Goal: Task Accomplishment & Management: Manage account settings

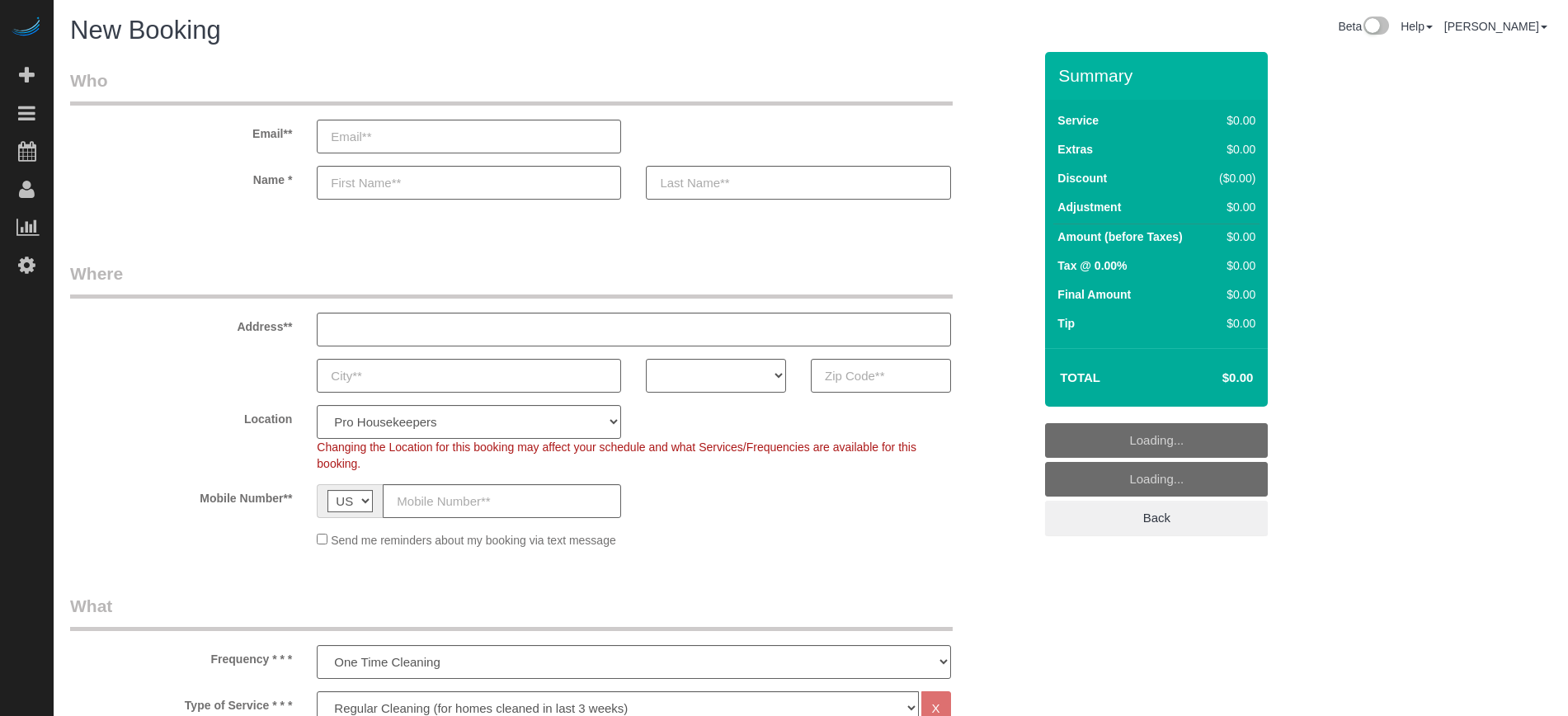
select select "4"
select select "number:9"
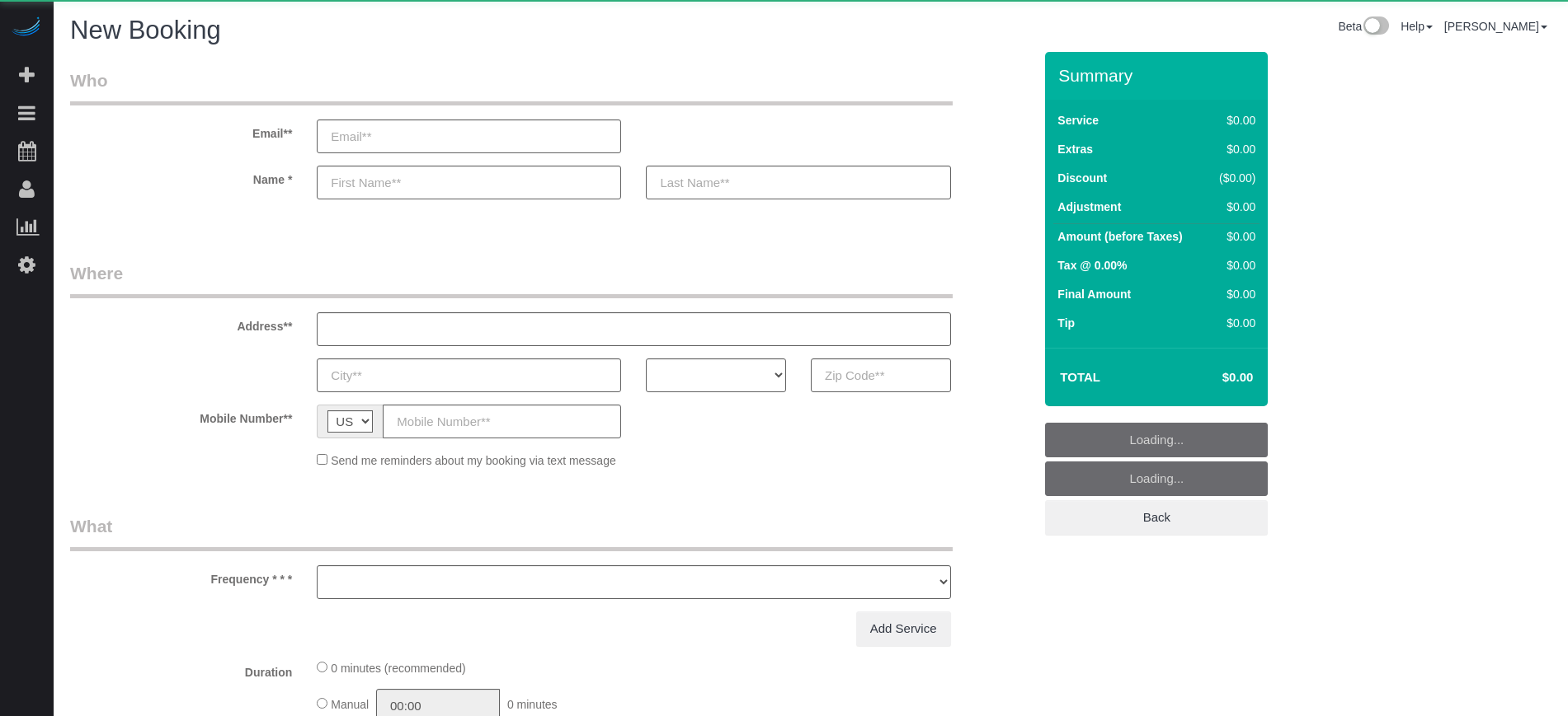
select select "number:9"
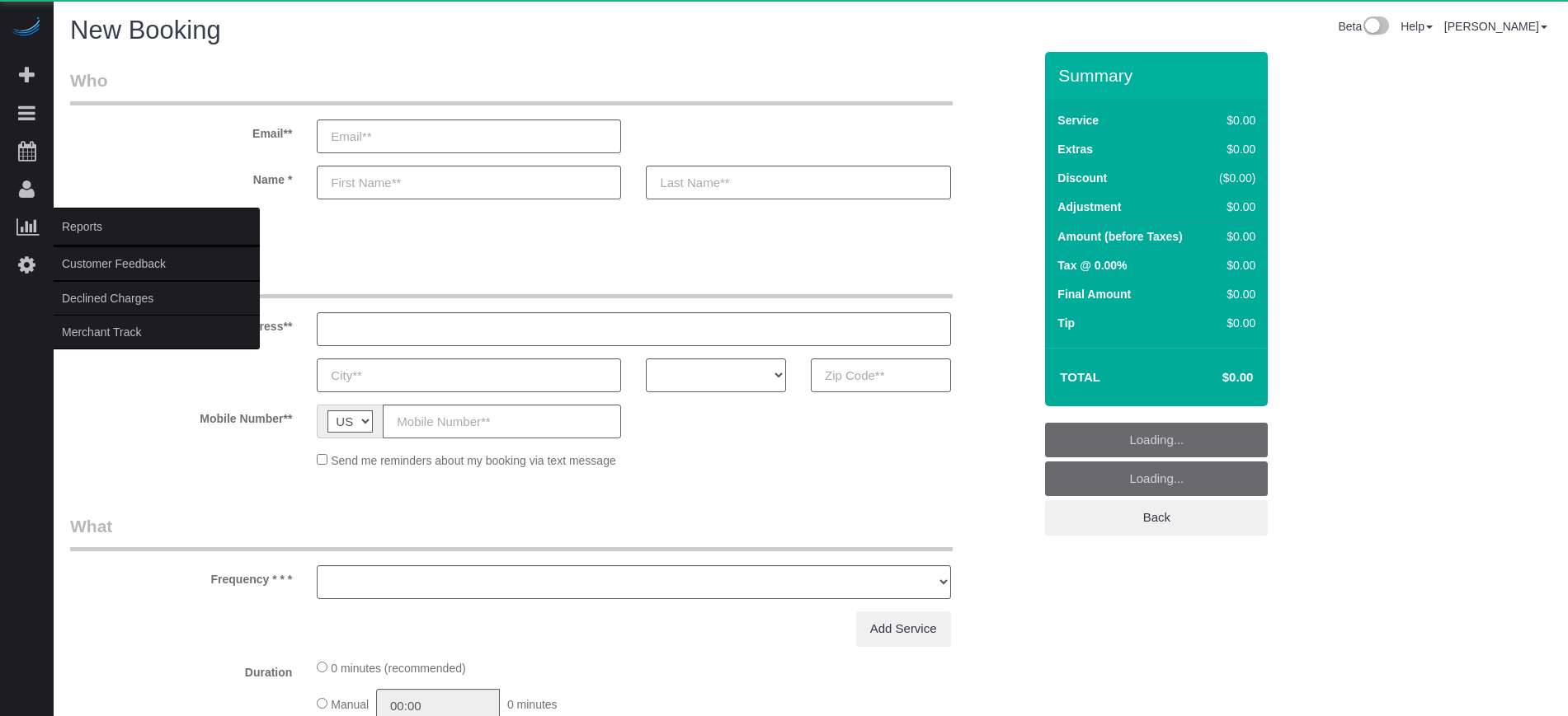
select select "object:1201"
select select "4"
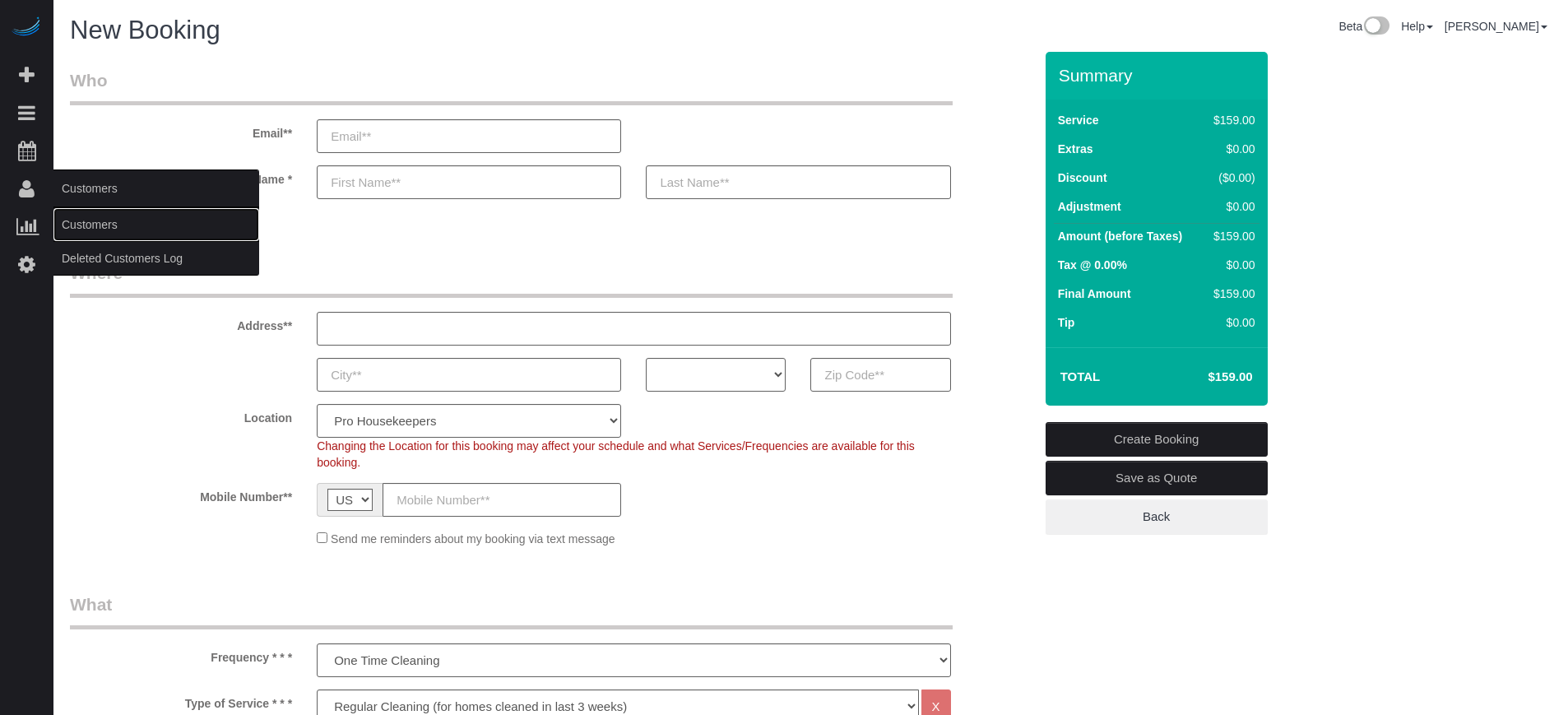
click at [85, 232] on link "Customers" at bounding box center [156, 225] width 206 height 33
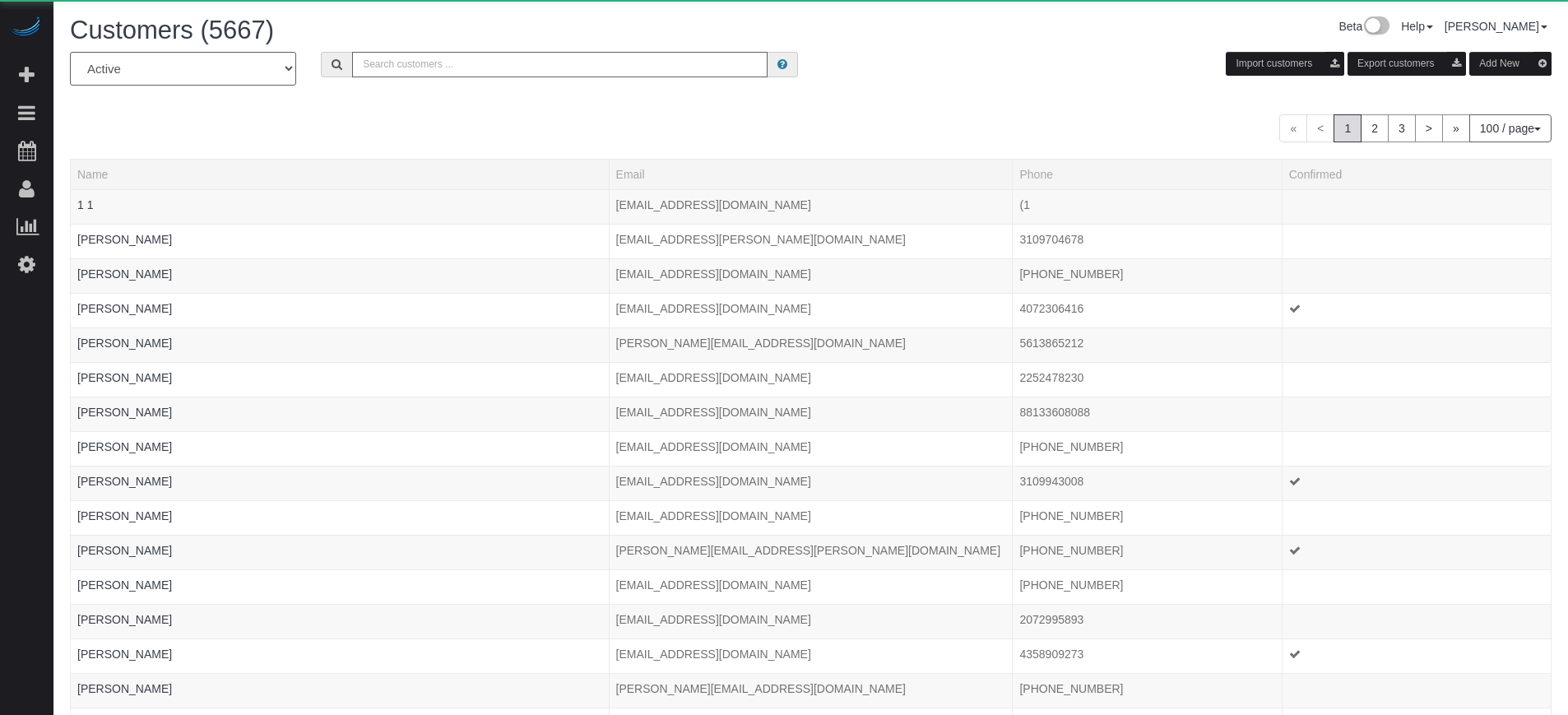
click at [455, 74] on input "text" at bounding box center [560, 64] width 415 height 26
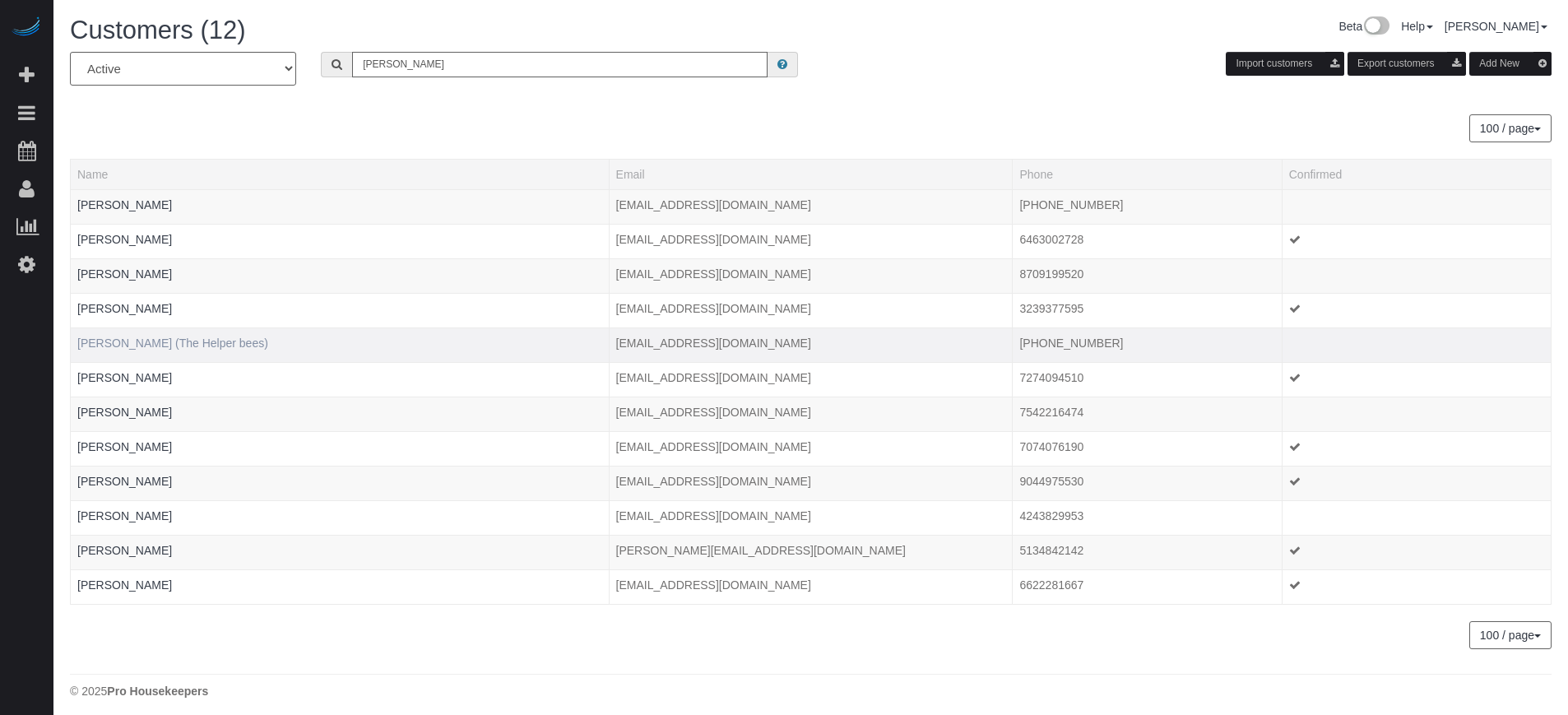
type input "howard"
click at [196, 345] on link "Howard Shirley (The Helper bees)" at bounding box center [173, 344] width 191 height 13
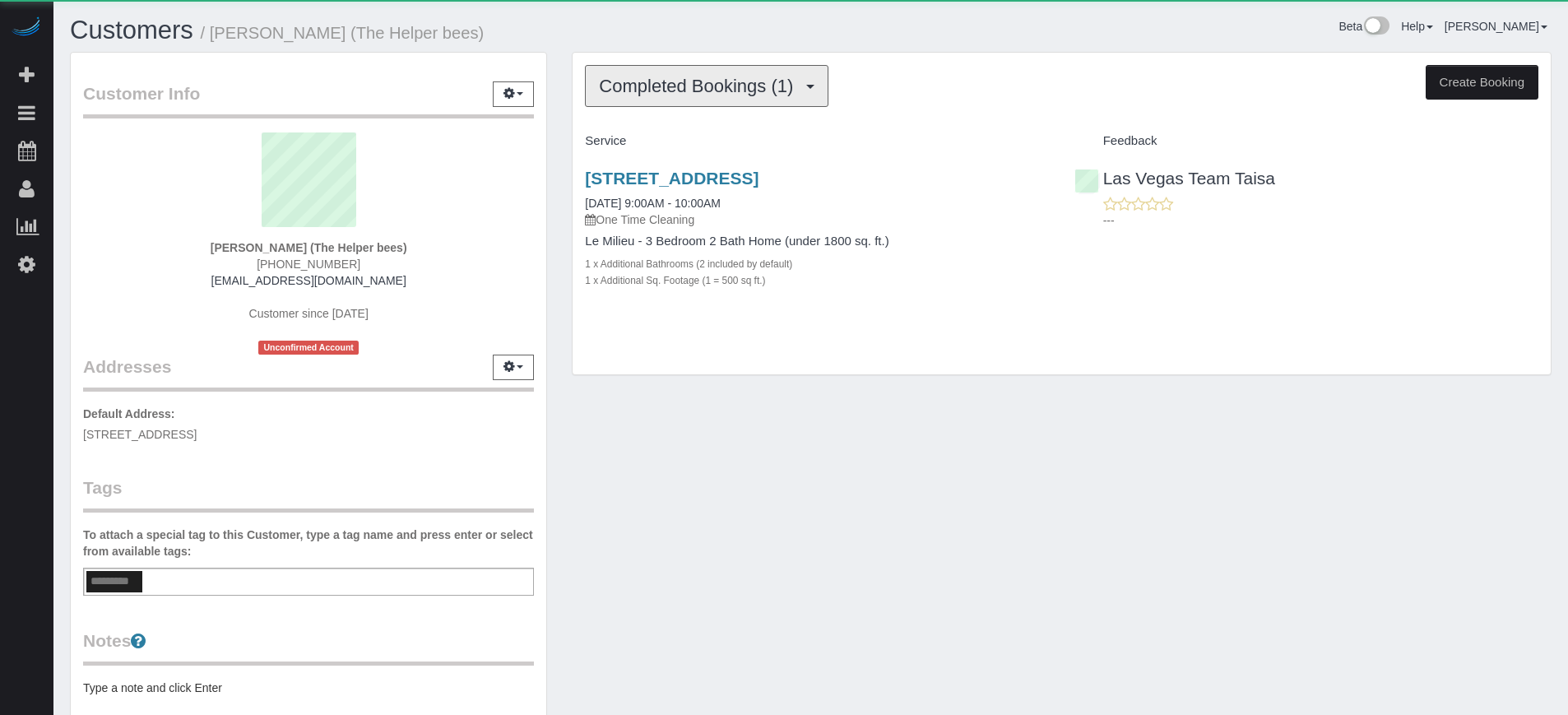
click at [677, 71] on button "Completed Bookings (1)" at bounding box center [707, 86] width 244 height 42
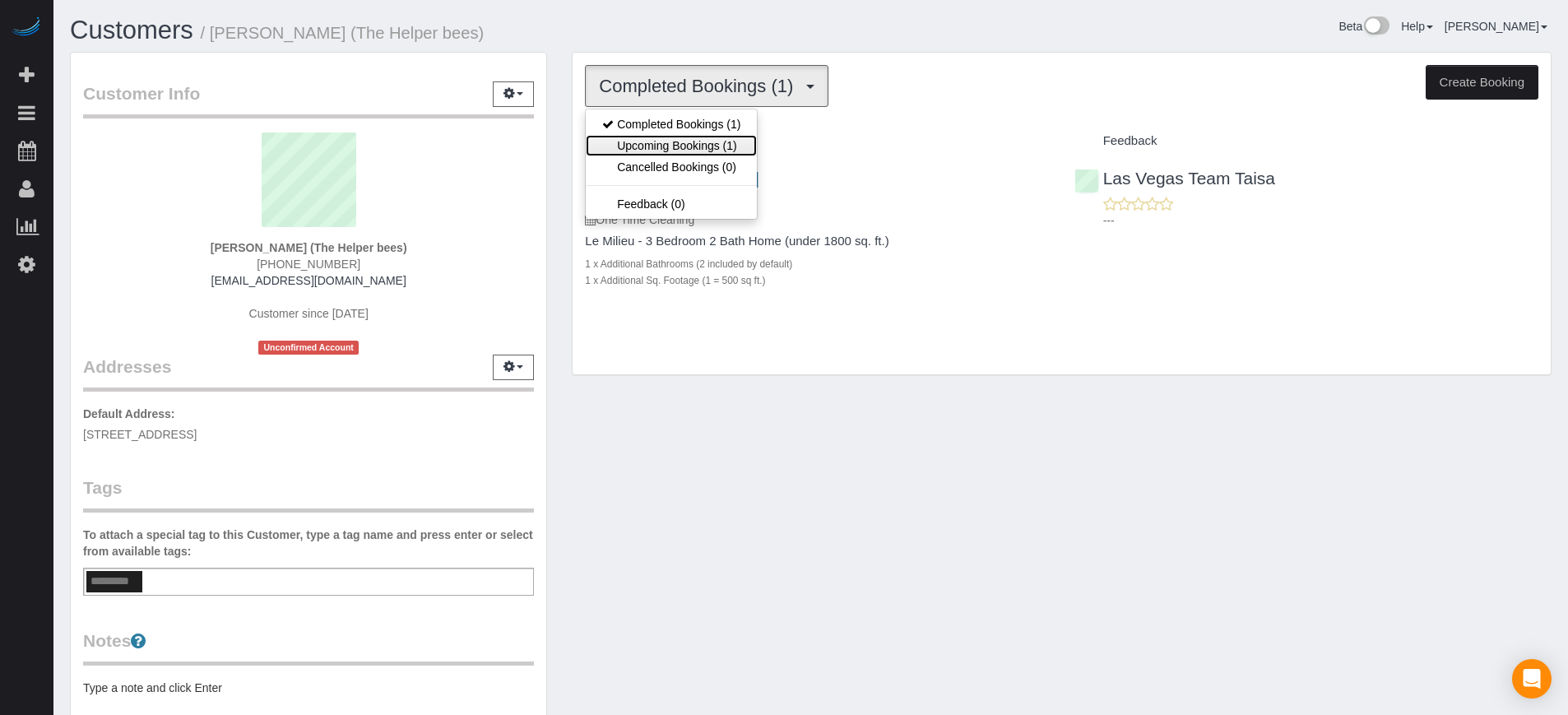
click at [686, 140] on link "Upcoming Bookings (1)" at bounding box center [671, 145] width 171 height 21
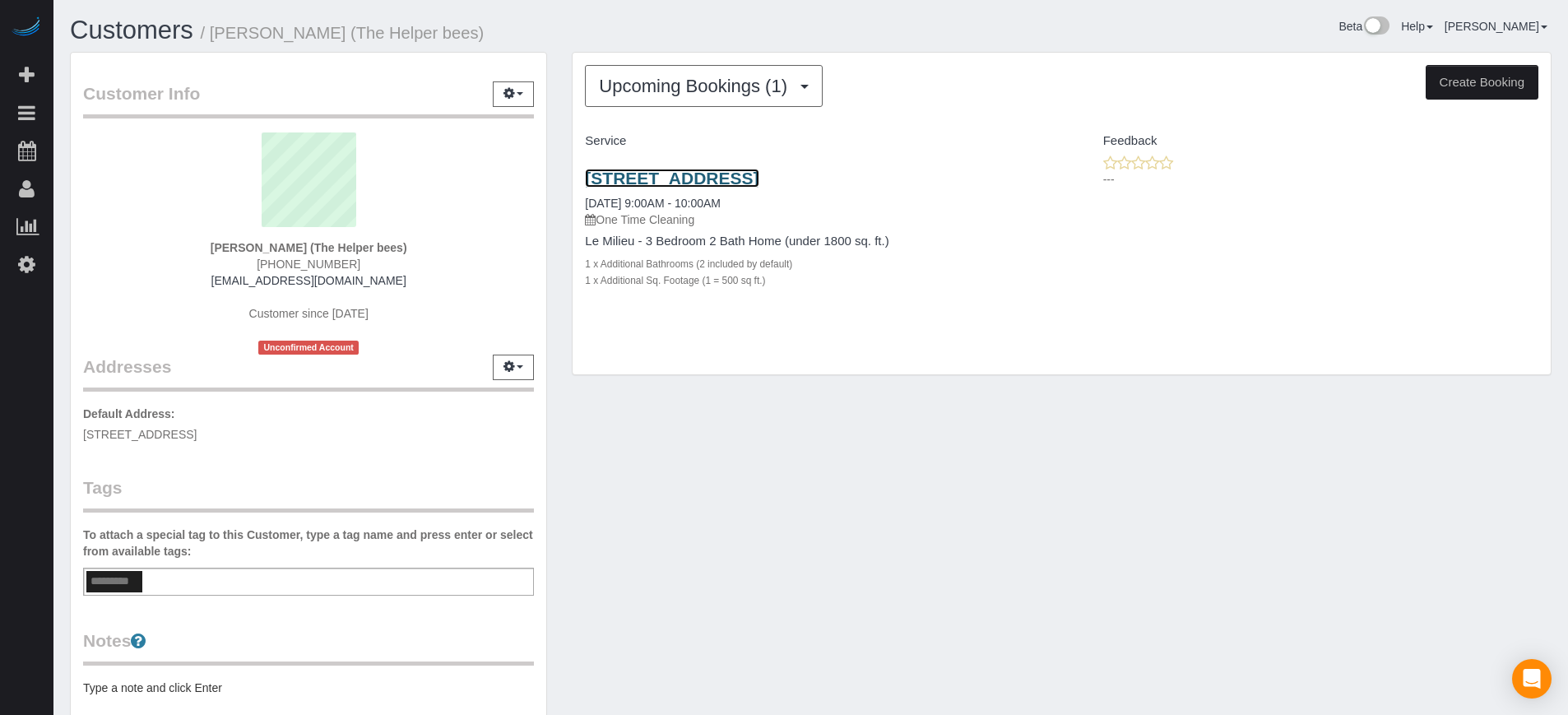
click at [700, 175] on link "11017 Bandol Pl, Las Vegas, NV 89141" at bounding box center [672, 178] width 173 height 19
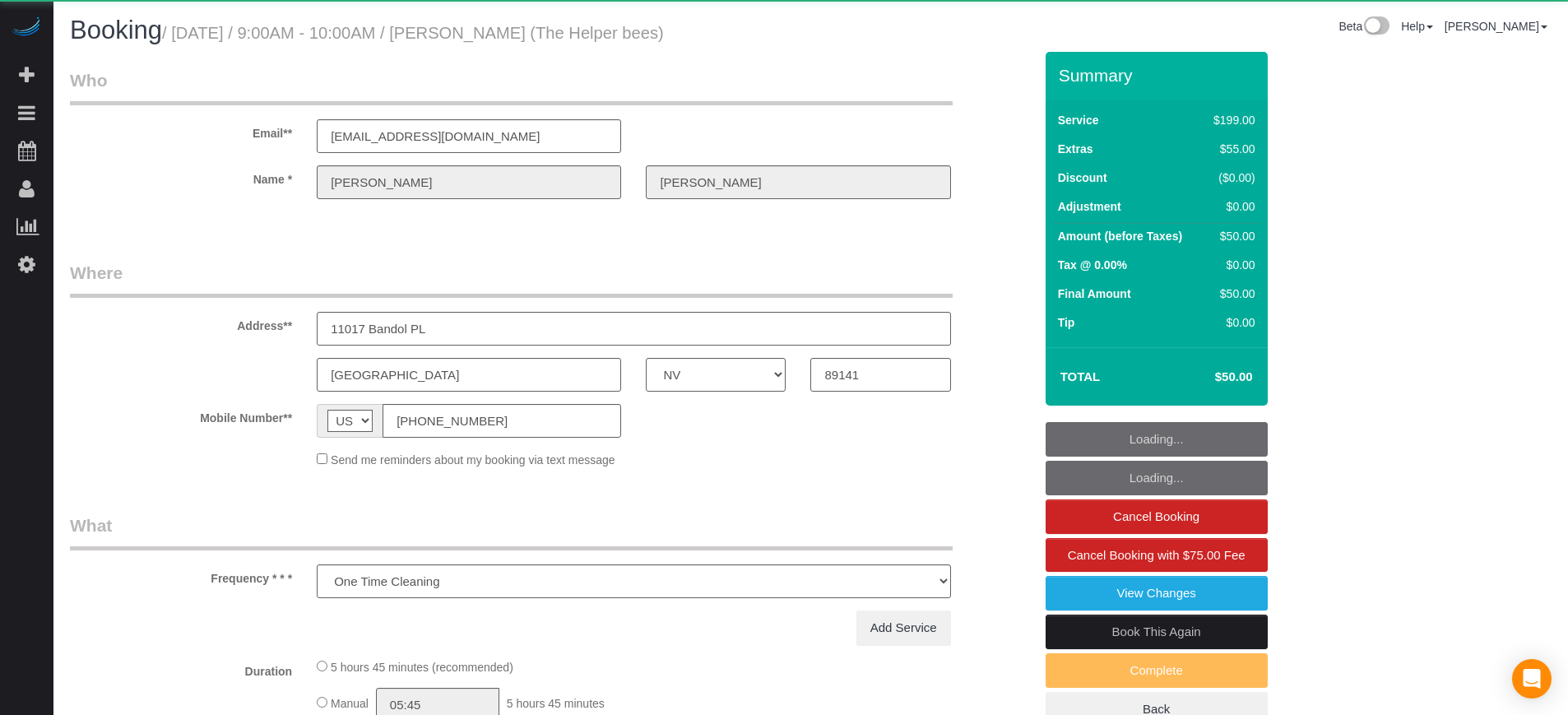
select select "NV"
select select "number:9"
select select "object:1245"
select select "4"
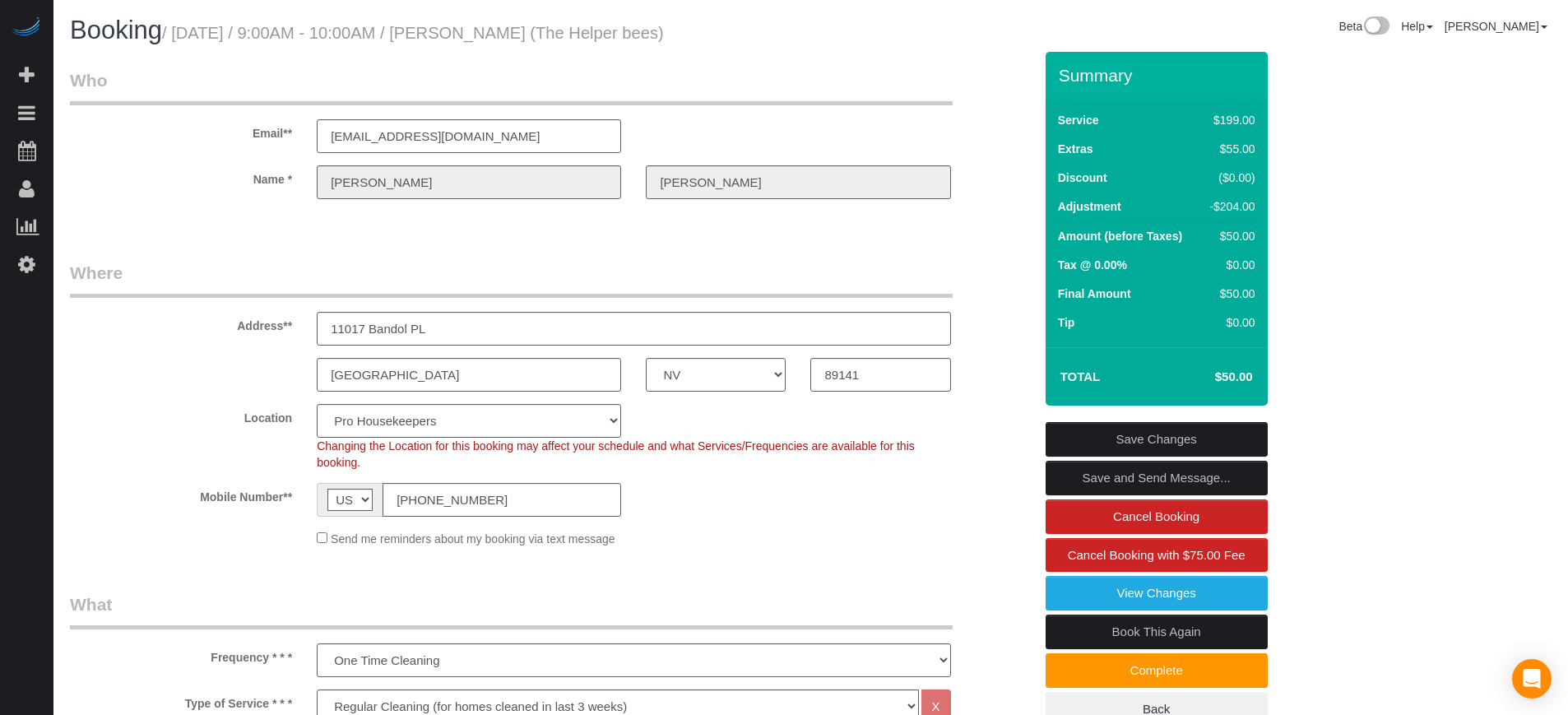
click at [1393, 395] on div "Summary Service $199.00 Extras $55.00 Discount ($0.00) Adjustment -$204.00 Amou…" at bounding box center [1218, 406] width 370 height 709
click at [1360, 447] on div "Summary Service $199.00 Extras $55.00 Discount ($0.00) Adjustment -$204.00 Amou…" at bounding box center [1218, 406] width 370 height 709
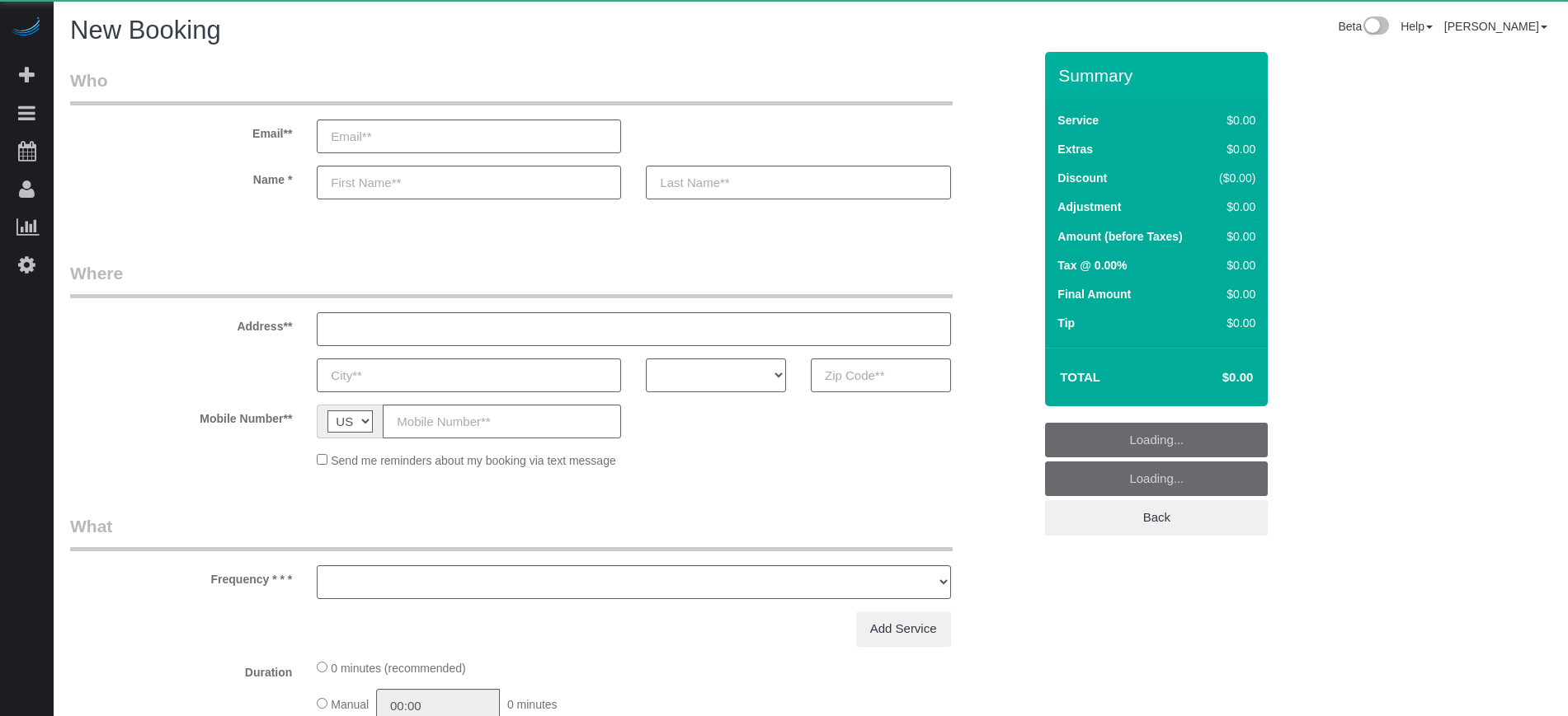
select select "number:9"
select select "object:1201"
select select "4"
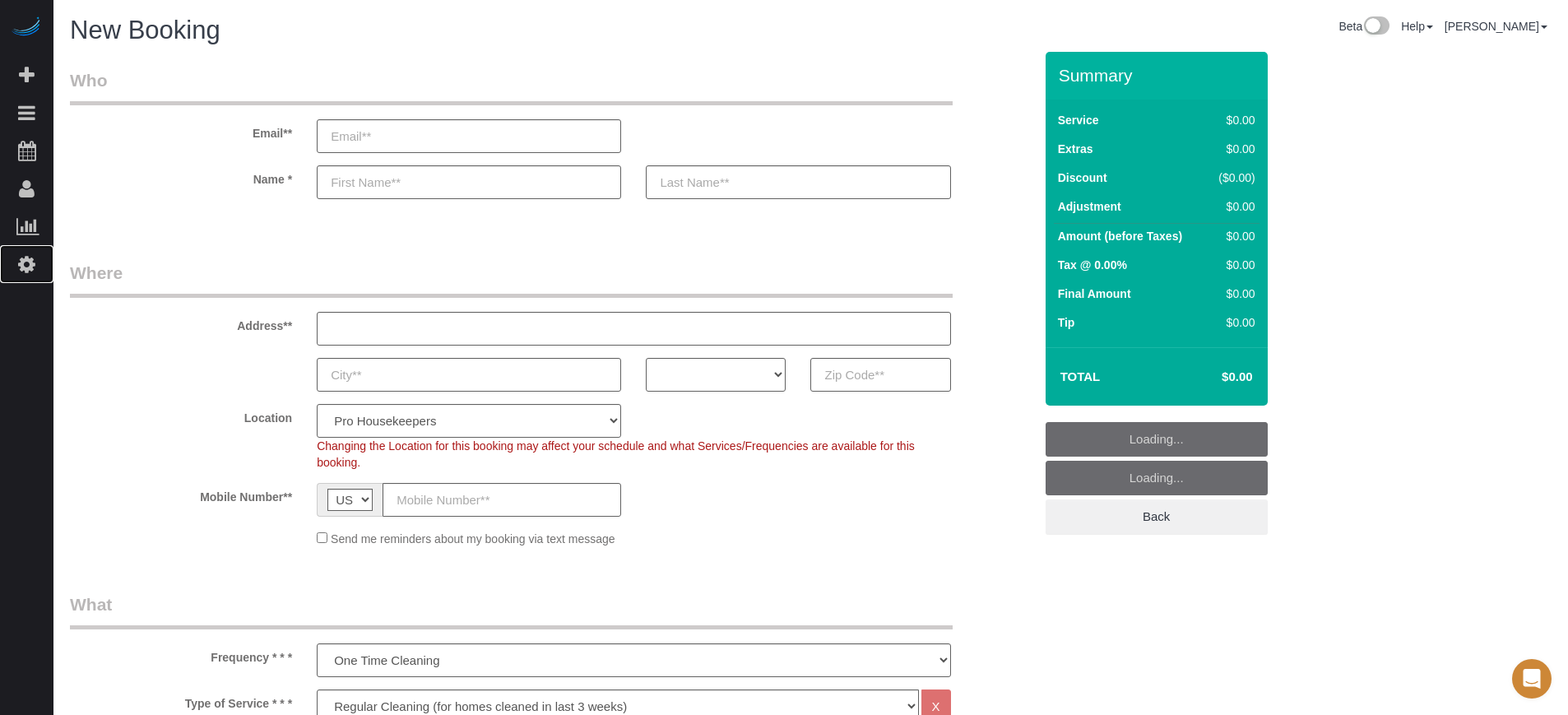
click at [16, 257] on link "Settings" at bounding box center [27, 264] width 54 height 38
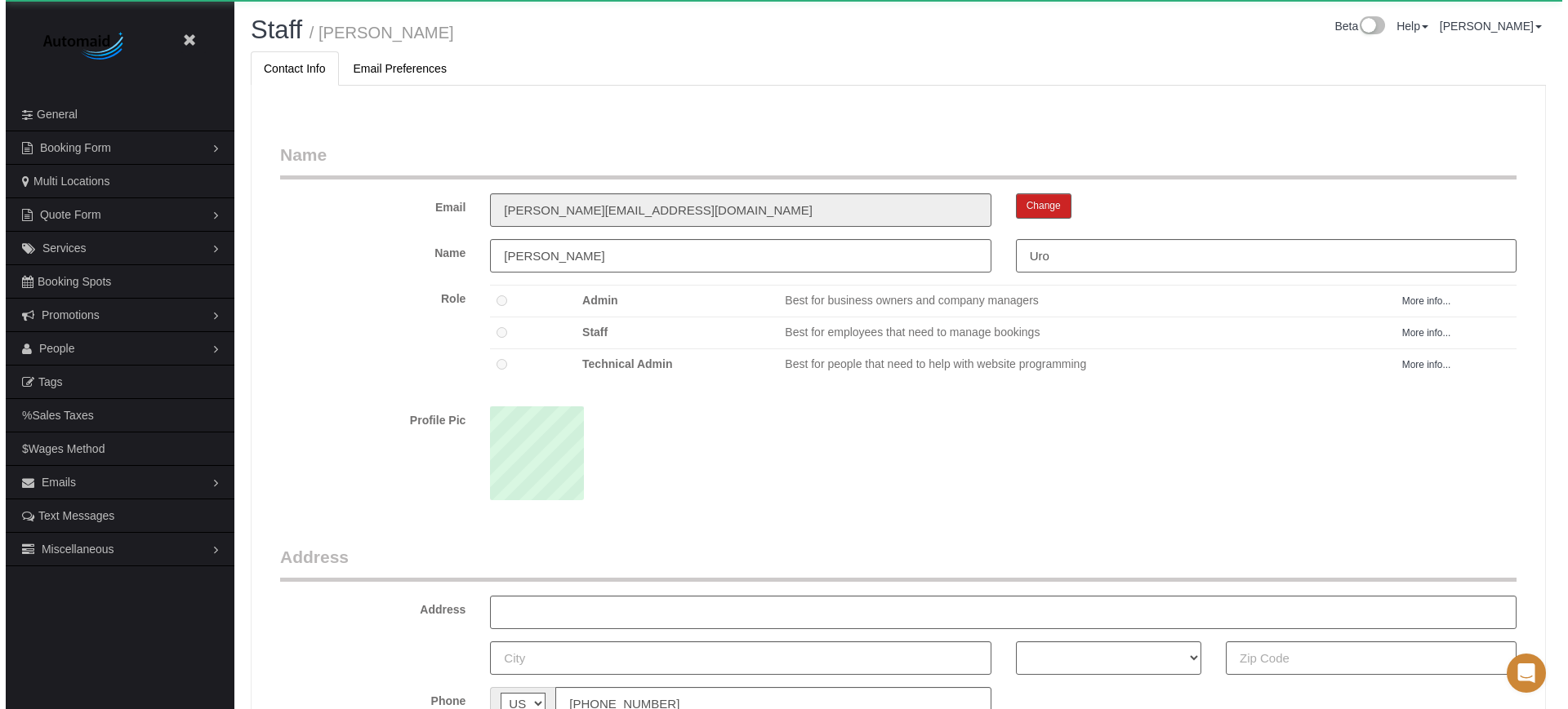
scroll to position [1062, 1557]
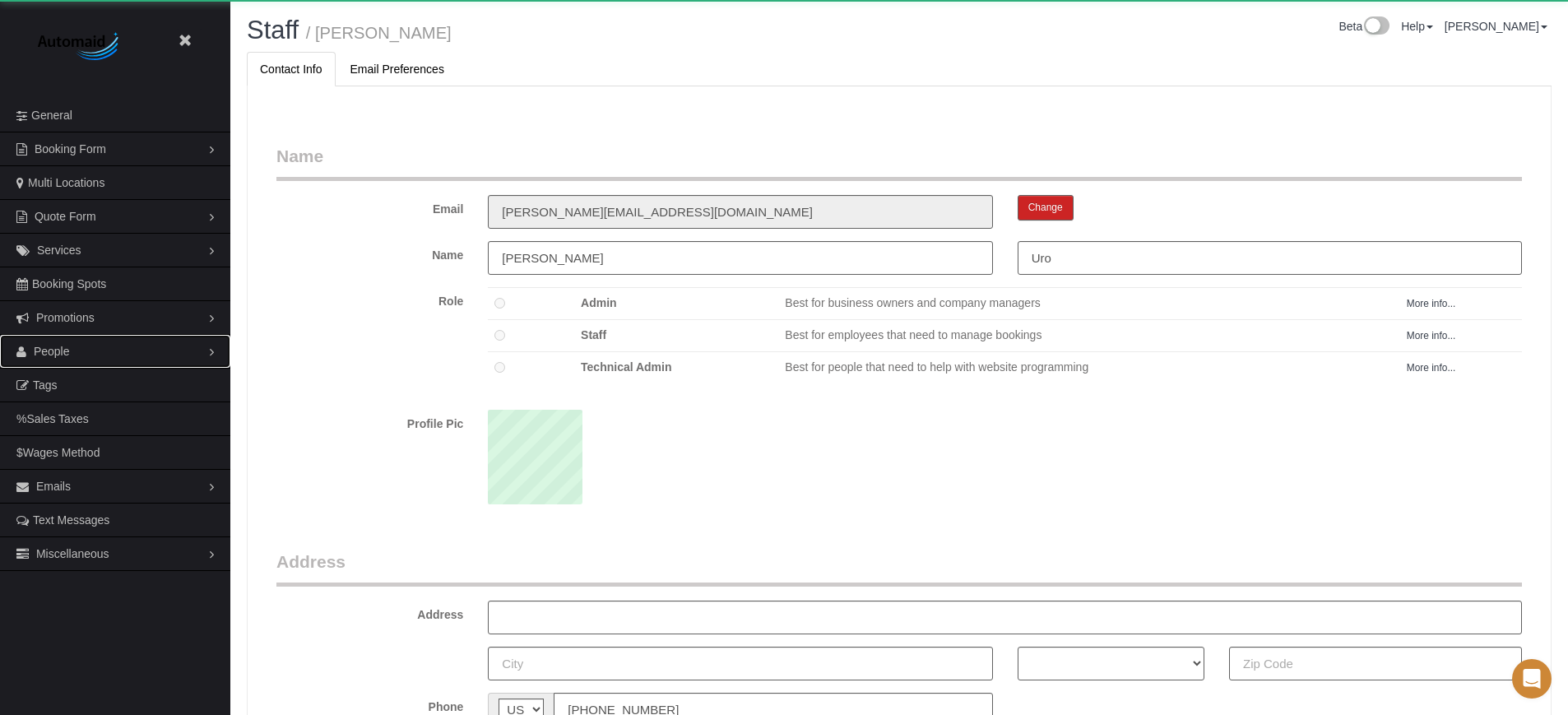
click at [74, 351] on link "People" at bounding box center [115, 351] width 231 height 33
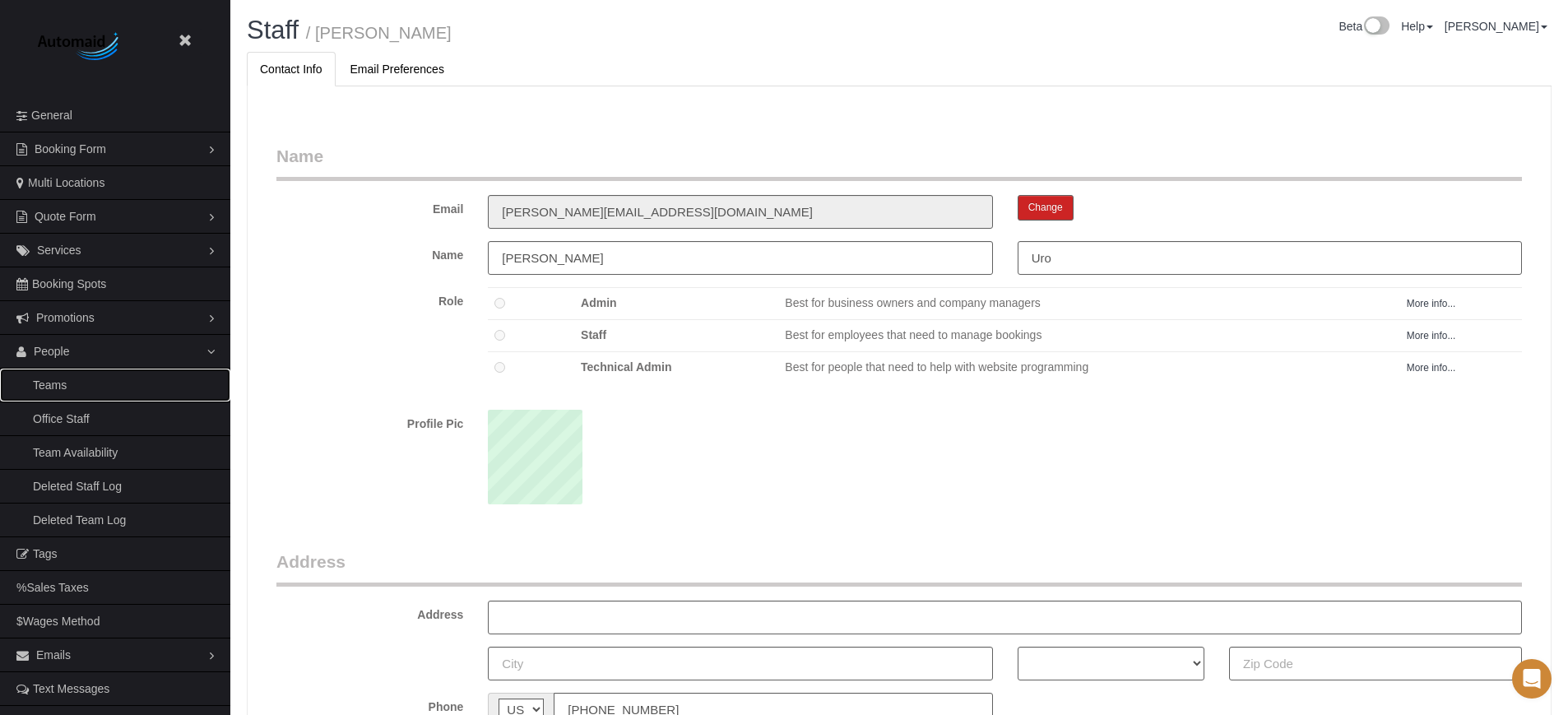
click at [71, 386] on link "Teams" at bounding box center [115, 385] width 231 height 33
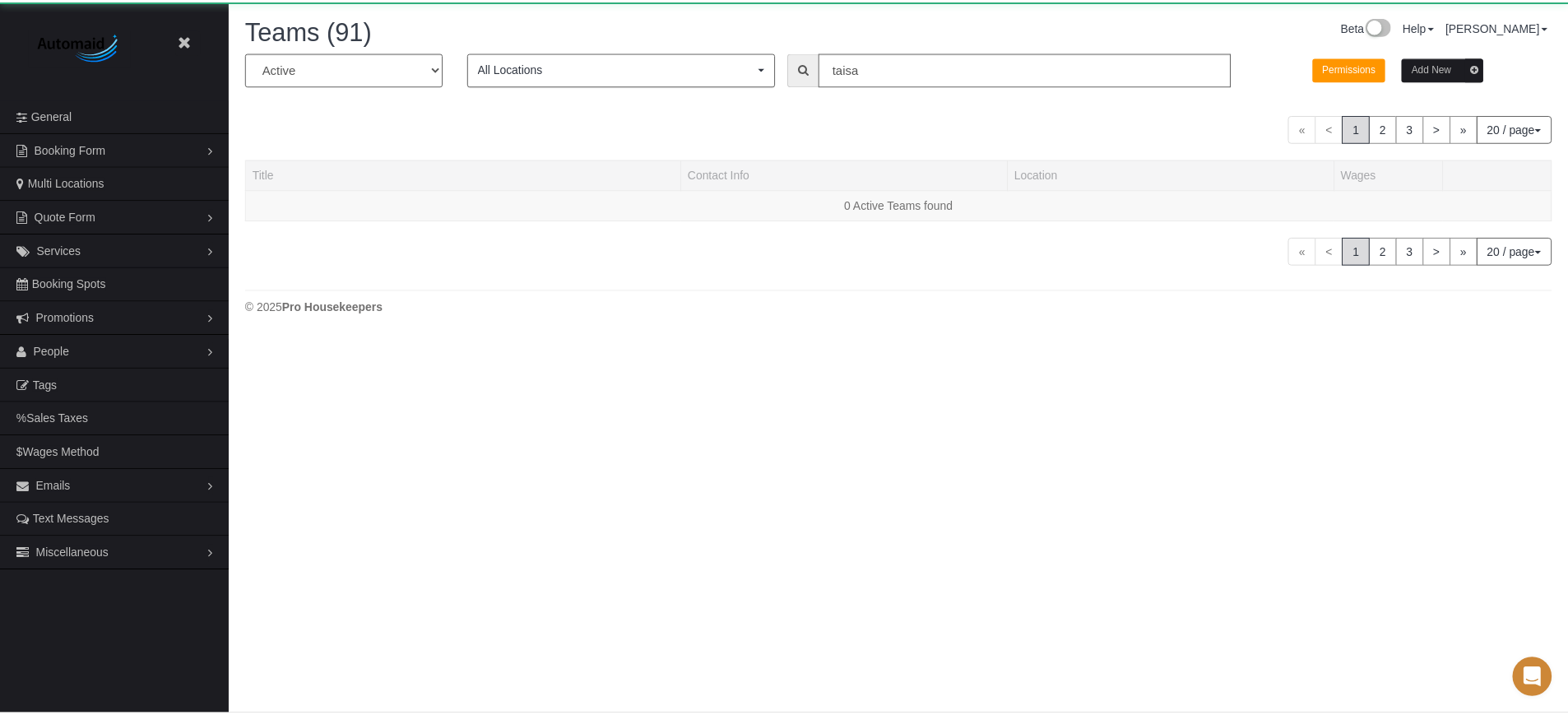
scroll to position [362, 1579]
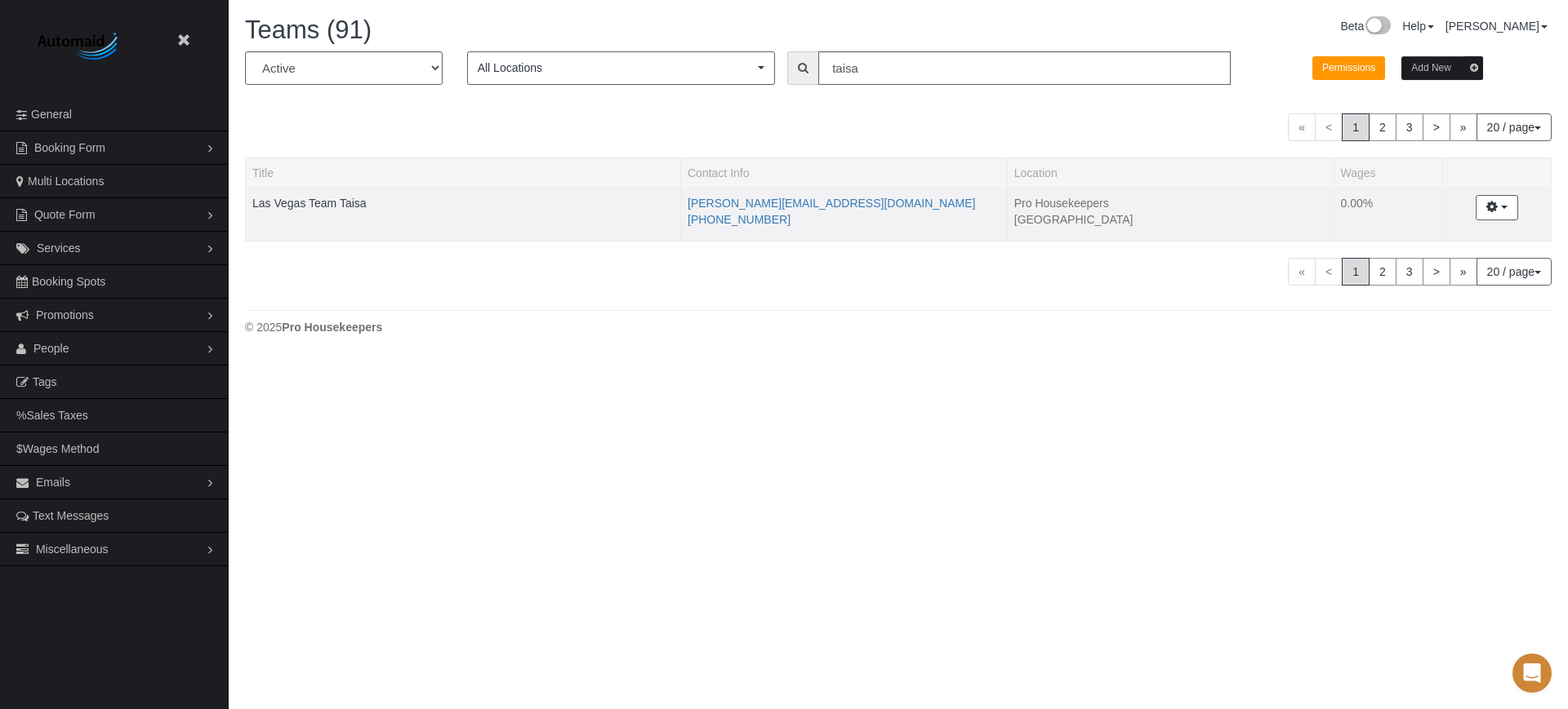
click at [349, 212] on div at bounding box center [463, 214] width 422 height 4
click at [344, 203] on link "Las Vegas Team Taisa" at bounding box center [310, 203] width 114 height 13
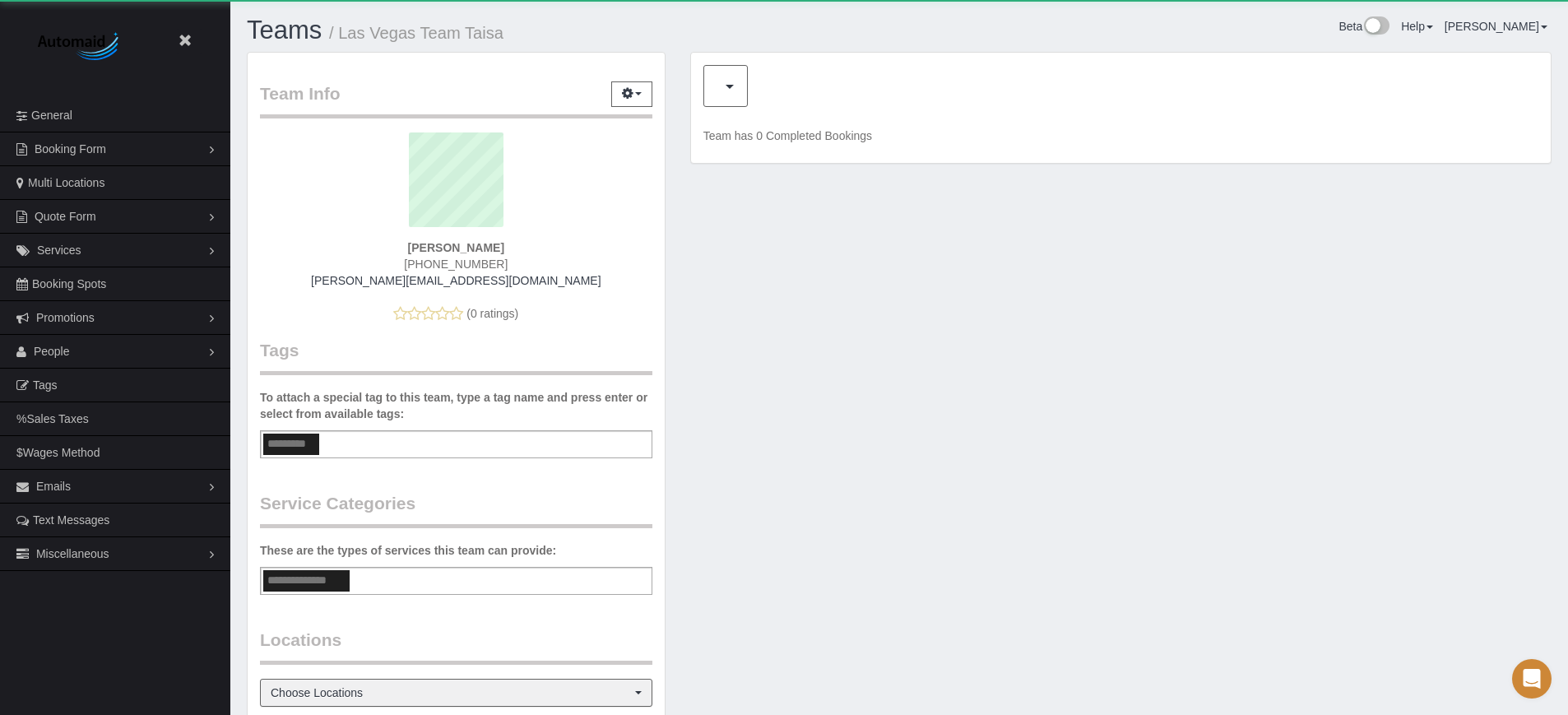
scroll to position [1044, 1568]
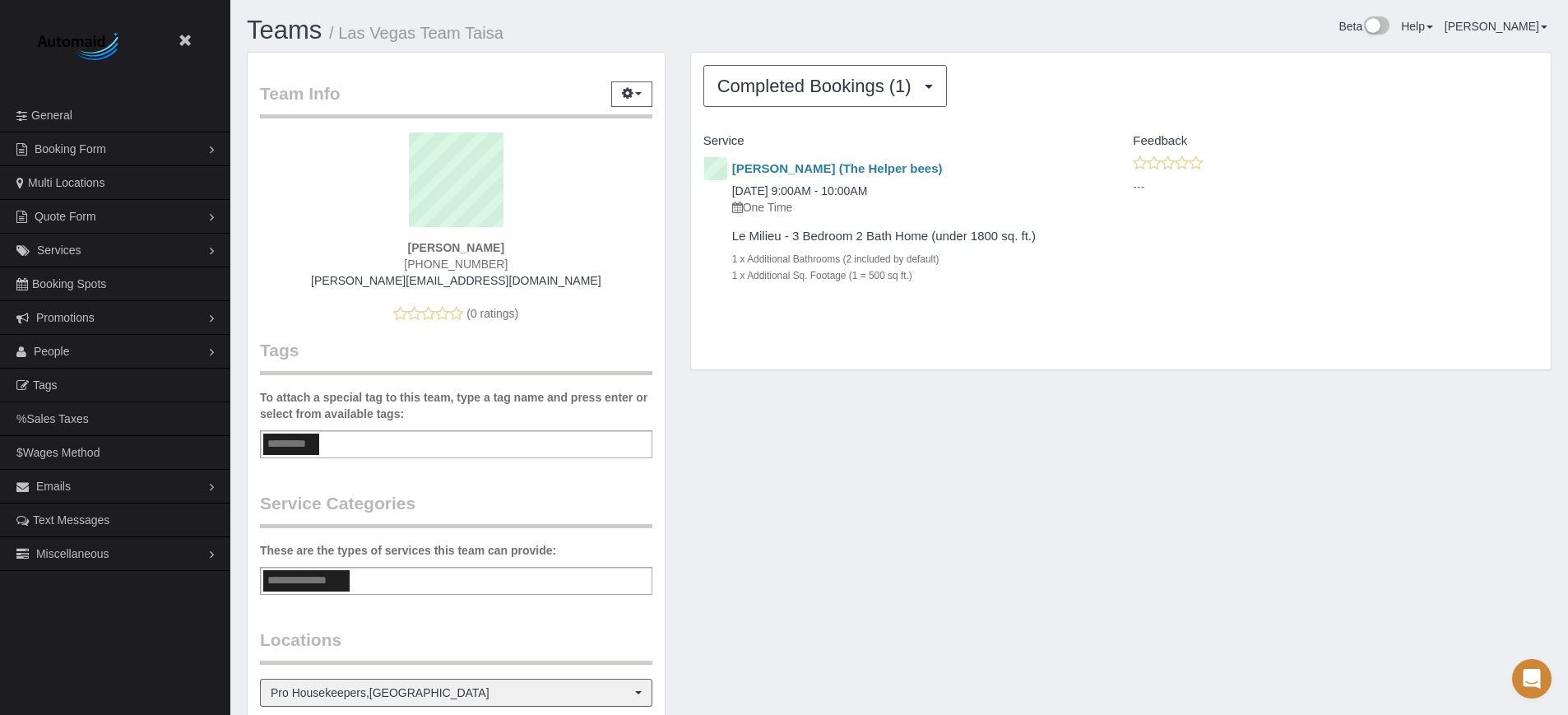
drag, startPoint x: 519, startPoint y: 46, endPoint x: 342, endPoint y: 45, distance: 177.0
click at [342, 45] on div "Teams / Las Vegas Team Taisa" at bounding box center [566, 34] width 665 height 35
copy small "Las Vegas Team Taisa"
click at [1433, 448] on div "Team Info Edit Contact Info Send Message Send Welcome Email Email Preferences V…" at bounding box center [899, 519] width 1330 height 935
click at [1482, 449] on div "Team Info Edit Contact Info Send Message Send Welcome Email Email Preferences V…" at bounding box center [899, 519] width 1330 height 935
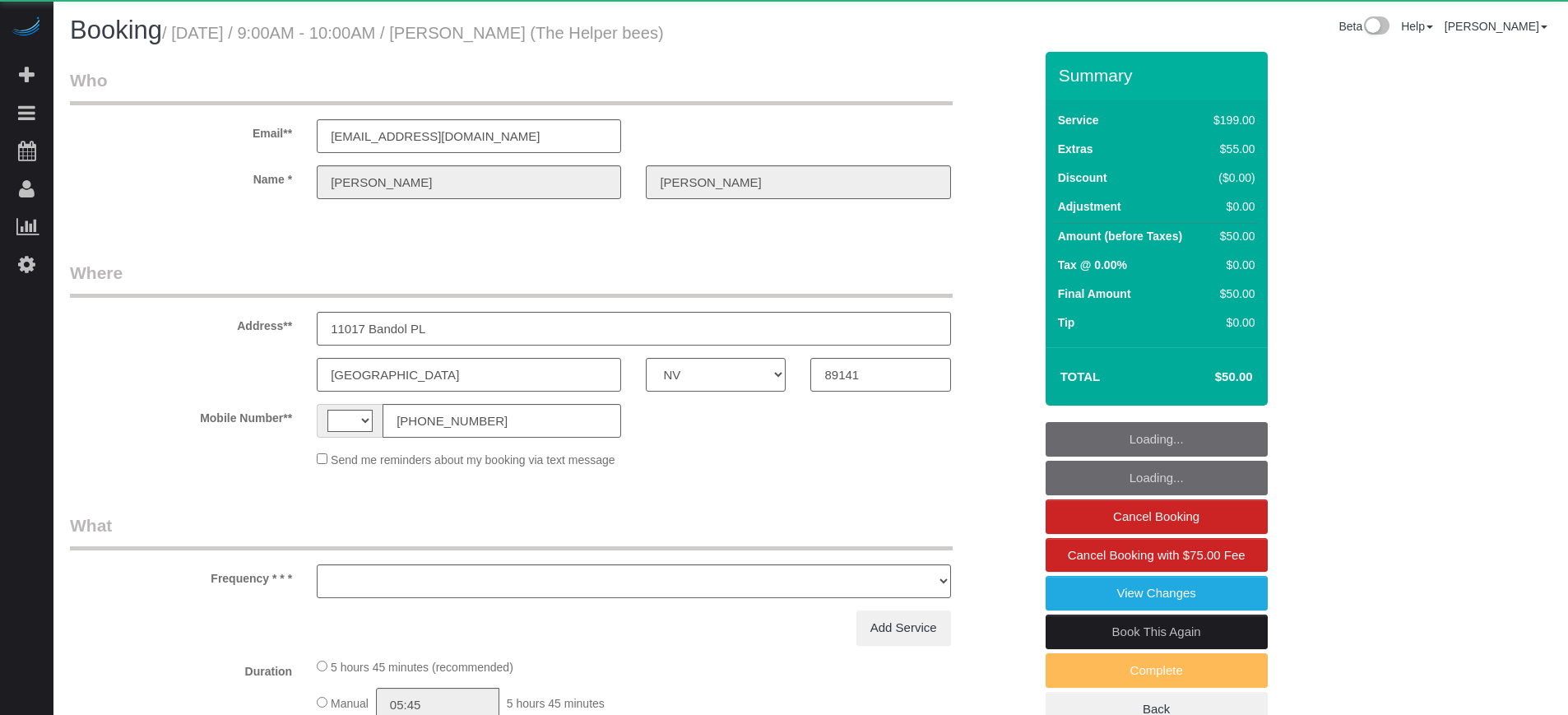
select select "NV"
select select "string:[GEOGRAPHIC_DATA]"
select select "object:586"
select select "string:fspay-06170906-52d6-4c18-819e-69543205673e"
select select "4"
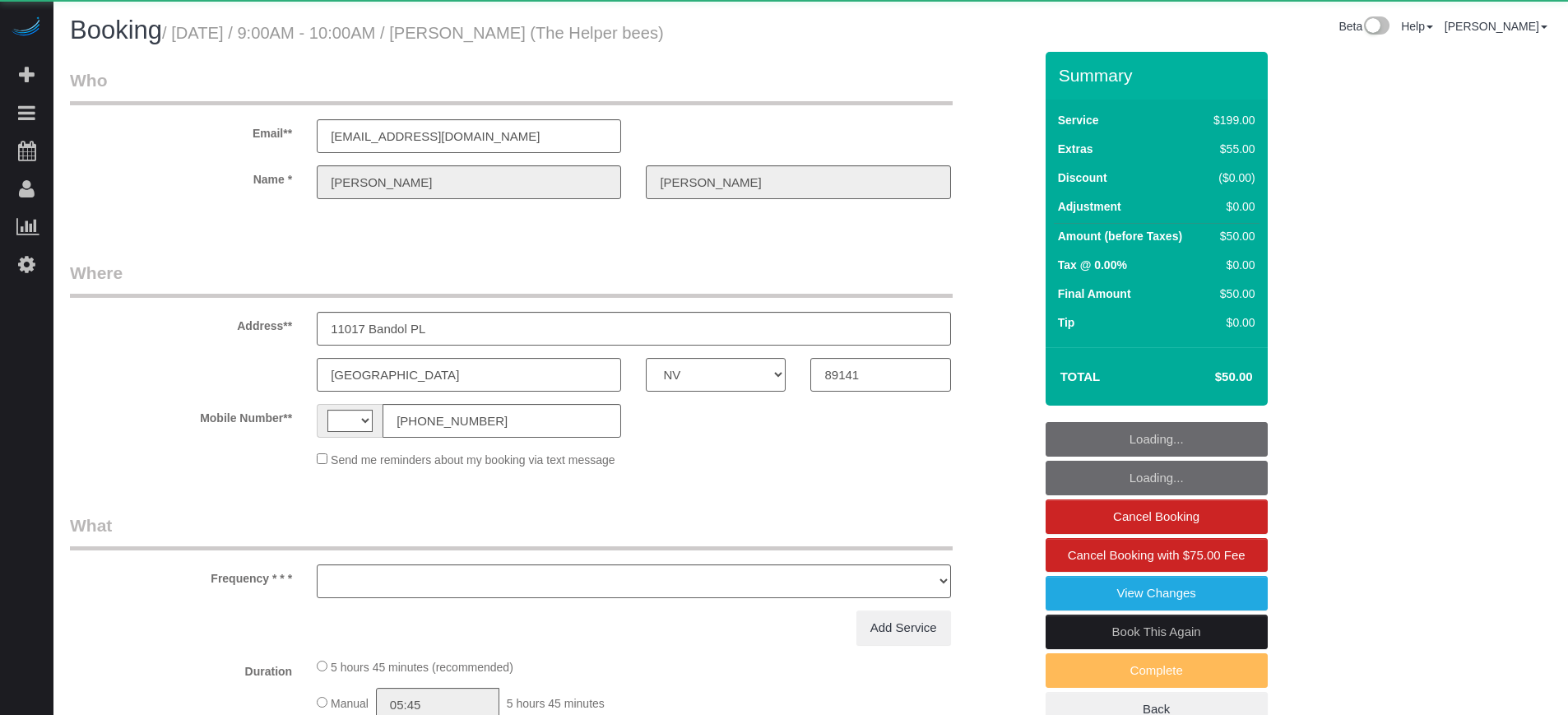
select select "number:9"
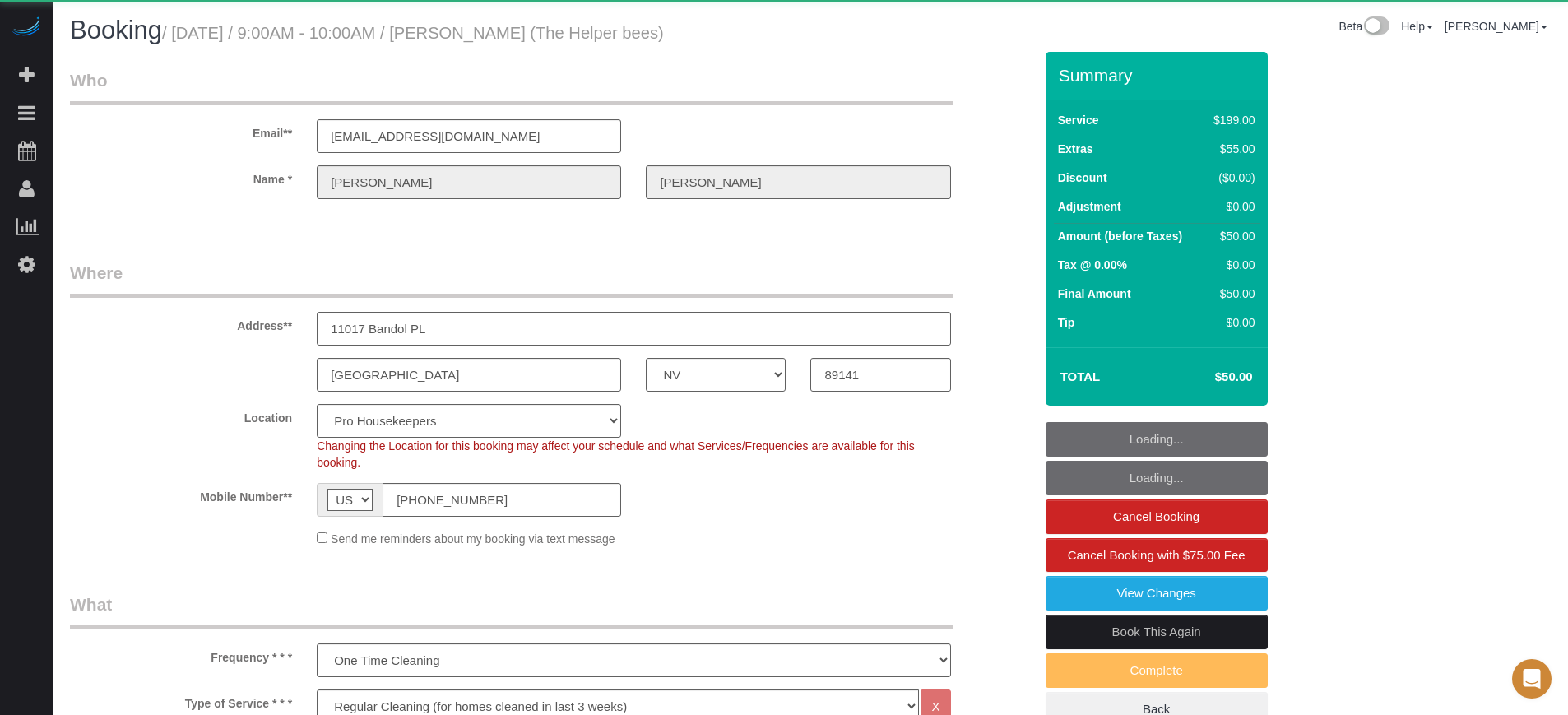
select select "object:1245"
select select "NV"
select select "number:9"
select select "object:655"
select select "4"
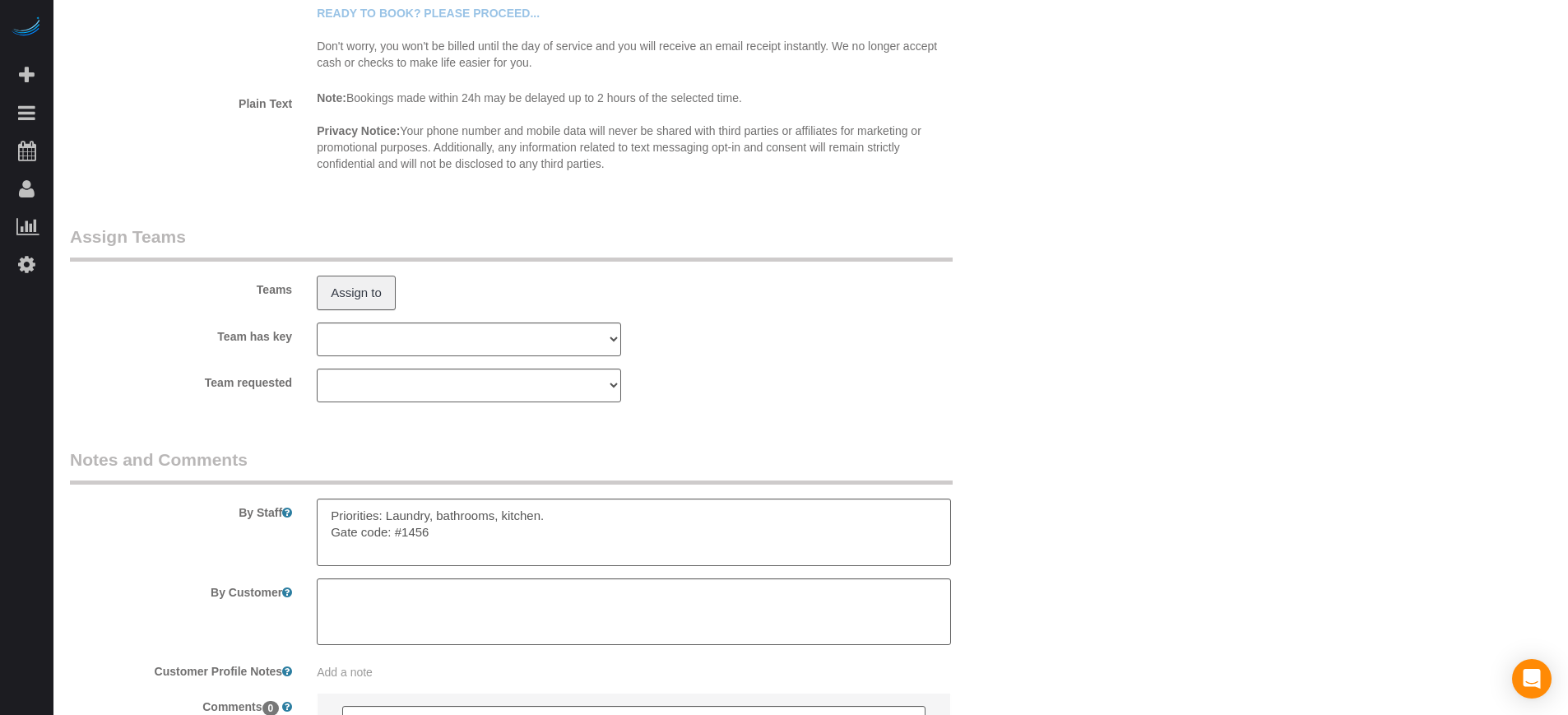
scroll to position [2573, 0]
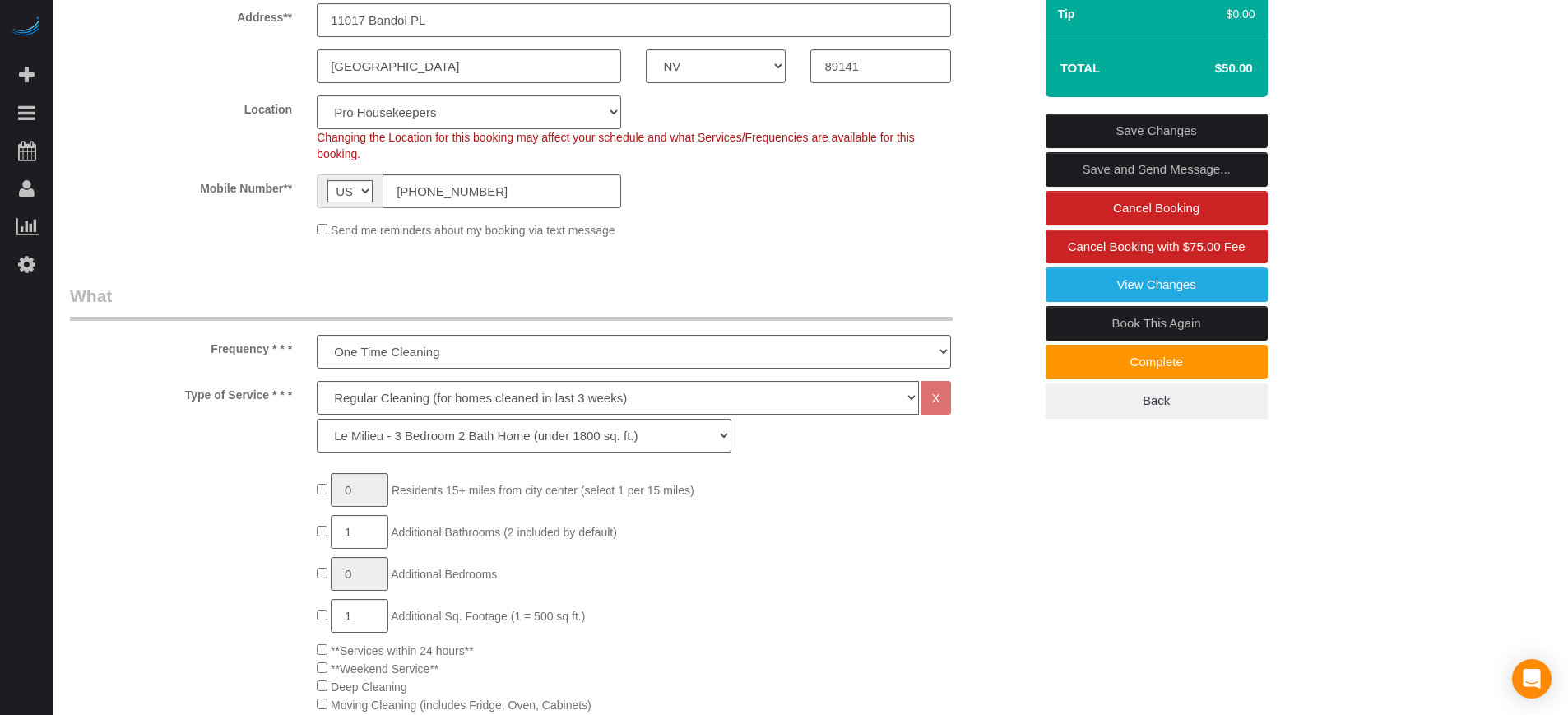
scroll to position [0, 0]
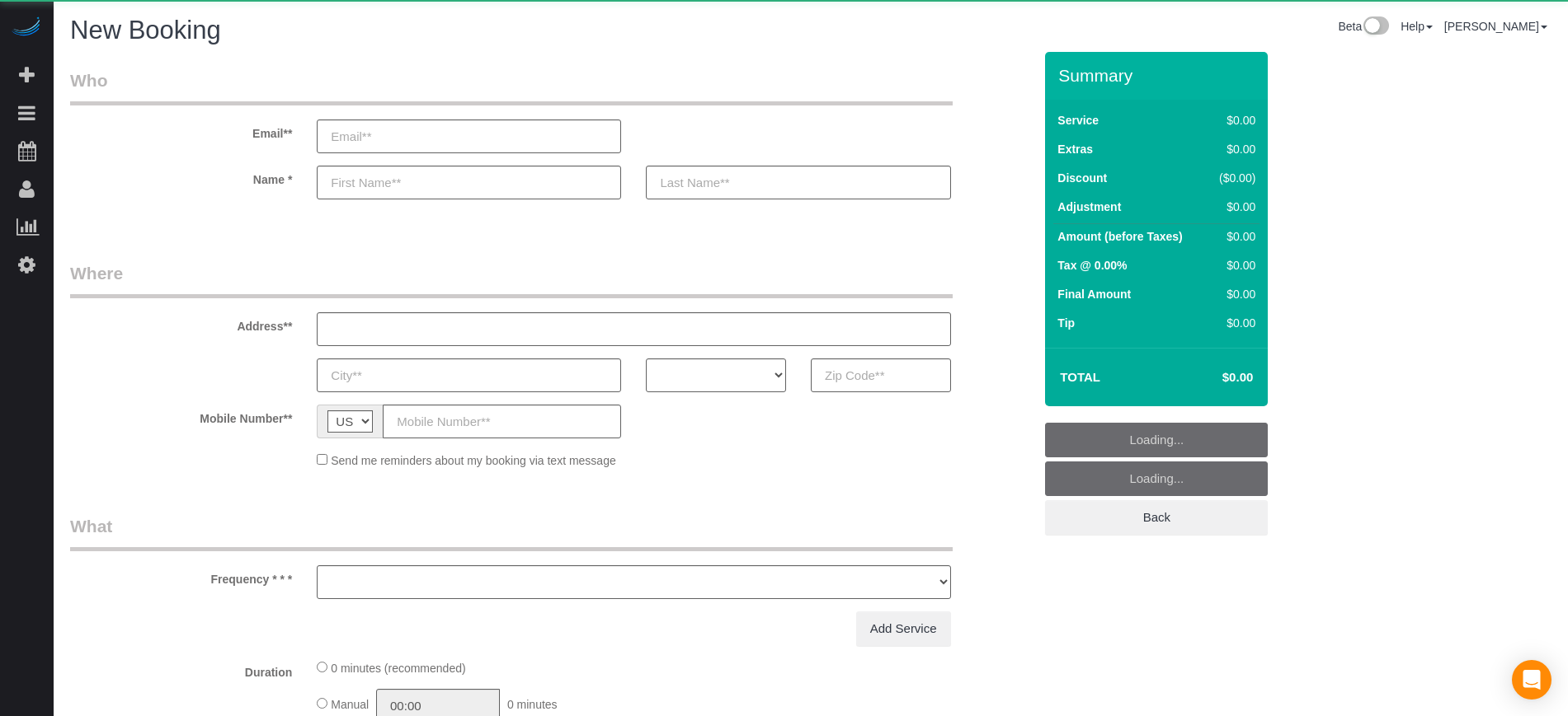
select select "number:9"
select select "object:1201"
select select "4"
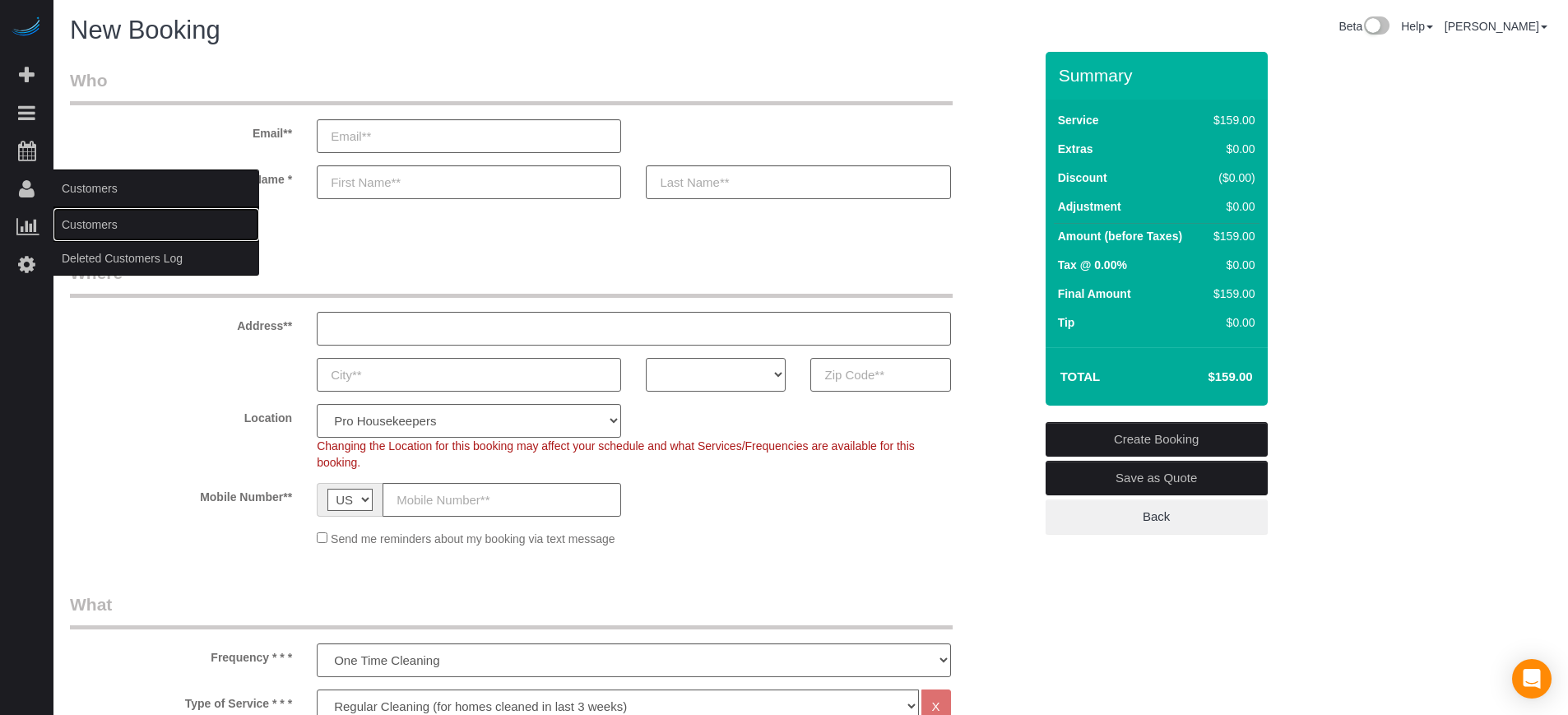
click at [85, 224] on link "Customers" at bounding box center [156, 225] width 206 height 33
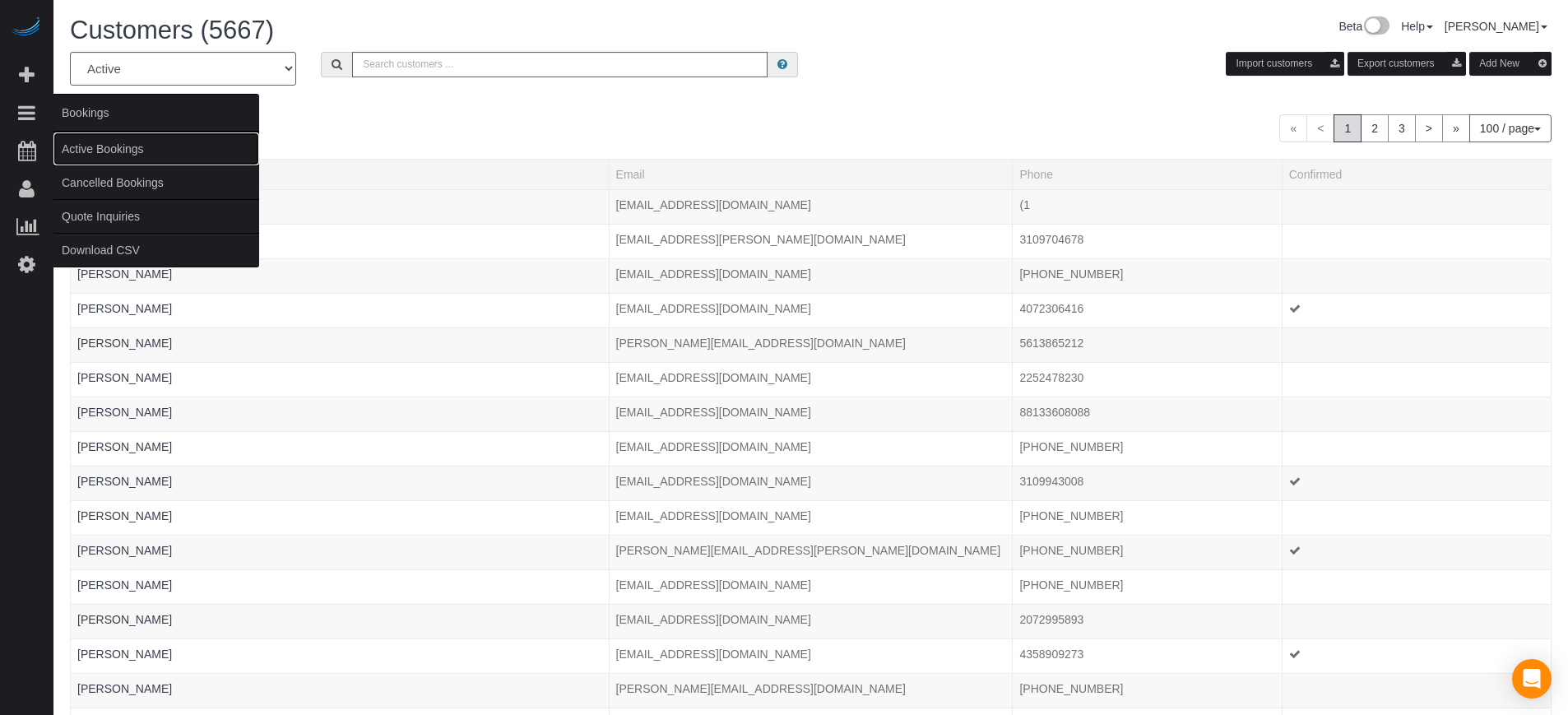
click at [77, 150] on link "Active Bookings" at bounding box center [156, 148] width 206 height 33
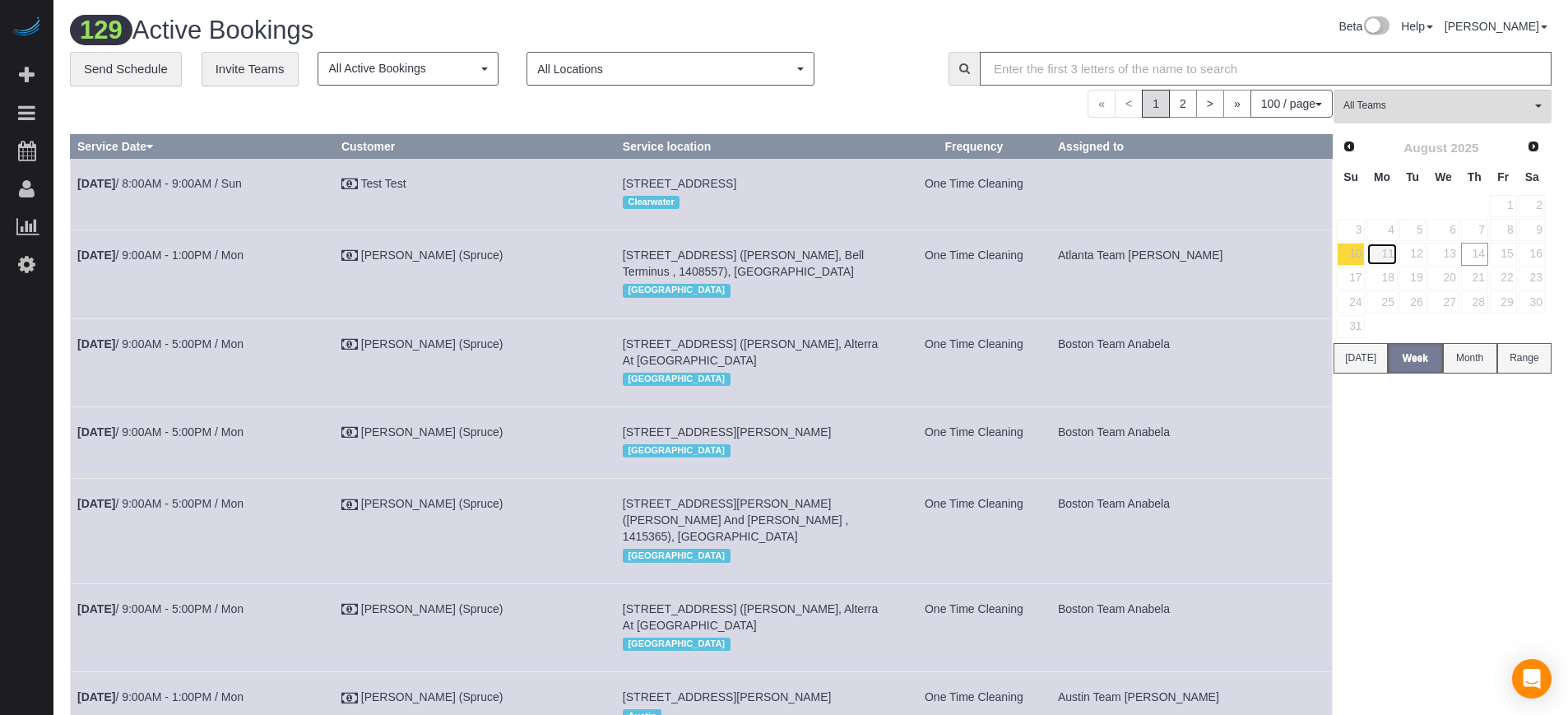
click at [1396, 256] on link "11" at bounding box center [1382, 254] width 31 height 22
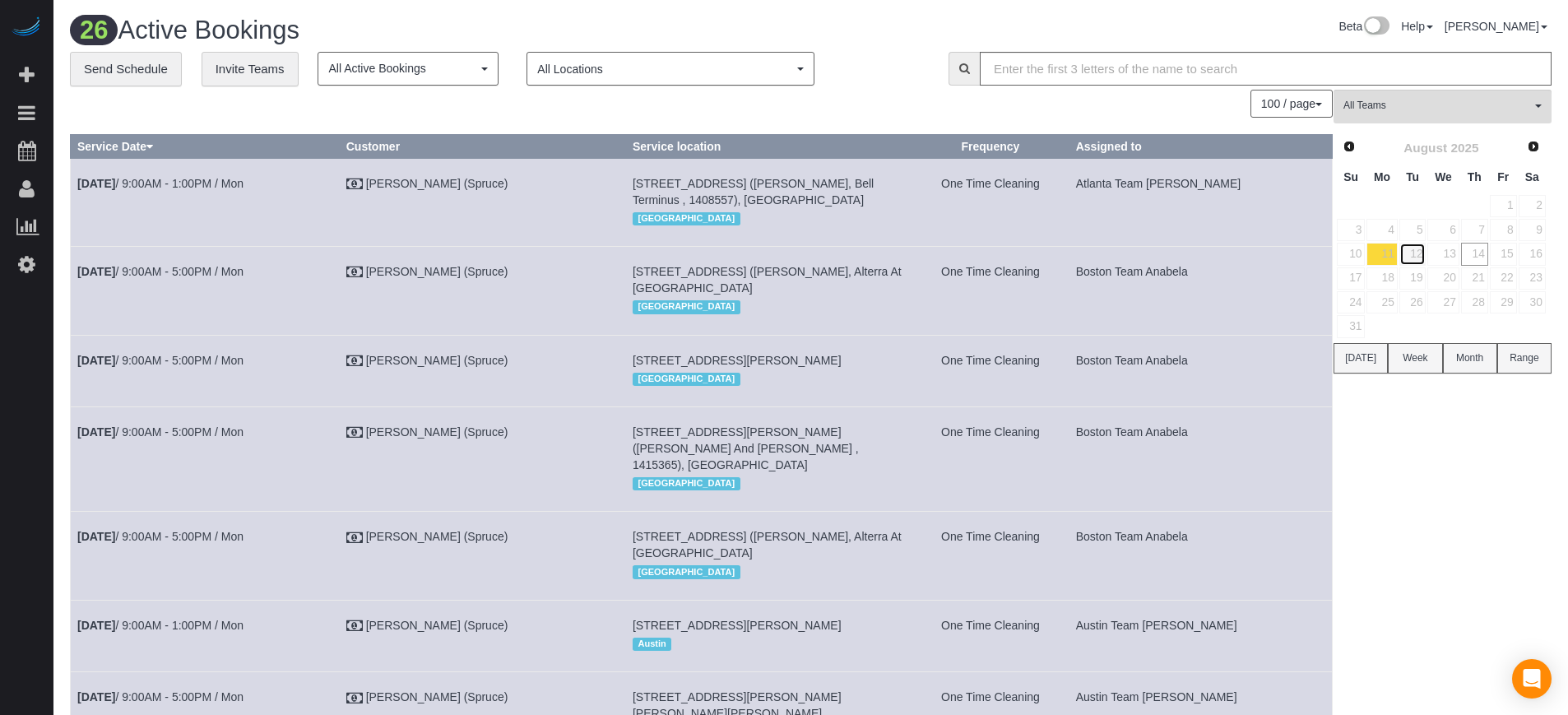
click at [1415, 256] on link "12" at bounding box center [1413, 254] width 27 height 22
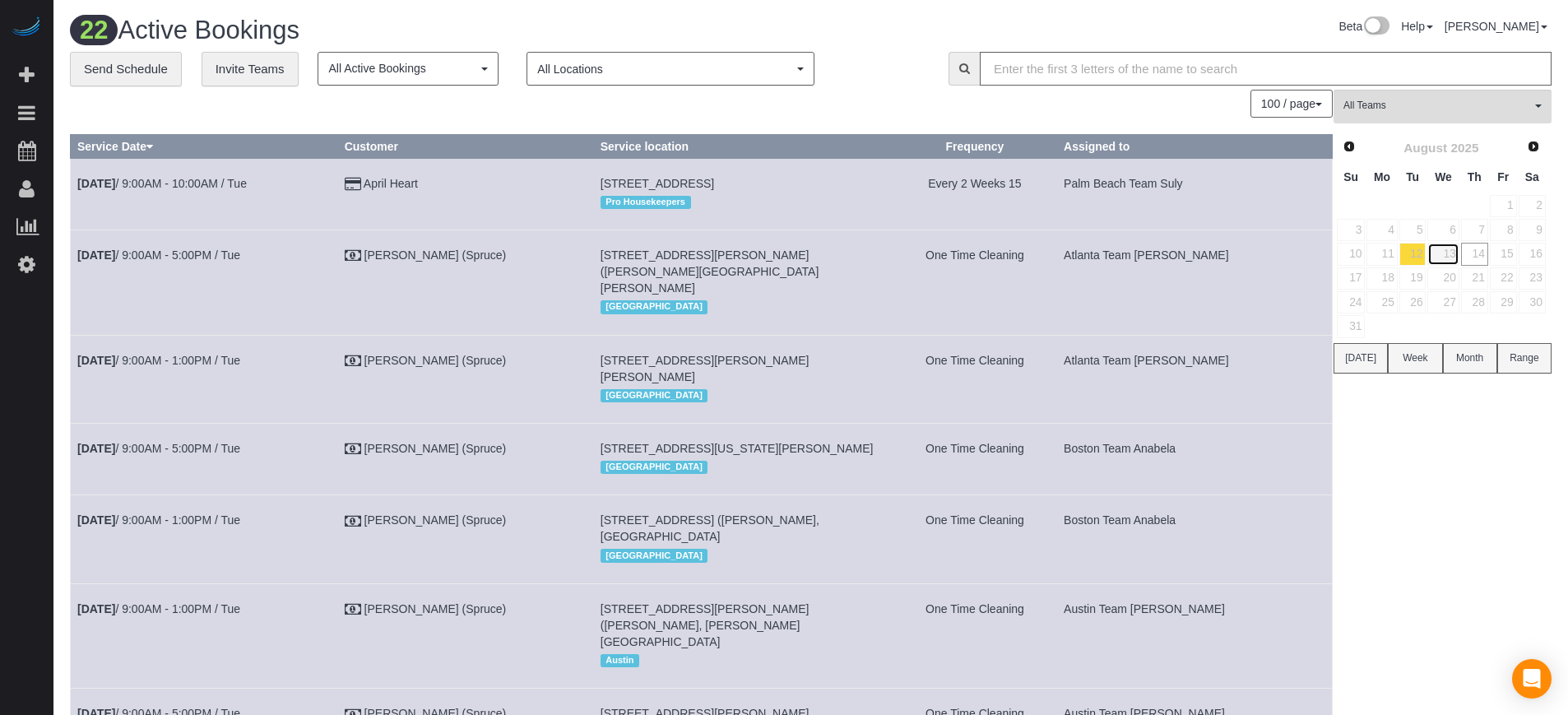
click at [1448, 257] on link "13" at bounding box center [1443, 254] width 32 height 22
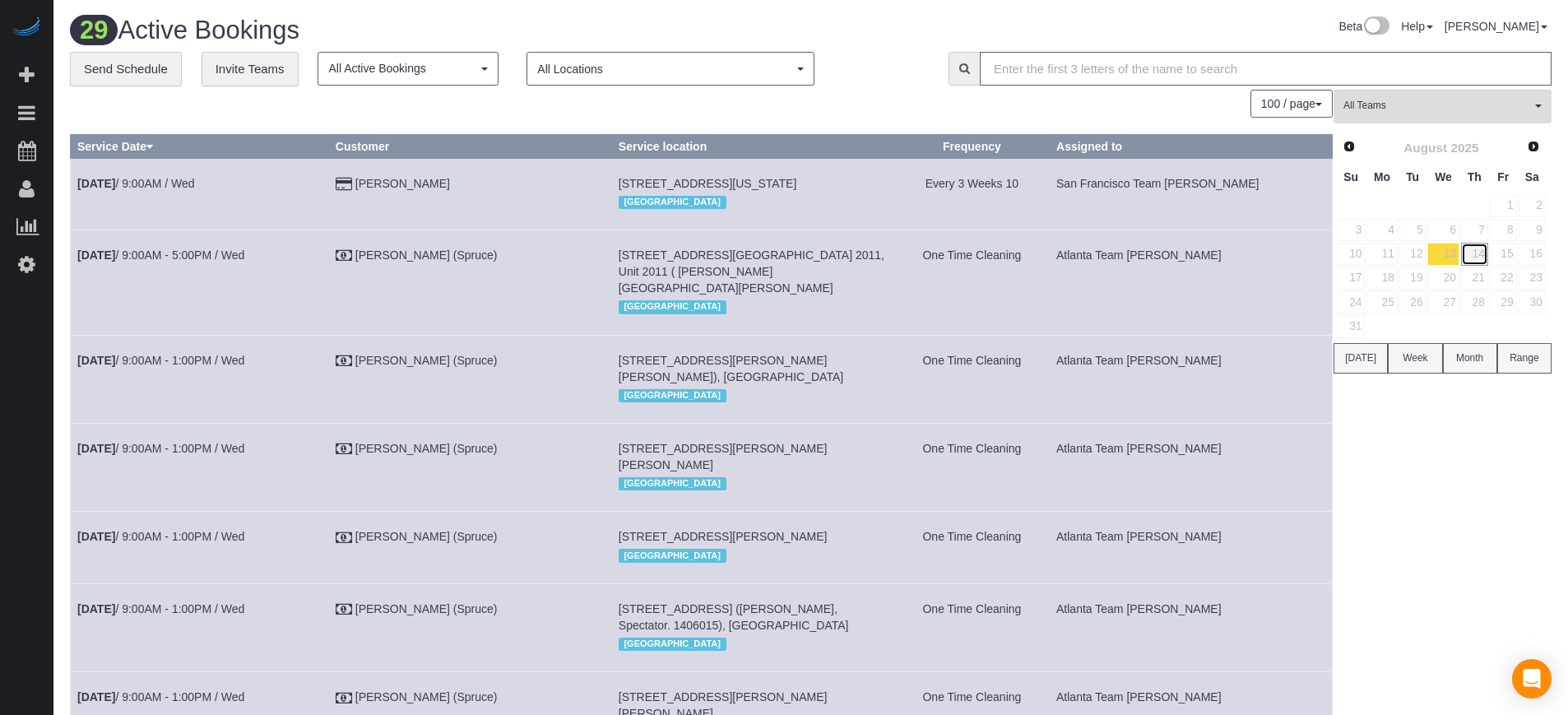
click at [1481, 258] on link "14" at bounding box center [1475, 254] width 27 height 22
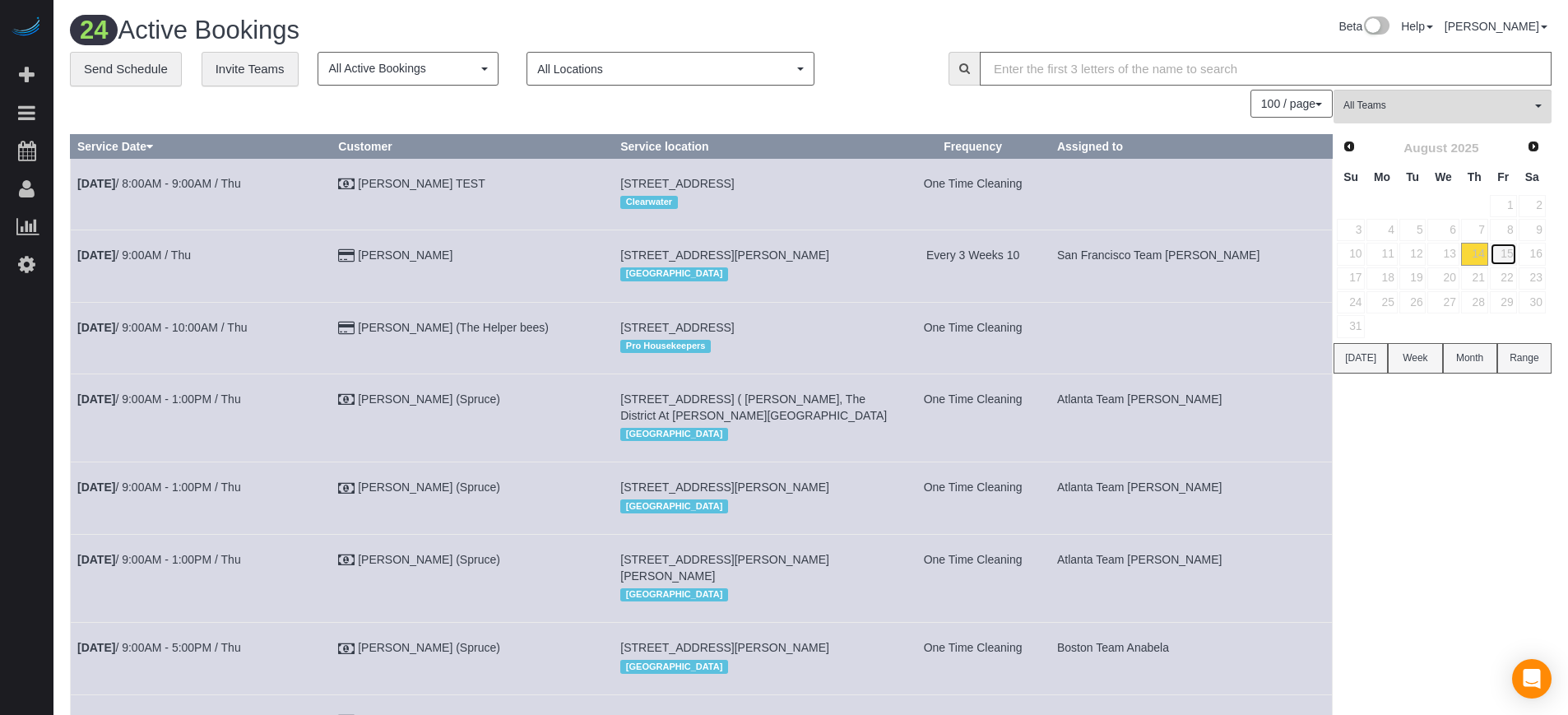
click at [1507, 256] on link "15" at bounding box center [1504, 254] width 27 height 22
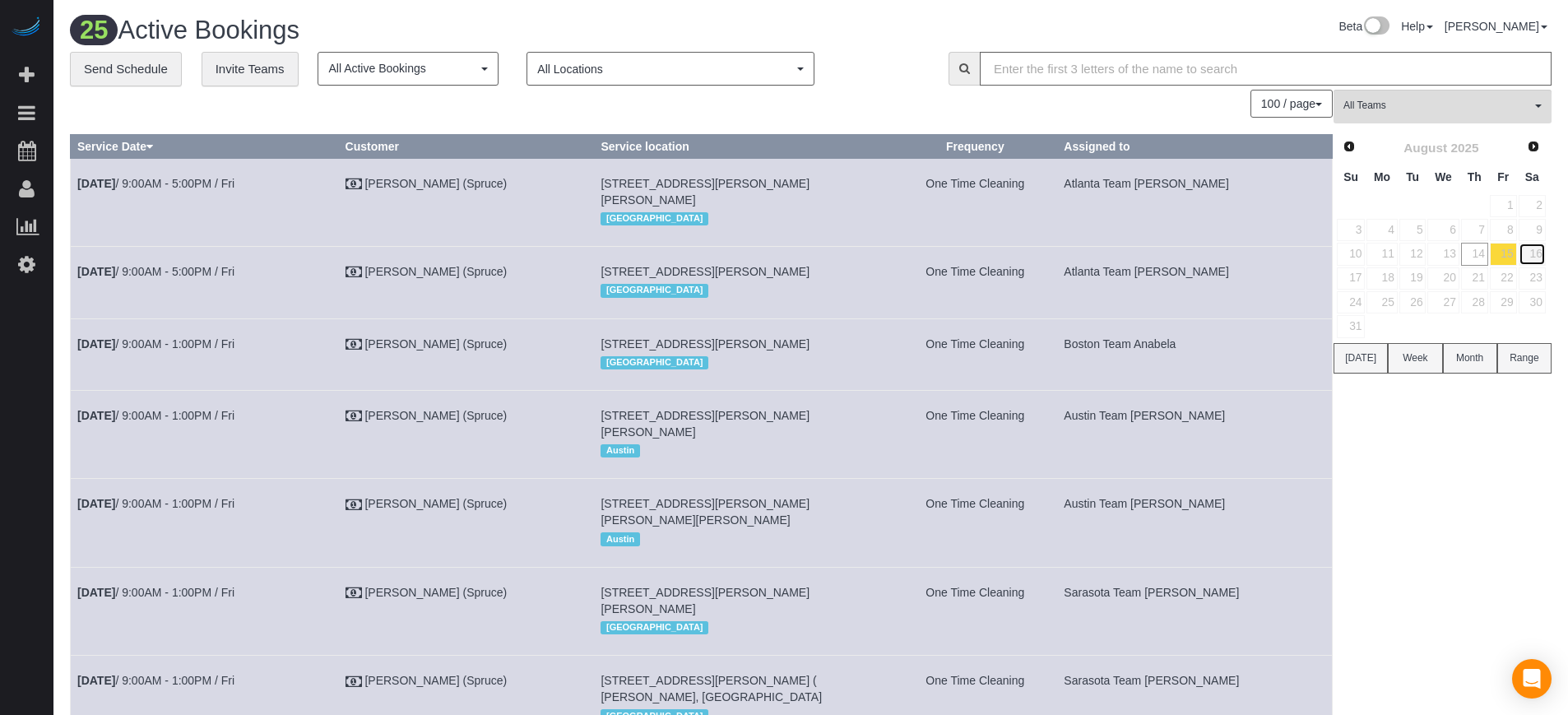
click at [1534, 257] on link "16" at bounding box center [1533, 254] width 27 height 22
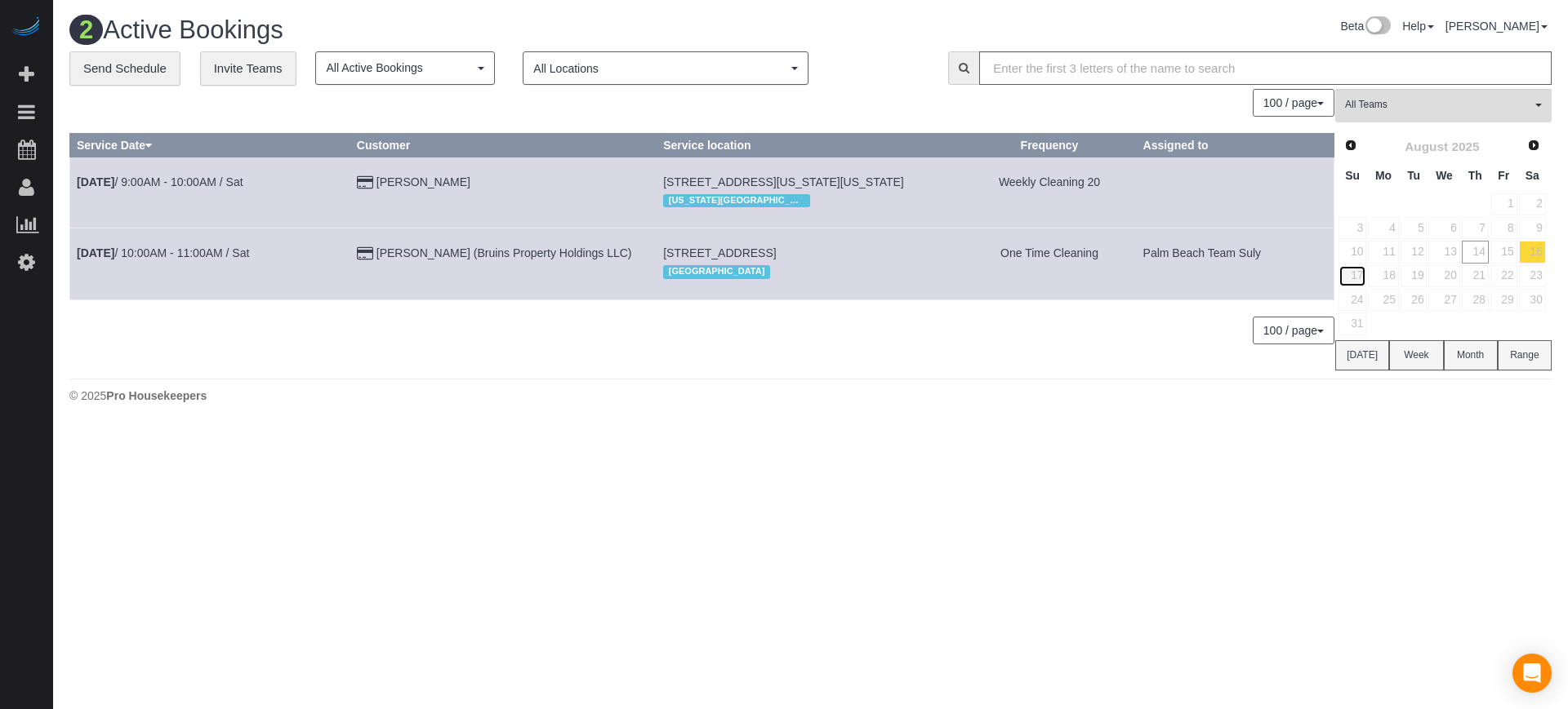
click at [1358, 280] on link "17" at bounding box center [1352, 276] width 28 height 22
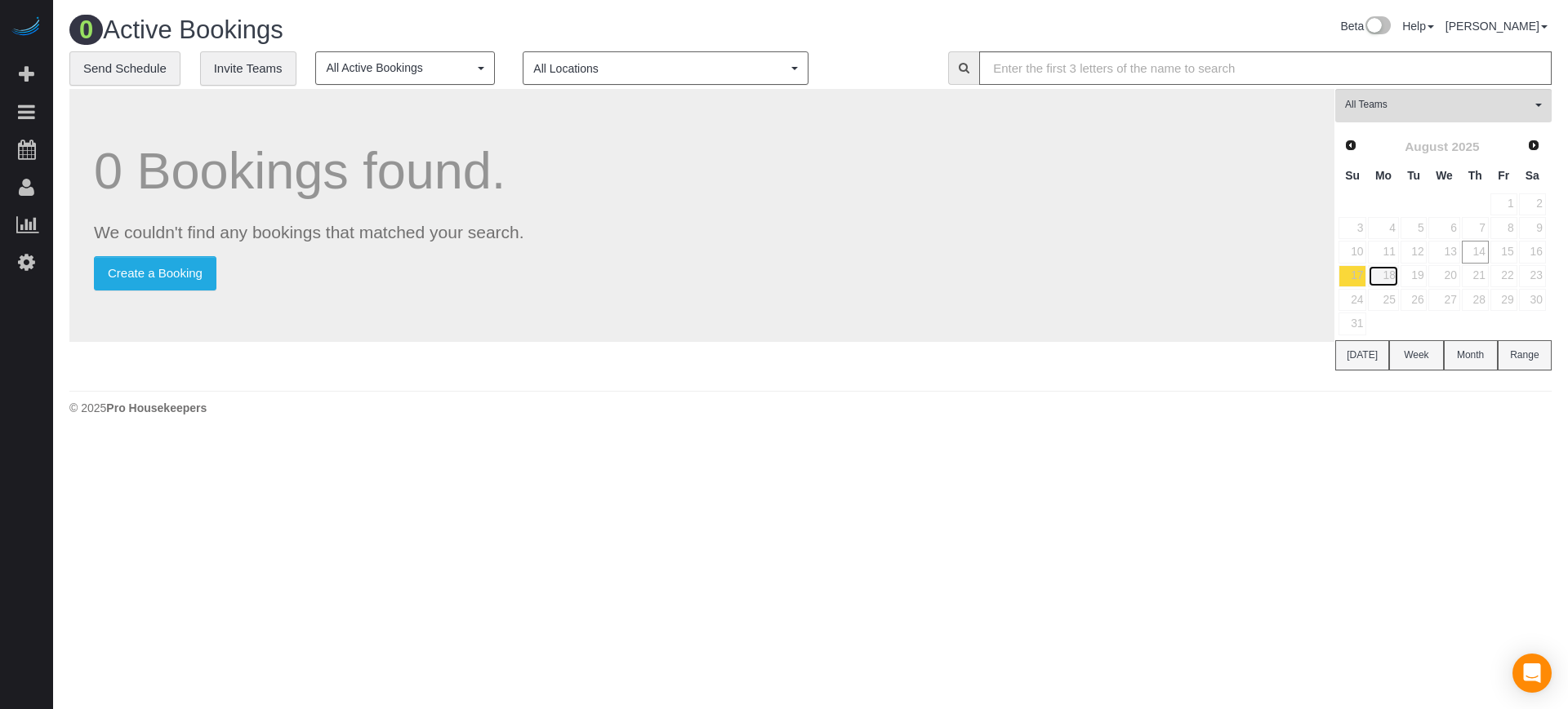
click at [1381, 280] on link "18" at bounding box center [1384, 276] width 30 height 22
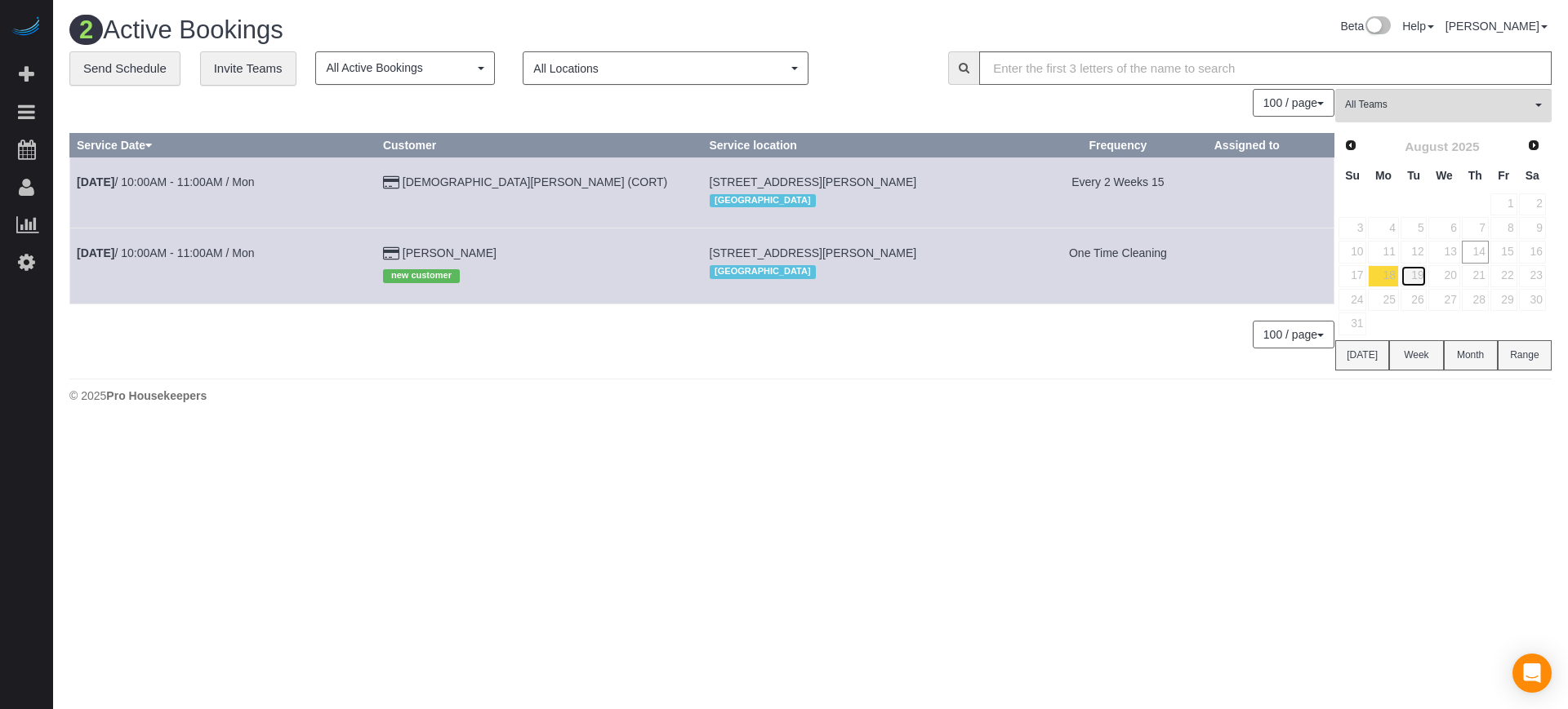
click at [1413, 278] on link "19" at bounding box center [1414, 276] width 27 height 22
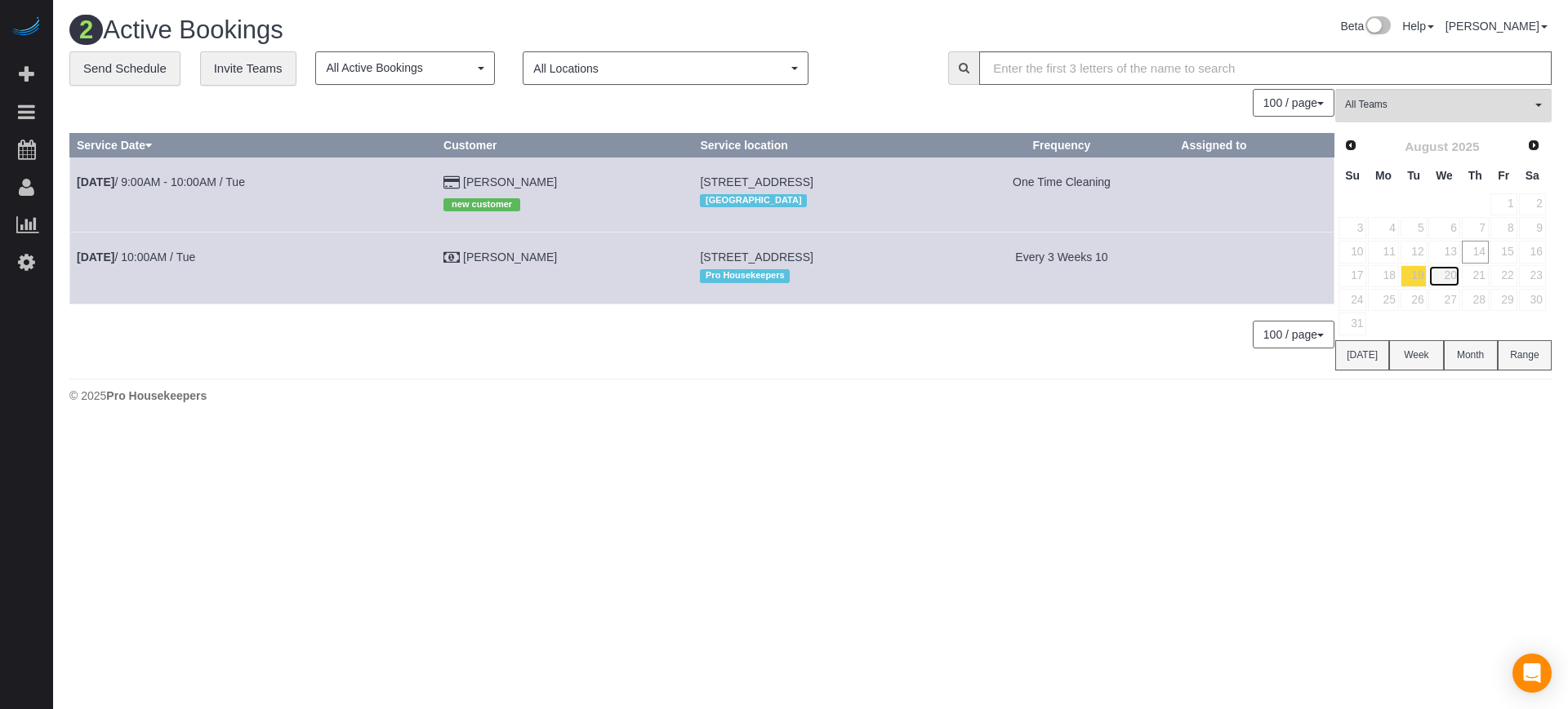
click at [1451, 273] on link "20" at bounding box center [1444, 276] width 31 height 22
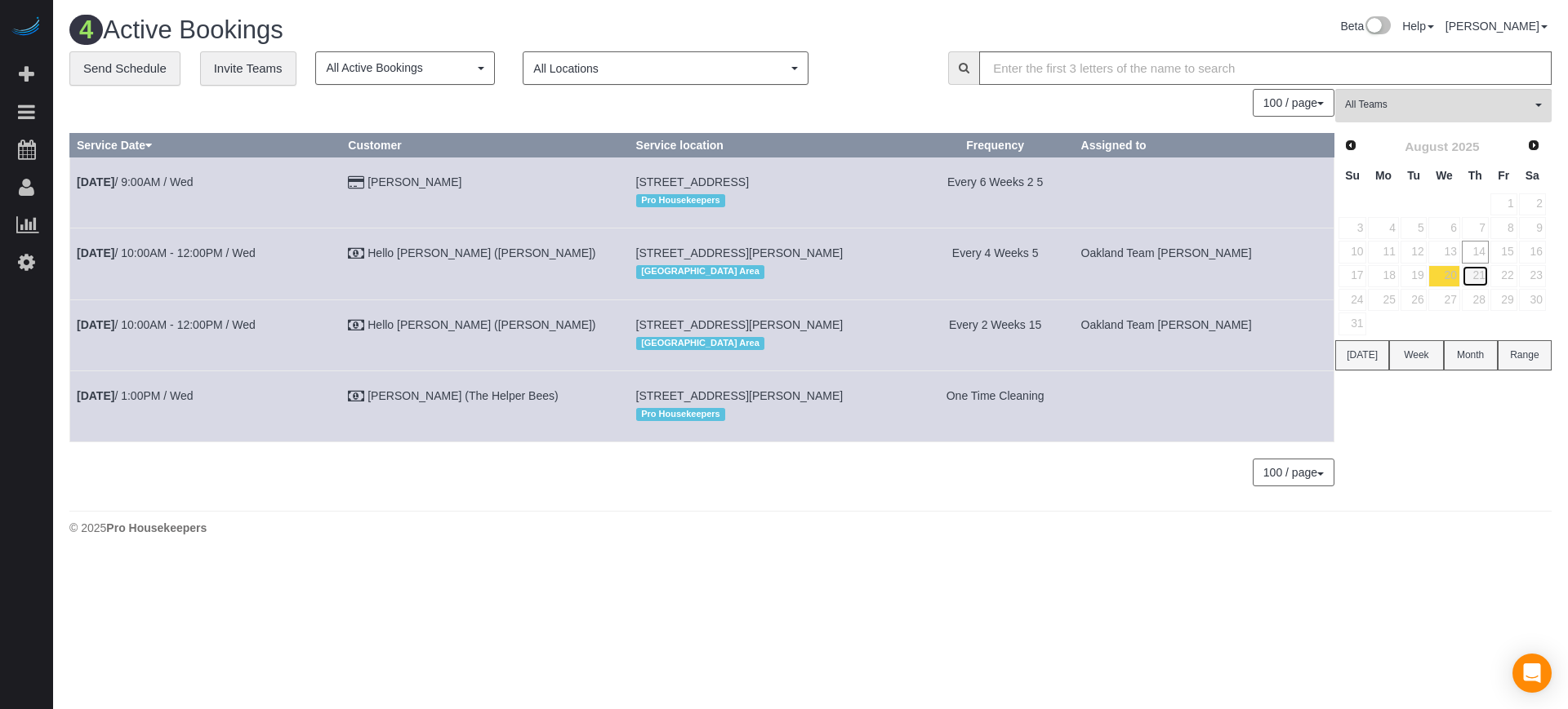
click at [1478, 272] on link "21" at bounding box center [1476, 276] width 27 height 22
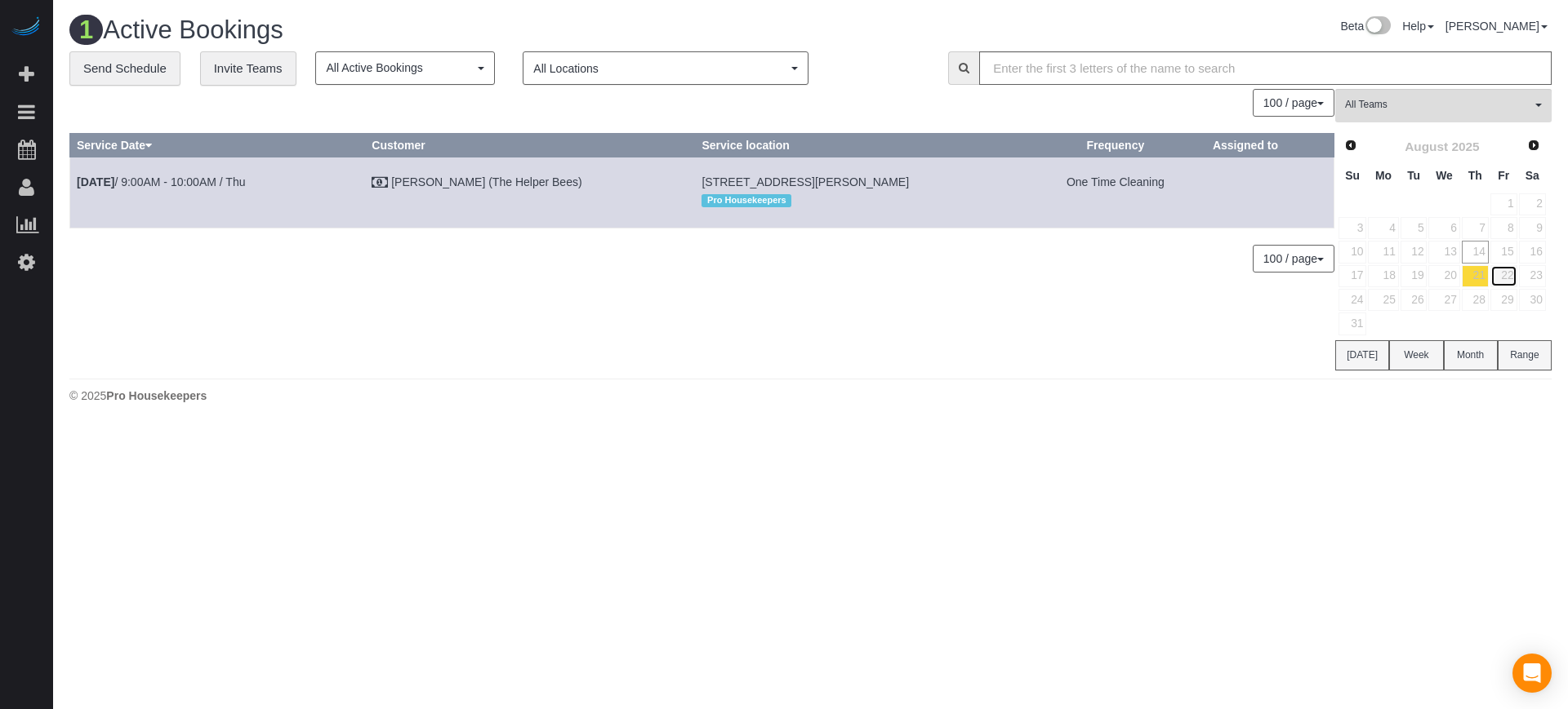
click at [1507, 277] on link "22" at bounding box center [1504, 276] width 27 height 22
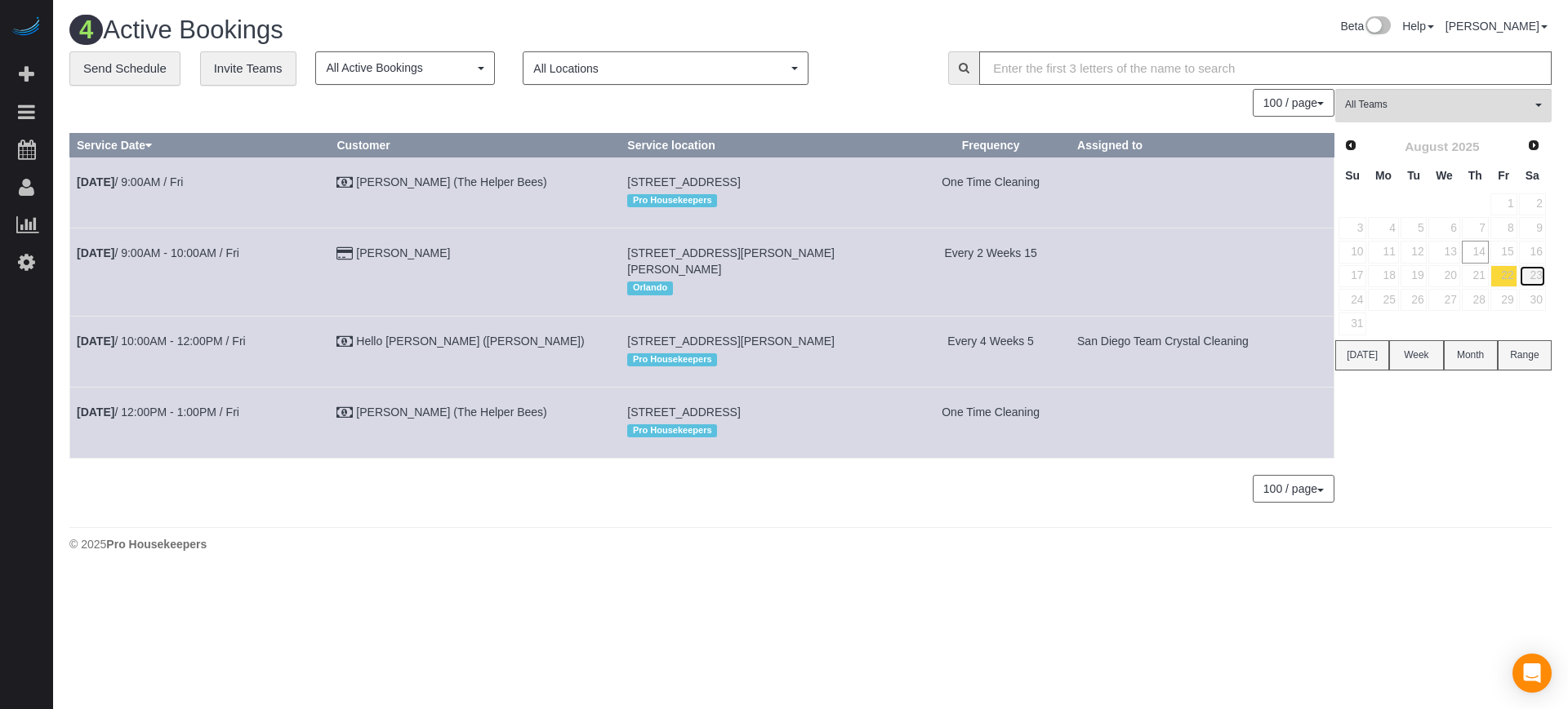
click at [1537, 277] on link "23" at bounding box center [1533, 276] width 27 height 22
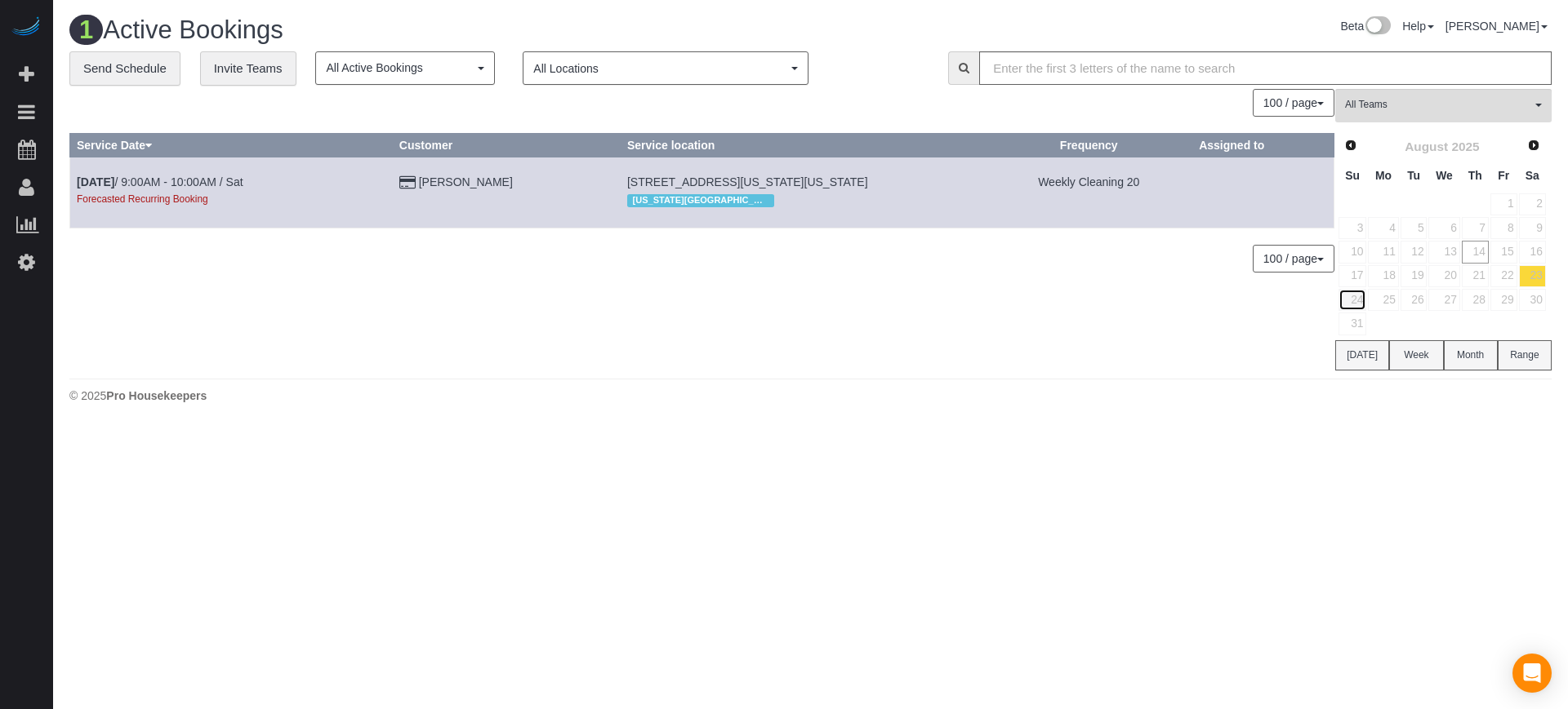
click at [1365, 296] on link "24" at bounding box center [1352, 299] width 28 height 22
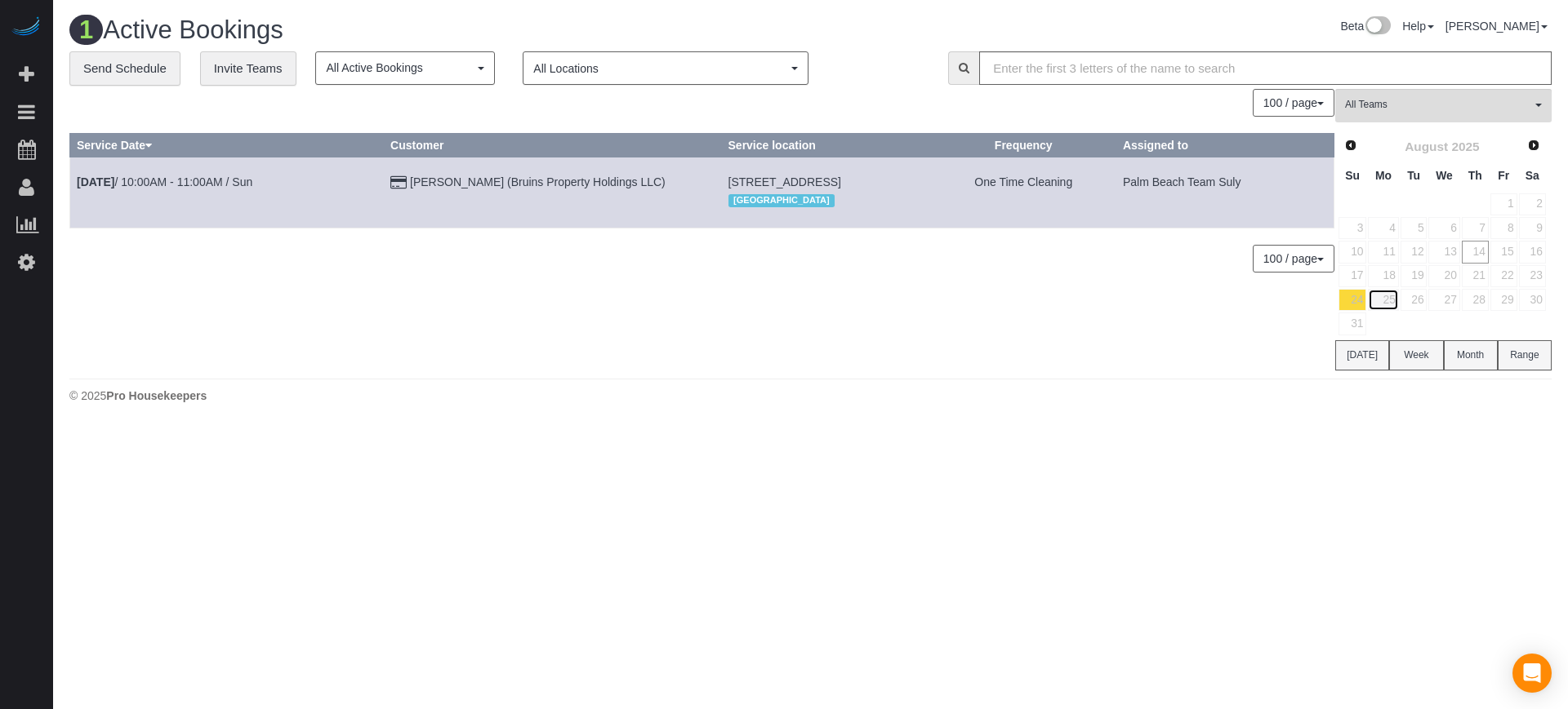
click at [1392, 301] on link "25" at bounding box center [1384, 299] width 30 height 22
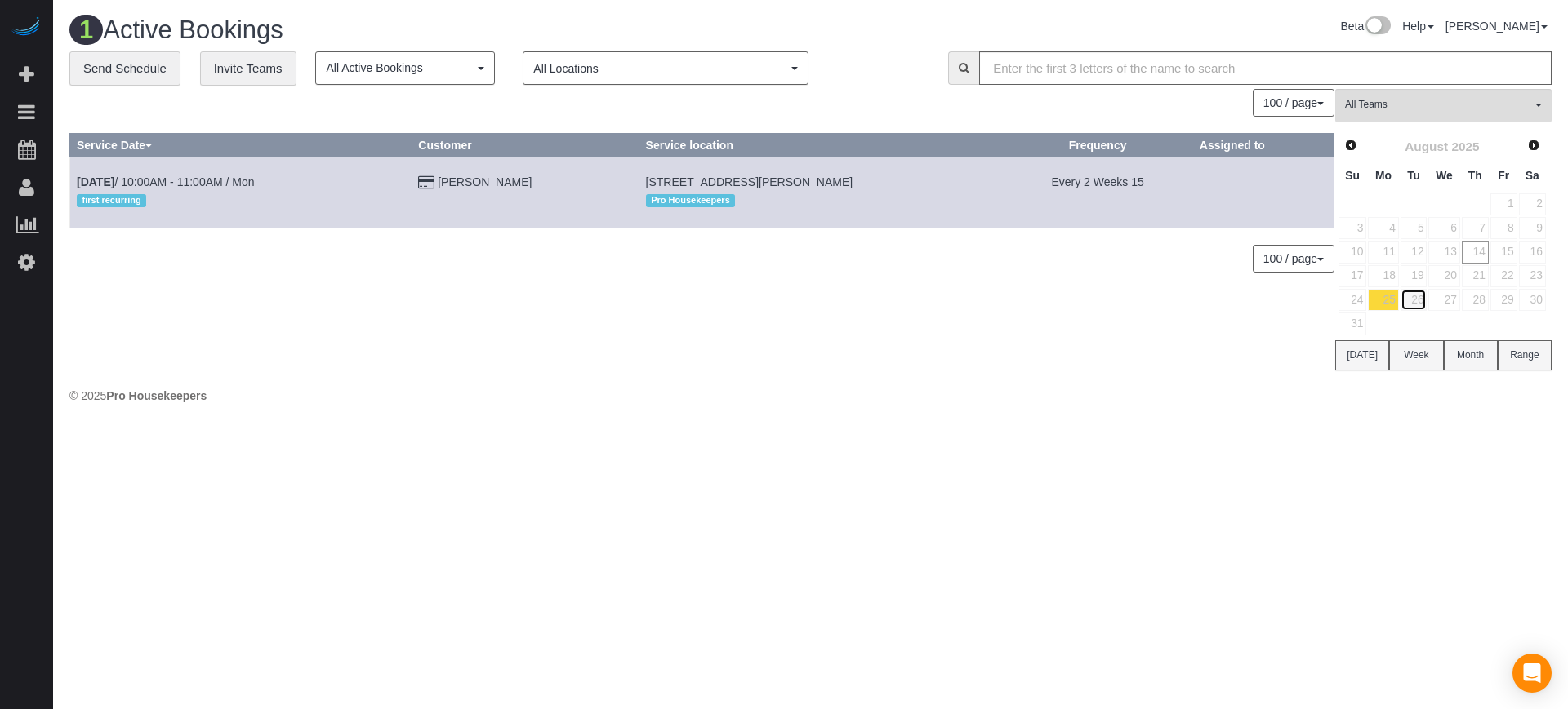
click at [1422, 303] on link "26" at bounding box center [1414, 299] width 27 height 22
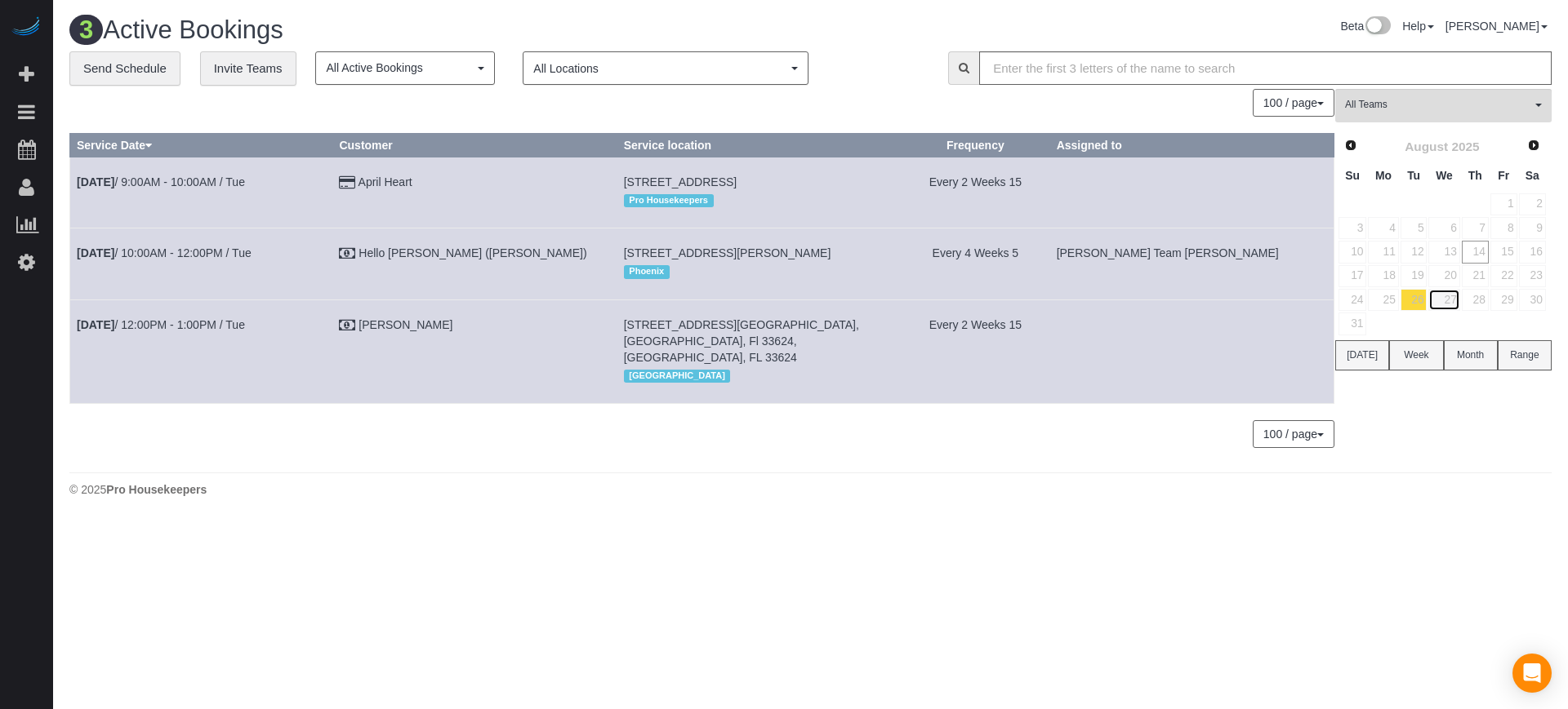
click at [1451, 302] on link "27" at bounding box center [1444, 299] width 31 height 22
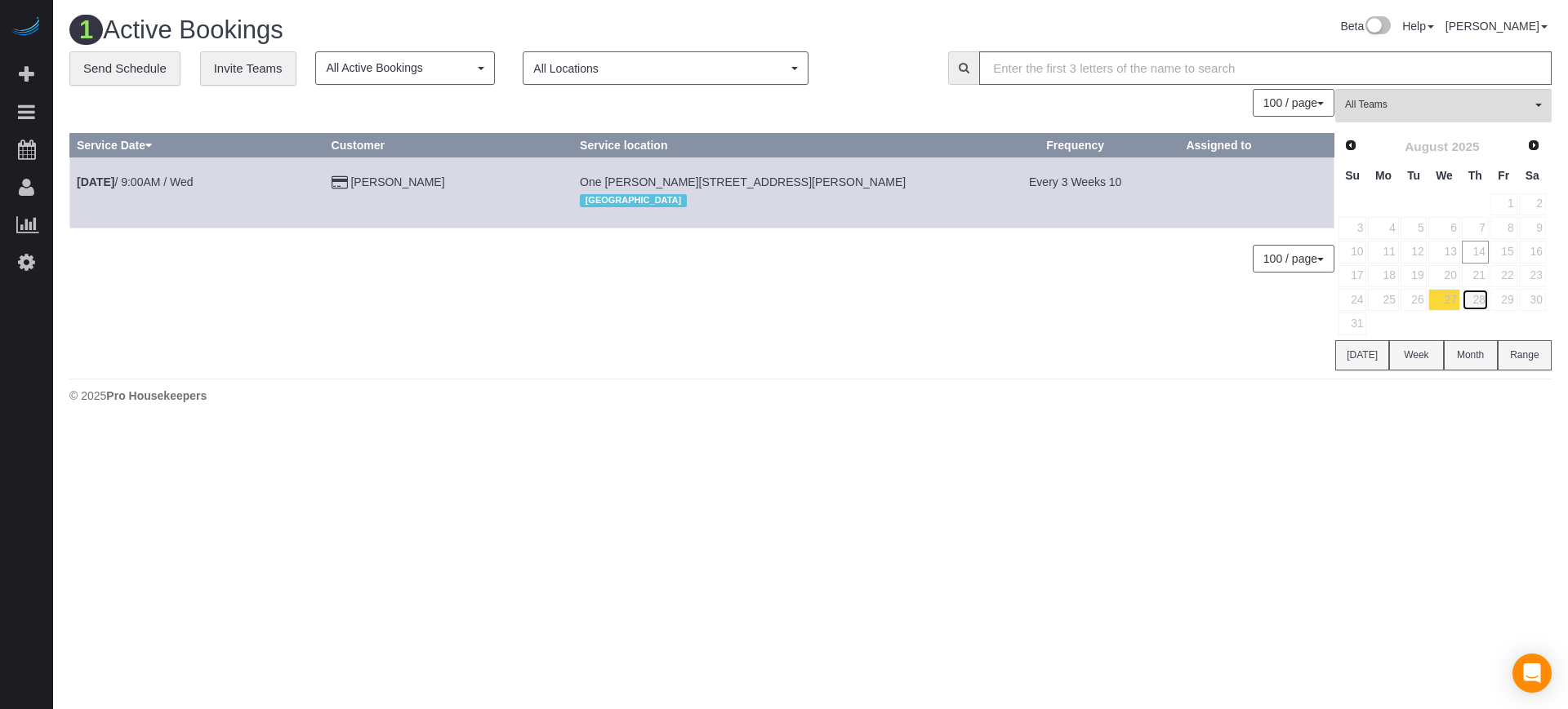
click at [1485, 300] on link "28" at bounding box center [1476, 299] width 27 height 22
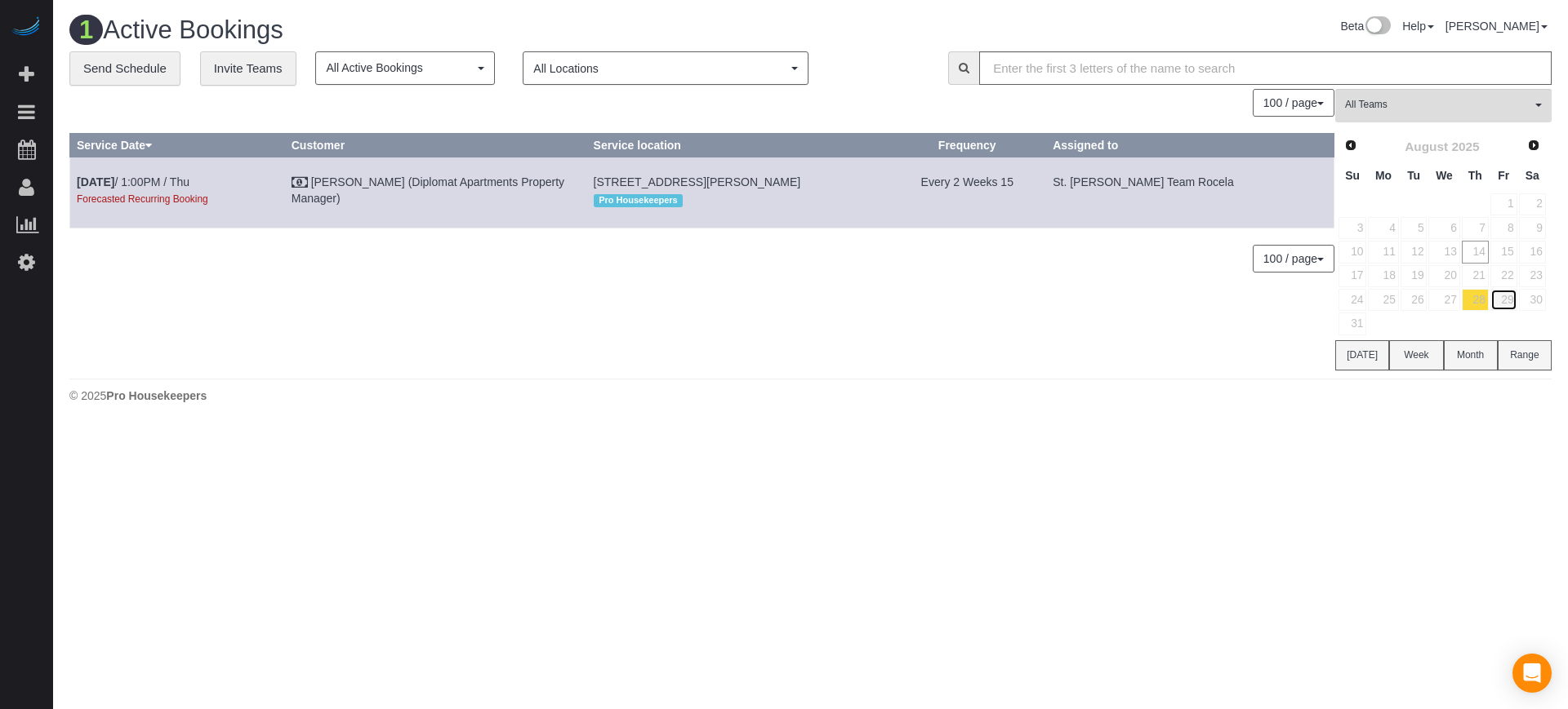
click at [1504, 301] on link "29" at bounding box center [1504, 299] width 27 height 22
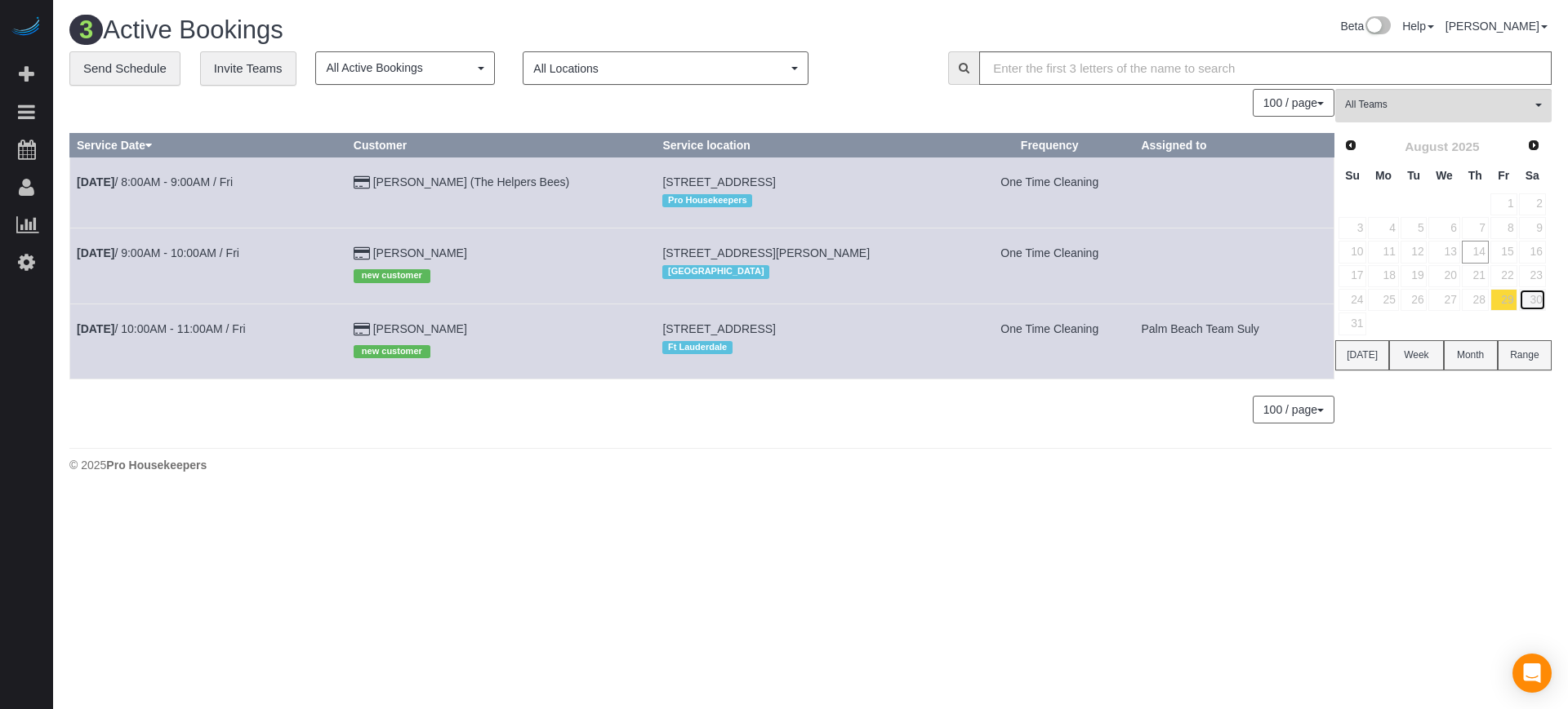
click at [1532, 304] on link "30" at bounding box center [1533, 299] width 27 height 22
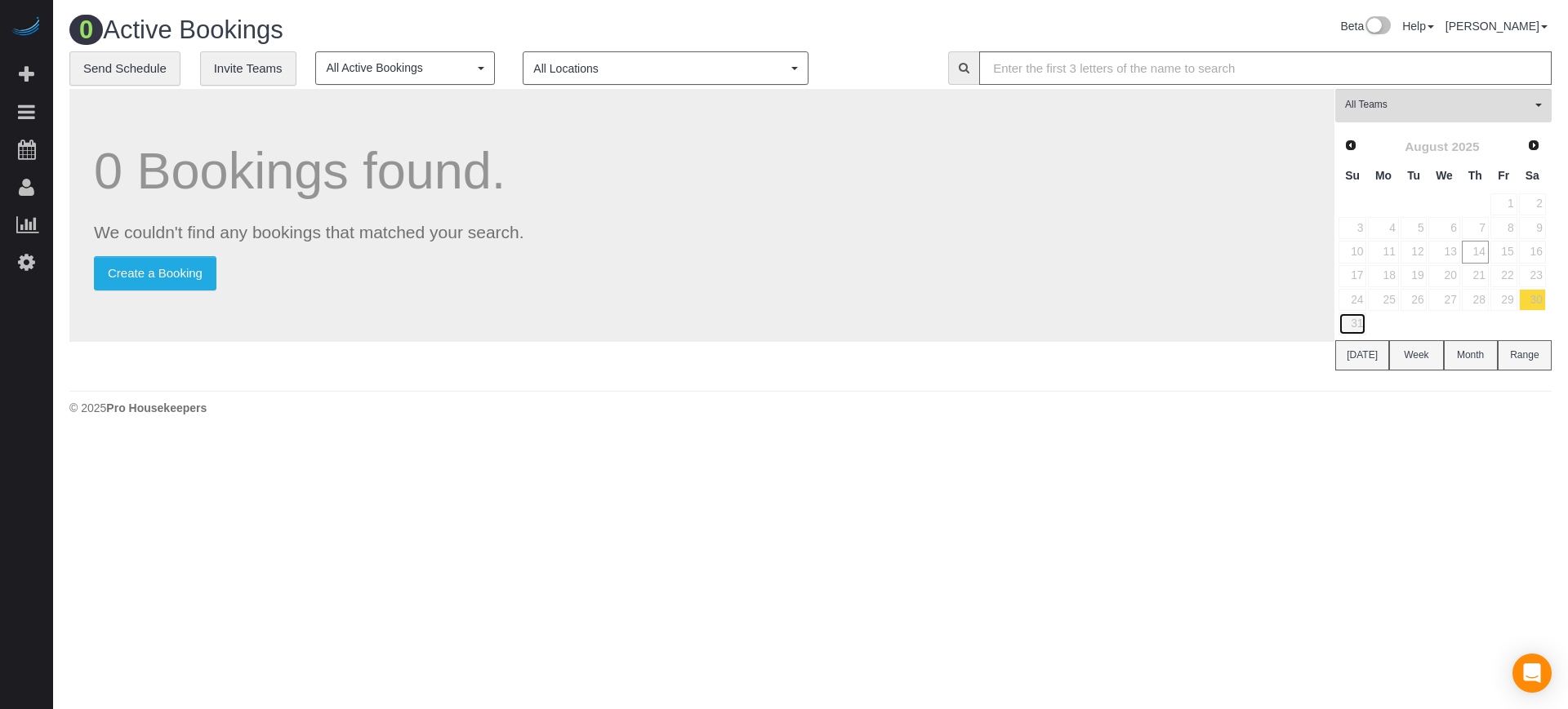
click at [1357, 324] on link "31" at bounding box center [1352, 323] width 28 height 22
click at [1508, 298] on link "29" at bounding box center [1504, 299] width 27 height 22
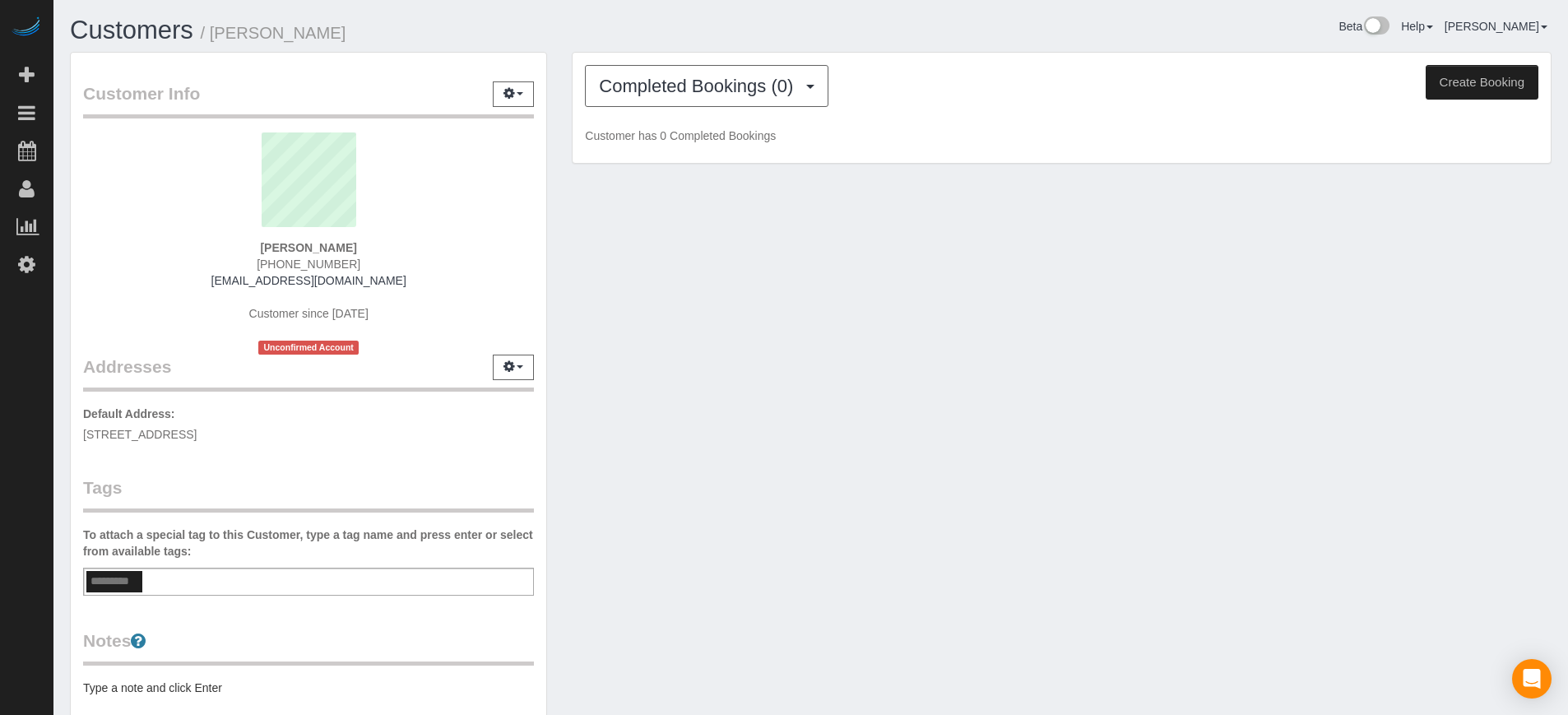
click at [316, 241] on strong "Jerah Jones" at bounding box center [308, 248] width 97 height 13
copy div "Jerah Jones"
click at [765, 85] on span "Completed Bookings (0)" at bounding box center [700, 86] width 203 height 21
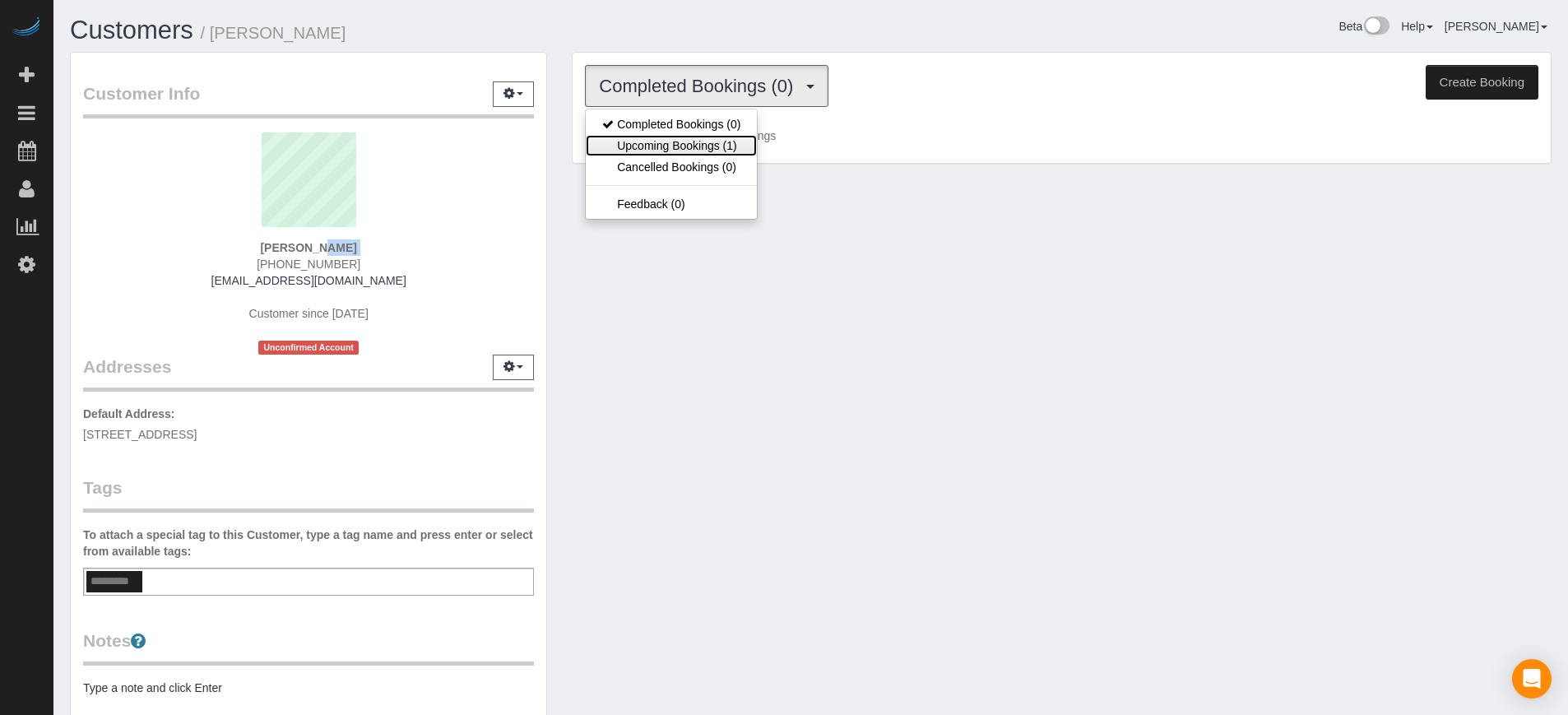
click at [705, 145] on link "Upcoming Bookings (1)" at bounding box center [671, 145] width 171 height 21
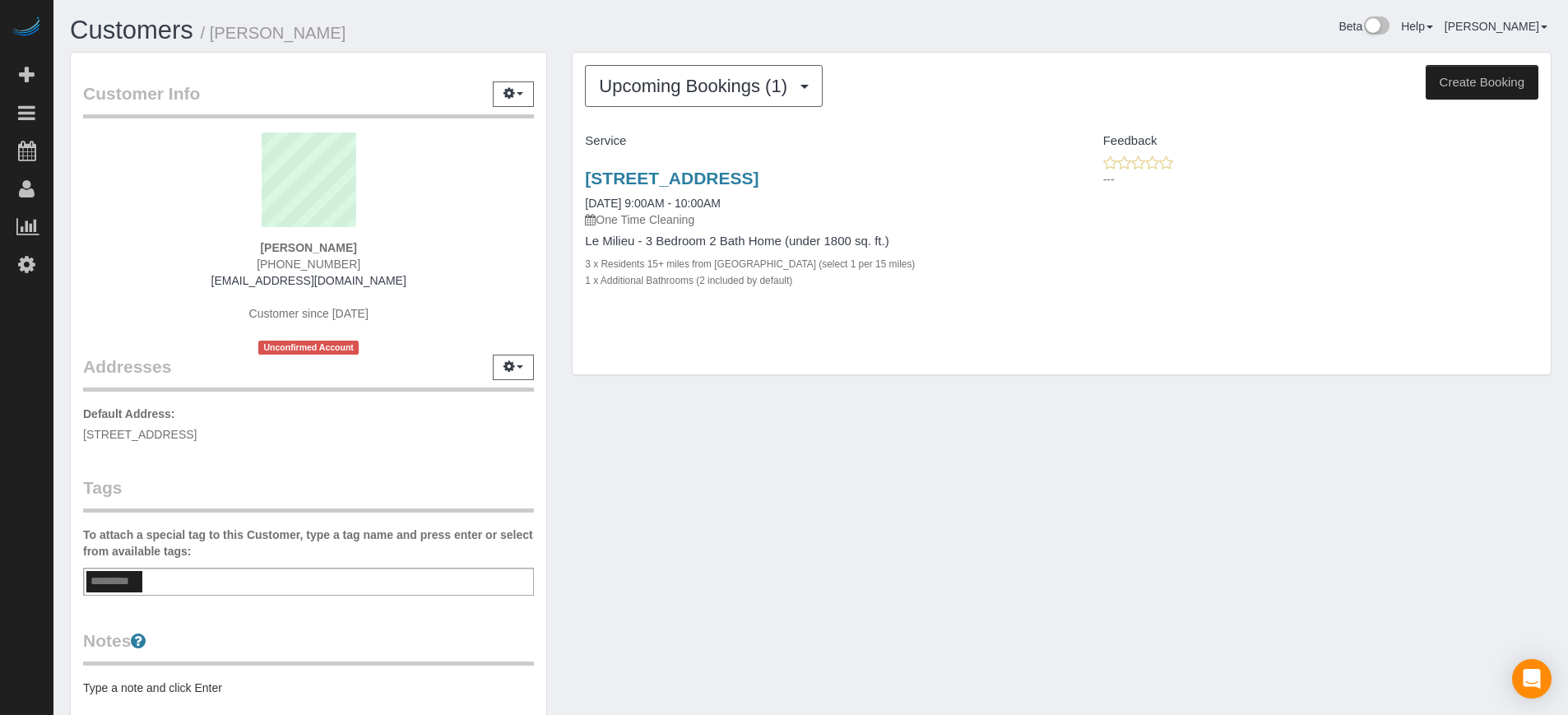
click at [1011, 179] on h3 "[STREET_ADDRESS]" at bounding box center [817, 178] width 464 height 19
drag, startPoint x: 1011, startPoint y: 179, endPoint x: 595, endPoint y: 149, distance: 417.1
click at [587, 181] on h3 "[STREET_ADDRESS]" at bounding box center [817, 178] width 464 height 19
copy link "[STREET_ADDRESS]"
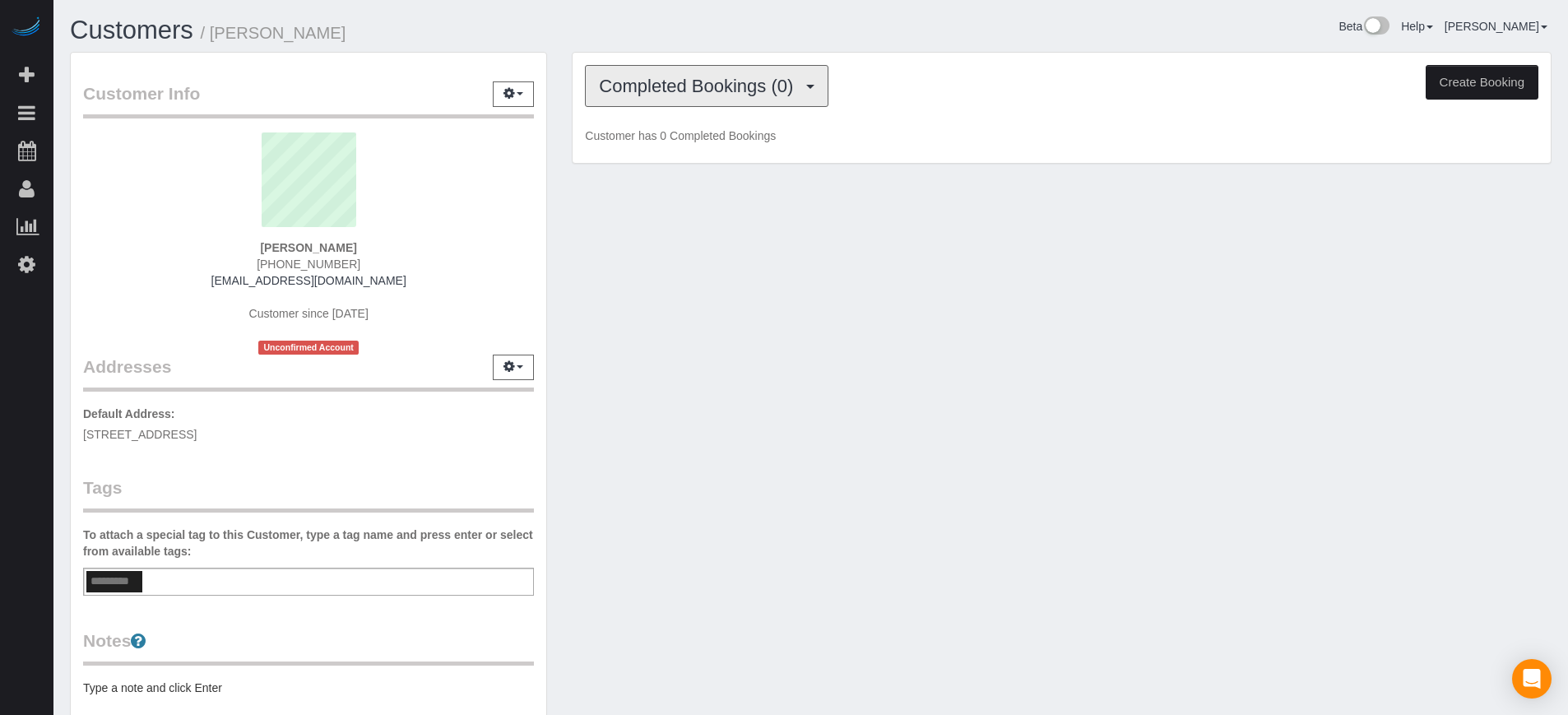
click at [718, 103] on button "Completed Bookings (0)" at bounding box center [707, 86] width 244 height 42
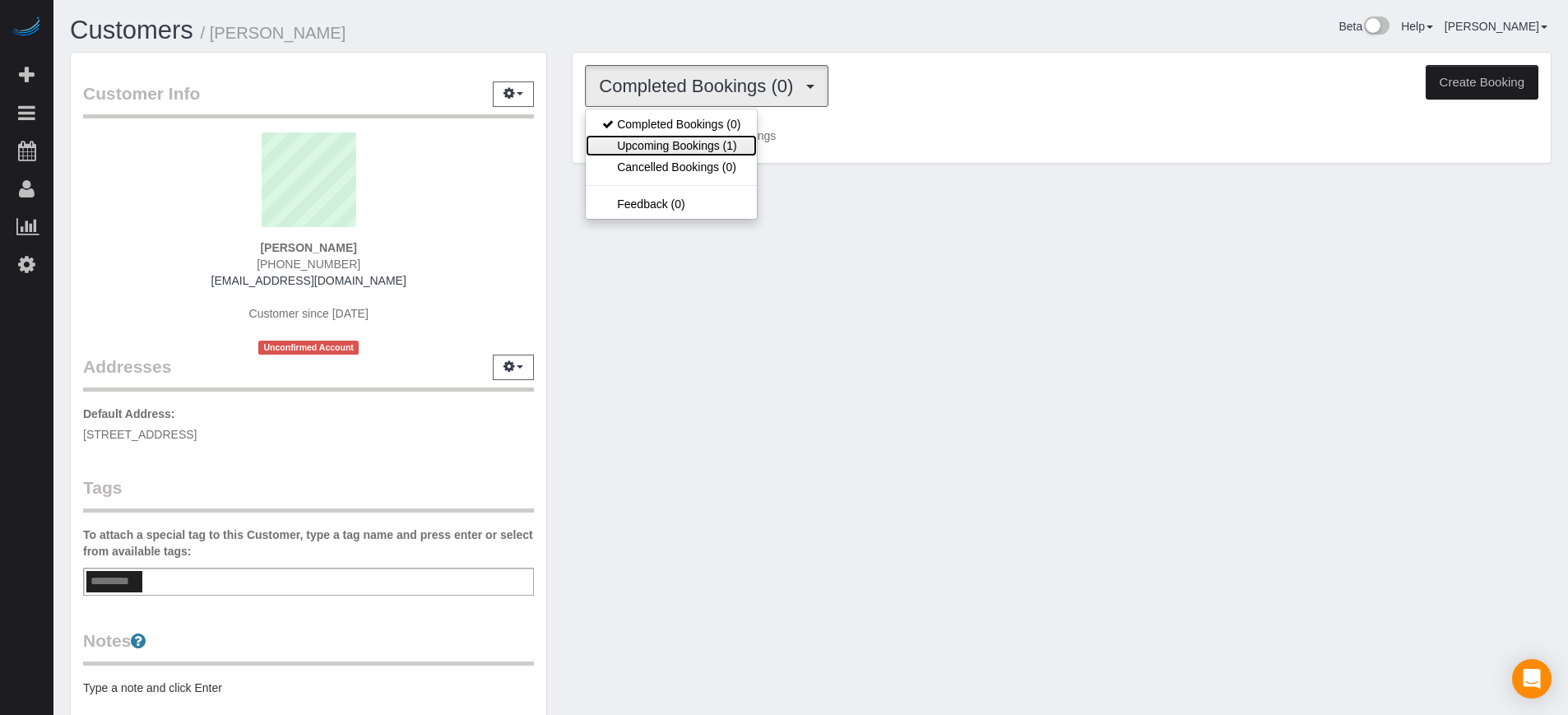
click at [726, 142] on link "Upcoming Bookings (1)" at bounding box center [671, 145] width 171 height 21
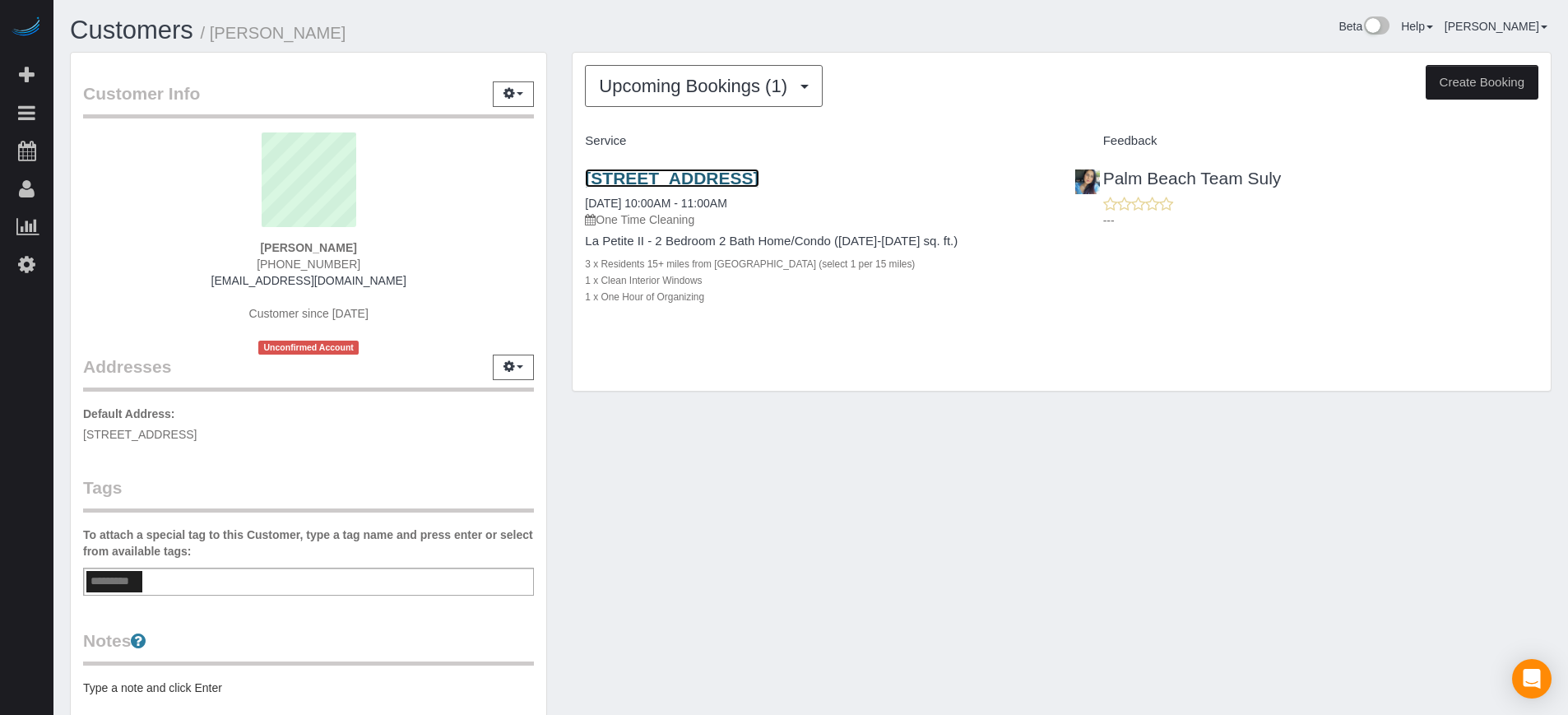
click at [650, 174] on link "[STREET_ADDRESS]" at bounding box center [672, 178] width 173 height 19
click at [1494, 376] on div "Upcoming Bookings (1) Completed Bookings (0) Upcoming Bookings (1) Cancelled Bo…" at bounding box center [1062, 222] width 979 height 339
click at [280, 260] on span "(570) 447-0944" at bounding box center [308, 264] width 103 height 13
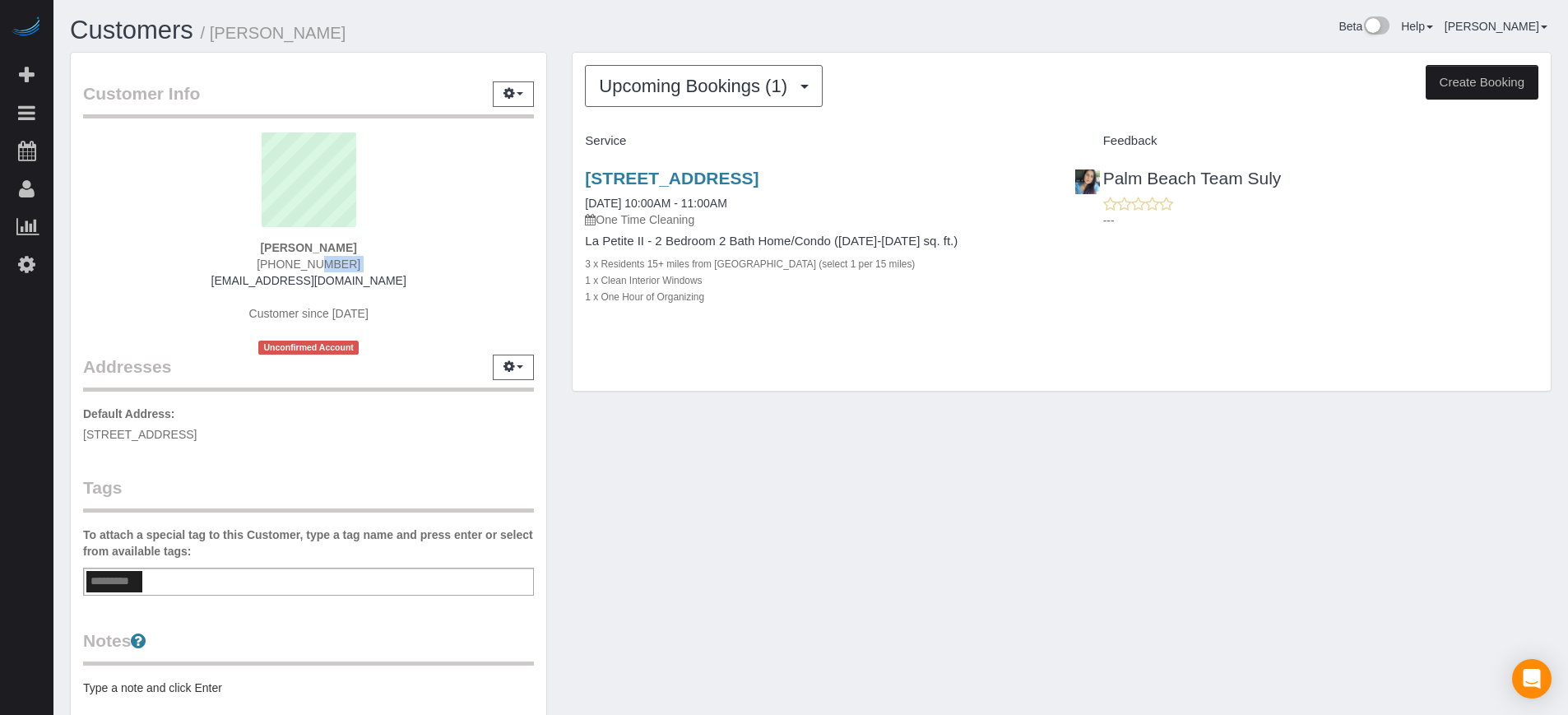
click at [280, 260] on span "(570) 447-0944" at bounding box center [308, 264] width 103 height 13
copy div "(570) 447-0944"
click at [1488, 538] on div "Customer Info Edit Contact Info Send Message Email Preferences Special Sales Ta…" at bounding box center [810, 458] width 1507 height 813
click at [266, 246] on strong "[PERSON_NAME]" at bounding box center [308, 248] width 97 height 13
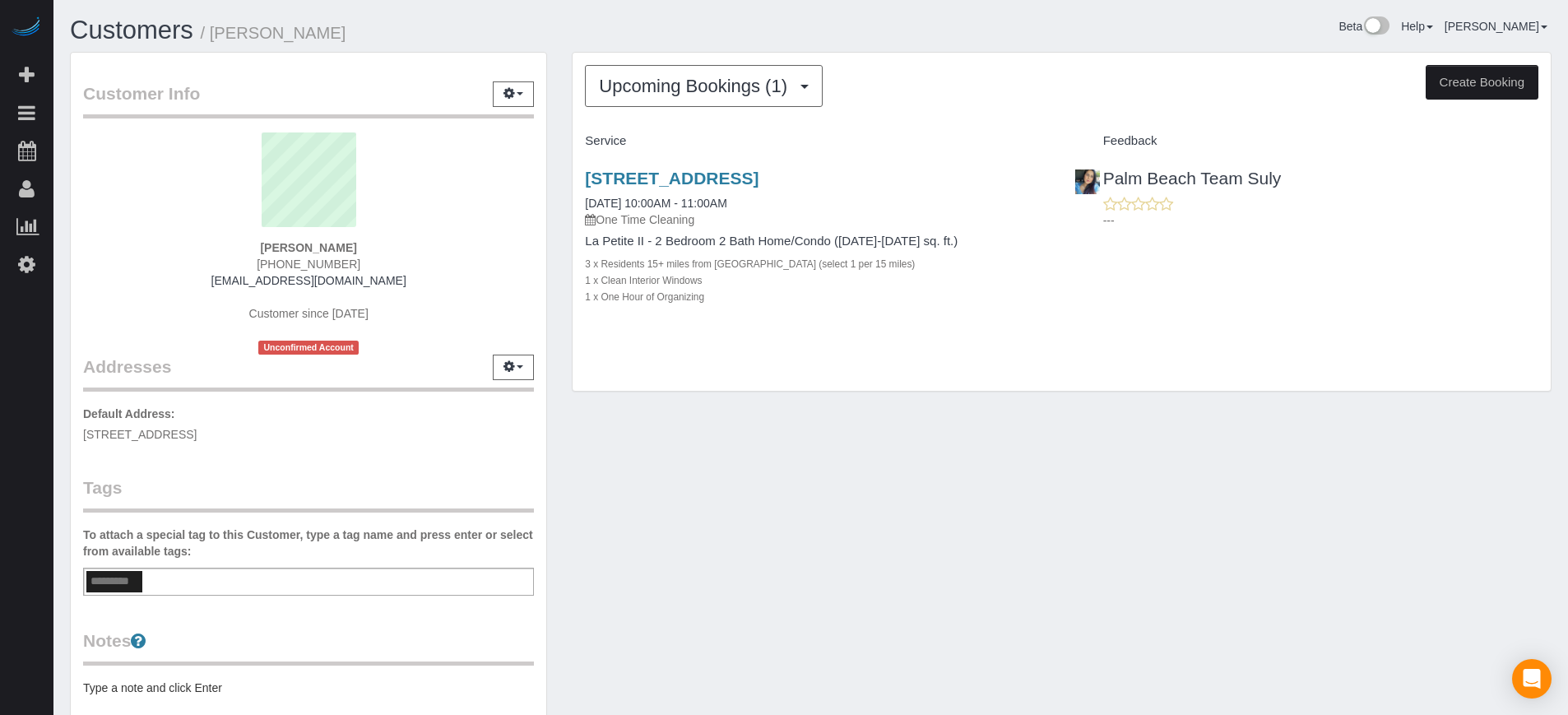
copy strong "Bernadine"
click at [1536, 460] on div "Customer Info Edit Contact Info Send Message Email Preferences Special Sales Ta…" at bounding box center [810, 458] width 1507 height 813
click at [1519, 468] on div "Customer Info Edit Contact Info Send Message Email Preferences Special Sales Ta…" at bounding box center [810, 458] width 1507 height 813
drag, startPoint x: 1233, startPoint y: 26, endPoint x: 567, endPoint y: 79, distance: 668.1
click at [567, 79] on div "Upcoming Bookings (1) Completed Bookings (0) Upcoming Bookings (1) Cancelled Bo…" at bounding box center [1062, 230] width 1005 height 357
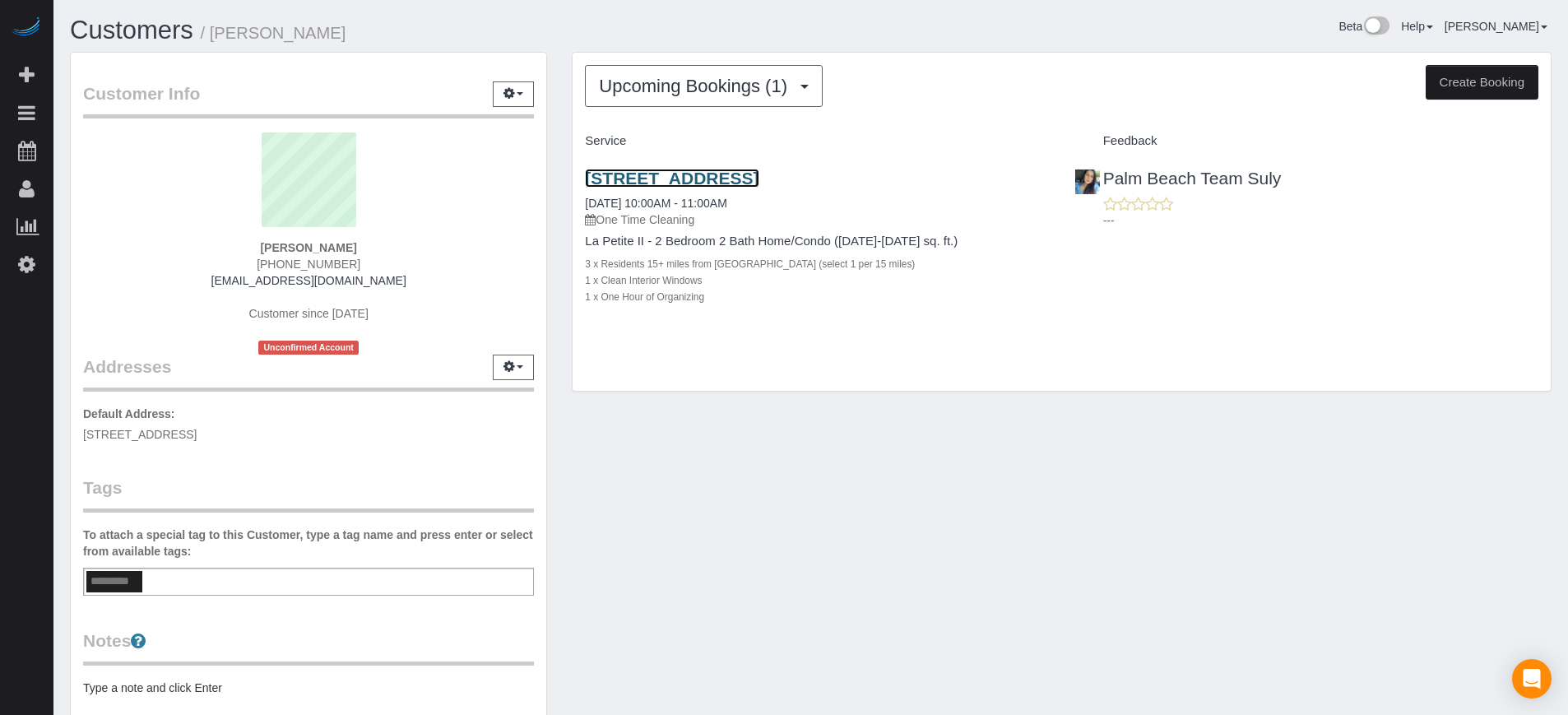
click at [657, 185] on link "4915 Ne 22nd Ave, Lighthouse, FL 33064" at bounding box center [672, 178] width 173 height 19
click at [687, 173] on link "4915 Ne 22nd Ave, Lighthouse, FL 33064" at bounding box center [672, 178] width 173 height 19
click at [1384, 382] on div "Upcoming Bookings (1) Completed Bookings (0) Upcoming Bookings (1) Cancelled Bo…" at bounding box center [1062, 222] width 979 height 339
click at [652, 179] on link "4915 Ne 22nd Ave, Lighthouse, FL 33064" at bounding box center [672, 178] width 173 height 19
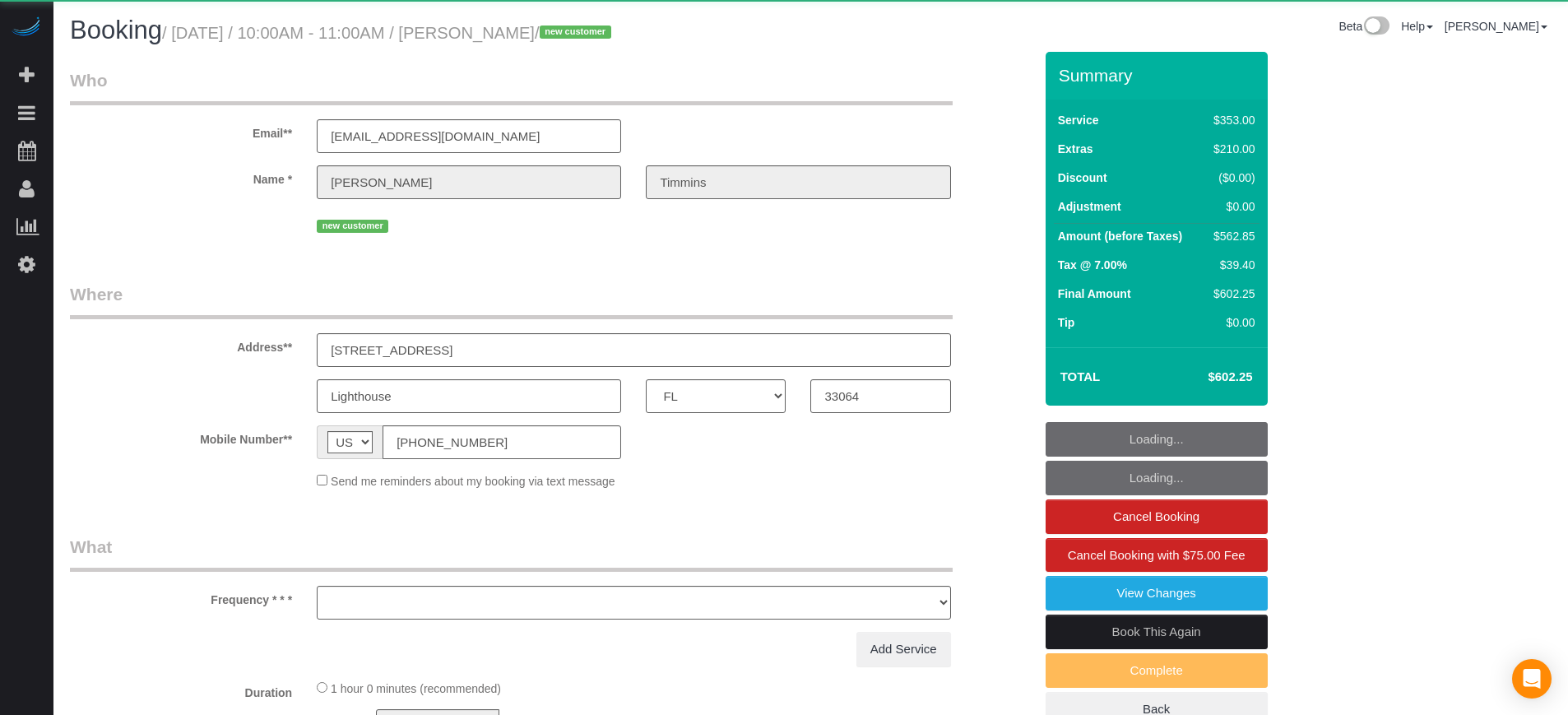
select select "FL"
select select "object:841"
select select "string:fspay-25d41a13-8c95-479e-8e8c-527811c85df4"
select select "6"
select select "spot1"
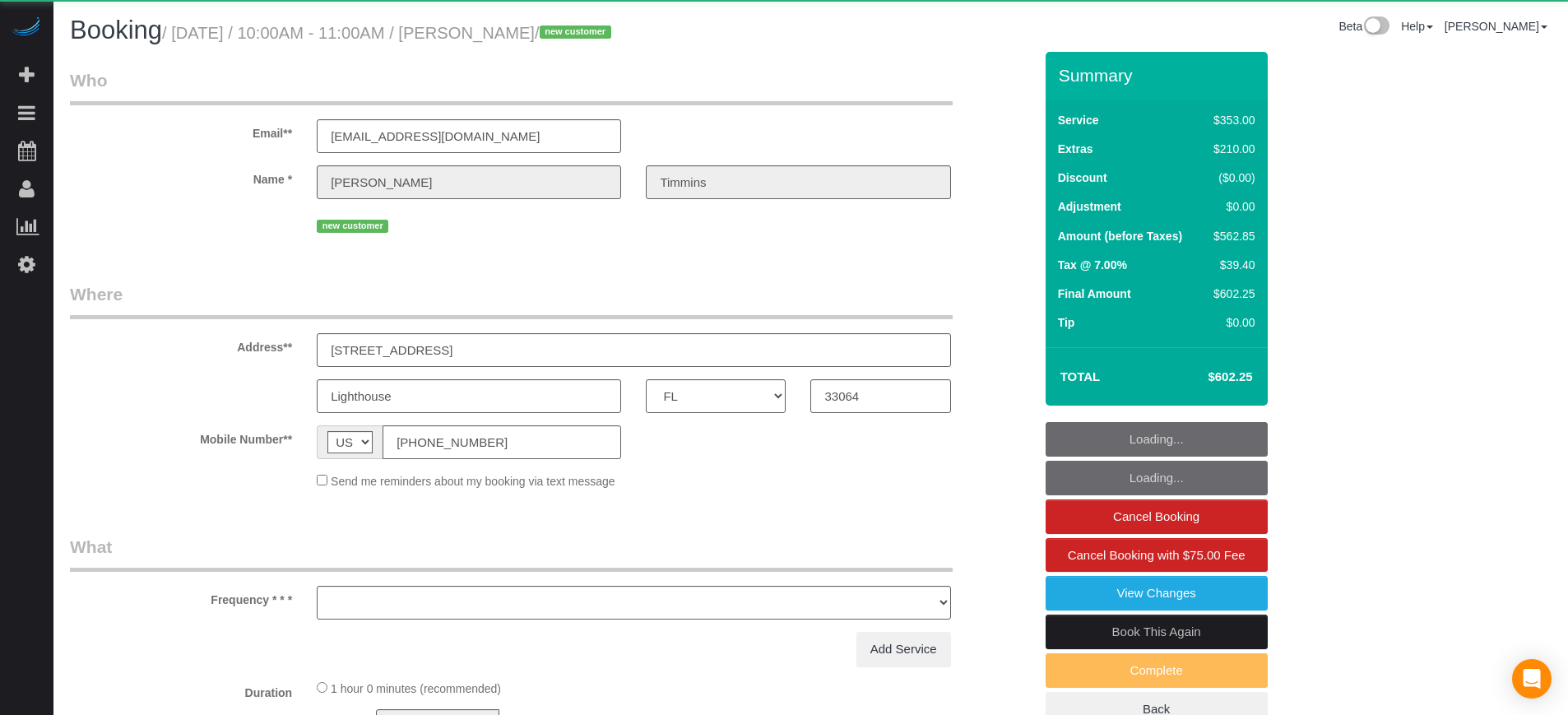
select select "number:9"
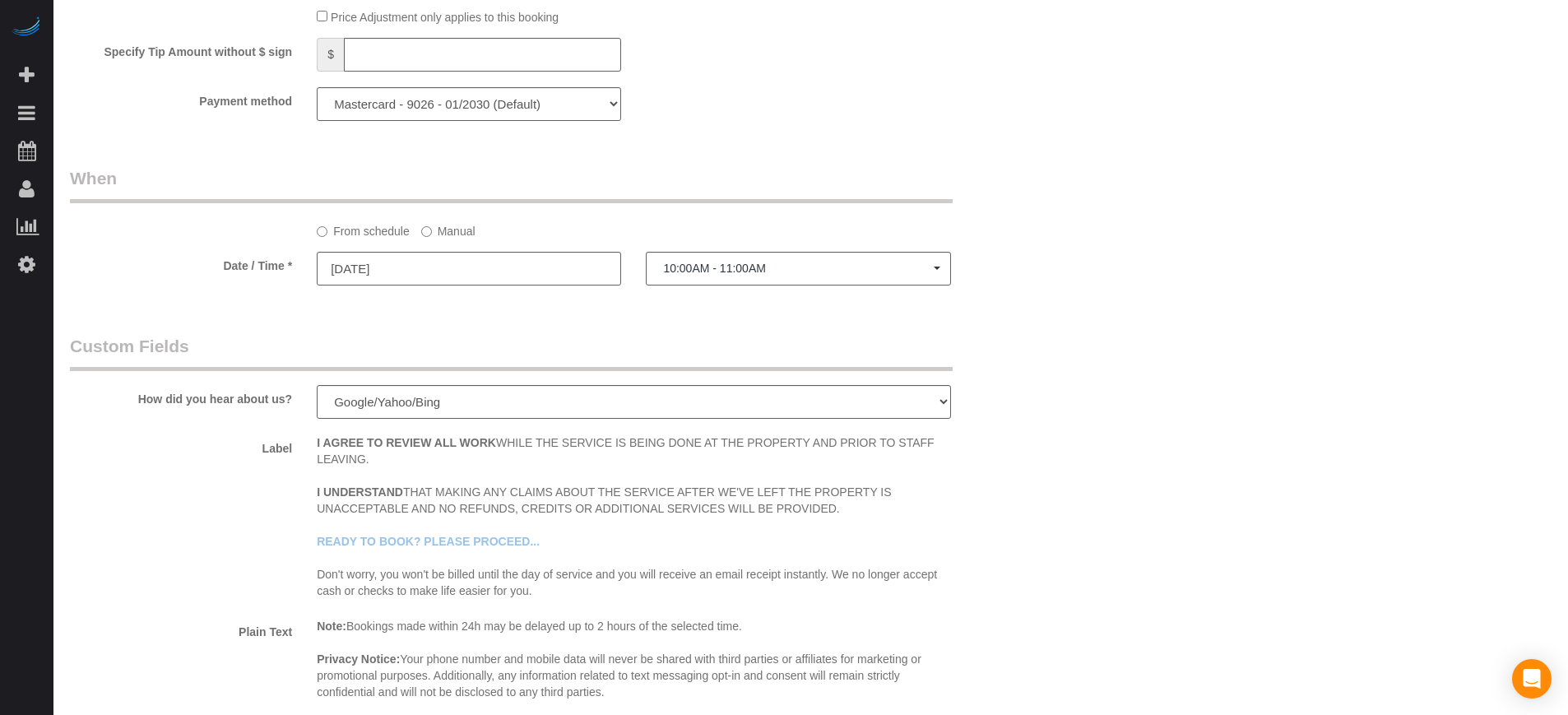
scroll to position [1752, 0]
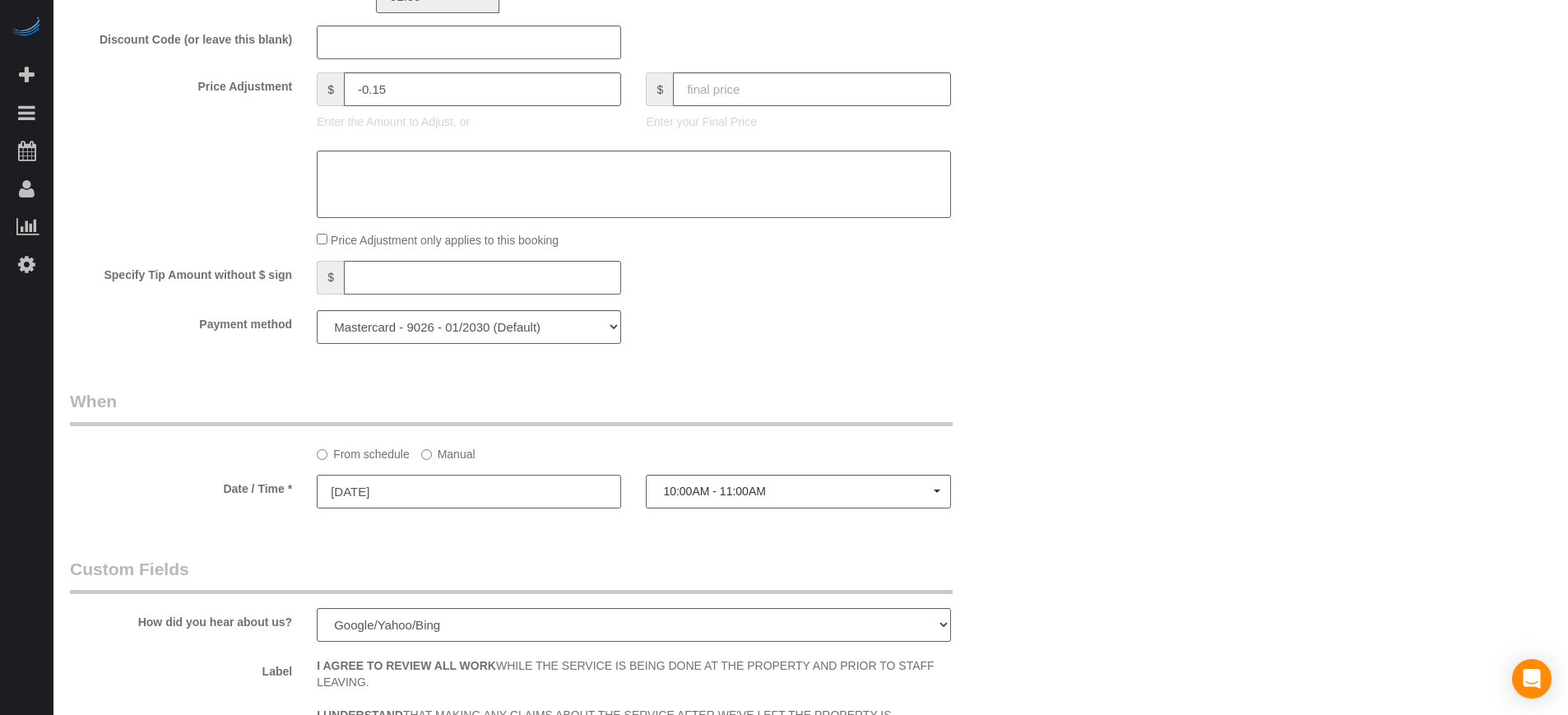
click at [447, 503] on input "08/15/2025" at bounding box center [469, 491] width 304 height 34
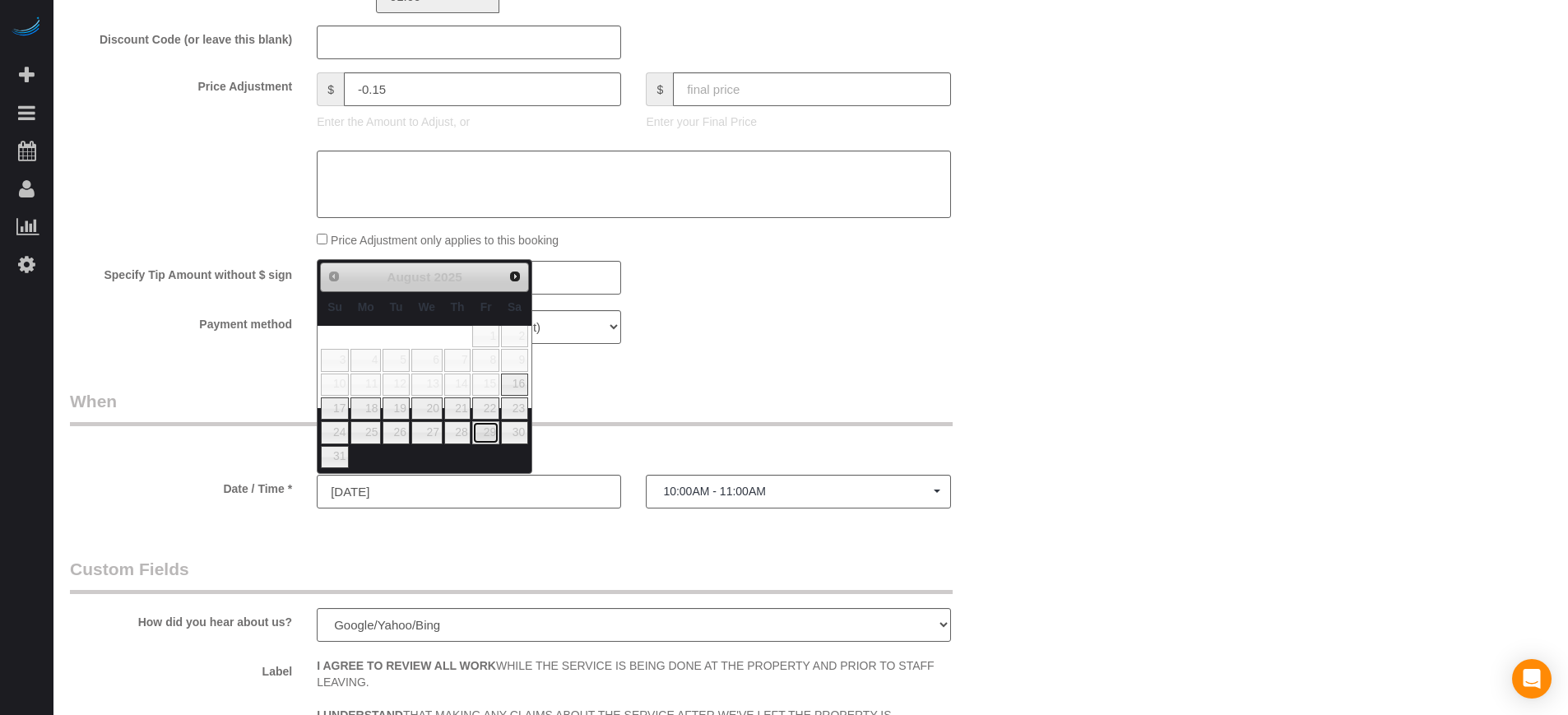
click at [491, 438] on link "29" at bounding box center [486, 432] width 27 height 22
type input "08/29/2025"
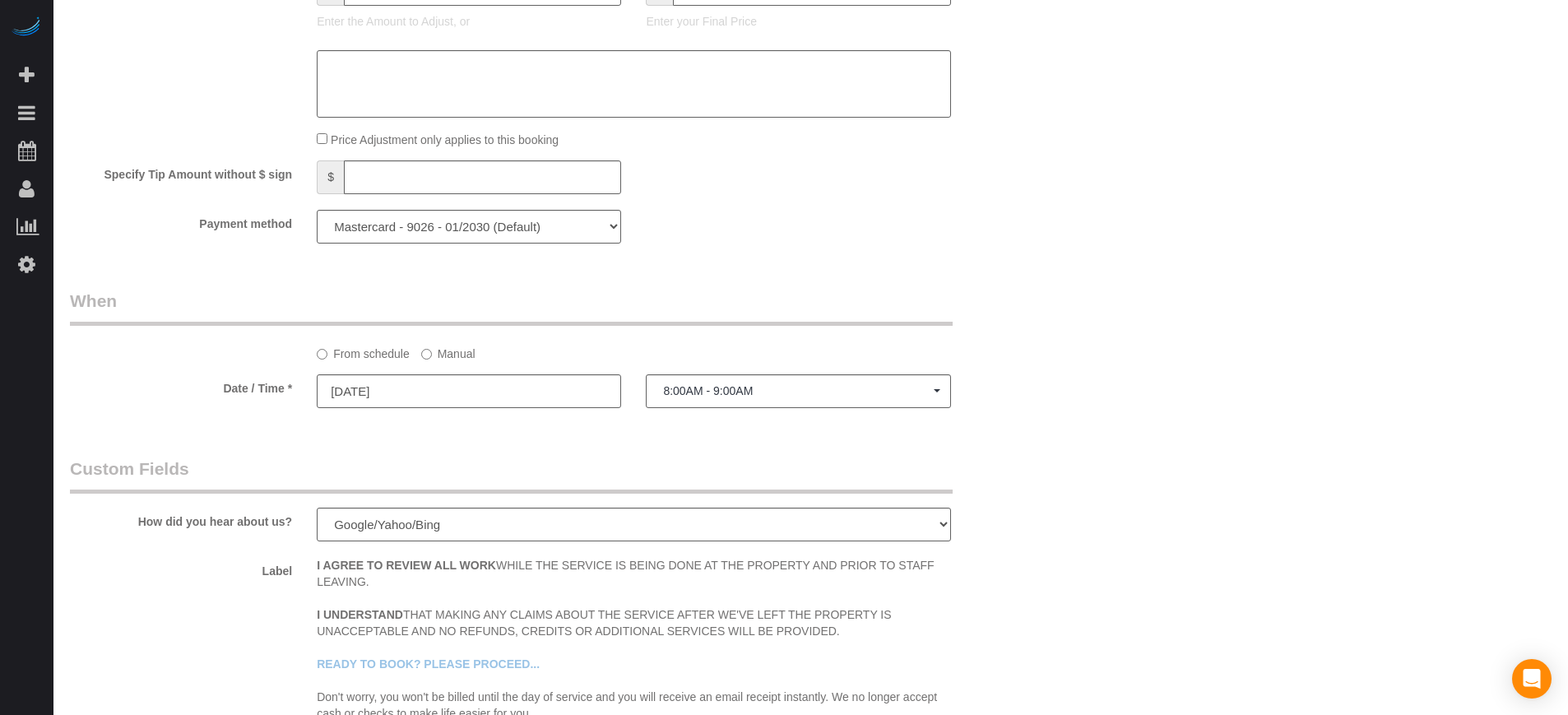
scroll to position [2058, 0]
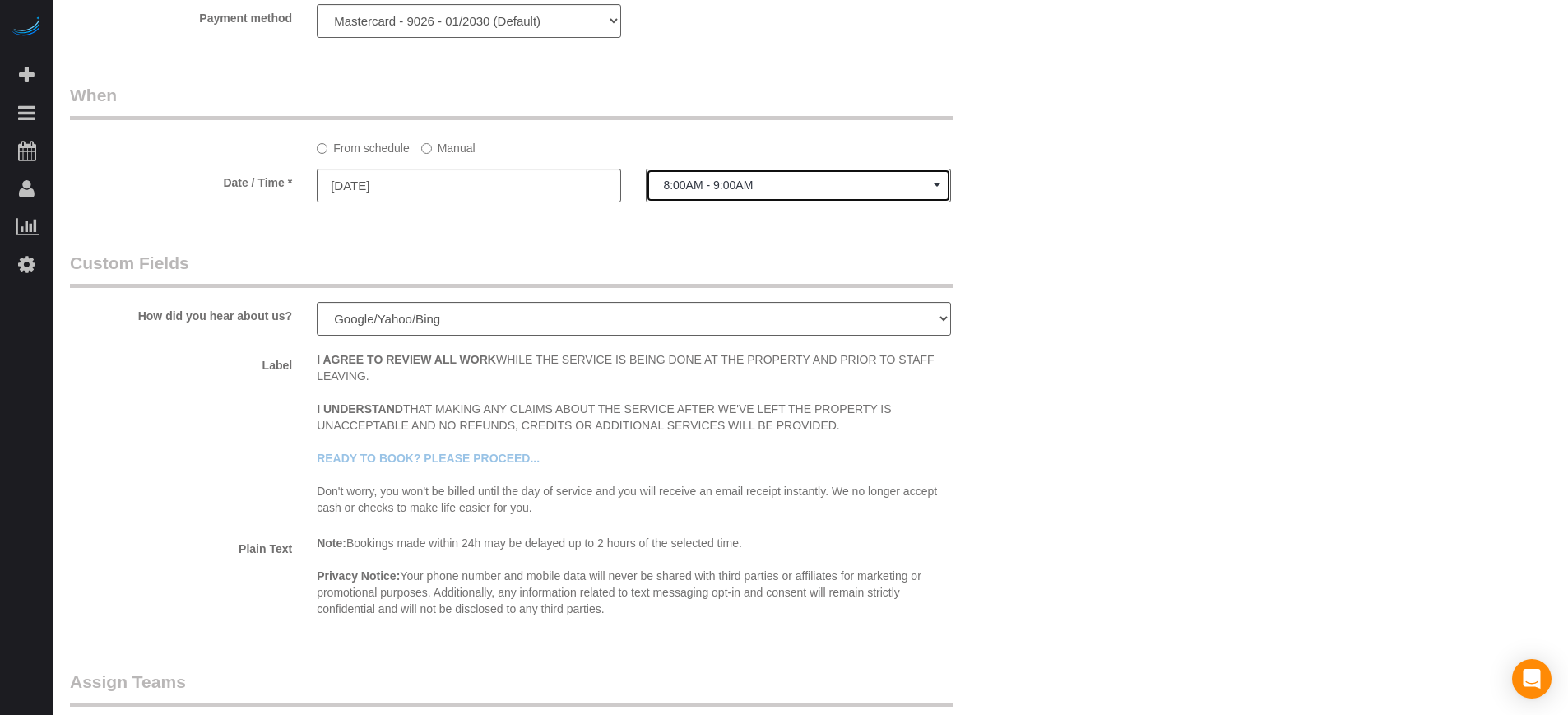
click at [733, 181] on span "8:00AM - 9:00AM" at bounding box center [798, 186] width 270 height 13
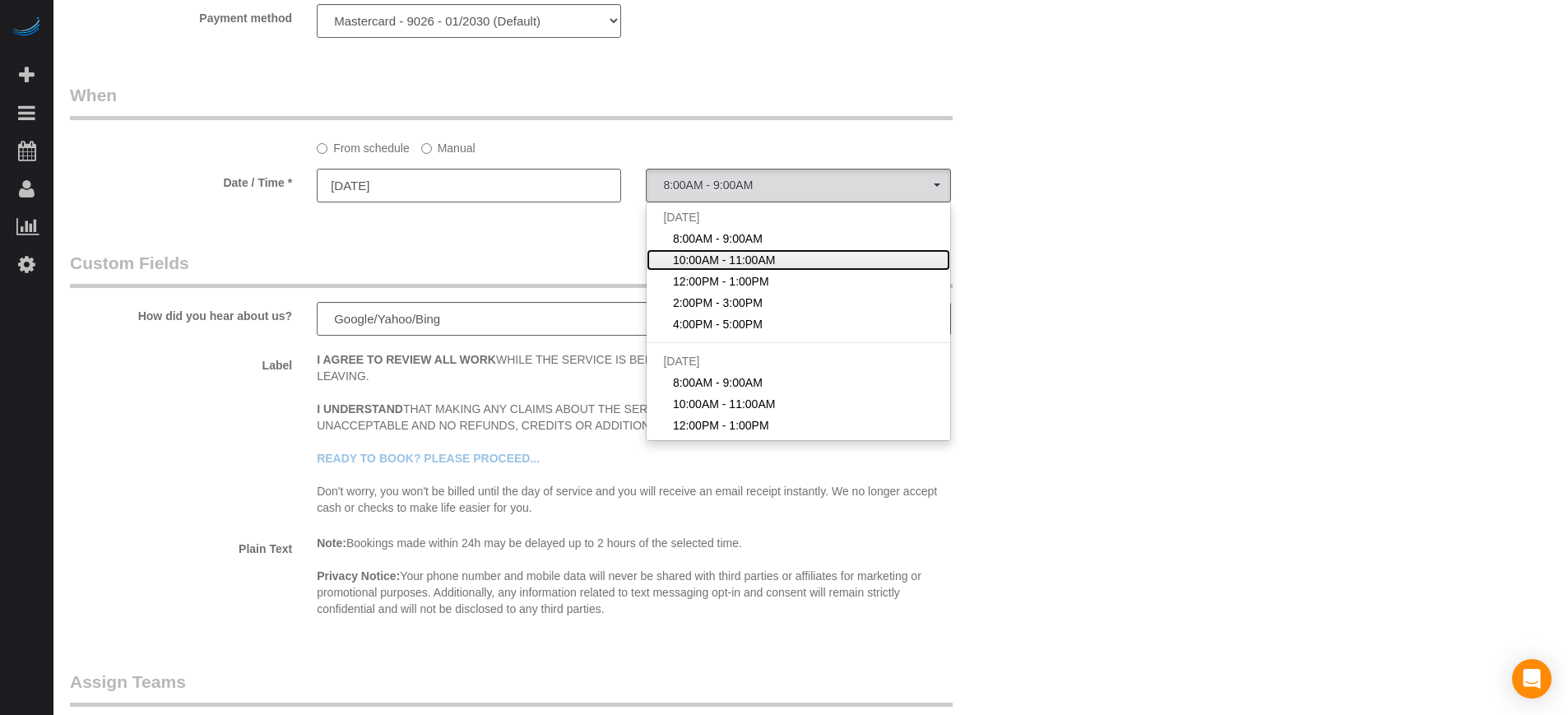
click at [723, 260] on span "10:00AM - 11:00AM" at bounding box center [725, 259] width 103 height 16
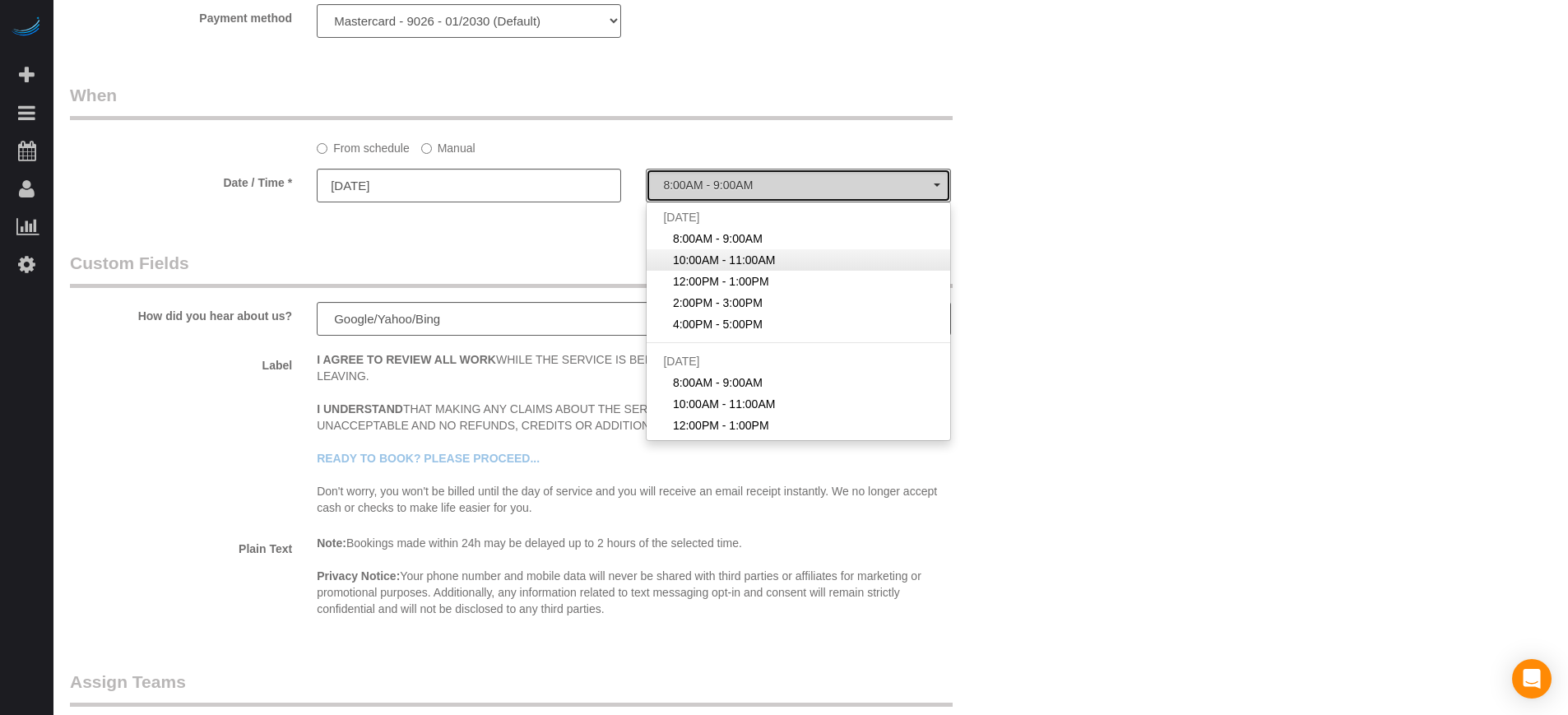
select select "spot22"
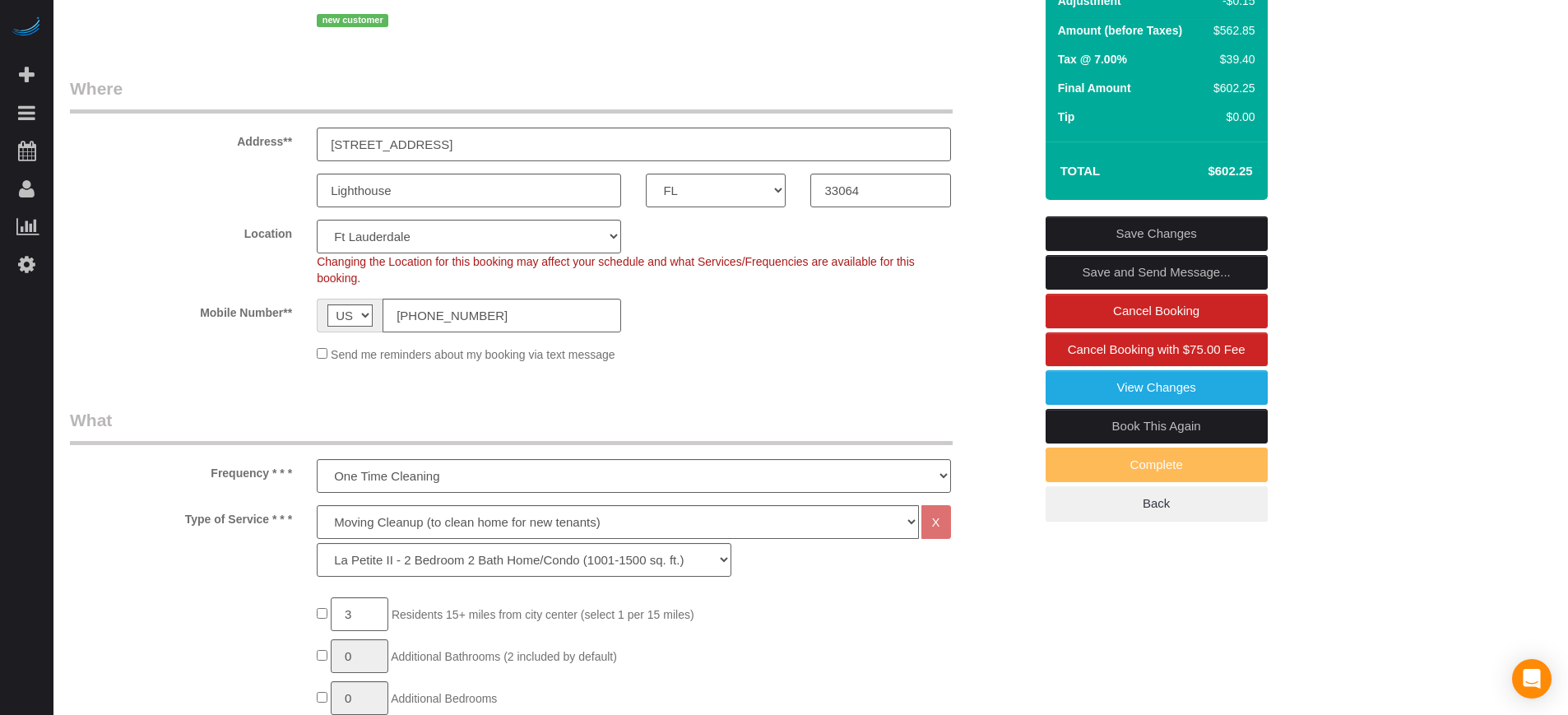
scroll to position [0, 0]
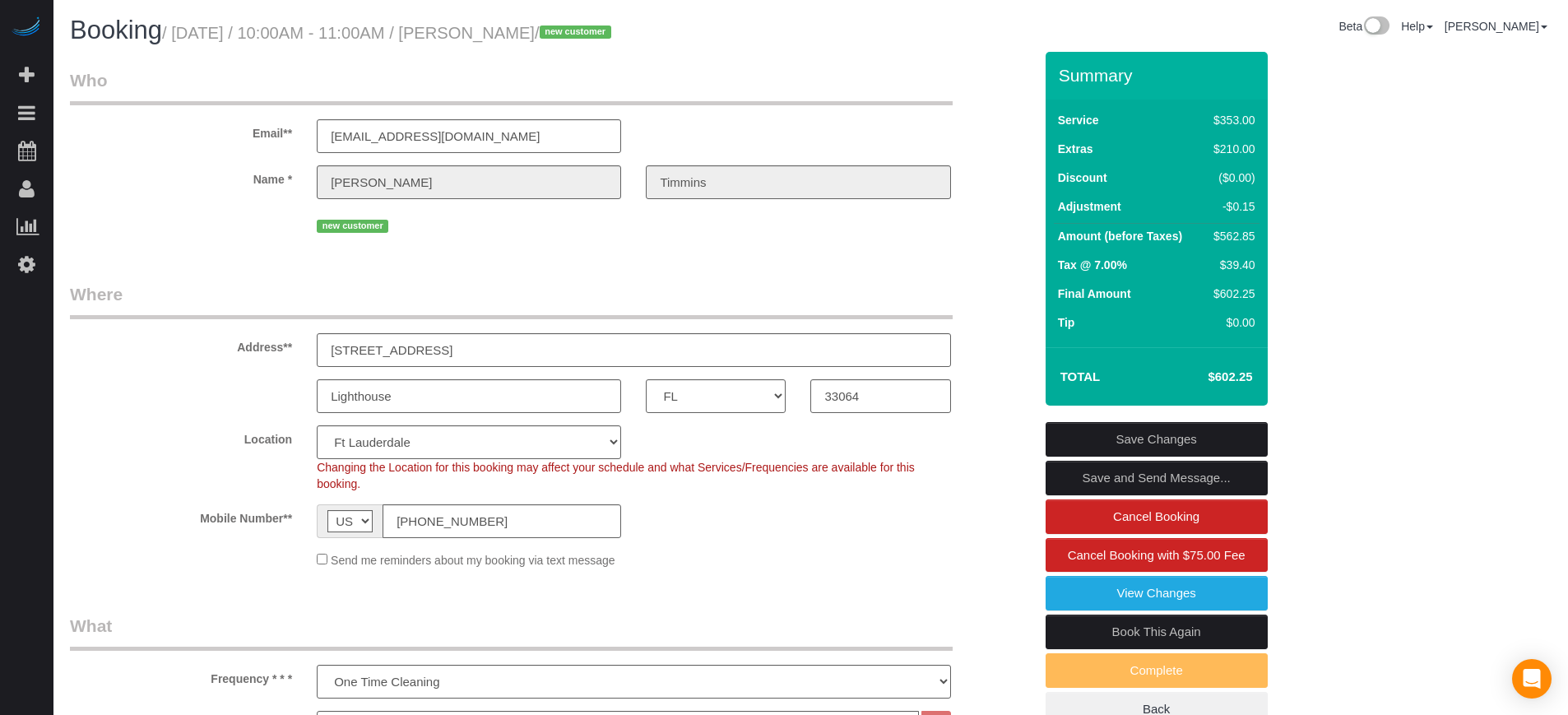
click at [1144, 436] on link "Save Changes" at bounding box center [1157, 439] width 222 height 34
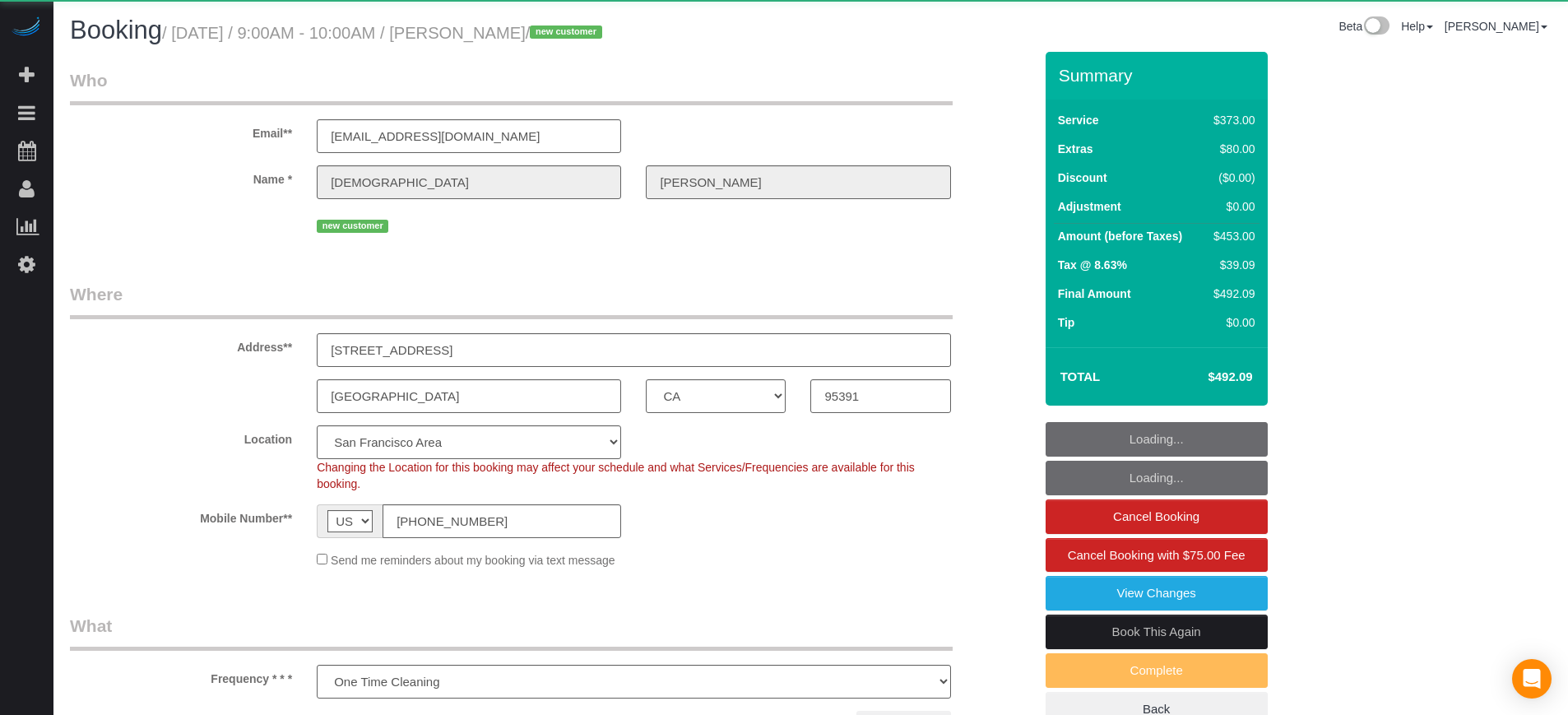
select select "CA"
select select "number:9"
select select "object:820"
select select "5"
select select "spot1"
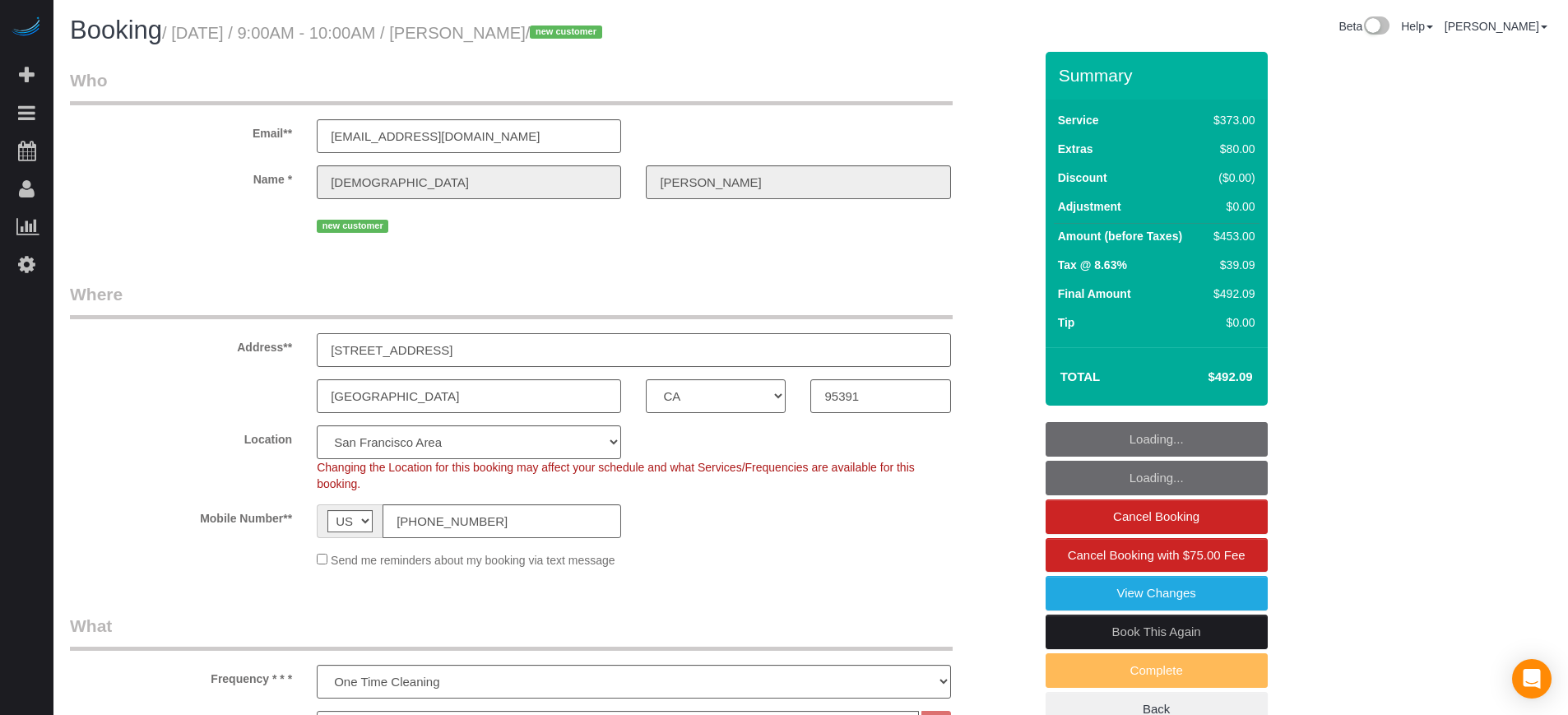
click at [429, 360] on input "220 South Tradition St" at bounding box center [633, 349] width 633 height 34
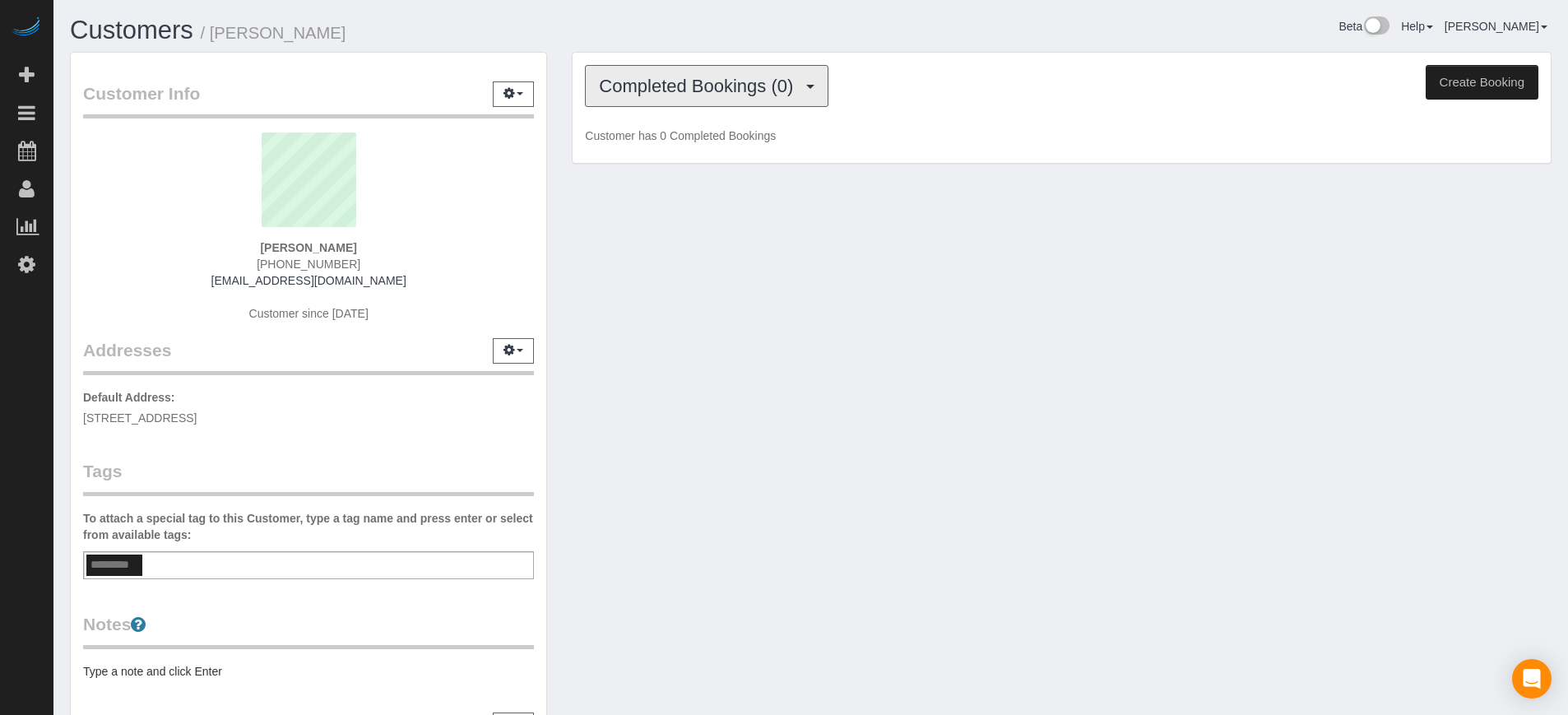
click at [772, 77] on span "Completed Bookings (0)" at bounding box center [700, 86] width 203 height 21
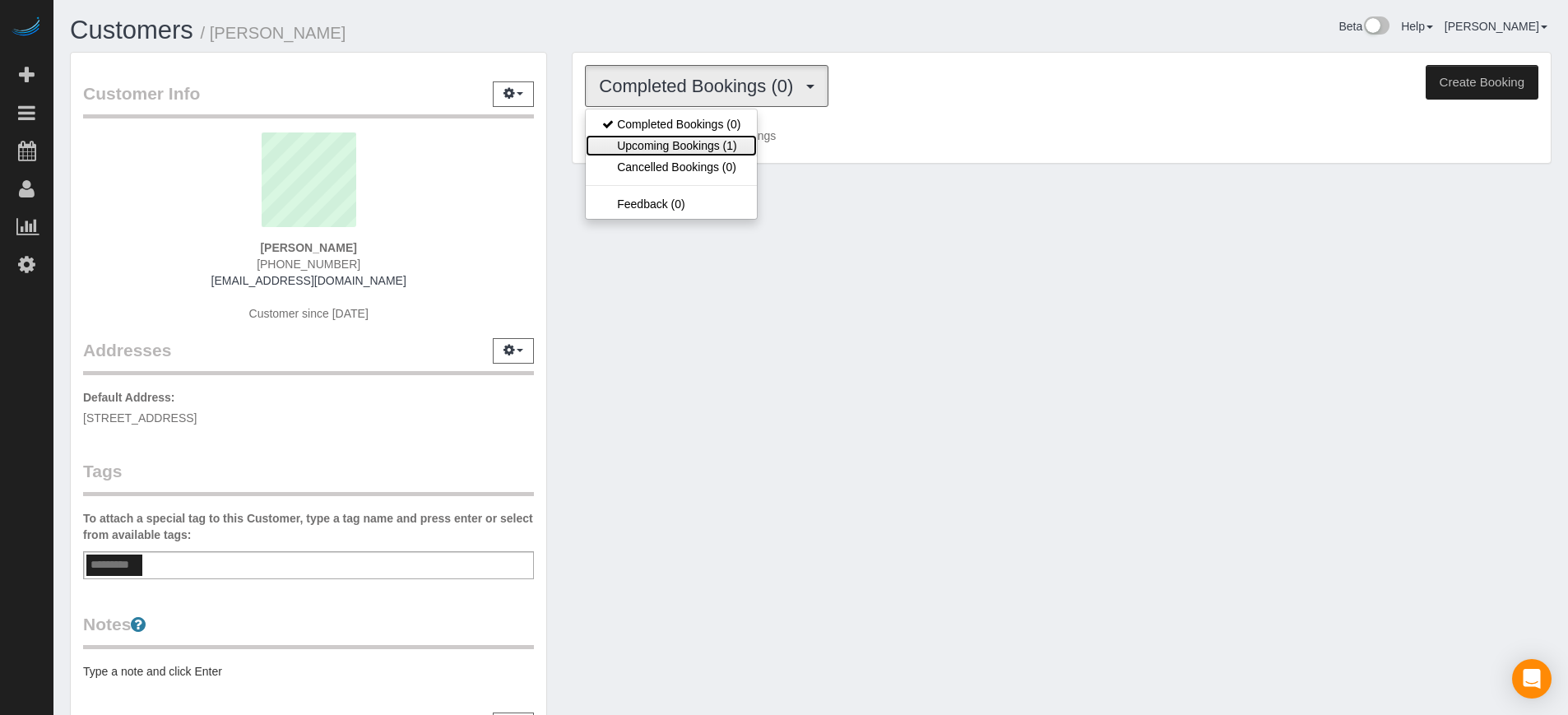
click at [730, 145] on link "Upcoming Bookings (1)" at bounding box center [671, 145] width 171 height 21
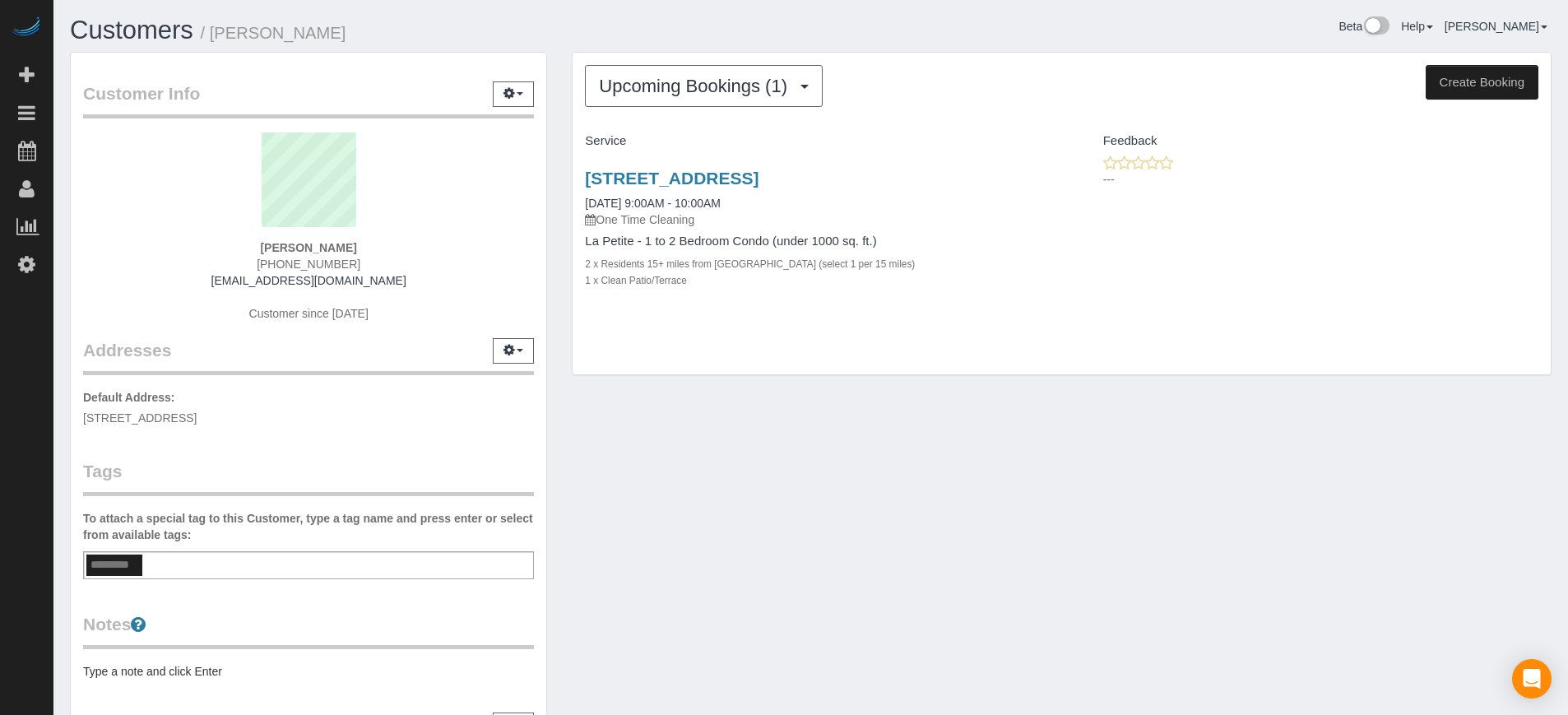
click at [315, 253] on strong "[PERSON_NAME]" at bounding box center [308, 248] width 97 height 13
copy div "[PERSON_NAME]"
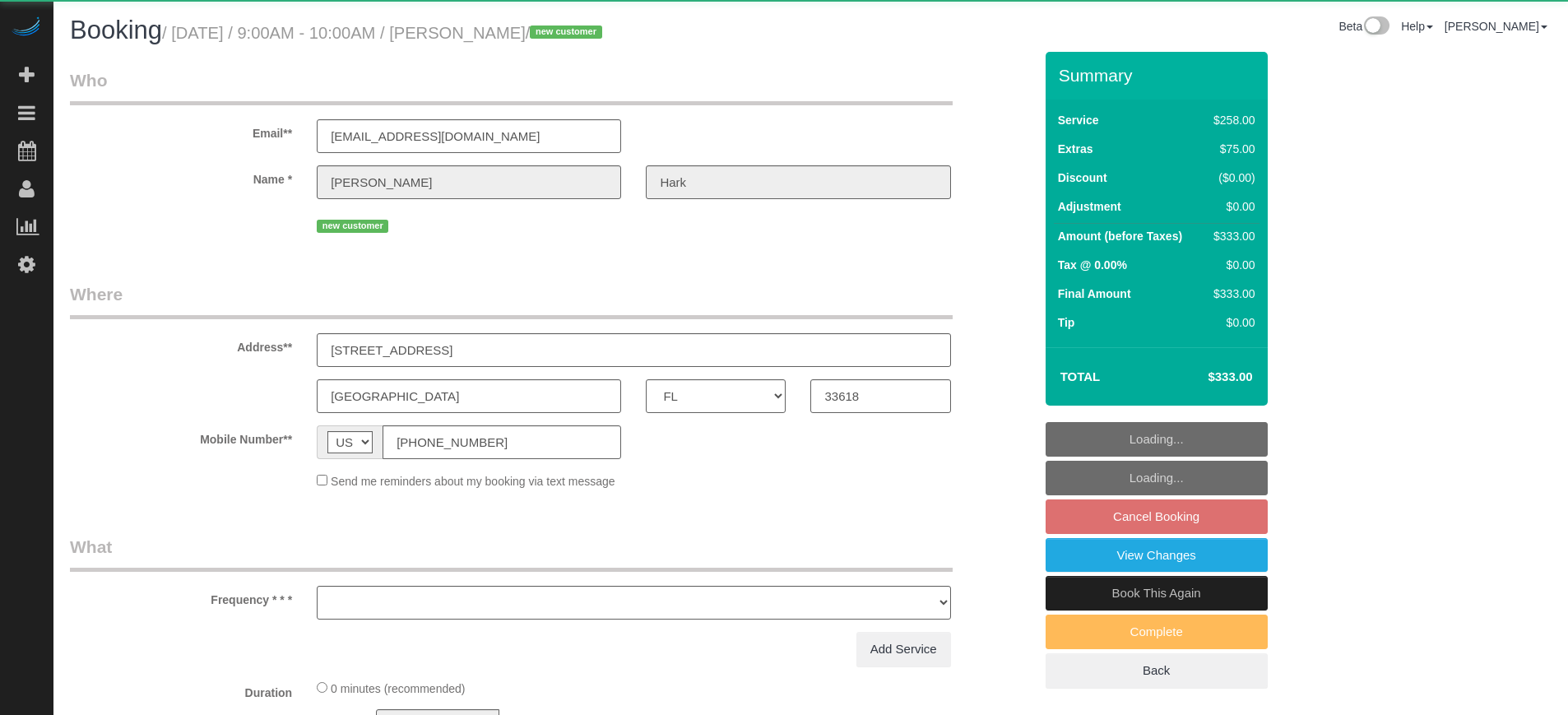
select select "FL"
select select "object:835"
select select "5"
select select "number:9"
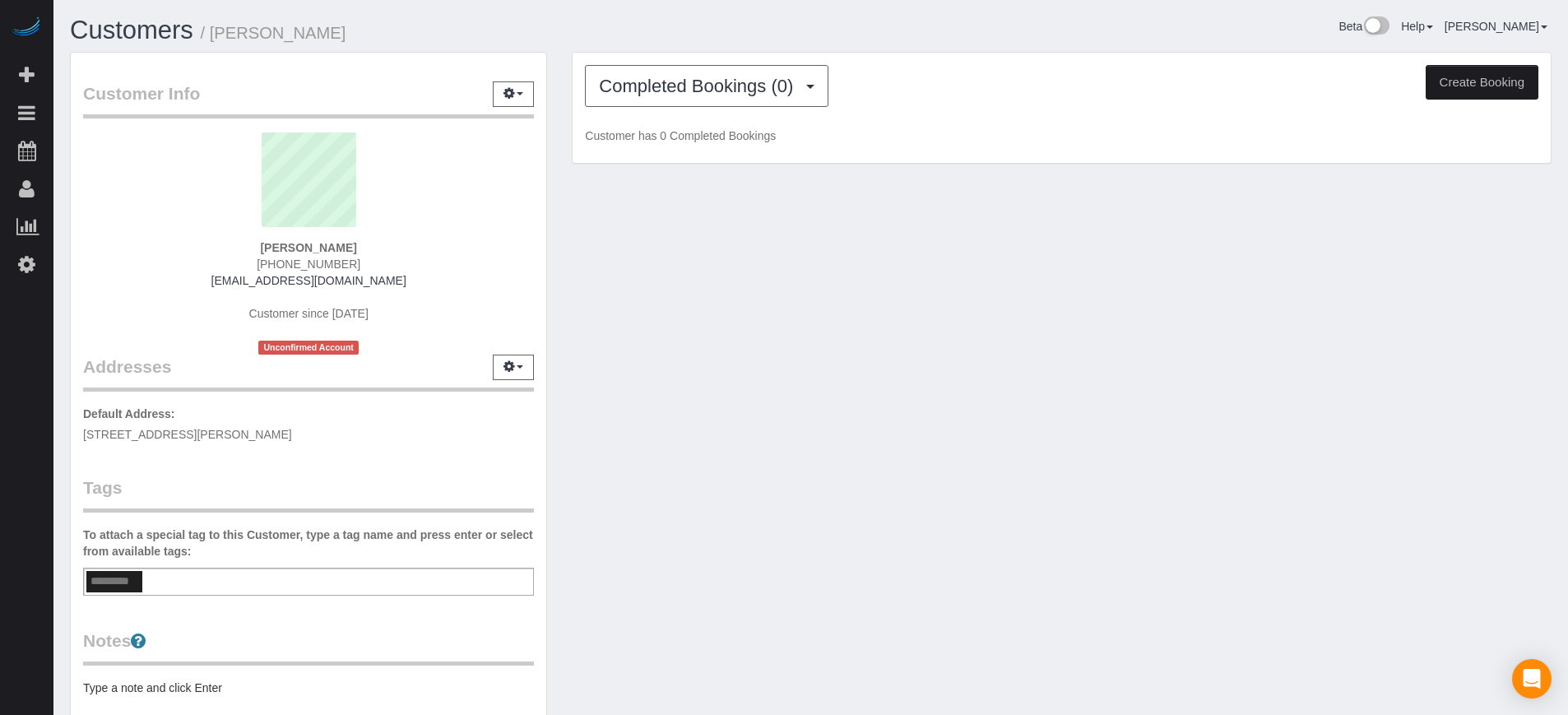
click at [292, 248] on strong "Brigit Stacey" at bounding box center [308, 248] width 97 height 13
copy div "Brigit Stacey"
click at [691, 65] on button "Completed Bookings (0)" at bounding box center [707, 86] width 244 height 42
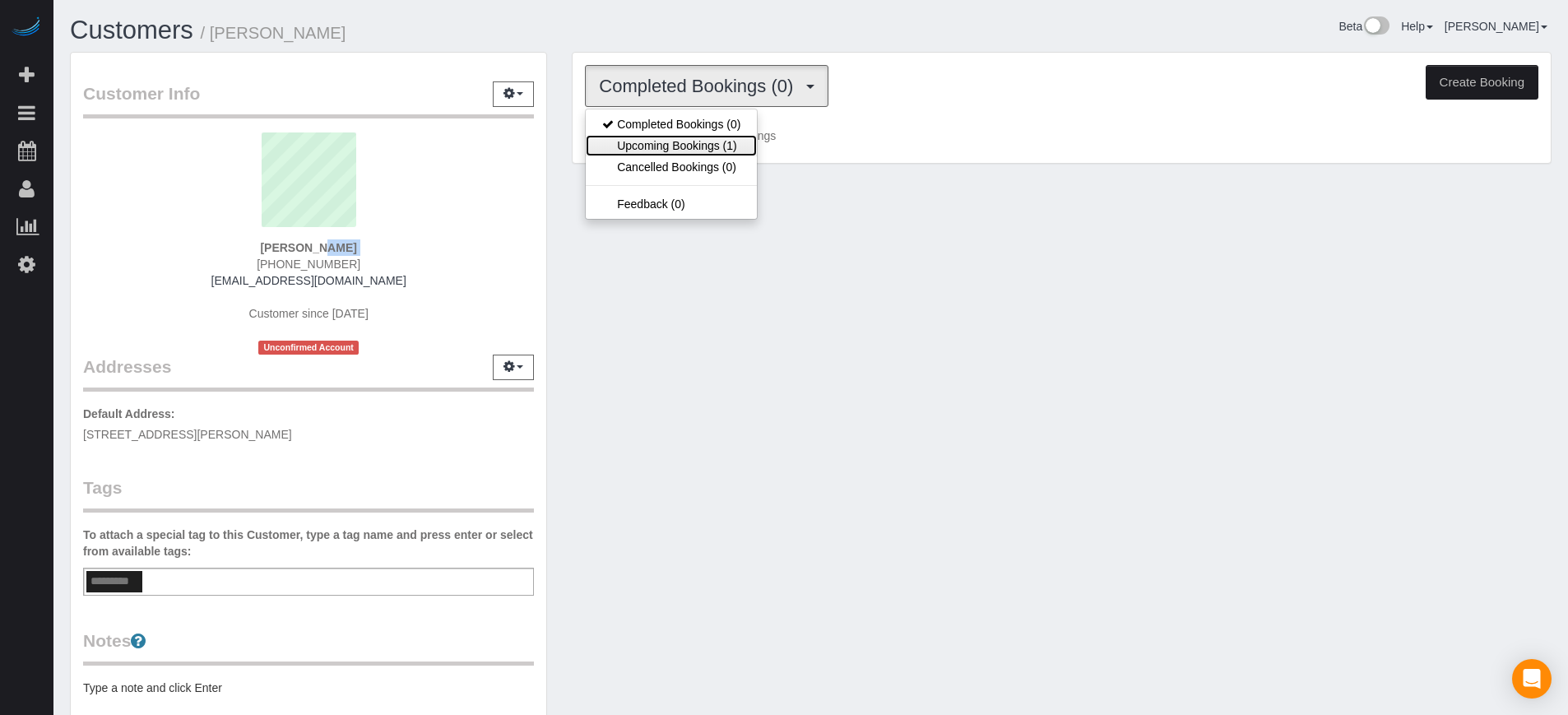
click at [685, 150] on link "Upcoming Bookings (1)" at bounding box center [671, 145] width 171 height 21
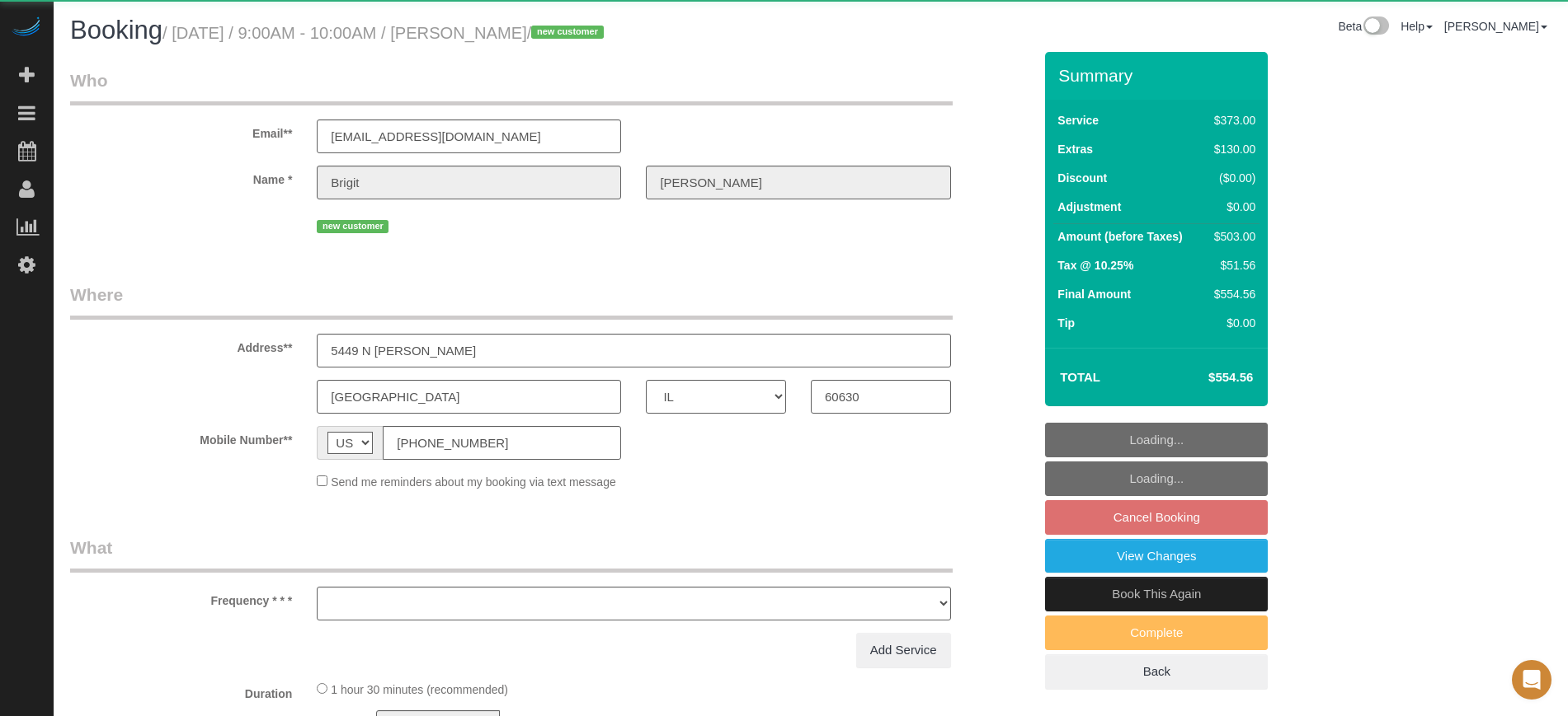
select select "IL"
select select "object:815"
select select "string:fspay-4c5f89f4-4df9-4ad0-b973-6c4598651970"
select select "6"
select select "number:9"
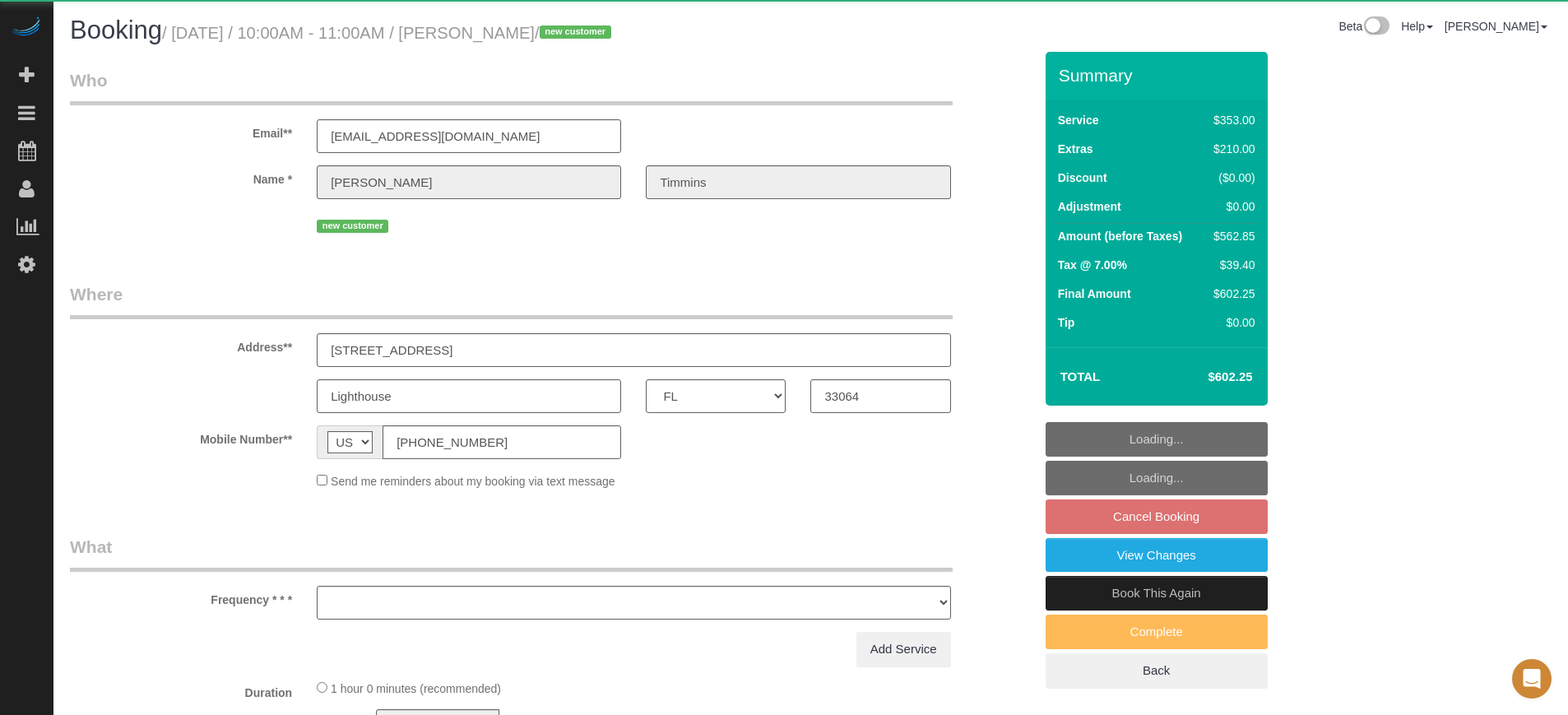
select select "FL"
select select "object:837"
select select "6"
select select "spot27"
select select "number:9"
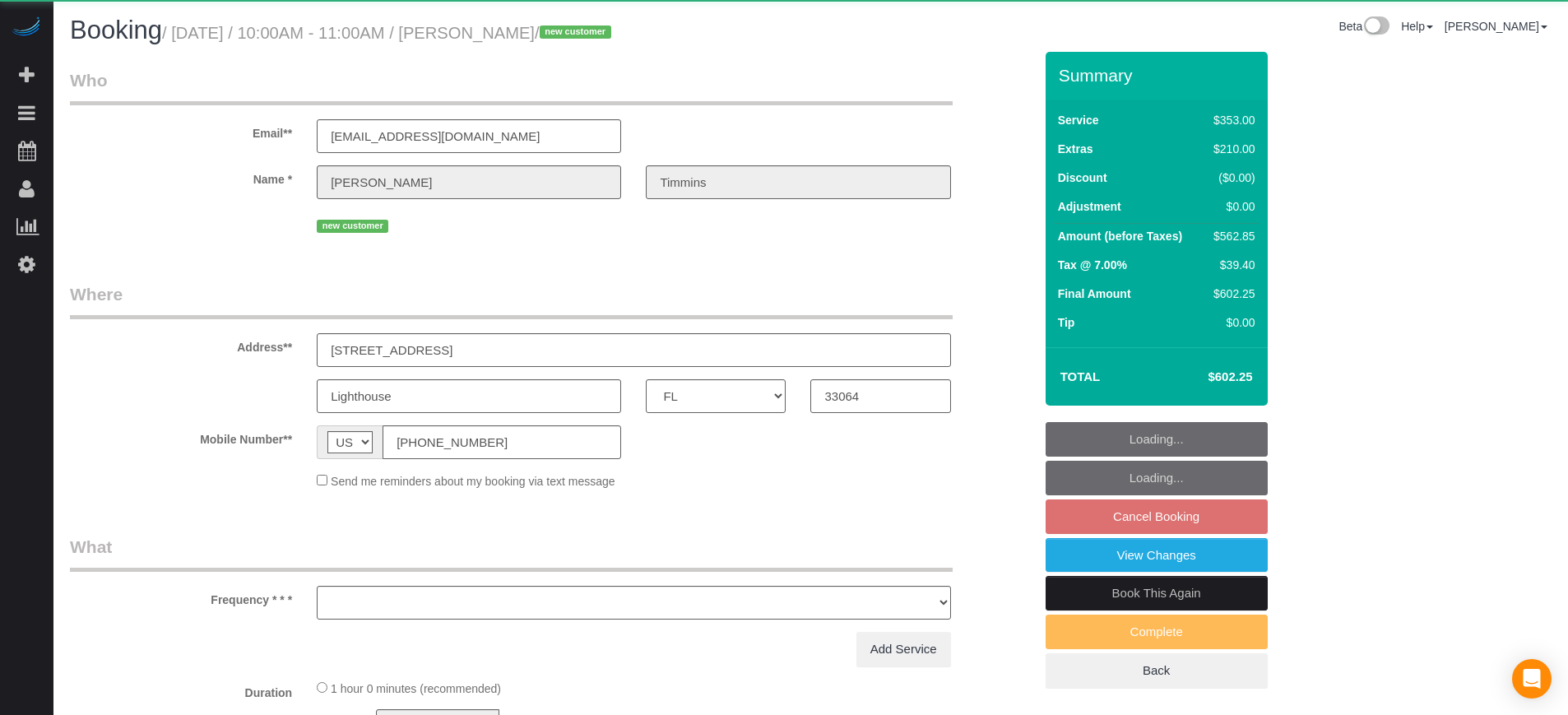
select select "FL"
select select "object:837"
select select "6"
select select "spot27"
select select "number:9"
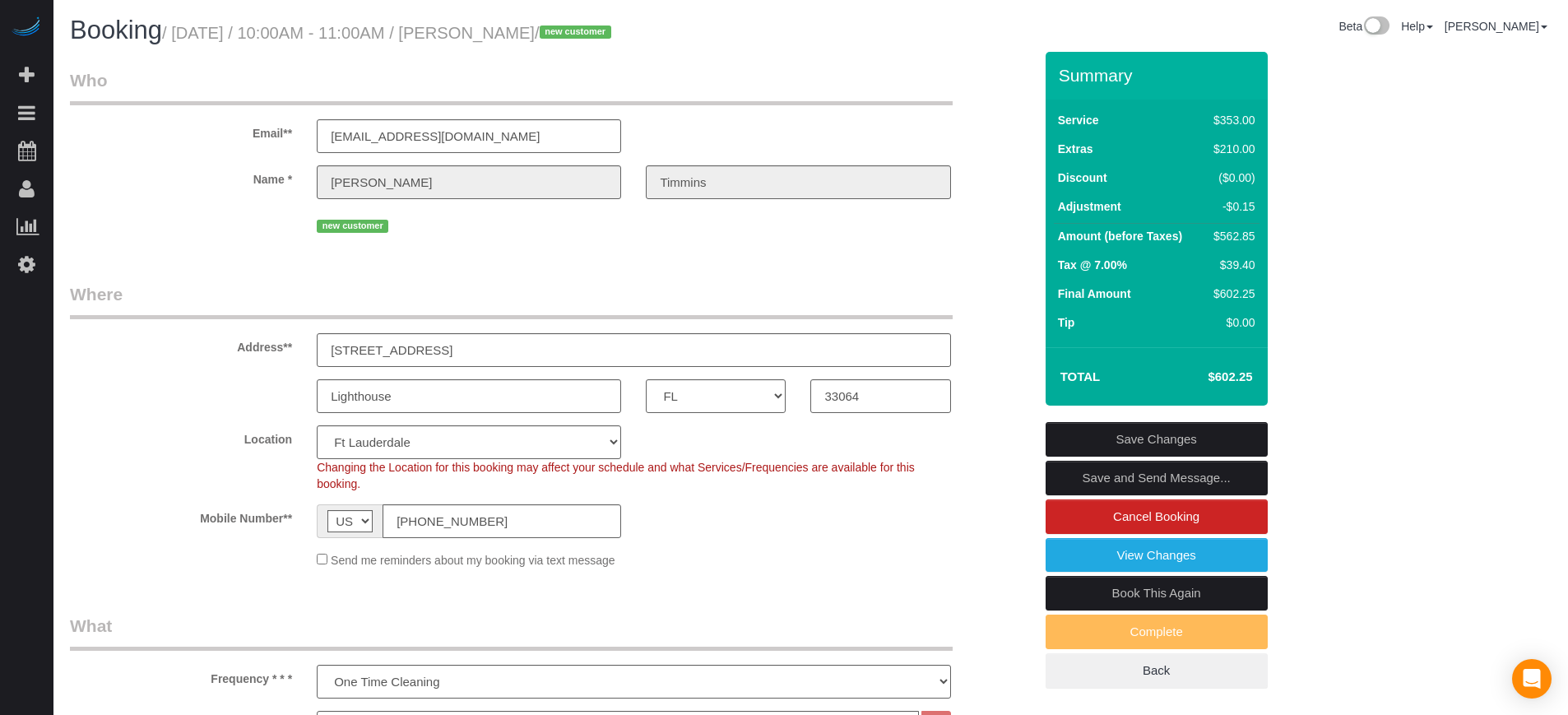
click at [198, 233] on div "new customer" at bounding box center [551, 224] width 988 height 26
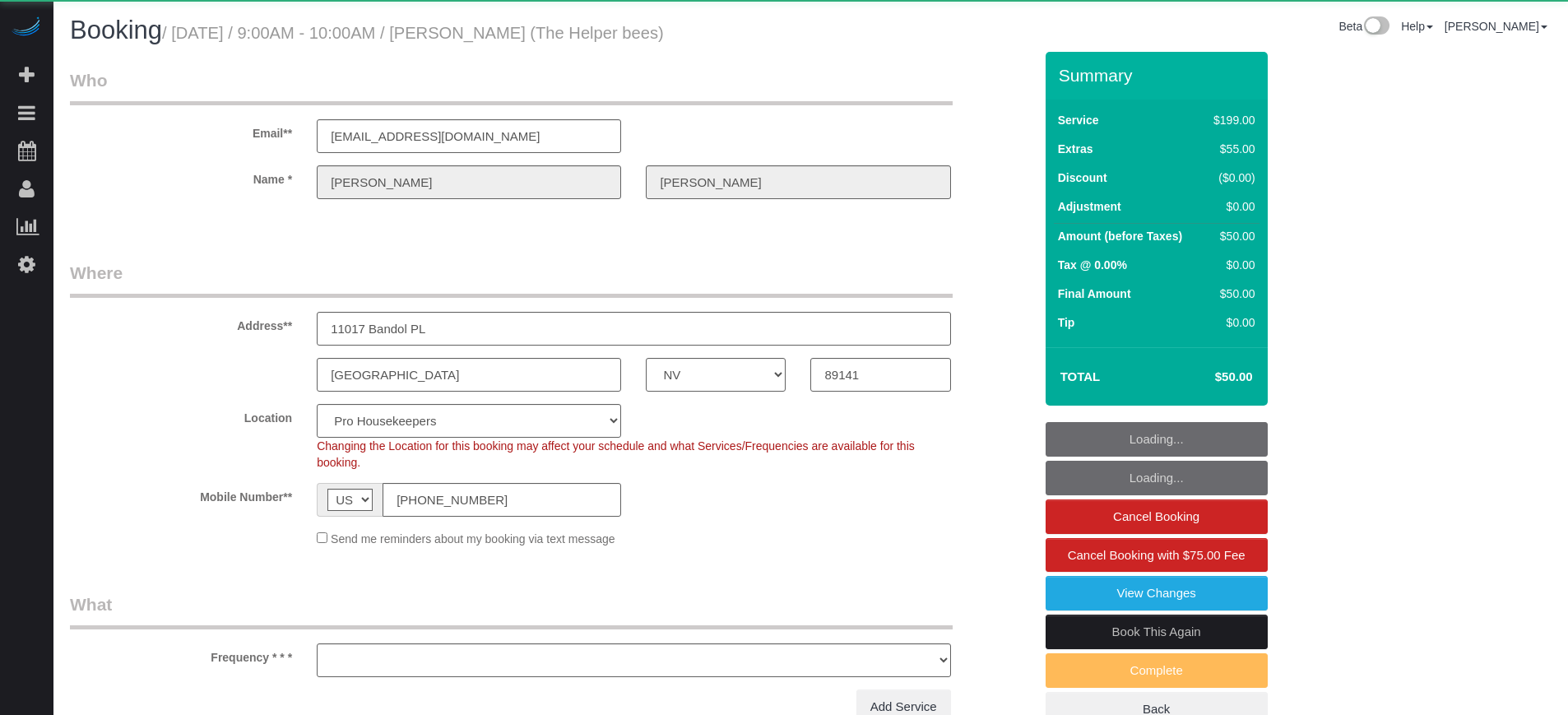
select select "NV"
select select "object:1116"
select select "4"
select select "number:9"
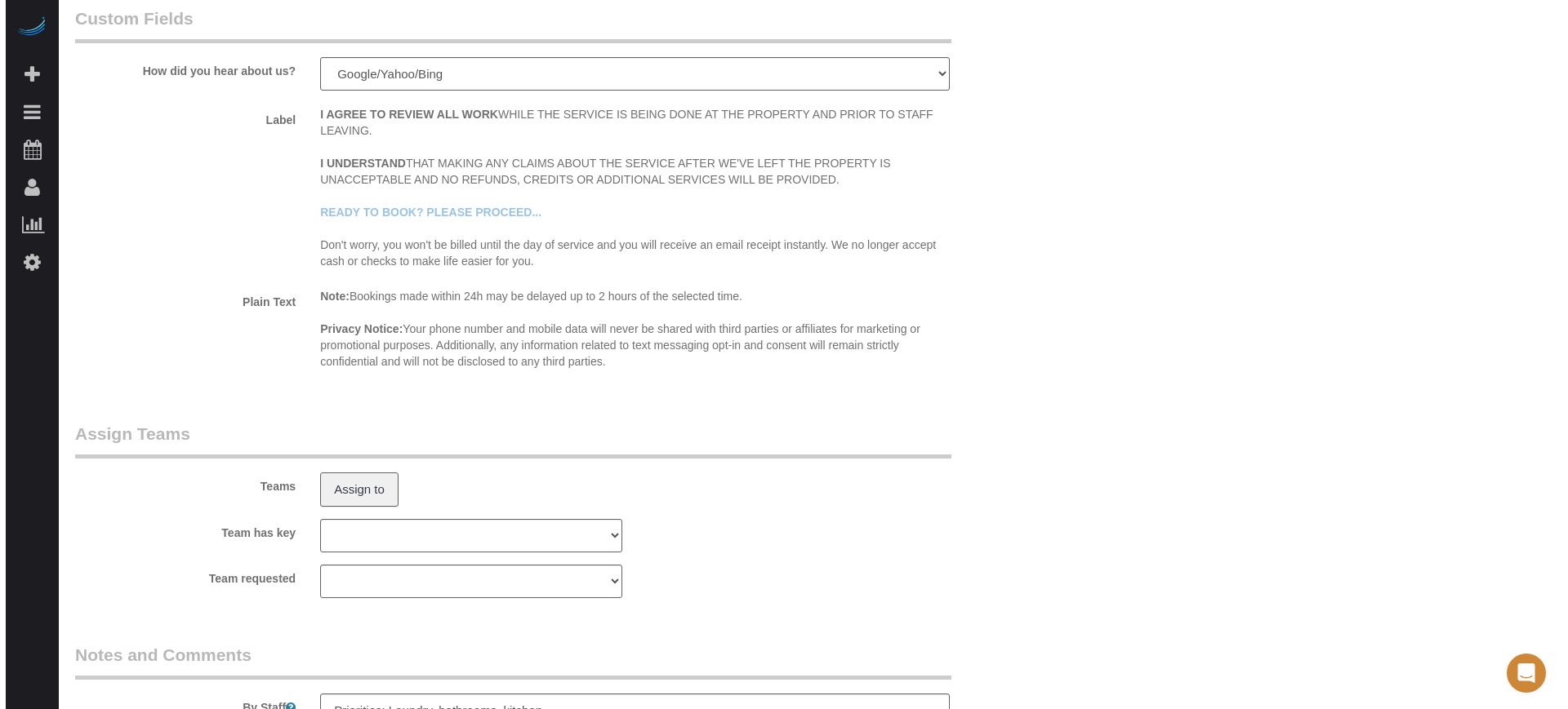
scroll to position [2449, 0]
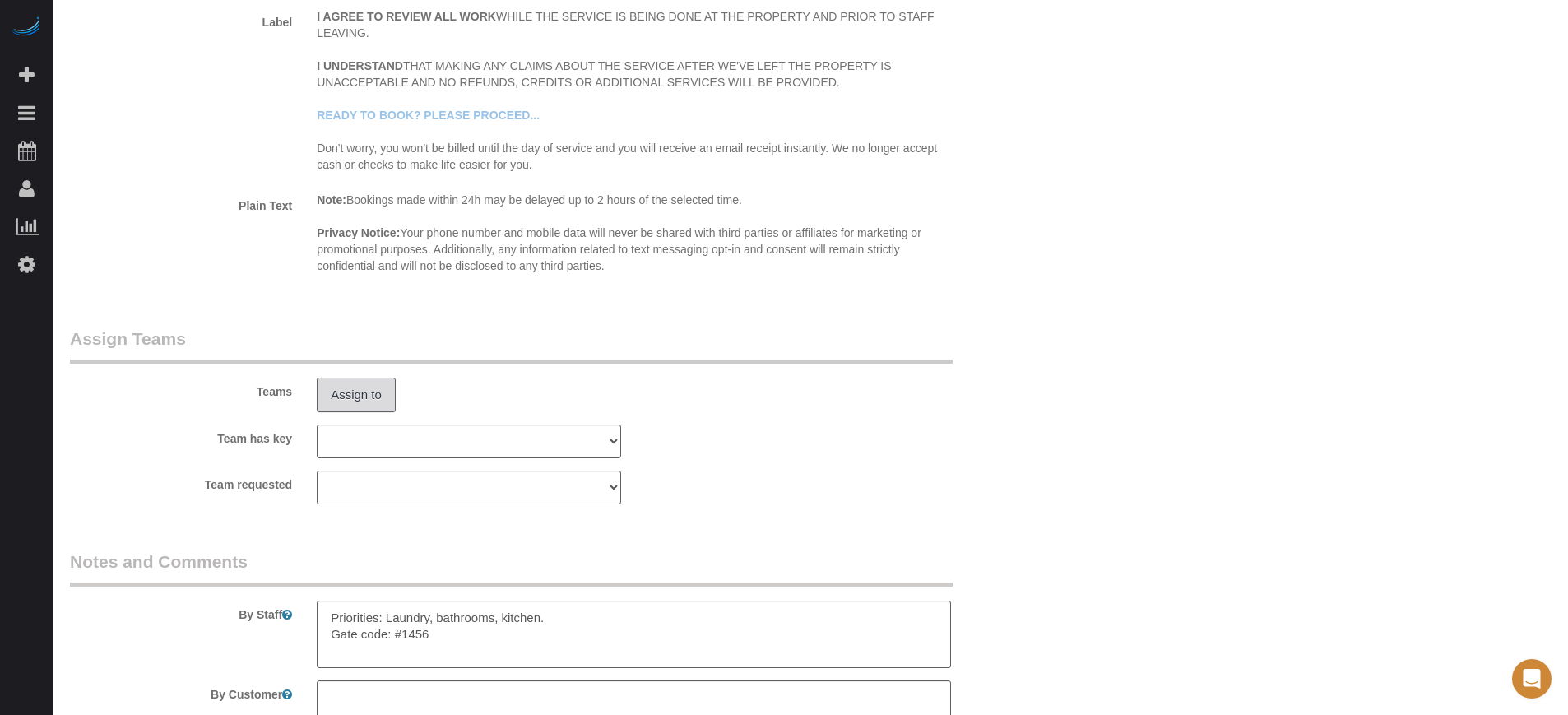
click at [362, 403] on button "Assign to" at bounding box center [356, 395] width 79 height 34
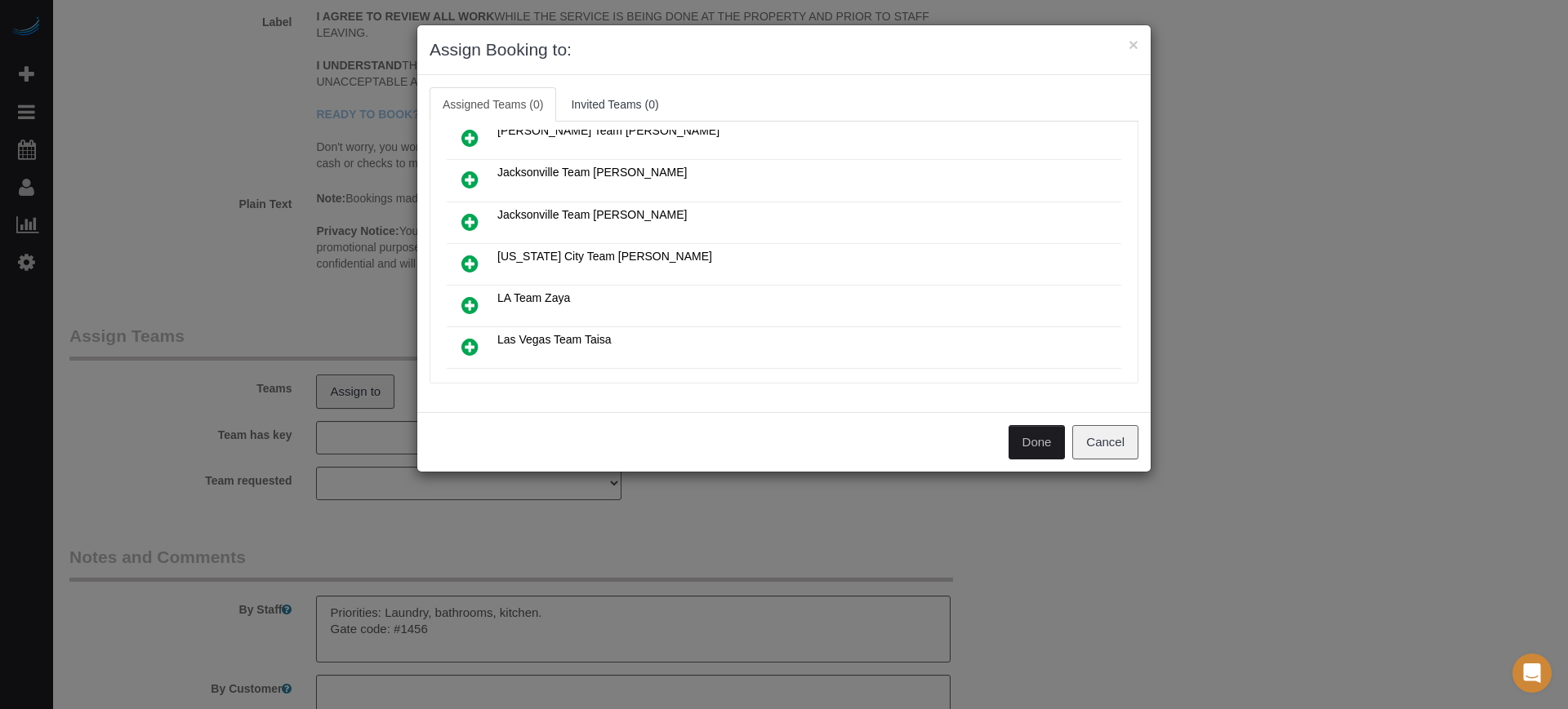
scroll to position [307, 0]
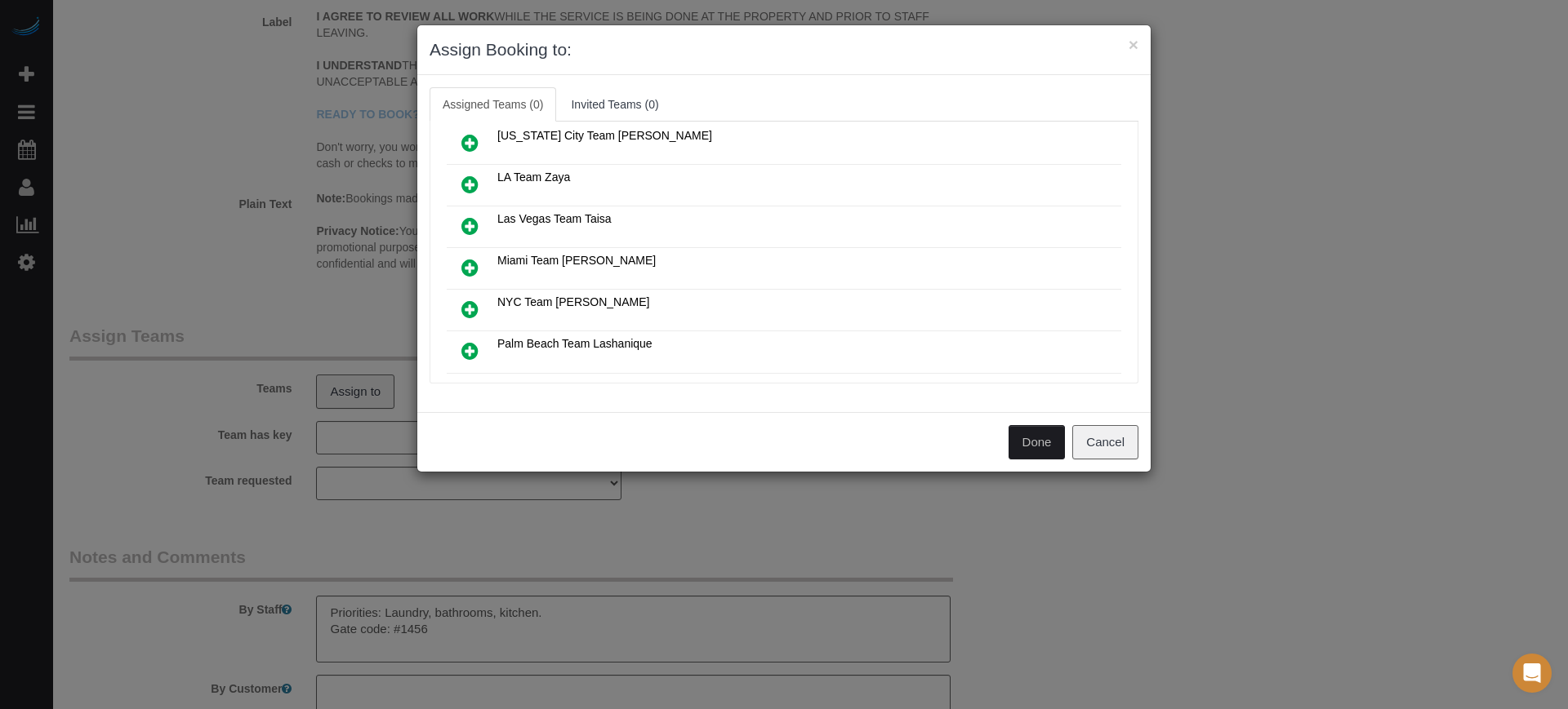
click at [474, 223] on icon at bounding box center [470, 226] width 17 height 20
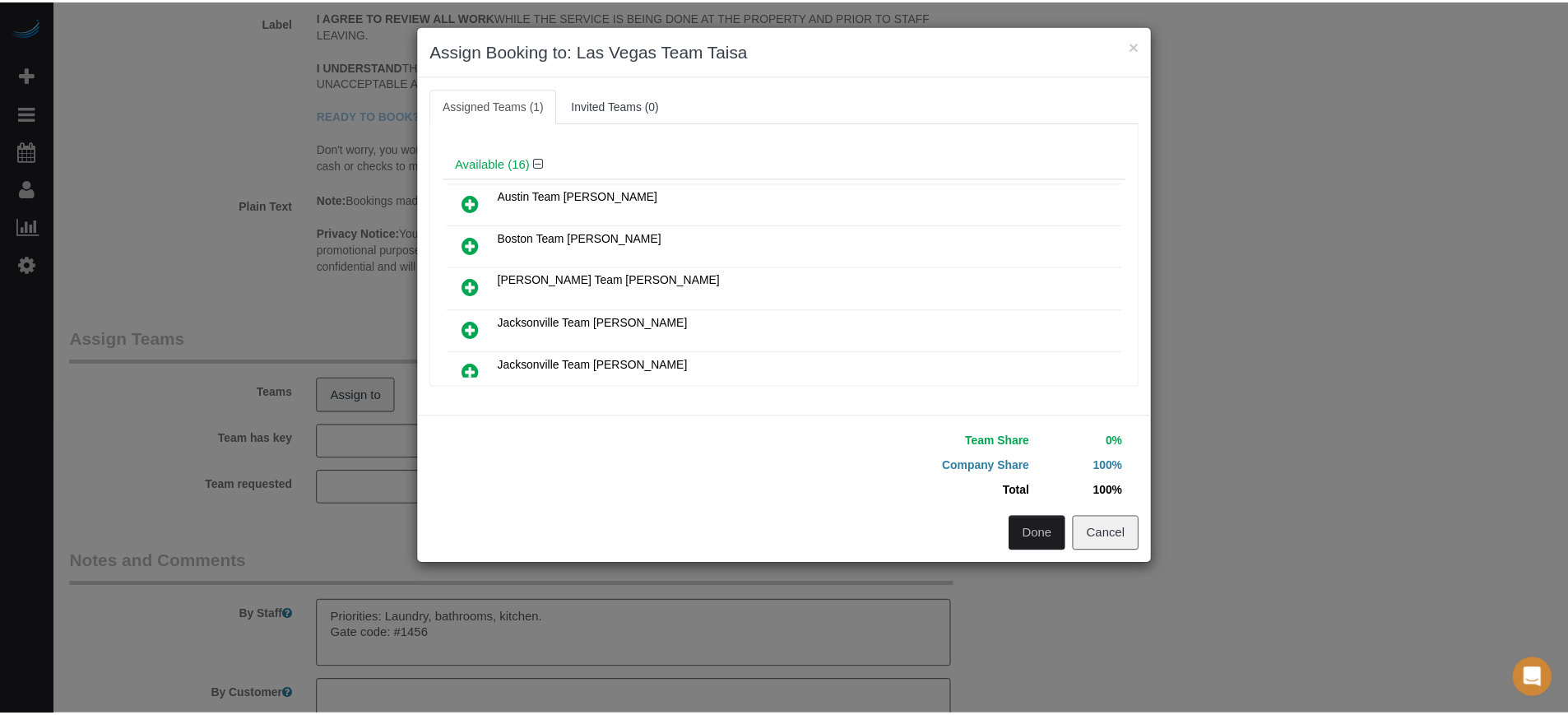
scroll to position [0, 0]
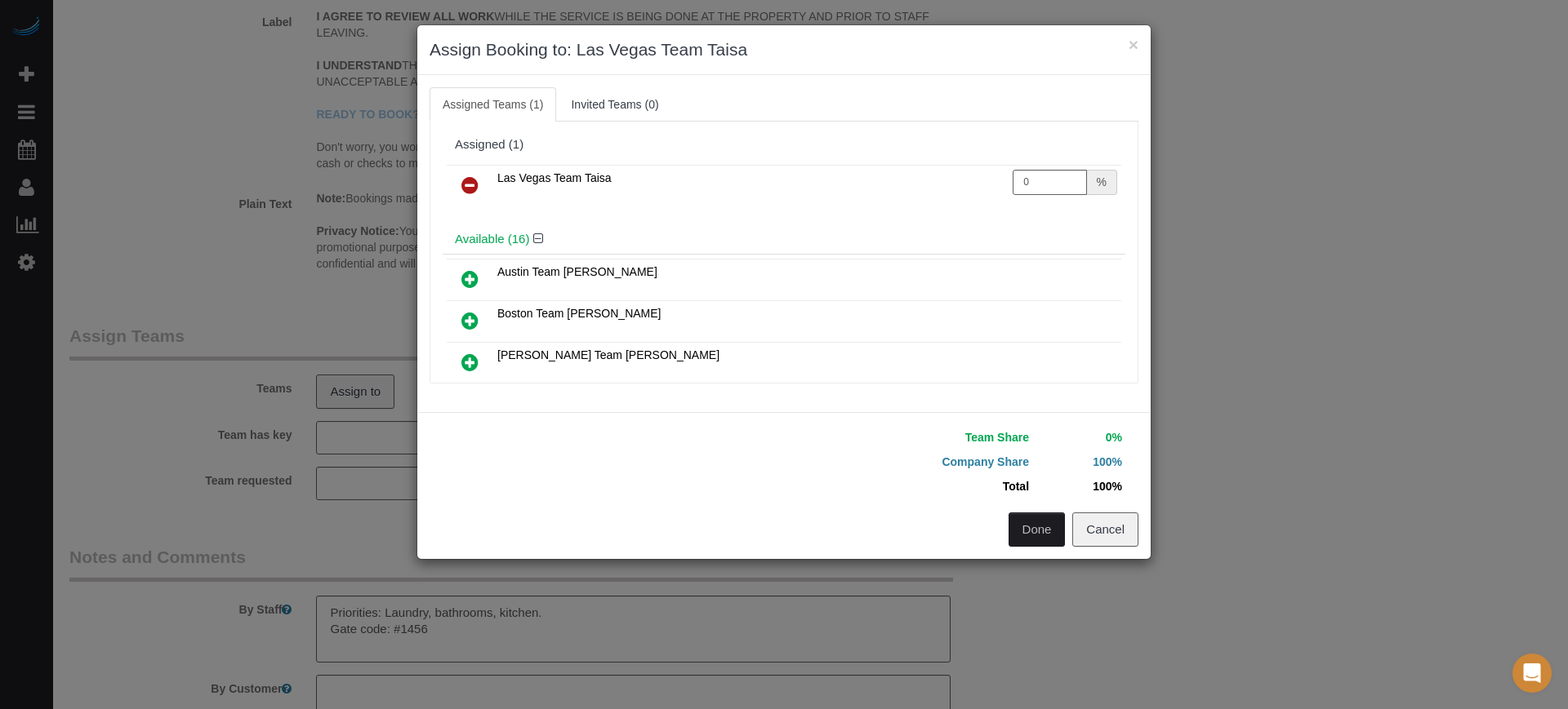
click at [1022, 532] on button "Done" at bounding box center [1037, 530] width 57 height 34
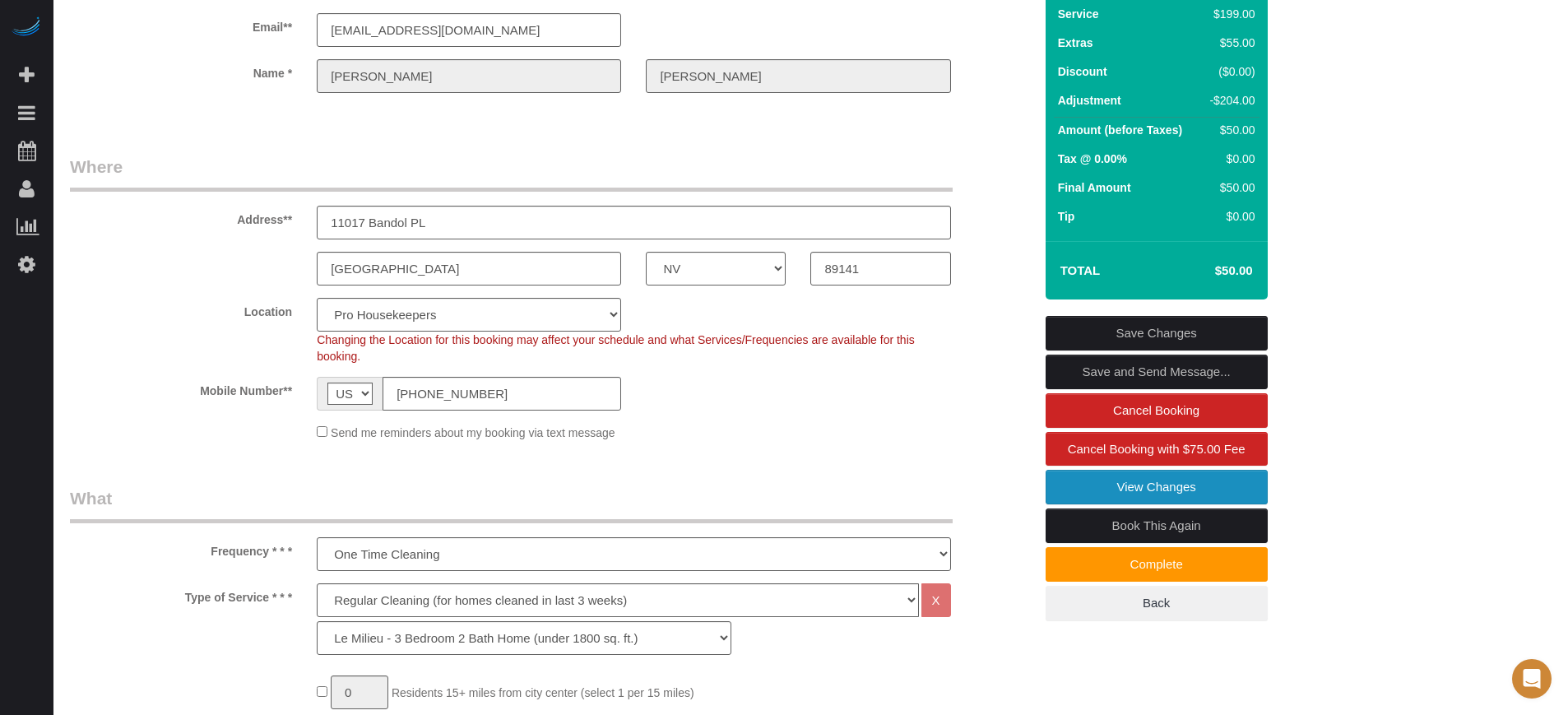
scroll to position [103, 0]
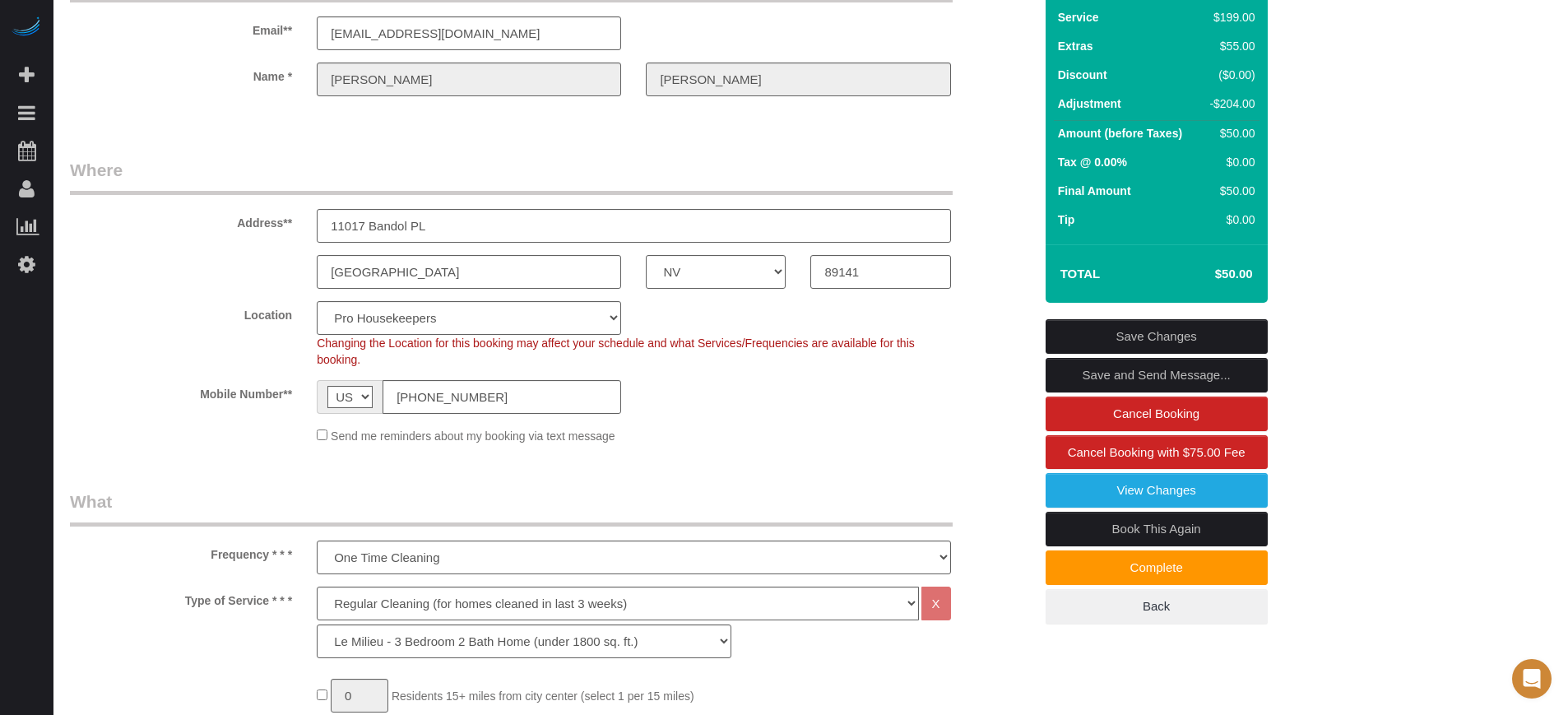
click at [1120, 332] on link "Save Changes" at bounding box center [1157, 337] width 222 height 34
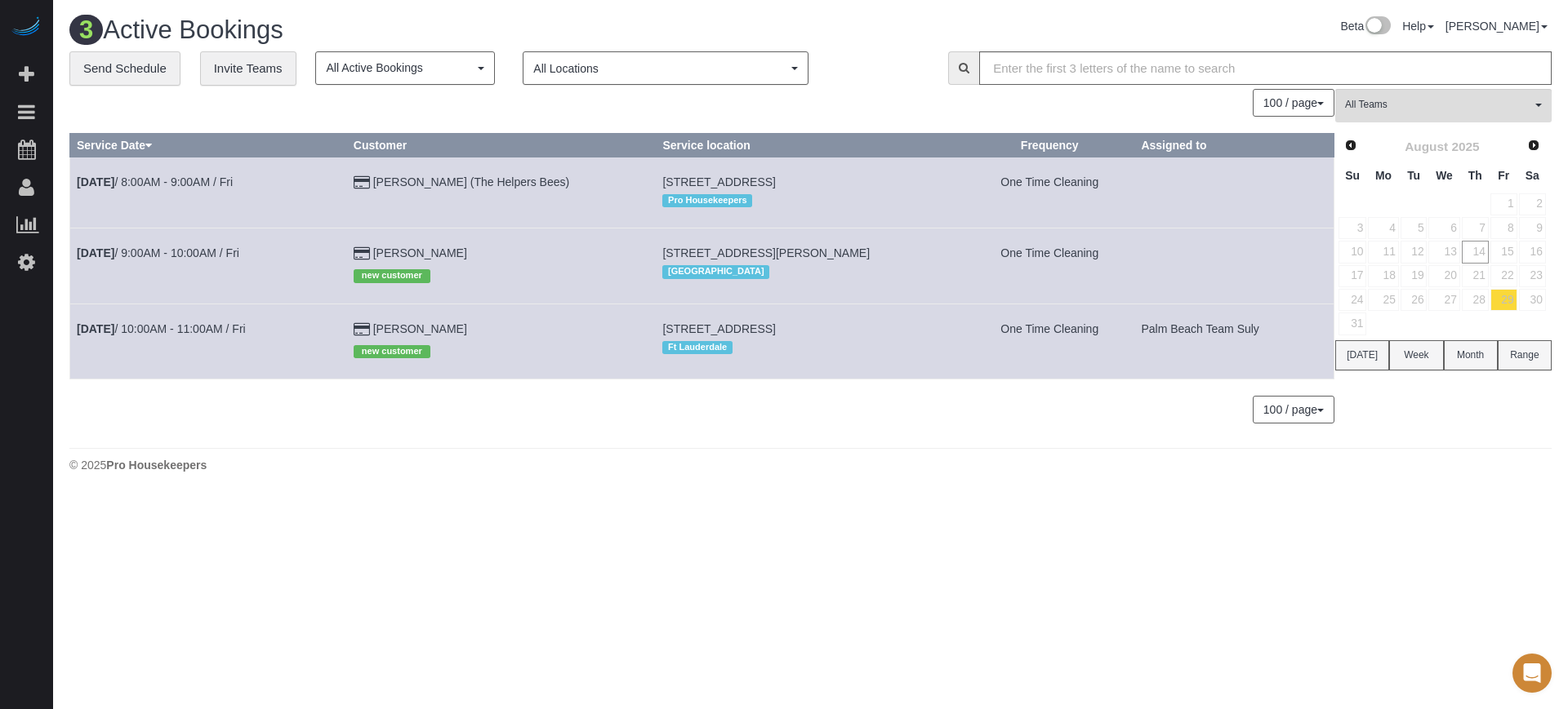
click at [1490, 520] on body "Beta Add Booking Bookings Active Bookings Cancelled Bookings Quote Inquiries Do…" at bounding box center [784, 354] width 1568 height 709
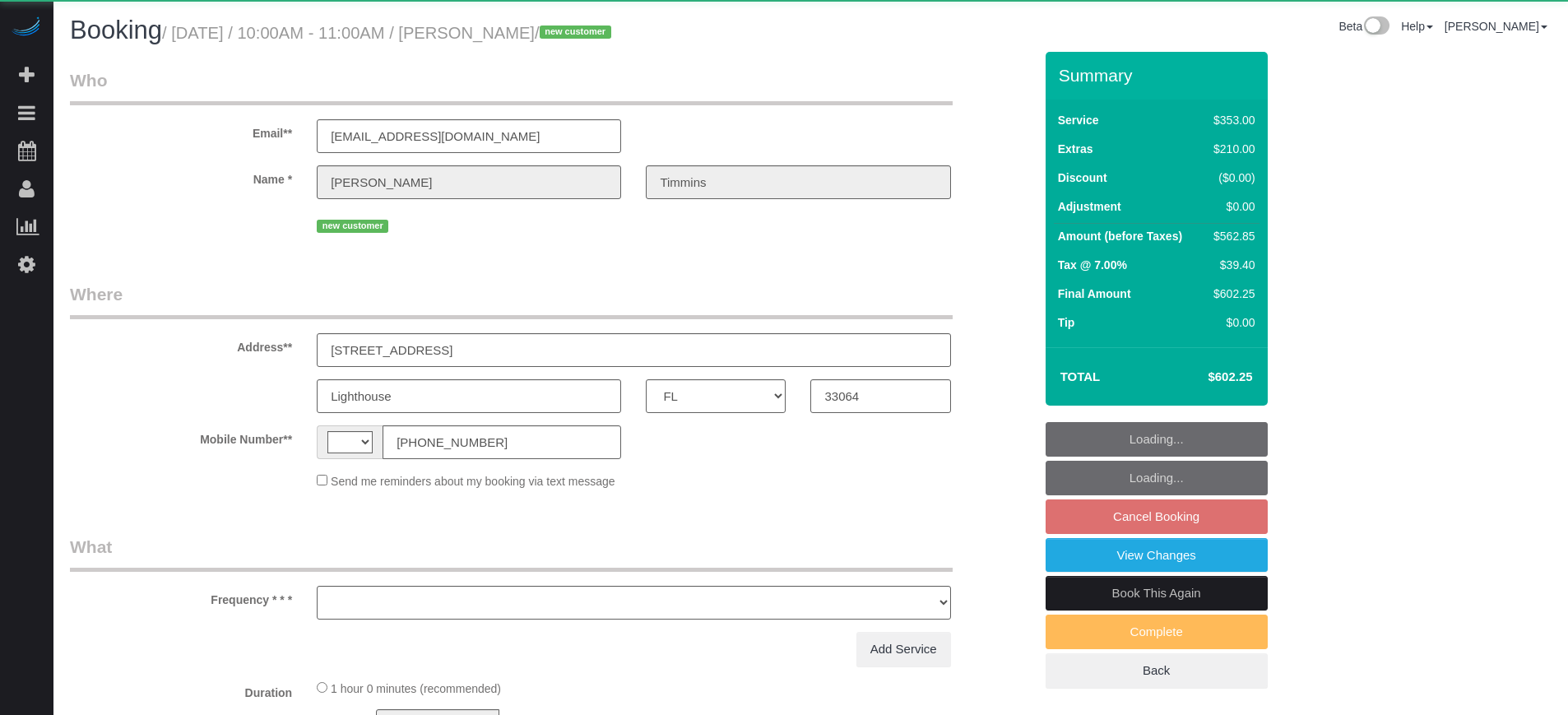
select select "FL"
select select "number:9"
select select "string:[GEOGRAPHIC_DATA]"
select select "object:708"
select select "string:fspay-25d41a13-8c95-479e-8e8c-527811c85df4"
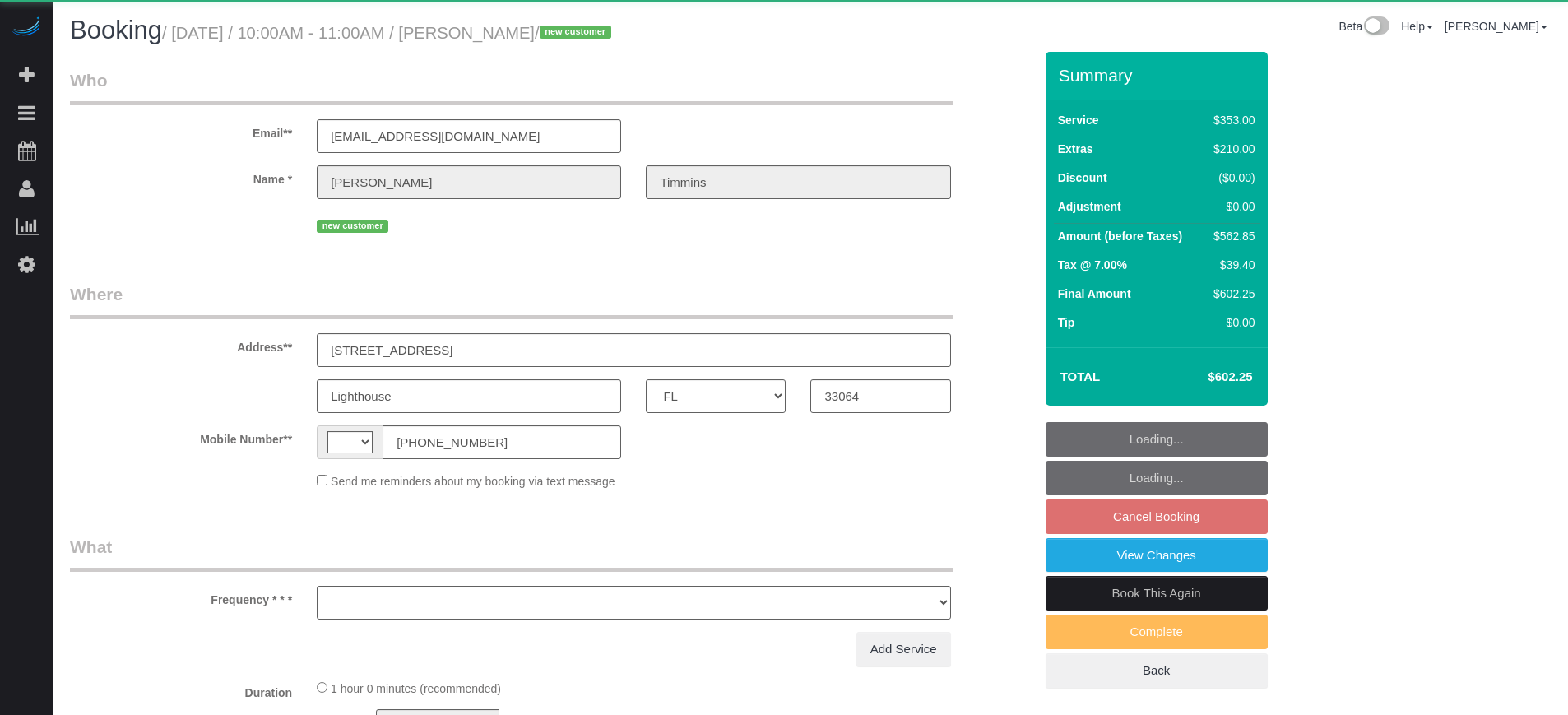
select select "6"
select select "spot2"
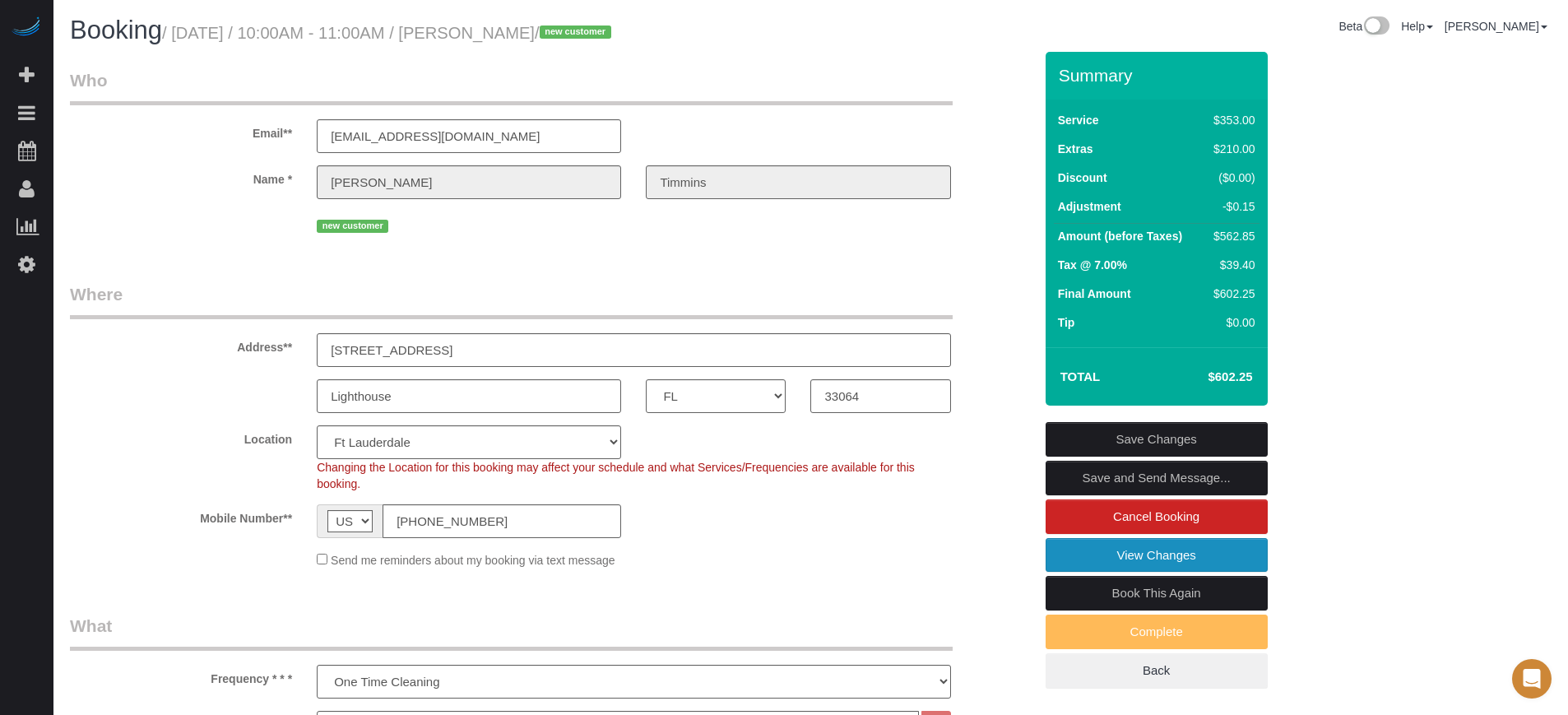
drag, startPoint x: 1520, startPoint y: 369, endPoint x: 1185, endPoint y: 554, distance: 382.7
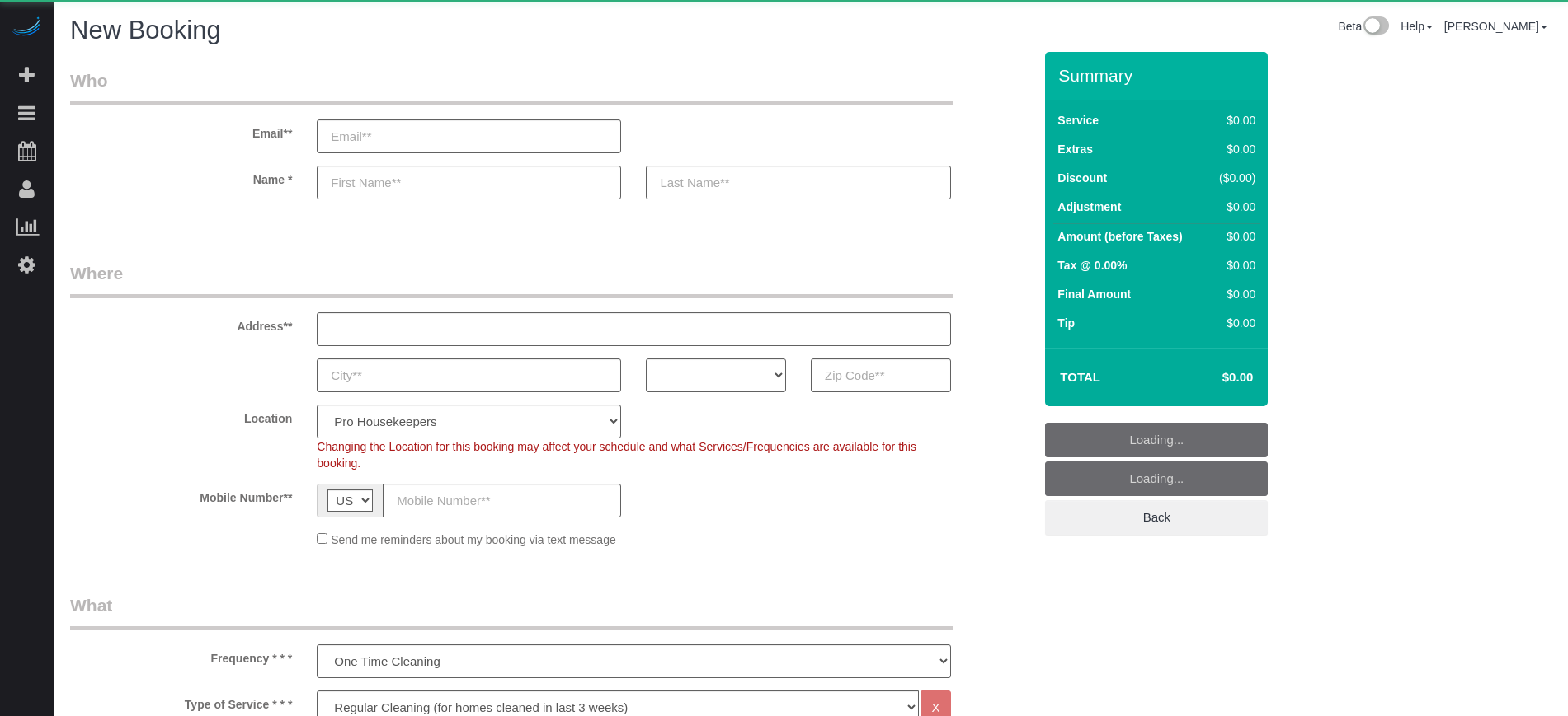
select select "4"
select select "number:9"
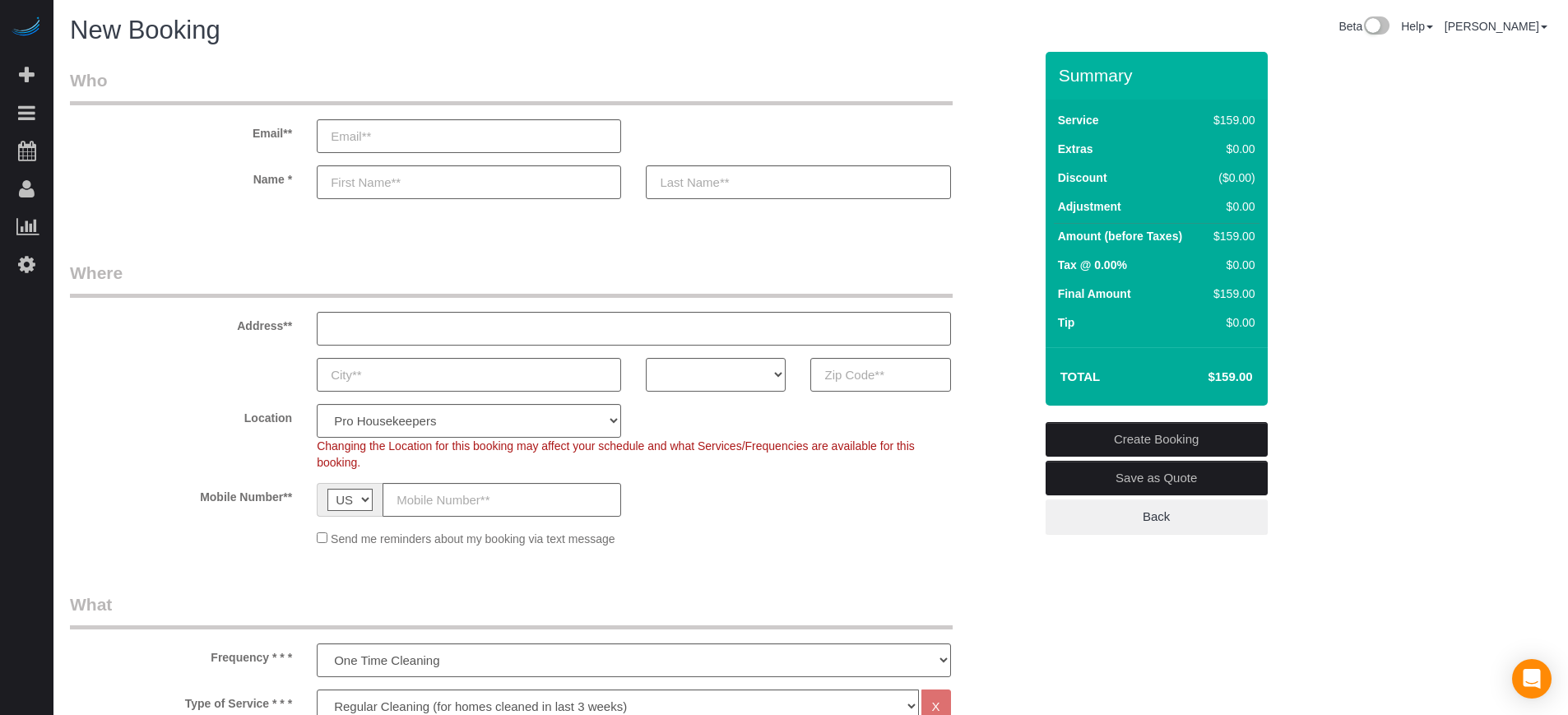
click at [247, 327] on label "Address**" at bounding box center [181, 323] width 247 height 22
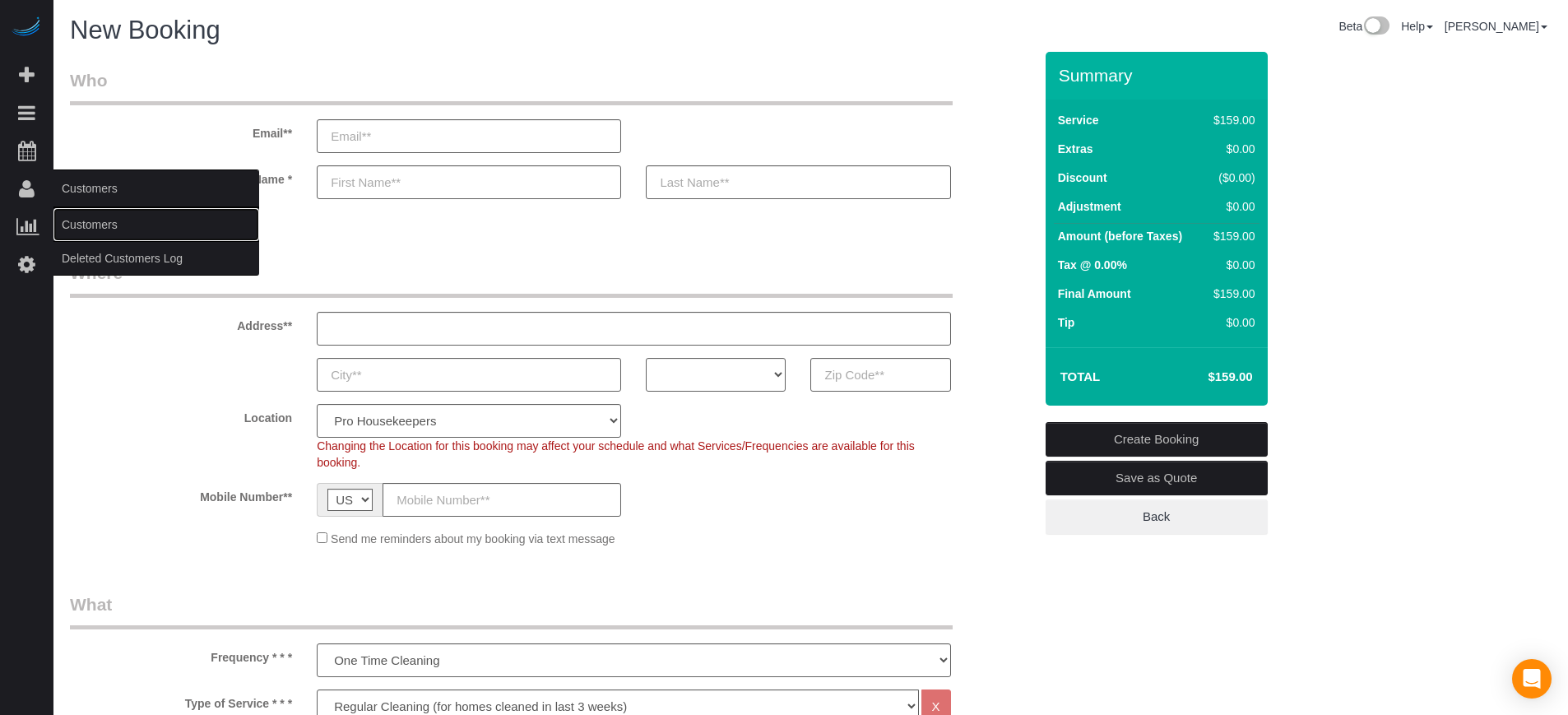
click at [76, 212] on link "Customers" at bounding box center [156, 225] width 206 height 33
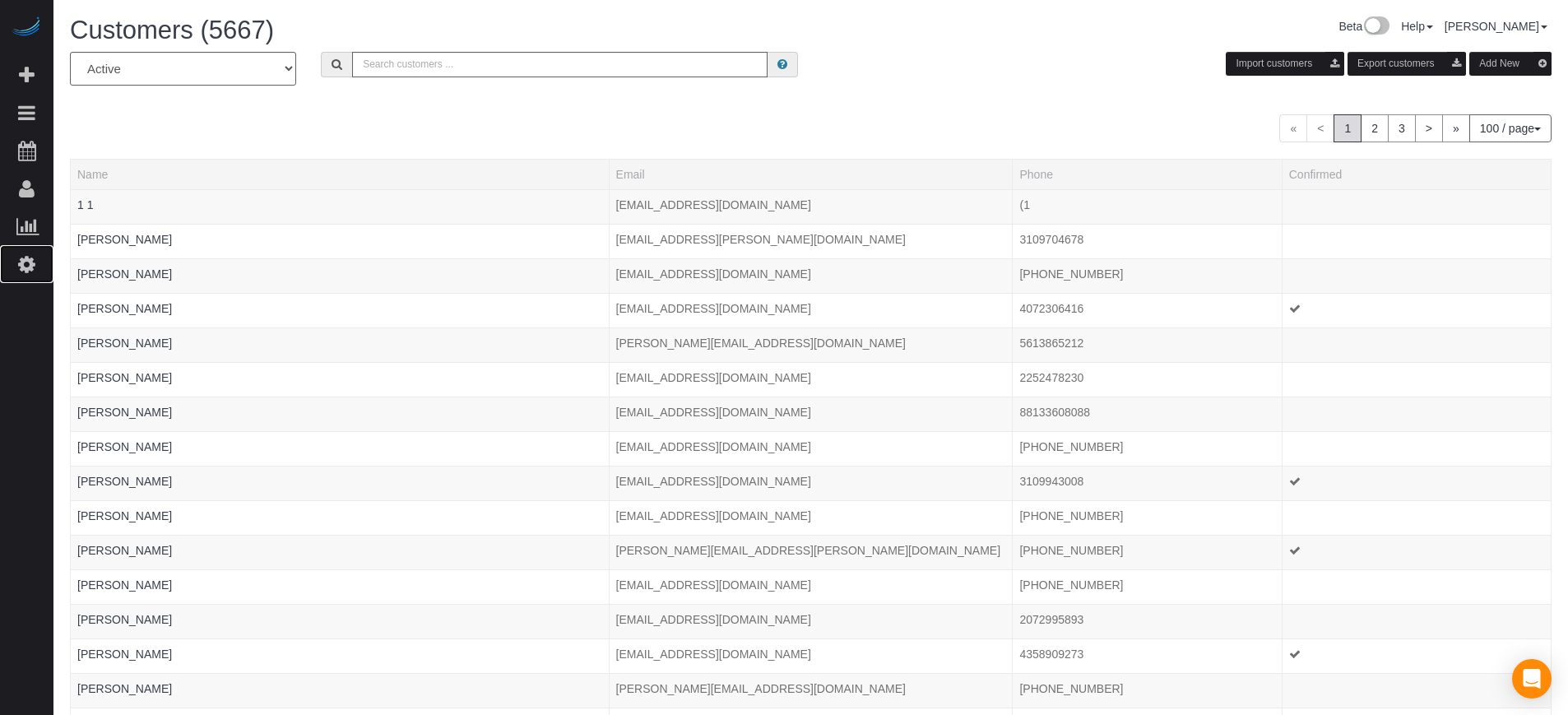
click at [29, 255] on icon at bounding box center [27, 264] width 17 height 20
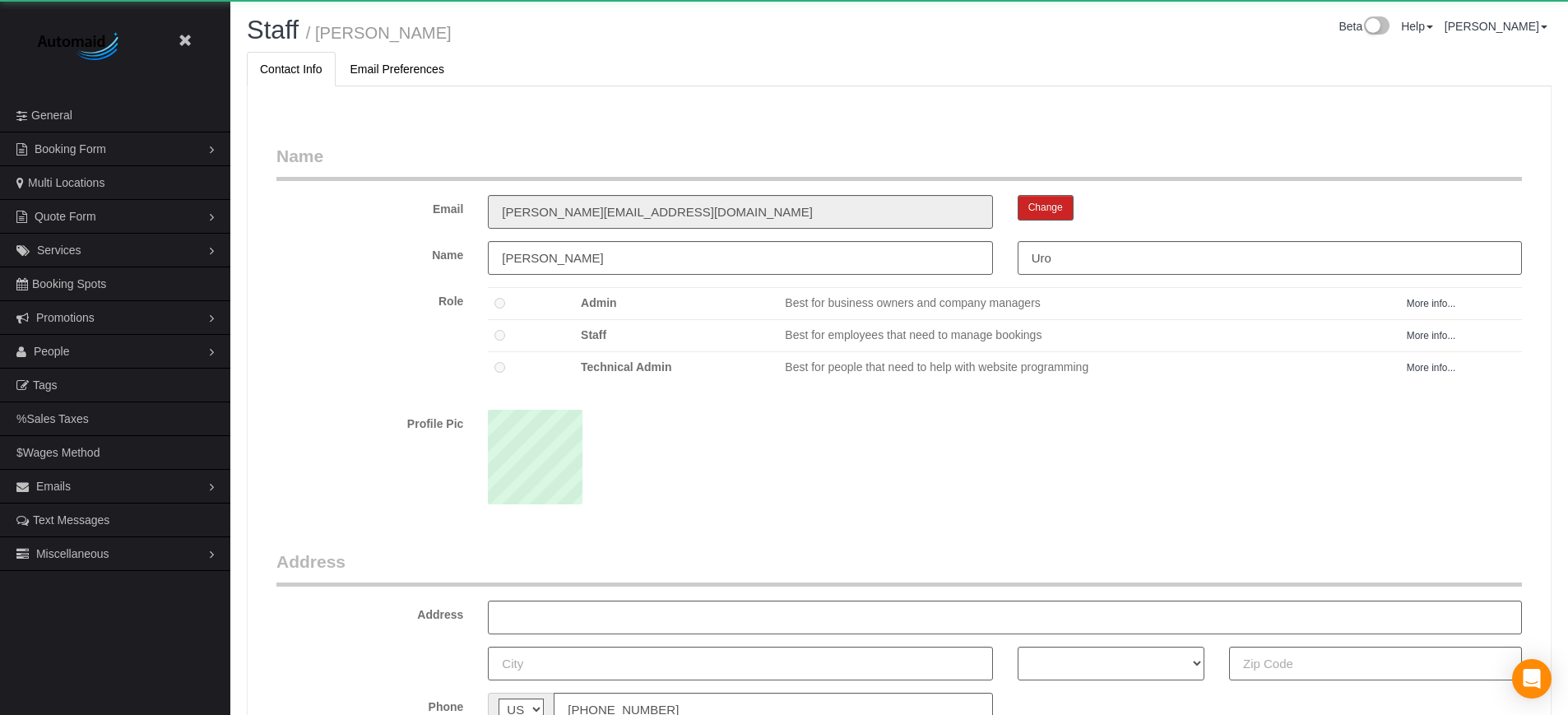
scroll to position [1071, 1568]
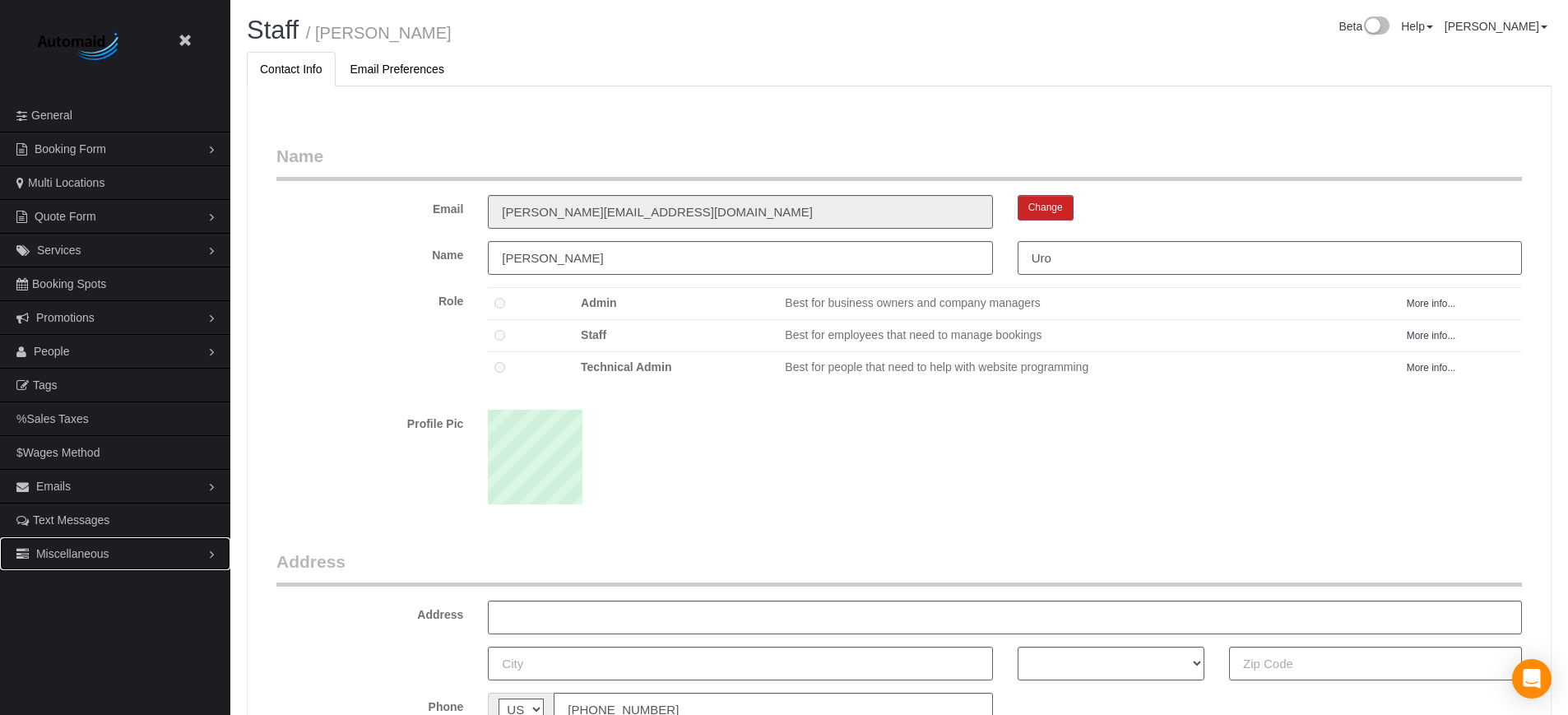
click at [78, 545] on link "Miscellaneous" at bounding box center [115, 554] width 231 height 33
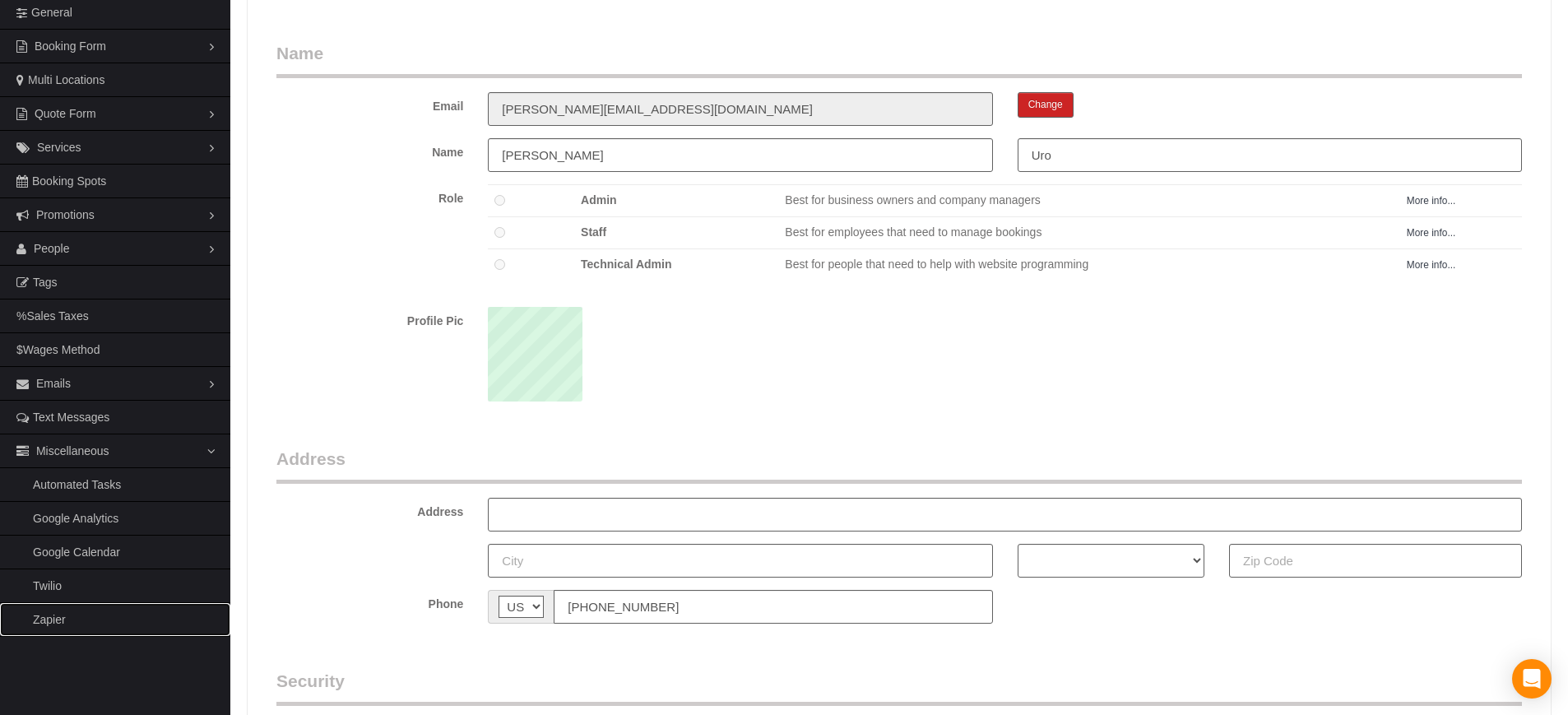
click at [50, 618] on link "Zapier" at bounding box center [115, 619] width 231 height 33
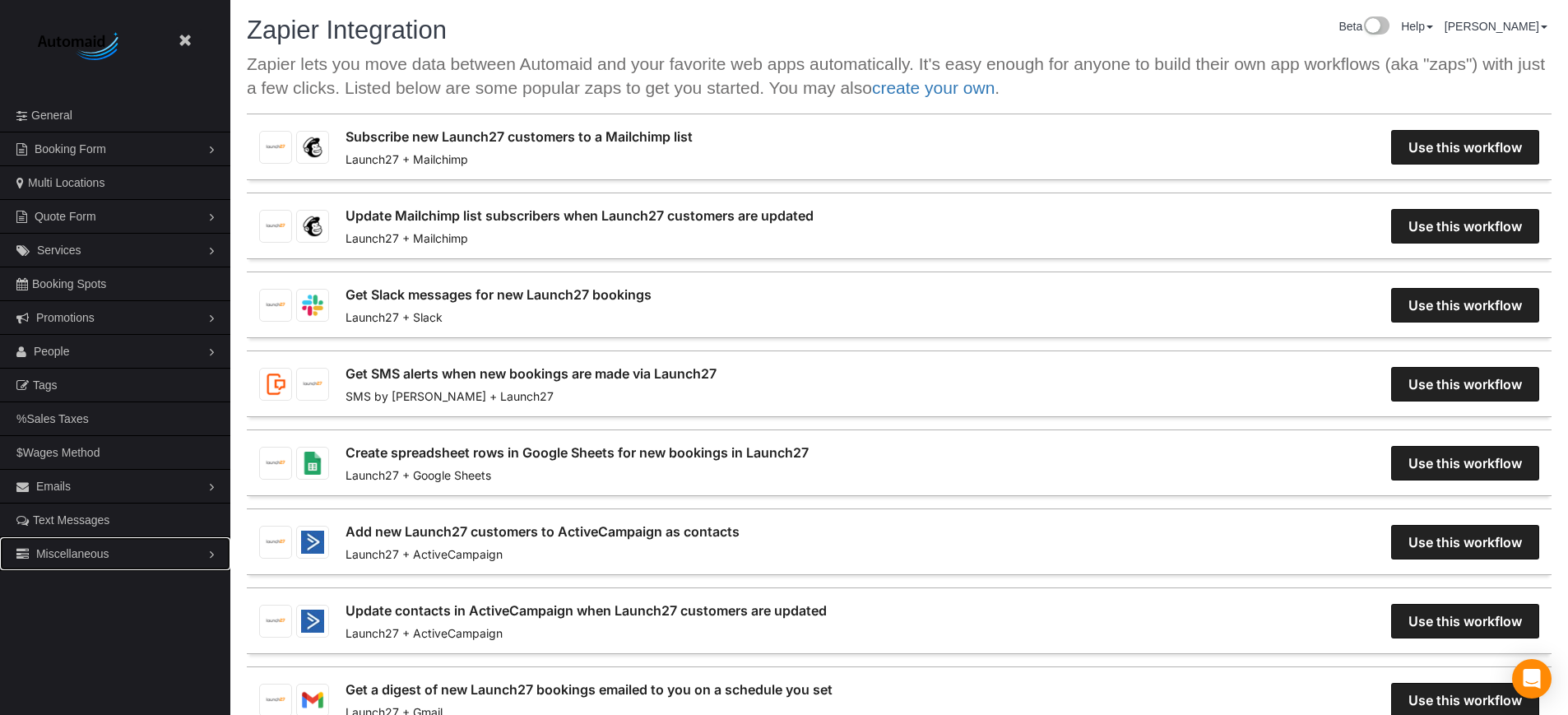
click at [68, 552] on span "Miscellaneous" at bounding box center [73, 554] width 74 height 13
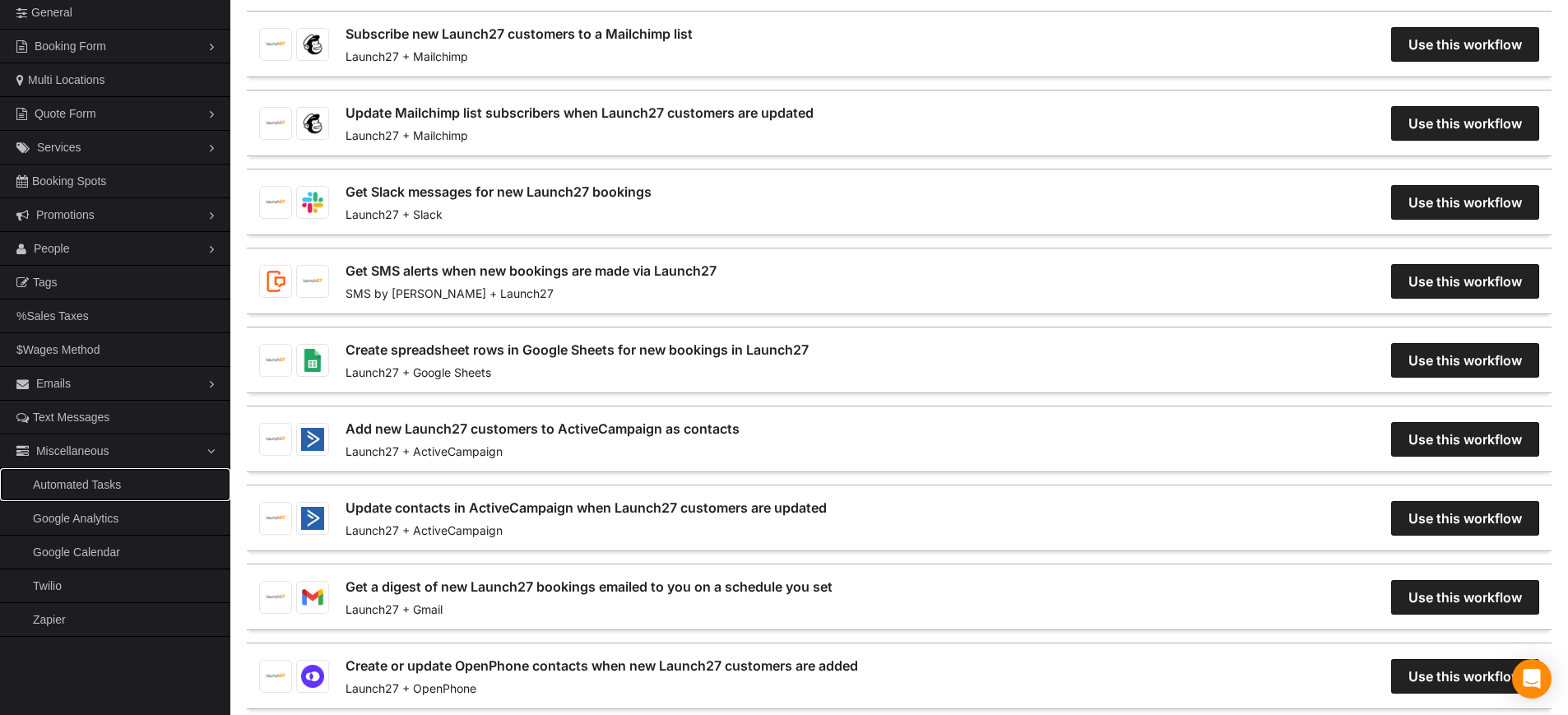
click at [88, 487] on link "Automated Tasks" at bounding box center [115, 484] width 231 height 33
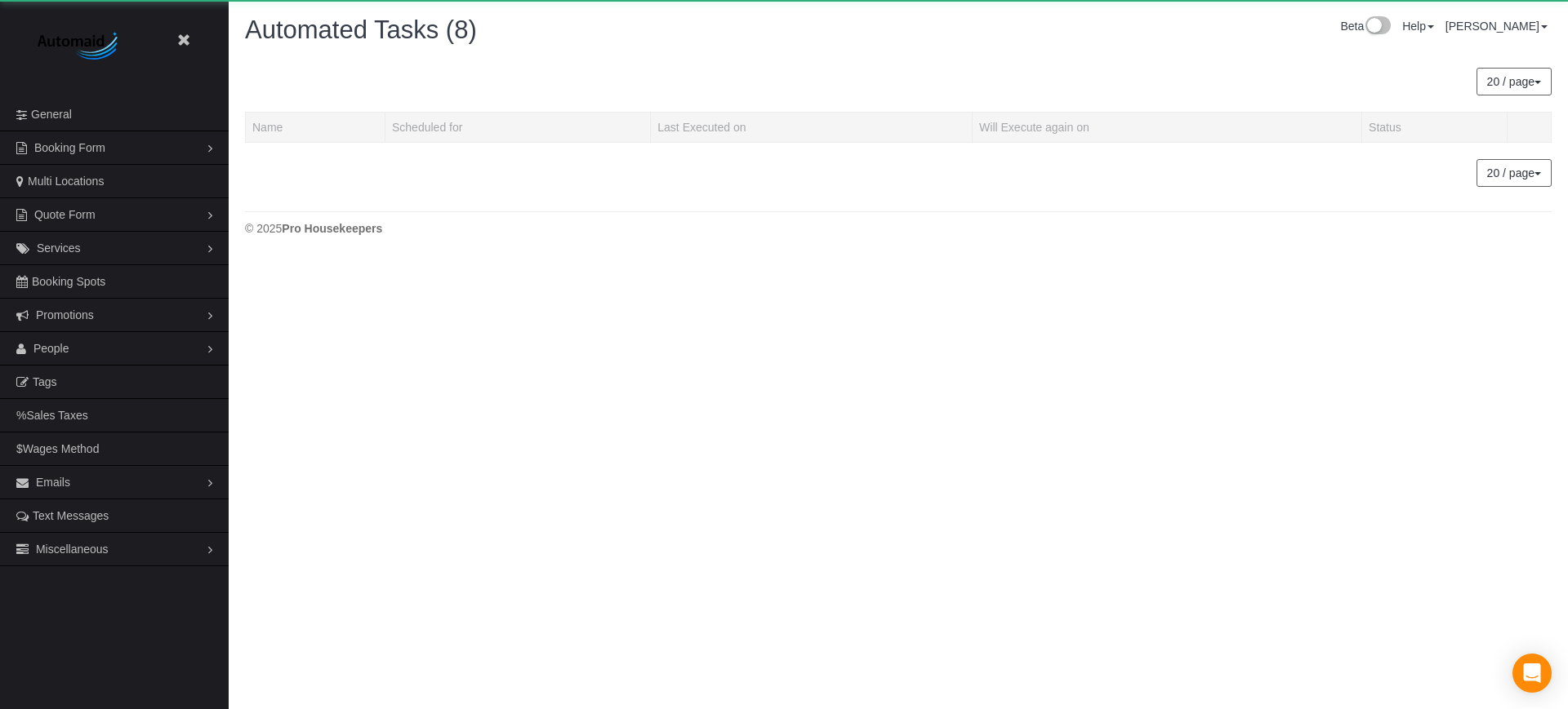
scroll to position [574, 1568]
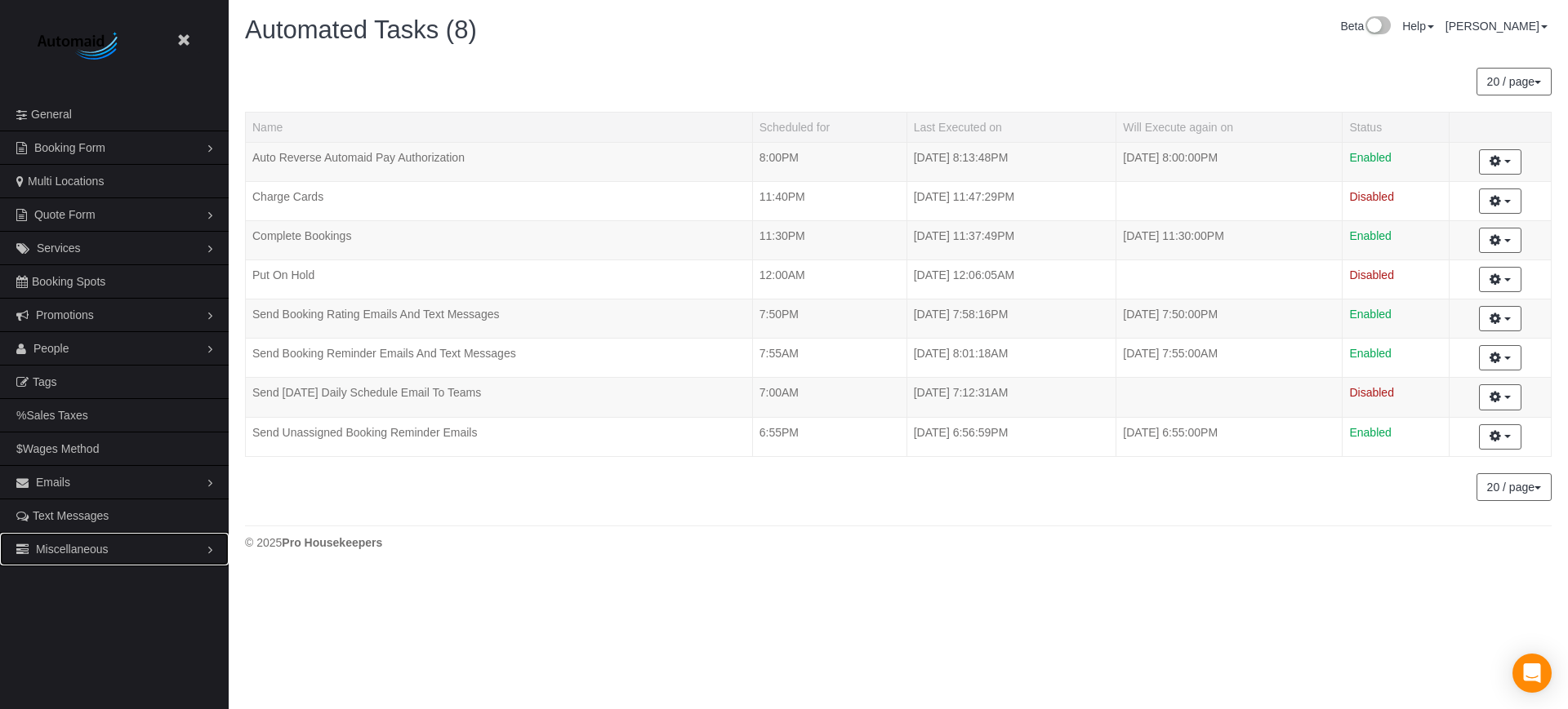
click at [113, 543] on link "Miscellaneous" at bounding box center [114, 550] width 229 height 32
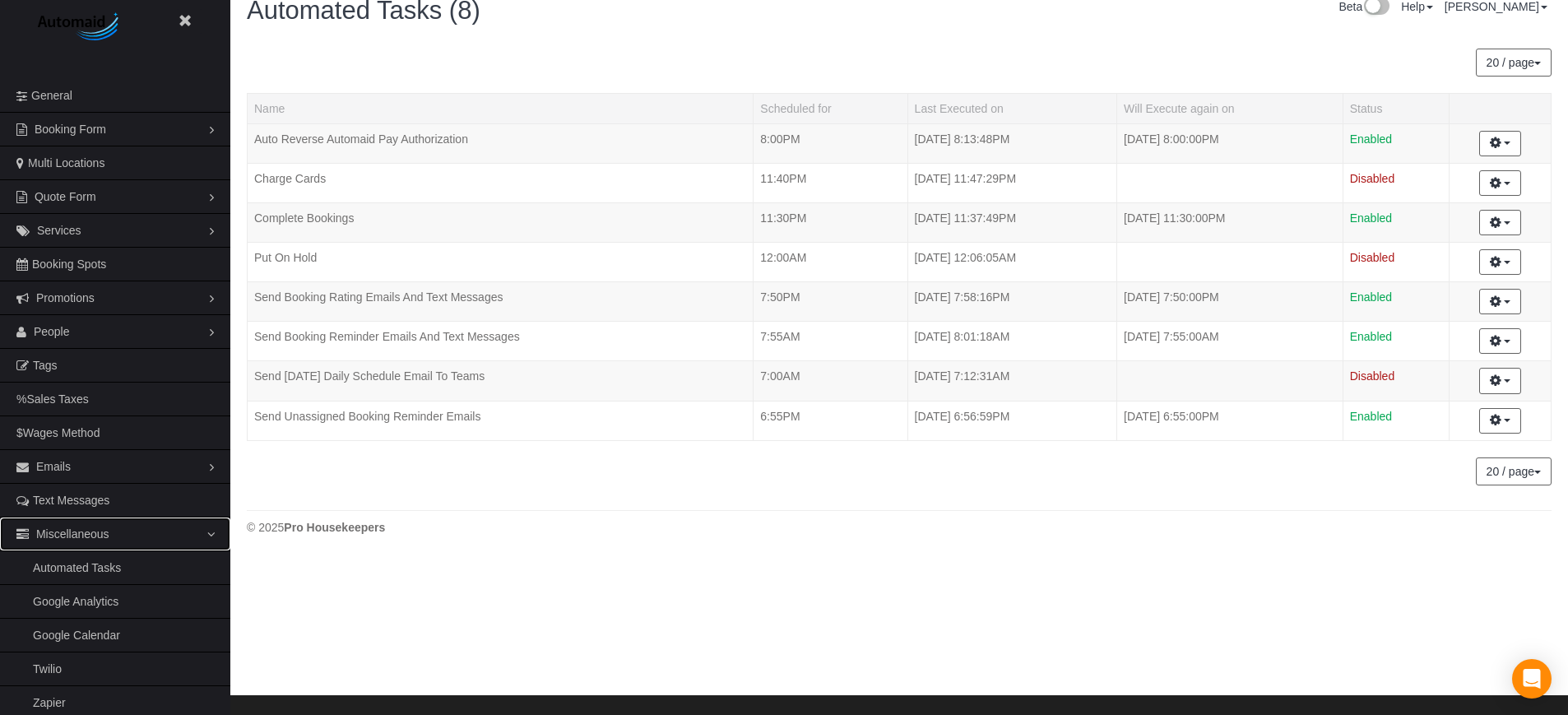
scroll to position [25, 0]
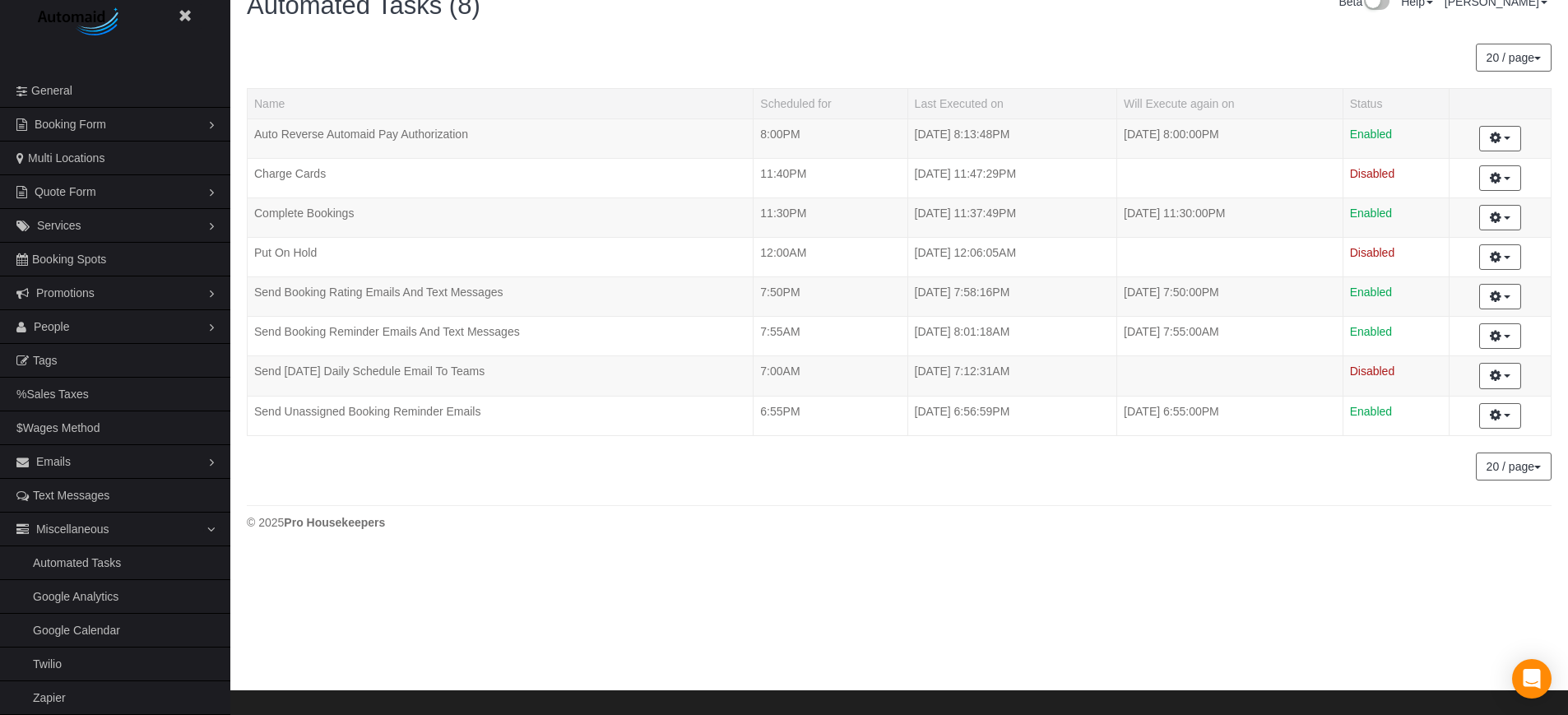
click at [399, 604] on body "Beta Close Settings General Booking Form Install Form Customize Form Fields Def…" at bounding box center [784, 332] width 1568 height 715
click at [57, 695] on link "Zapier" at bounding box center [115, 698] width 231 height 33
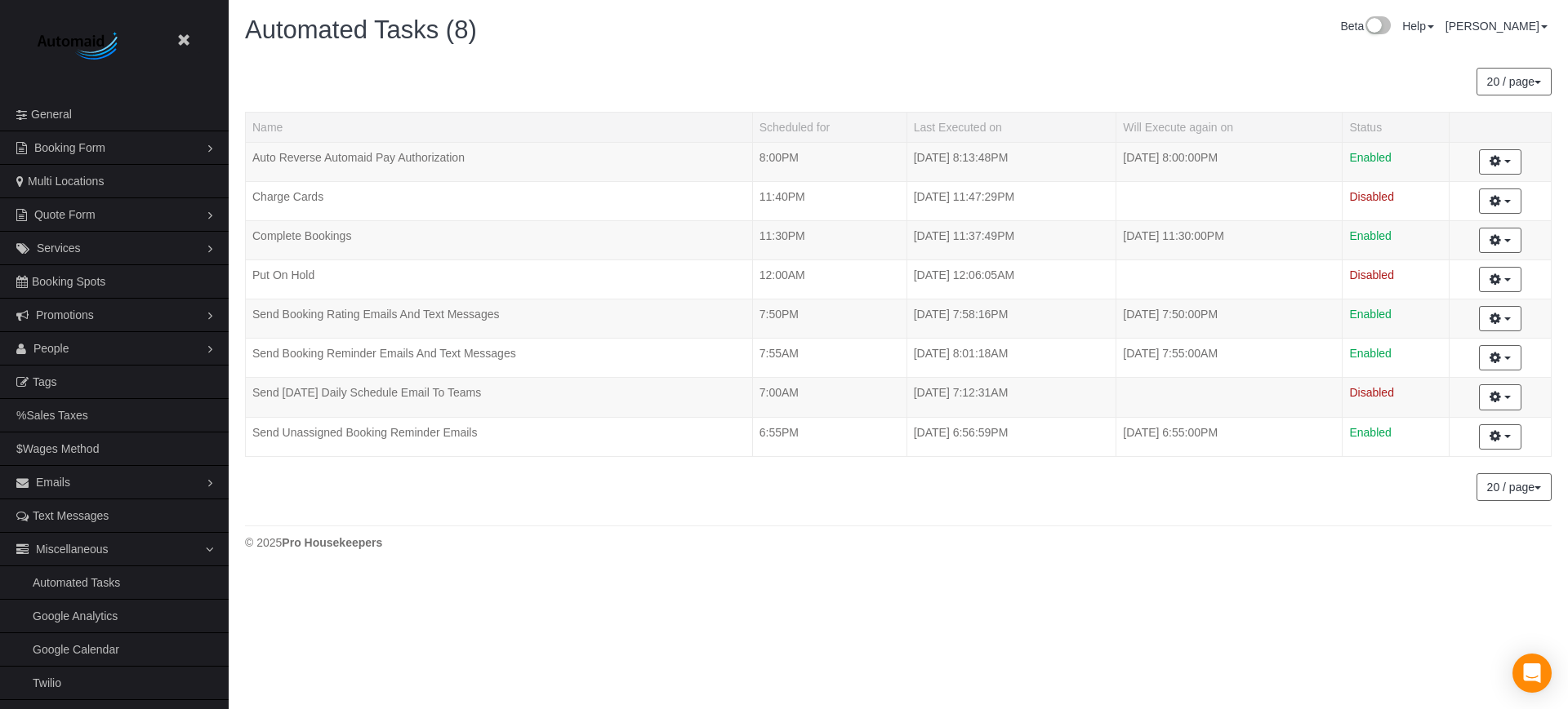
scroll to position [574, 1568]
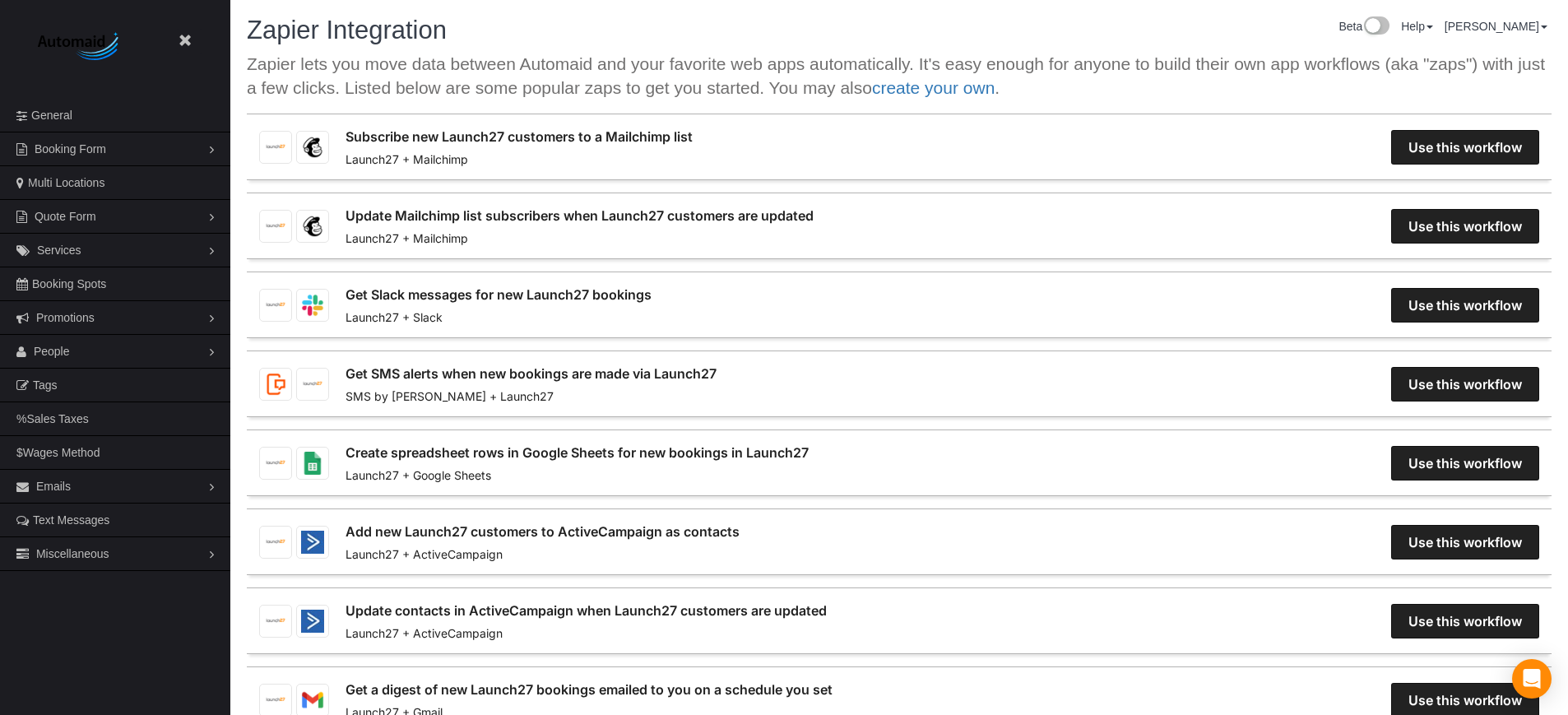
click at [426, 31] on span "Zapier Integration" at bounding box center [346, 30] width 200 height 29
copy div "Zapier Integration"
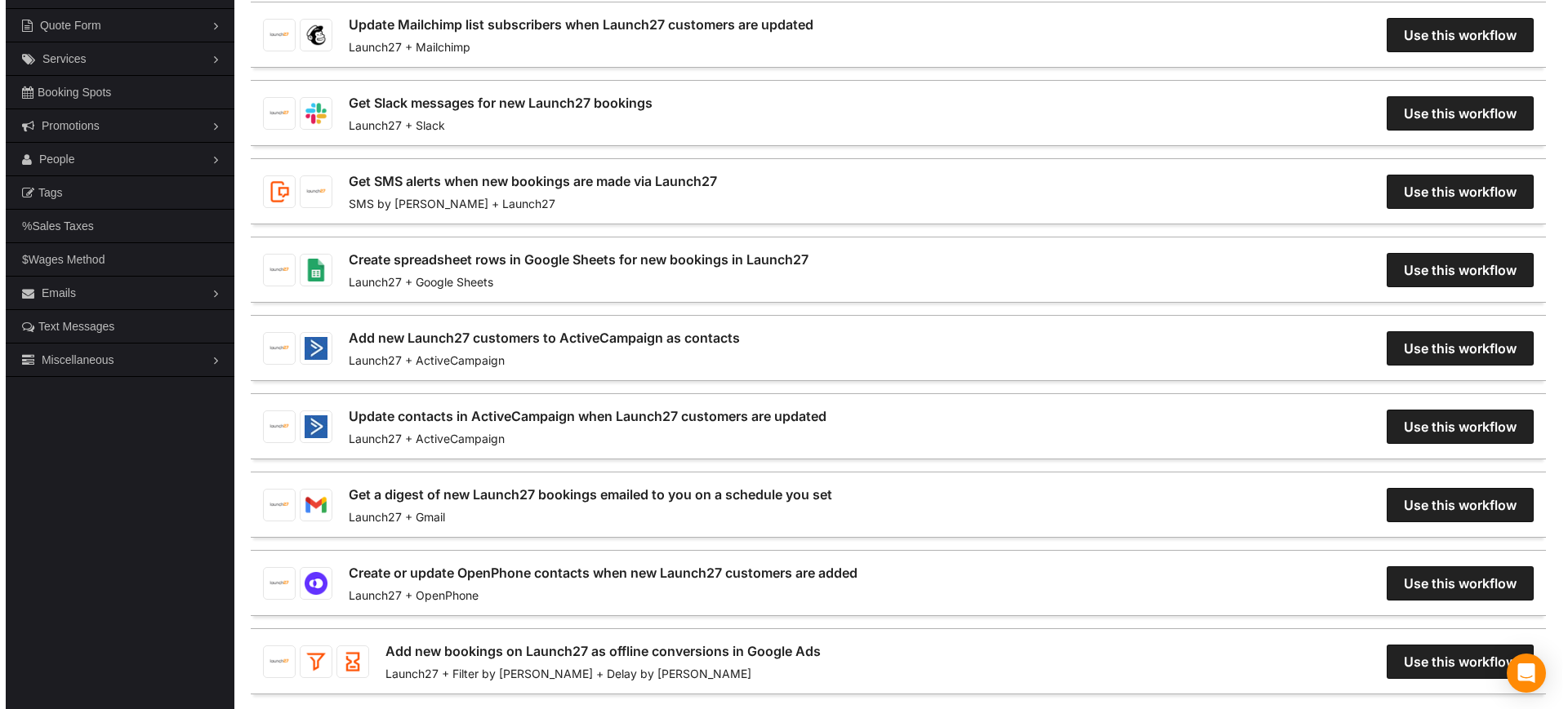
scroll to position [304, 0]
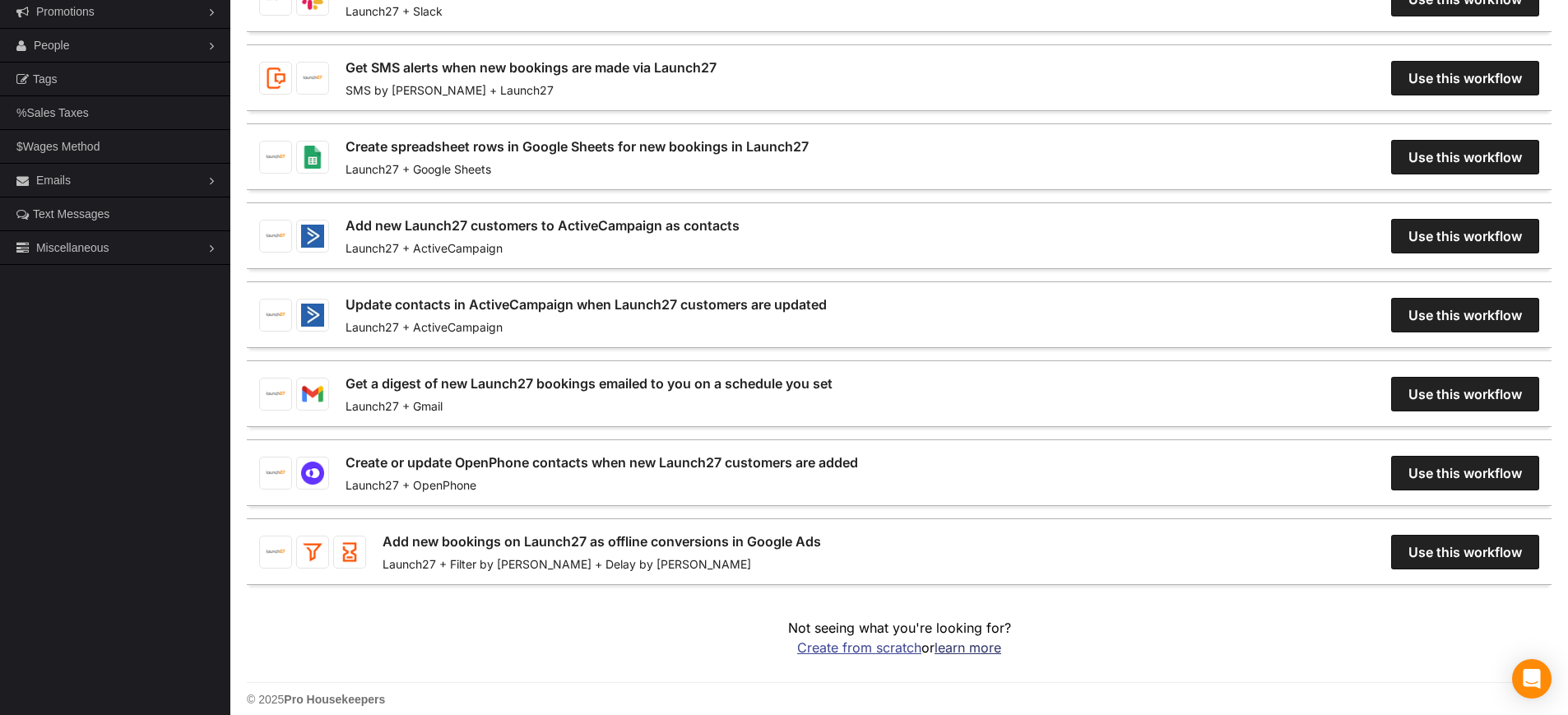
click at [813, 639] on link "Create from scratch" at bounding box center [859, 647] width 124 height 16
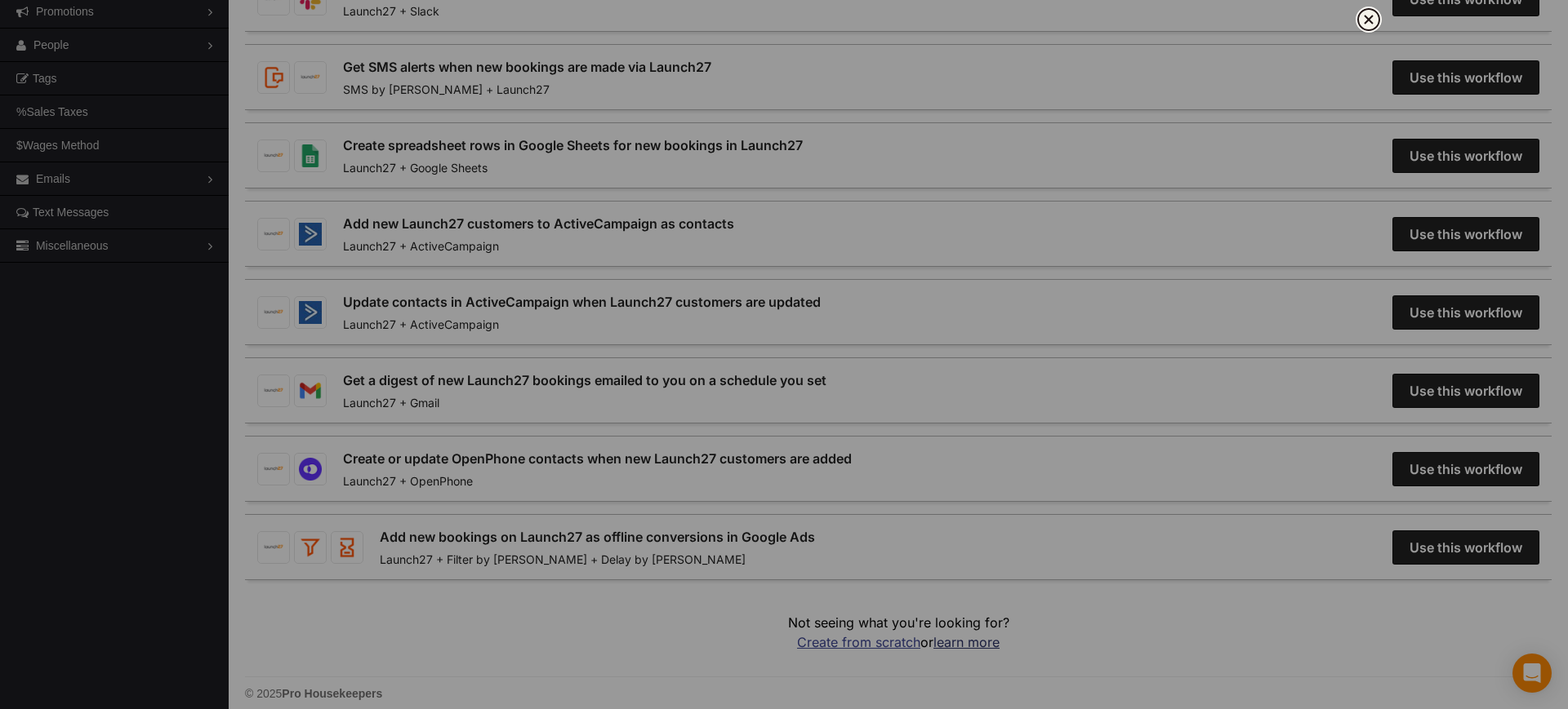
scroll to position [1014, 1568]
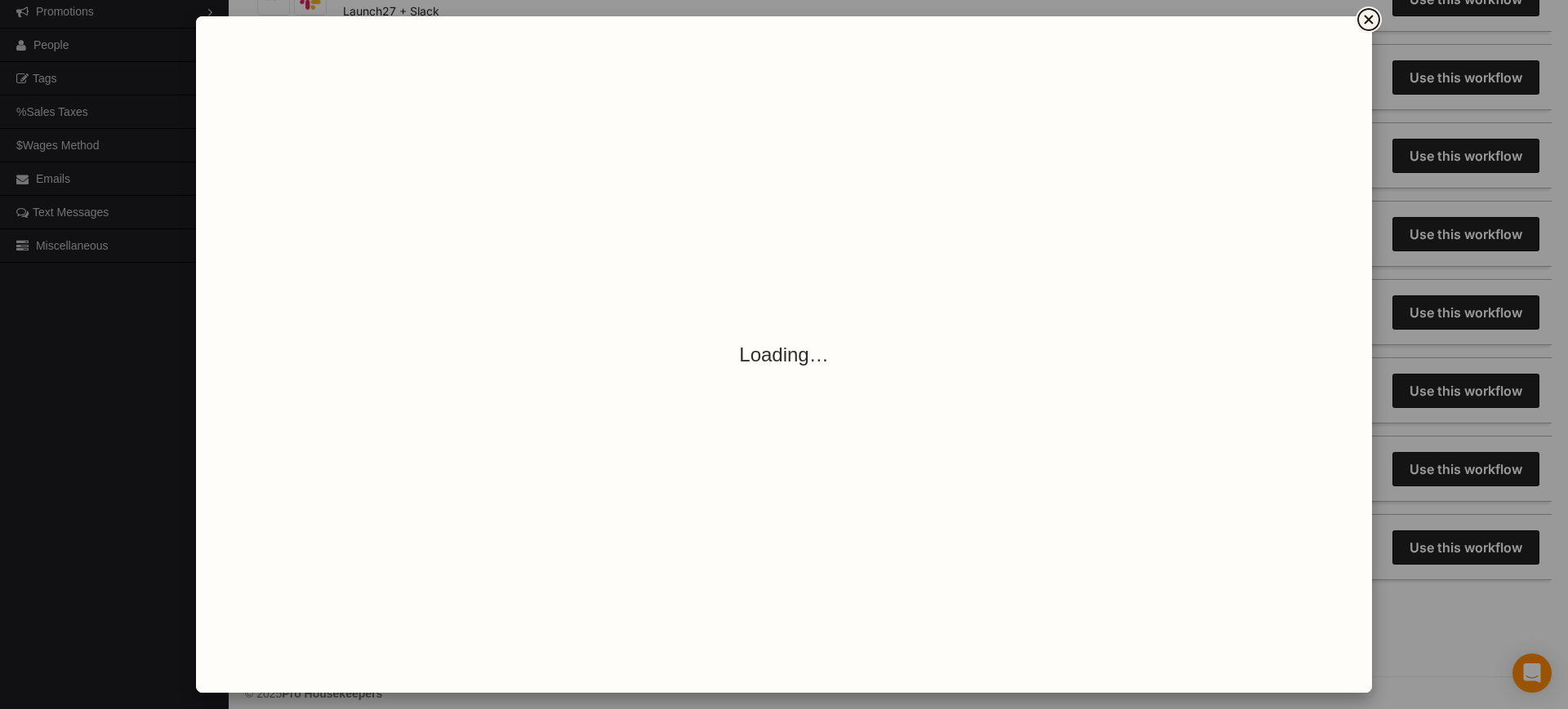
click at [196, 423] on dialog "Users can view and edit their workflows here." at bounding box center [784, 354] width 1177 height 677
drag, startPoint x: 86, startPoint y: 431, endPoint x: 104, endPoint y: 433, distance: 18.1
click at [196, 431] on dialog "Users can view and edit their workflows here." at bounding box center [784, 354] width 1177 height 677
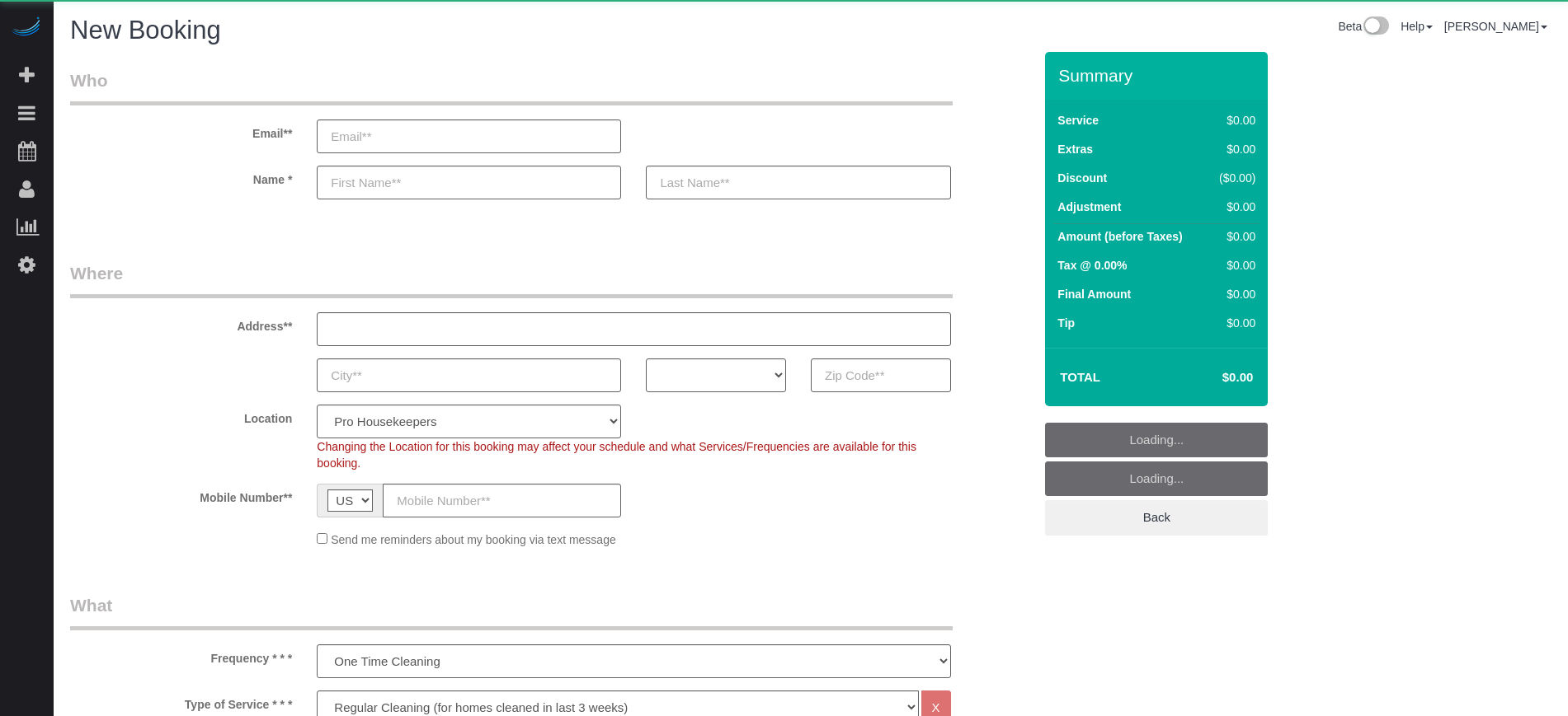
select select "4"
select select "number:9"
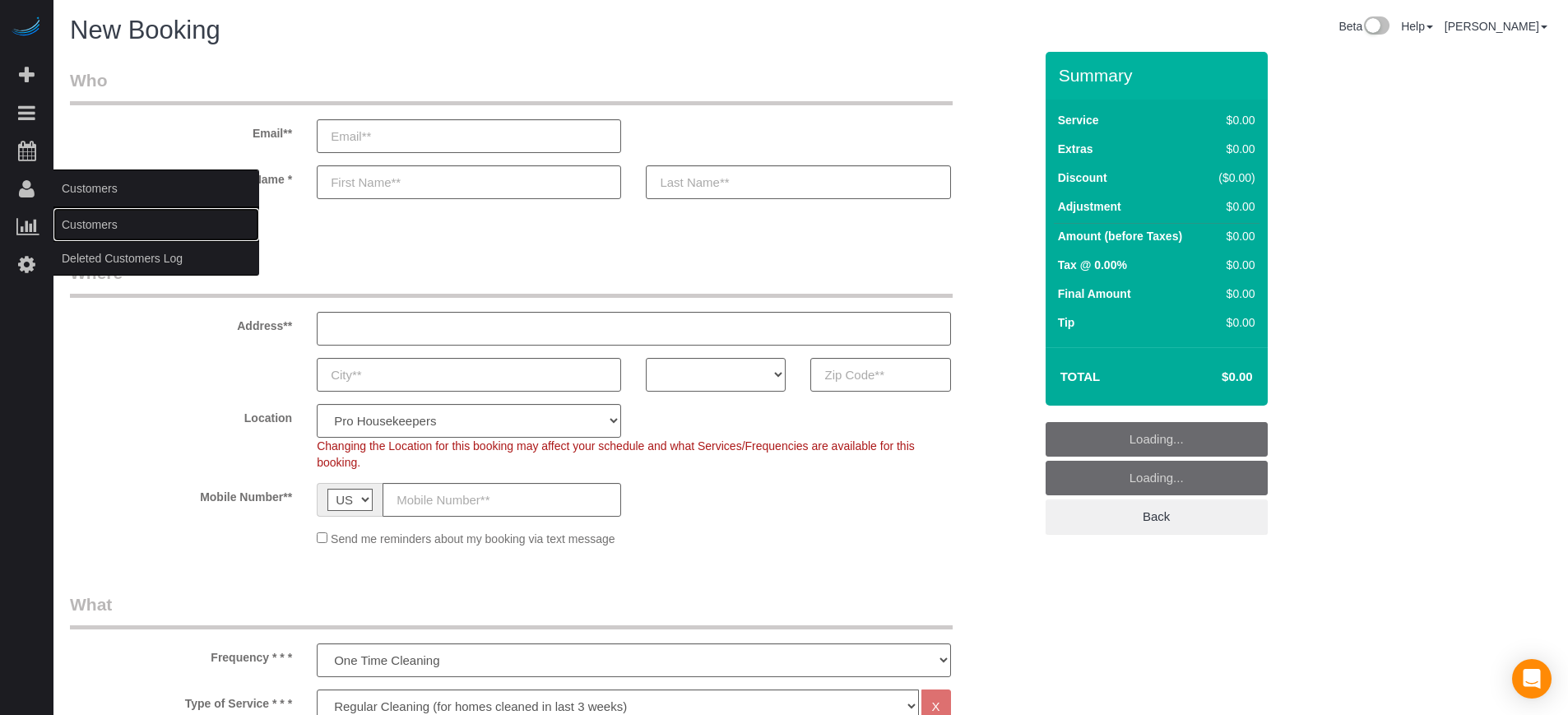
click at [84, 216] on link "Customers" at bounding box center [156, 225] width 206 height 33
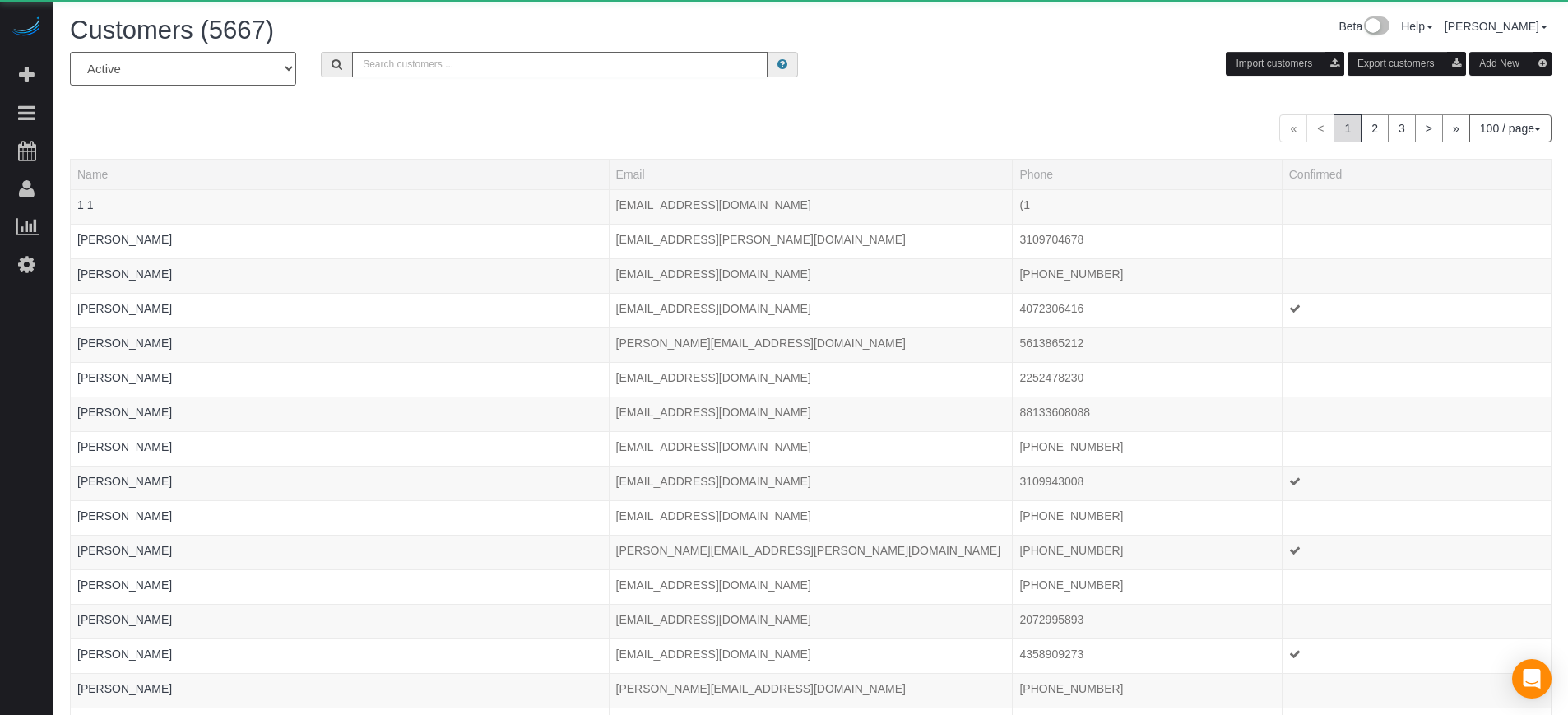
click at [427, 56] on input "text" at bounding box center [560, 64] width 415 height 26
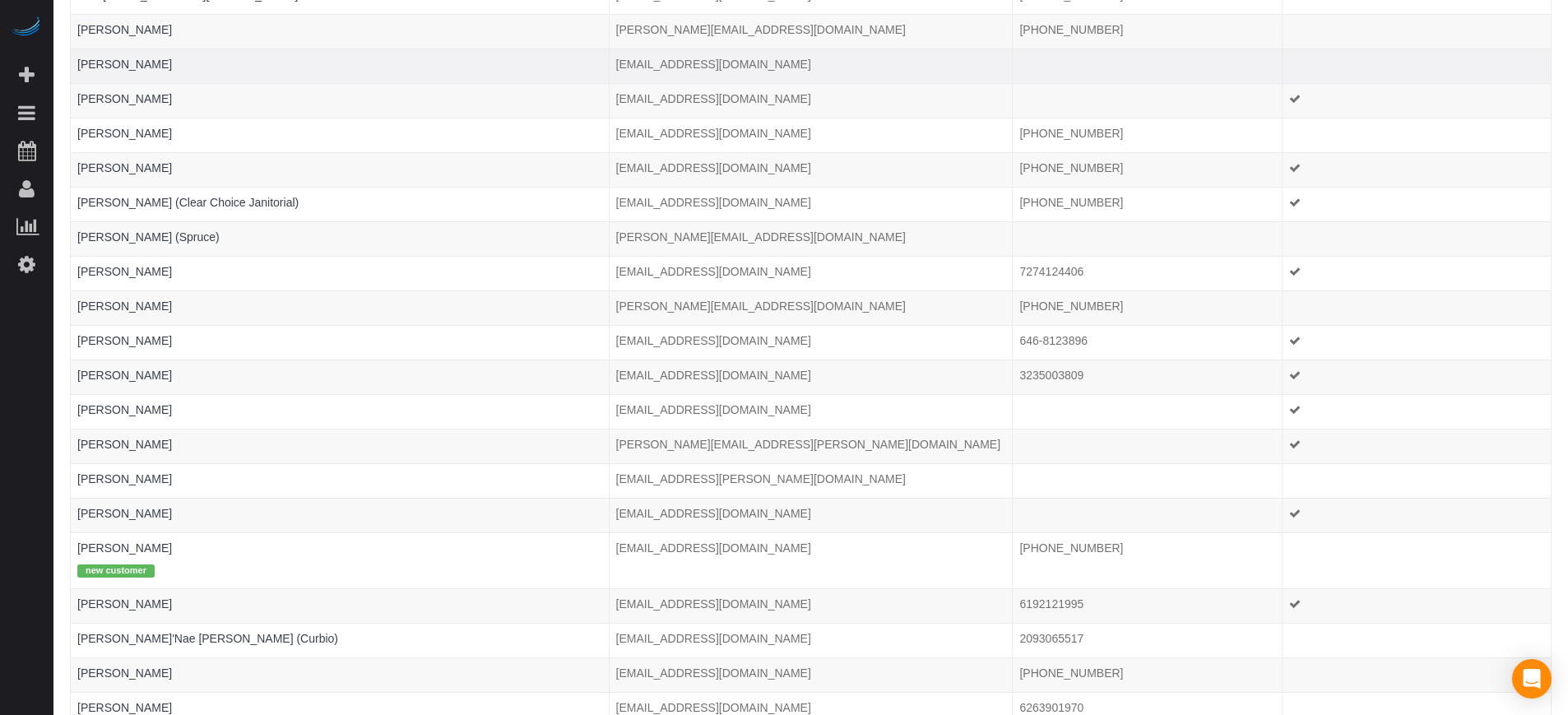
scroll to position [823, 0]
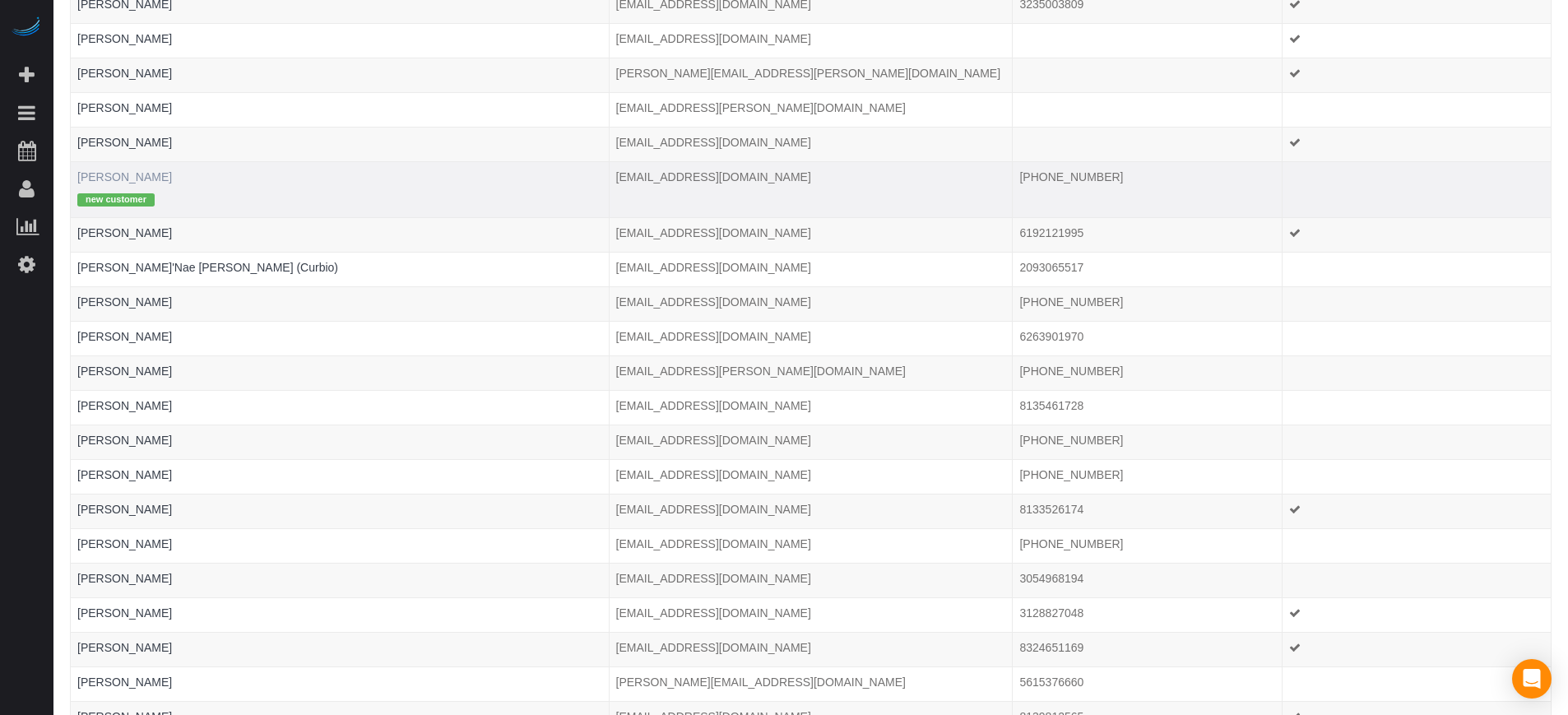
type input "jan"
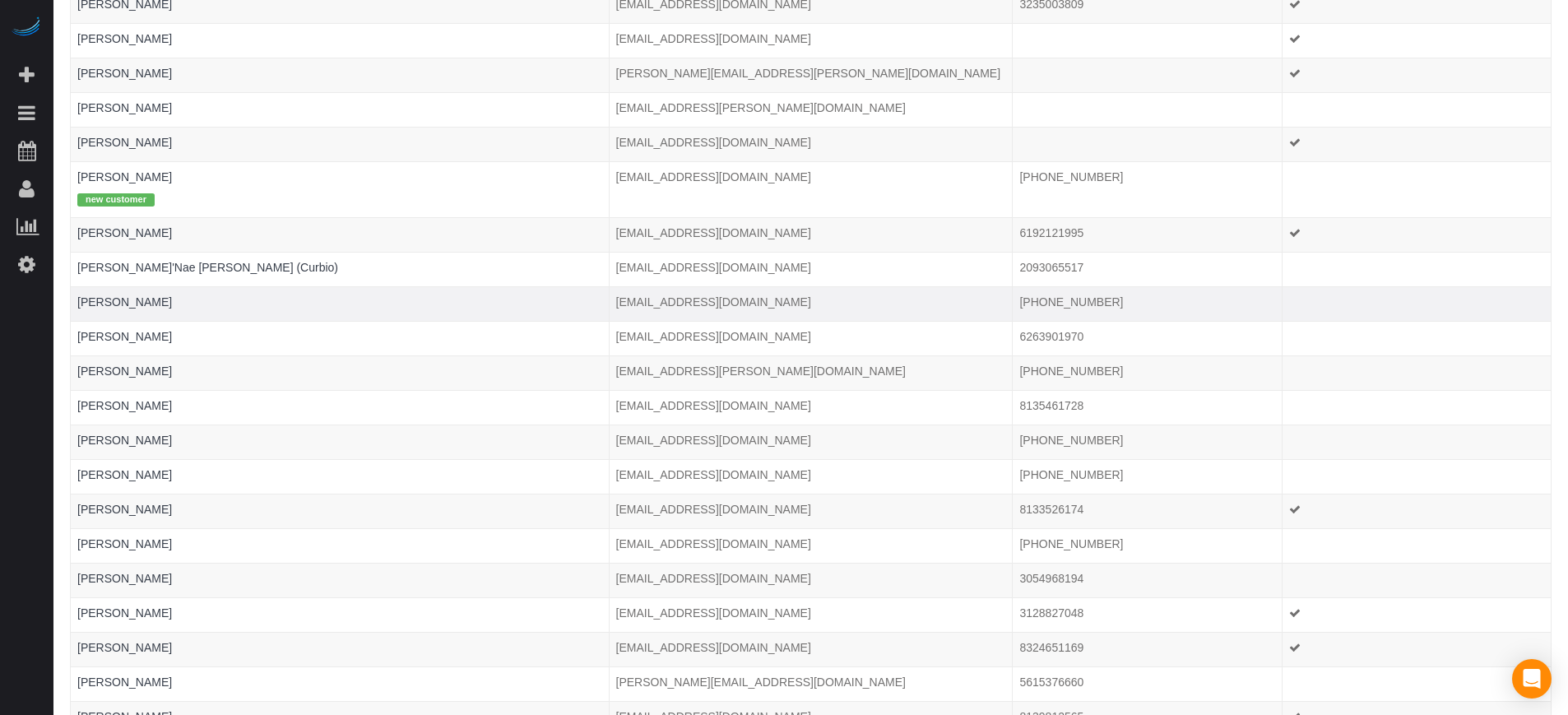
click at [1492, 287] on td at bounding box center [1416, 304] width 269 height 34
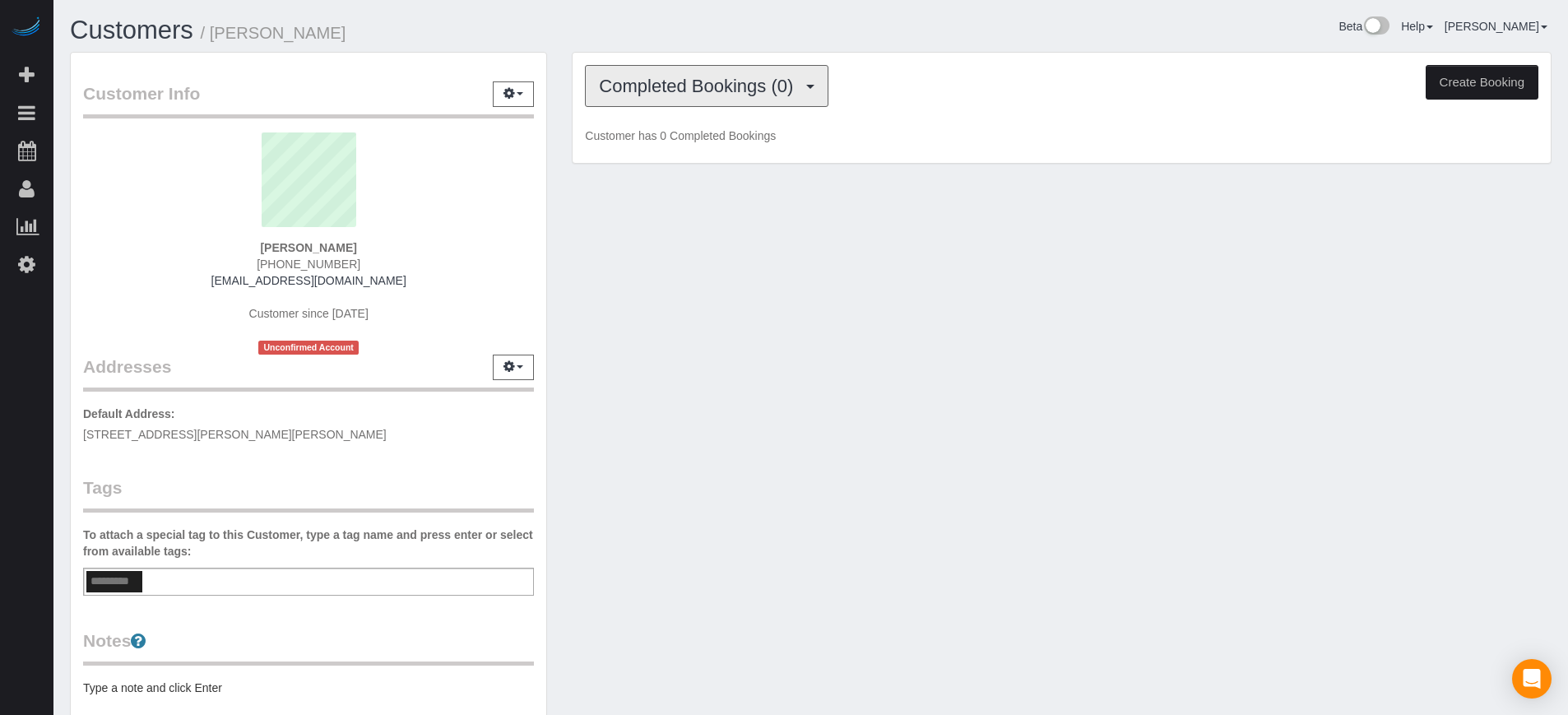
click at [674, 66] on button "Completed Bookings (0)" at bounding box center [707, 86] width 244 height 42
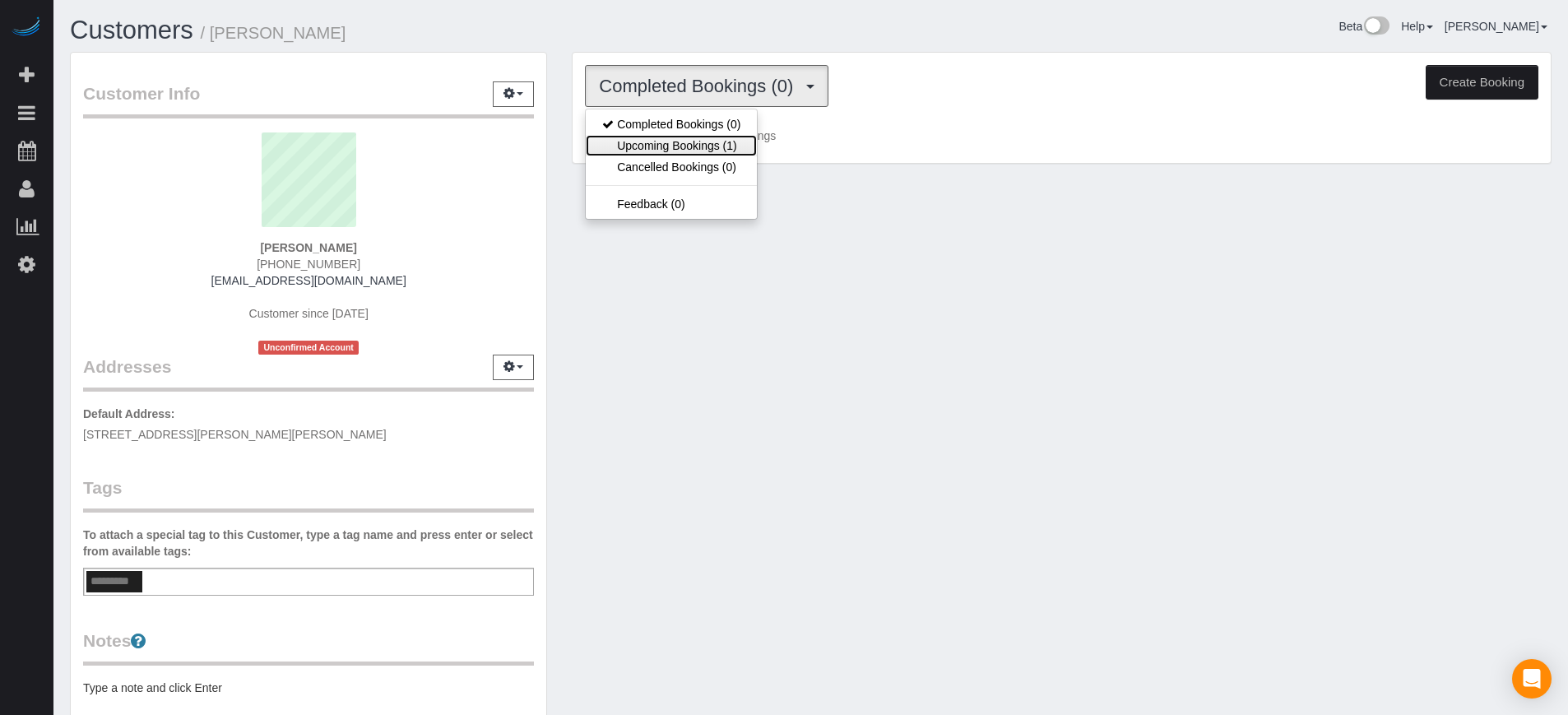
click at [696, 145] on link "Upcoming Bookings (1)" at bounding box center [671, 145] width 171 height 21
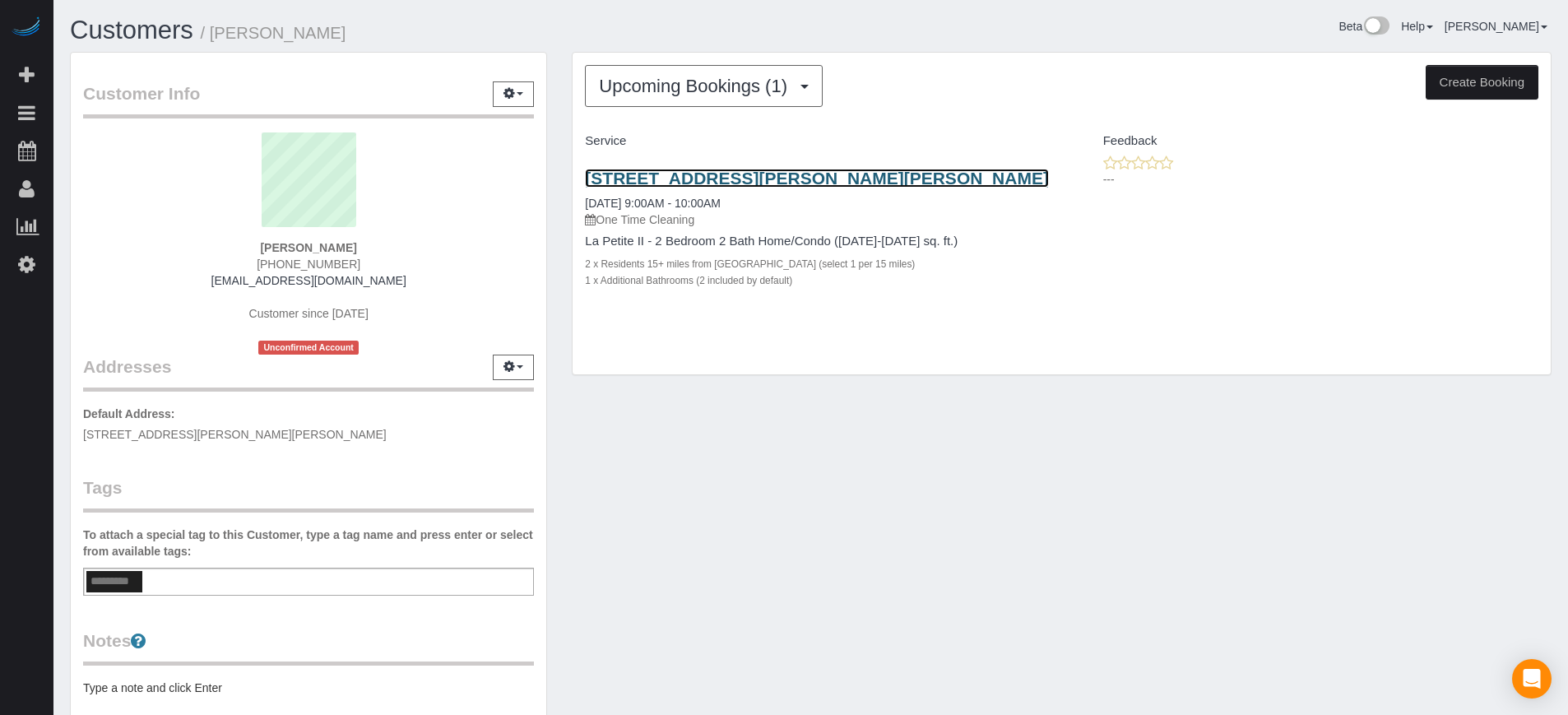
click at [609, 175] on link "[STREET_ADDRESS][PERSON_NAME][PERSON_NAME]" at bounding box center [817, 178] width 464 height 19
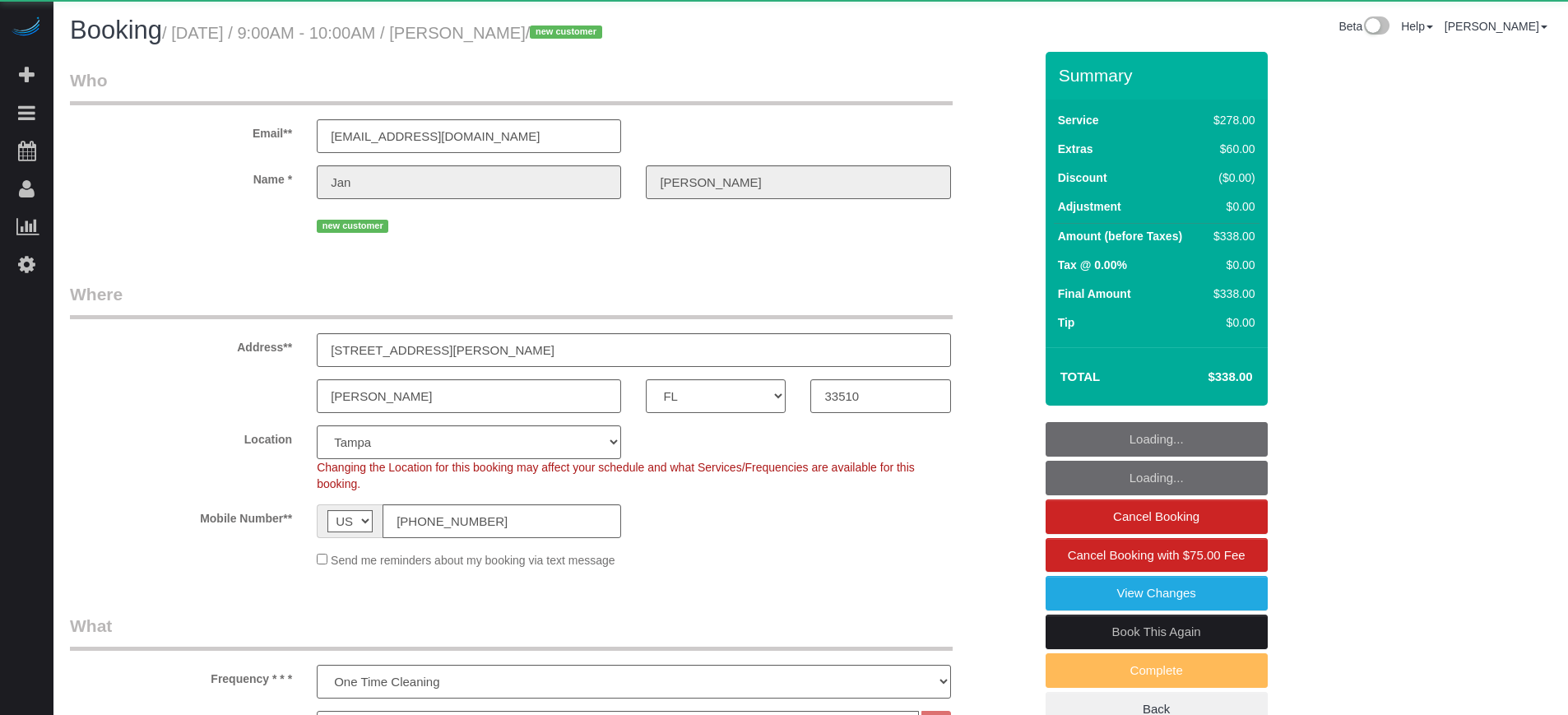
select select "FL"
select select "5"
select select "number:9"
select select "object:839"
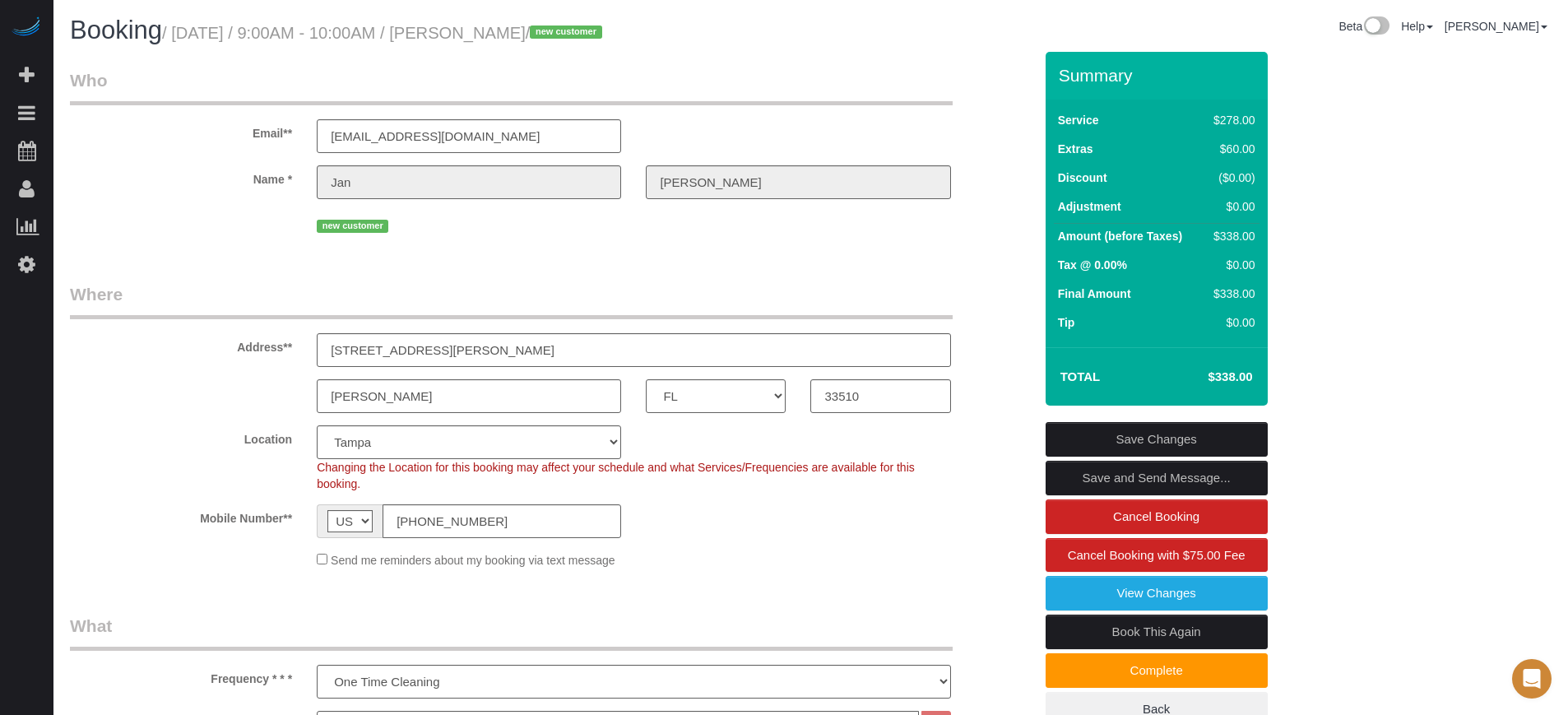
click at [69, 470] on div "Location Pro Housekeepers [GEOGRAPHIC_DATA] [GEOGRAPHIC_DATA] [GEOGRAPHIC_DATA]…" at bounding box center [551, 459] width 988 height 67
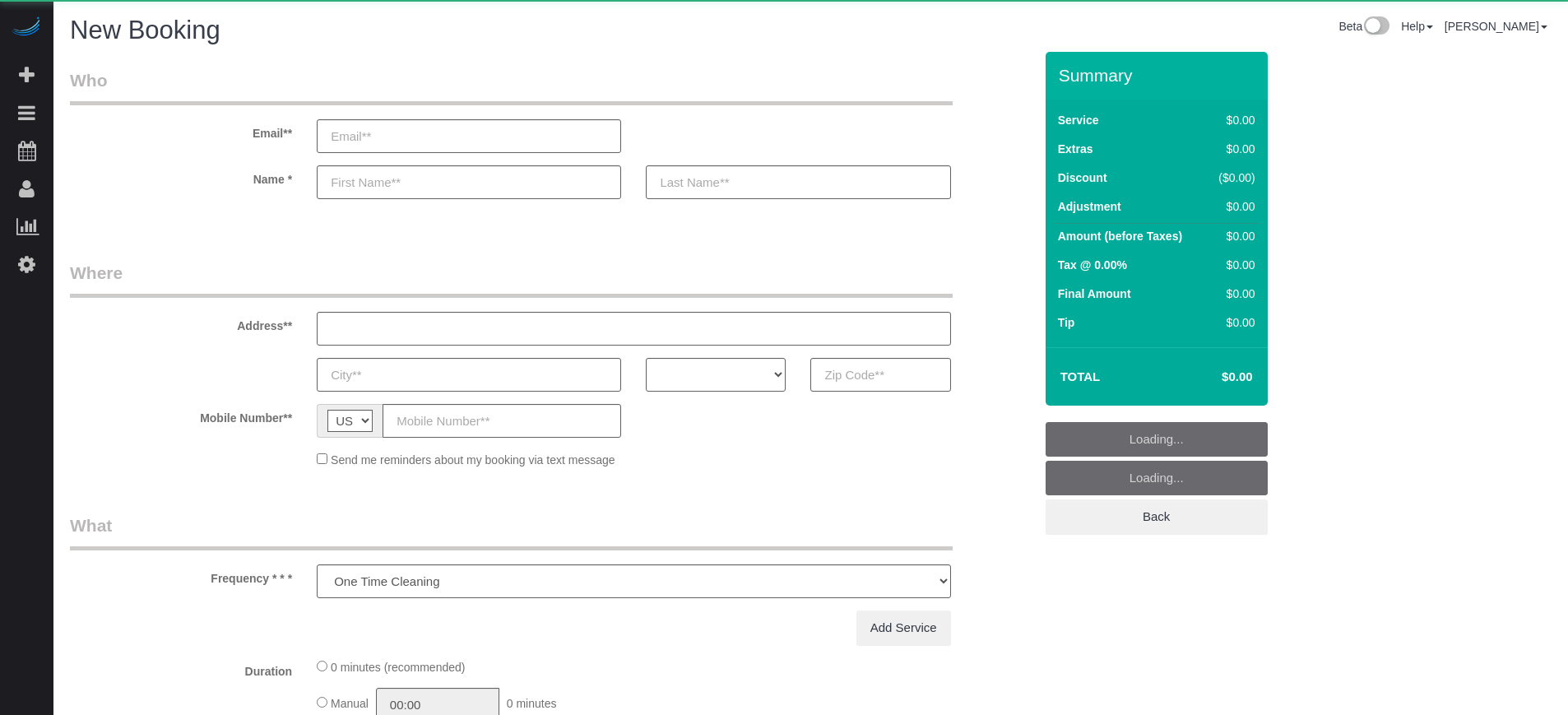
select select "number:9"
select select "object:1201"
select select "4"
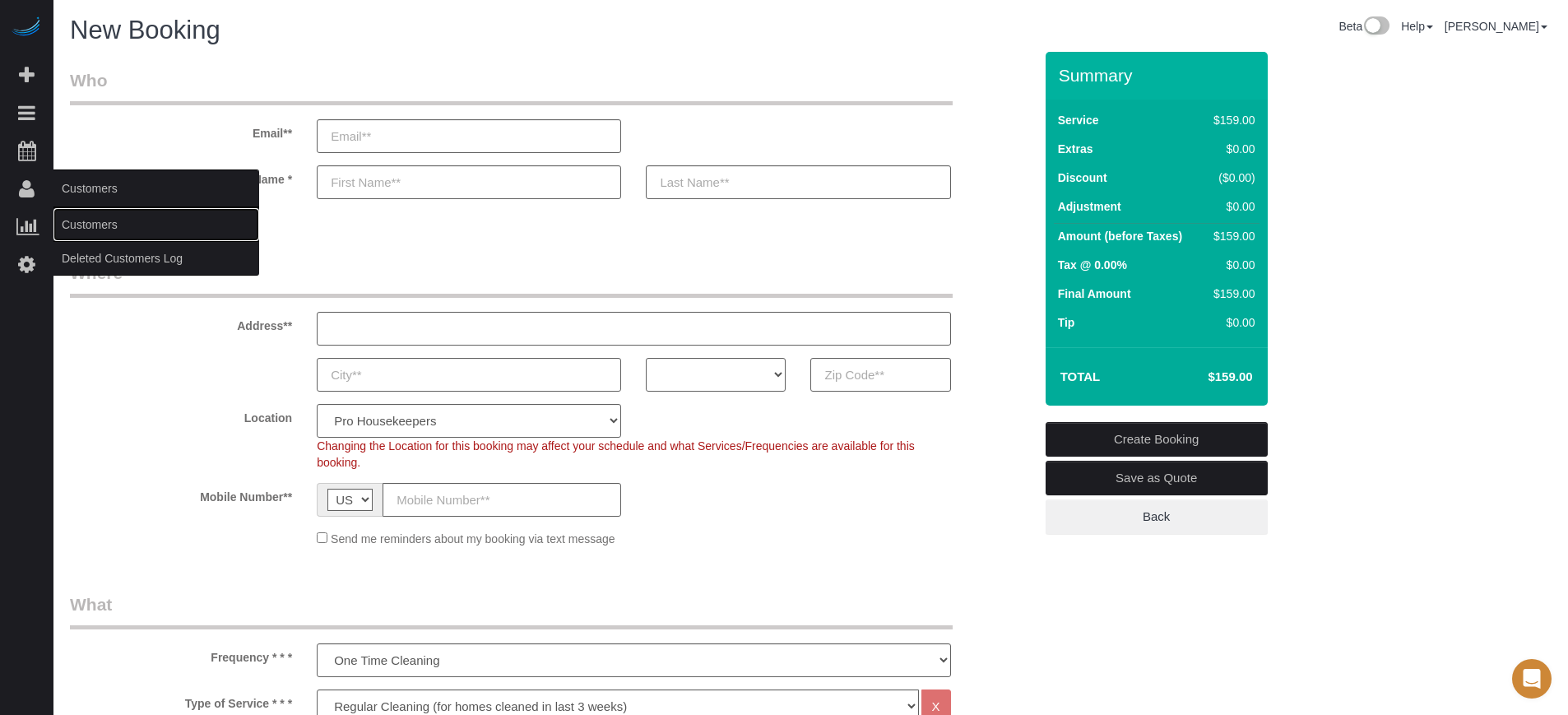
click at [97, 223] on link "Customers" at bounding box center [156, 225] width 206 height 33
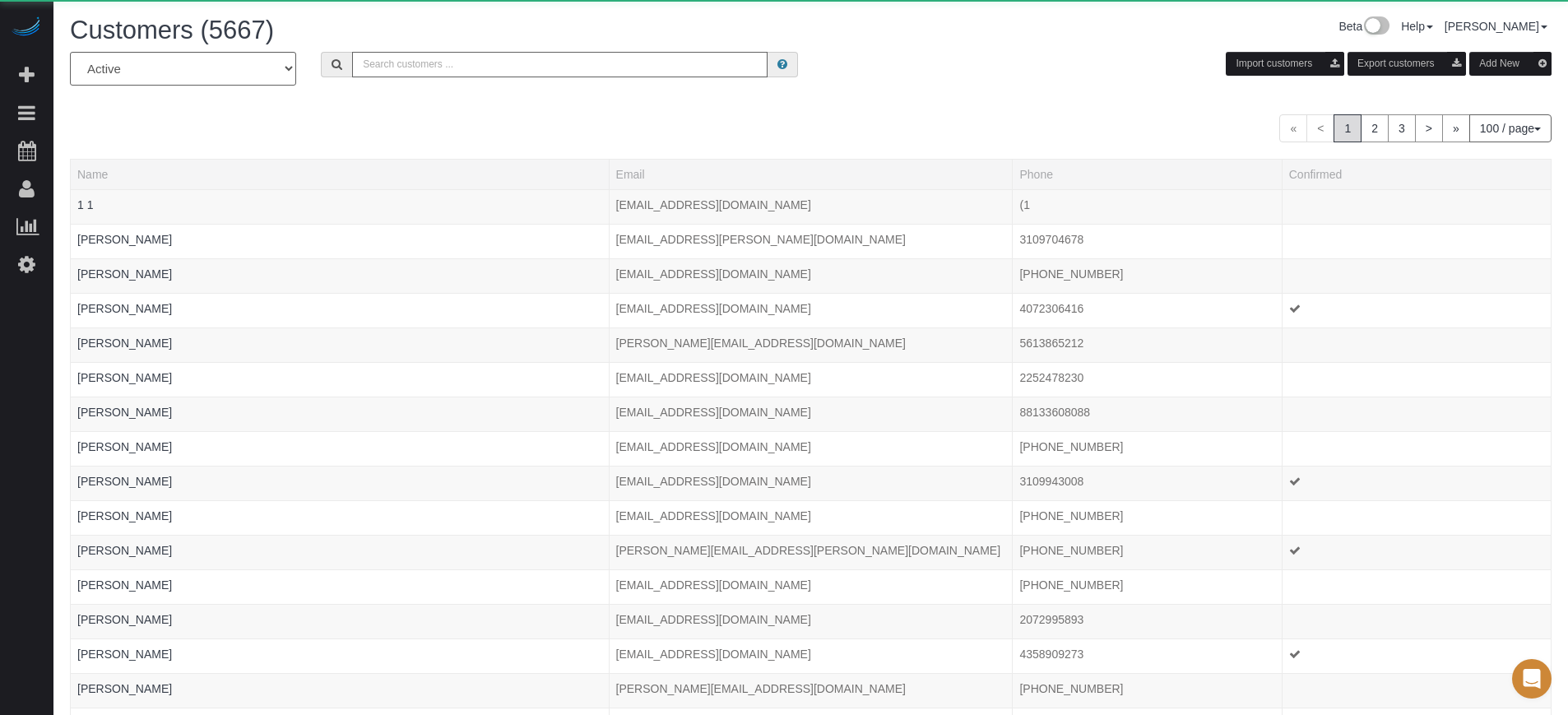
click at [409, 61] on input "text" at bounding box center [560, 64] width 415 height 26
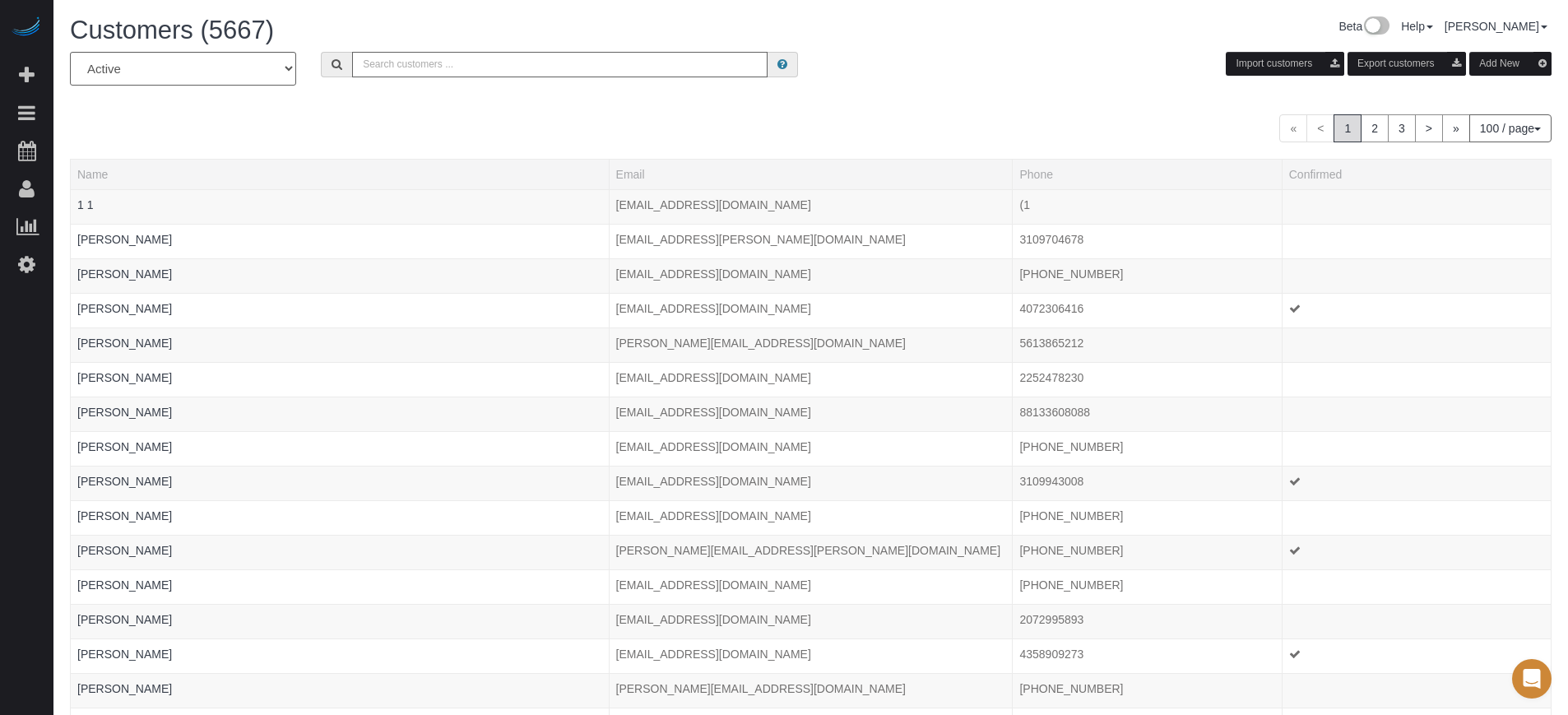
paste input "(813) 447-8745"
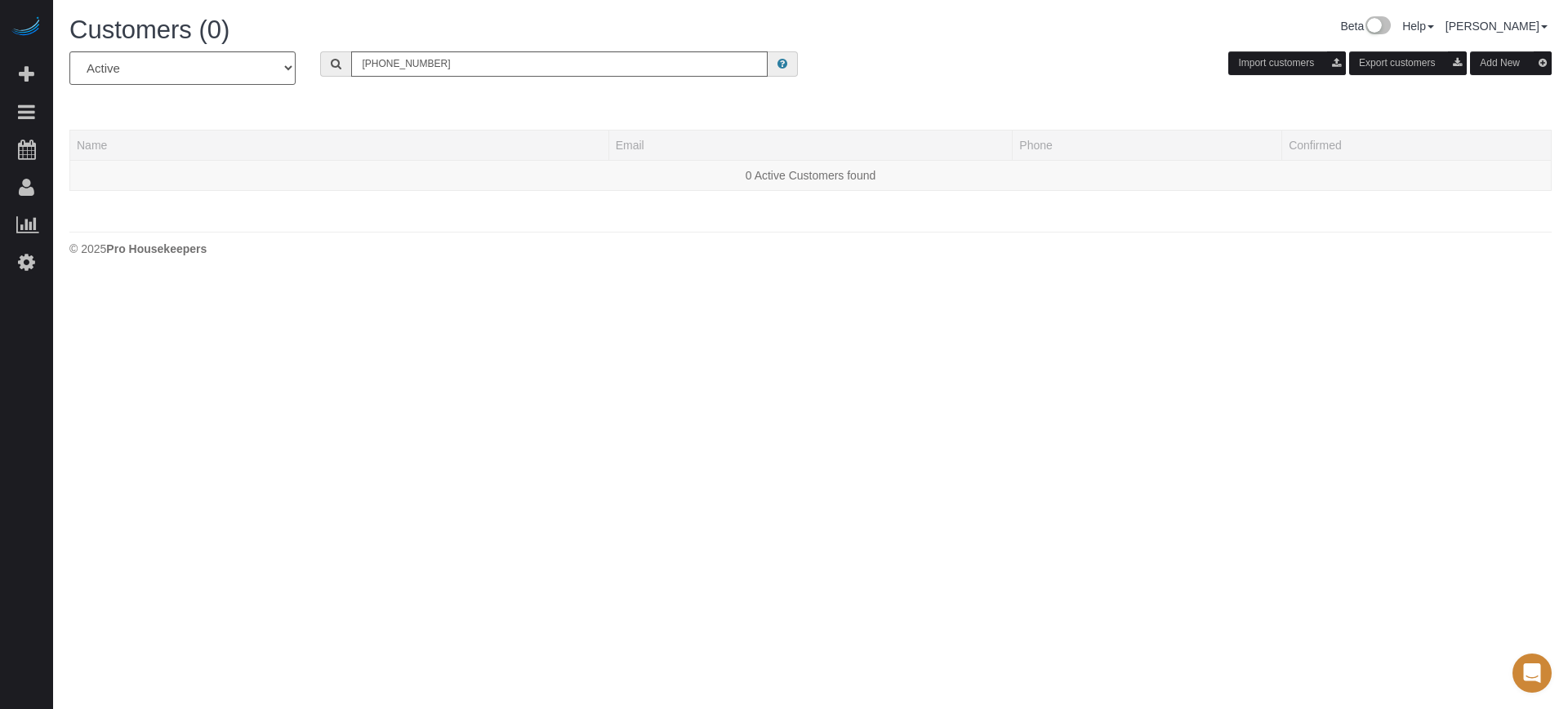
drag, startPoint x: 1505, startPoint y: 420, endPoint x: 1478, endPoint y: 420, distance: 27.0
click at [1505, 420] on body "Beta Add Booking Bookings Active Bookings Cancelled Bookings Quote Inquiries Do…" at bounding box center [784, 354] width 1568 height 709
click at [434, 73] on input "(813) 447-8745" at bounding box center [559, 64] width 417 height 26
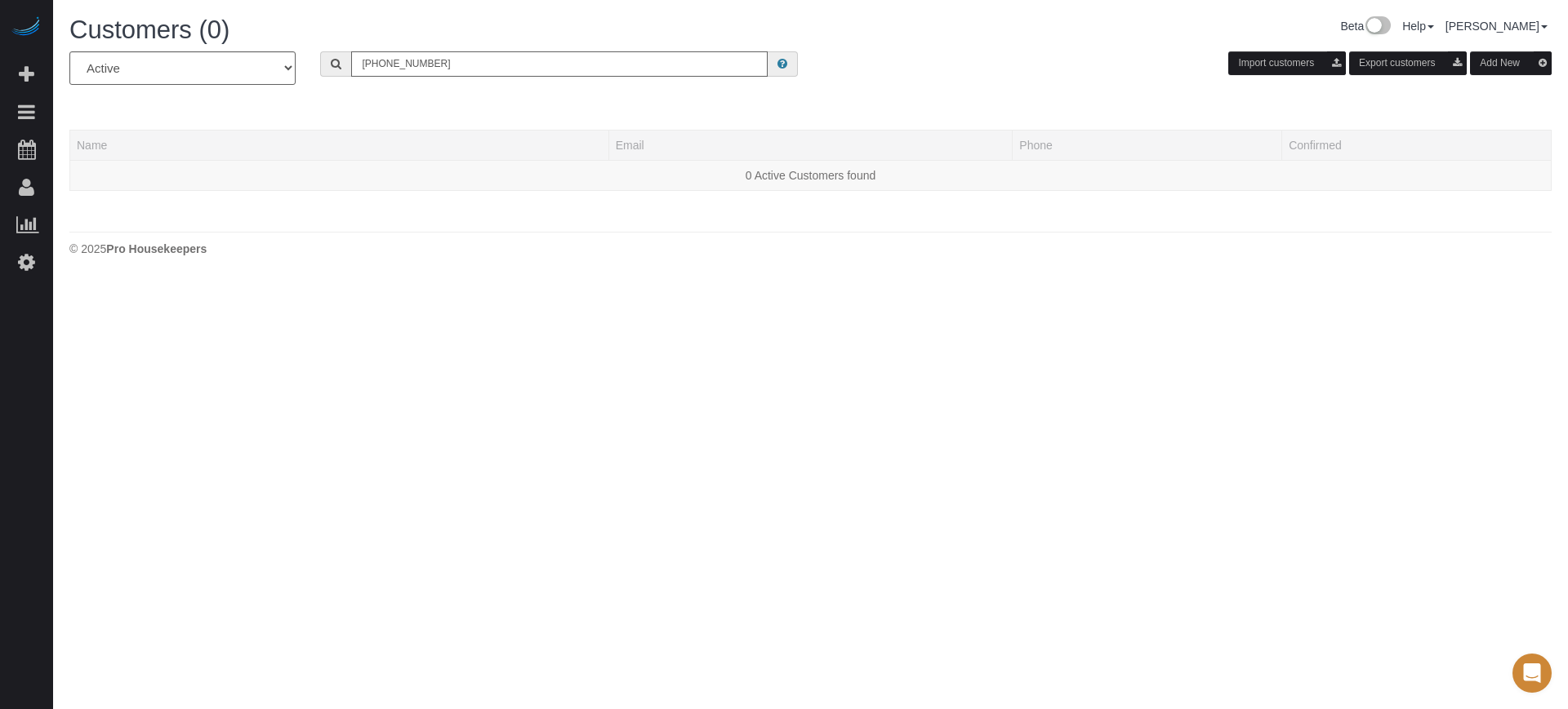
paste input "312) 312-3123"
type input "(312) 312-3123"
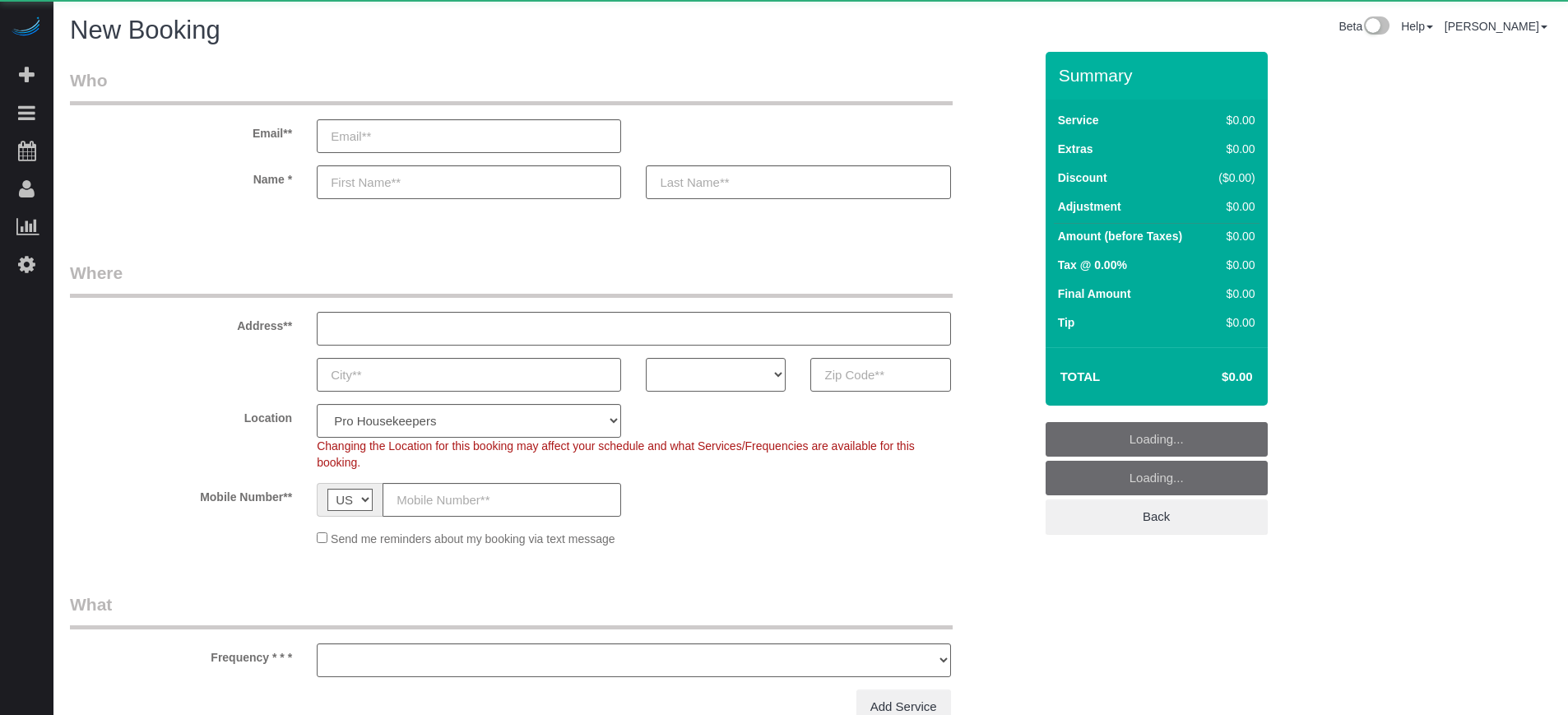
select select "number:9"
select select "object:1201"
select select "4"
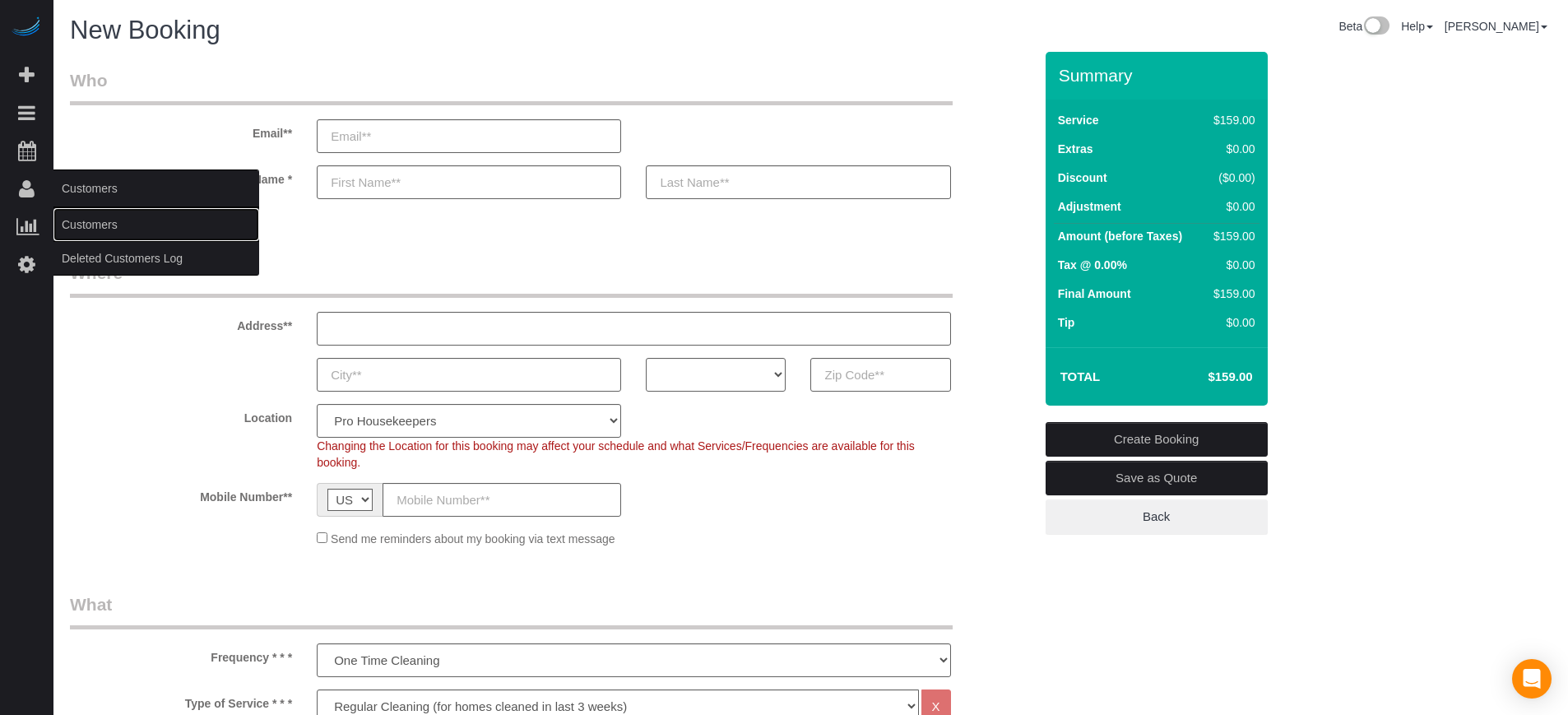
click at [74, 221] on link "Customers" at bounding box center [156, 225] width 206 height 33
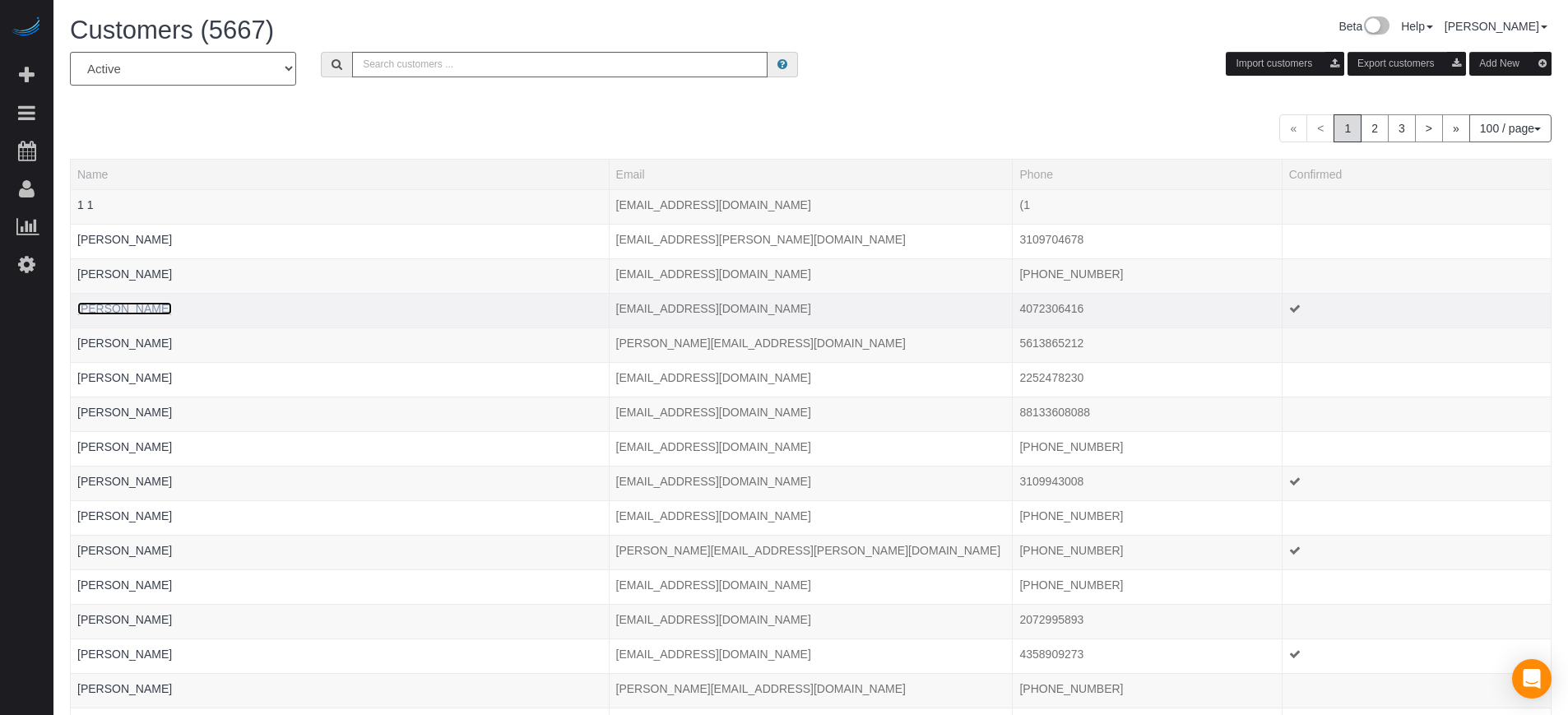
click at [95, 312] on link "[PERSON_NAME]" at bounding box center [124, 309] width 95 height 13
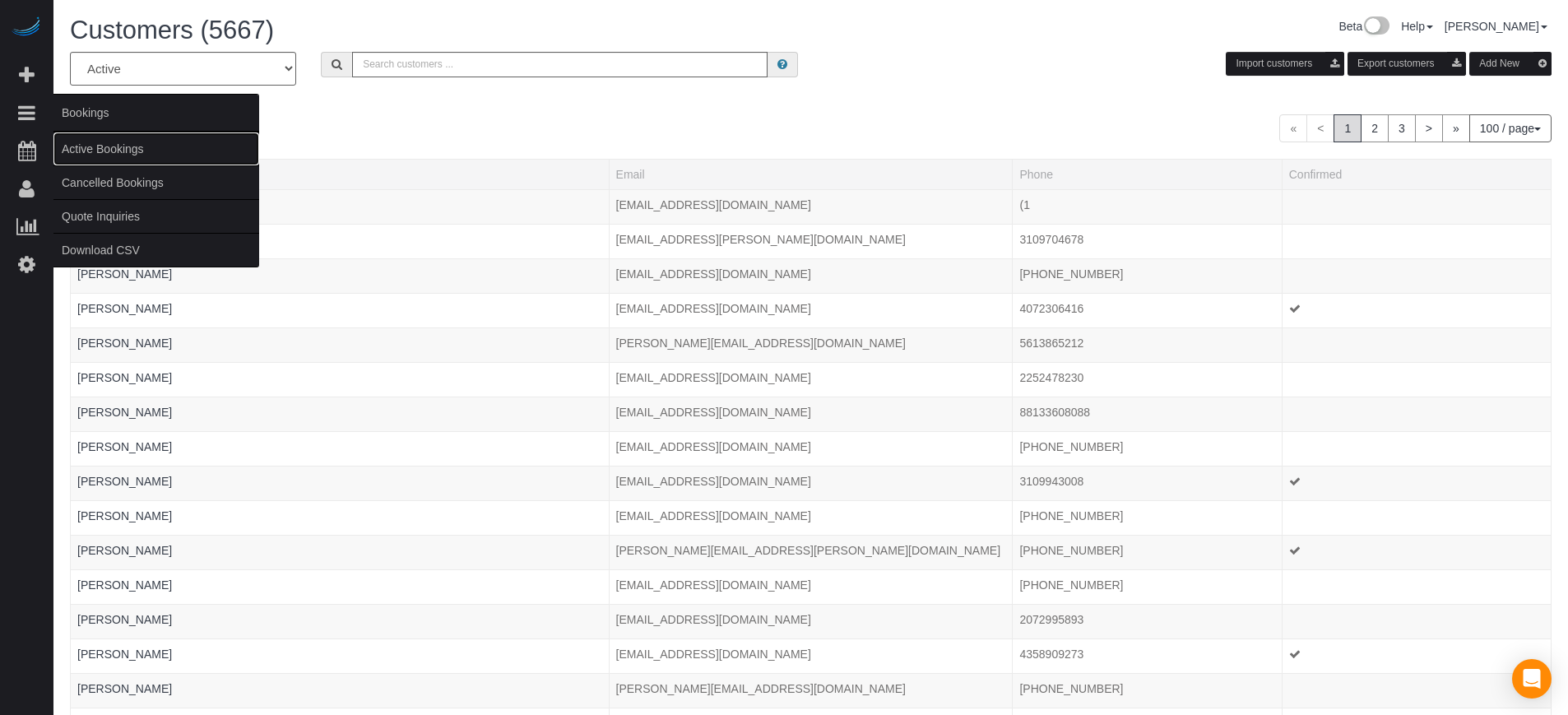
click at [113, 145] on link "Active Bookings" at bounding box center [156, 148] width 206 height 33
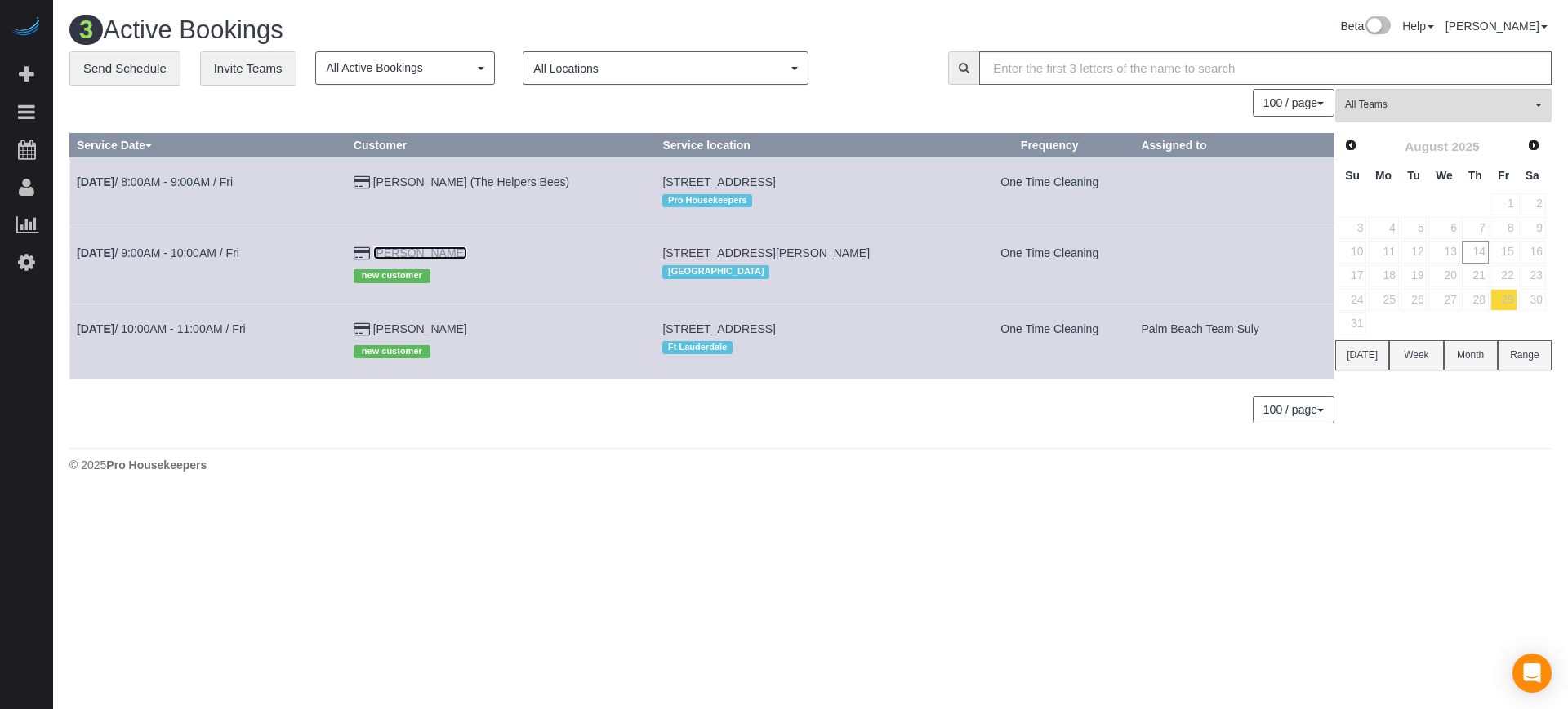
click at [429, 252] on link "Brigit Stacey" at bounding box center [420, 253] width 94 height 13
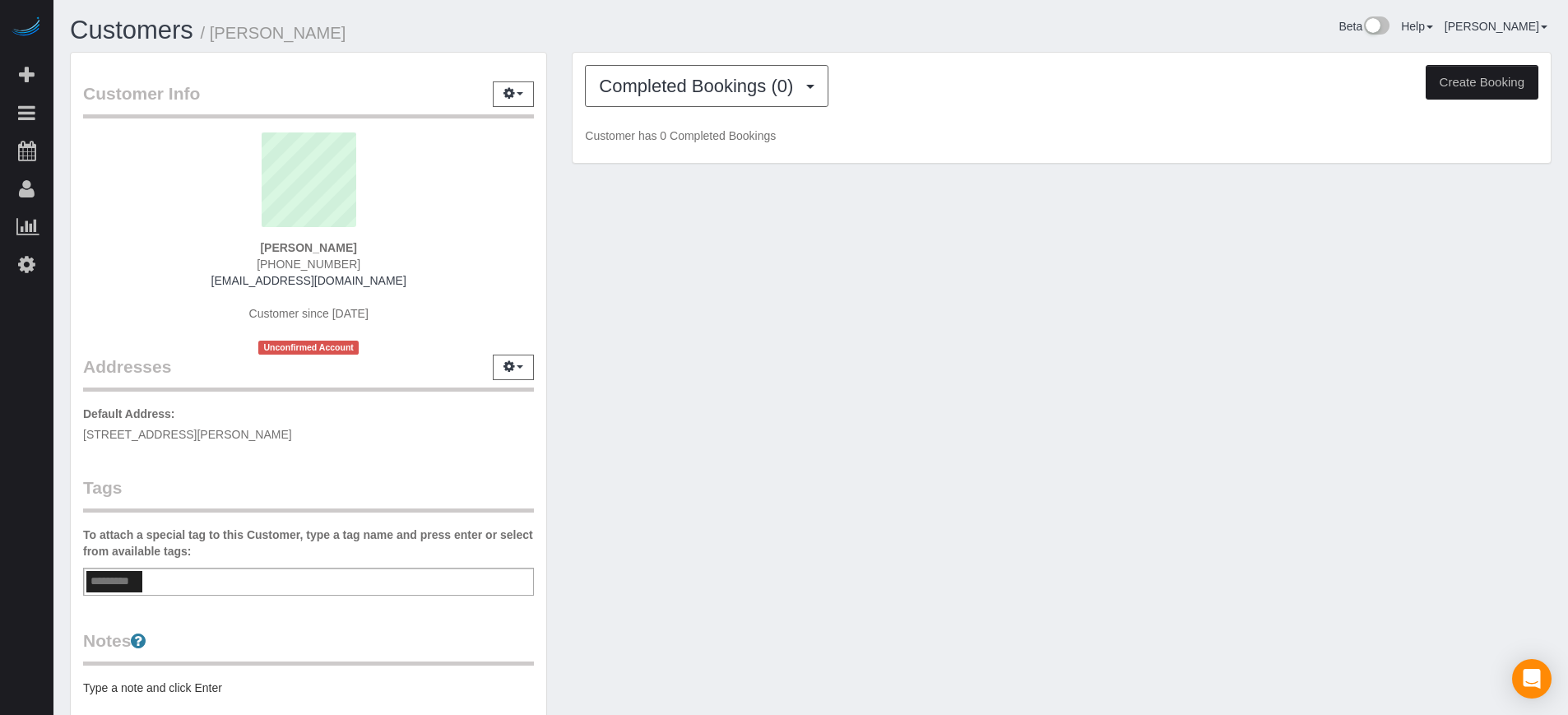
click at [1496, 79] on button "Create Booking" at bounding box center [1483, 82] width 113 height 34
select select "IL"
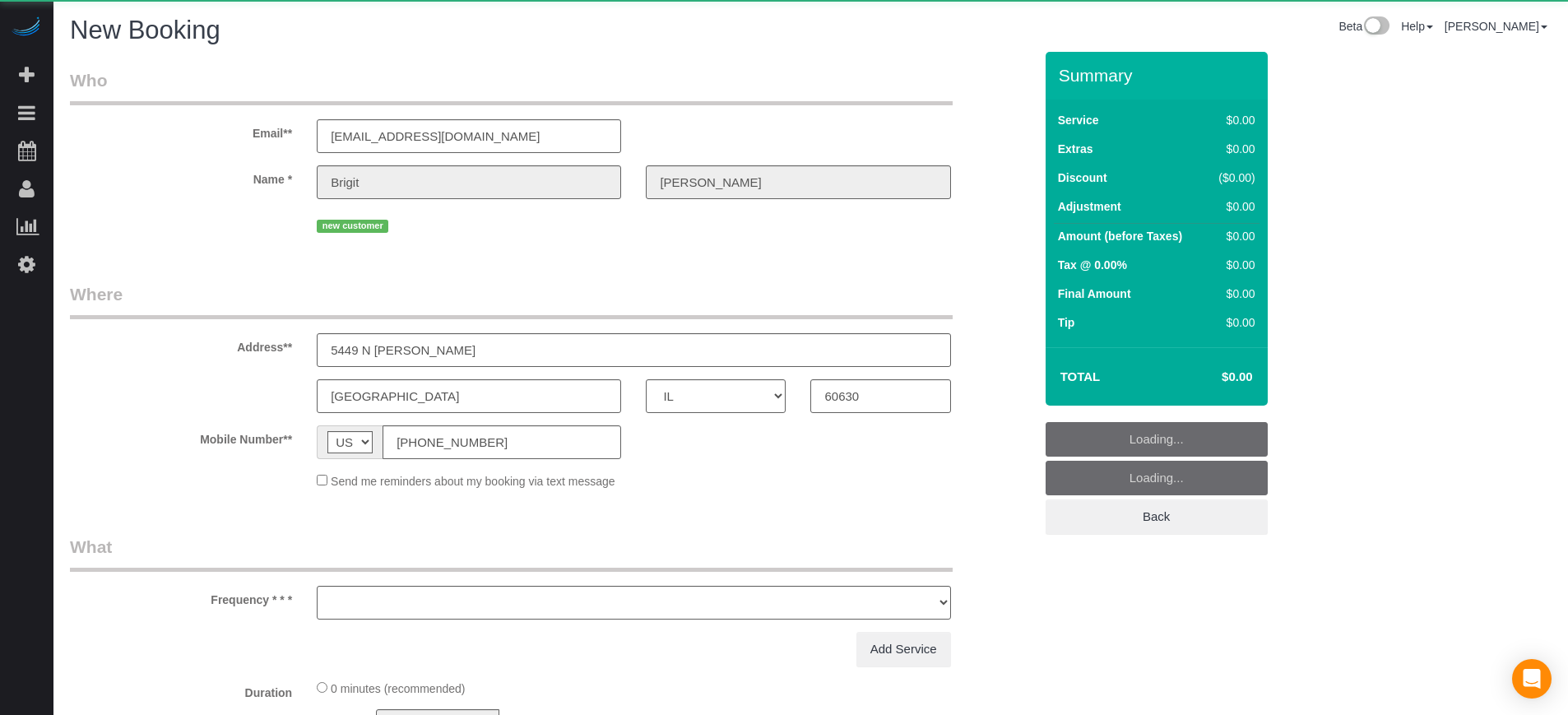
select select "string:fspay-4c5f89f4-4df9-4ad0-b973-6c4598651970"
select select "number:9"
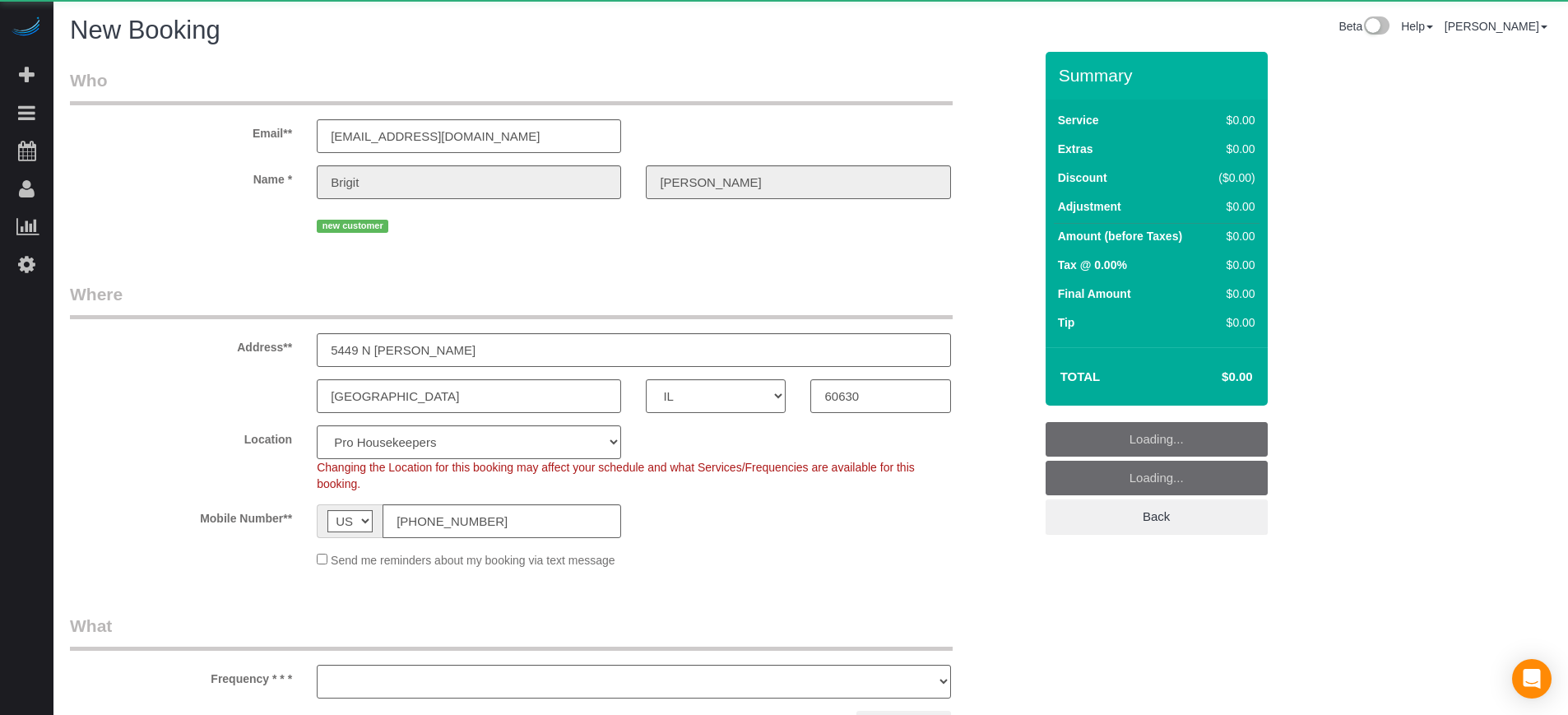
select select "object:3955"
select select "4"
select select "11"
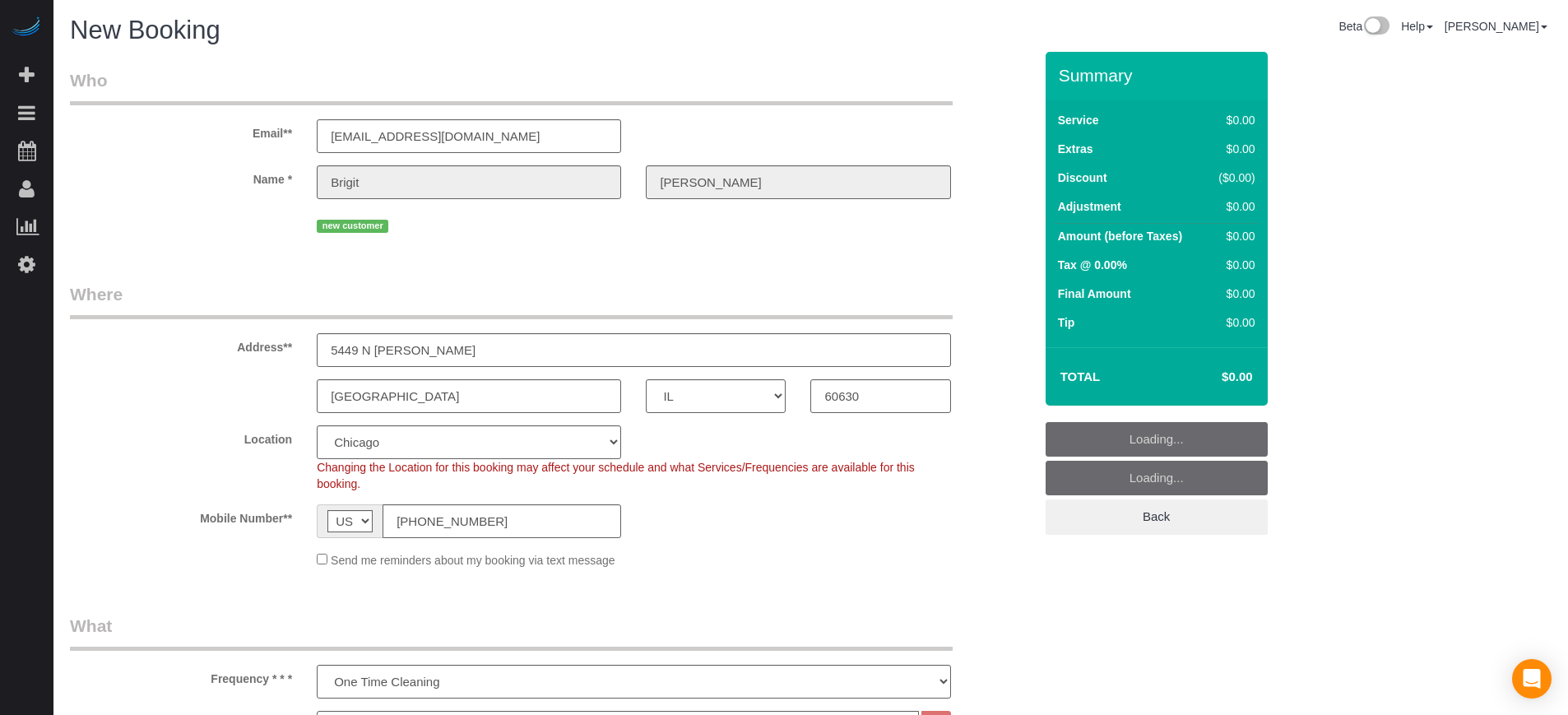
select select "object:4091"
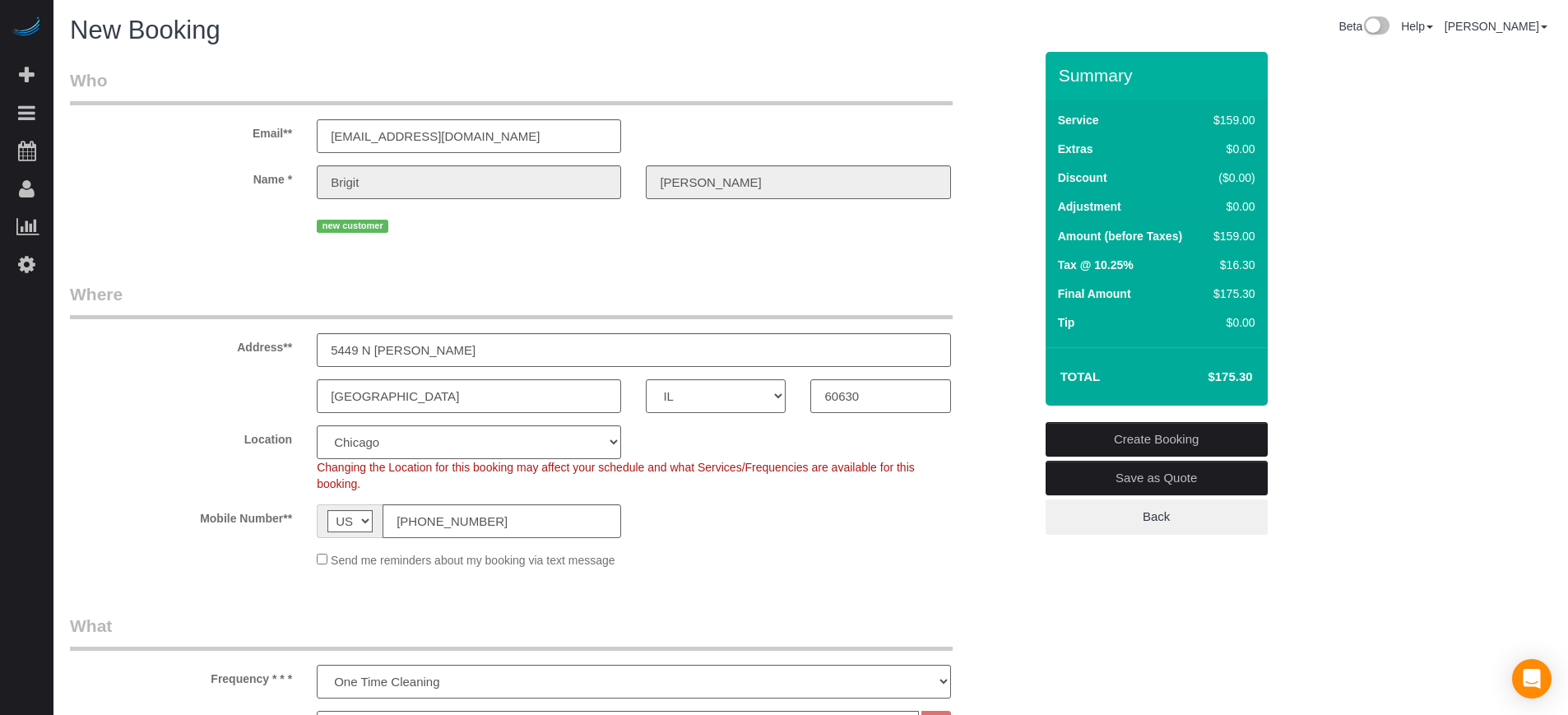
scroll to position [103, 0]
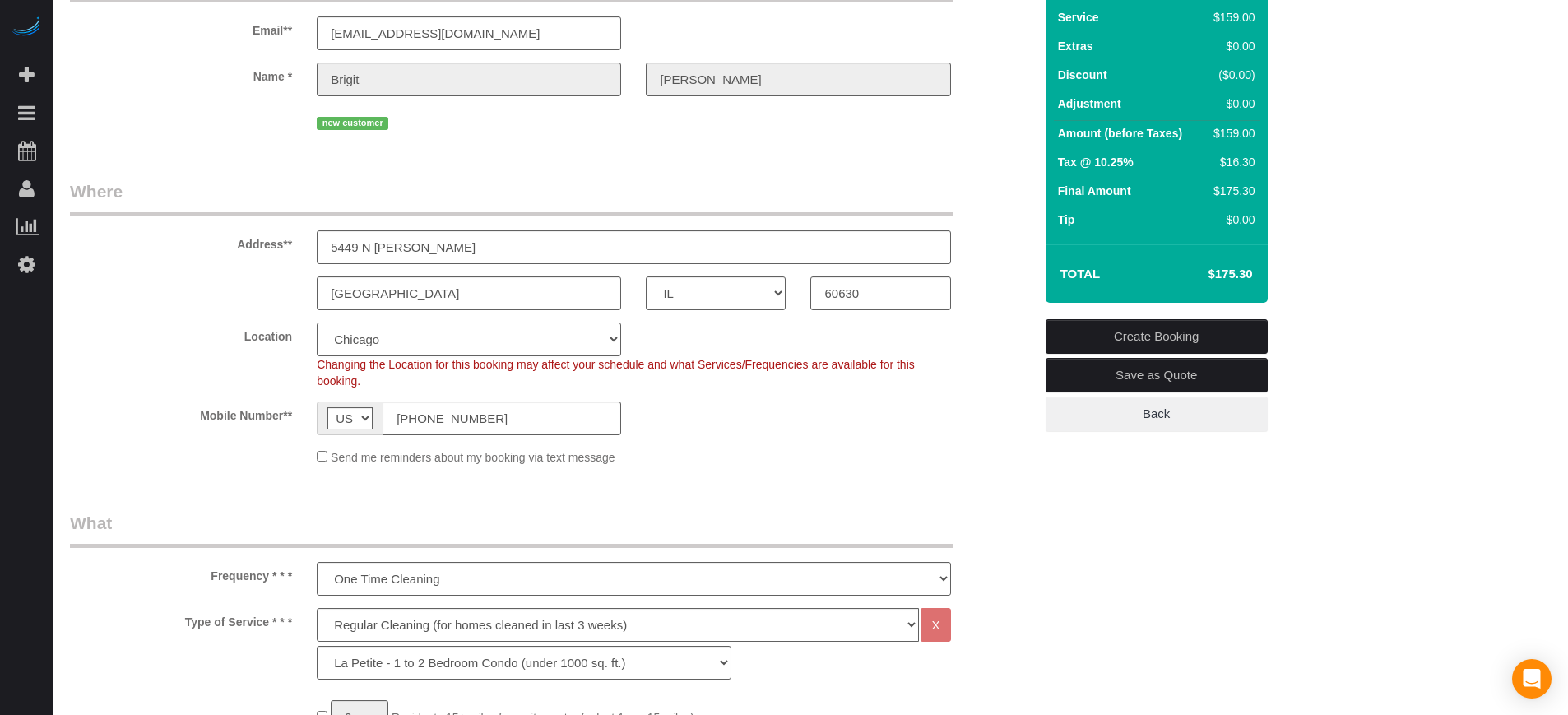
click at [517, 337] on select "Pro Housekeepers Atlanta Austin Boston Chicago Cincinnati Clearwater Denver Ft …" at bounding box center [469, 339] width 304 height 34
click at [159, 313] on fieldset "Where Address** 5449 N Lamon Chicago AK AL AR AZ CA CO CT DC DE FL GA HI IA ID …" at bounding box center [551, 328] width 963 height 299
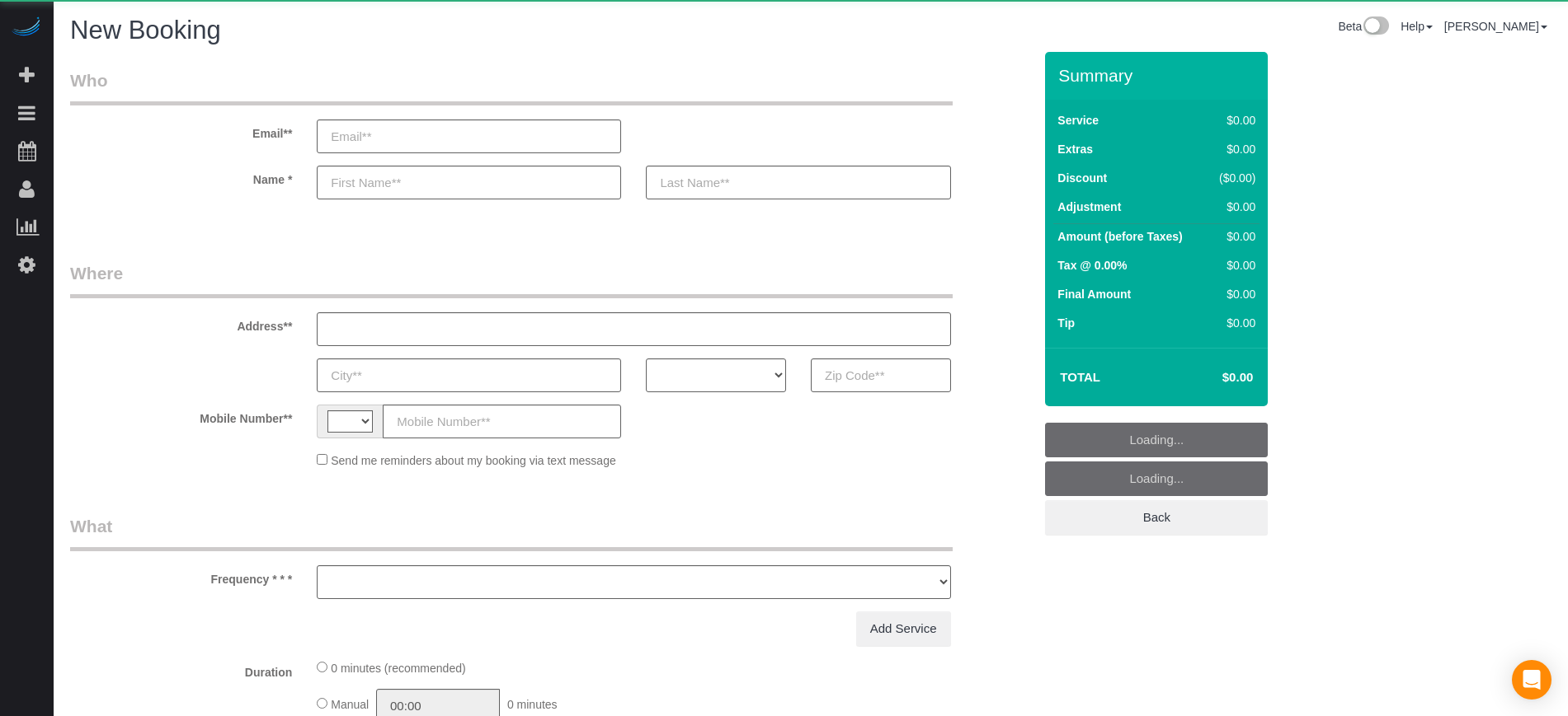
select select "number:9"
select select "string:[GEOGRAPHIC_DATA]"
select select "object:355"
select select "4"
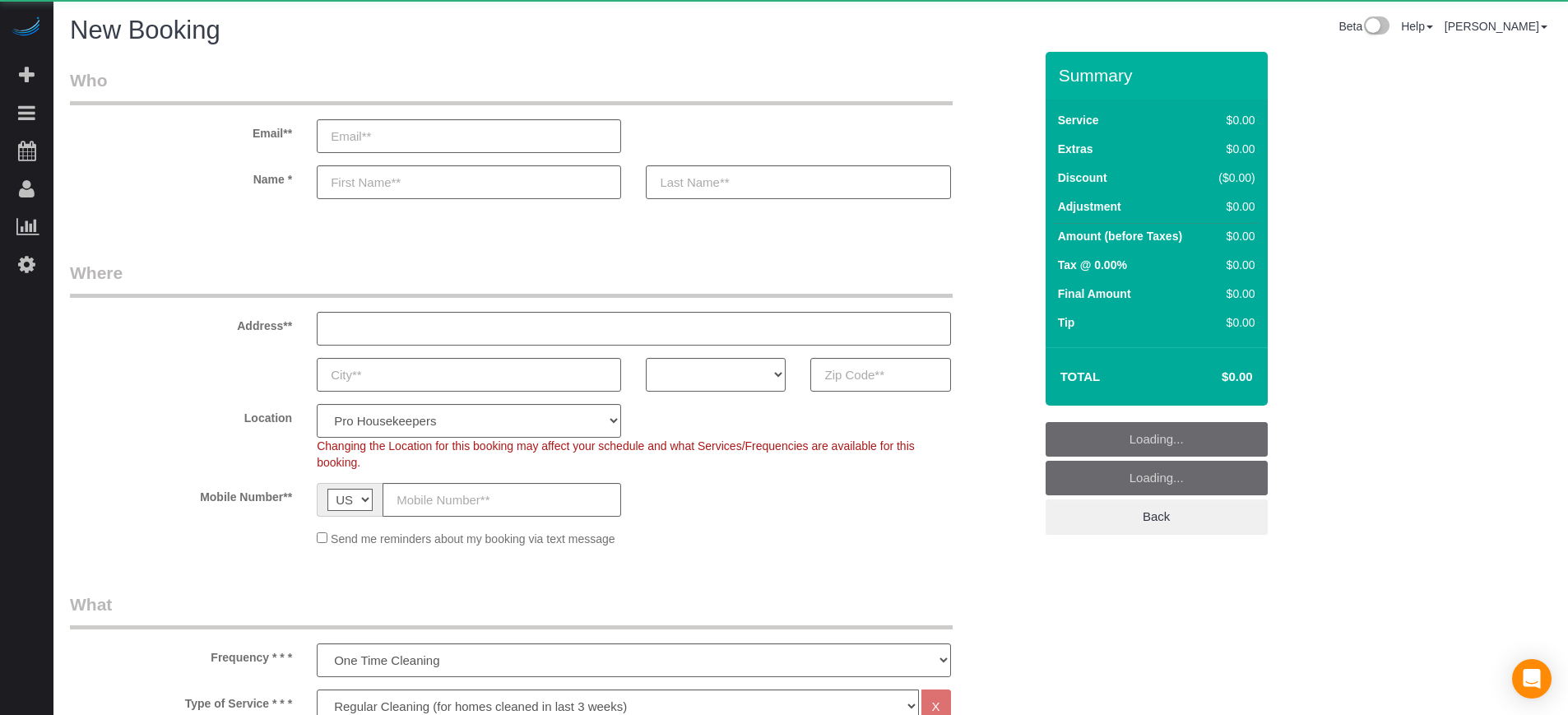
select select "object:1201"
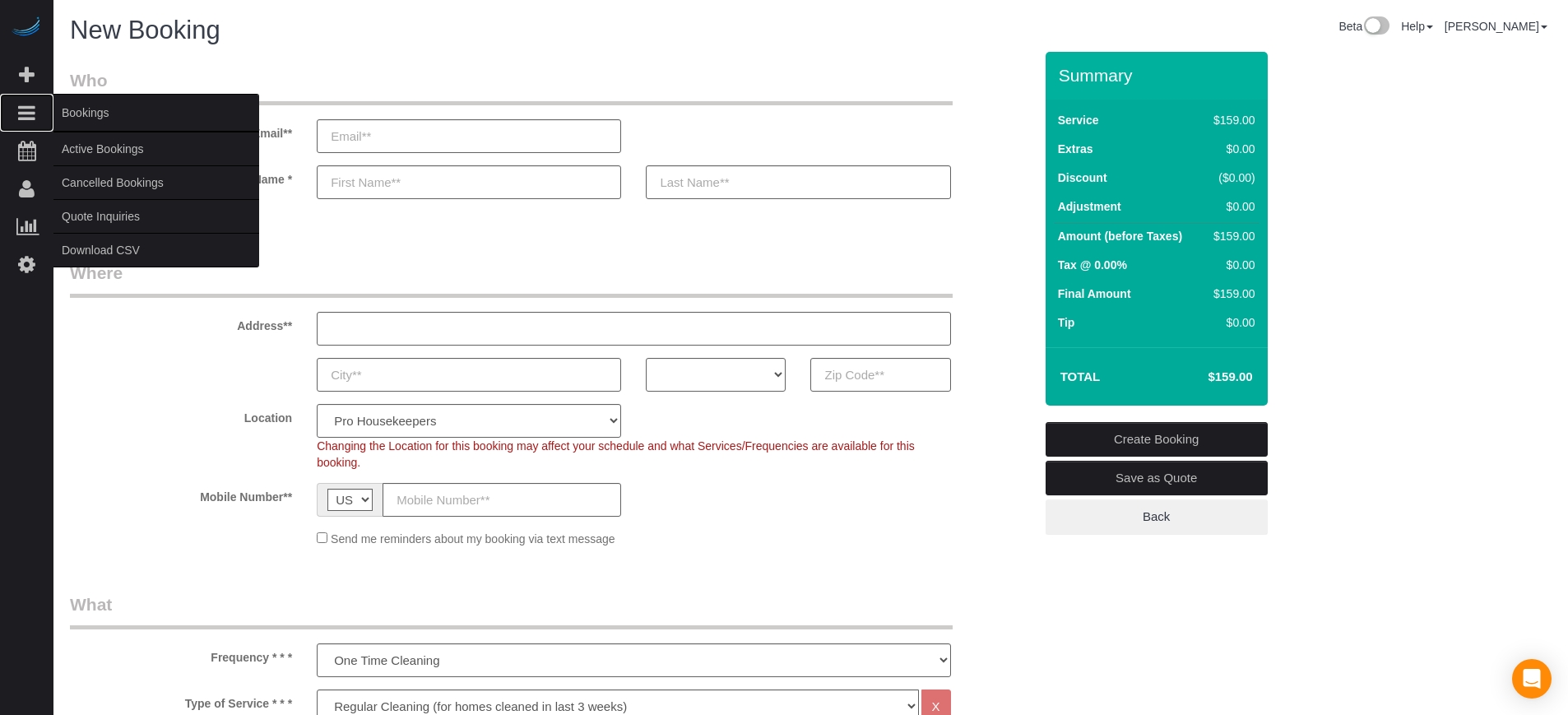
click at [84, 117] on span "Bookings" at bounding box center [156, 113] width 206 height 38
click at [89, 145] on link "Active Bookings" at bounding box center [156, 148] width 206 height 33
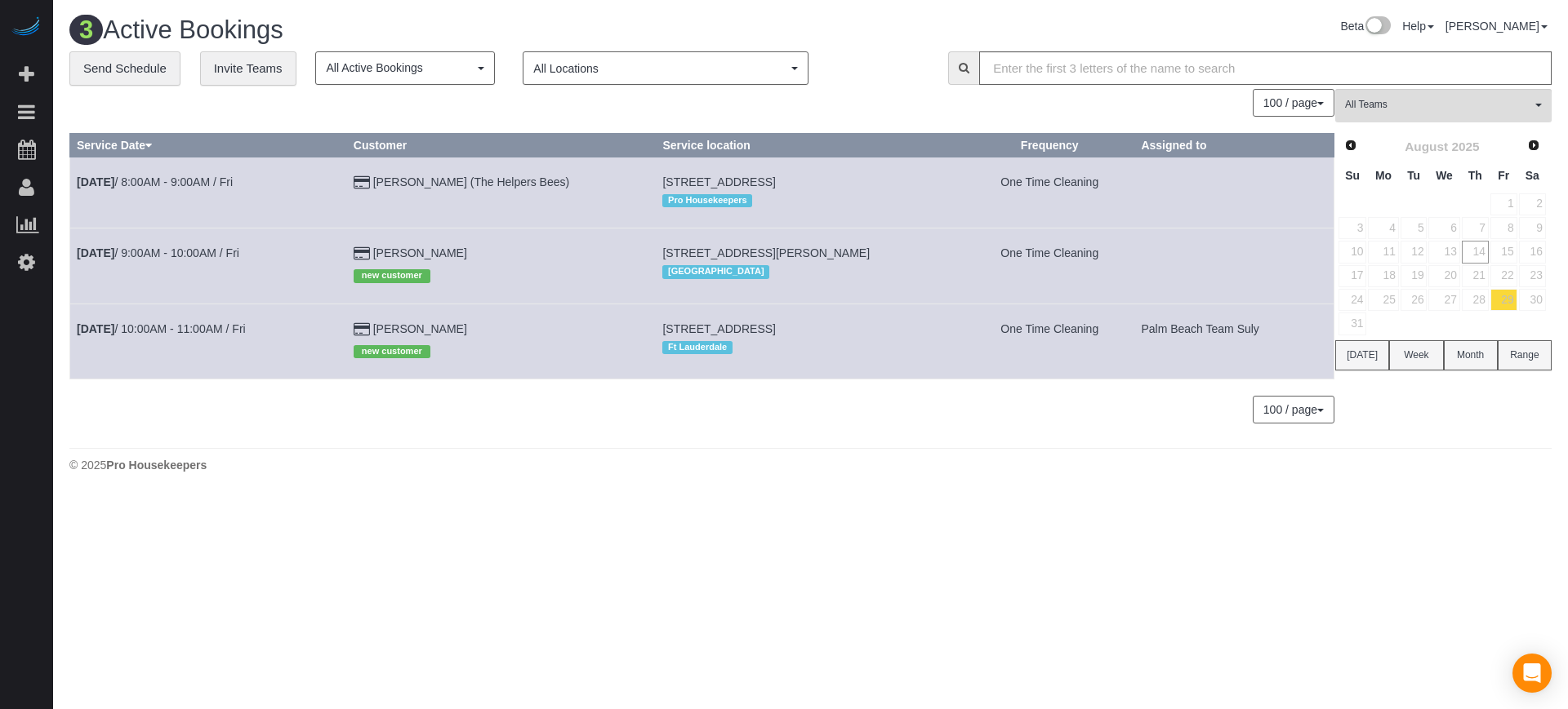
click at [563, 69] on span "All Locations" at bounding box center [660, 68] width 254 height 16
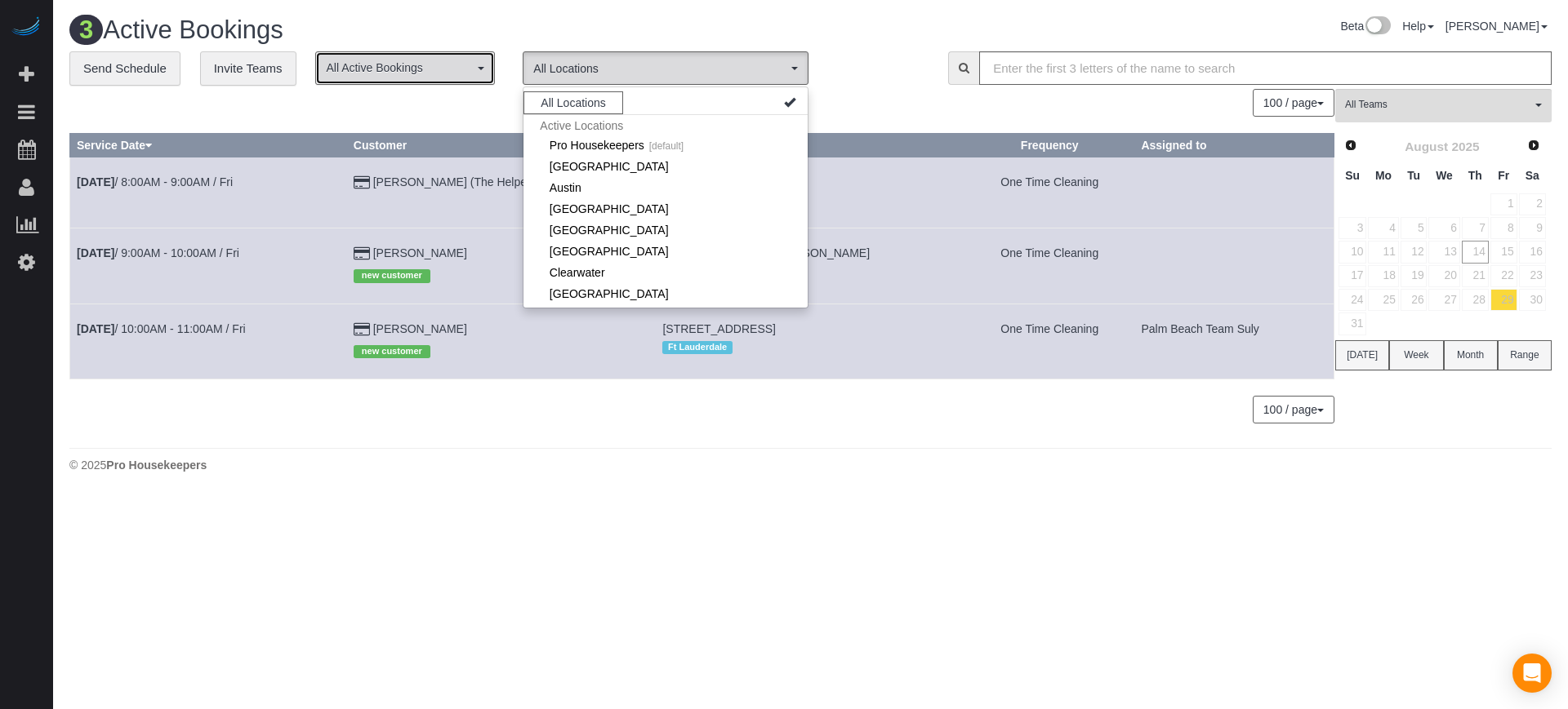
click at [401, 71] on span "All Active Bookings" at bounding box center [400, 67] width 148 height 16
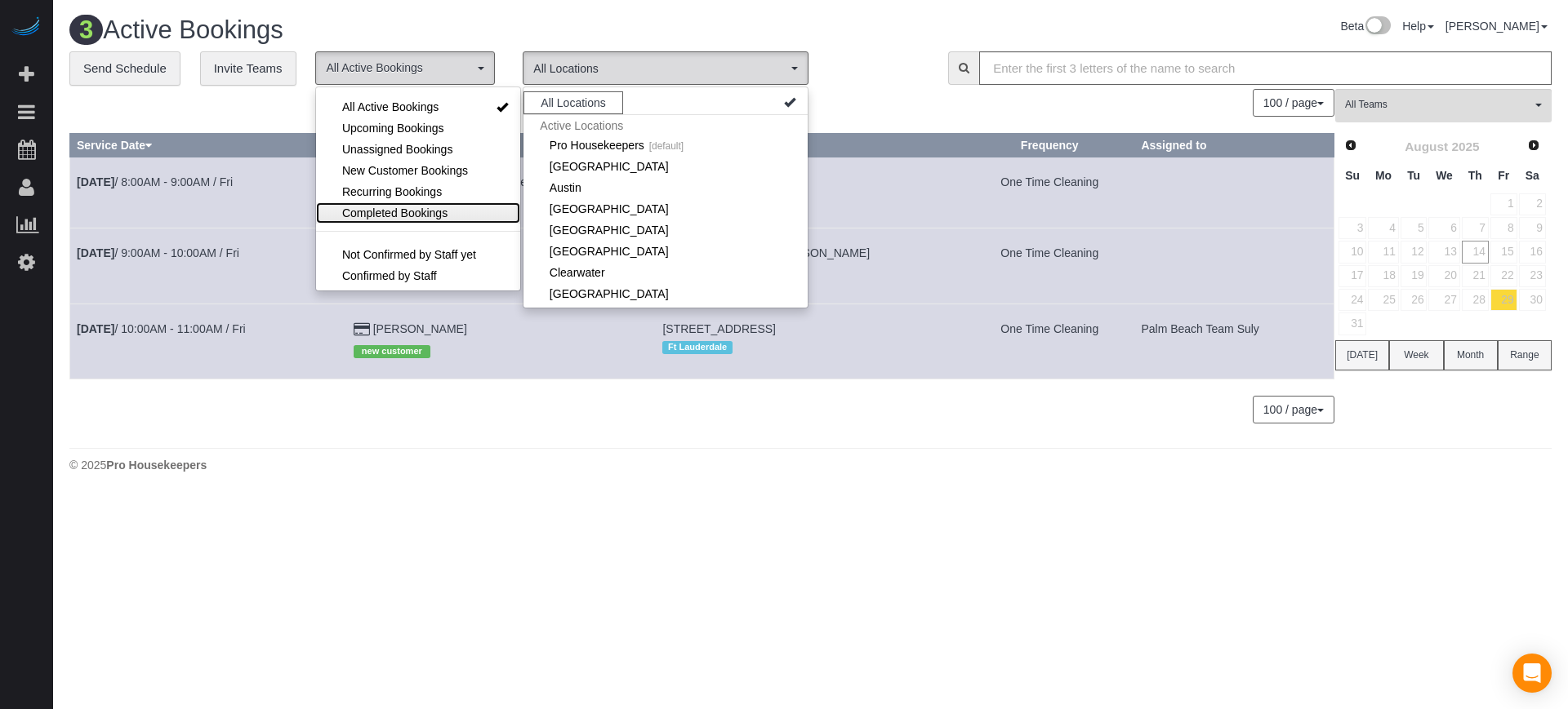
click at [395, 209] on span "Completed Bookings" at bounding box center [394, 213] width 105 height 16
select select "*********"
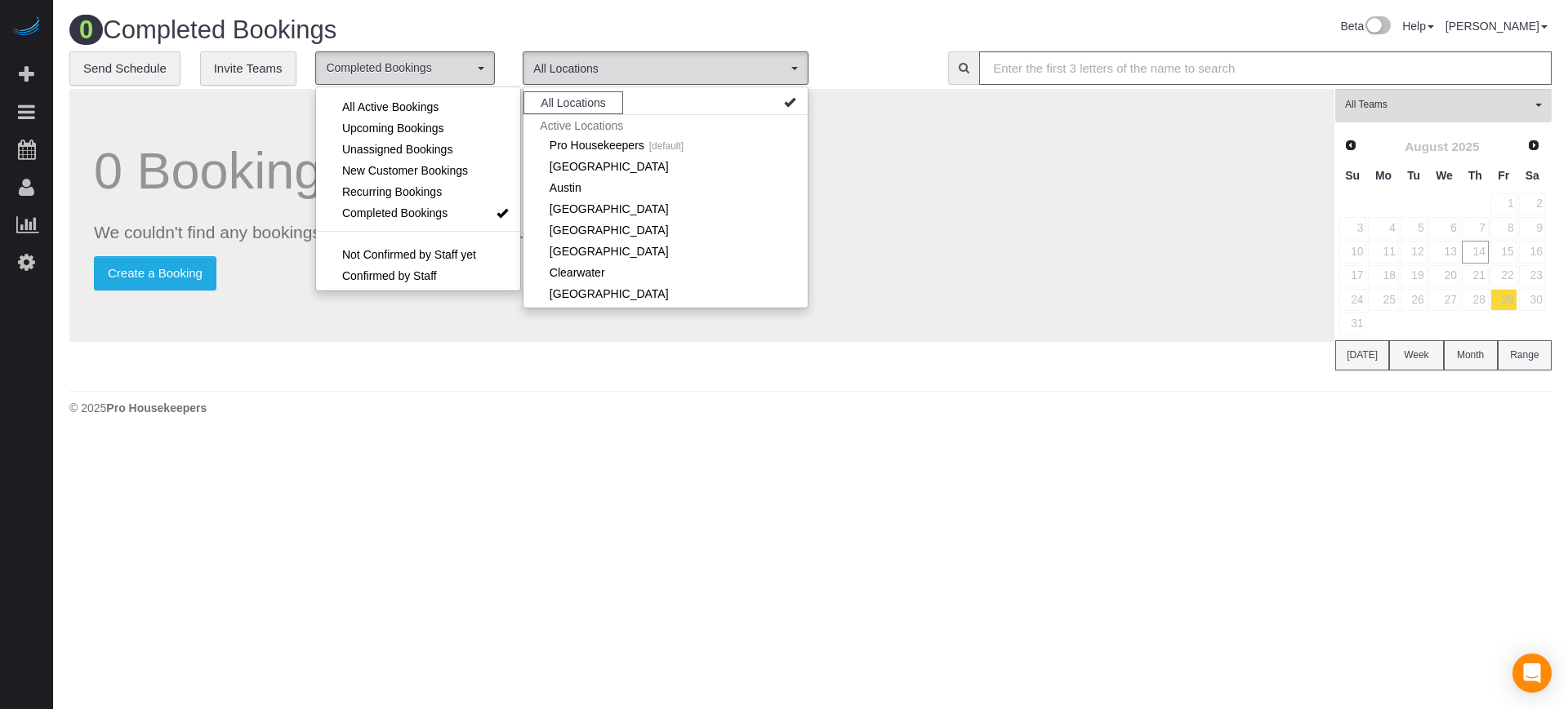
click at [254, 110] on div "0 Bookings found. We couldn't find any bookings that matched your search. Creat…" at bounding box center [702, 215] width 1265 height 253
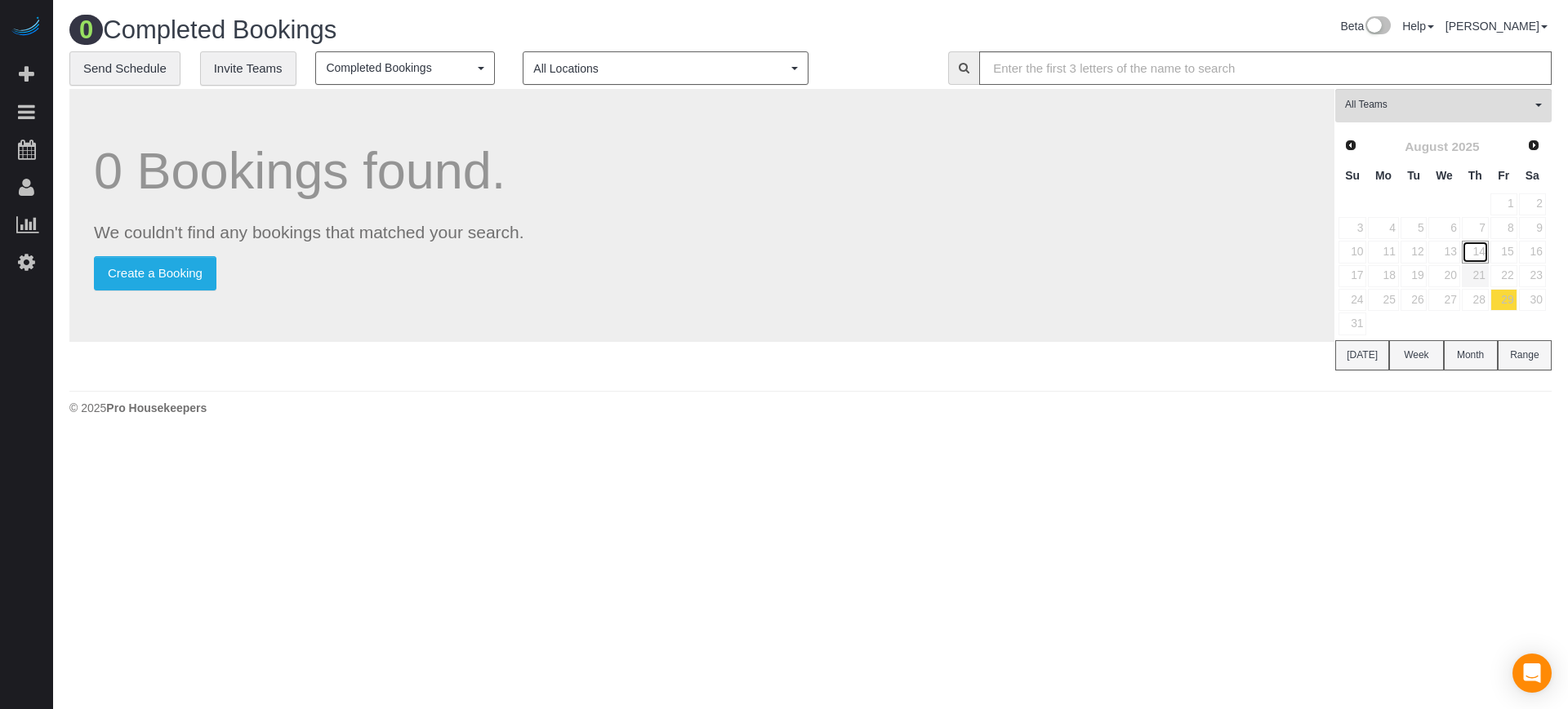
click at [1477, 256] on link "14" at bounding box center [1476, 252] width 27 height 22
click at [1453, 253] on link "13" at bounding box center [1444, 252] width 31 height 22
click at [1476, 254] on link "14" at bounding box center [1476, 252] width 27 height 22
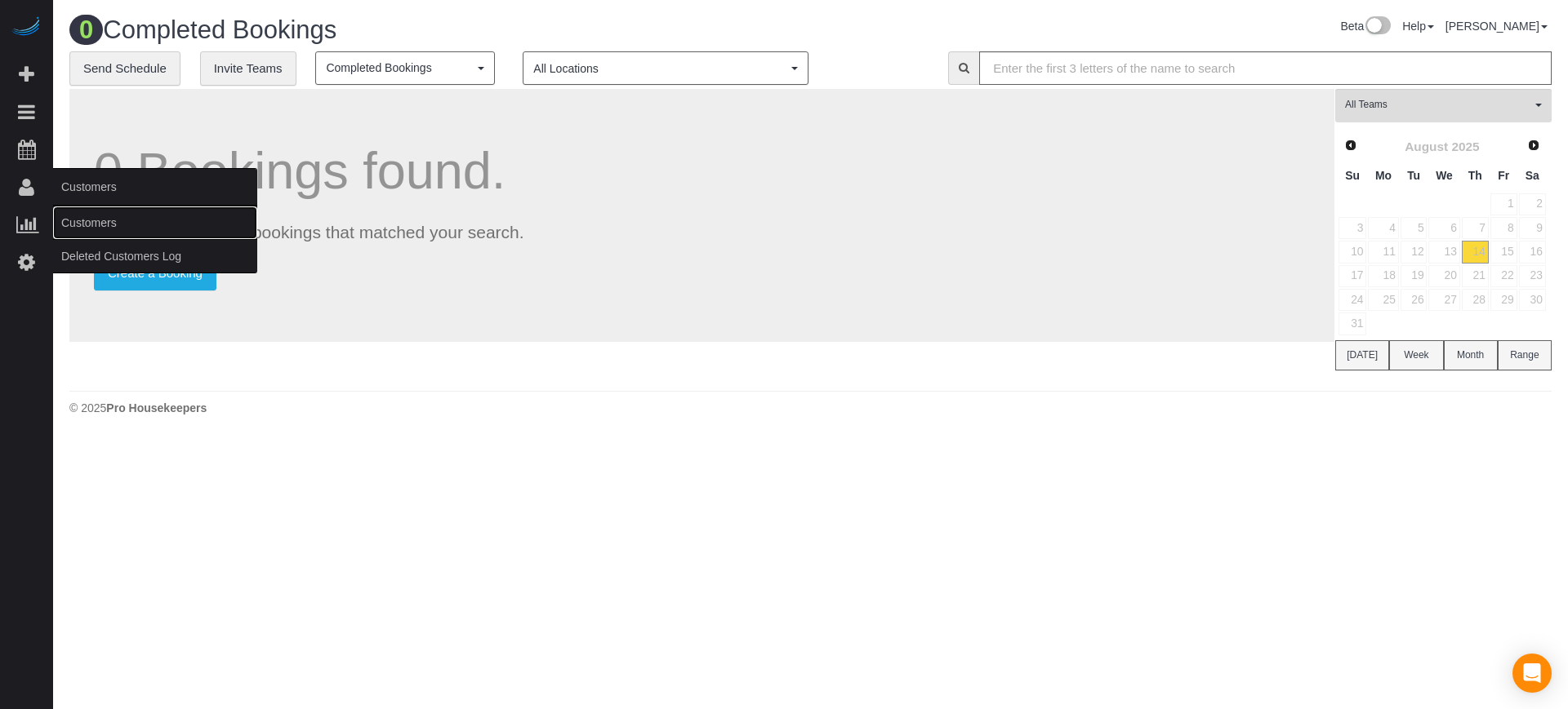
click at [105, 218] on link "Customers" at bounding box center [155, 223] width 204 height 32
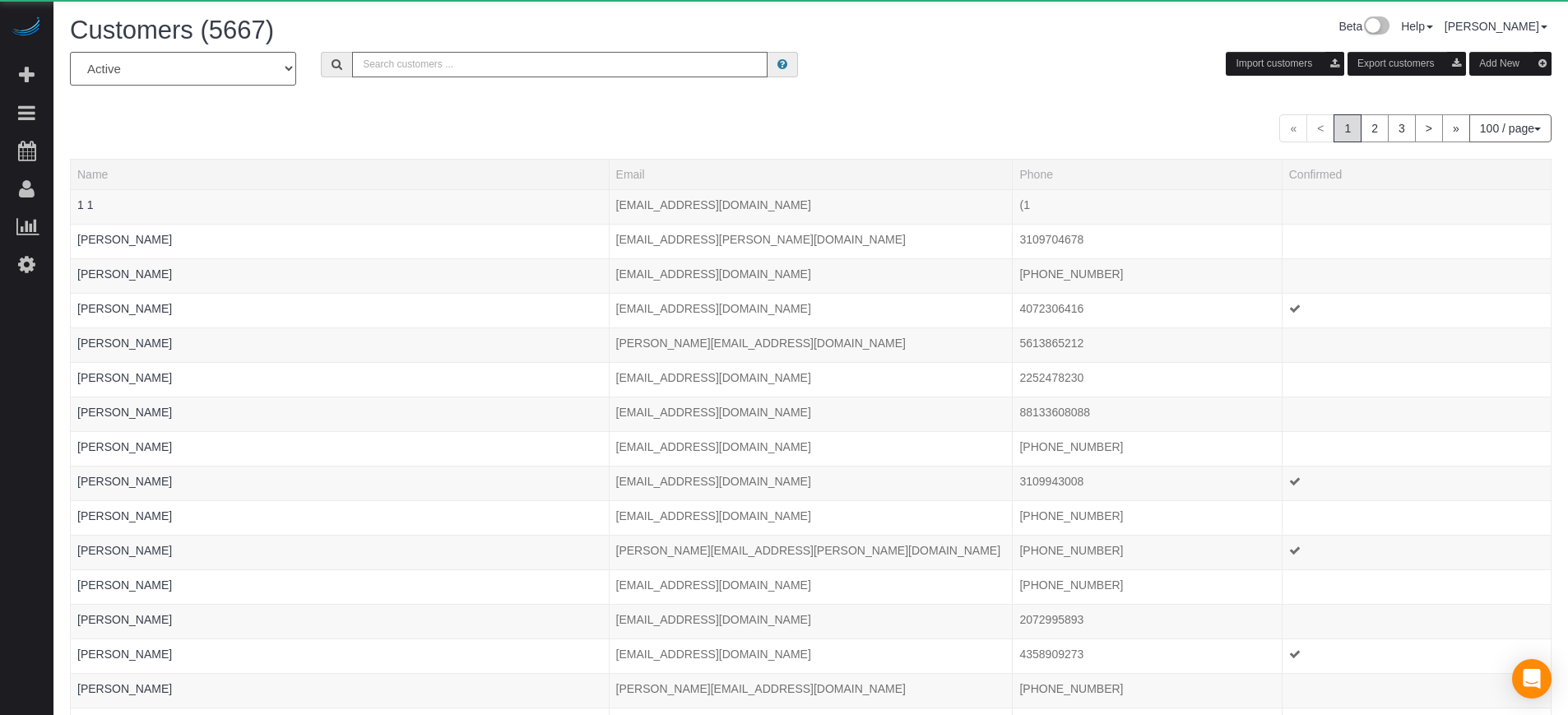
click at [418, 66] on input "text" at bounding box center [560, 64] width 415 height 26
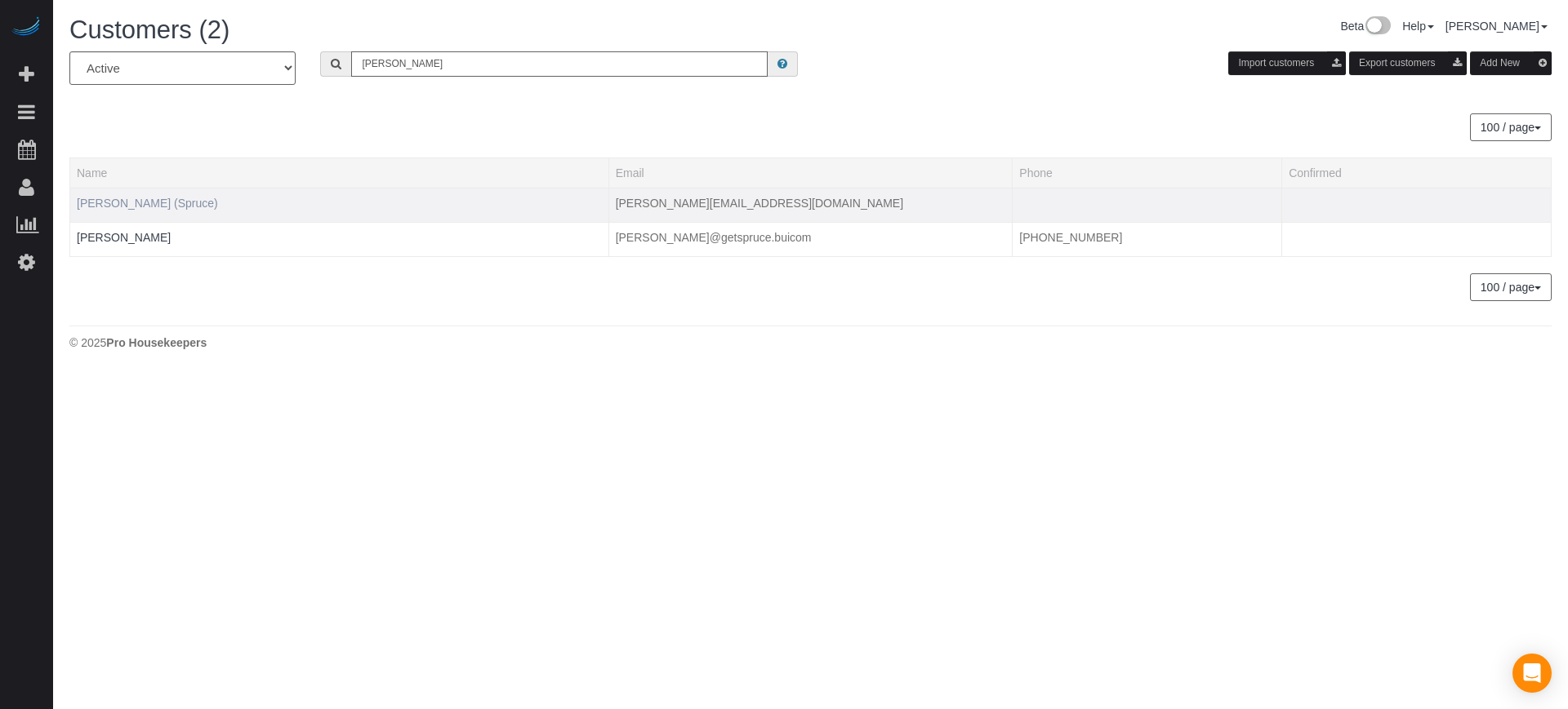
type input "brandie"
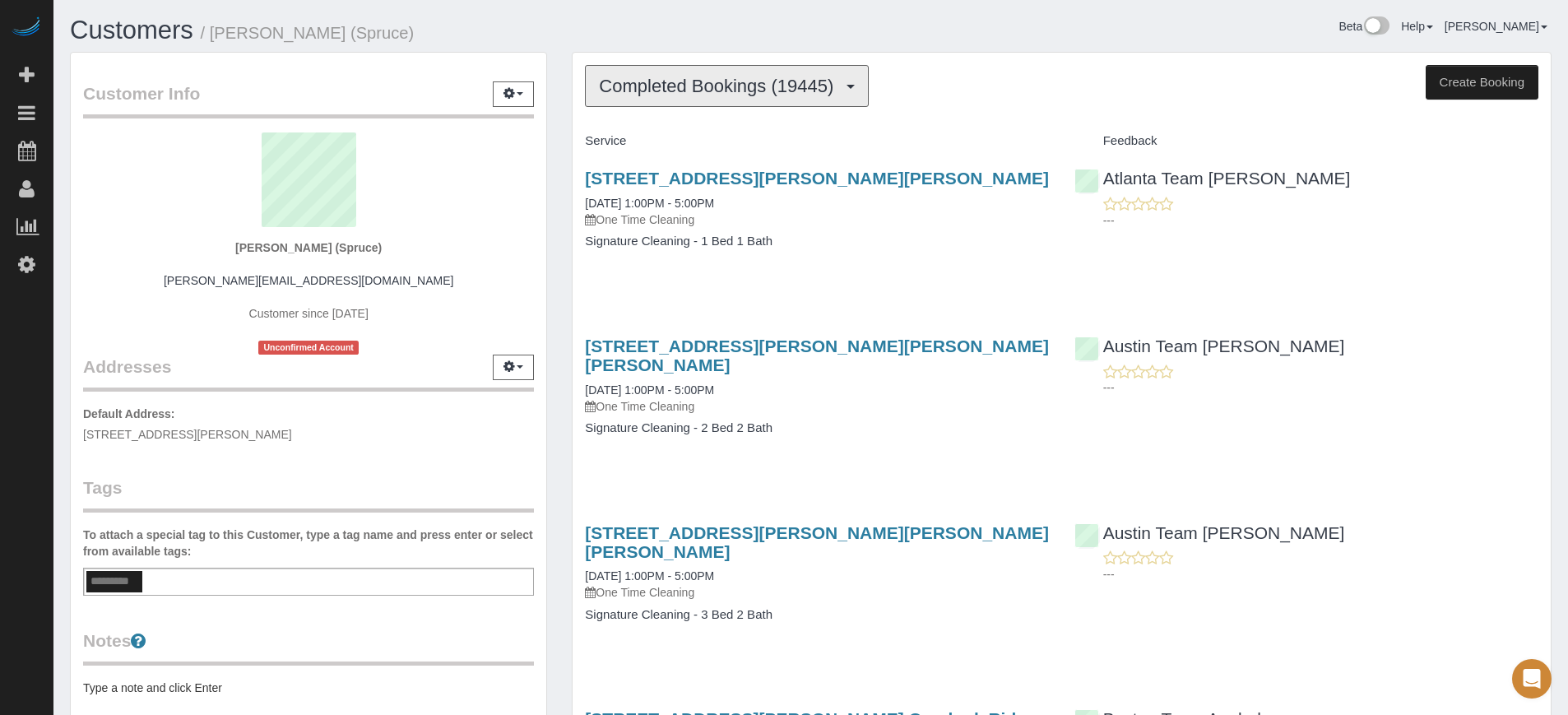
click at [686, 93] on span "Completed Bookings (19445)" at bounding box center [720, 86] width 243 height 21
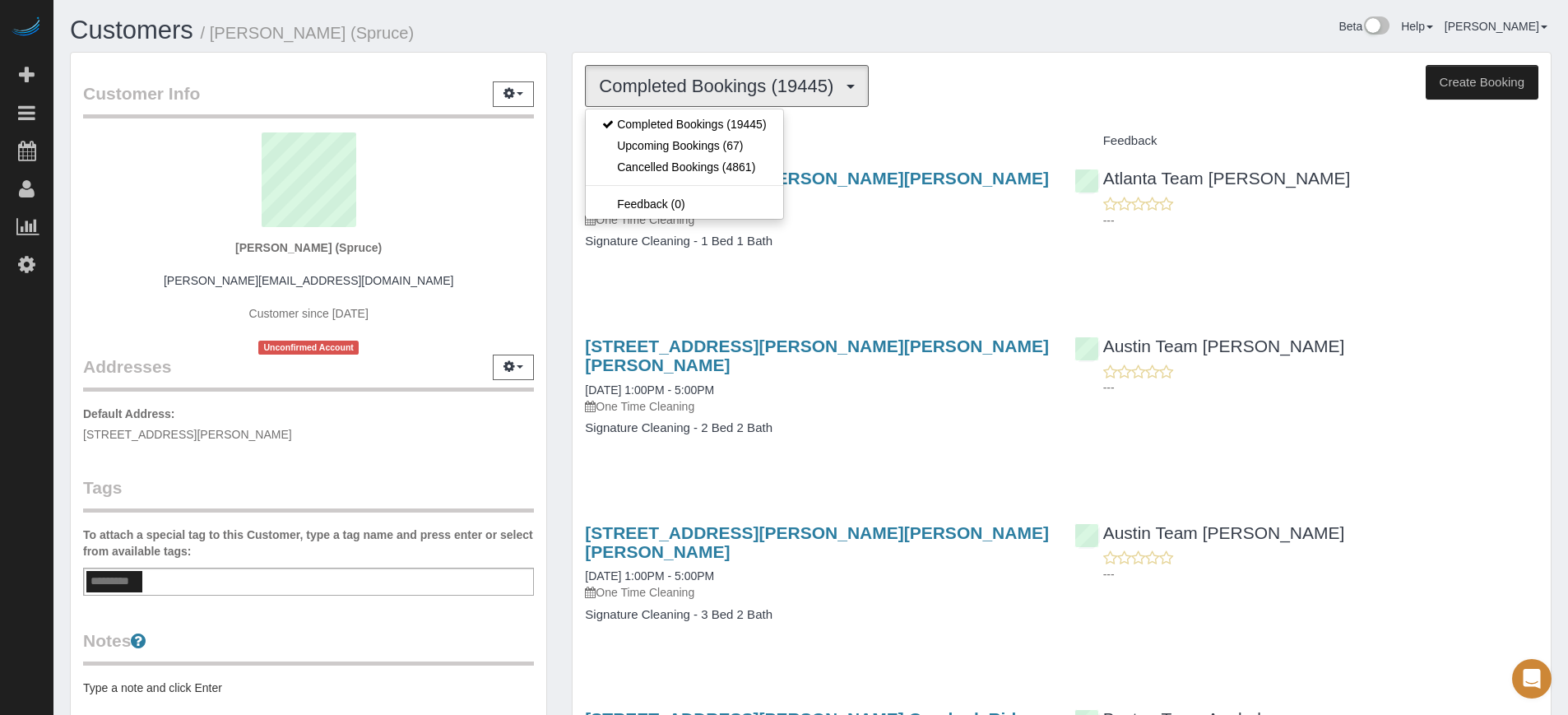
click at [540, 126] on div "Customer Info Edit Contact Info Send Message Email Preferences Special Sales Ta…" at bounding box center [308, 447] width 475 height 790
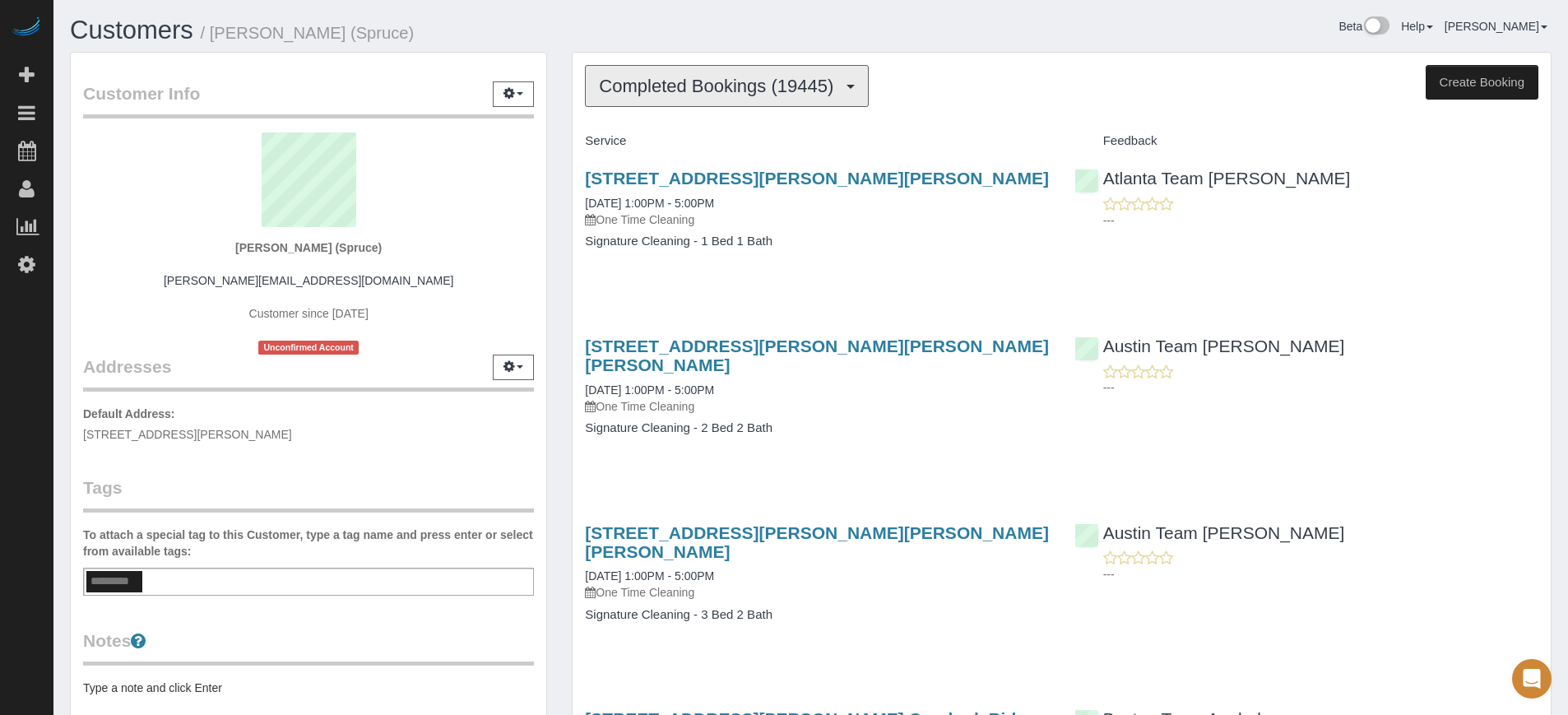
click at [677, 105] on button "Completed Bookings (19445)" at bounding box center [727, 86] width 284 height 42
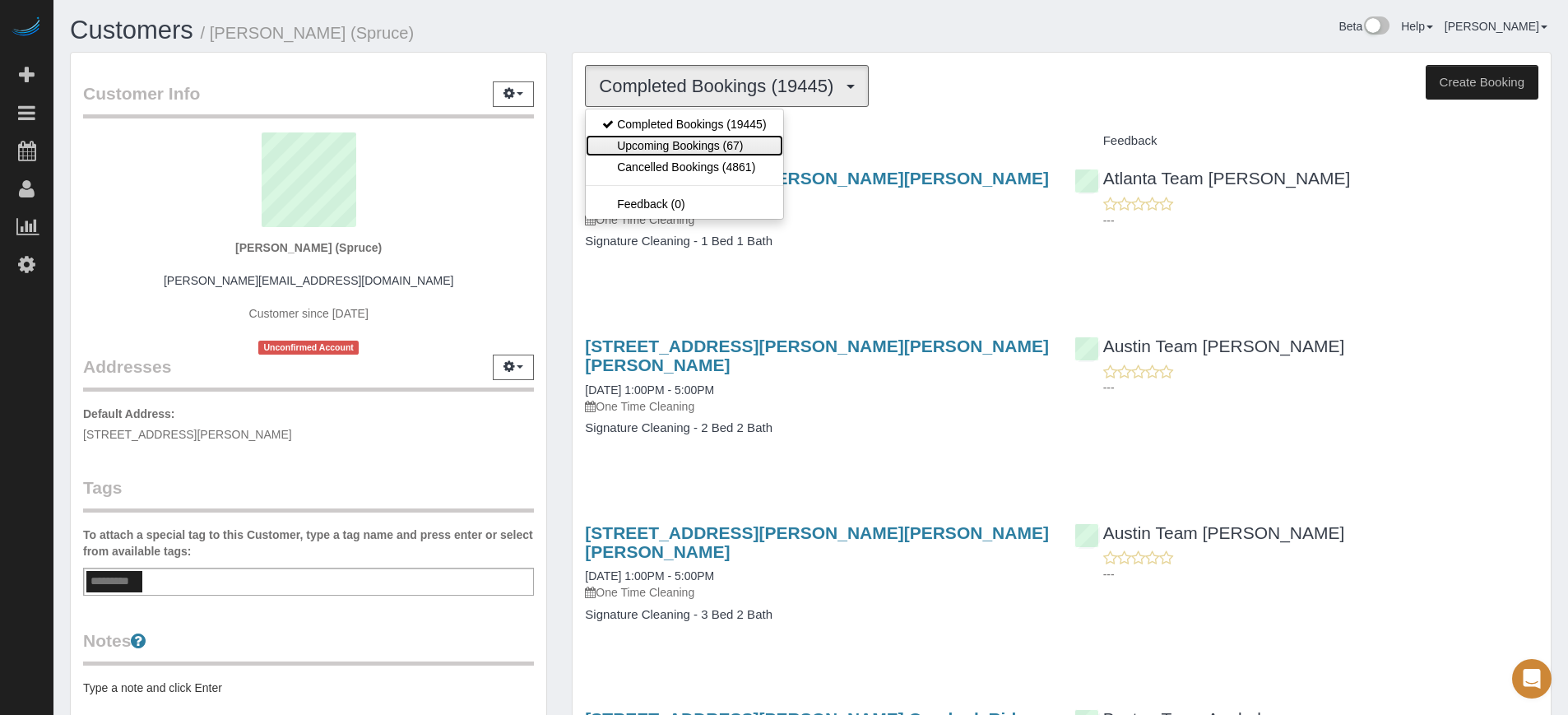
click at [679, 142] on link "Upcoming Bookings (67)" at bounding box center [684, 145] width 197 height 21
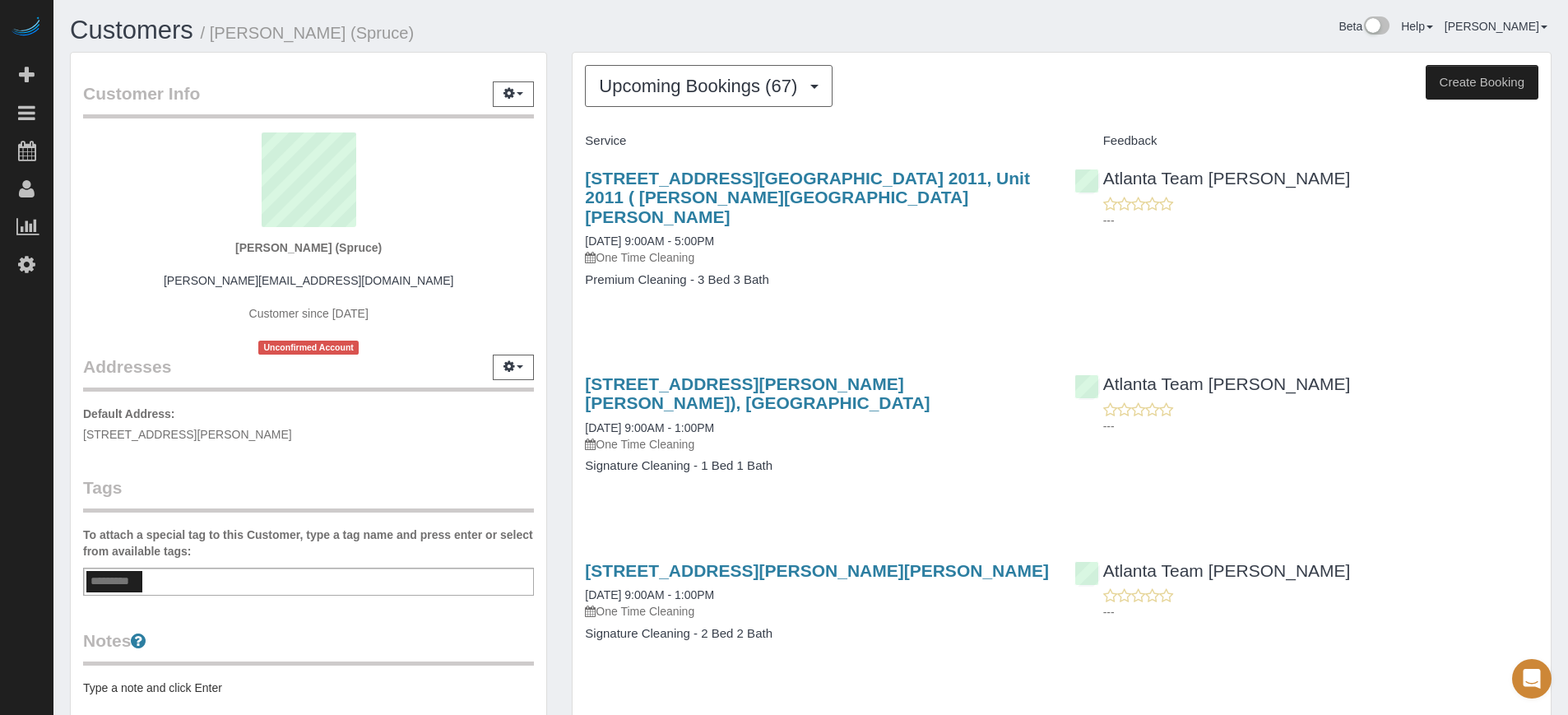
click at [679, 79] on span "Upcoming Bookings (67)" at bounding box center [702, 86] width 207 height 21
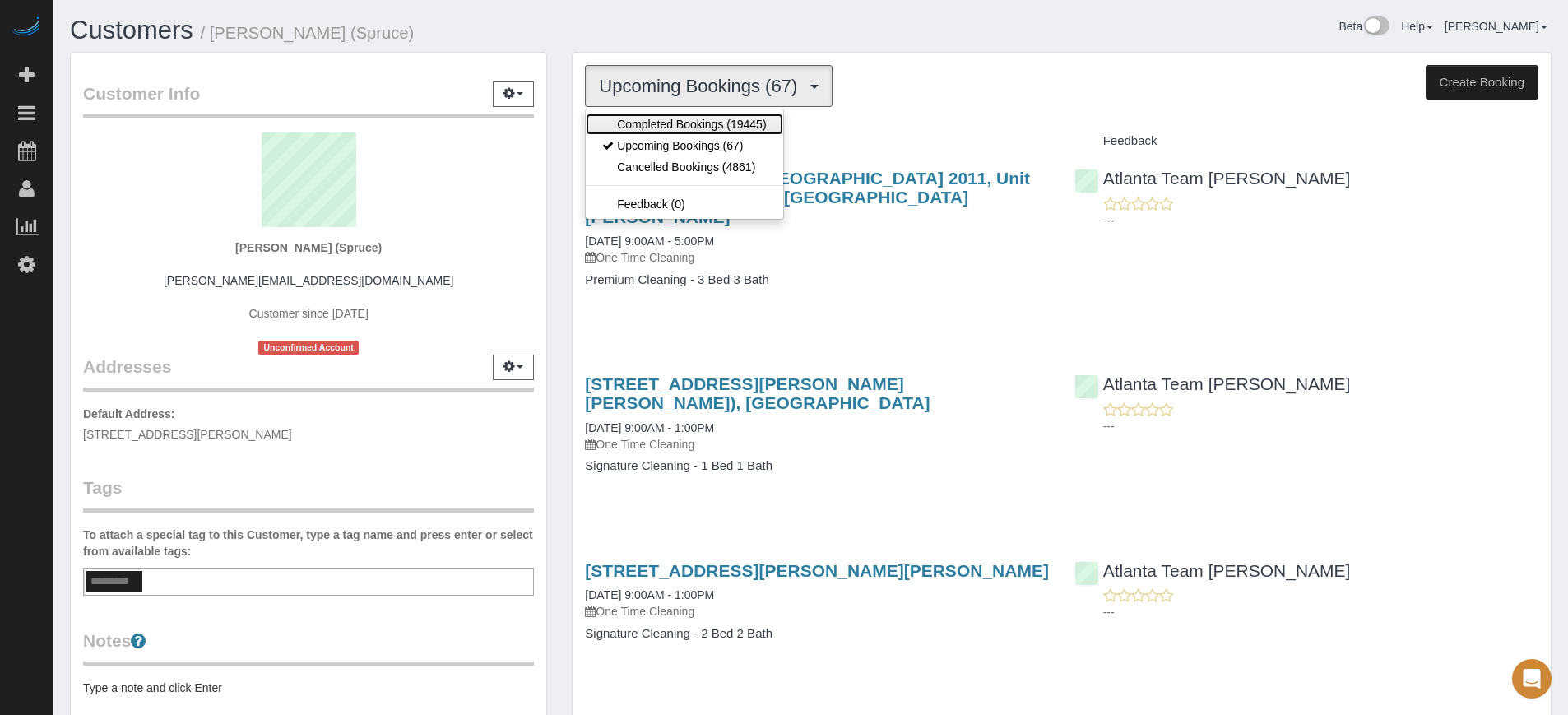
click at [668, 114] on link "Completed Bookings (19445)" at bounding box center [684, 124] width 197 height 21
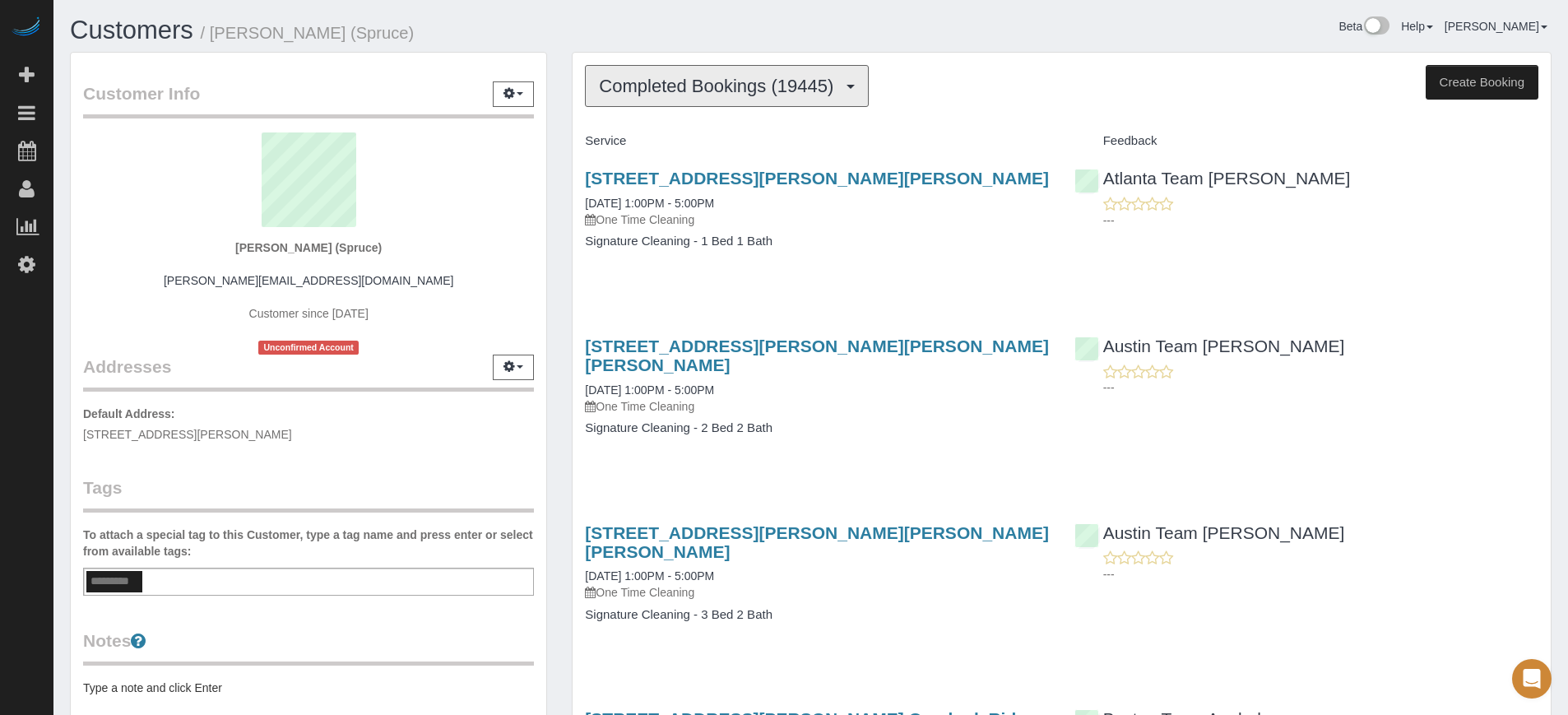
click at [665, 69] on button "Completed Bookings (19445)" at bounding box center [727, 86] width 284 height 42
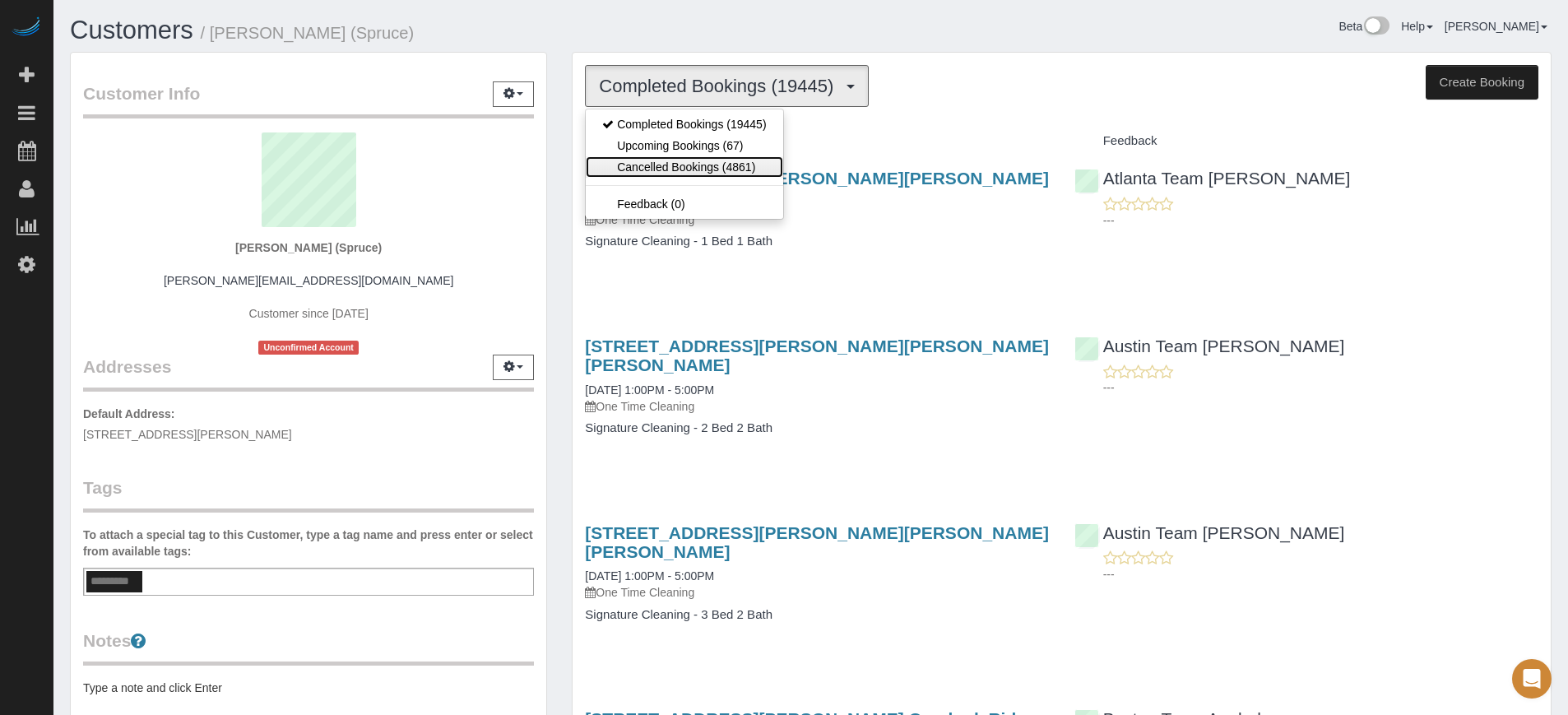
click at [675, 176] on link "Cancelled Bookings (4861)" at bounding box center [684, 167] width 197 height 21
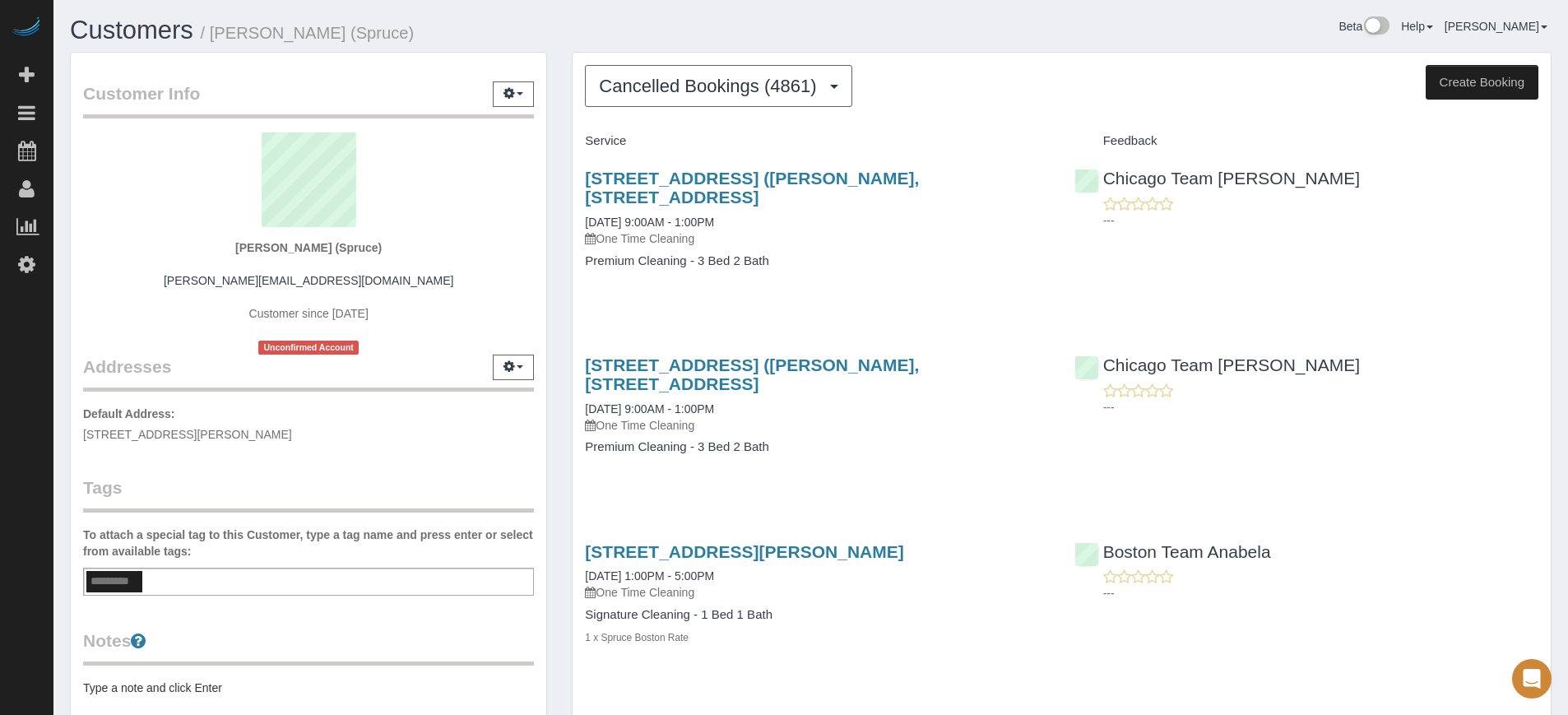
click at [651, 93] on span "Cancelled Bookings (4861)" at bounding box center [712, 86] width 226 height 21
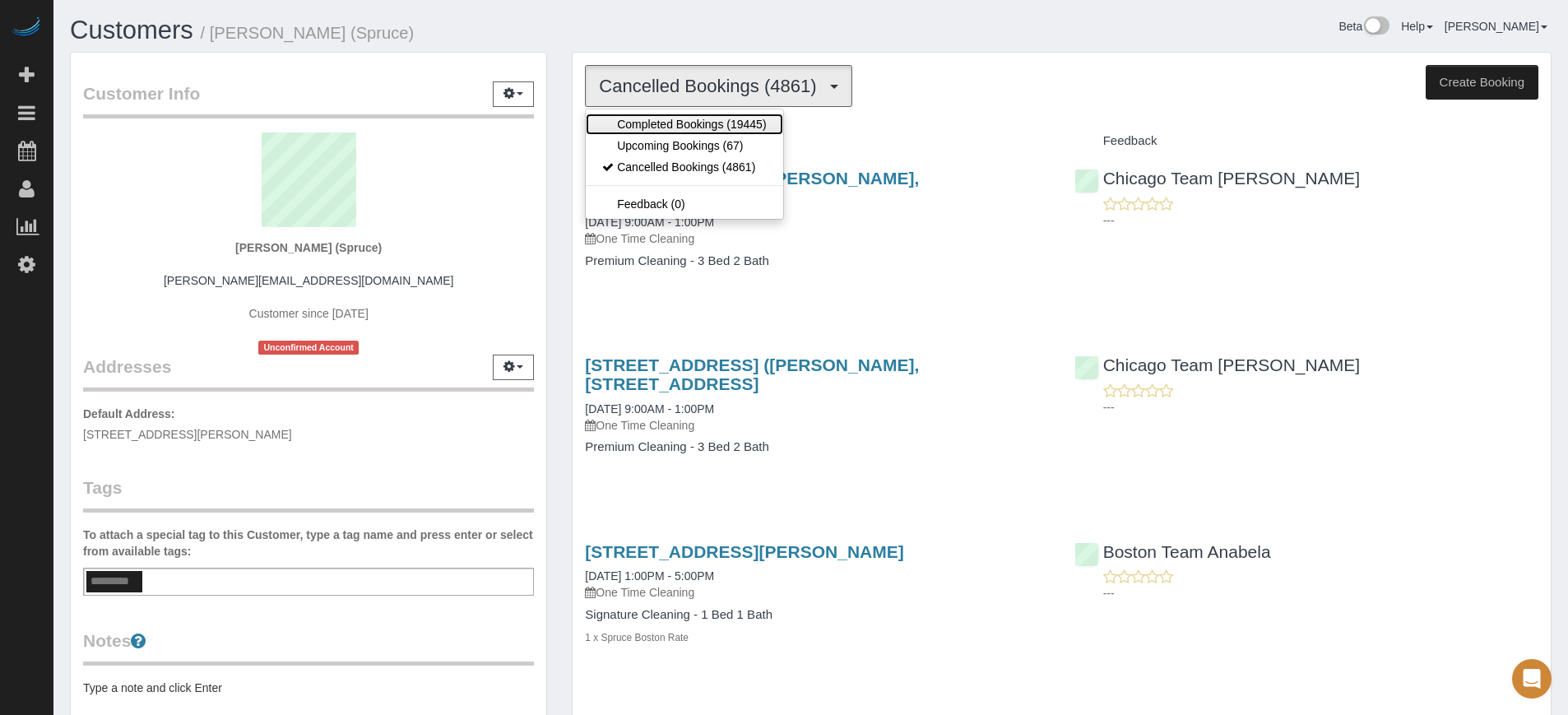
click at [661, 119] on link "Completed Bookings (19445)" at bounding box center [684, 124] width 197 height 21
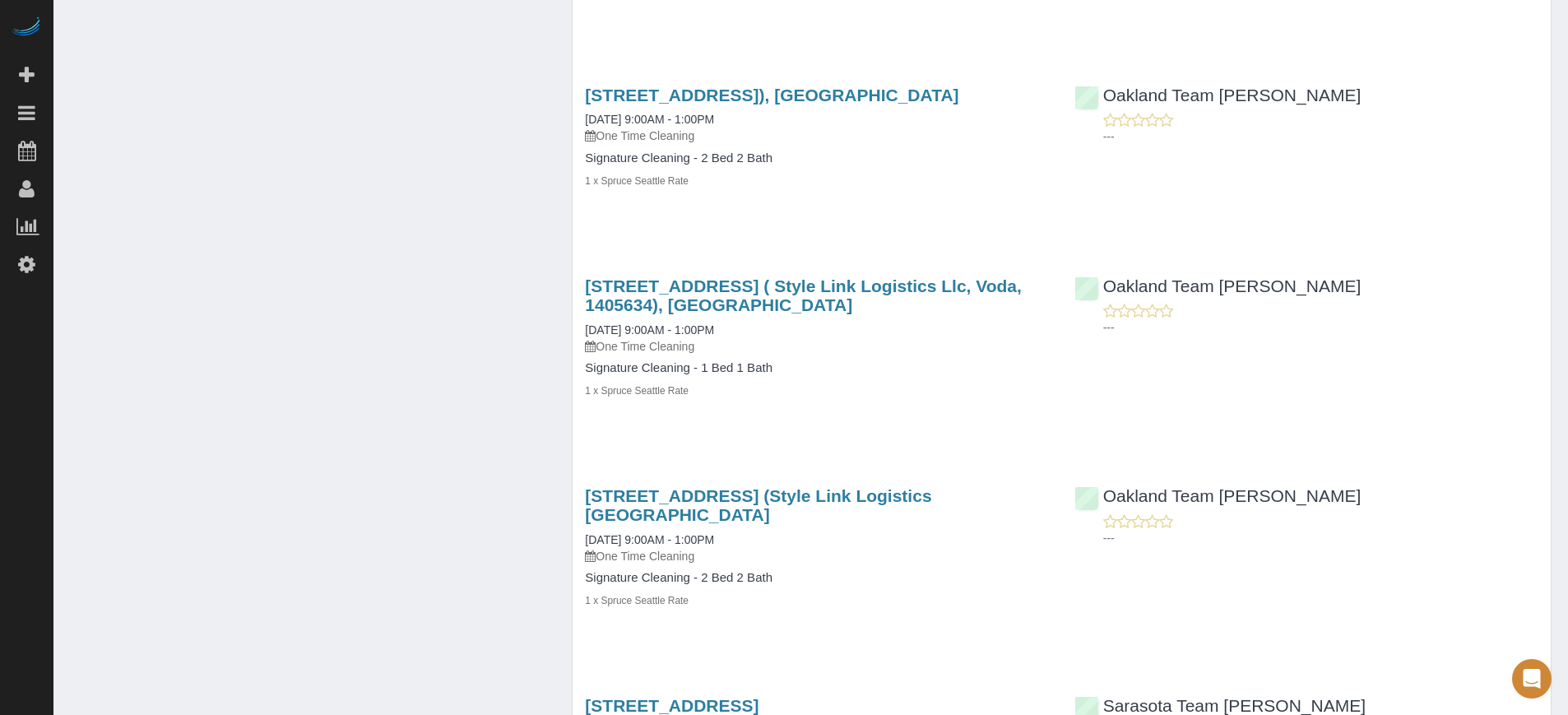
scroll to position [15997, 0]
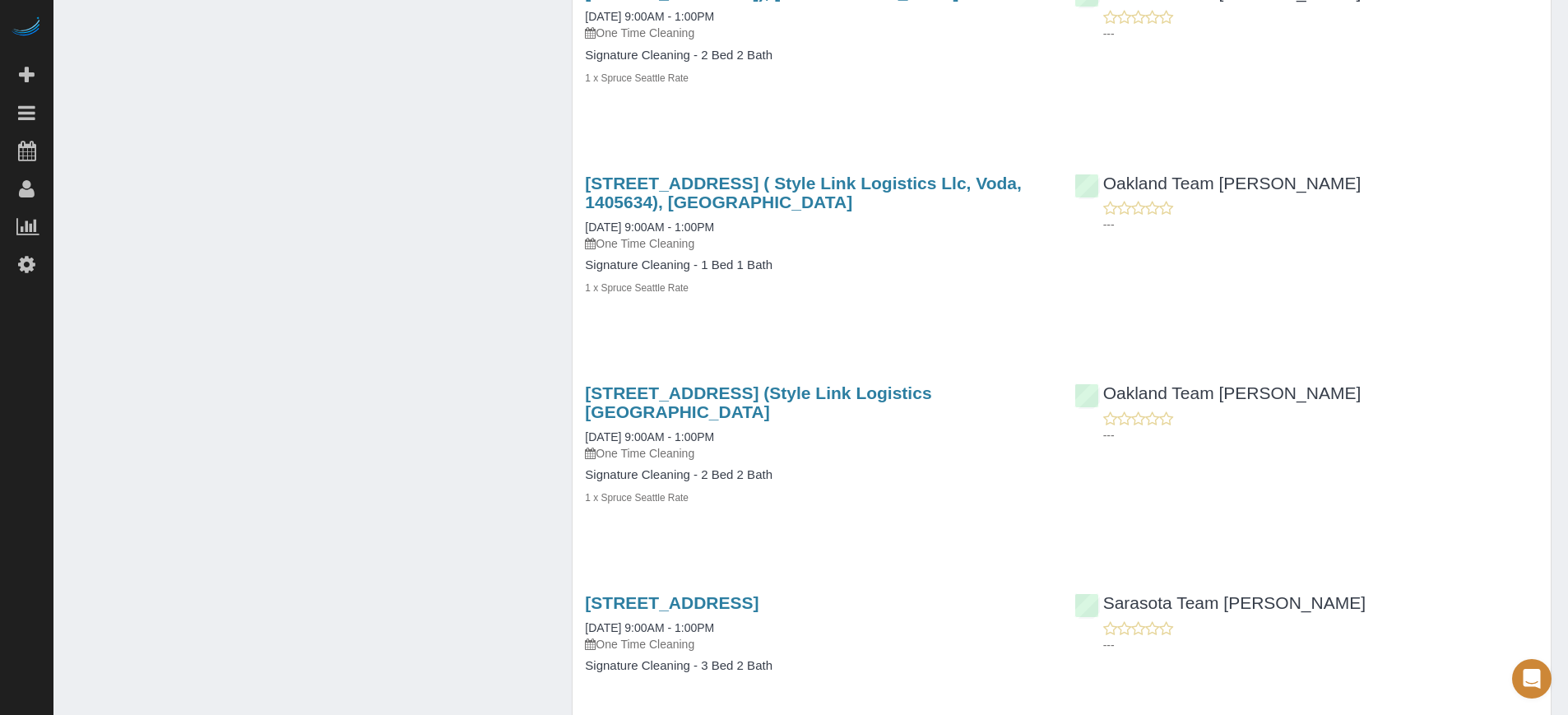
drag, startPoint x: 1461, startPoint y: 380, endPoint x: 1455, endPoint y: 338, distance: 42.4
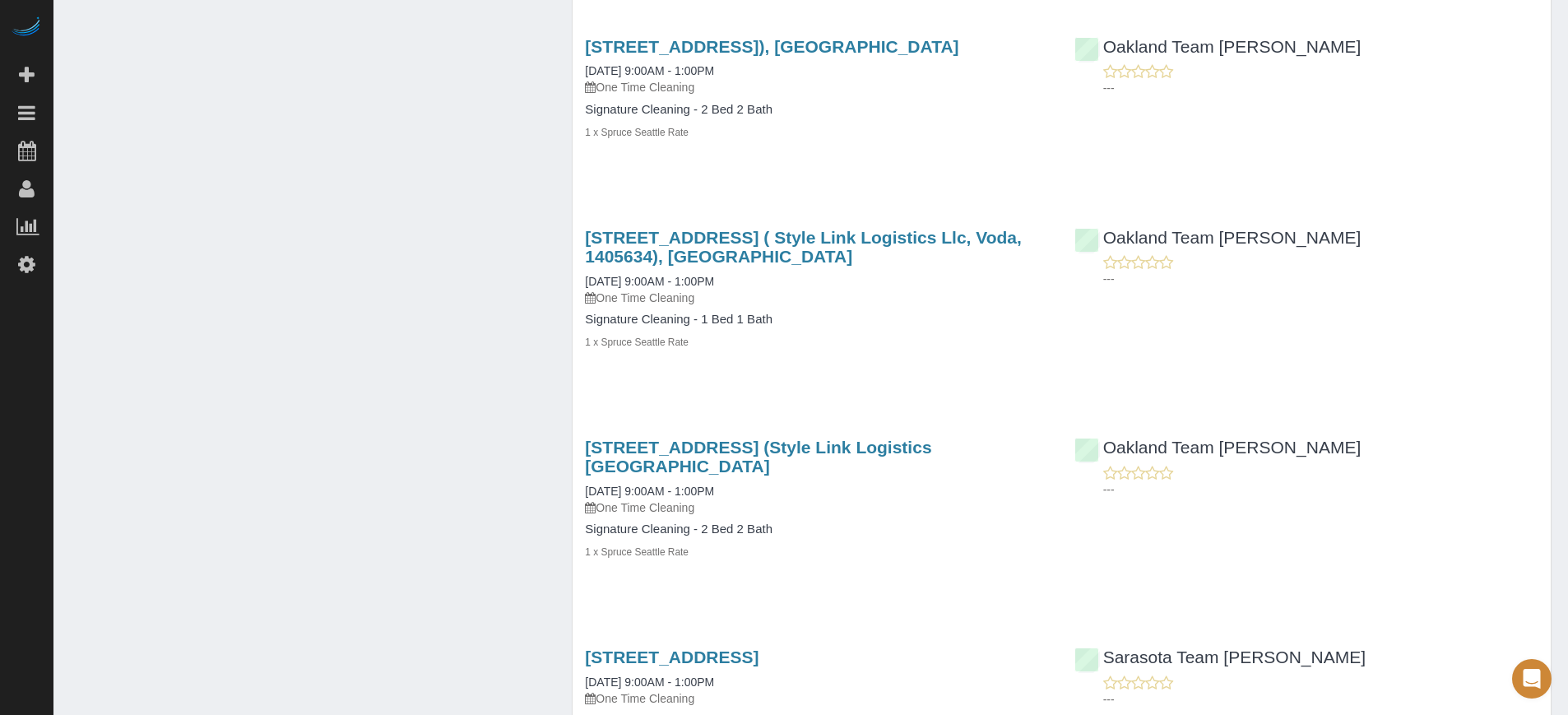
scroll to position [15895, 0]
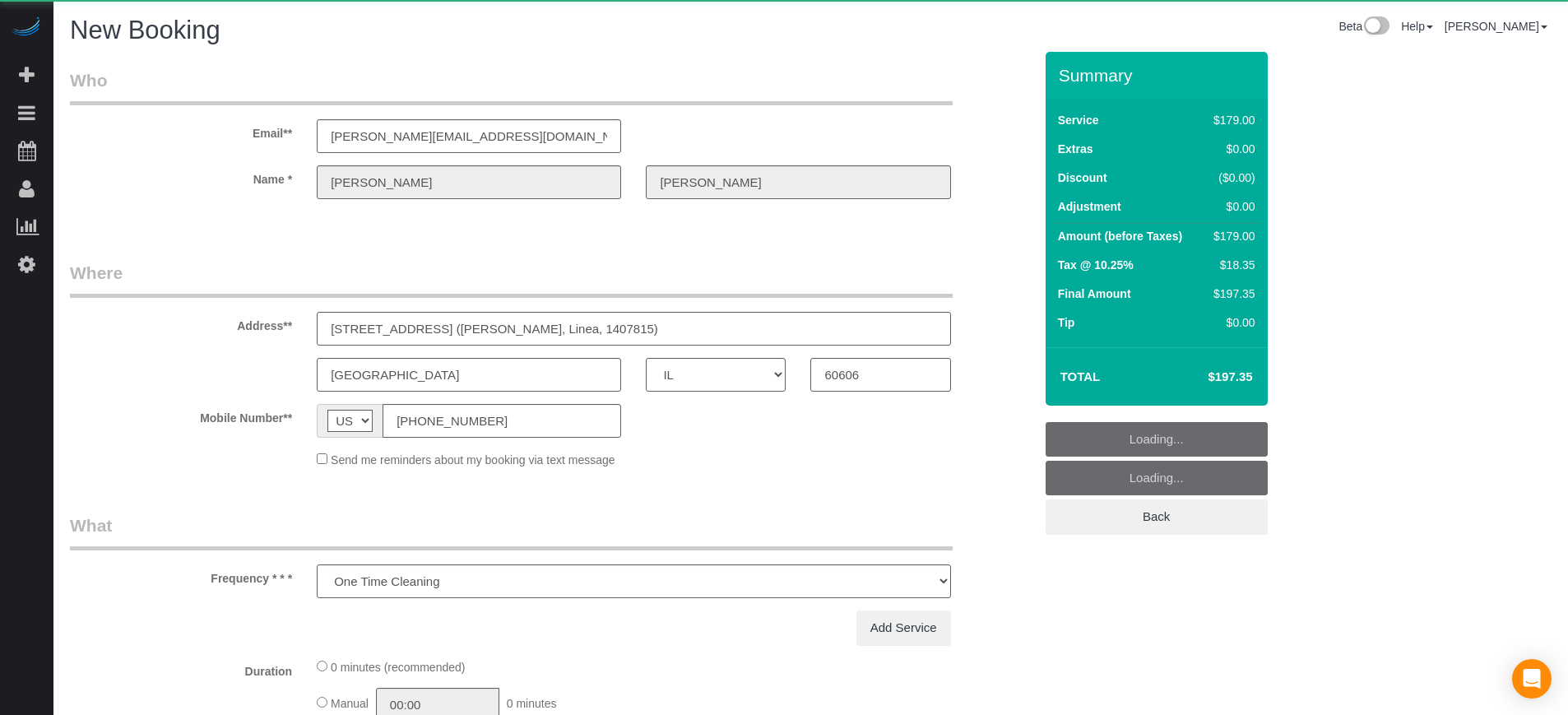
select select "IL"
select select "number:9"
select select "string:fspay"
select select "object:883"
select select "282"
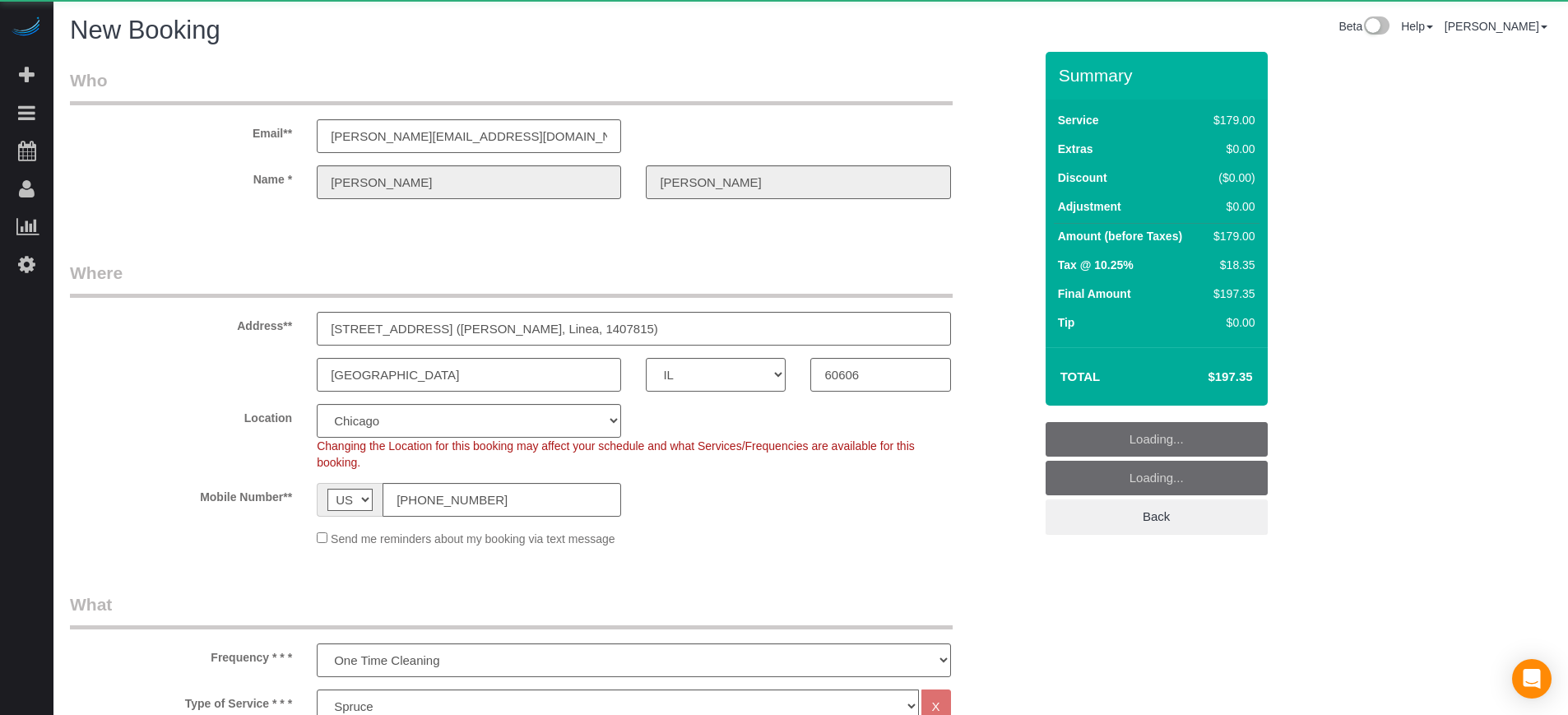
select select "object:890"
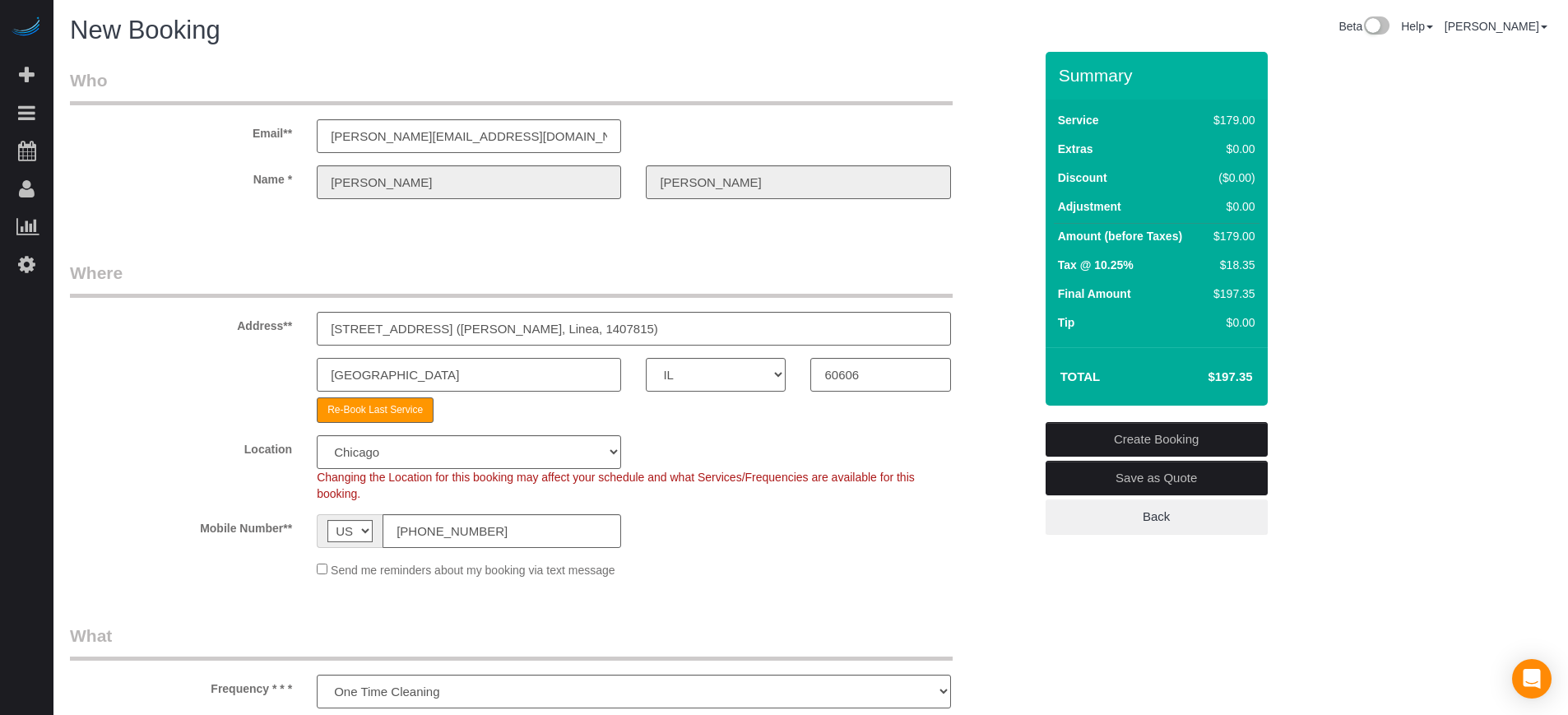
click at [379, 375] on input "[GEOGRAPHIC_DATA]" at bounding box center [469, 374] width 304 height 34
click at [202, 376] on div "[GEOGRAPHIC_DATA] AK AL AR AZ CA CO CT DC DE [GEOGRAPHIC_DATA] [GEOGRAPHIC_DATA…" at bounding box center [551, 374] width 988 height 34
click at [388, 461] on select "Pro Housekeepers [GEOGRAPHIC_DATA] [GEOGRAPHIC_DATA] [GEOGRAPHIC_DATA] [GEOGRAP…" at bounding box center [469, 452] width 304 height 34
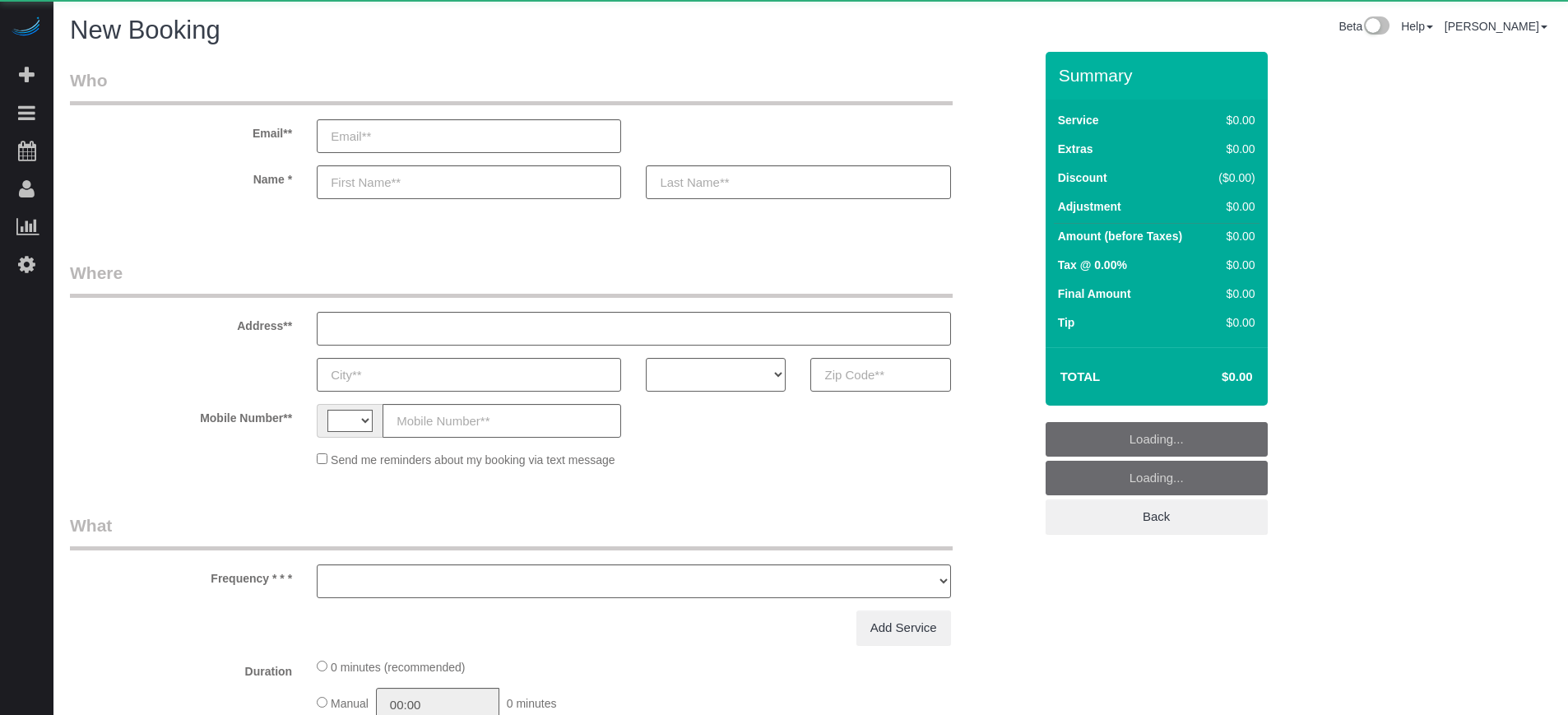
select select "string:[GEOGRAPHIC_DATA]"
select select "object:1201"
select select "4"
select select "number:9"
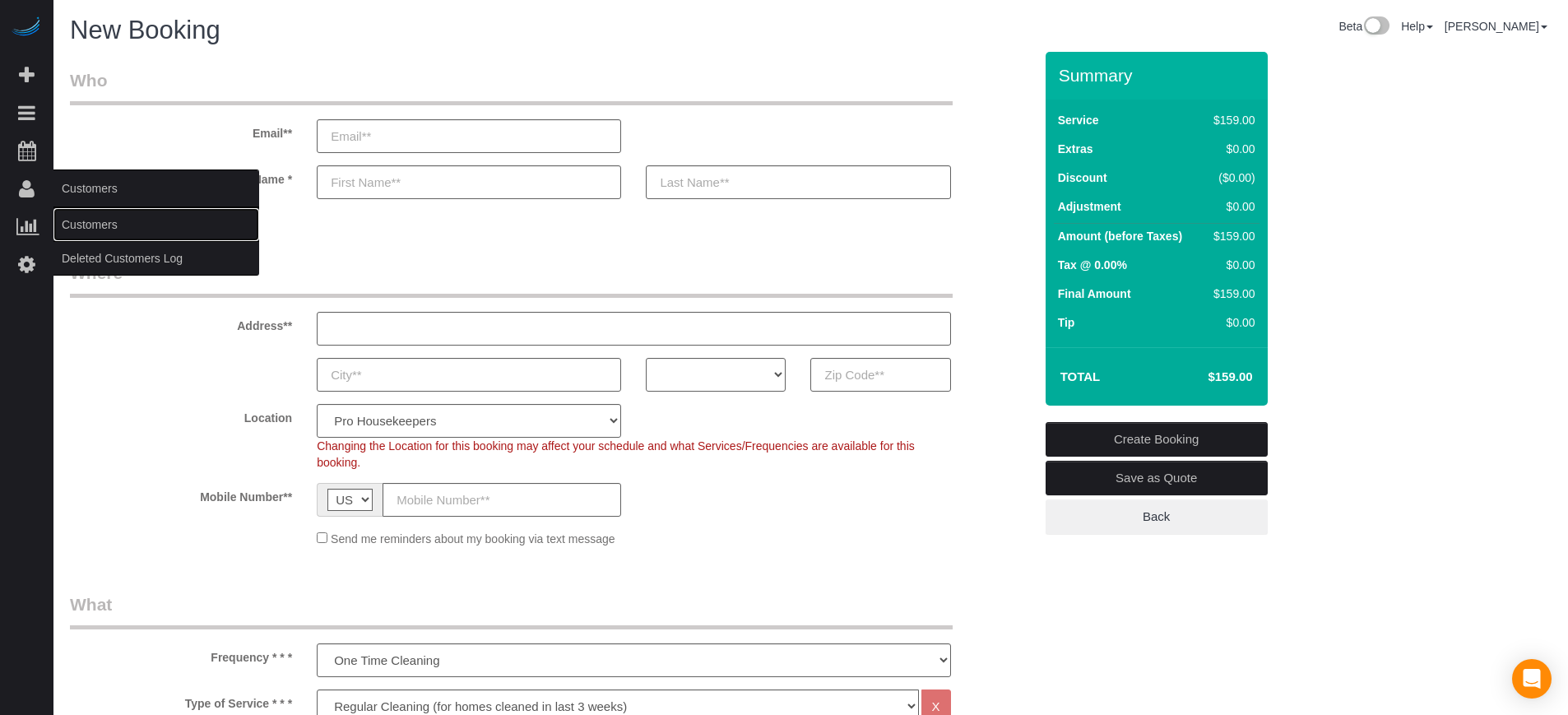
click at [85, 216] on link "Customers" at bounding box center [156, 225] width 206 height 33
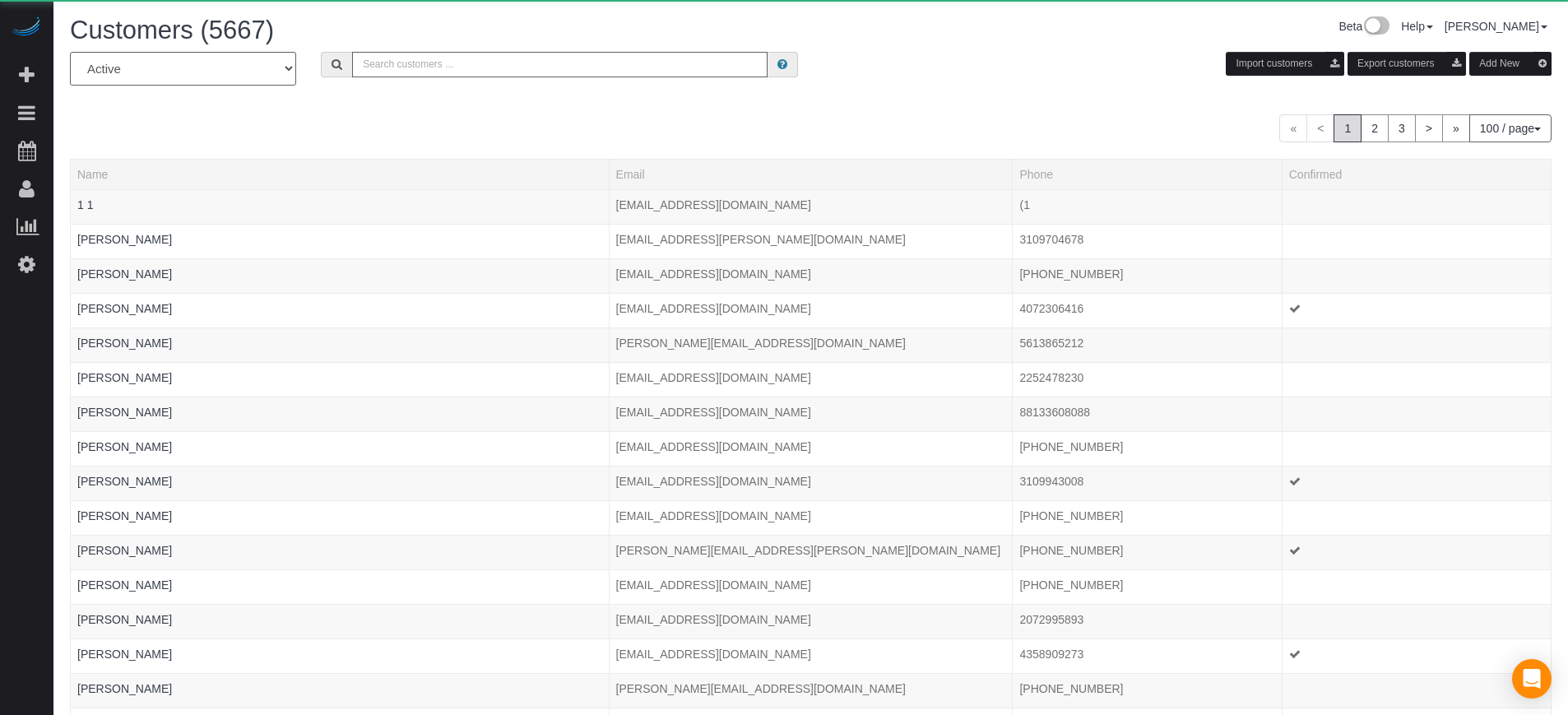
click at [468, 74] on input "text" at bounding box center [560, 64] width 415 height 26
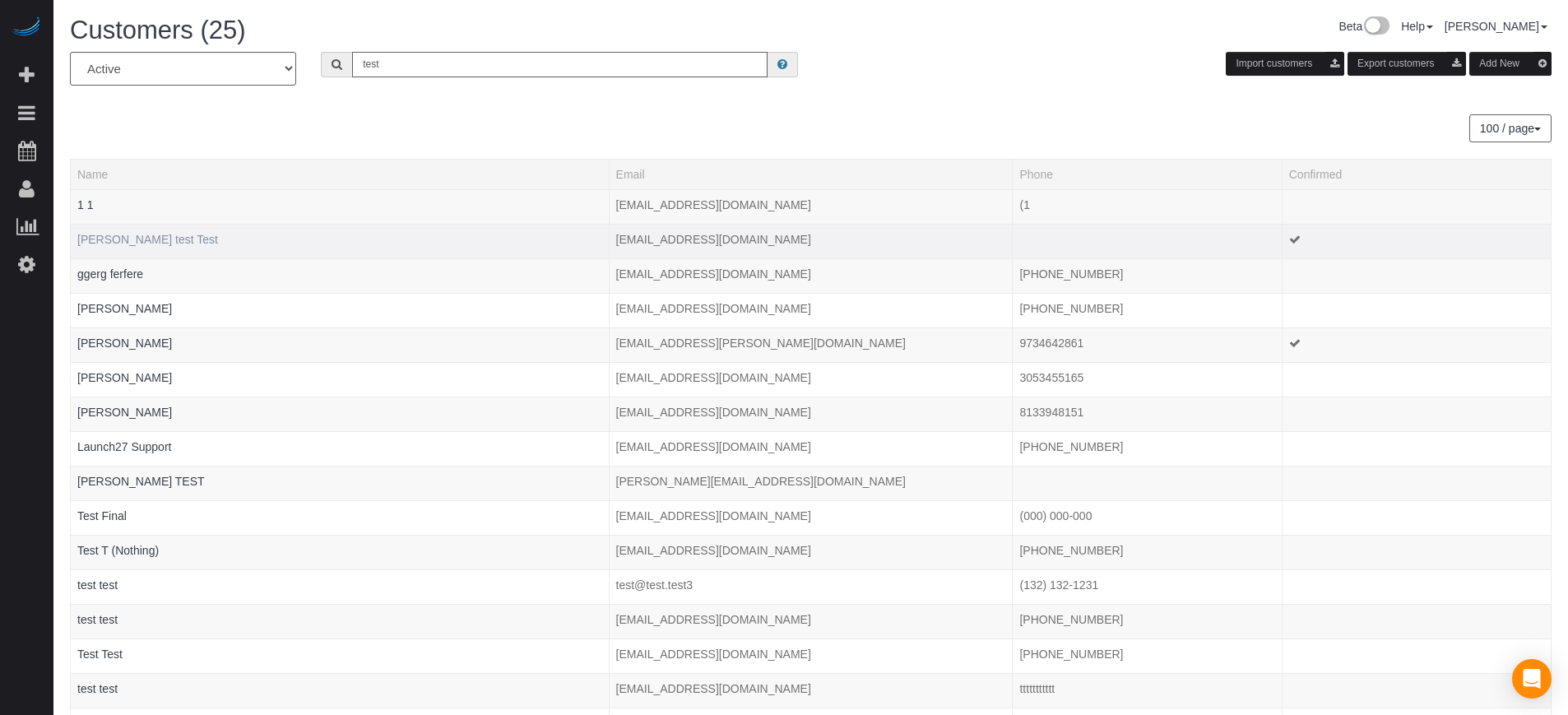
type input "test"
click at [146, 235] on link "[PERSON_NAME] test Test" at bounding box center [147, 239] width 141 height 13
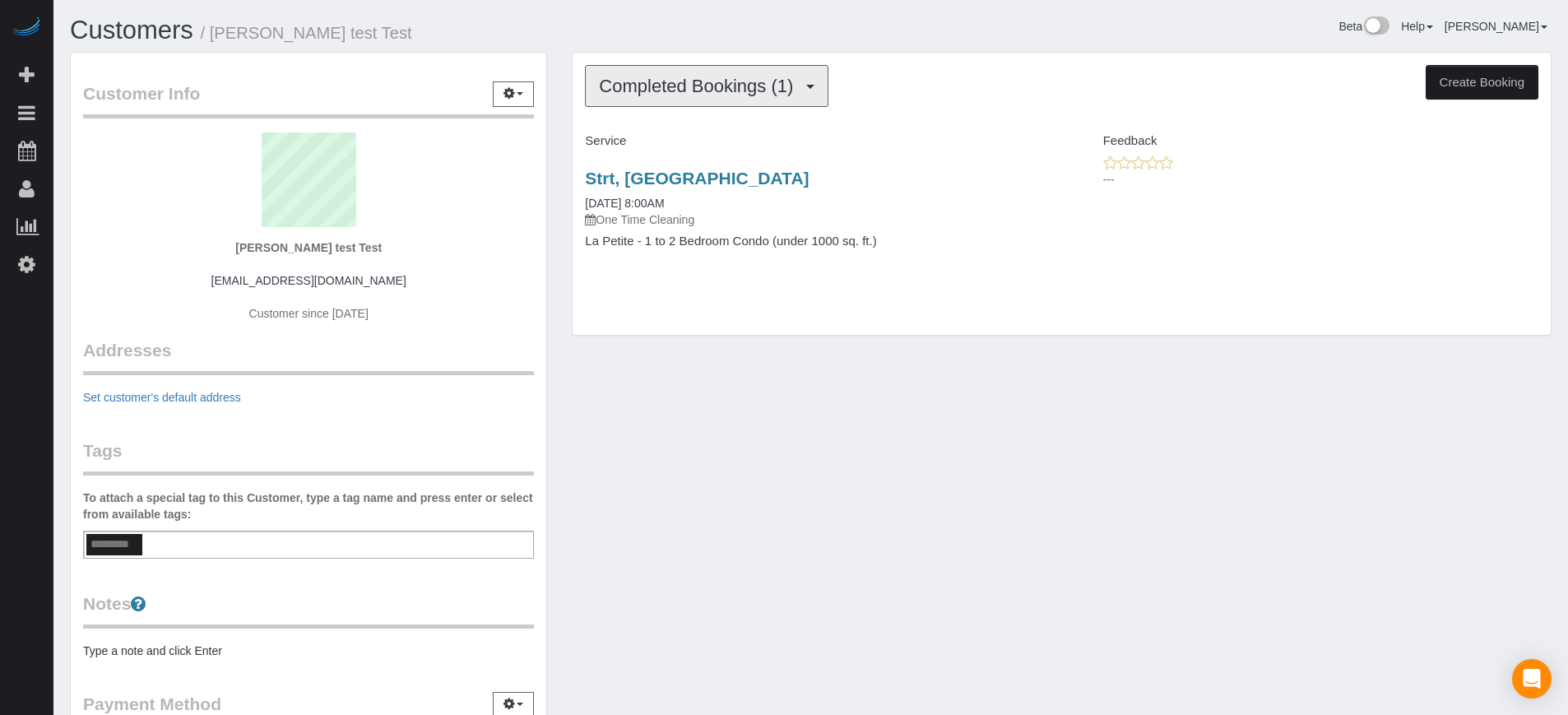
click at [687, 101] on button "Completed Bookings (1)" at bounding box center [707, 86] width 244 height 42
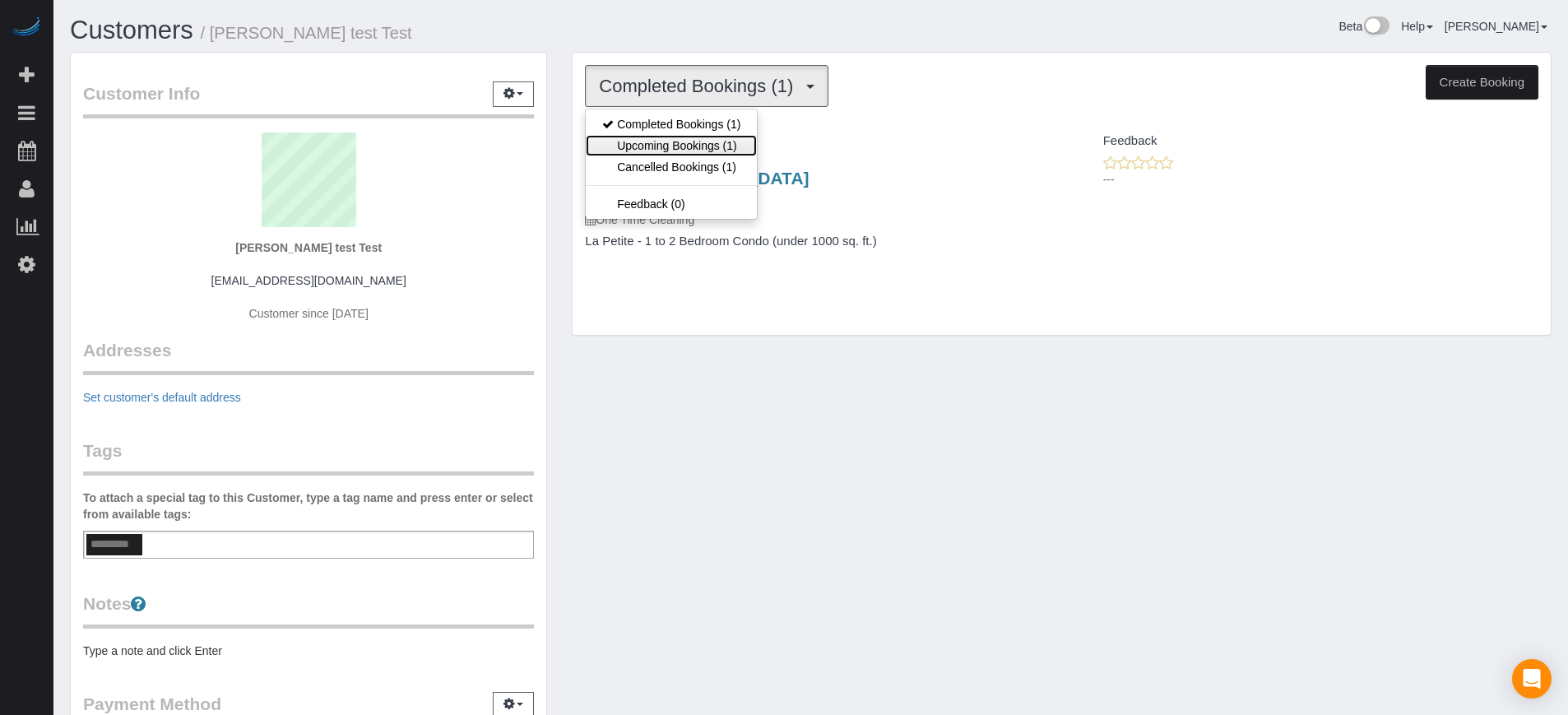
click at [676, 145] on link "Upcoming Bookings (1)" at bounding box center [671, 145] width 171 height 21
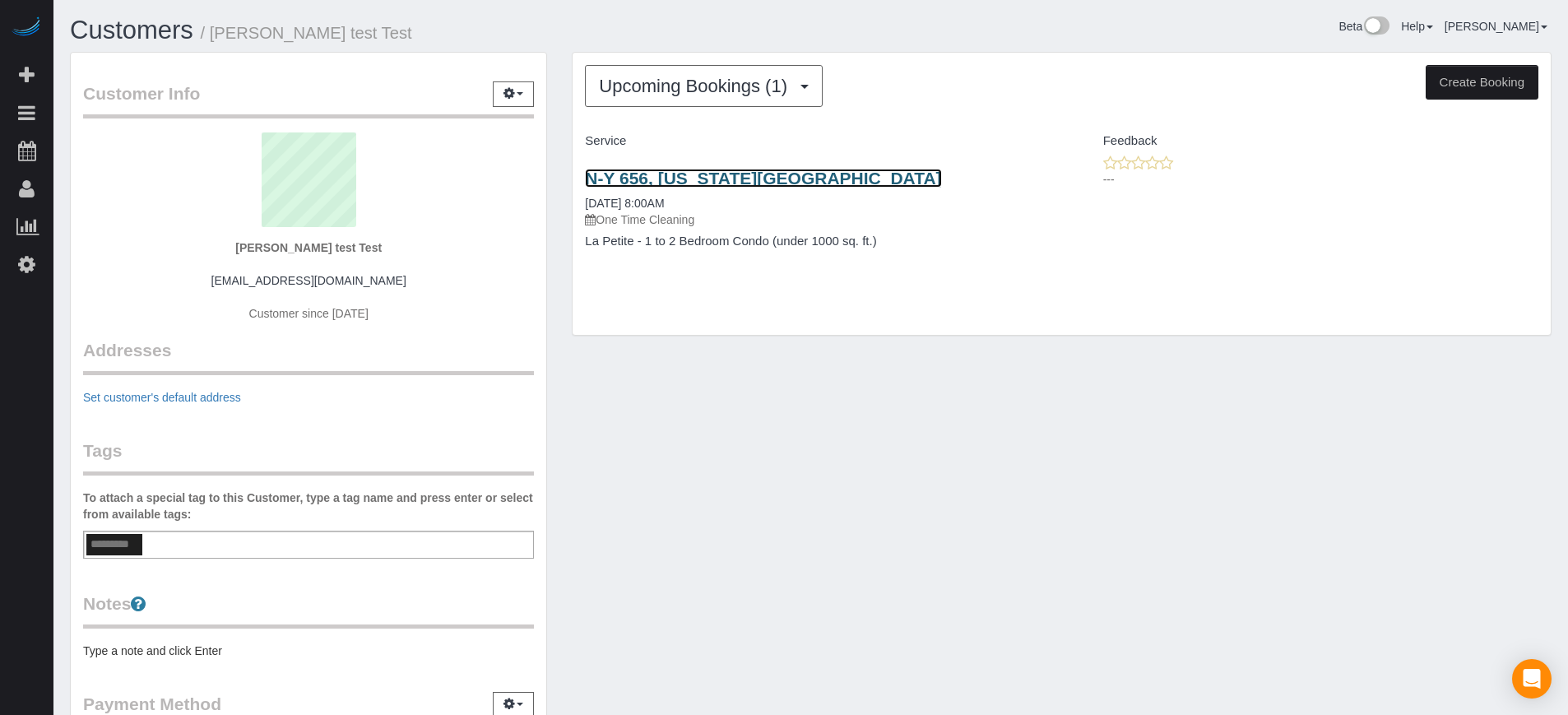
click at [683, 179] on link "N-Y 656, New York, NY 11377" at bounding box center [763, 178] width 356 height 19
click at [734, 183] on link "N-Y 656, New York, NY 11377" at bounding box center [763, 178] width 356 height 19
click at [1473, 89] on button "Create Booking" at bounding box center [1483, 82] width 113 height 34
select select "number:9"
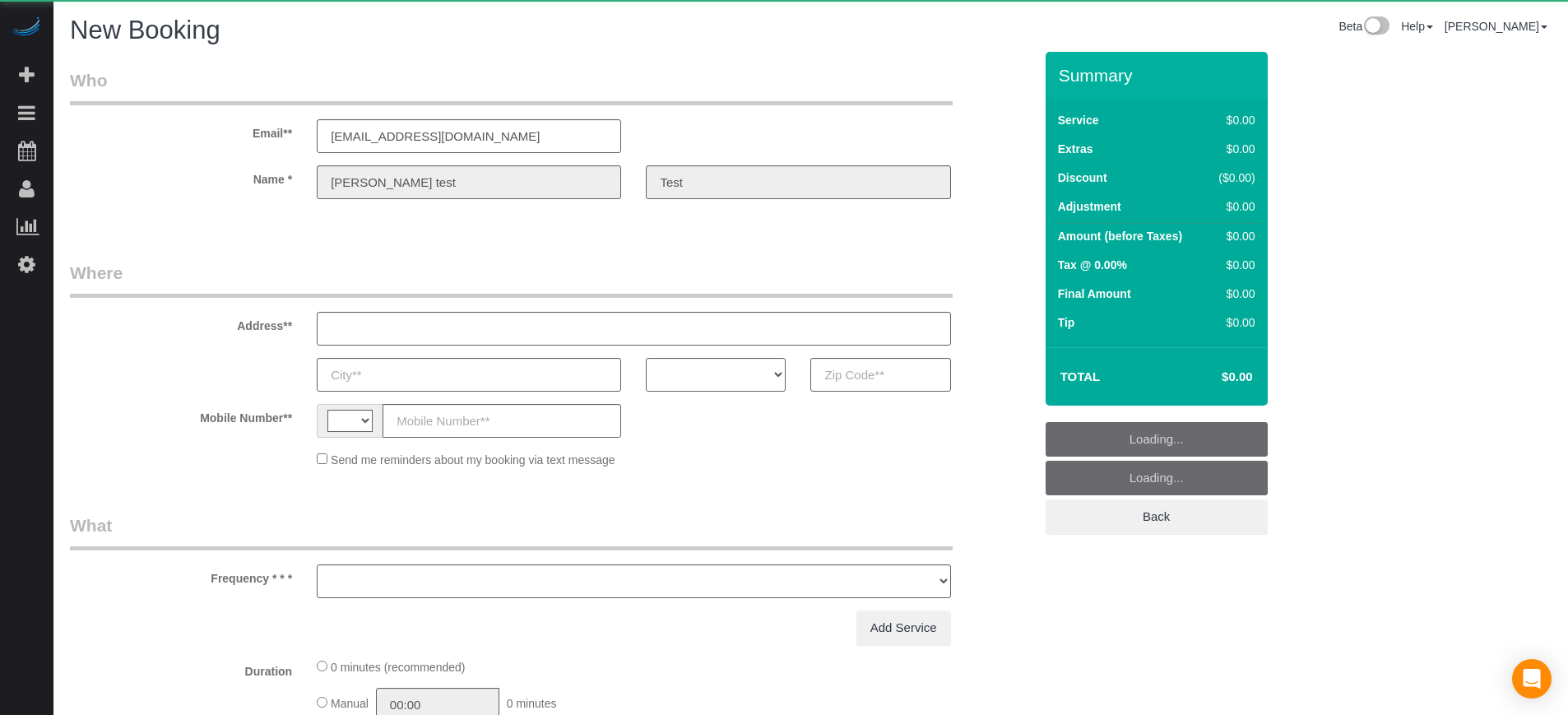
select select "string:US"
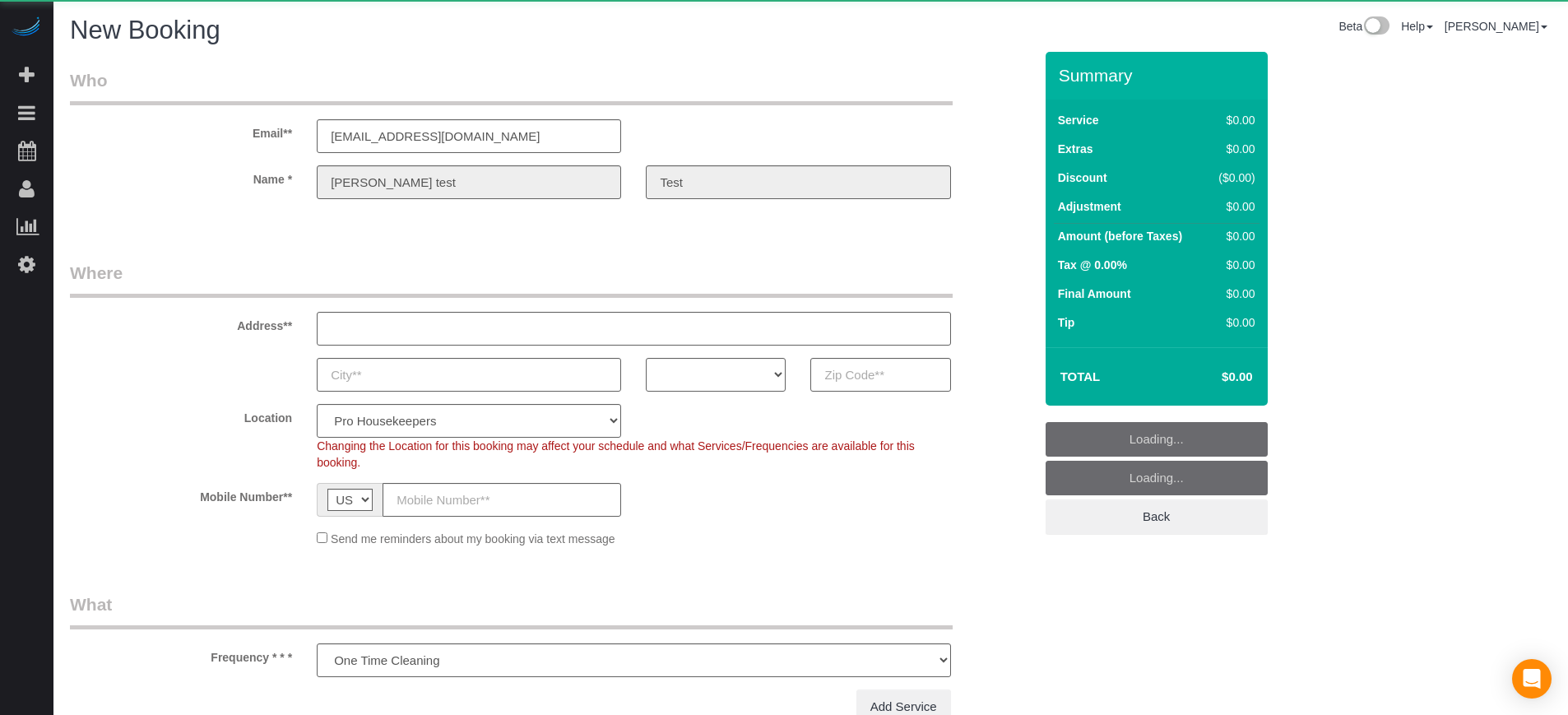
select select "object:1219"
select select "4"
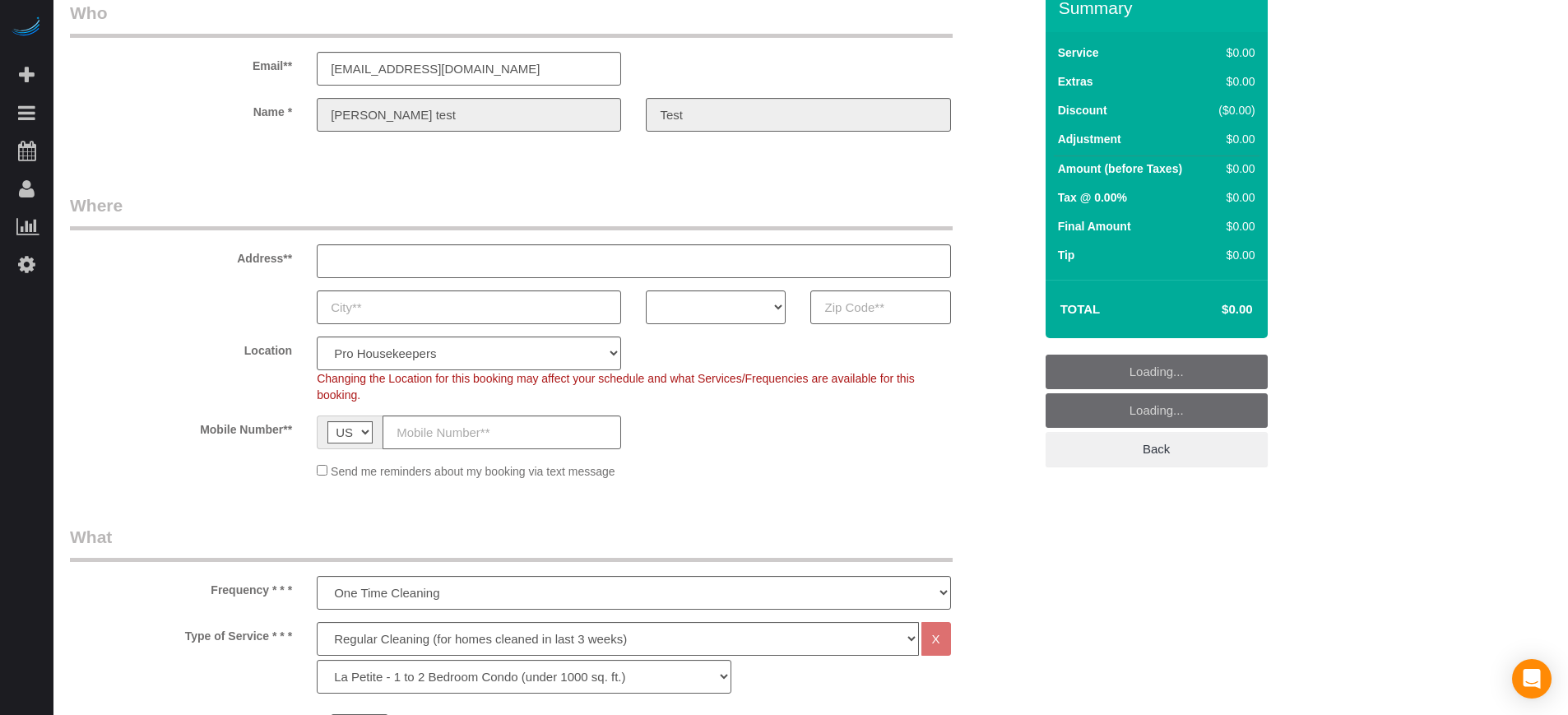
scroll to position [103, 0]
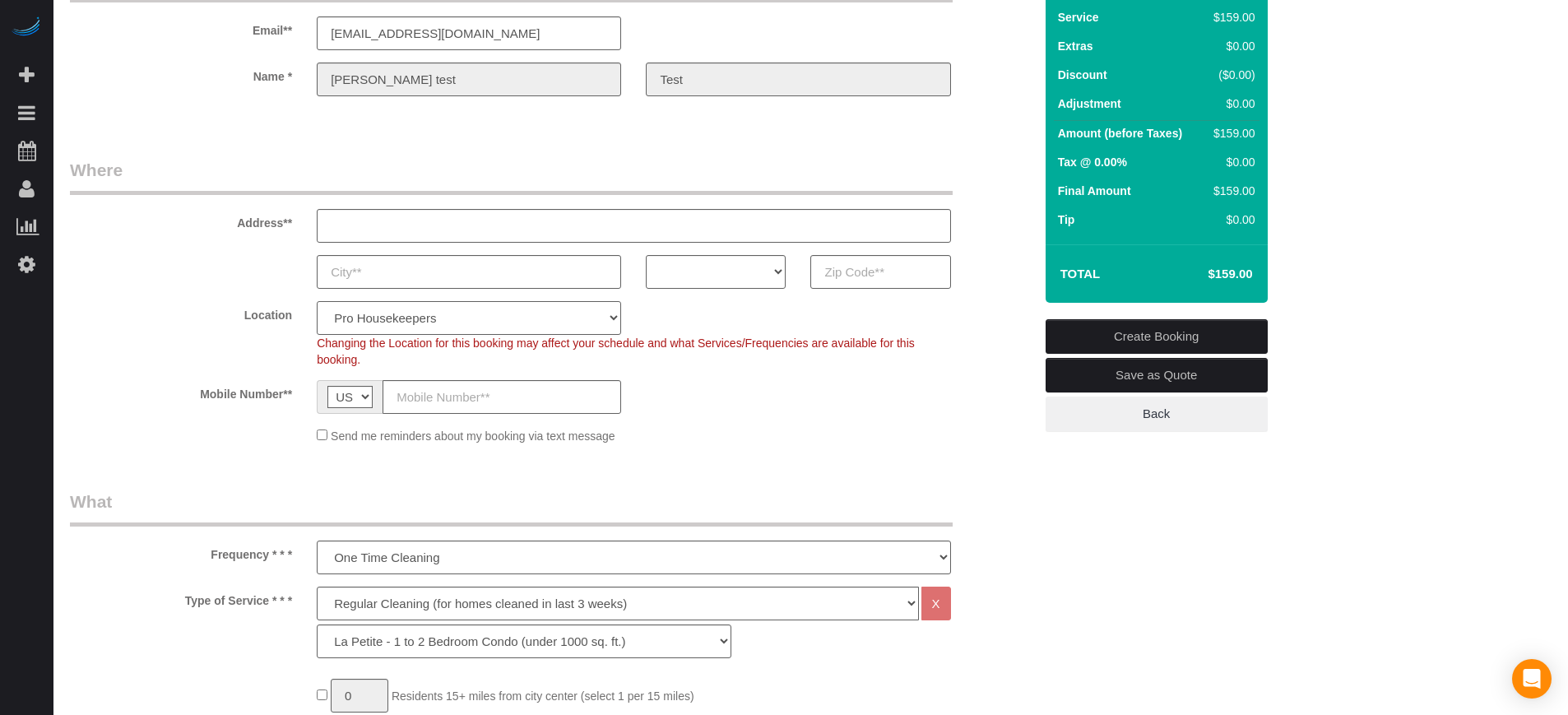
click at [396, 317] on select "Pro Housekeepers Atlanta Austin Boston Chicago Cincinnati Clearwater Denver Ft …" at bounding box center [469, 318] width 304 height 34
select select "6"
click at [317, 302] on select "Pro Housekeepers Atlanta Austin Boston Chicago Cincinnati Clearwater Denver Ft …" at bounding box center [469, 318] width 304 height 34
select select "object:1357"
select select "204"
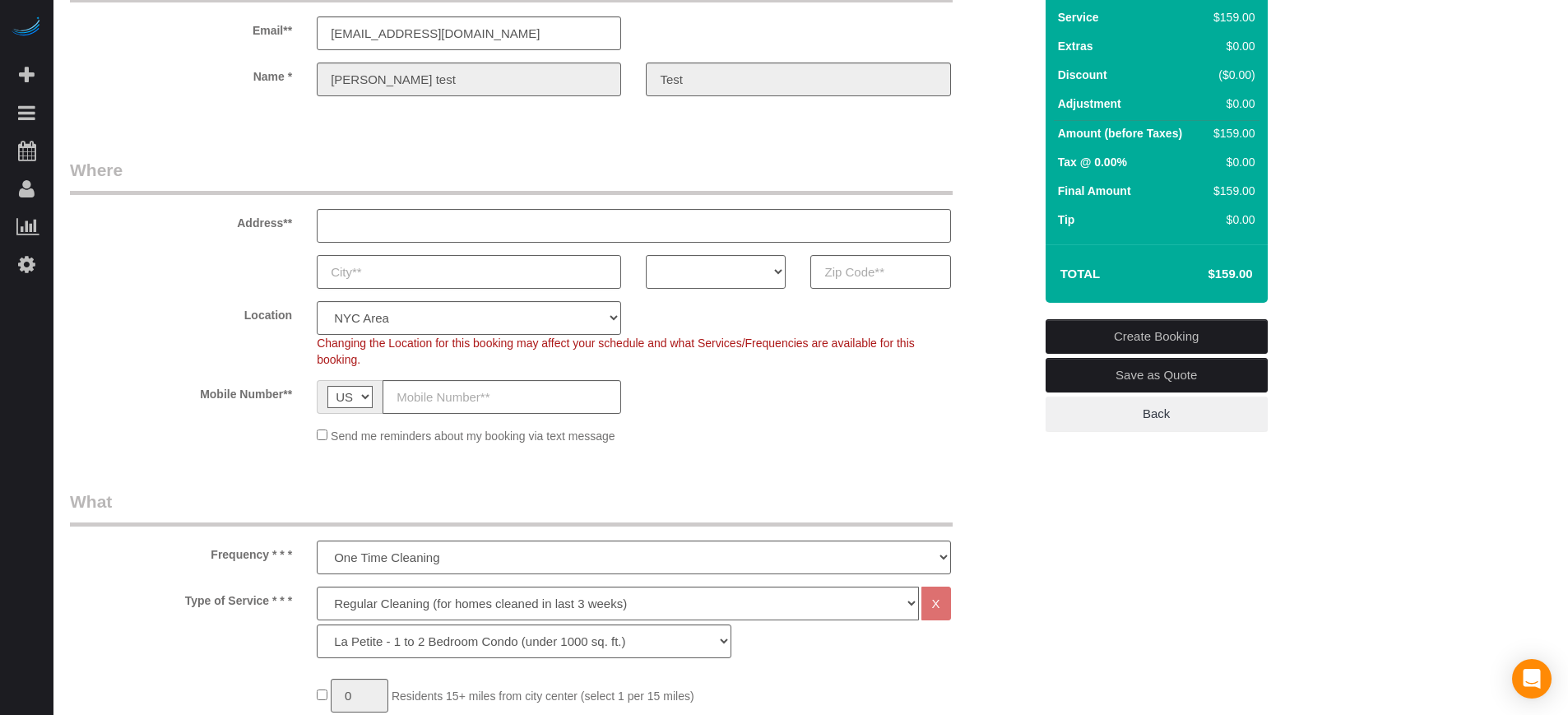
click at [381, 278] on input "text" at bounding box center [469, 272] width 304 height 34
type input "New York"
click at [397, 234] on input "text" at bounding box center [633, 225] width 633 height 34
type input "n-y 656"
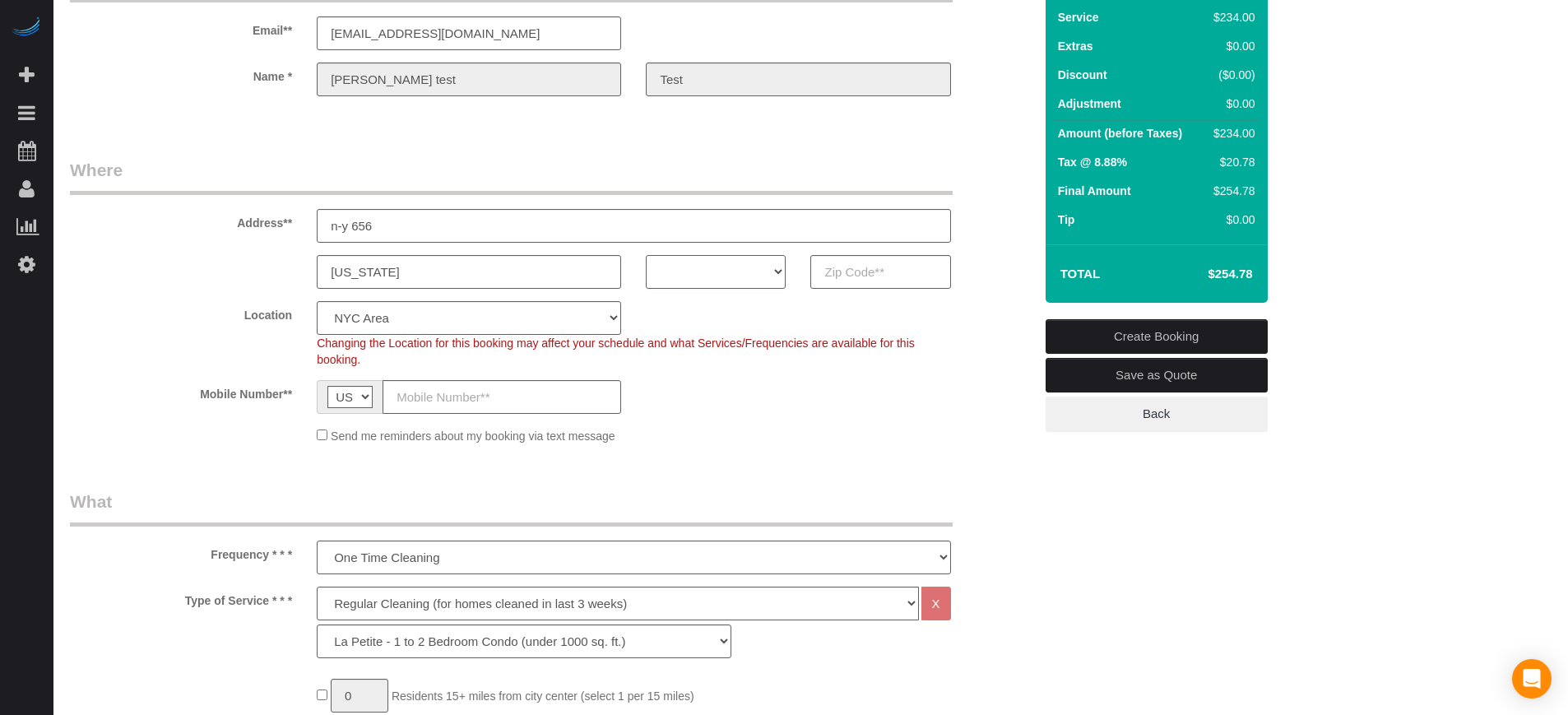
click at [697, 279] on select "AK AL AR AZ CA CO CT DC DE FL GA HI IA ID IL IN KS KY LA MA MD ME MI MN MO MS M…" at bounding box center [716, 272] width 140 height 34
select select "NY"
click at [646, 256] on select "AK AL AR AZ CA CO CT DC DE FL GA HI IA ID IL IN KS KY LA MA MD ME MI MN MO MS M…" at bounding box center [716, 272] width 140 height 34
click at [868, 274] on input "text" at bounding box center [880, 272] width 140 height 34
click at [867, 279] on input "text" at bounding box center [880, 272] width 140 height 34
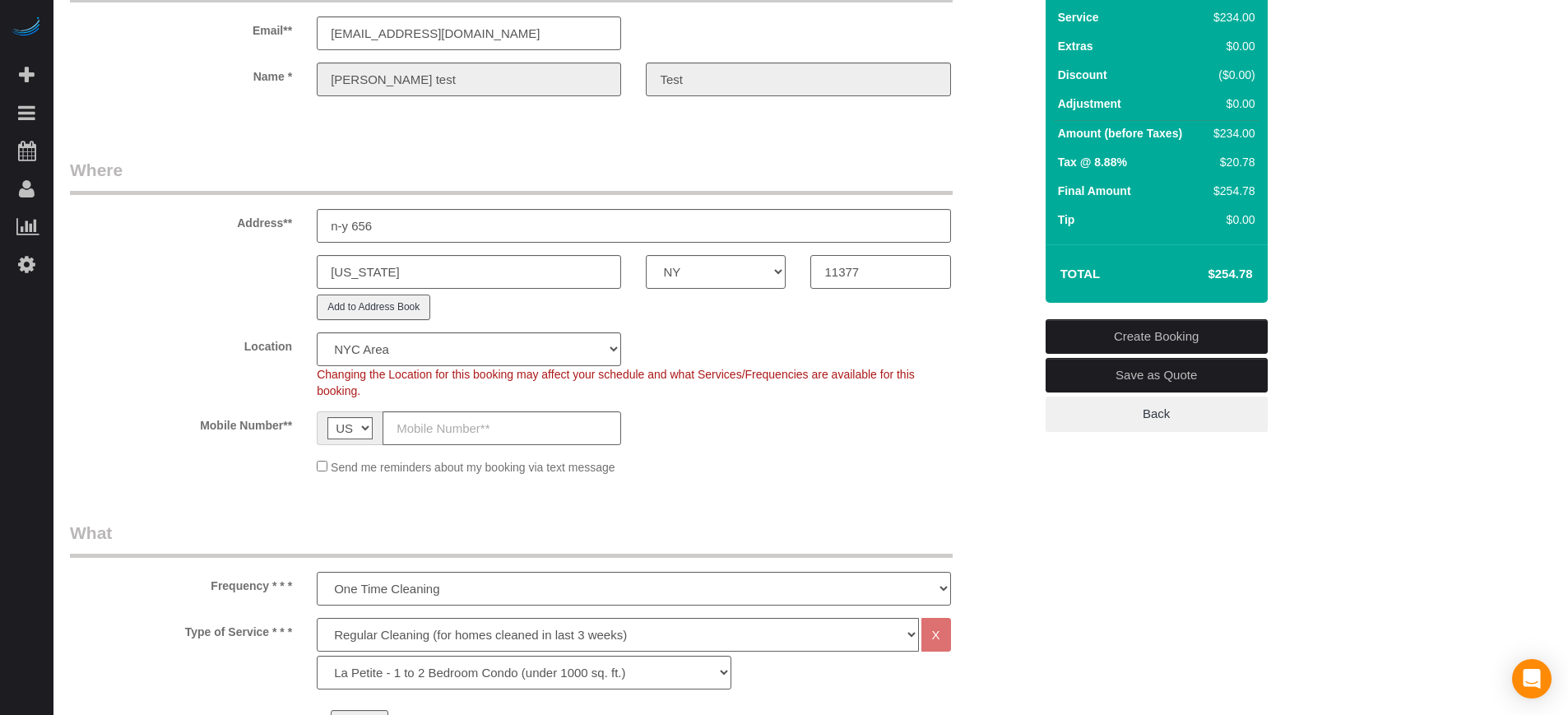
type input "11377"
click at [876, 330] on fieldset "Where Address** n-y 656 New York AK AL AR AZ CA CO CT DC DE FL GA HI IA ID IL I…" at bounding box center [551, 323] width 963 height 330
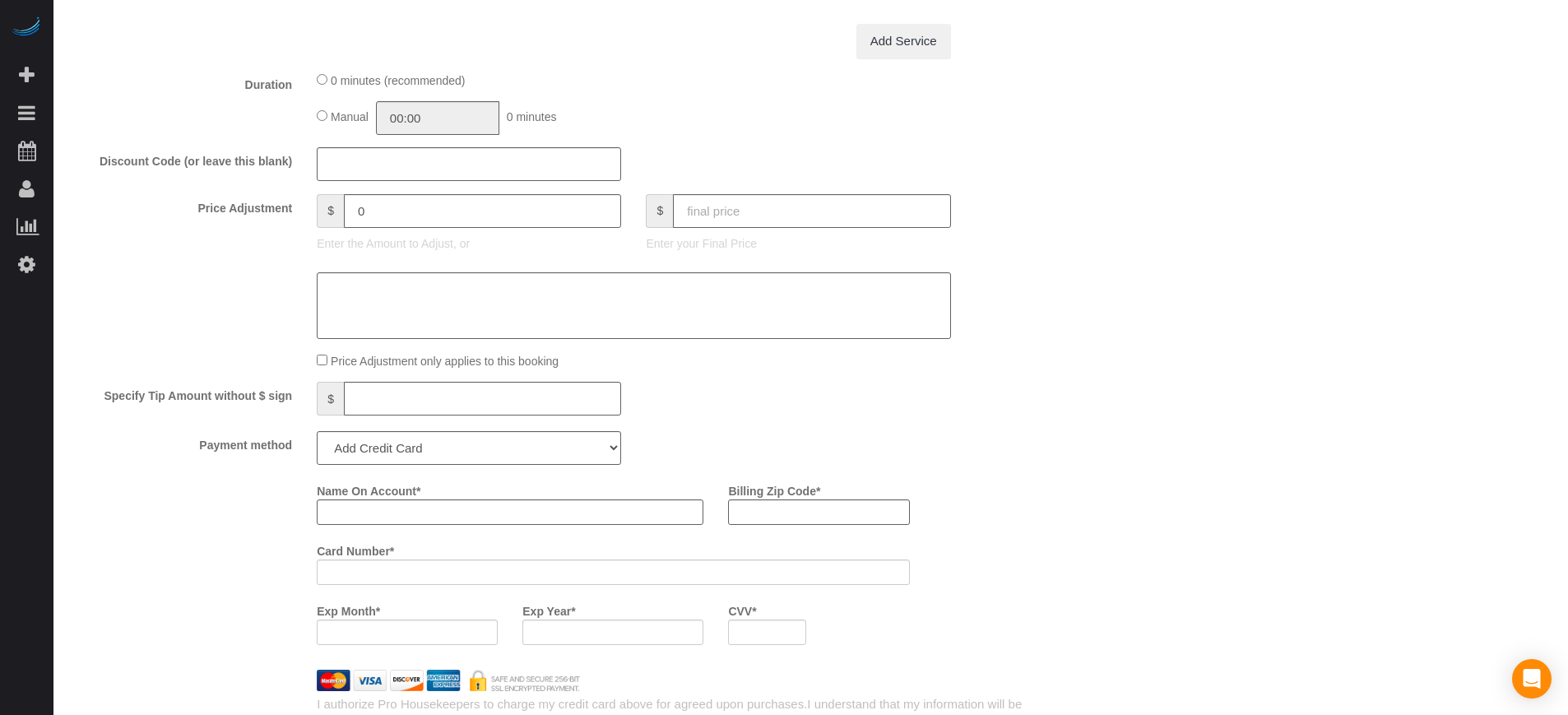
scroll to position [1750, 0]
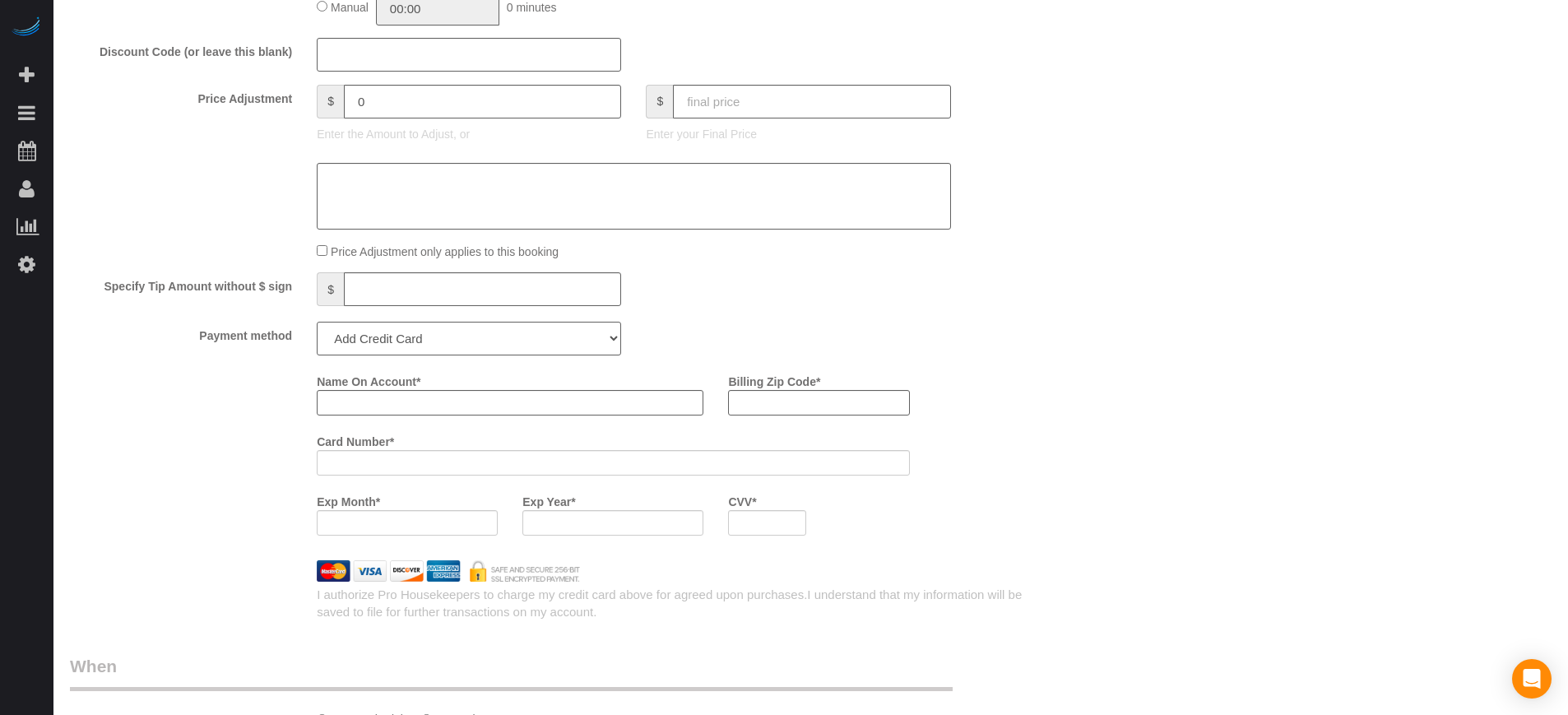
click at [401, 346] on select "Add Credit Card Cash Check Paypal" at bounding box center [469, 338] width 304 height 34
select select "string:cash"
click at [317, 322] on select "Add Credit Card Cash Check Paypal" at bounding box center [469, 338] width 304 height 34
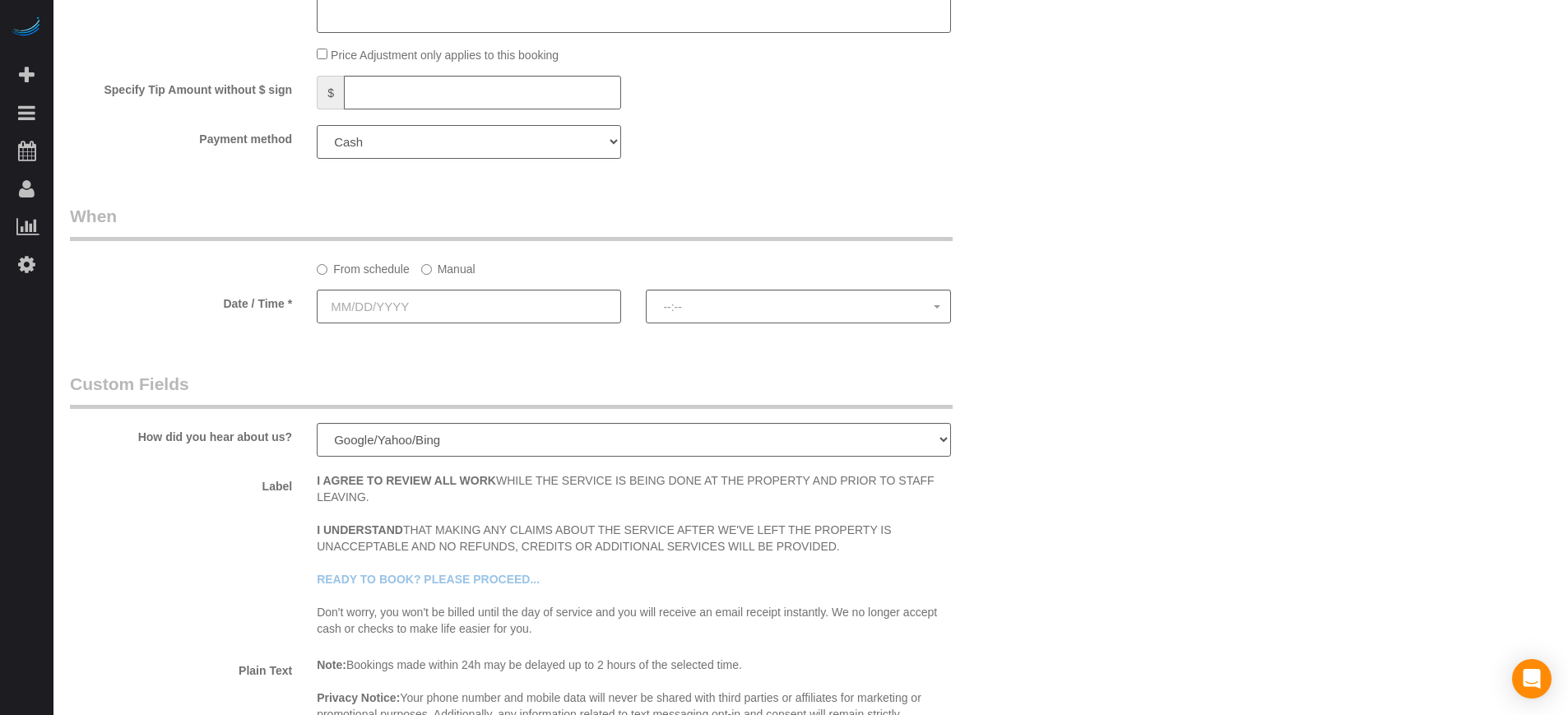
scroll to position [1955, 0]
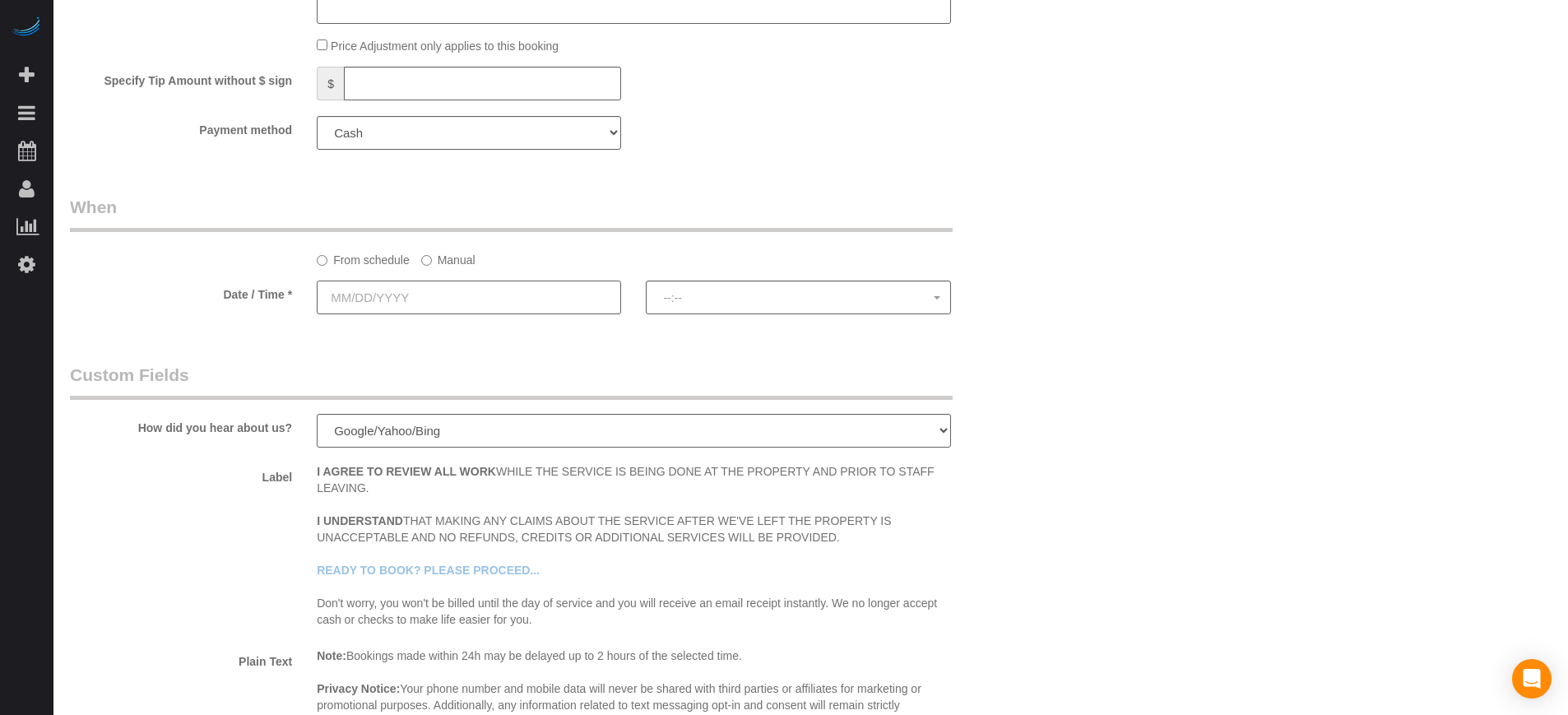
click at [403, 297] on input "text" at bounding box center [469, 297] width 304 height 34
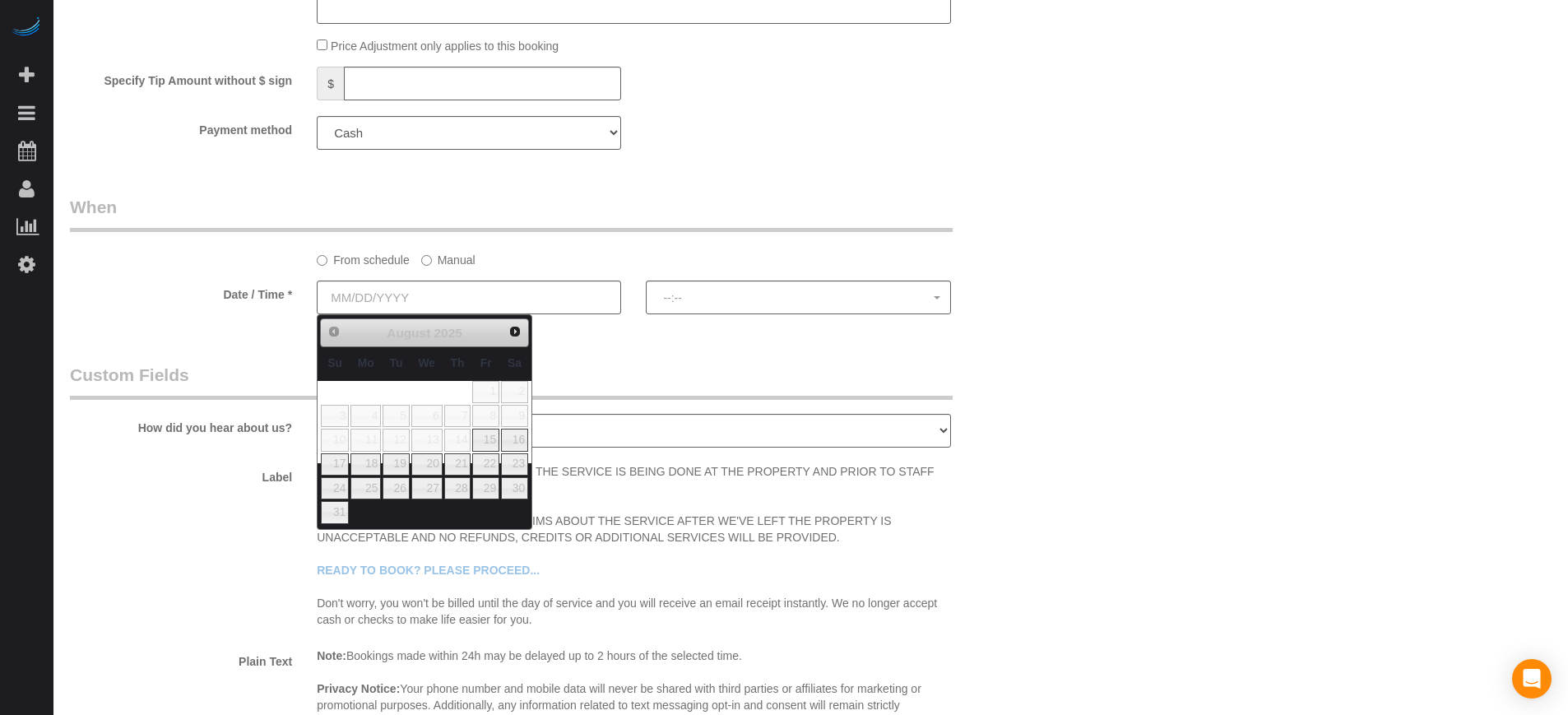
click at [459, 260] on label "Manual" at bounding box center [448, 257] width 55 height 22
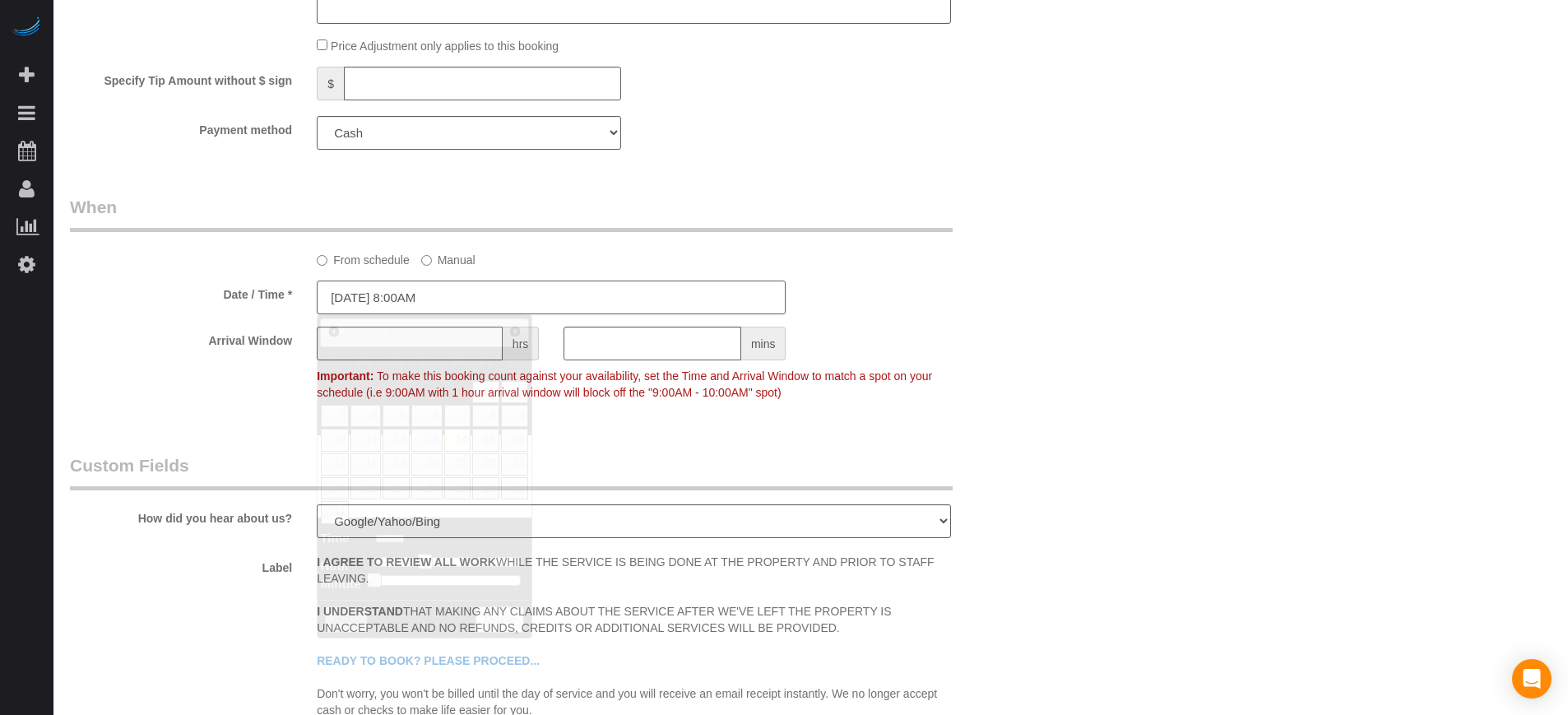
click at [443, 290] on input "08/14/2025 8:00AM" at bounding box center [551, 297] width 469 height 34
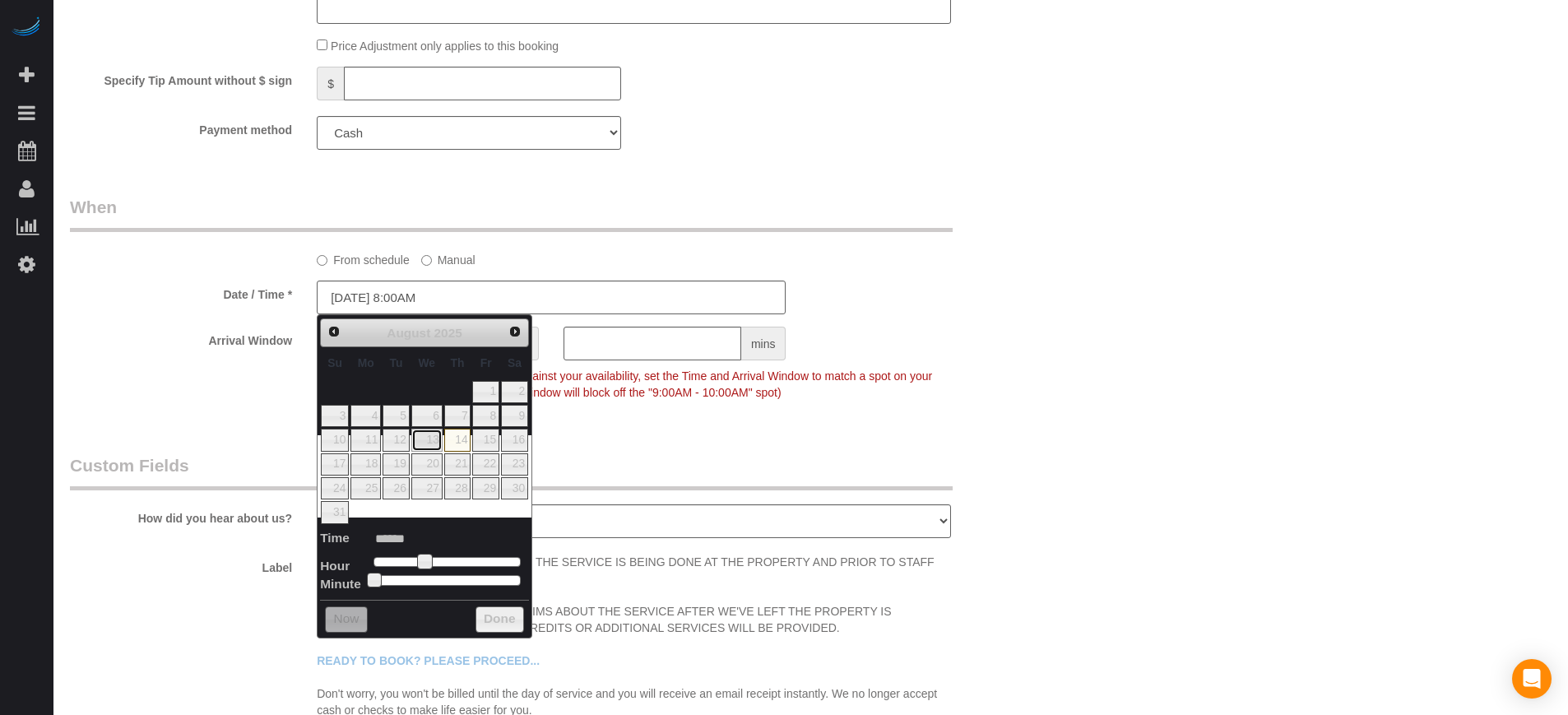
click at [437, 444] on link "13" at bounding box center [427, 439] width 32 height 22
type input "08/13/2025 8:00AM"
click at [259, 418] on fieldset "When From schedule Manual Date / Time * 08/13/2025 8:00AM Arrival Window hrs mi…" at bounding box center [551, 308] width 963 height 226
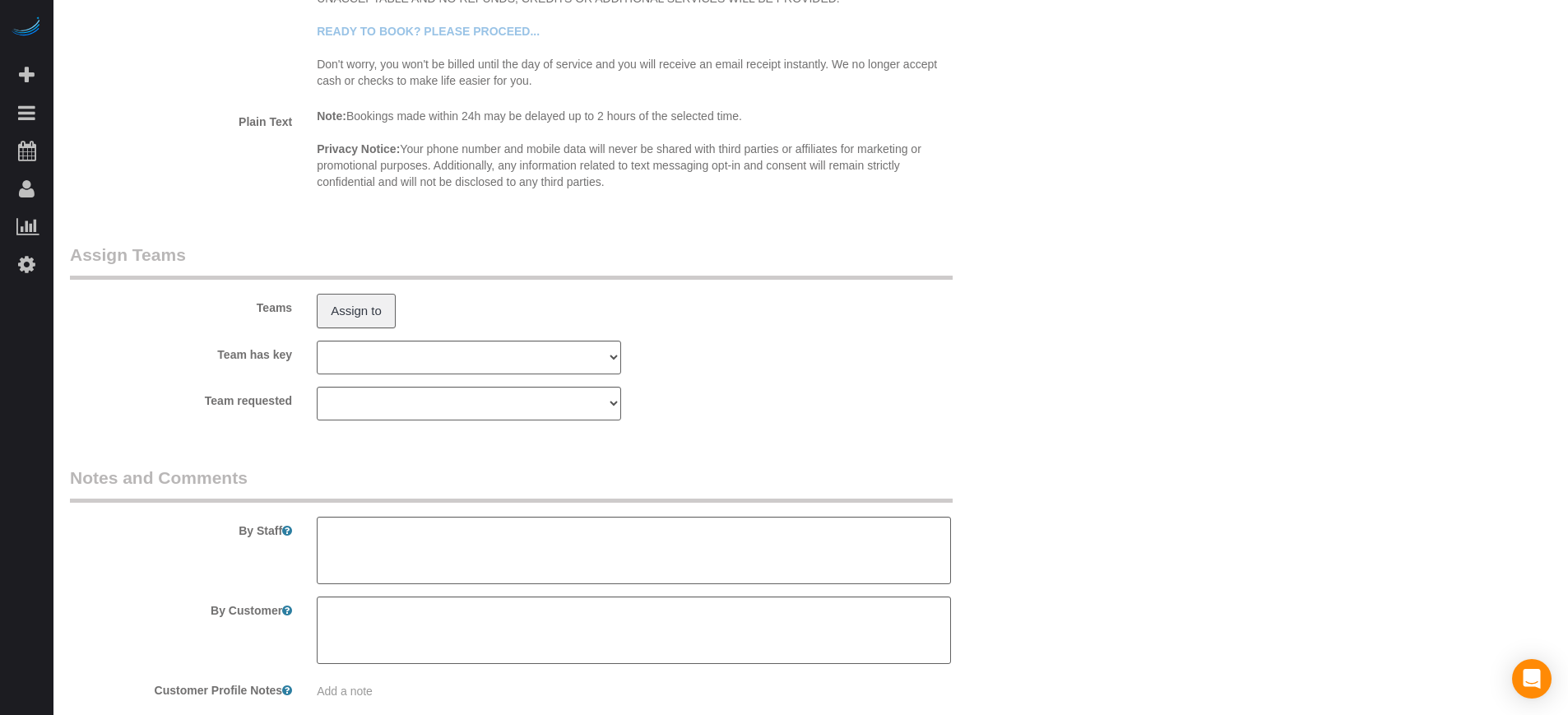
scroll to position [2672, 0]
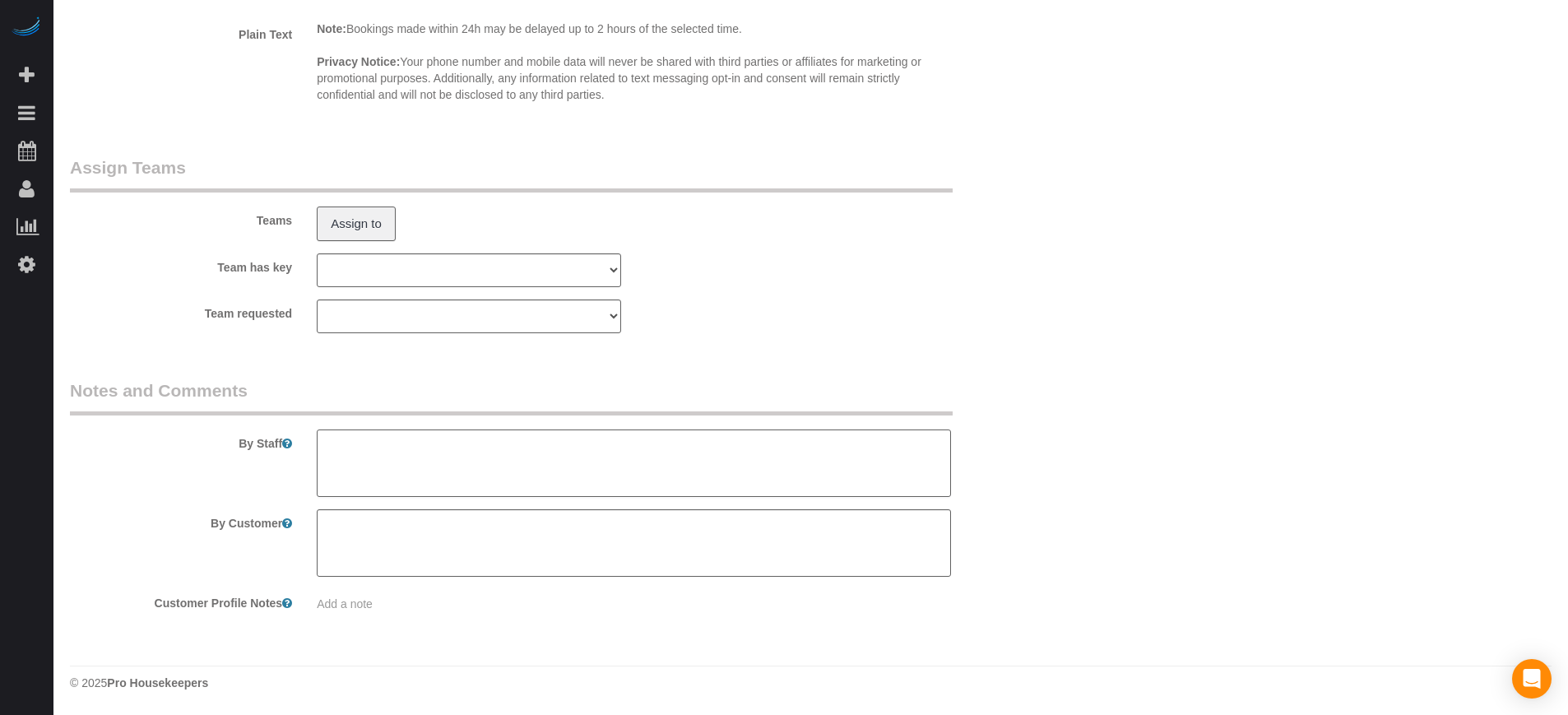
click at [482, 474] on textarea at bounding box center [633, 463] width 633 height 68
type textarea "test"
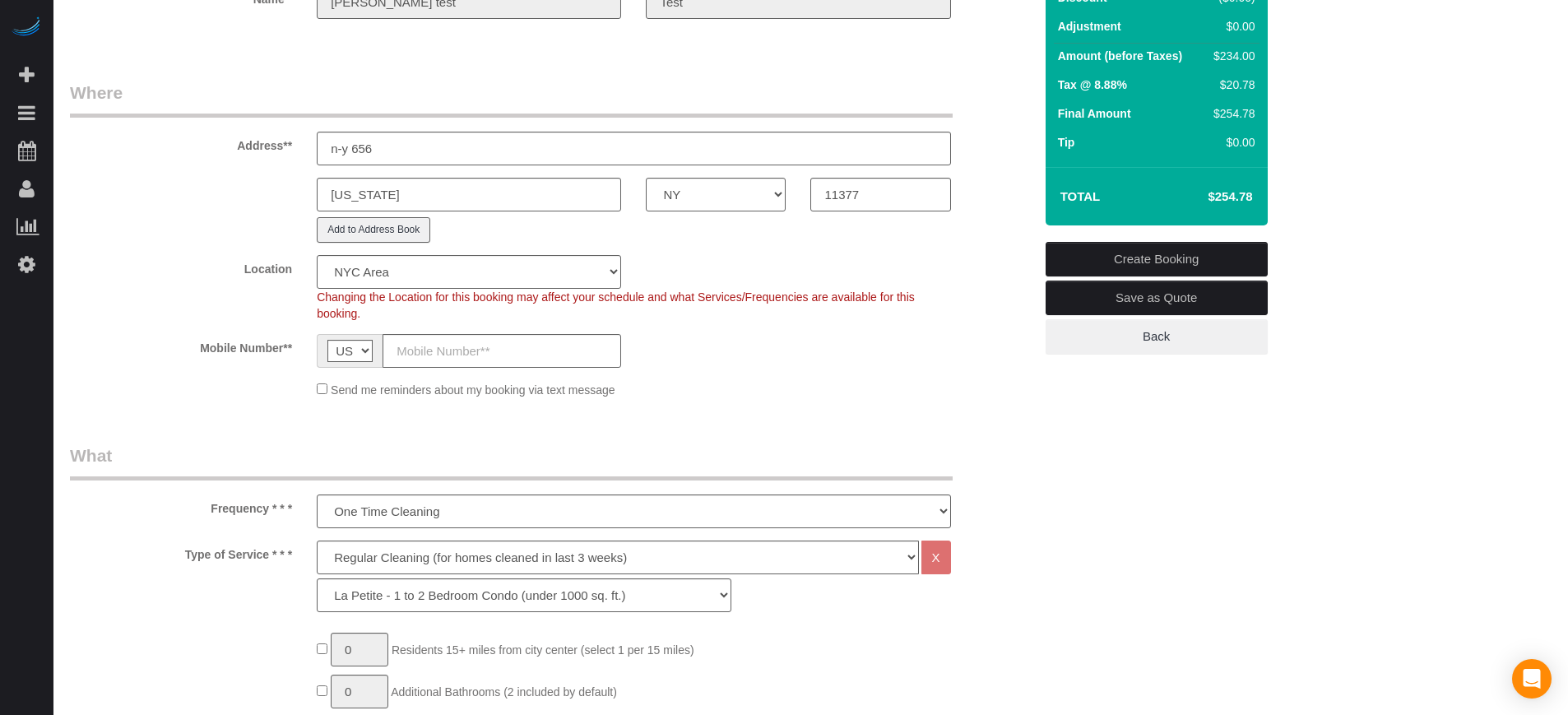
scroll to position [0, 0]
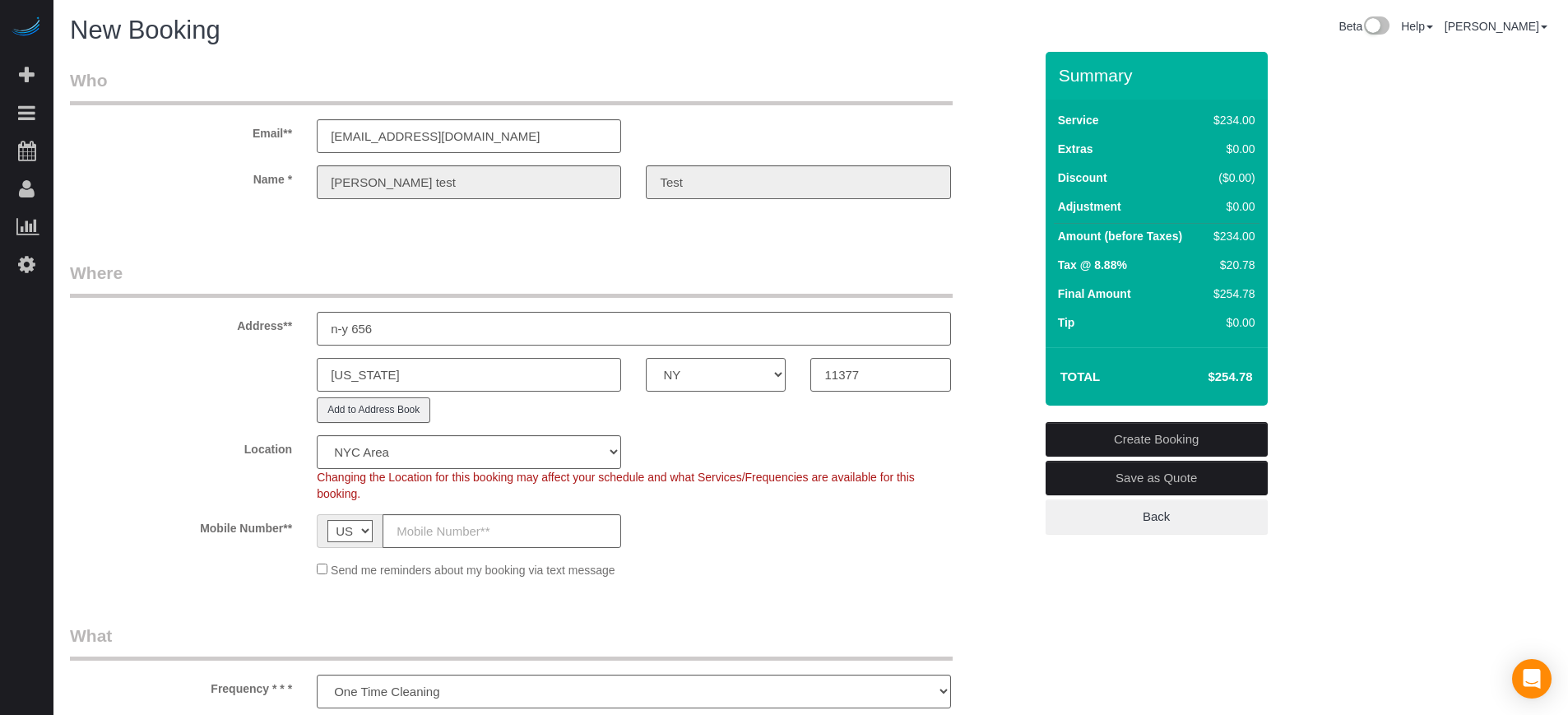
click at [1176, 431] on link "Create Booking" at bounding box center [1157, 439] width 222 height 34
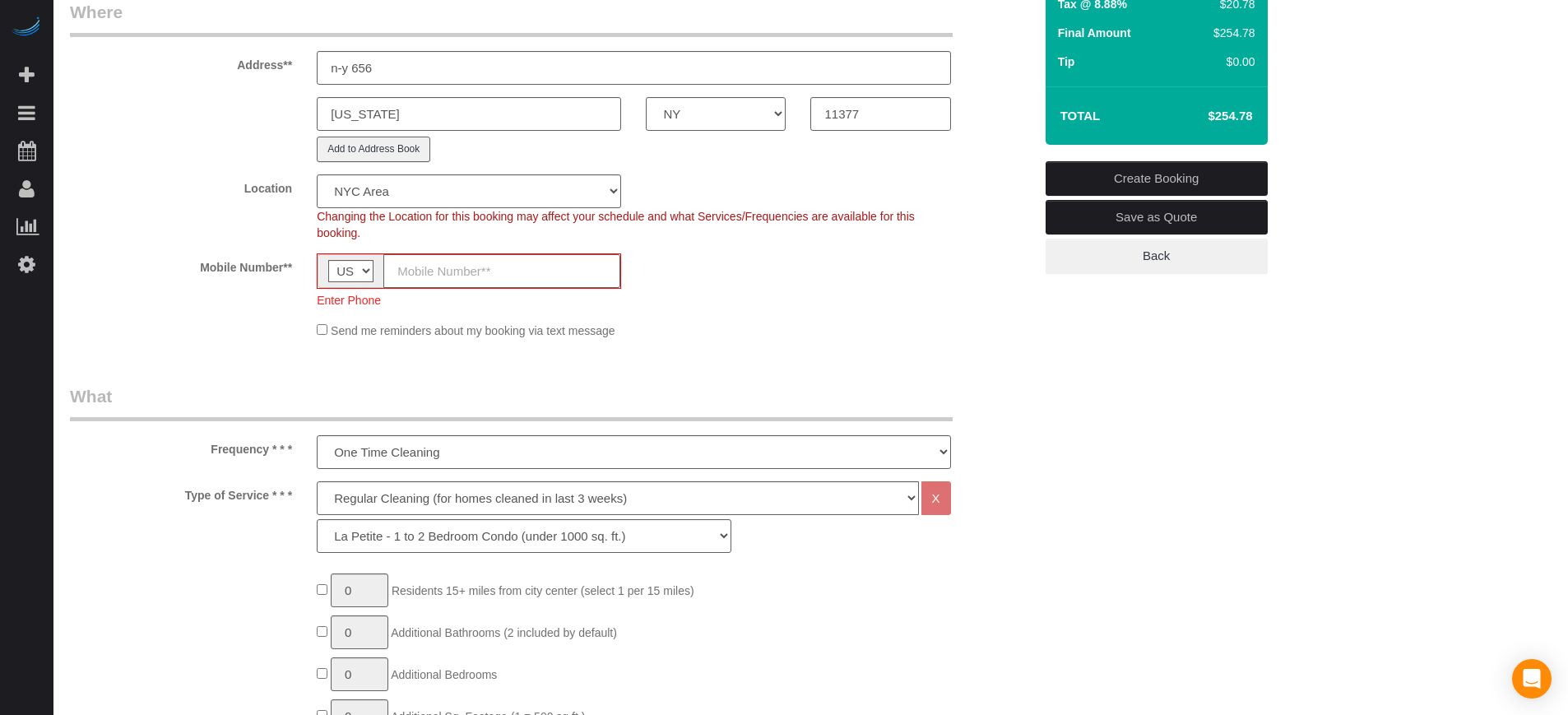
click at [499, 258] on input "text" at bounding box center [502, 271] width 237 height 34
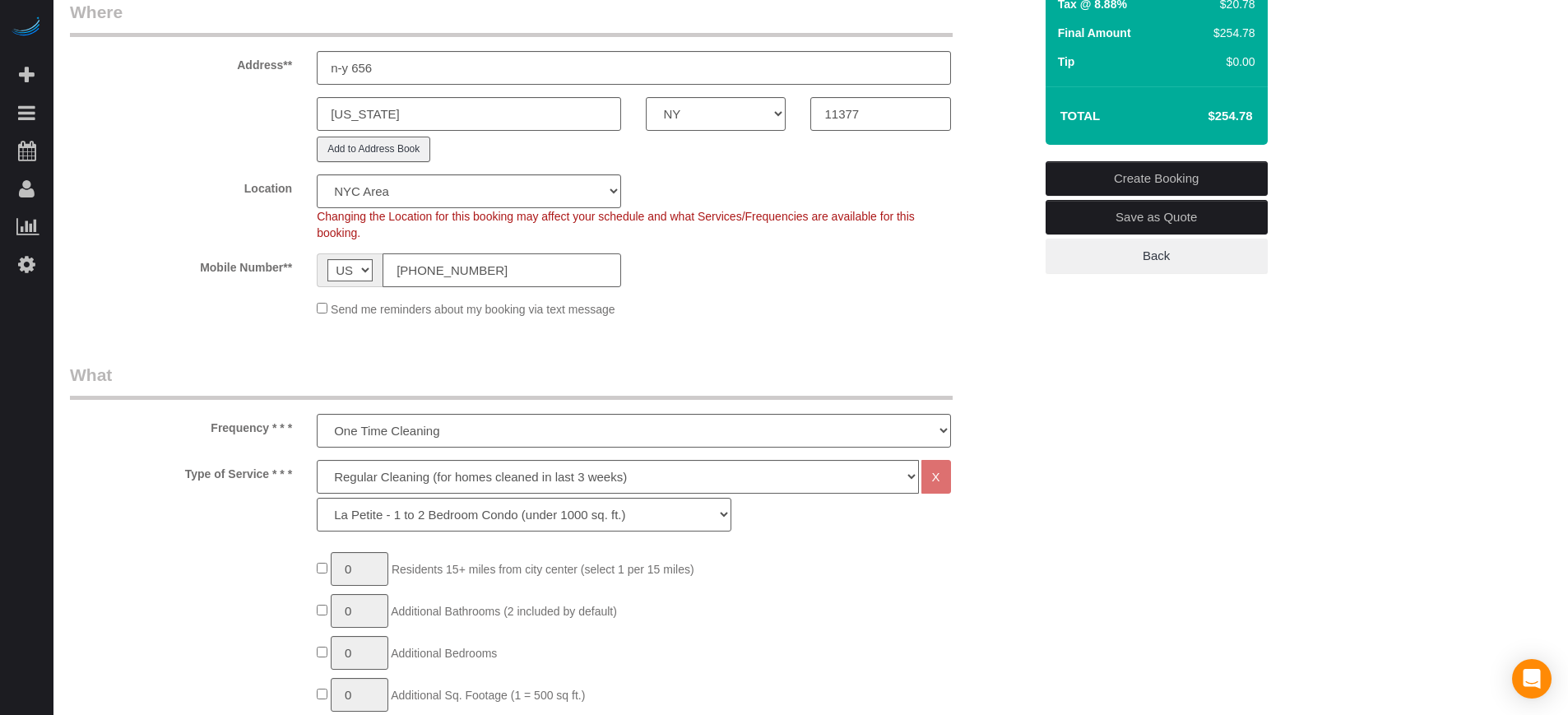
type input "(813) 492-7679"
click at [1108, 173] on link "Create Booking" at bounding box center [1157, 179] width 222 height 34
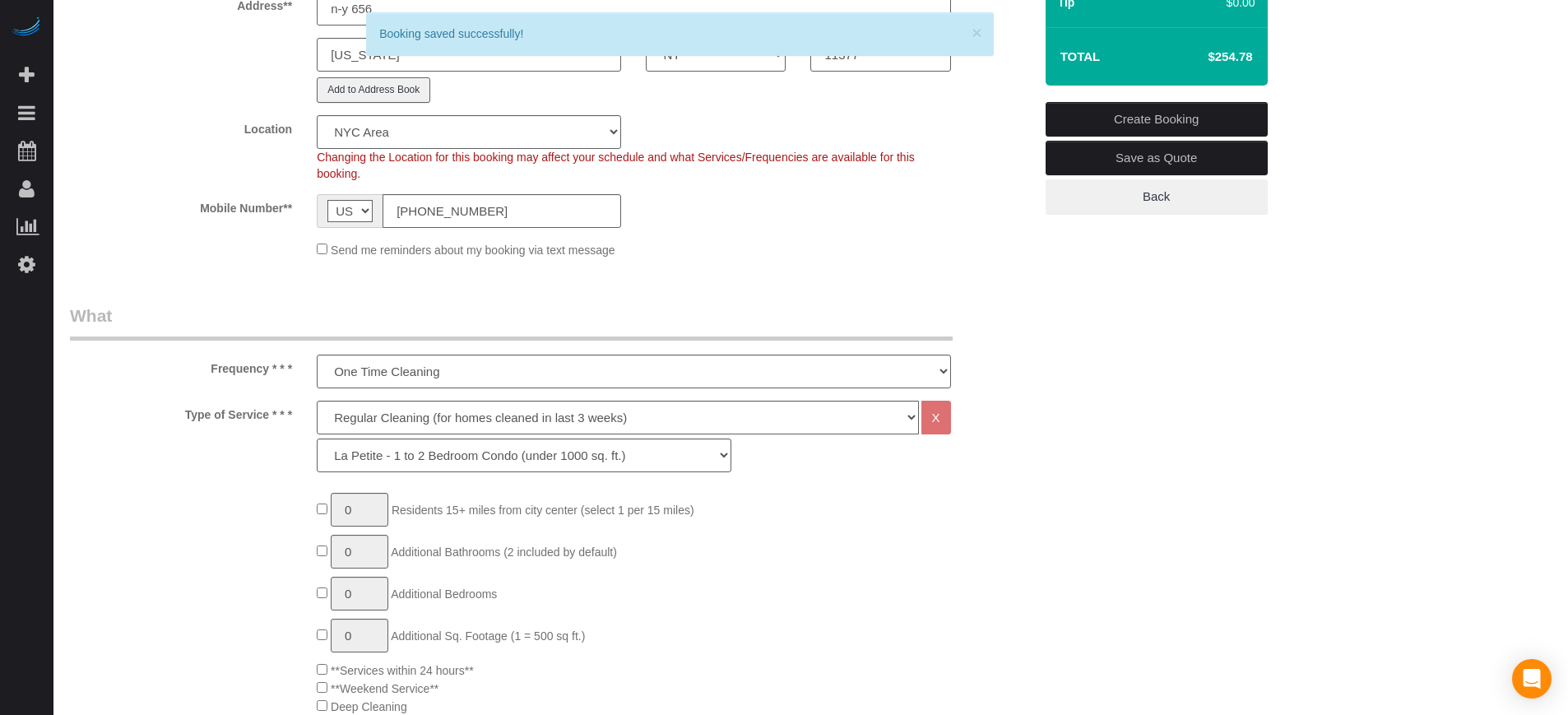
scroll to position [261, 0]
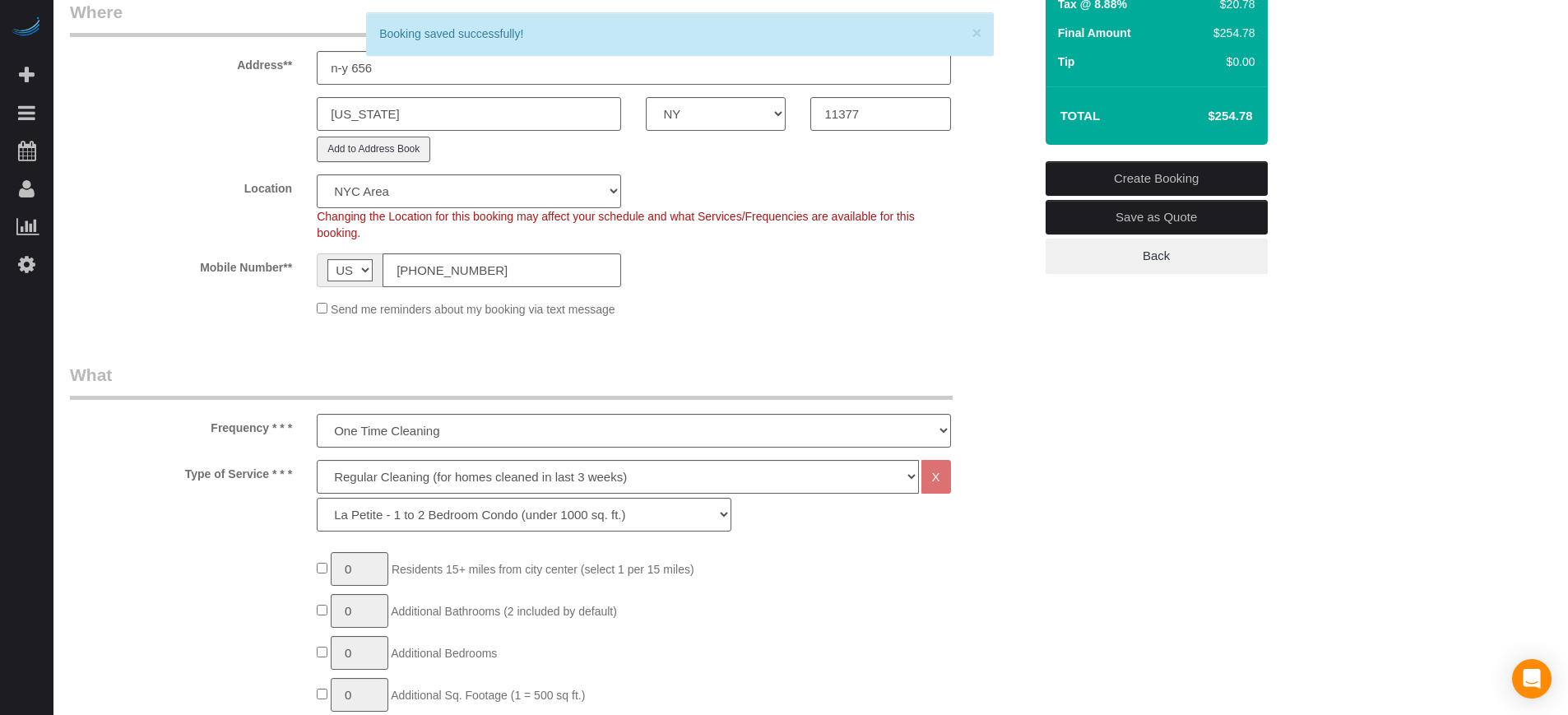
select select "*********"
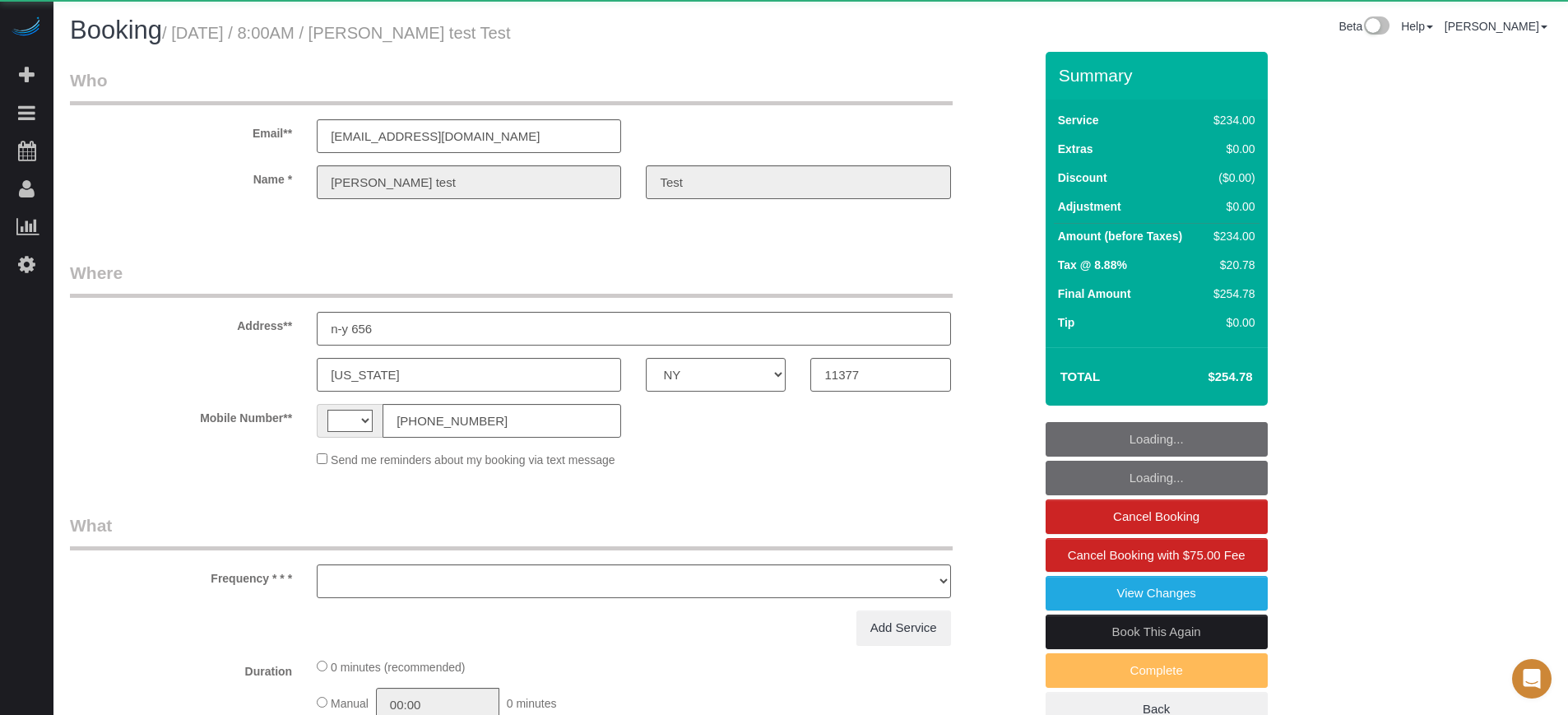
select select "NY"
select select "string:[GEOGRAPHIC_DATA]"
select select "object:618"
select select "number:9"
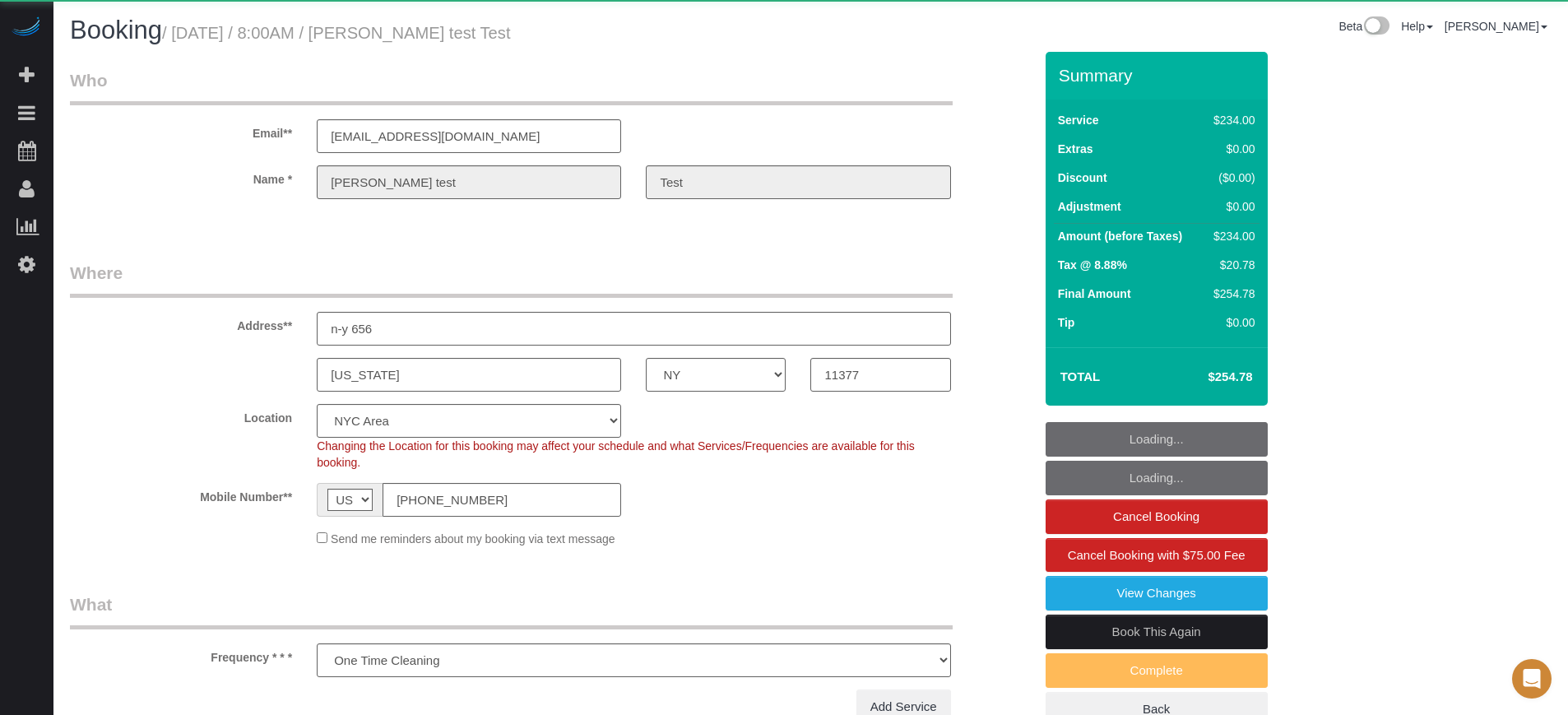
select select "object:791"
select select "4"
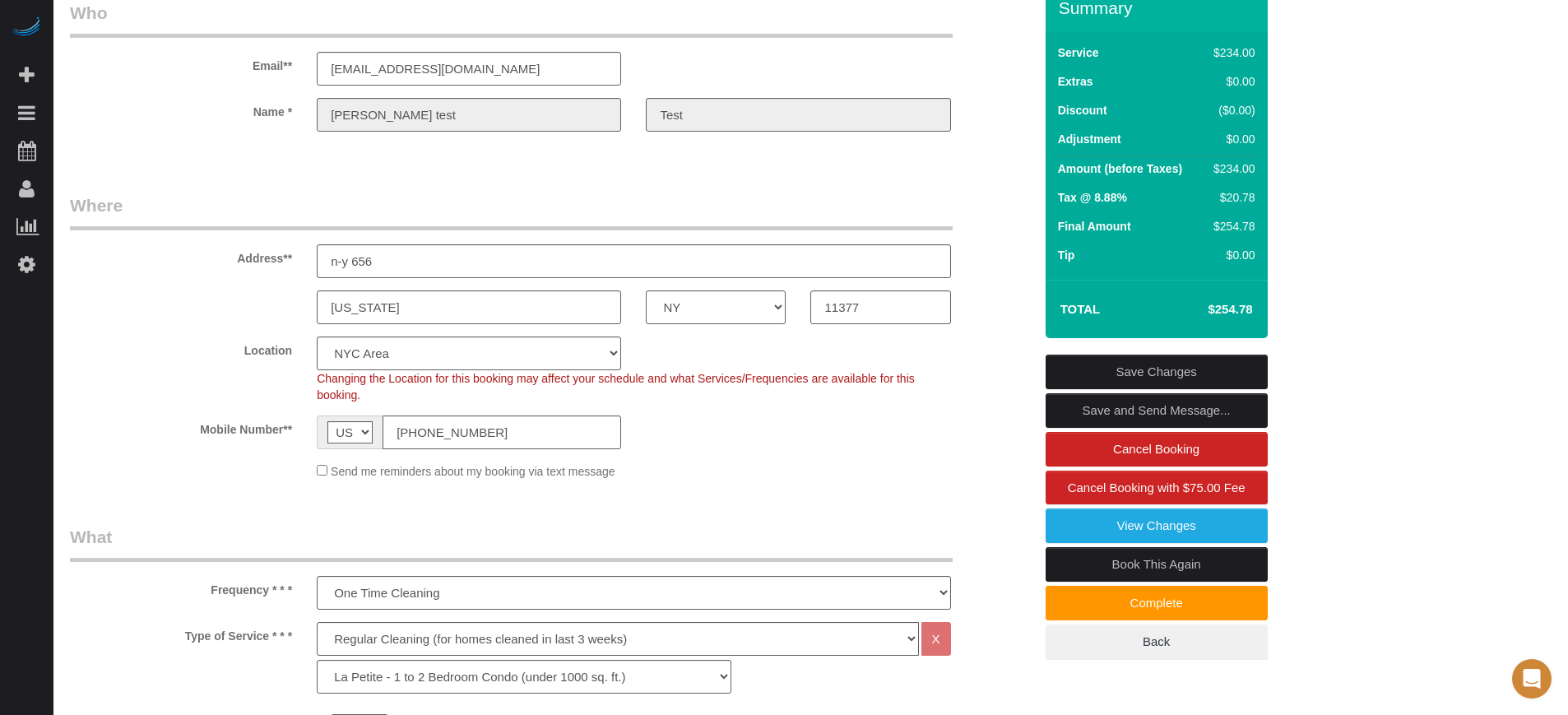
scroll to position [103, 0]
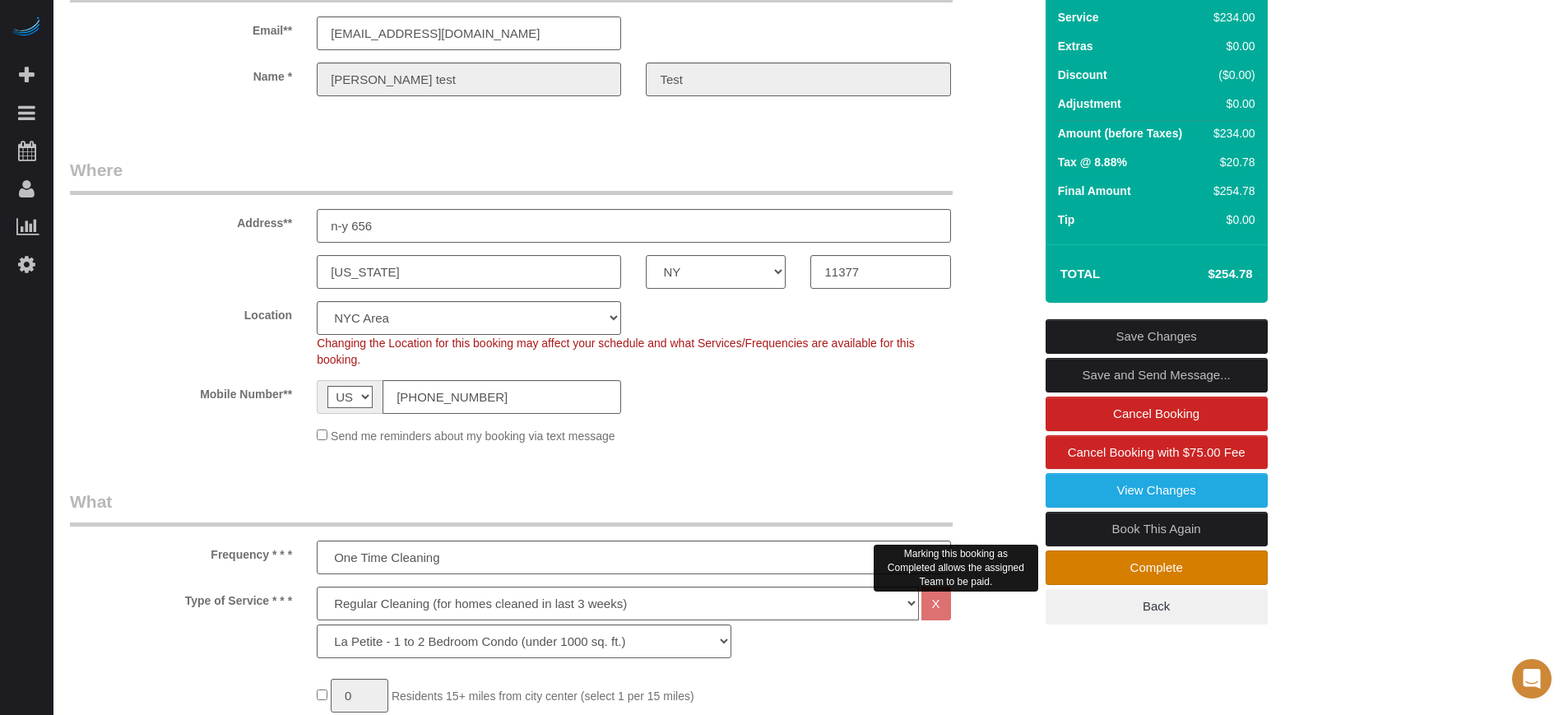
click at [1068, 561] on link "Complete" at bounding box center [1157, 568] width 222 height 34
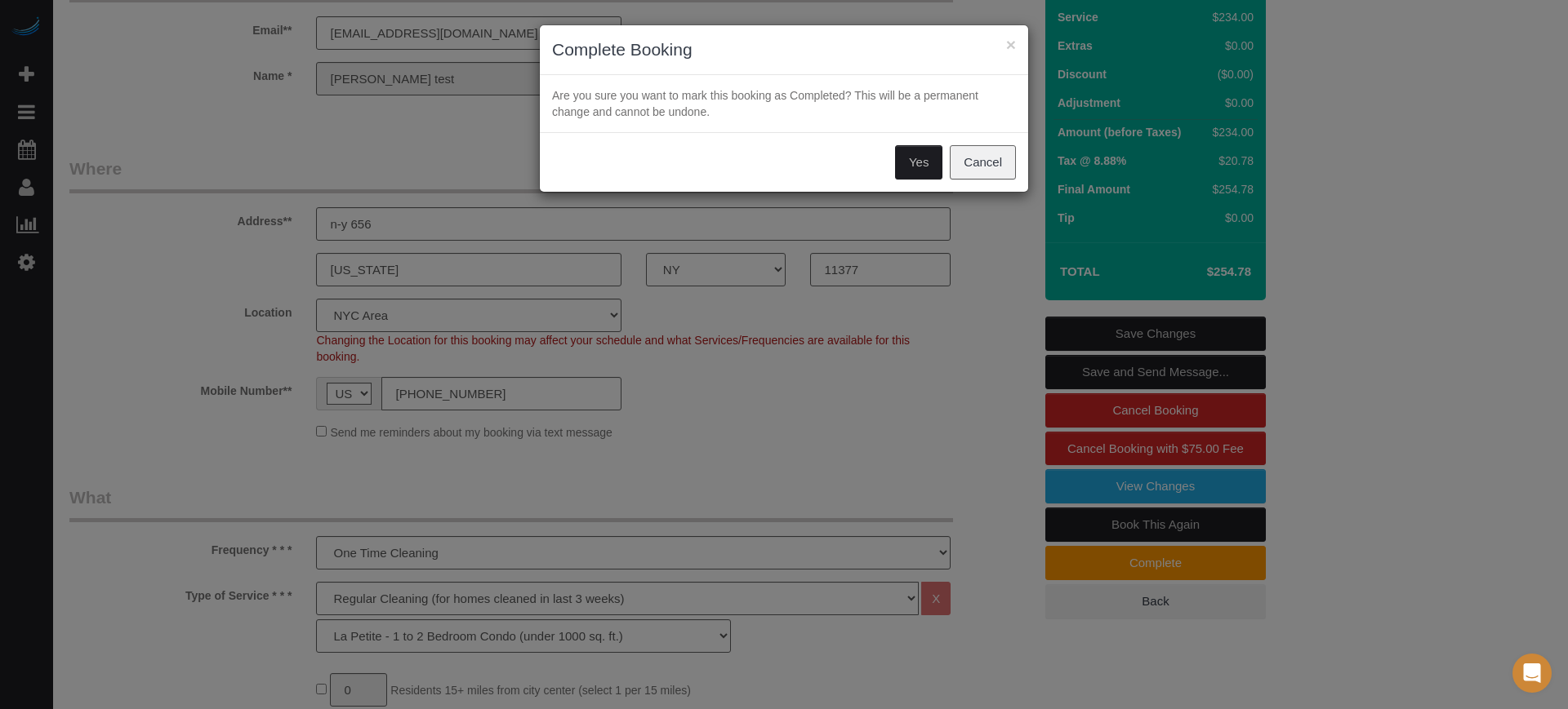
click at [919, 169] on button "Yes" at bounding box center [919, 162] width 47 height 34
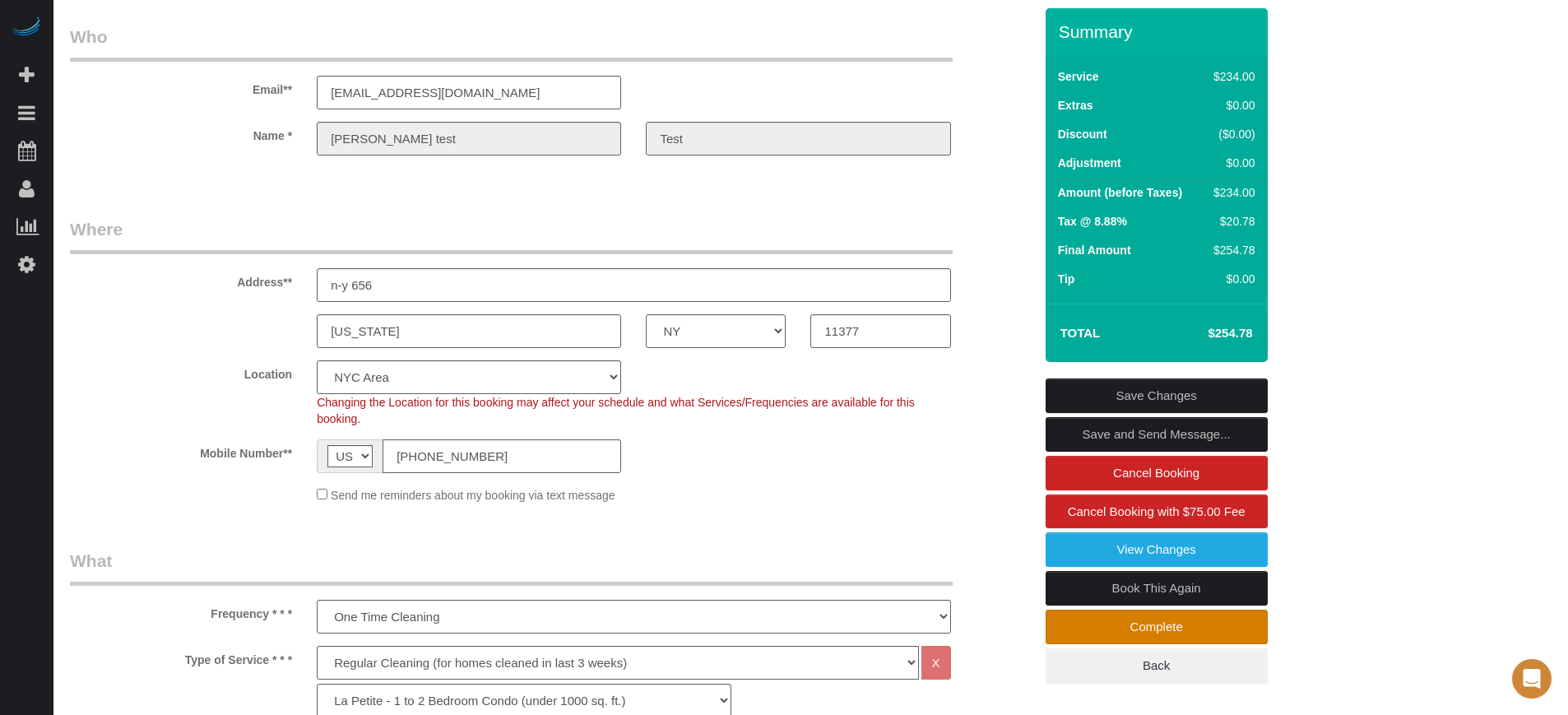
scroll to position [162, 0]
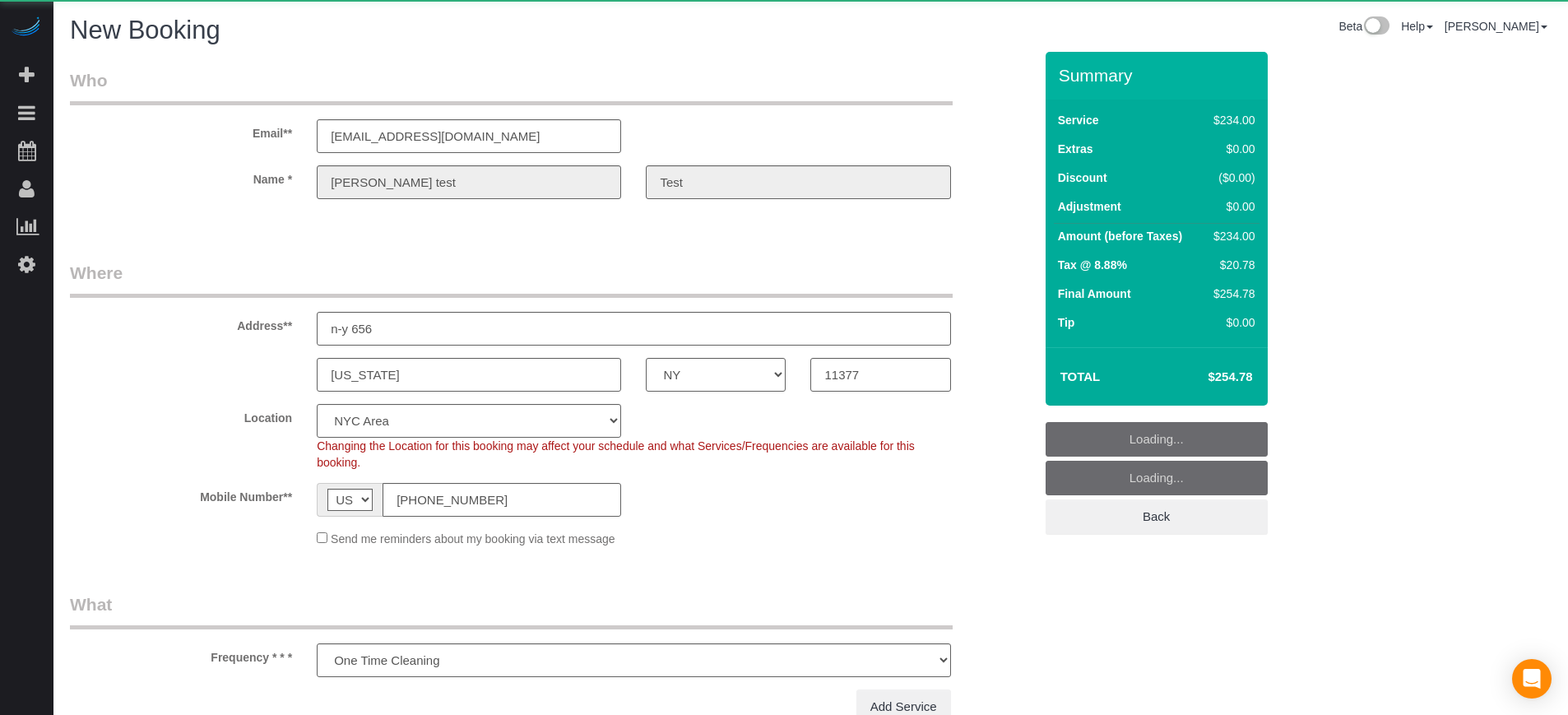
select select "NY"
select select "number:9"
select select "object:841"
select select "4"
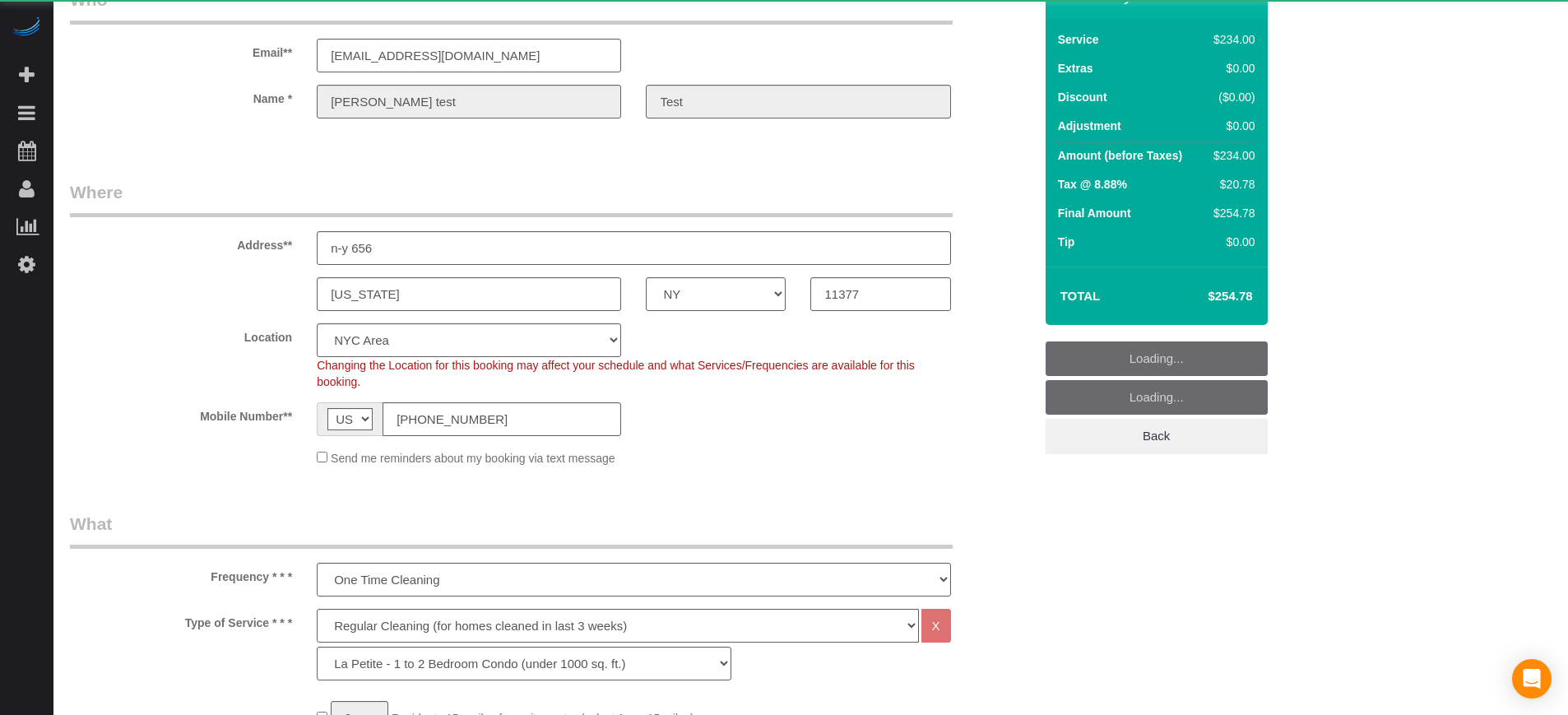
select select "object:853"
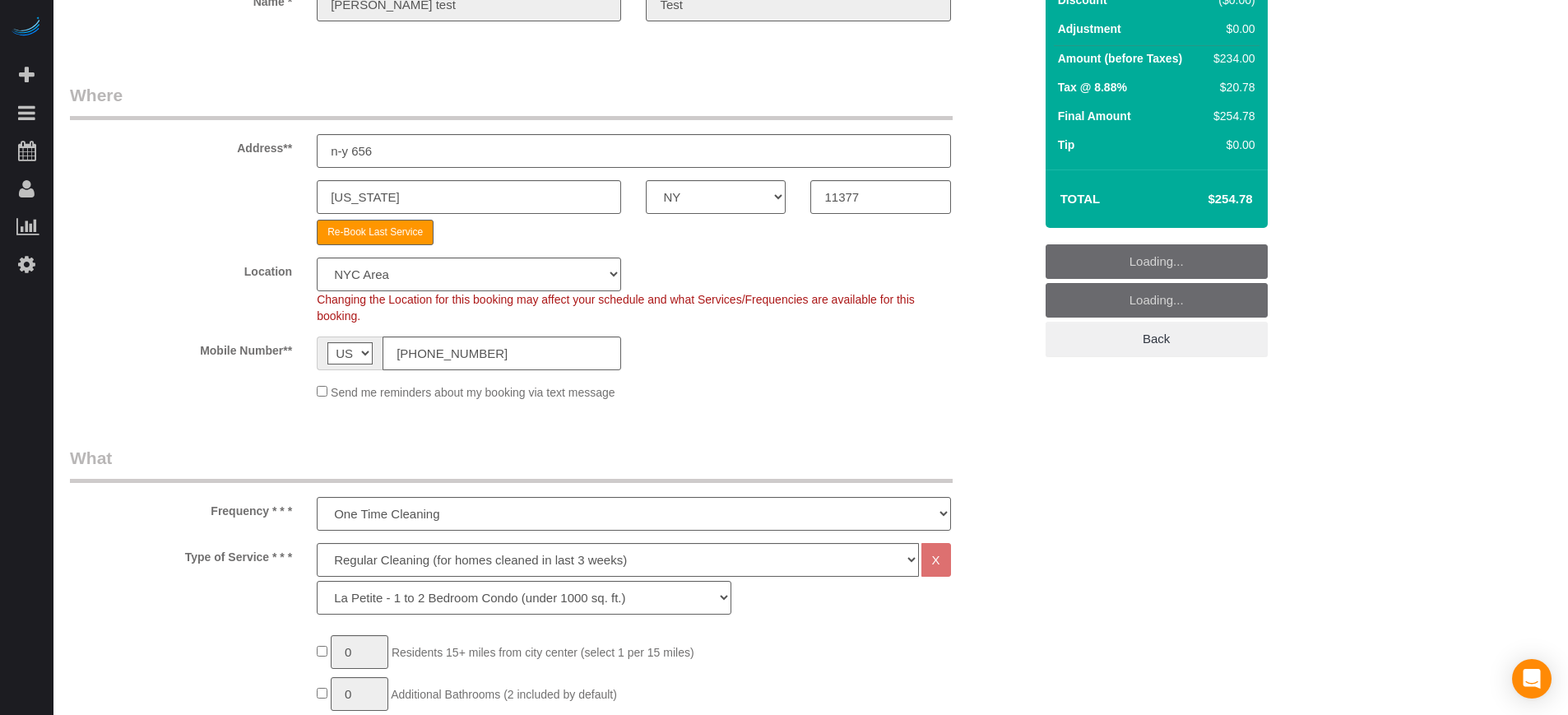
scroll to position [206, 0]
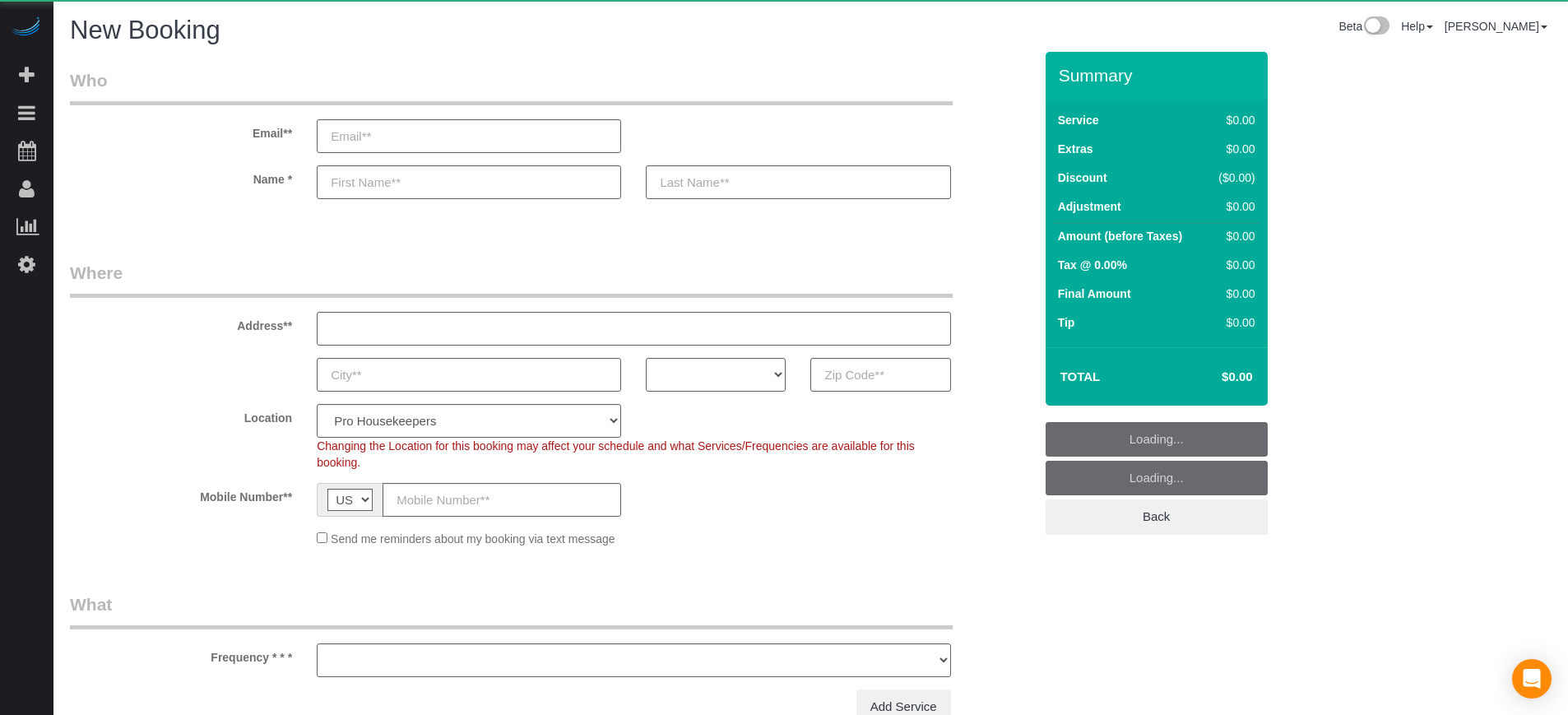
select select "number:9"
select select "object:611"
select select "4"
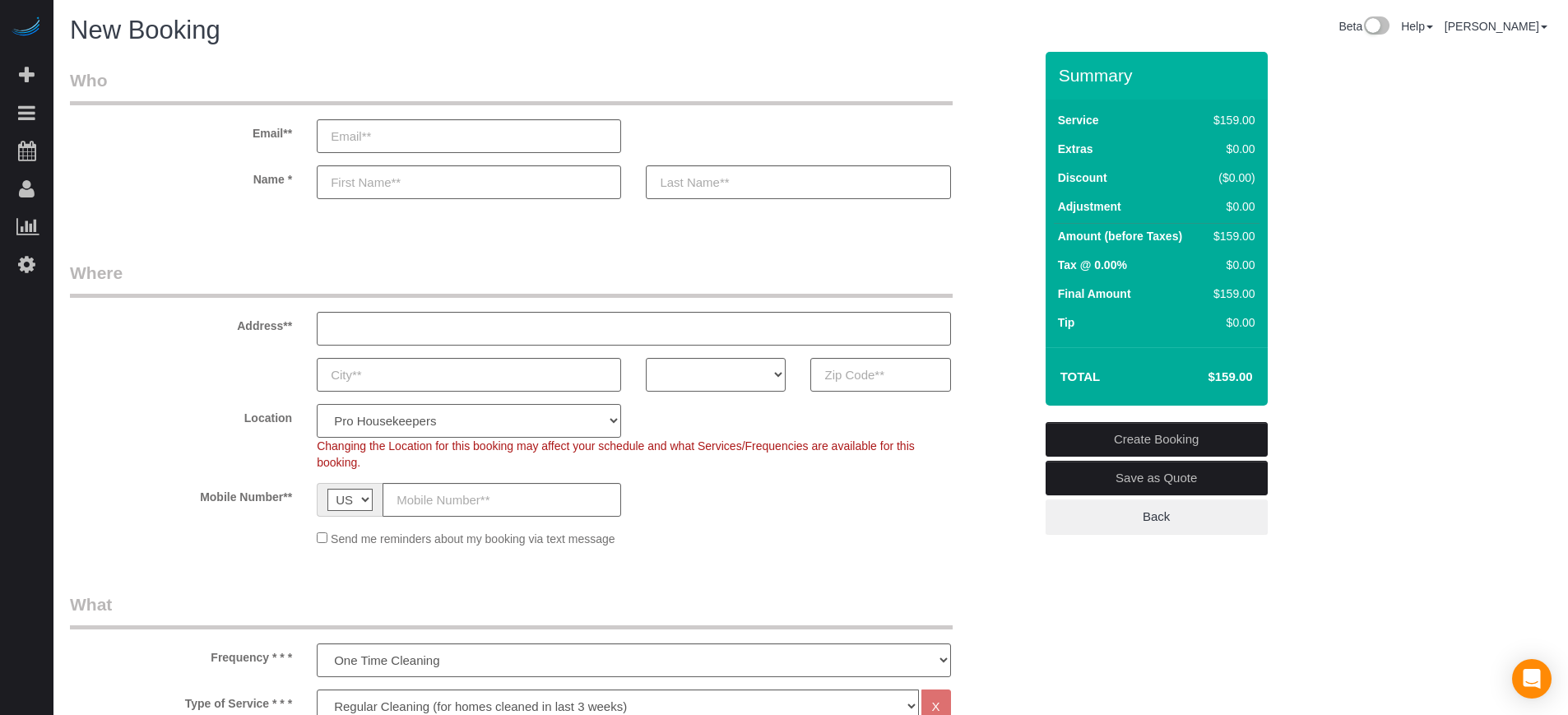
click at [347, 418] on select "Pro Housekeepers Atlanta Austin Boston Chicago Cincinnati Clearwater Denver Ft …" at bounding box center [469, 420] width 304 height 34
click at [739, 375] on select "AK AL AR AZ CA CO CT DC DE FL GA HI IA ID IL IN KS KY LA MA MD ME MI MN MO MS M…" at bounding box center [716, 374] width 140 height 34
click at [714, 375] on select "AK AL AR AZ CA CO CT DC DE FL GA HI IA ID IL IN KS KY LA MA MD ME MI MN MO MS M…" at bounding box center [716, 374] width 140 height 34
click at [679, 376] on select "AK AL AR AZ CA CO CT DC DE FL GA HI IA ID IL IN KS KY LA MA MD ME MI MN MO MS M…" at bounding box center [716, 374] width 140 height 34
click at [723, 388] on select "AK AL AR AZ CA CO CT DC DE FL GA HI IA ID IL IN KS KY LA MA MD ME MI MN MO MS M…" at bounding box center [716, 374] width 140 height 34
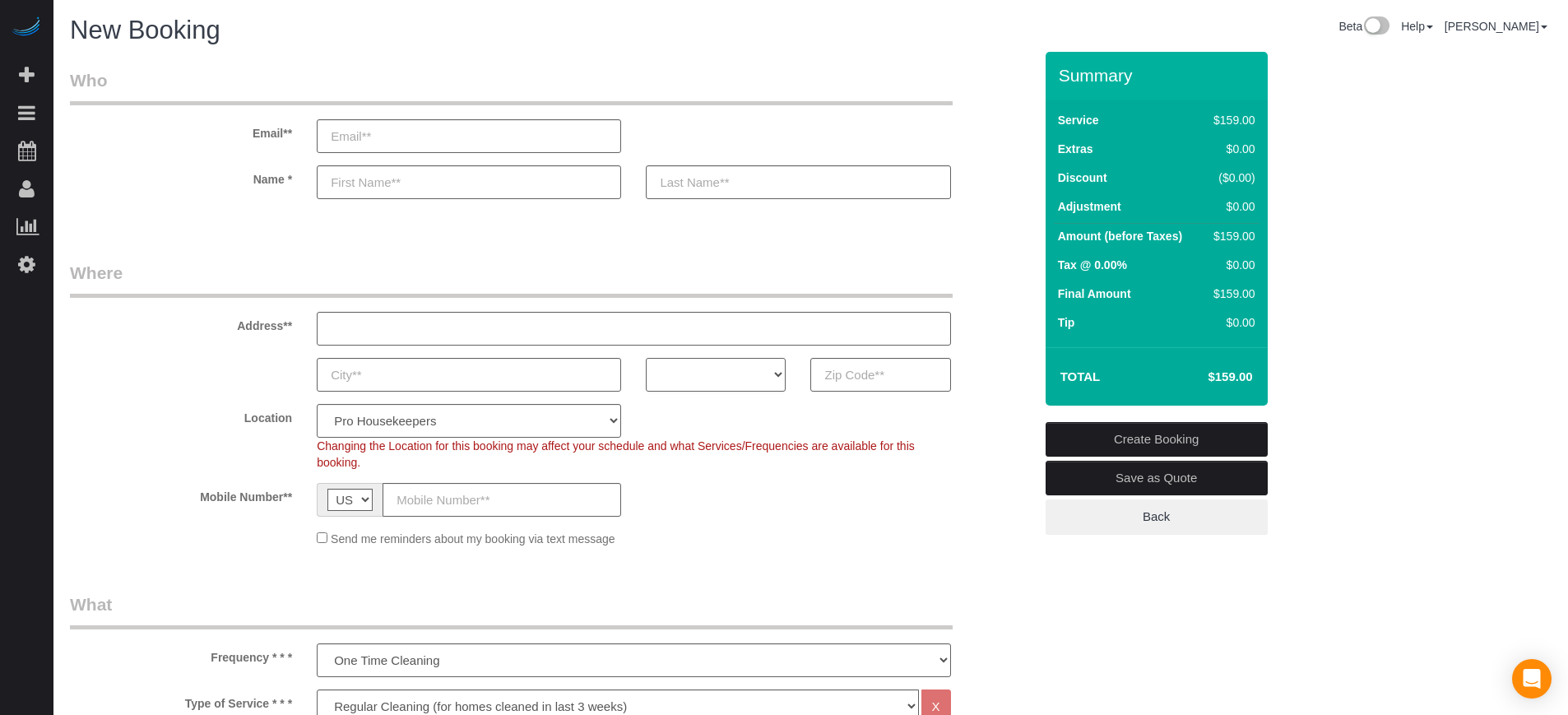
click at [700, 376] on select "AK AL AR AZ CA CO CT DC DE FL GA HI IA ID IL IN KS KY LA MA MD ME MI MN MO MS M…" at bounding box center [716, 374] width 140 height 34
click at [730, 393] on fieldset "Where Address** AK AL AR AZ CA CO CT DC DE FL GA HI IA ID IL IN KS KY LA MA MD …" at bounding box center [551, 411] width 963 height 299
click at [728, 382] on select "AK AL AR AZ CA CO CT DC DE FL GA HI IA ID IL IN KS KY LA MA MD ME MI MN MO MS M…" at bounding box center [716, 374] width 140 height 34
click at [746, 361] on select "AK AL AR AZ CA CO CT DC DE FL GA HI IA ID IL IN KS KY LA MA MD ME MI MN MO MS M…" at bounding box center [716, 374] width 140 height 34
click at [730, 369] on select "AK AL AR AZ CA CO CT DC DE FL GA HI IA ID IL IN KS KY LA MA MD ME MI MN MO MS M…" at bounding box center [716, 374] width 140 height 34
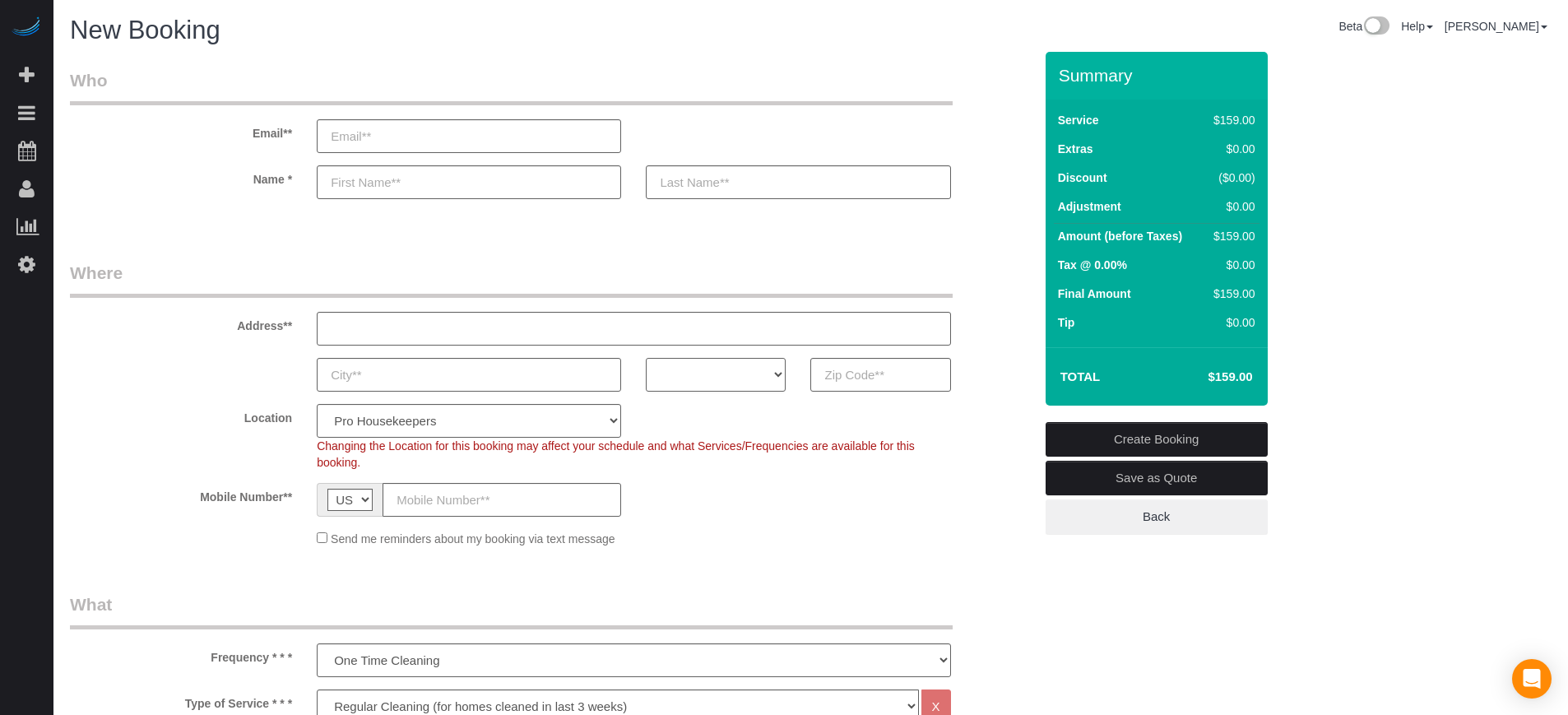
click at [675, 381] on select "AK AL AR AZ CA CO CT DC DE FL GA HI IA ID IL IN KS KY LA MA MD ME MI MN MO MS M…" at bounding box center [716, 374] width 140 height 34
click at [704, 365] on select "AK AL AR AZ CA CO CT DC DE FL GA HI IA ID IL IN KS KY LA MA MD ME MI MN MO MS M…" at bounding box center [716, 374] width 140 height 34
click at [709, 379] on select "AK AL AR AZ CA CO CT DC DE FL GA HI IA ID IL IN KS KY LA MA MD ME MI MN MO MS M…" at bounding box center [716, 374] width 140 height 34
click at [728, 373] on select "AK AL AR AZ CA CO CT DC DE FL GA HI IA ID IL IN KS KY LA MA MD ME MI MN MO MS M…" at bounding box center [716, 374] width 140 height 34
click at [730, 384] on select "AK AL AR AZ CA CO CT DC DE FL GA HI IA ID IL IN KS KY LA MA MD ME MI MN MO MS M…" at bounding box center [716, 374] width 140 height 34
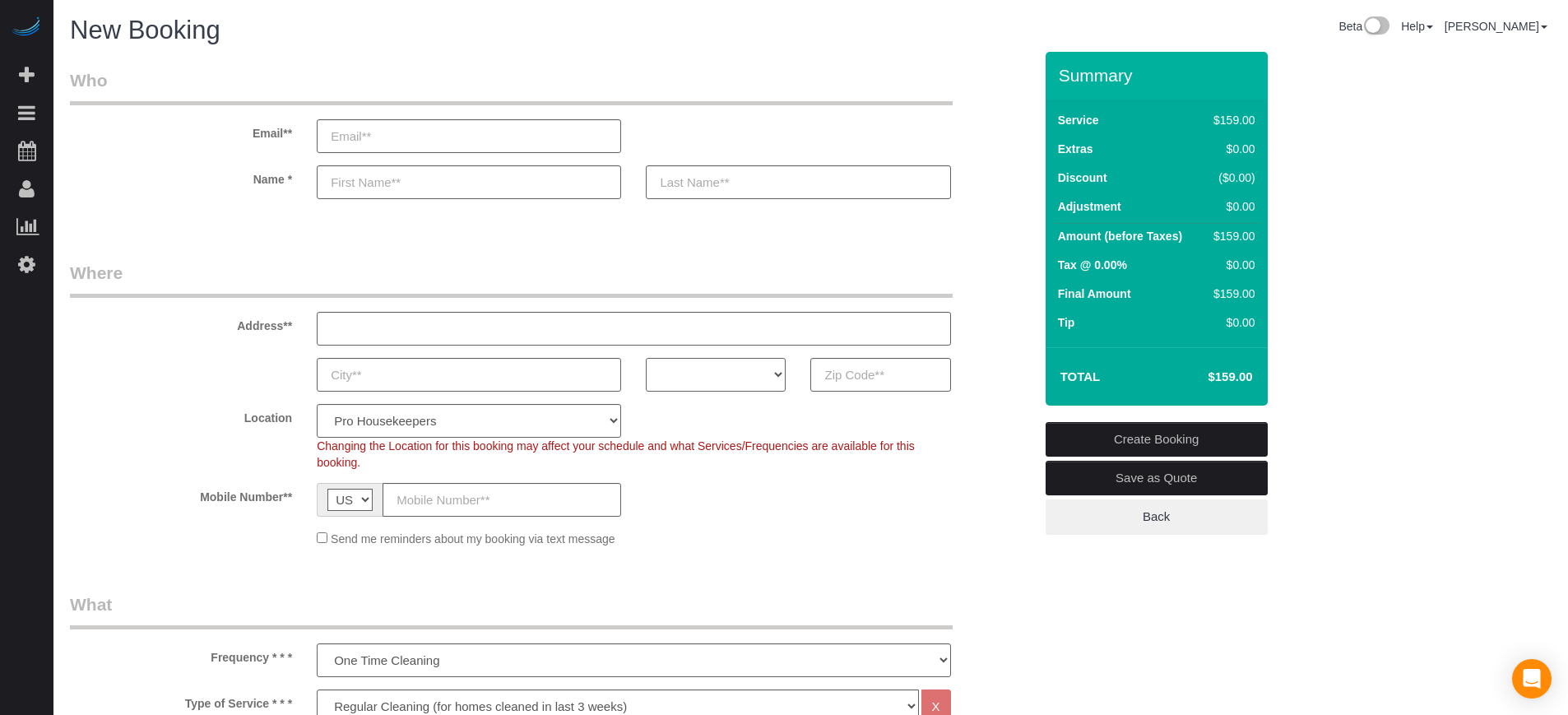
click at [742, 377] on select "AK AL AR AZ CA CO CT DC DE FL GA HI IA ID IL IN KS KY LA MA MD ME MI MN MO MS M…" at bounding box center [716, 374] width 140 height 34
click at [715, 388] on select "AK AL AR AZ CA CO CT DC DE FL GA HI IA ID IL IN KS KY LA MA MD ME MI MN MO MS M…" at bounding box center [716, 374] width 140 height 34
click at [708, 372] on select "AK AL AR AZ CA CO CT DC DE FL GA HI IA ID IL IN KS KY LA MA MD ME MI MN MO MS M…" at bounding box center [716, 374] width 140 height 34
click at [724, 387] on select "AK AL AR AZ CA CO CT DC DE FL GA HI IA ID IL IN KS KY LA MA MD ME MI MN MO MS M…" at bounding box center [716, 374] width 140 height 34
click at [734, 365] on select "AK AL AR AZ CA CO CT DC DE FL GA HI IA ID IL IN KS KY LA MA MD ME MI MN MO MS M…" at bounding box center [716, 374] width 140 height 34
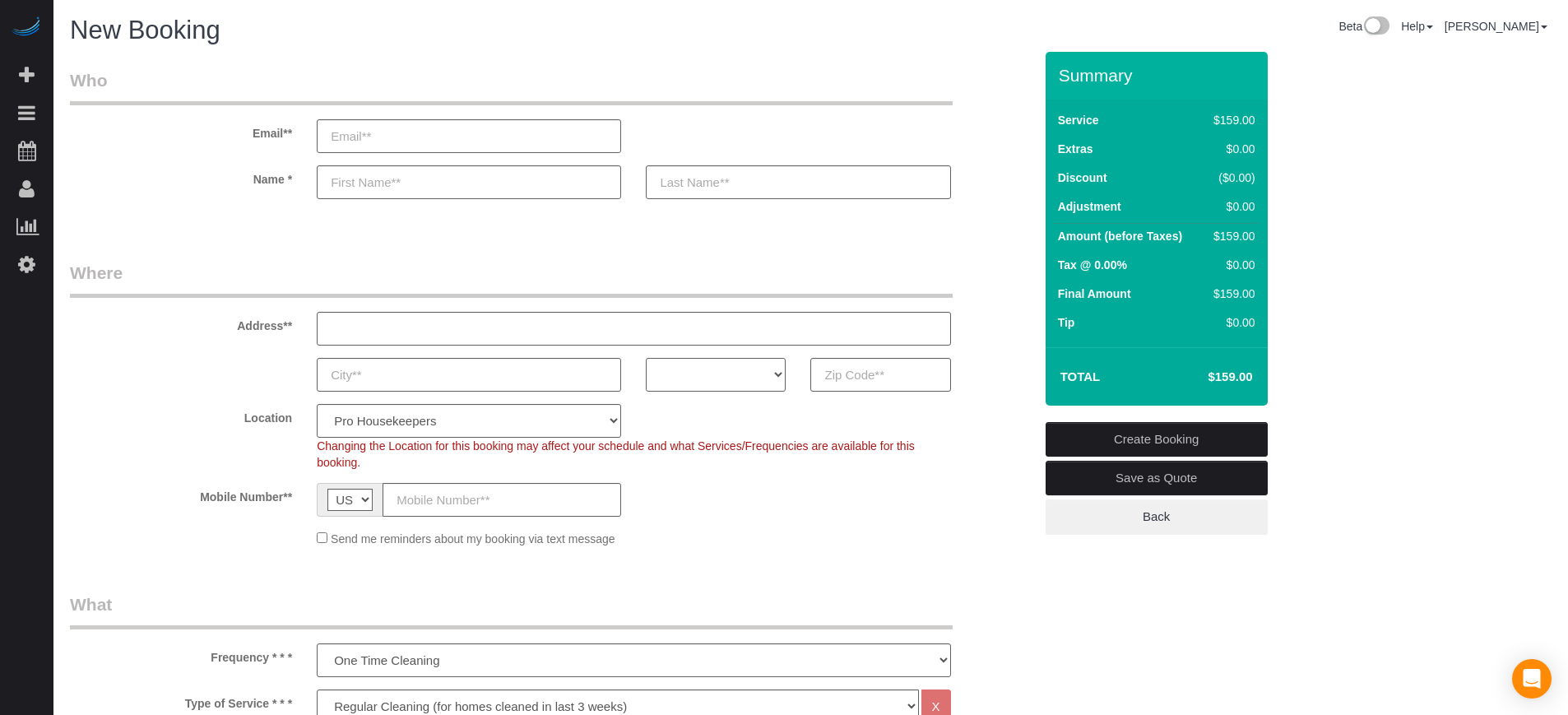
click at [736, 382] on select "AK AL AR AZ CA CO CT DC DE FL GA HI IA ID IL IN KS KY LA MA MD ME MI MN MO MS M…" at bounding box center [716, 374] width 140 height 34
click at [745, 363] on select "AK AL AR AZ CA CO CT DC DE FL GA HI IA ID IL IN KS KY LA MA MD ME MI MN MO MS M…" at bounding box center [716, 374] width 140 height 34
click at [733, 390] on select "AK AL AR AZ CA CO CT DC DE FL GA HI IA ID IL IN KS KY LA MA MD ME MI MN MO MS M…" at bounding box center [716, 374] width 140 height 34
click at [705, 390] on select "AK AL AR AZ CA CO CT DC DE FL GA HI IA ID IL IN KS KY LA MA MD ME MI MN MO MS M…" at bounding box center [716, 374] width 140 height 34
click at [719, 373] on select "AK AL AR AZ CA CO CT DC DE FL GA HI IA ID IL IN KS KY LA MA MD ME MI MN MO MS M…" at bounding box center [716, 374] width 140 height 34
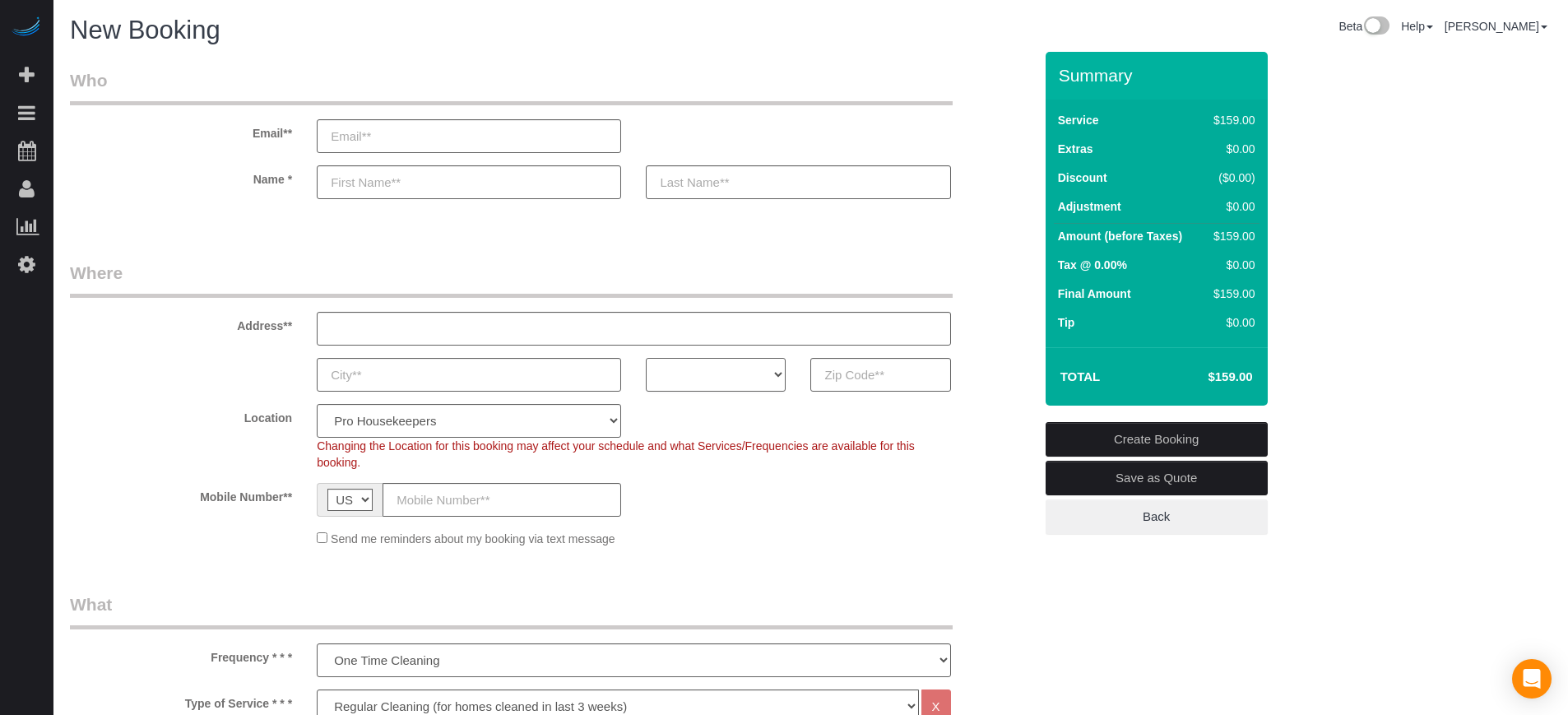
click at [727, 388] on select "AK AL AR AZ CA CO CT DC DE FL GA HI IA ID IL IN KS KY LA MA MD ME MI MN MO MS M…" at bounding box center [716, 374] width 140 height 34
click at [462, 74] on legend "Who" at bounding box center [511, 86] width 883 height 37
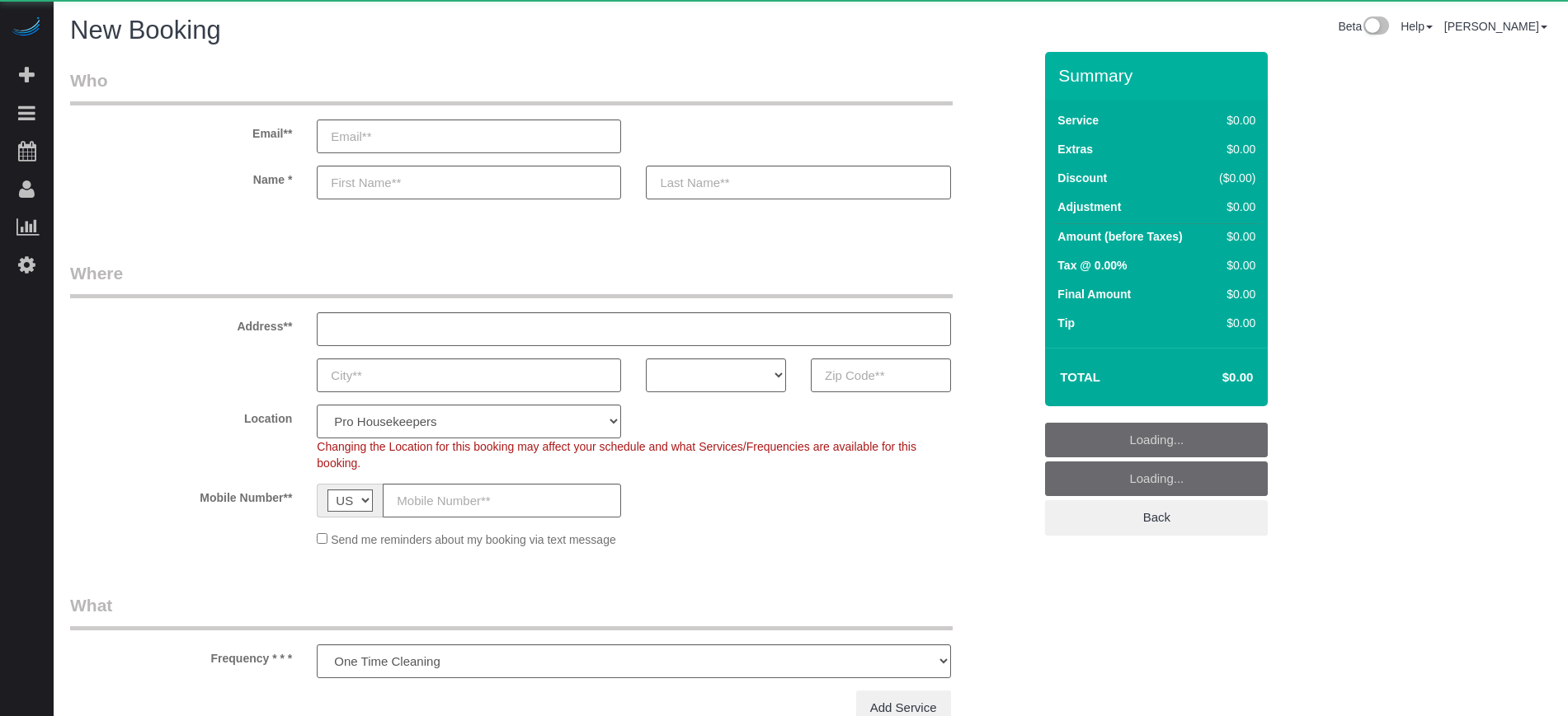
select select "number:9"
select select "object:1072"
select select "4"
select select "number:9"
select select "object:611"
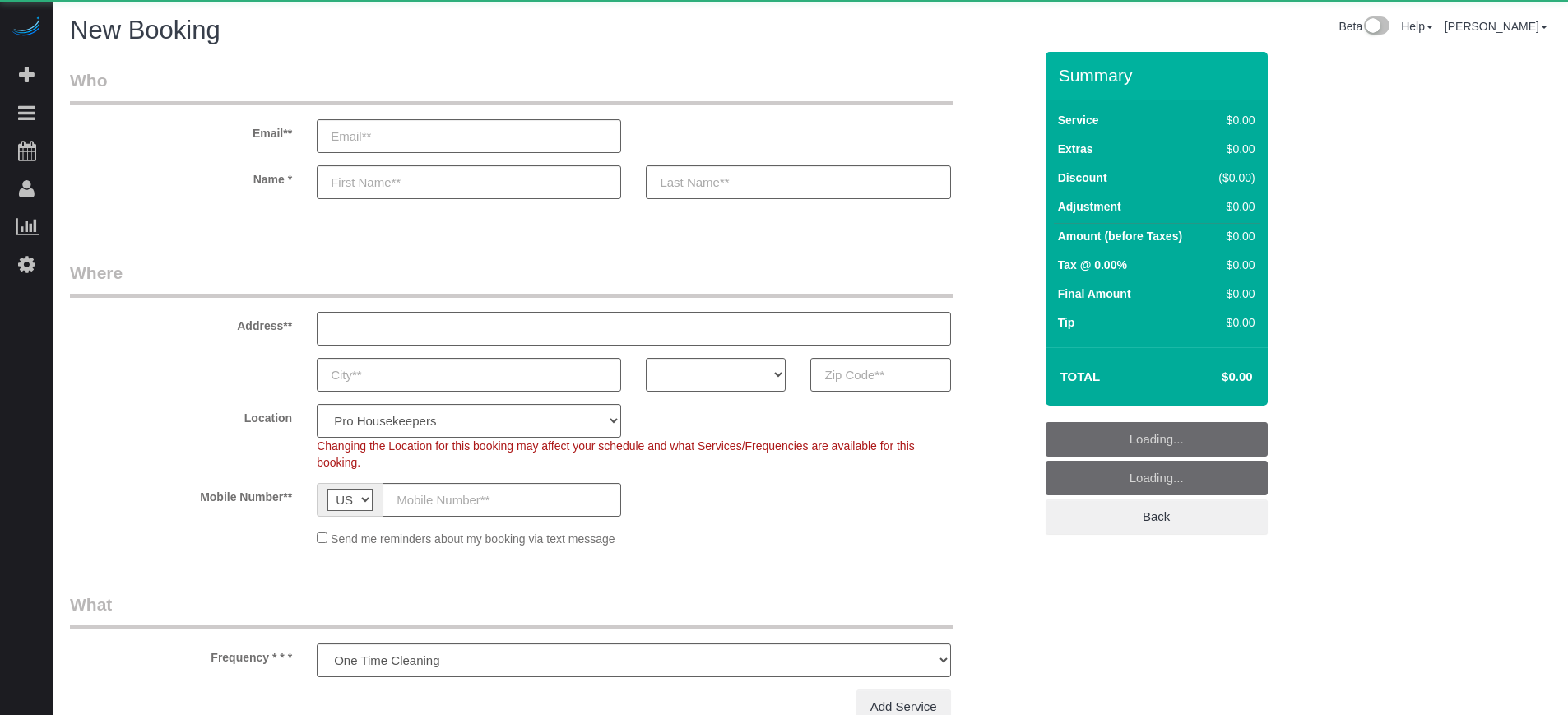
select select "4"
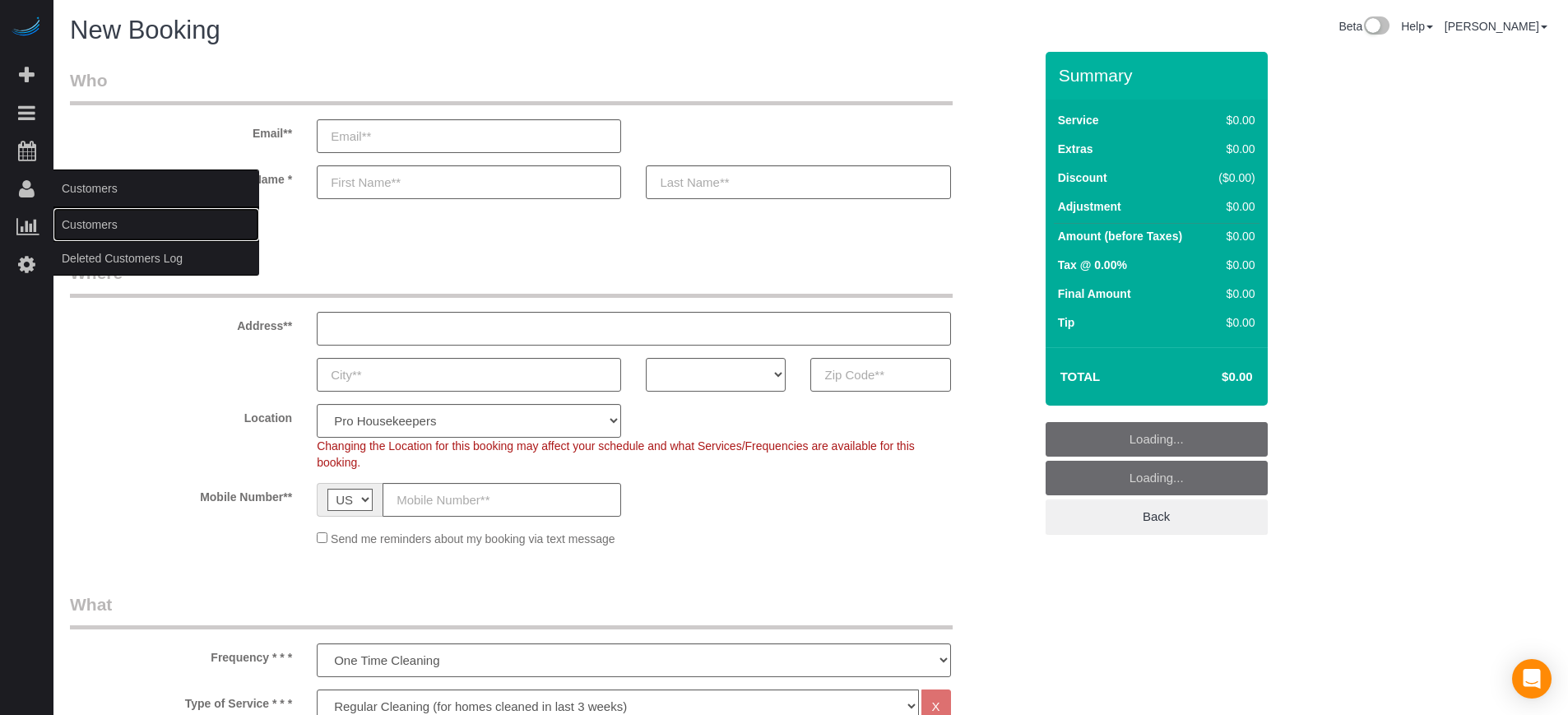
click at [79, 224] on link "Customers" at bounding box center [156, 225] width 206 height 33
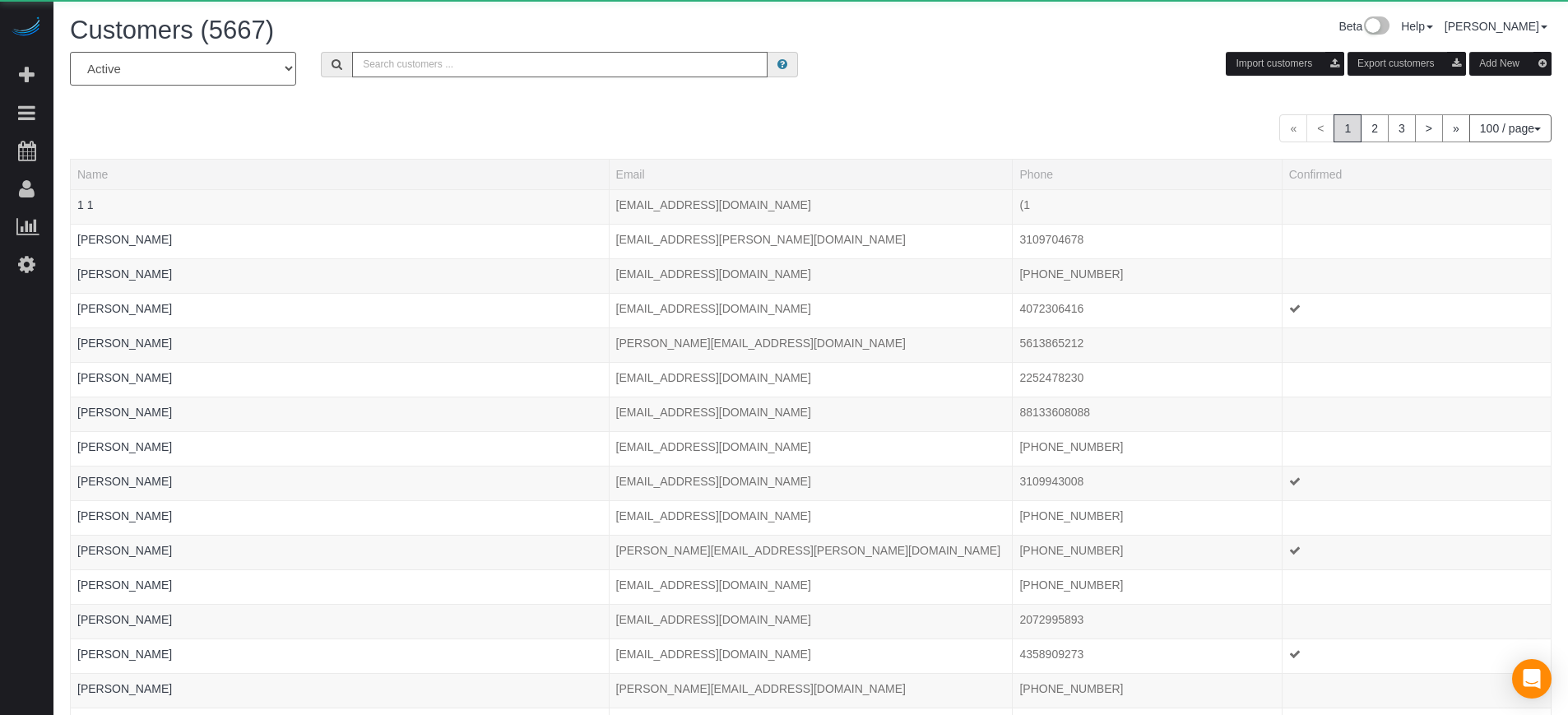
click at [476, 74] on input "text" at bounding box center [560, 64] width 415 height 26
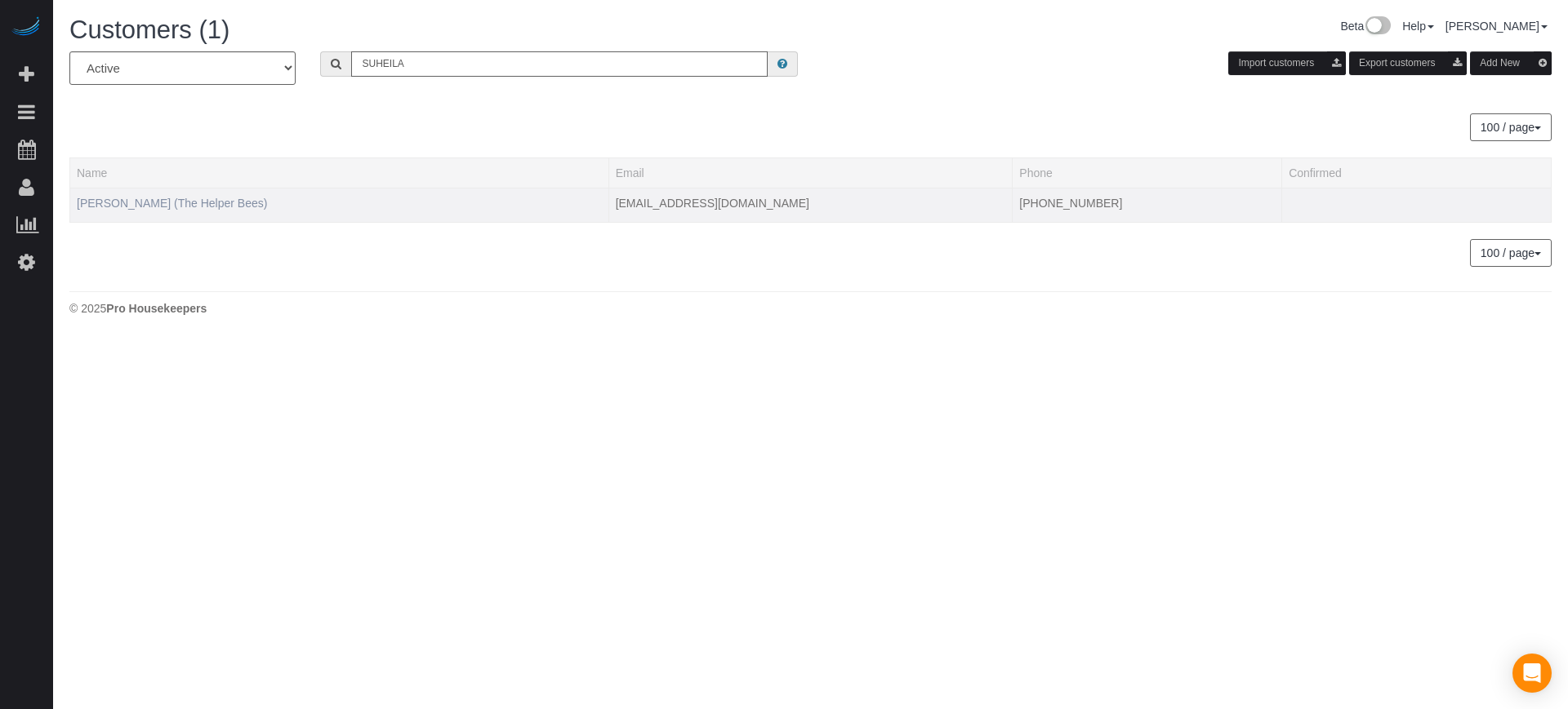
type input "SUHEILA"
click at [161, 207] on link "[PERSON_NAME] (The Helper Bees)" at bounding box center [172, 203] width 190 height 13
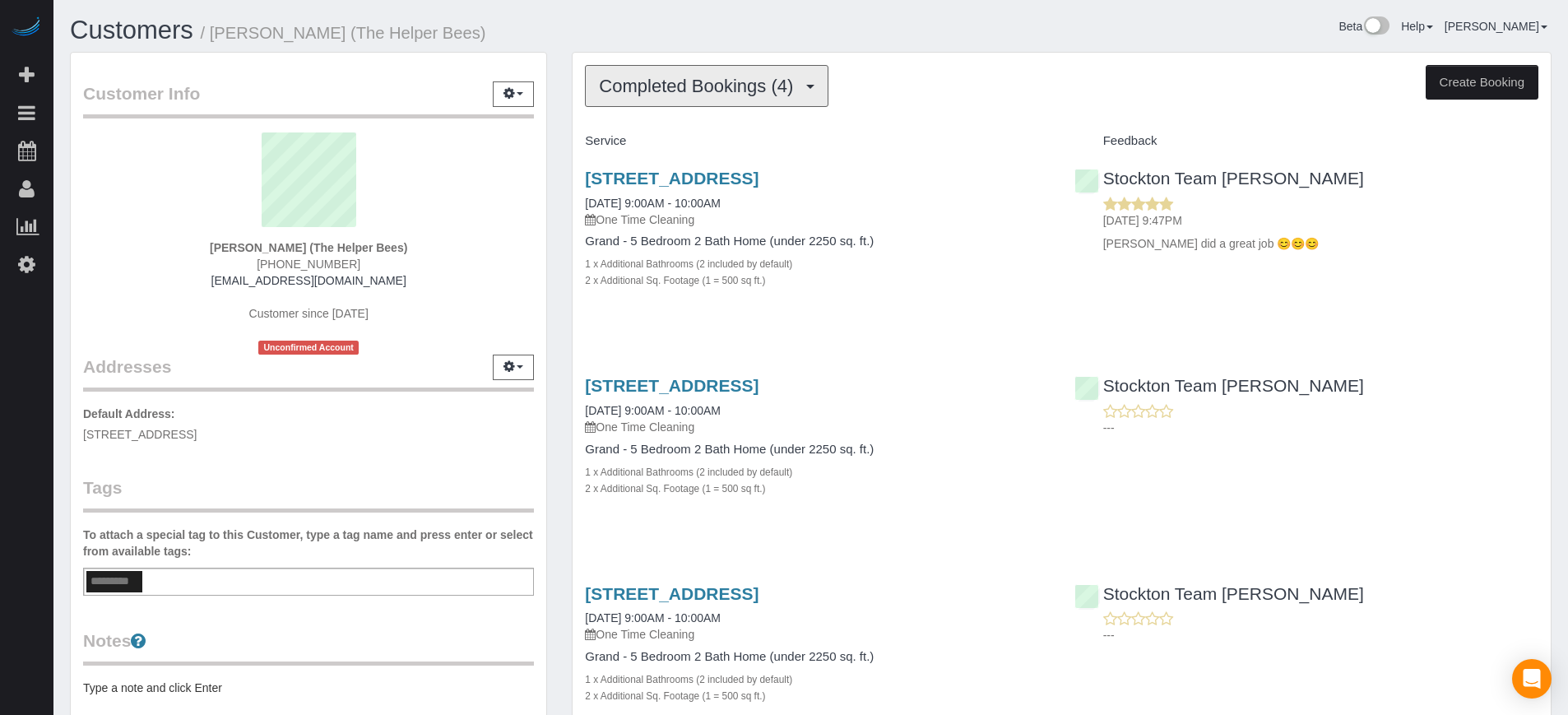
click at [736, 97] on button "Completed Bookings (4)" at bounding box center [707, 86] width 244 height 42
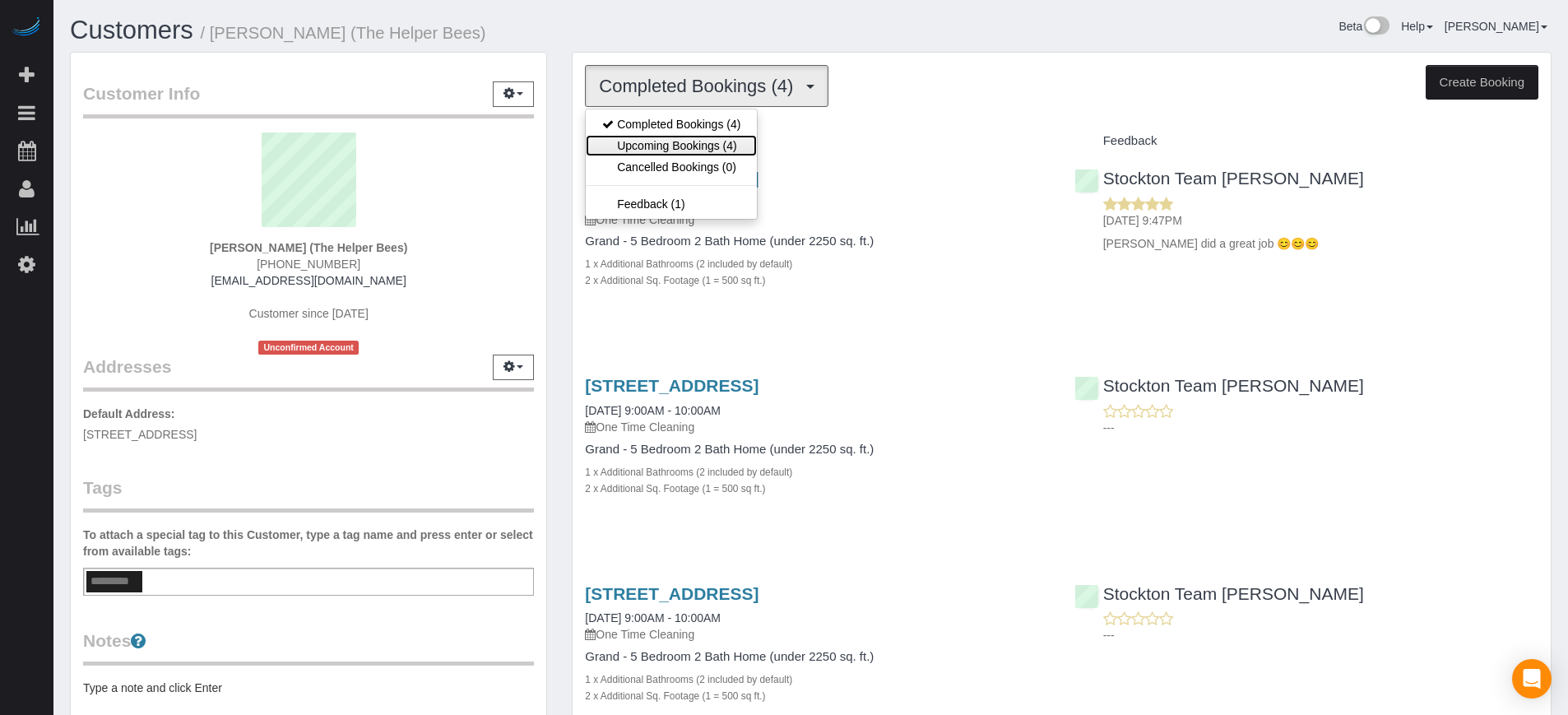
click at [715, 147] on link "Upcoming Bookings (4)" at bounding box center [671, 145] width 171 height 21
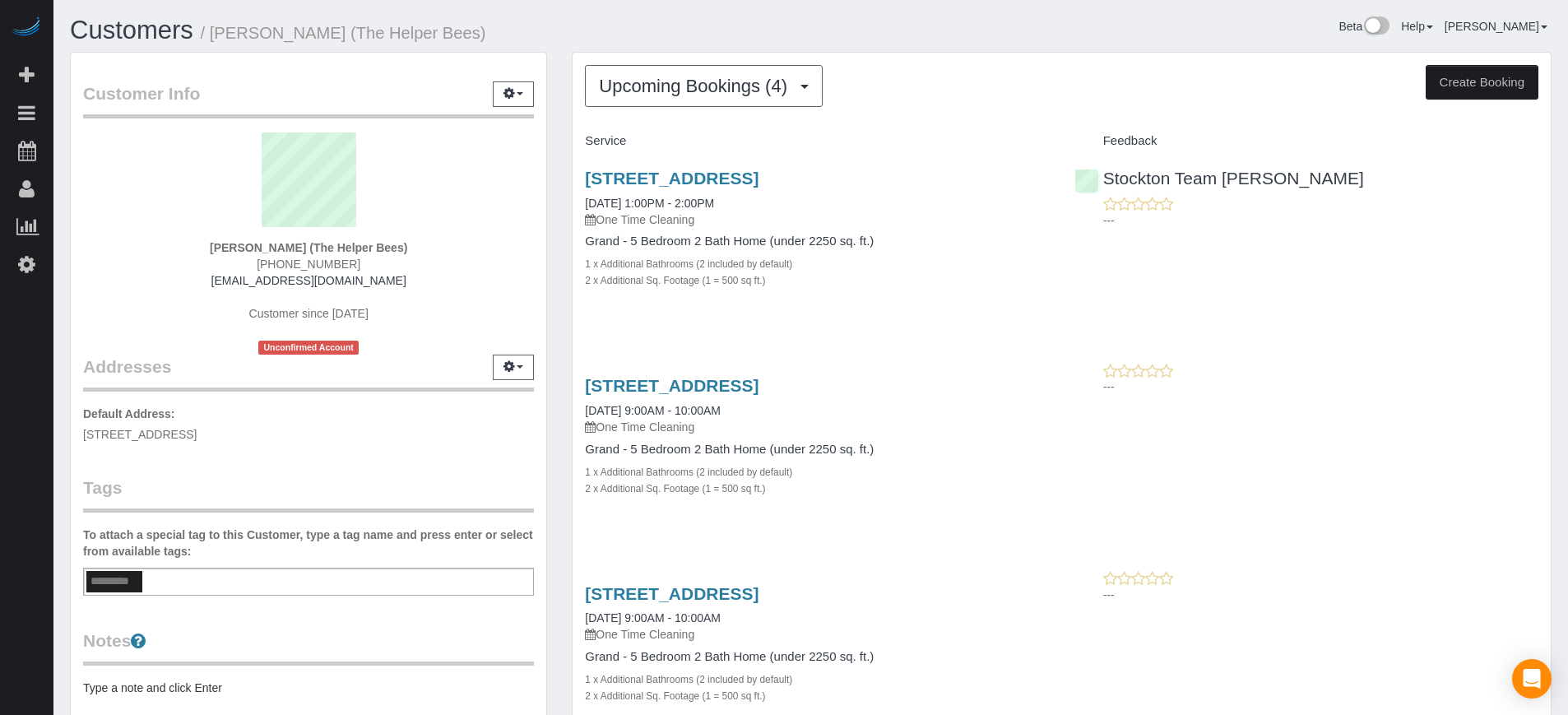
click at [552, 236] on div "Customer Info Edit Contact Info Send Message Email Preferences Special Sales Ta…" at bounding box center [308, 458] width 502 height 813
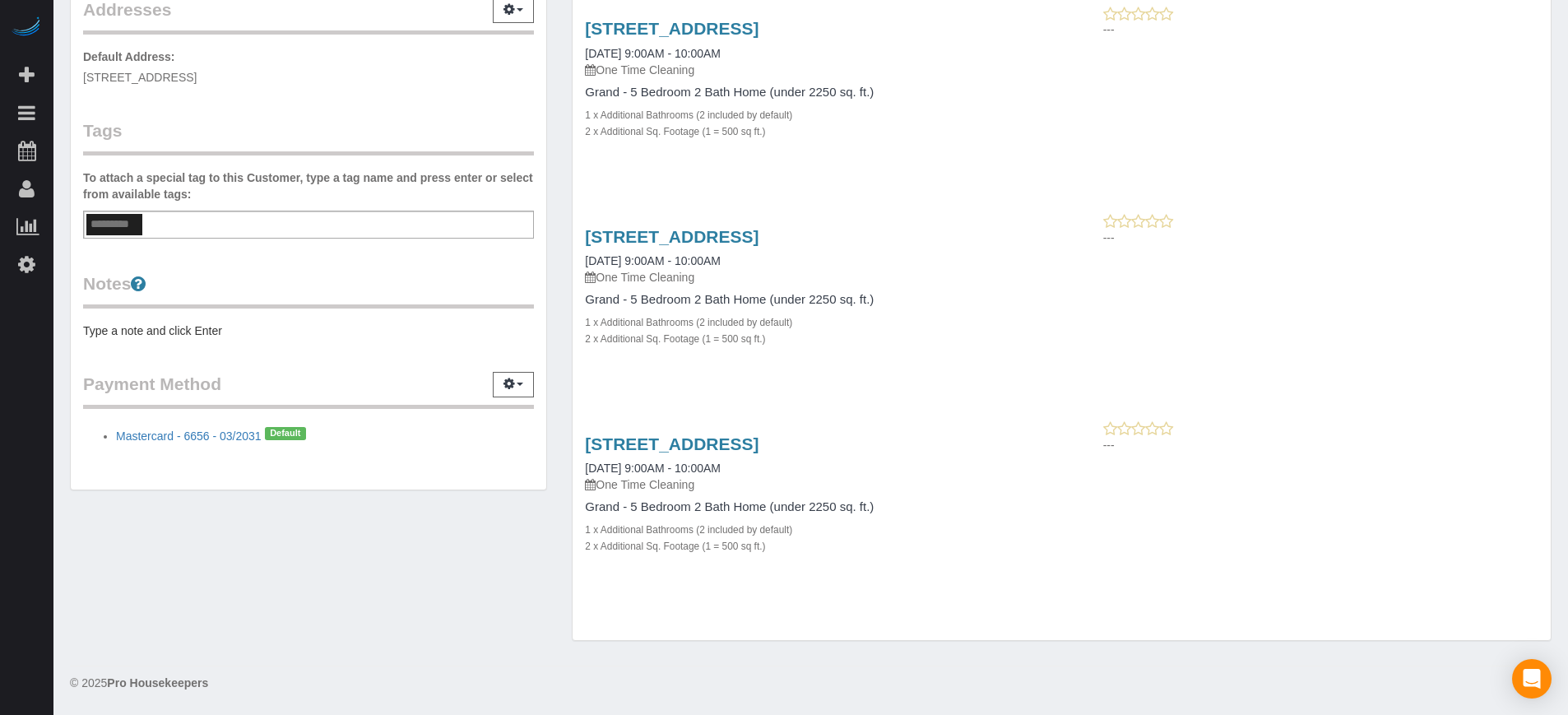
click at [551, 308] on div "Customer Info Edit Contact Info Send Message Email Preferences Special Sales Ta…" at bounding box center [308, 101] width 502 height 813
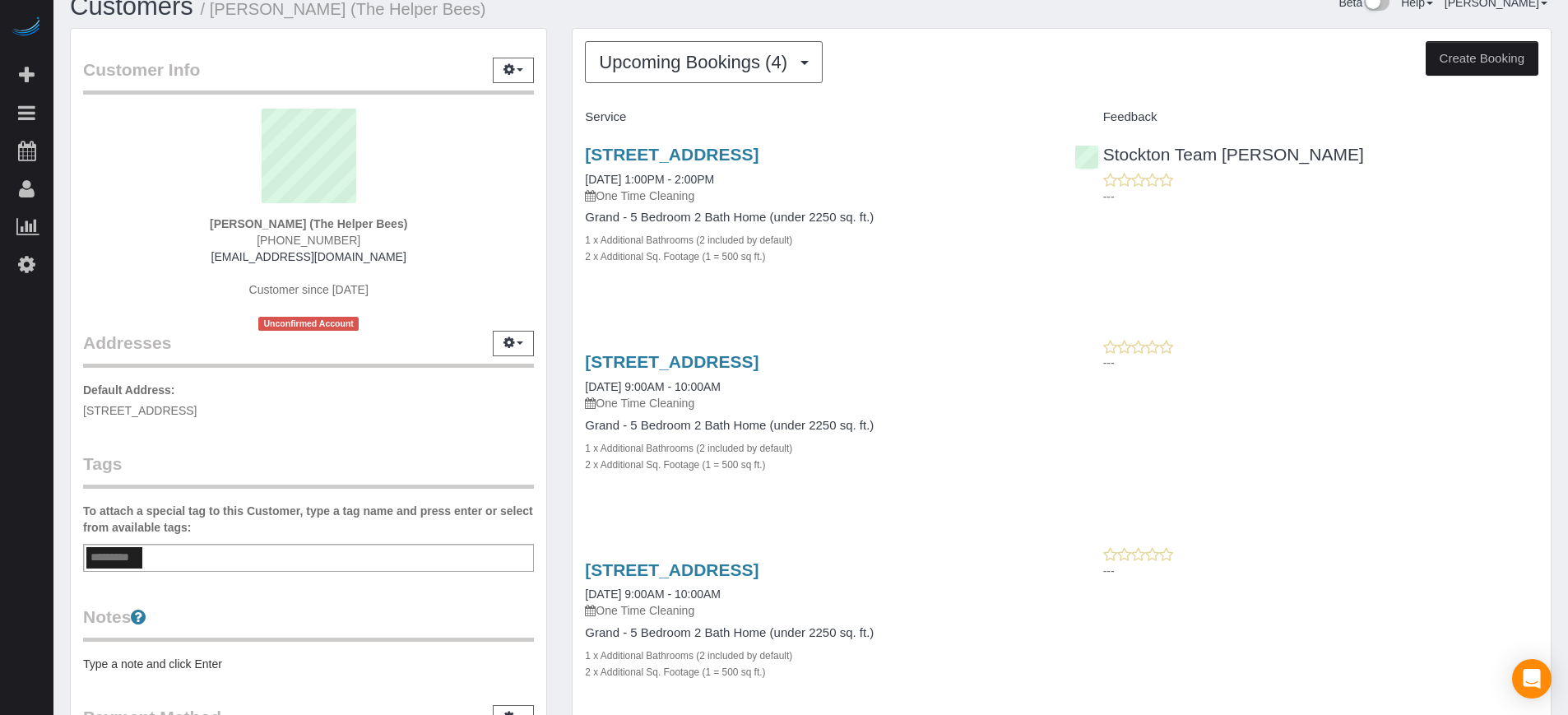
scroll to position [0, 0]
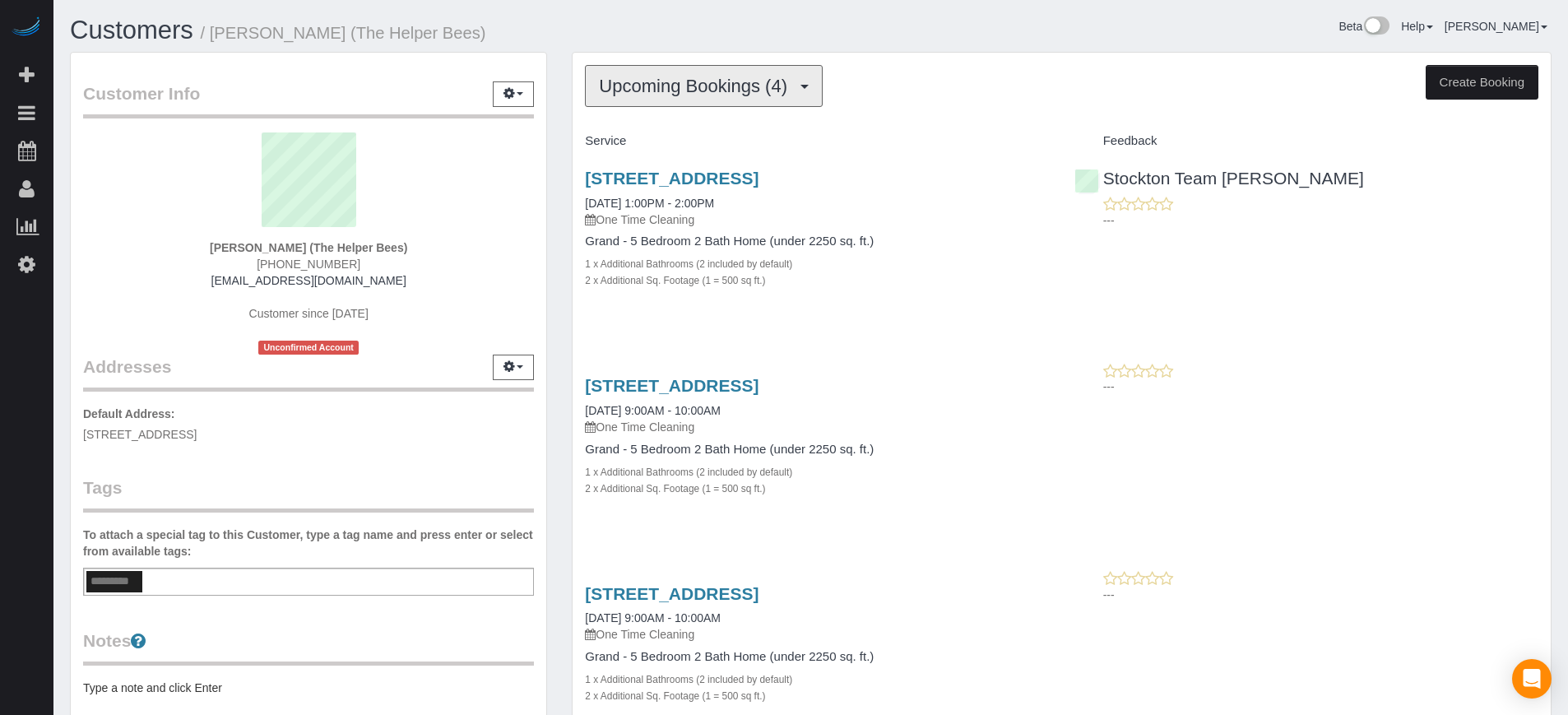
click at [776, 65] on button "Upcoming Bookings (4)" at bounding box center [704, 86] width 238 height 42
click at [961, 41] on div "Beta Help Help Docs Take a Tour Contact Support [PERSON_NAME] My Account Change…" at bounding box center [1188, 31] width 754 height 29
click at [292, 269] on span "[PHONE_NUMBER]" at bounding box center [308, 264] width 103 height 13
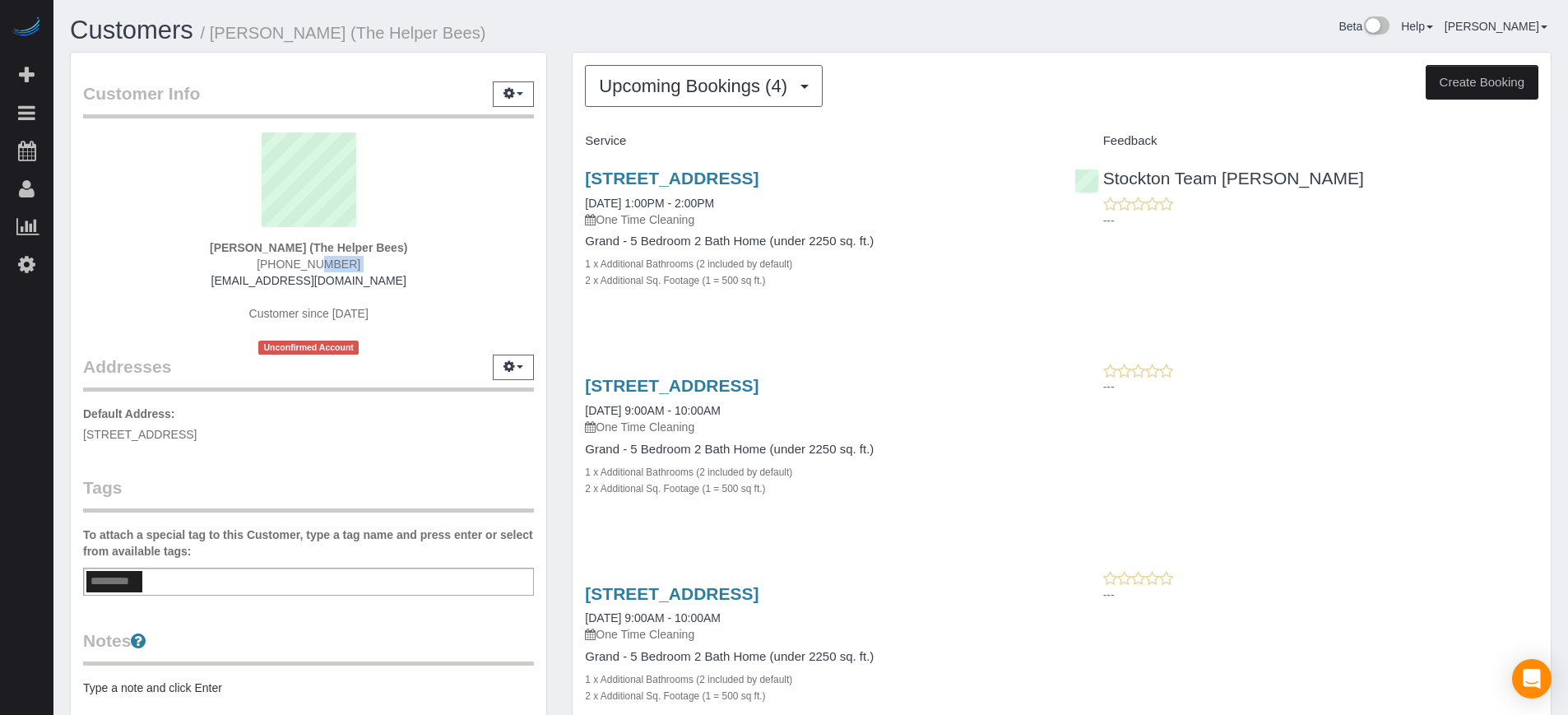
copy div "[PHONE_NUMBER]"
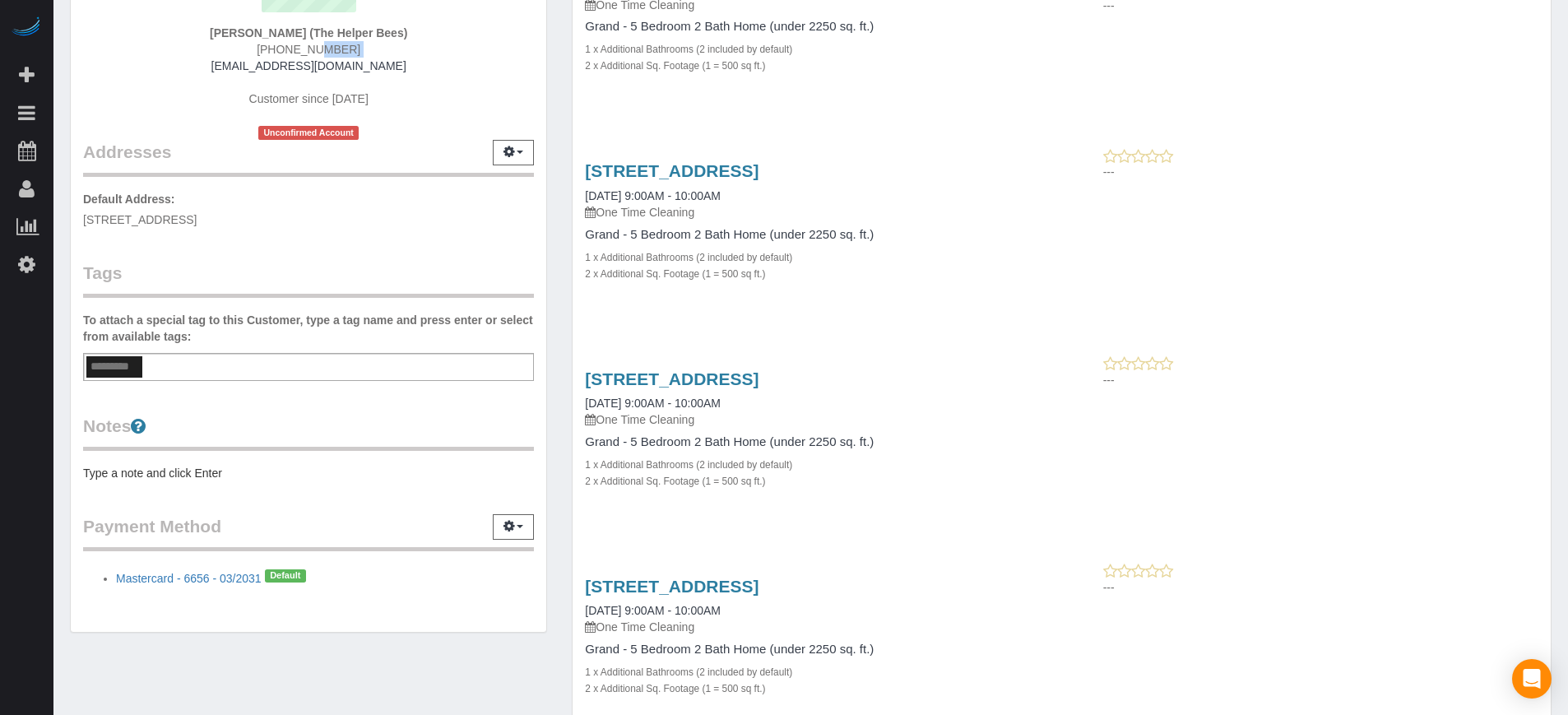
scroll to position [103, 0]
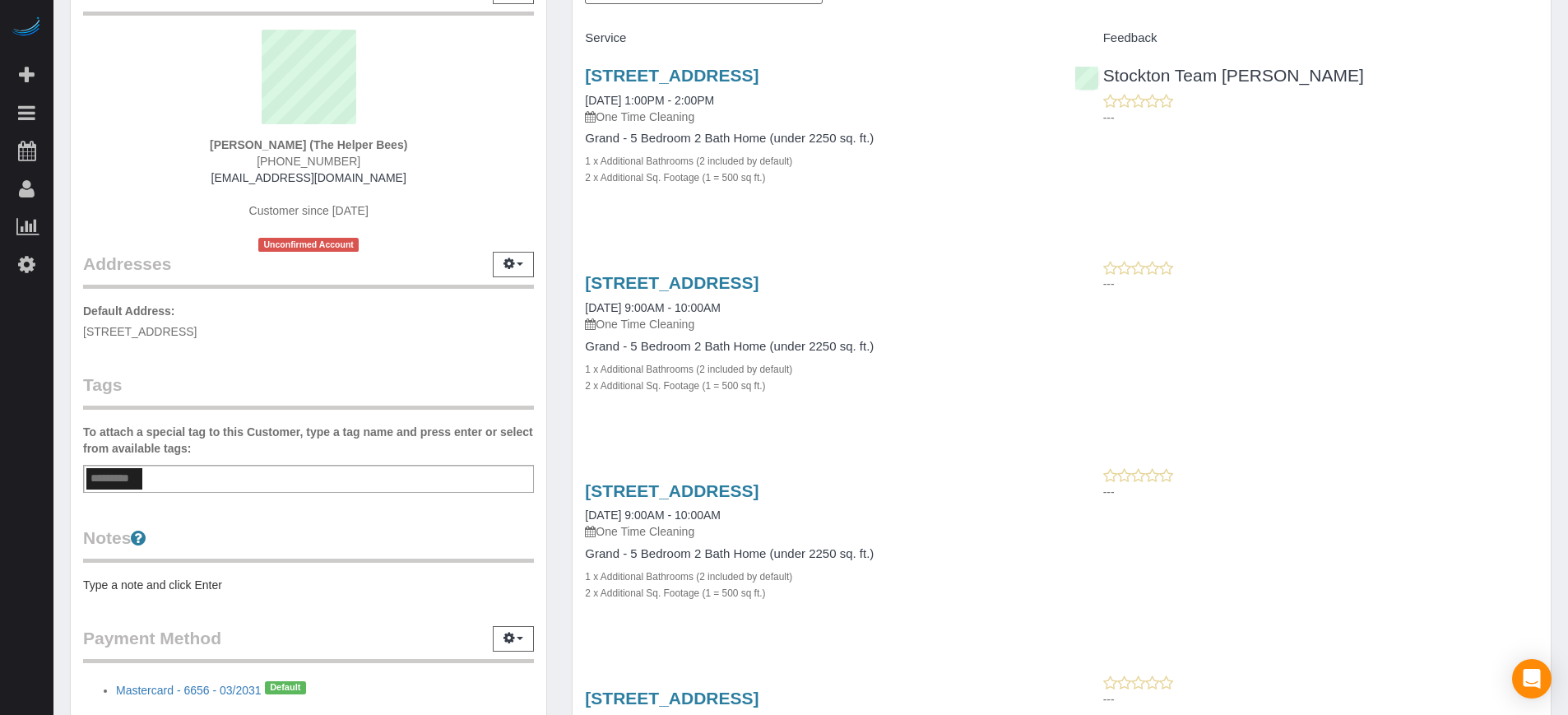
drag, startPoint x: 1515, startPoint y: 421, endPoint x: 1480, endPoint y: 392, distance: 45.5
click at [1515, 421] on div "[STREET_ADDRESS] [DATE] 9:00AM - 10:00AM One Time Cleaning Grand - 5 Bedroom 2 …" at bounding box center [1062, 343] width 979 height 167
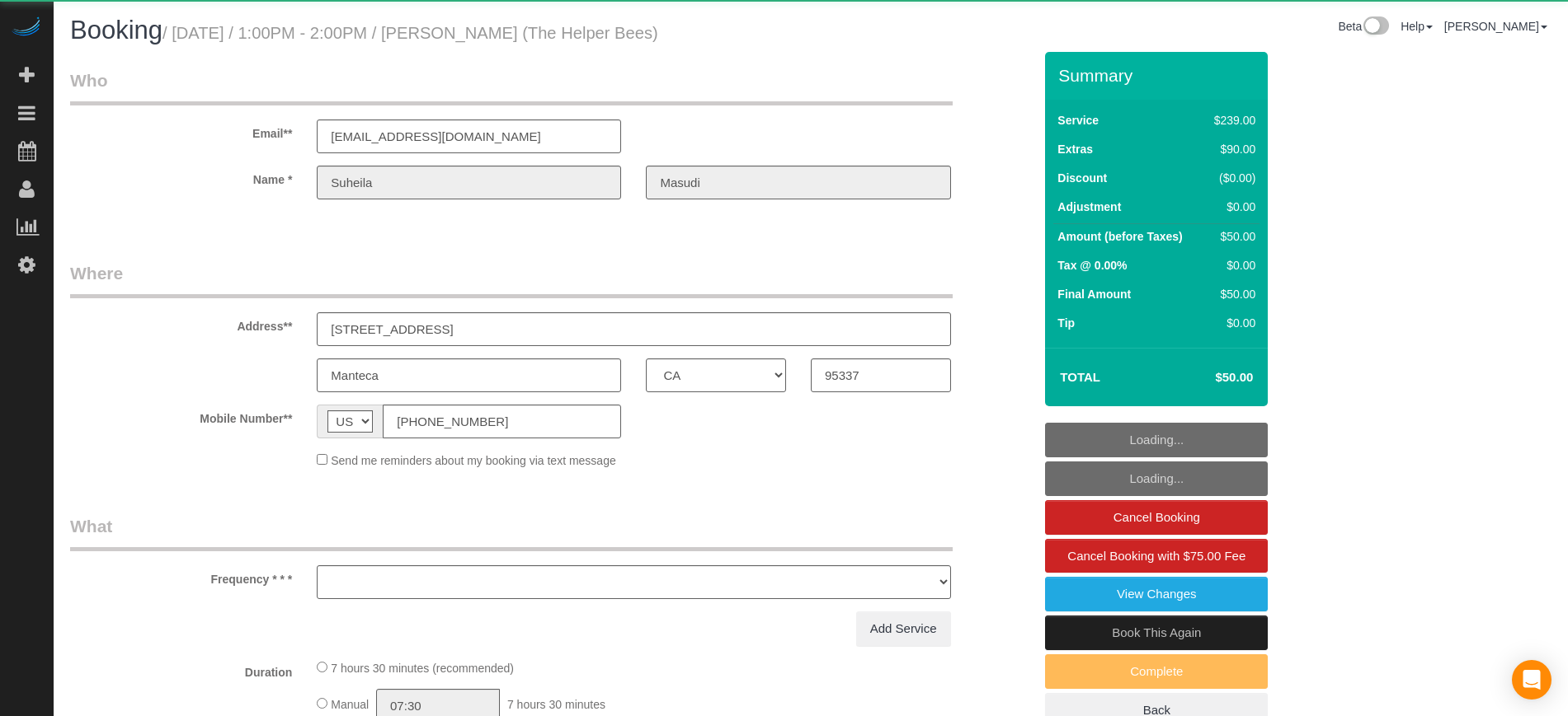
select select "CA"
select select "object:1122"
select select "4"
select select "number:9"
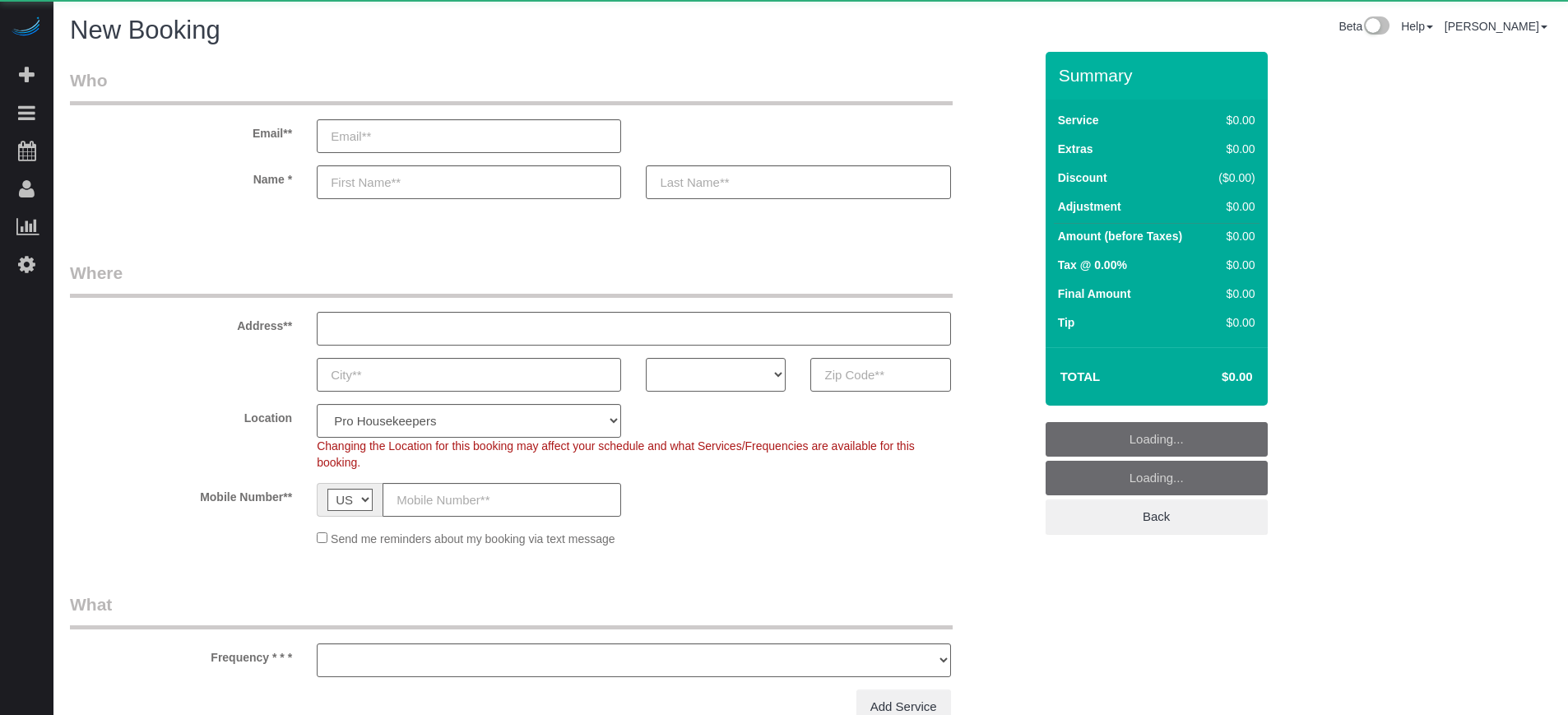
select select "number:9"
select select "object:1201"
select select "4"
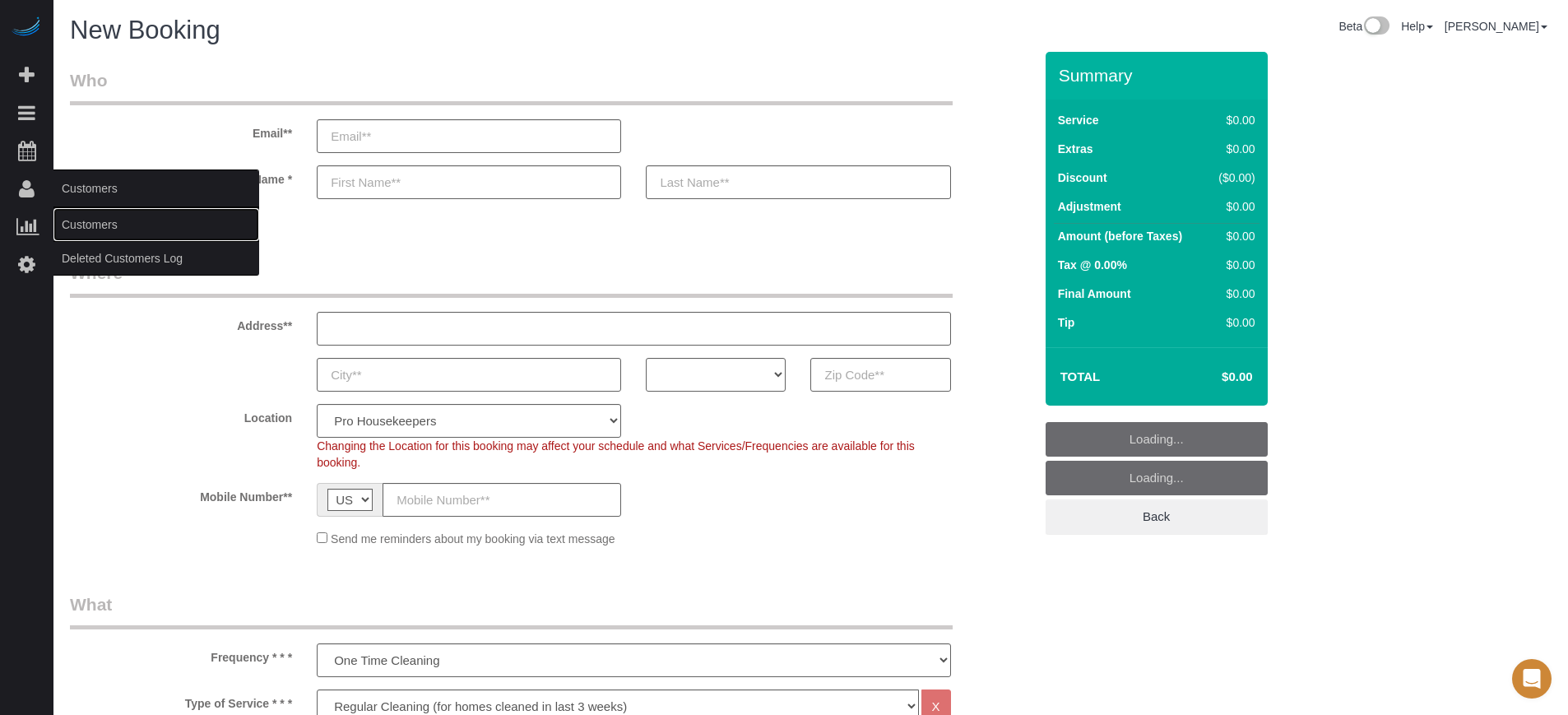
click at [86, 229] on link "Customers" at bounding box center [156, 225] width 206 height 33
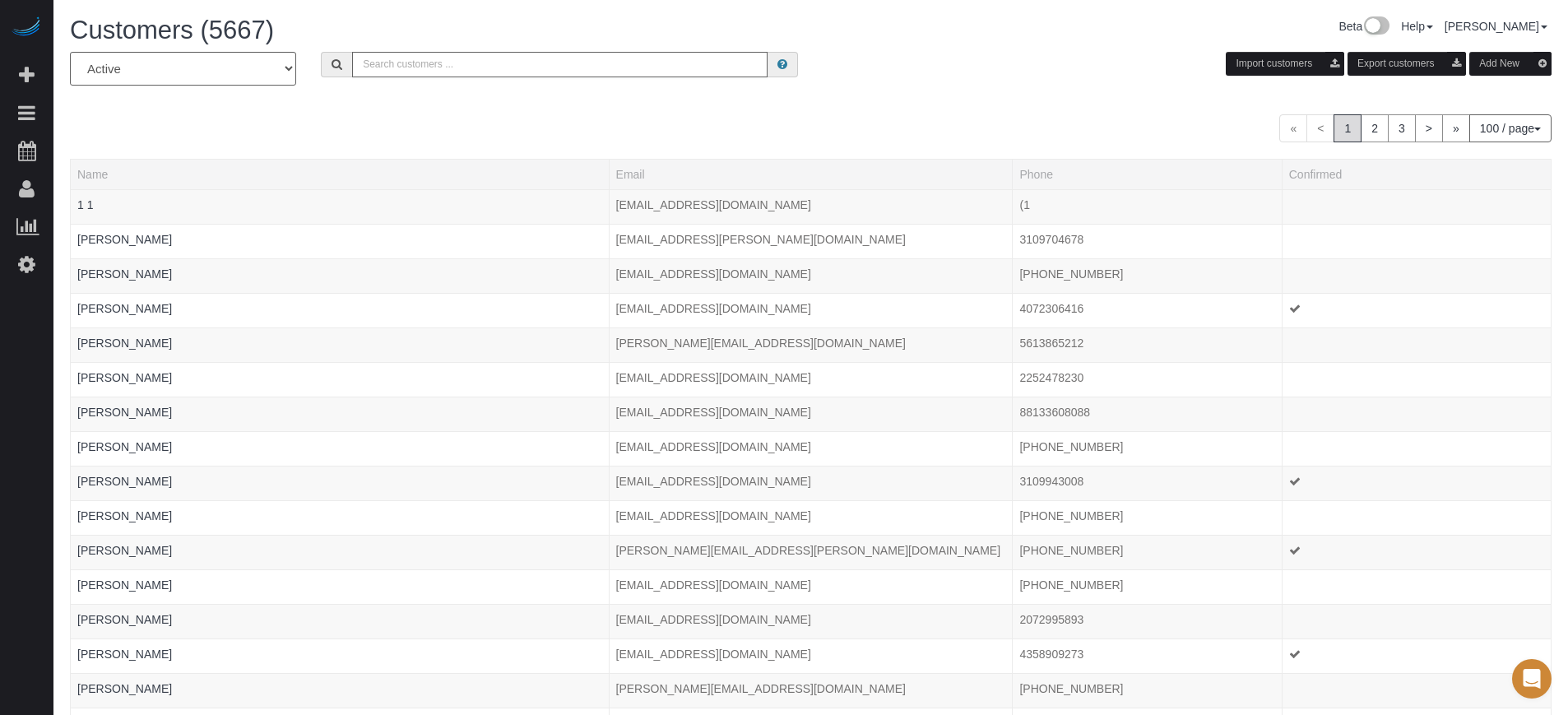
click at [412, 73] on input "text" at bounding box center [560, 64] width 415 height 26
paste input "[PERSON_NAME]"
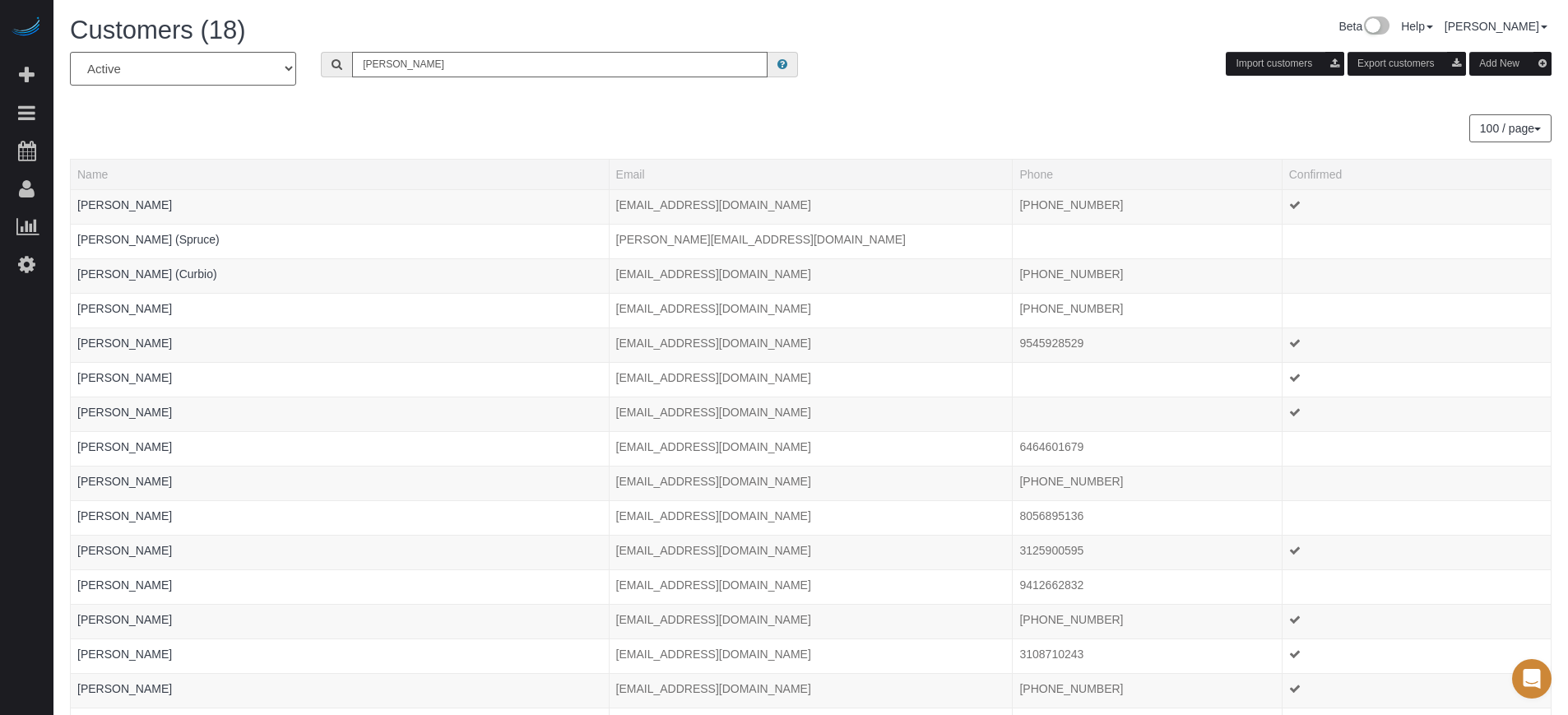
click at [515, 68] on input "[PERSON_NAME]" at bounding box center [560, 64] width 415 height 26
paste input "[PERSON_NAME]"
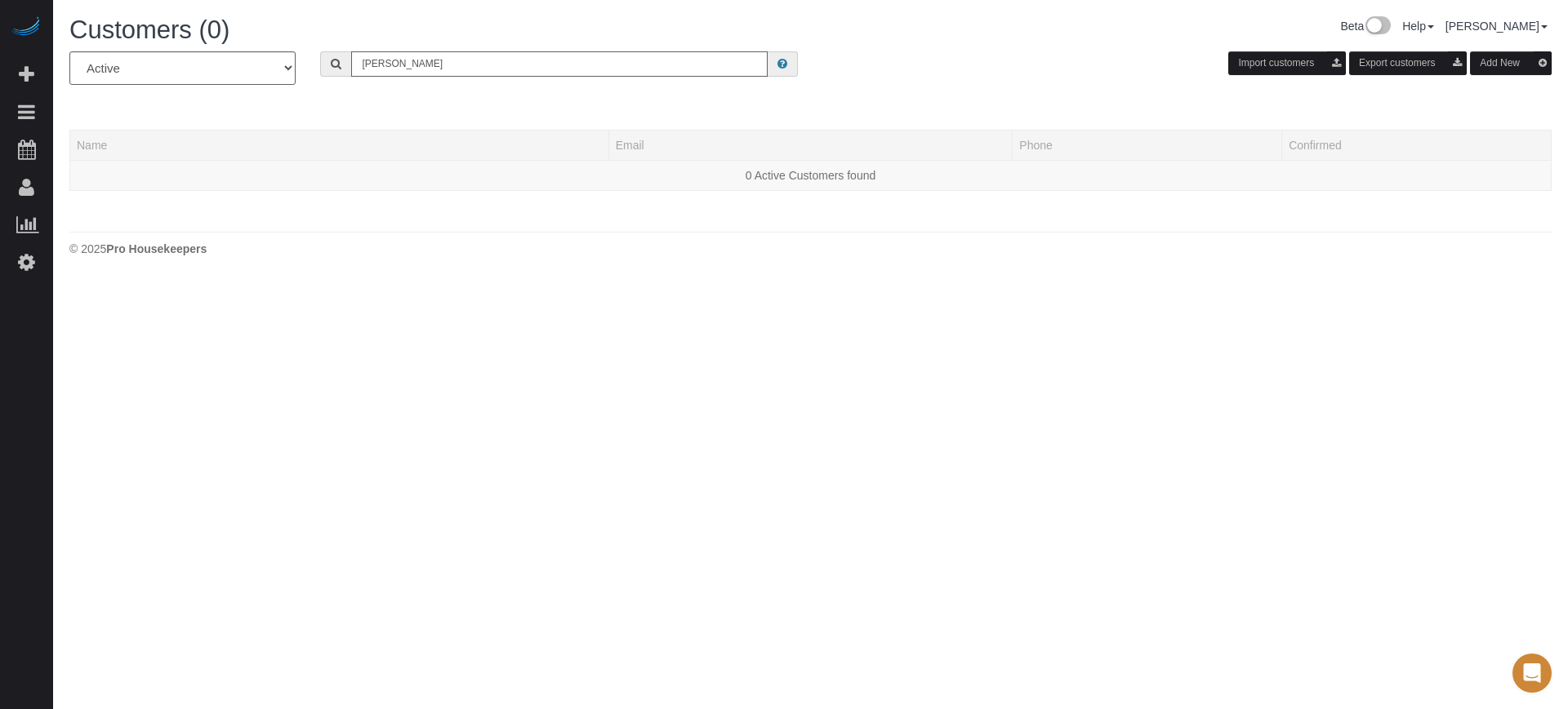
type input "[PERSON_NAME]"
click at [1512, 69] on button "Add New" at bounding box center [1511, 63] width 82 height 24
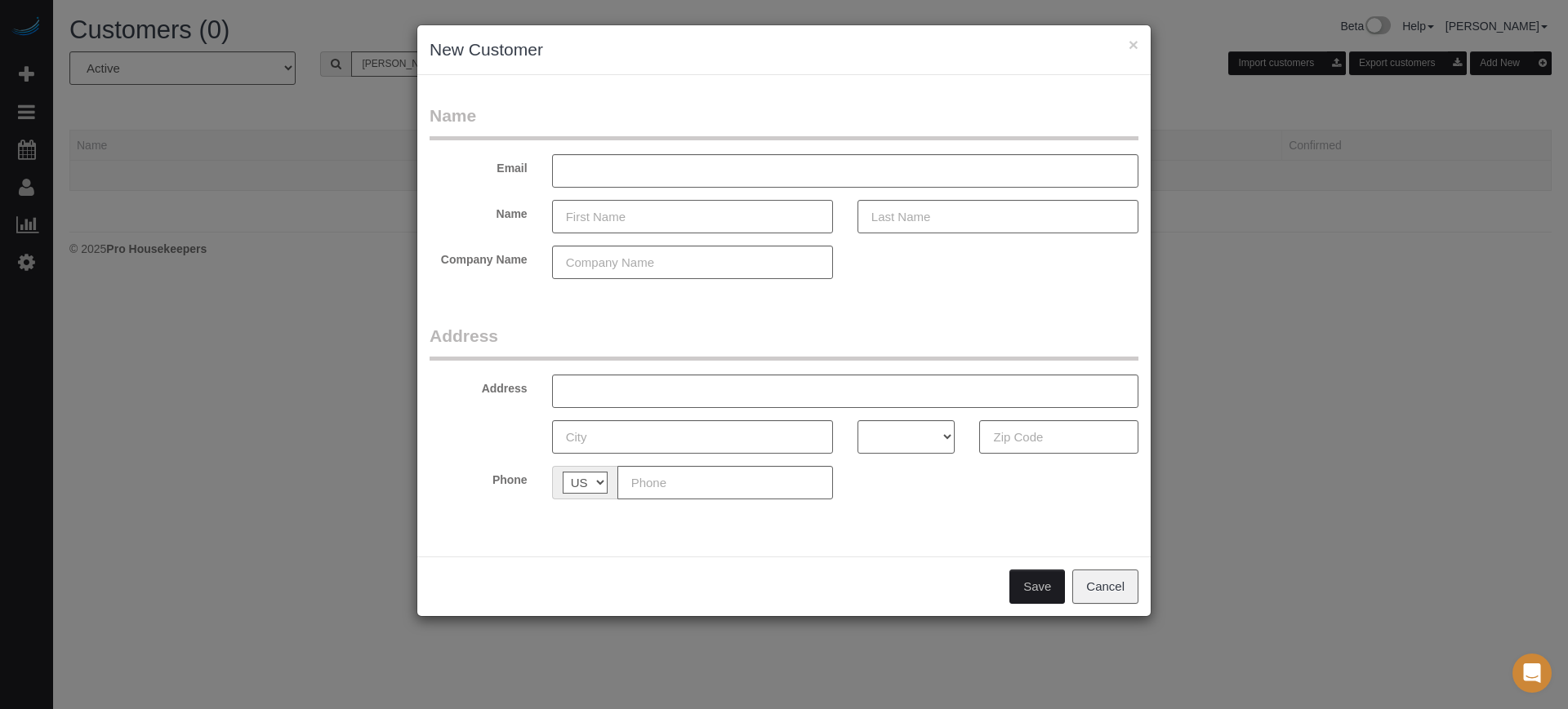
click at [606, 218] on input "text" at bounding box center [692, 216] width 281 height 33
paste input "[PERSON_NAME]"
click at [621, 219] on input "[PERSON_NAME]" at bounding box center [692, 216] width 281 height 33
type input "[PERSON_NAME]"
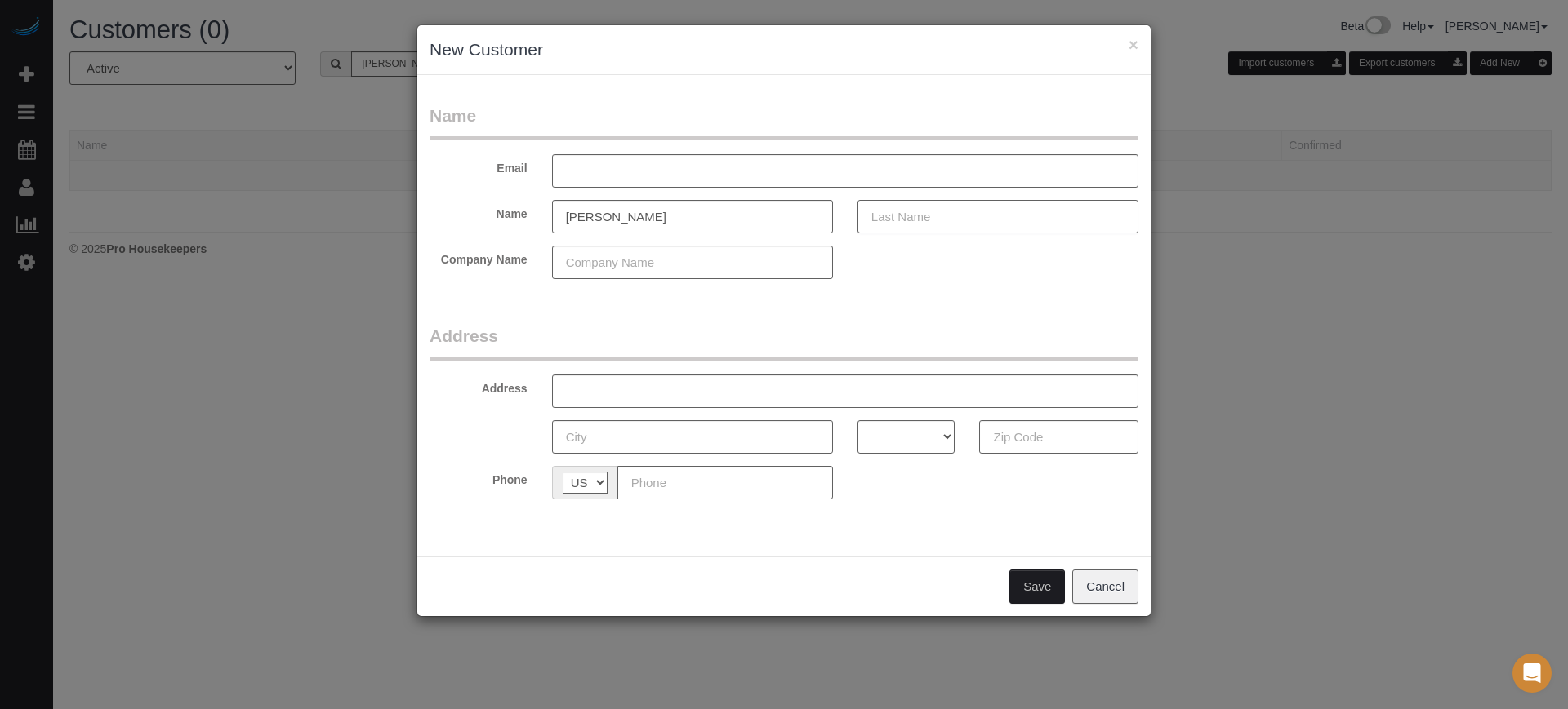
click at [879, 224] on input "text" at bounding box center [998, 216] width 281 height 33
paste input "[PERSON_NAME]"
type input "[PERSON_NAME]"
click at [669, 180] on input "text" at bounding box center [845, 171] width 587 height 33
click at [624, 182] on input "text" at bounding box center [845, 171] width 587 height 33
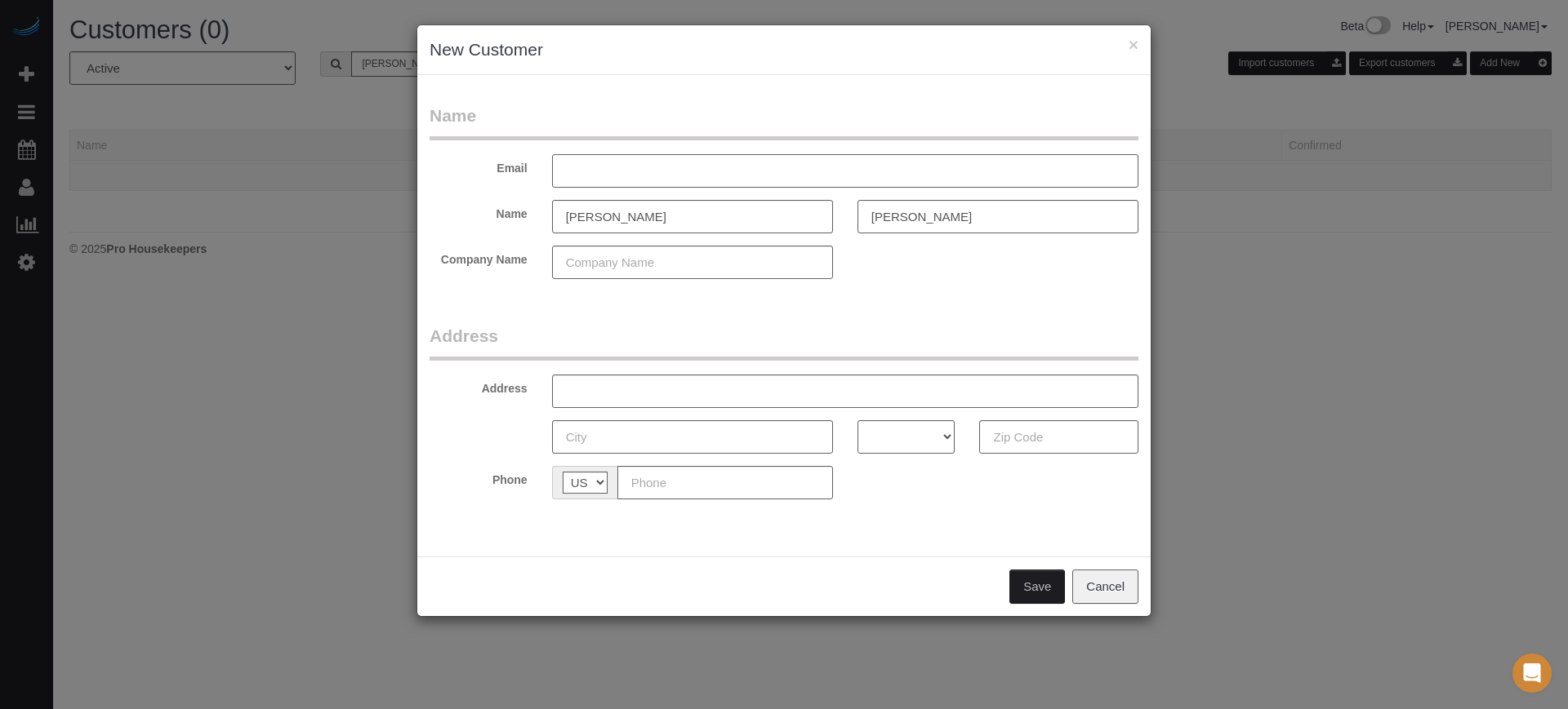
paste input "[EMAIL_ADDRESS][DOMAIN_NAME]"
type input "[EMAIL_ADDRESS][DOMAIN_NAME]"
click at [648, 394] on input "text" at bounding box center [845, 391] width 587 height 33
paste input "625 Lois Ln, Belleair Bluffs, FL 33770"
click at [751, 394] on input "625 Lois Ln, Belleair Bluffs, FL 33770" at bounding box center [845, 391] width 587 height 33
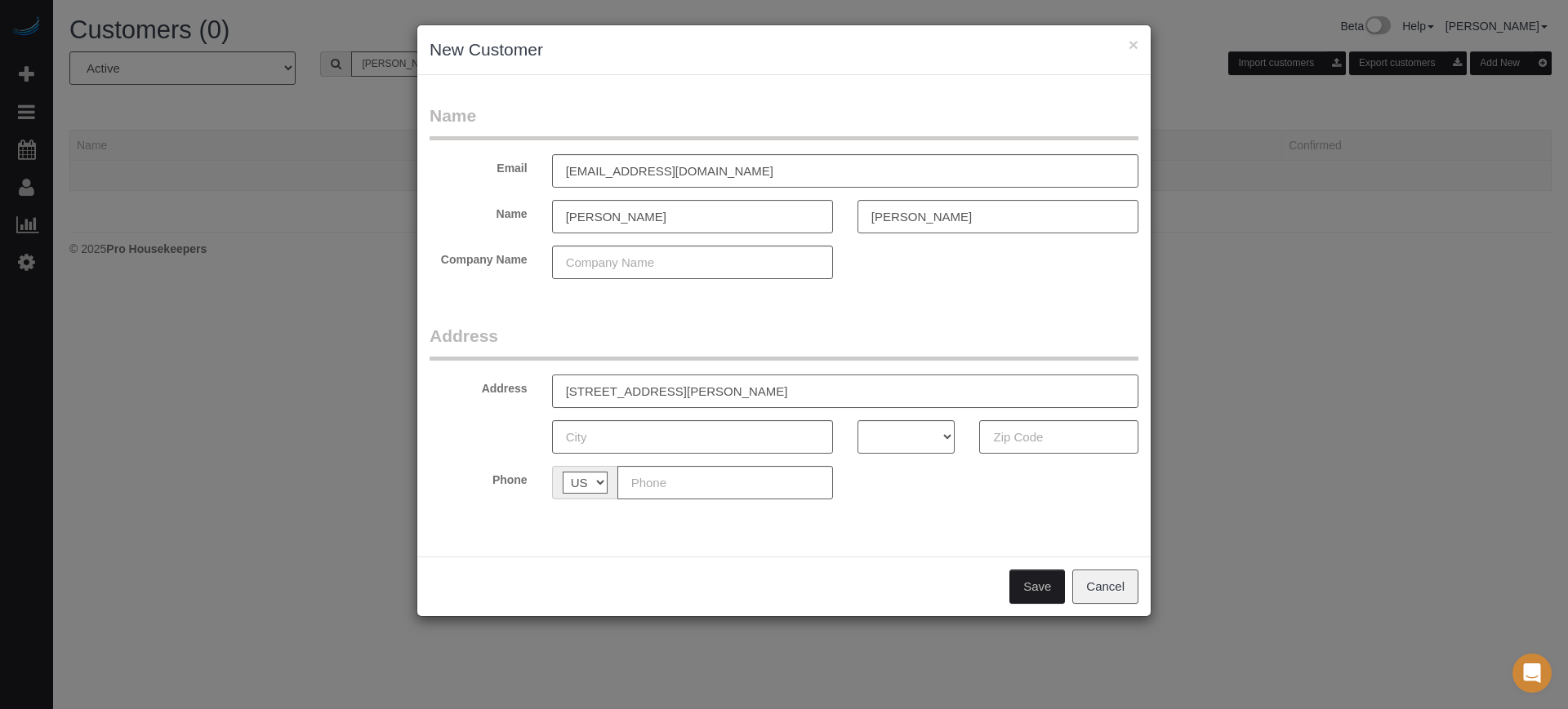
click at [751, 394] on input "625 Lois Ln, Belleair Bluffs, FL 33770" at bounding box center [845, 391] width 587 height 33
type input "625 Lois Ln, Belleair Bluffs, FL"
click at [1019, 438] on input "text" at bounding box center [1059, 437] width 160 height 33
paste input "33770"
type input "33770"
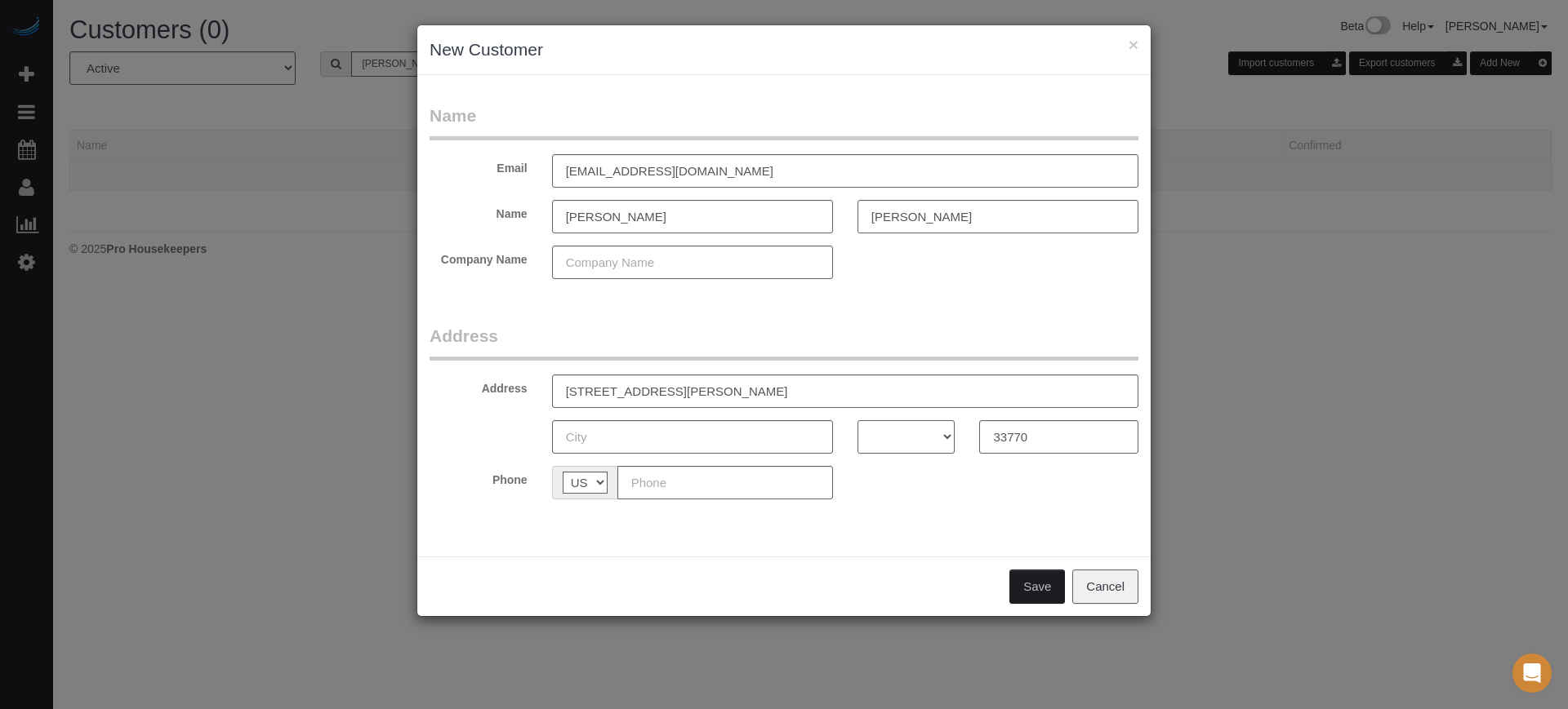
click at [913, 440] on select "AK AL AR AZ CA CO CT DC DE FL GA HI IA ID IL IN KS KY LA MA MD ME MI MN MO MS M…" at bounding box center [906, 437] width 98 height 33
select select "FL"
click at [858, 420] on select "AK AL AR AZ CA CO CT DC DE FL GA HI IA ID IL IN KS KY LA MA MD ME MI MN MO MS M…" at bounding box center [906, 437] width 98 height 33
click at [739, 392] on input "625 Lois Ln, Belleair Bluffs, FL" at bounding box center [845, 391] width 587 height 33
click at [726, 376] on input "625 Lois Ln, Belleair Bluffs" at bounding box center [845, 391] width 587 height 33
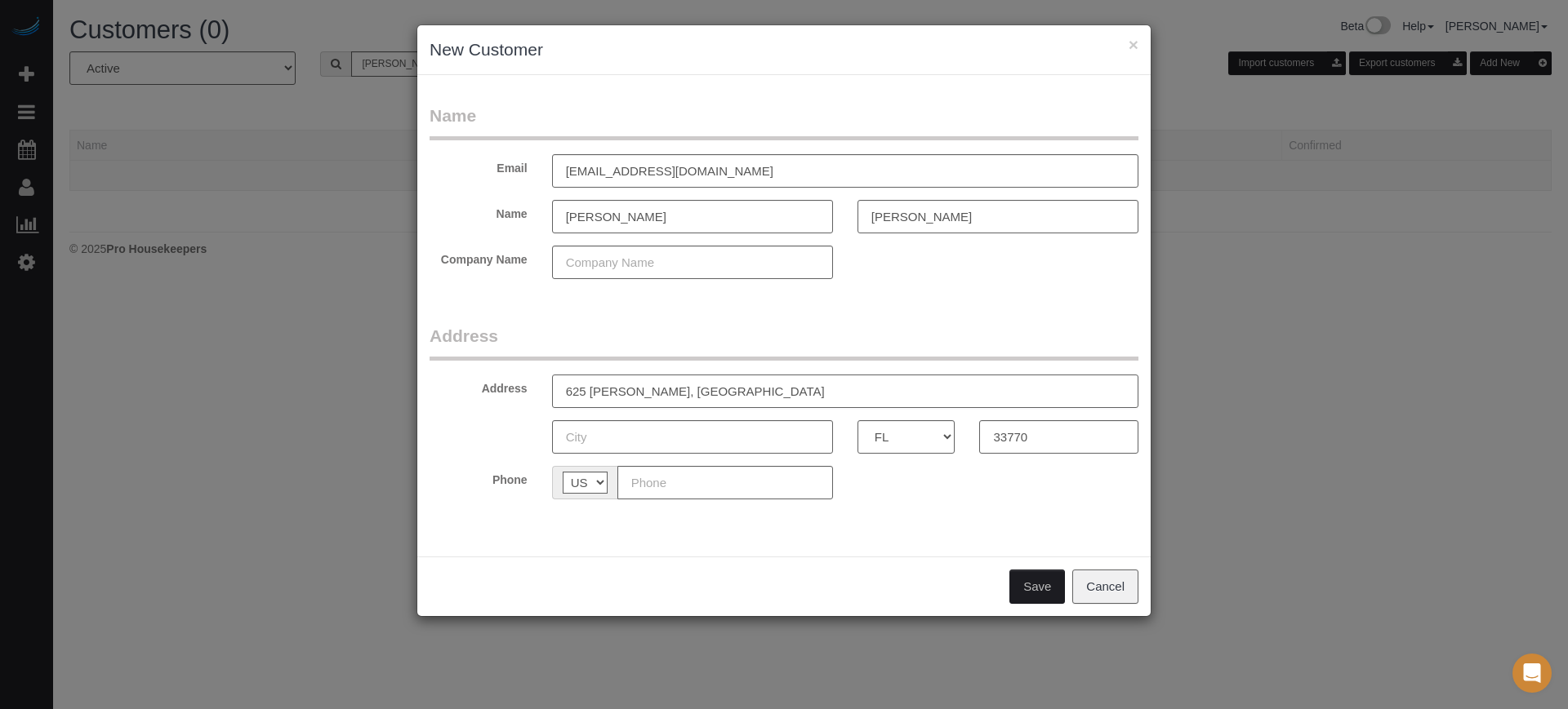
drag, startPoint x: 738, startPoint y: 389, endPoint x: 637, endPoint y: 389, distance: 101.0
click at [637, 389] on input "625 Lois Ln, Belleair Bluffs" at bounding box center [845, 391] width 587 height 33
type input "625 [PERSON_NAME]"
click at [704, 433] on input "text" at bounding box center [692, 437] width 281 height 33
paste input "[GEOGRAPHIC_DATA]"
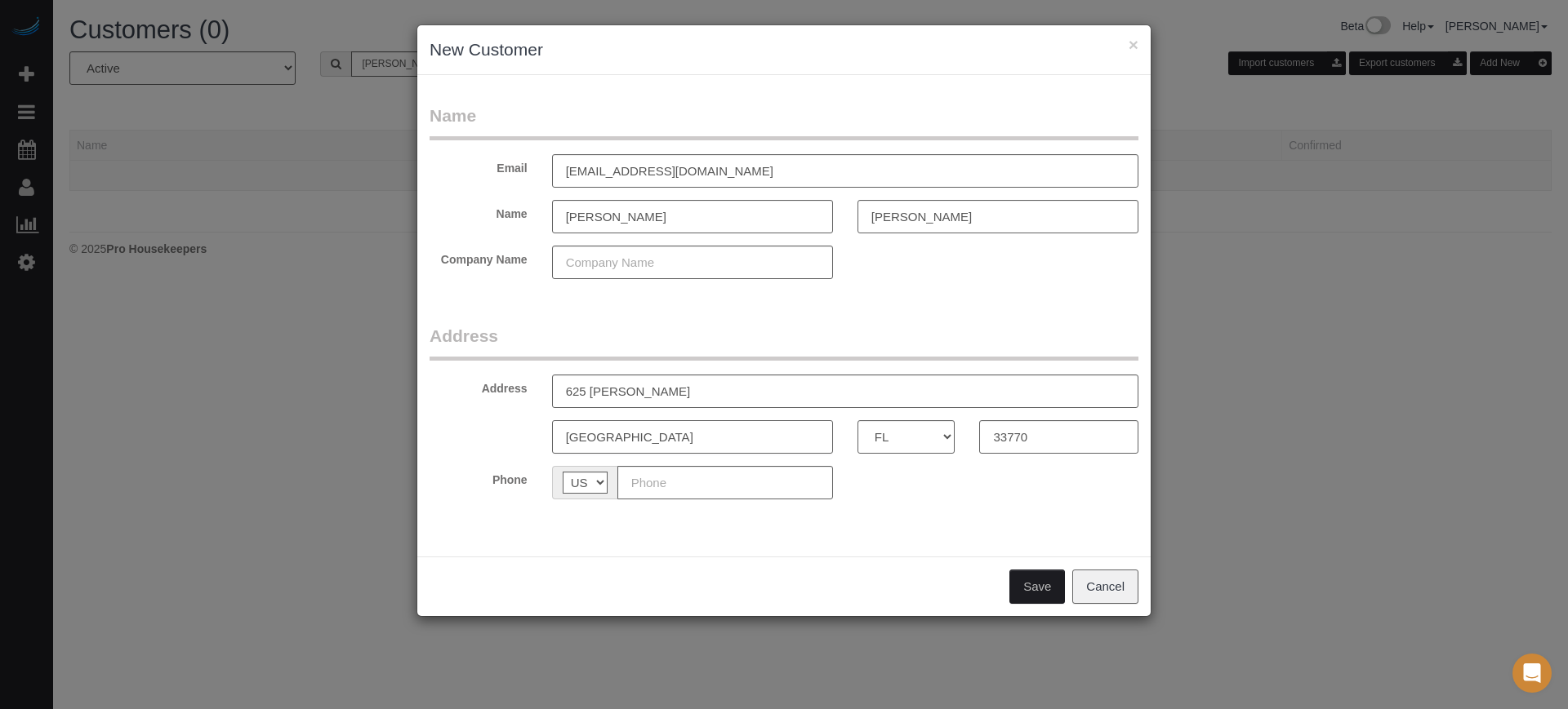
type input "[GEOGRAPHIC_DATA]"
click at [685, 481] on input "text" at bounding box center [725, 482] width 216 height 33
paste input "[PHONE_NUMBER]"
type input "[PHONE_NUMBER]"
click at [1038, 584] on button "Save" at bounding box center [1037, 587] width 55 height 34
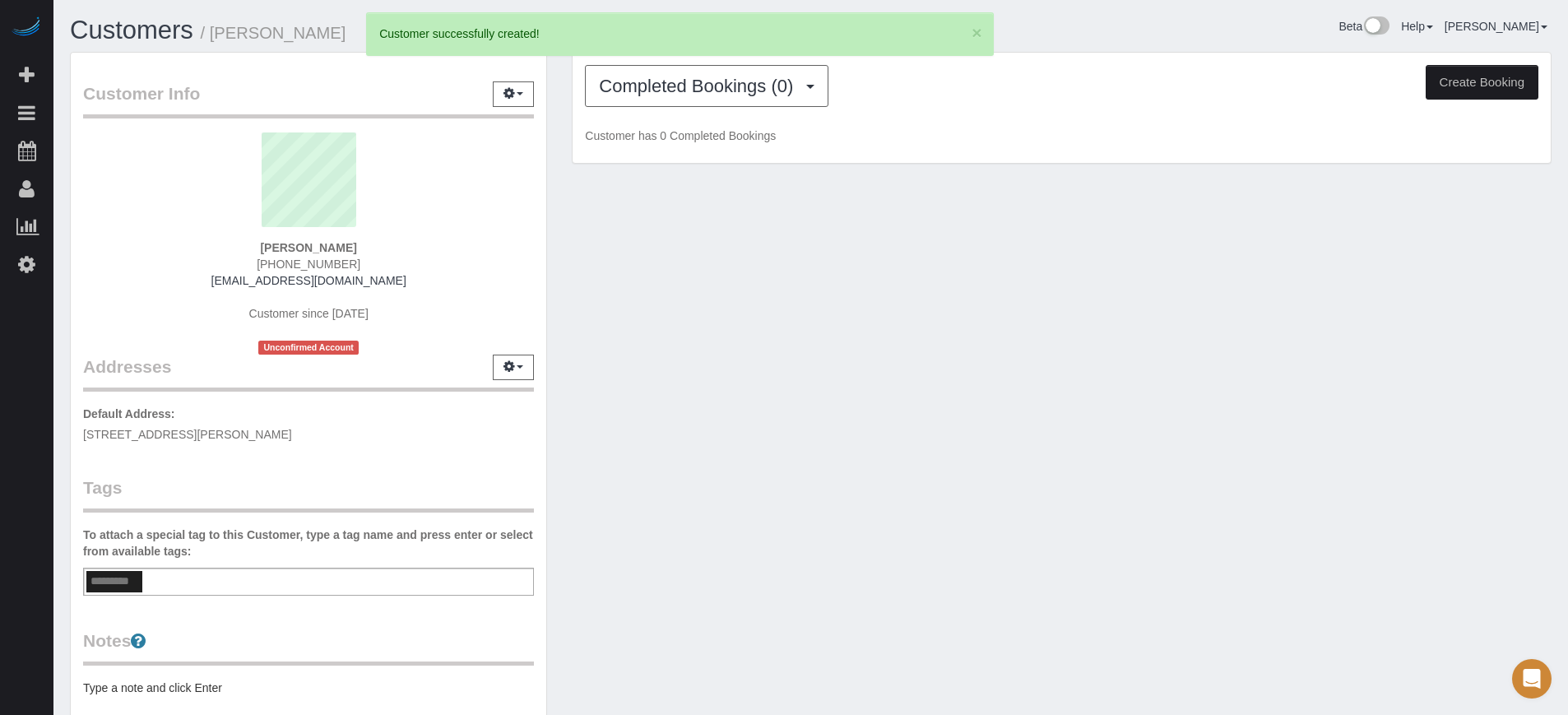
click at [1469, 85] on button "Create Booking" at bounding box center [1483, 82] width 113 height 34
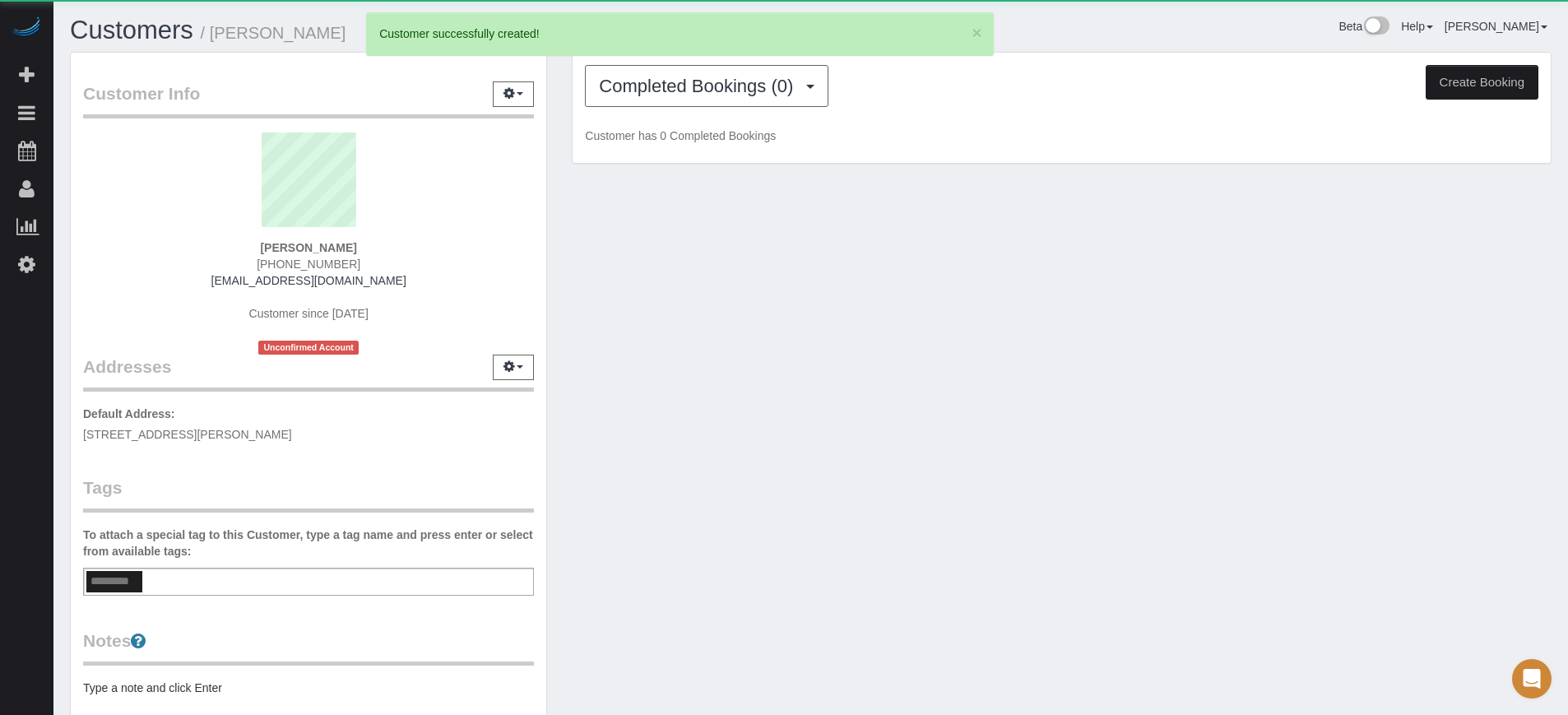
select select "FL"
select select "number:9"
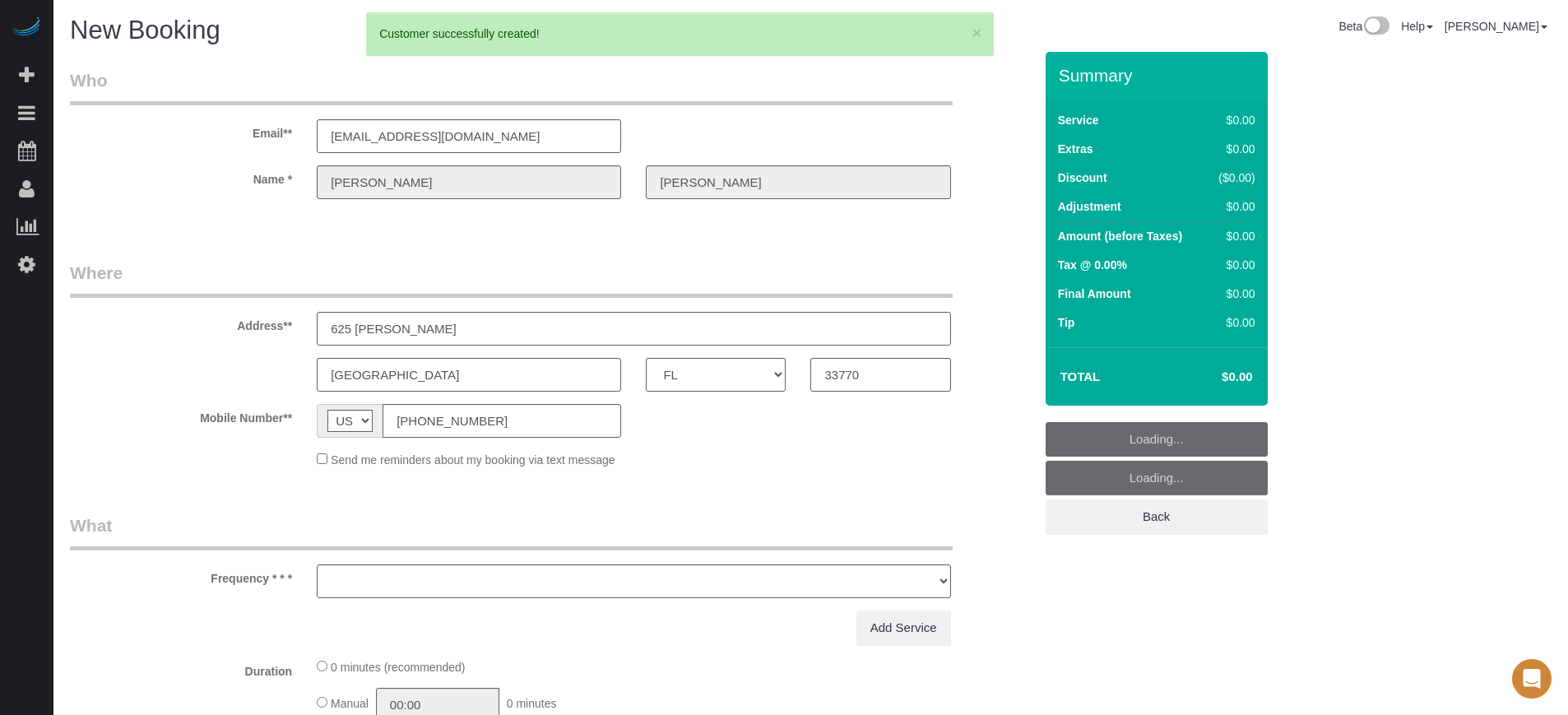
select select "object:2925"
select select "4"
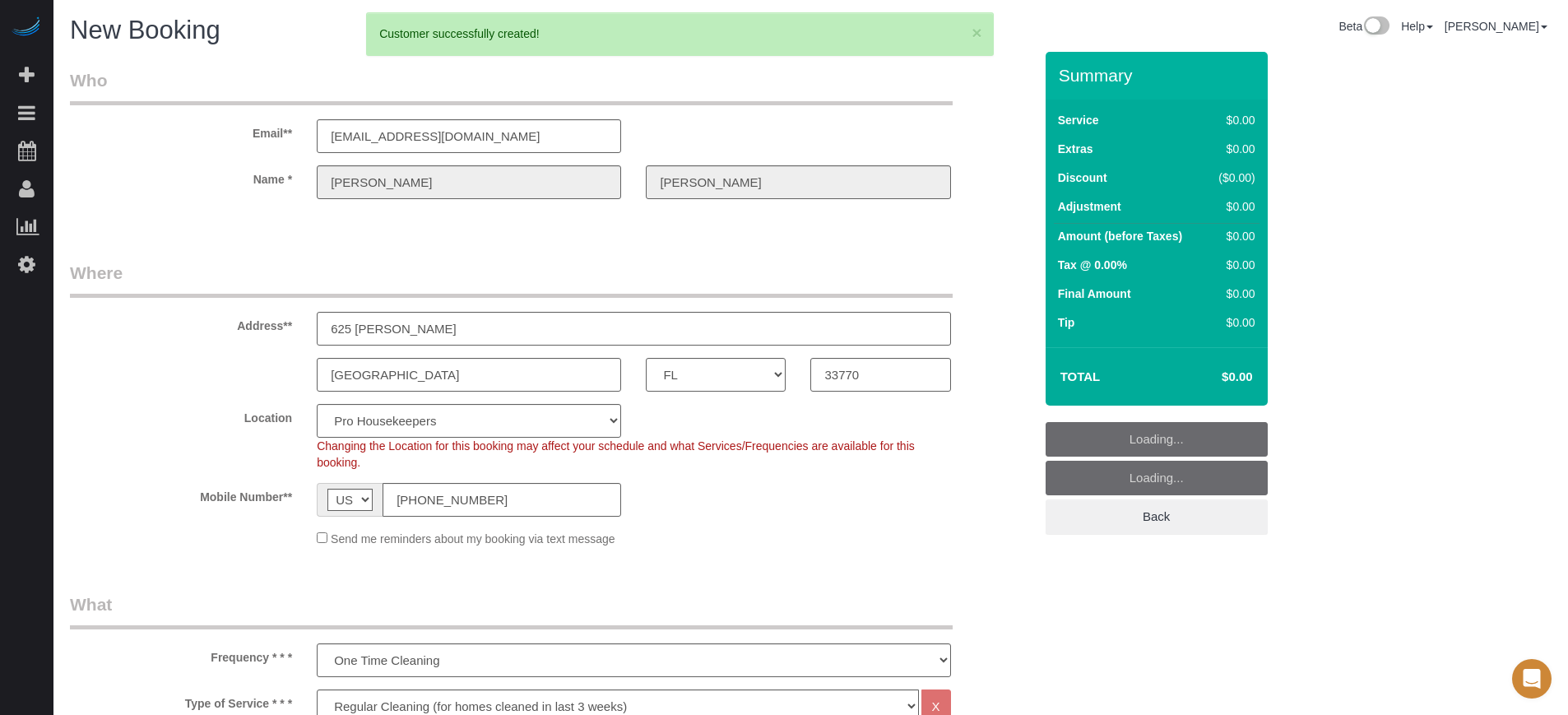
select select "12"
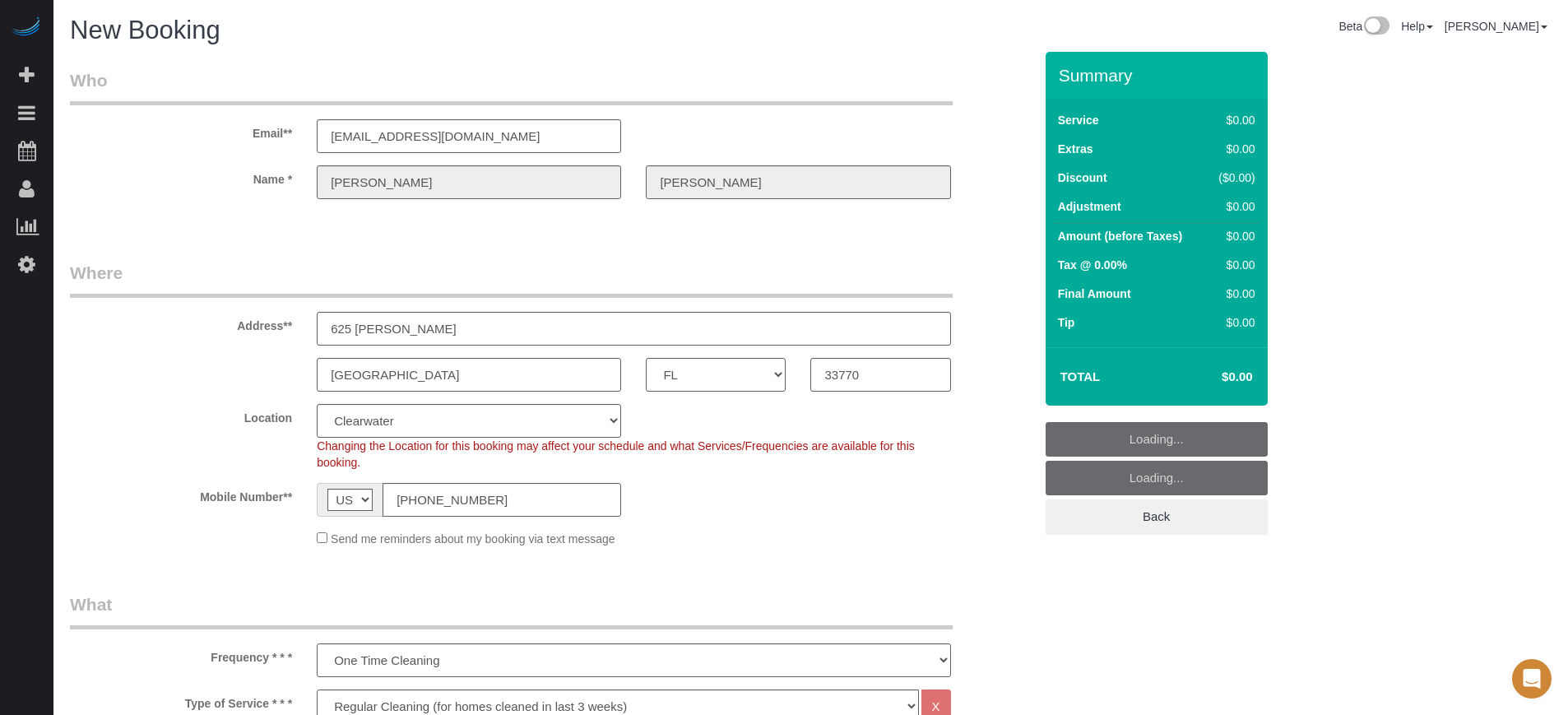
select select "object:2932"
click at [414, 322] on input "625 [PERSON_NAME]" at bounding box center [633, 328] width 633 height 34
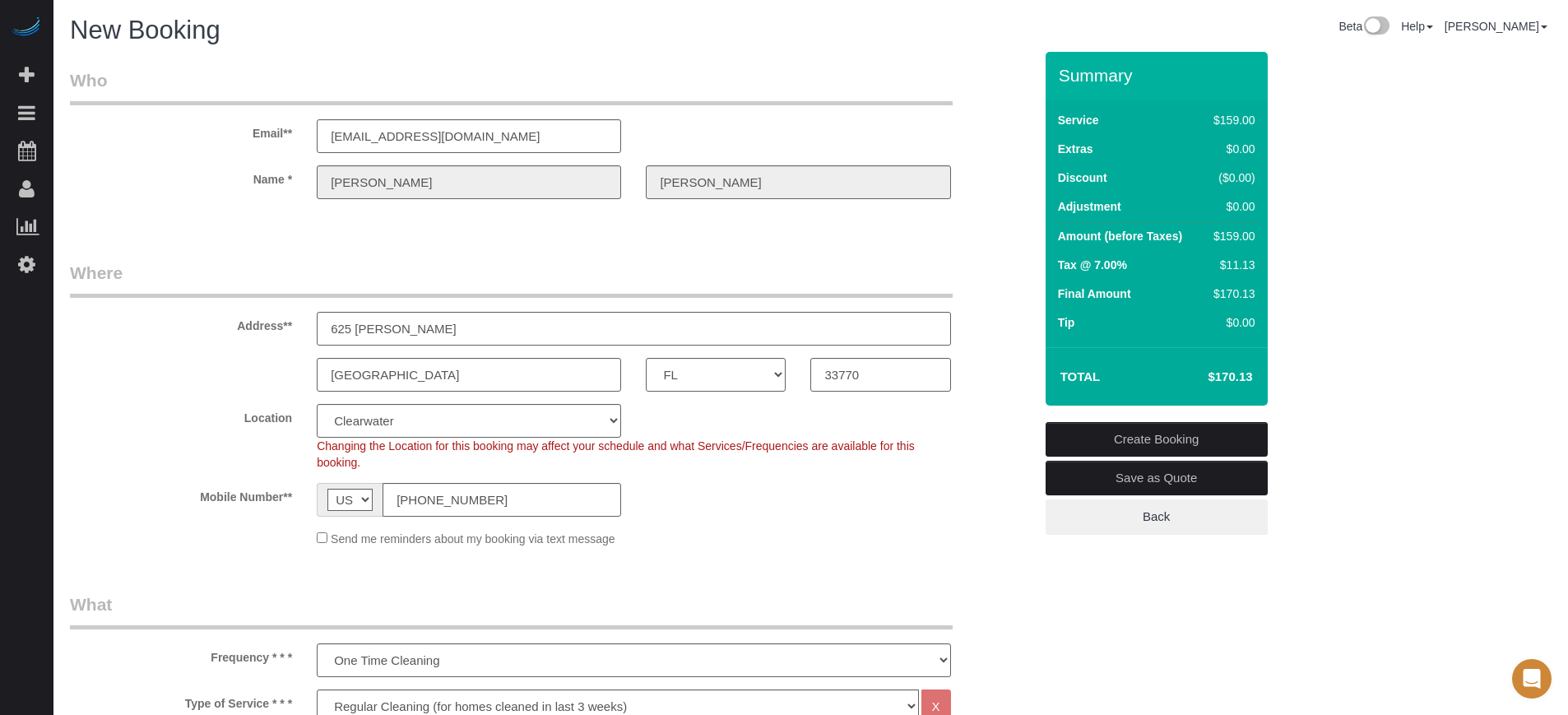
click at [841, 497] on div "Mobile Number** AF AL DZ AD AO AI AQ AG AR AM AW AU AT AZ BS BH BD BB BY BE BZ …" at bounding box center [551, 500] width 988 height 34
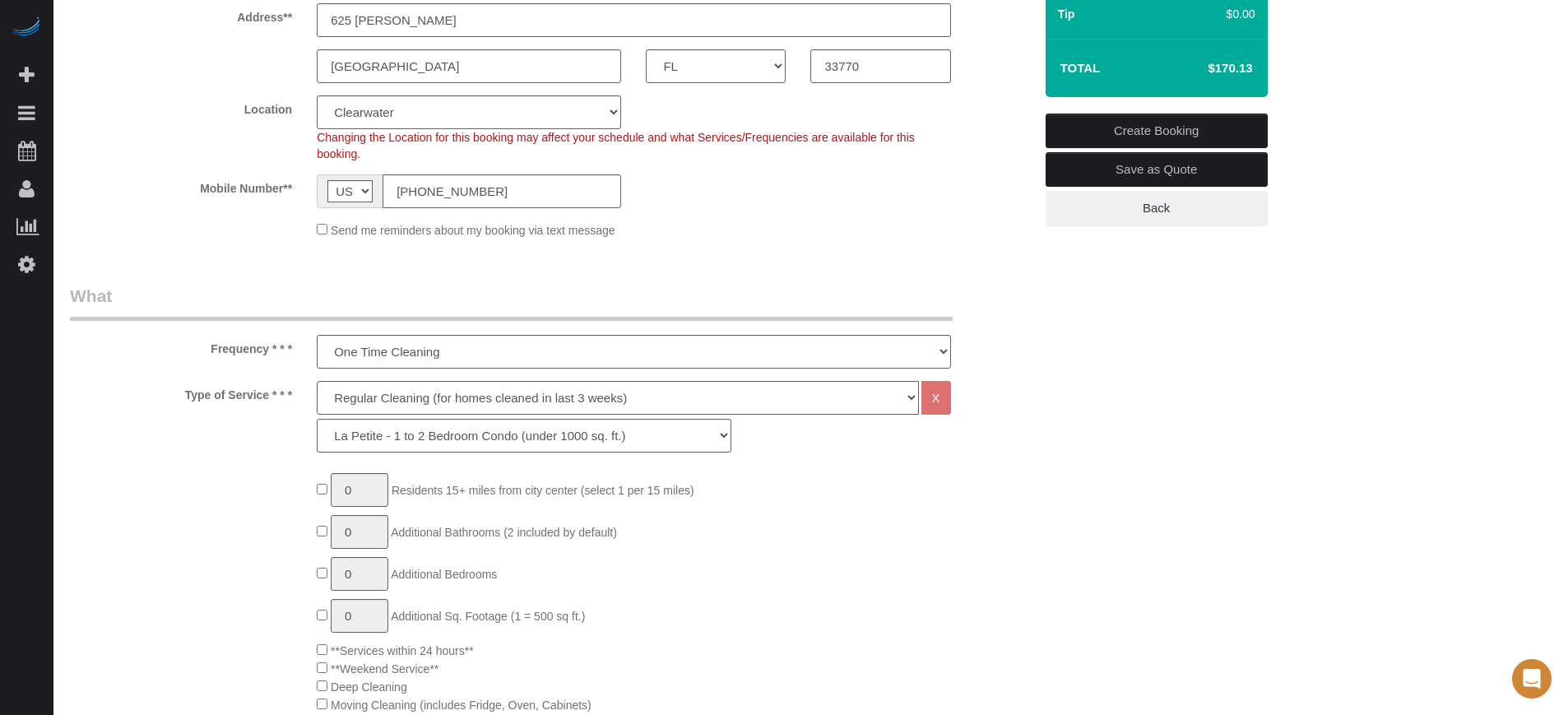
click at [395, 402] on select "Deep Cleaning (for homes that have not been cleaned in 3+ weeks) Spruce Regular…" at bounding box center [617, 397] width 602 height 34
select select "6"
click at [317, 381] on select "Deep Cleaning (for homes that have not been cleaned in 3+ weeks) Spruce Regular…" at bounding box center [617, 397] width 602 height 34
click at [409, 432] on select "La Petite - 1 to 2 Bedroom Condo (under 1000 sq. ft.) La Petite II - 2 Bedroom …" at bounding box center [523, 436] width 414 height 34
select select "162"
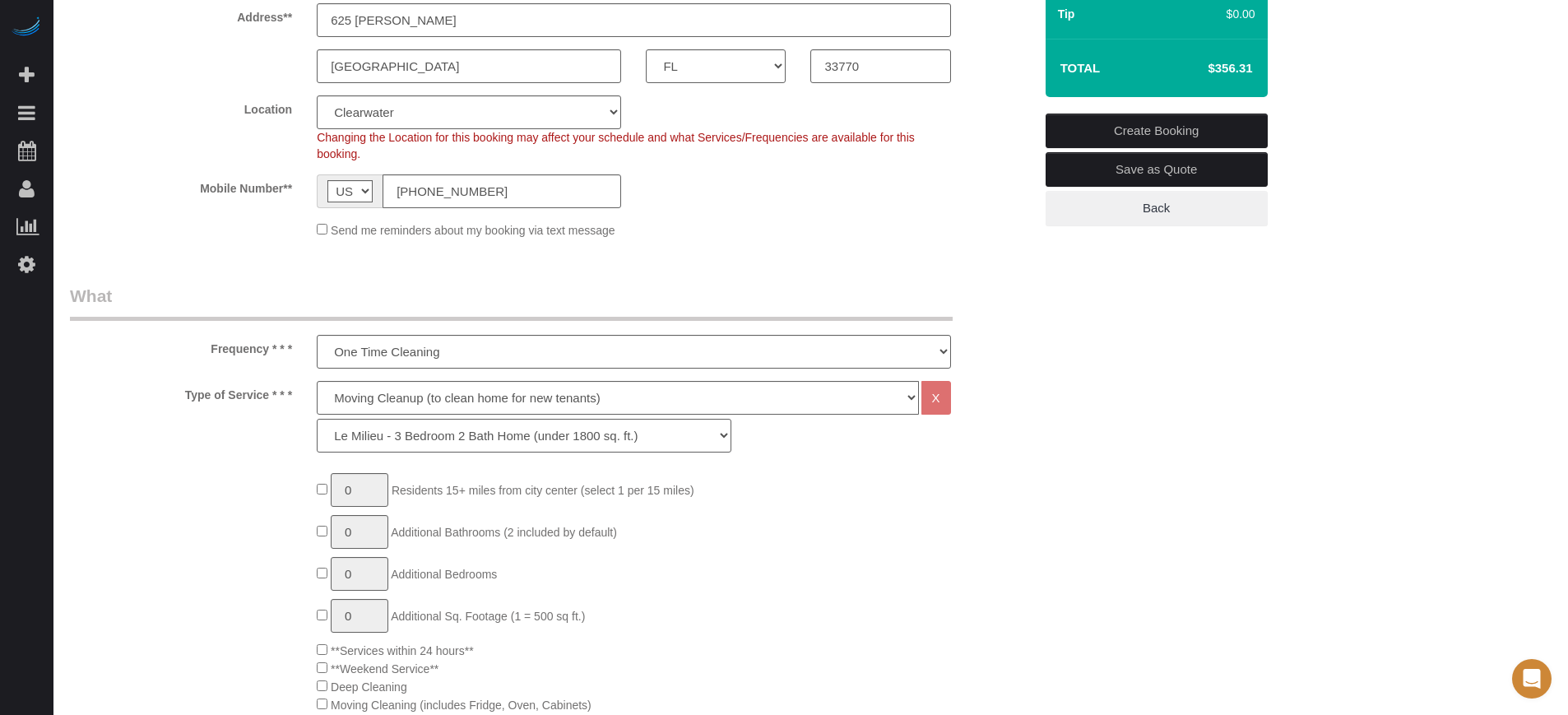
click at [317, 419] on select "La Petite - 1 to 2 Bedroom Condo (under 1000 sq. ft.) La Petite II - 2 Bedroom …" at bounding box center [523, 436] width 414 height 34
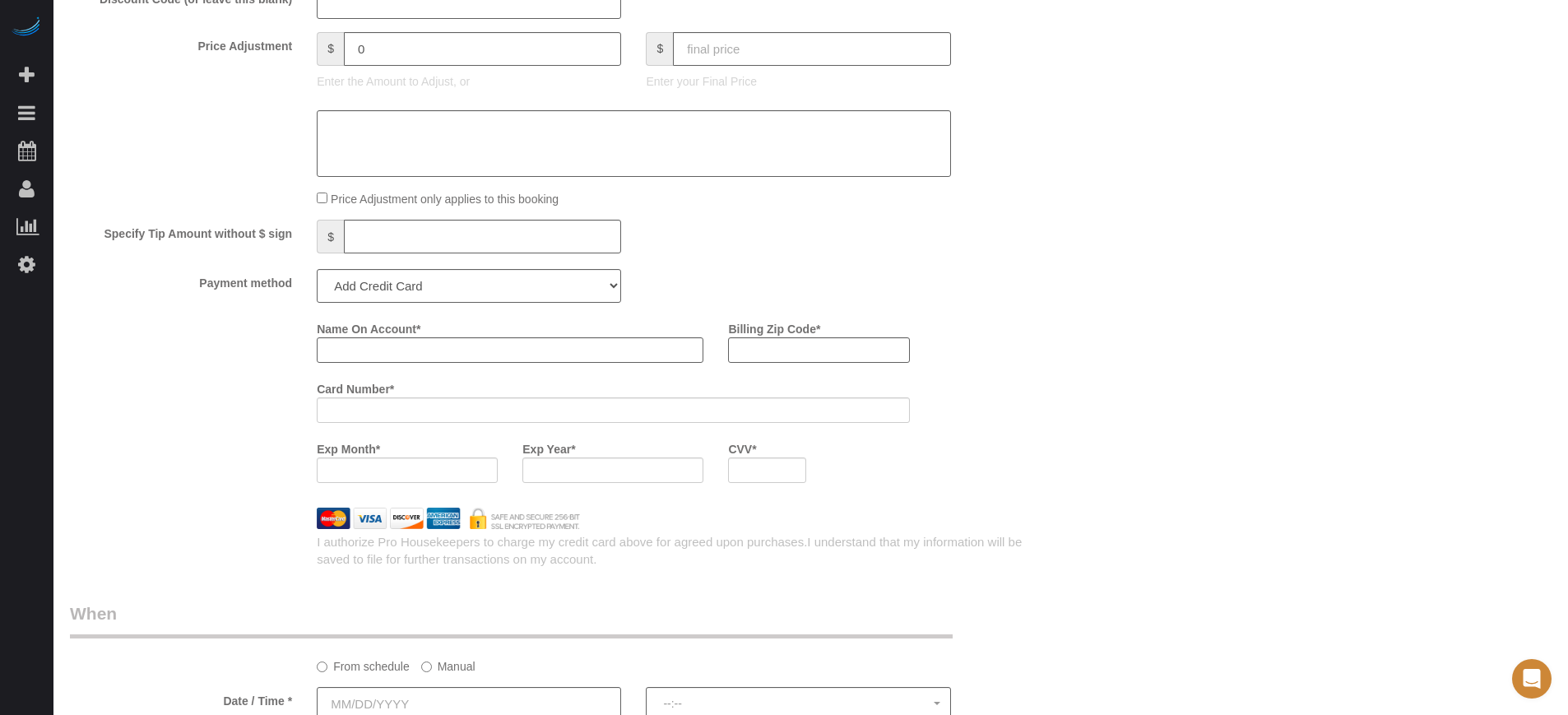
scroll to position [1955, 0]
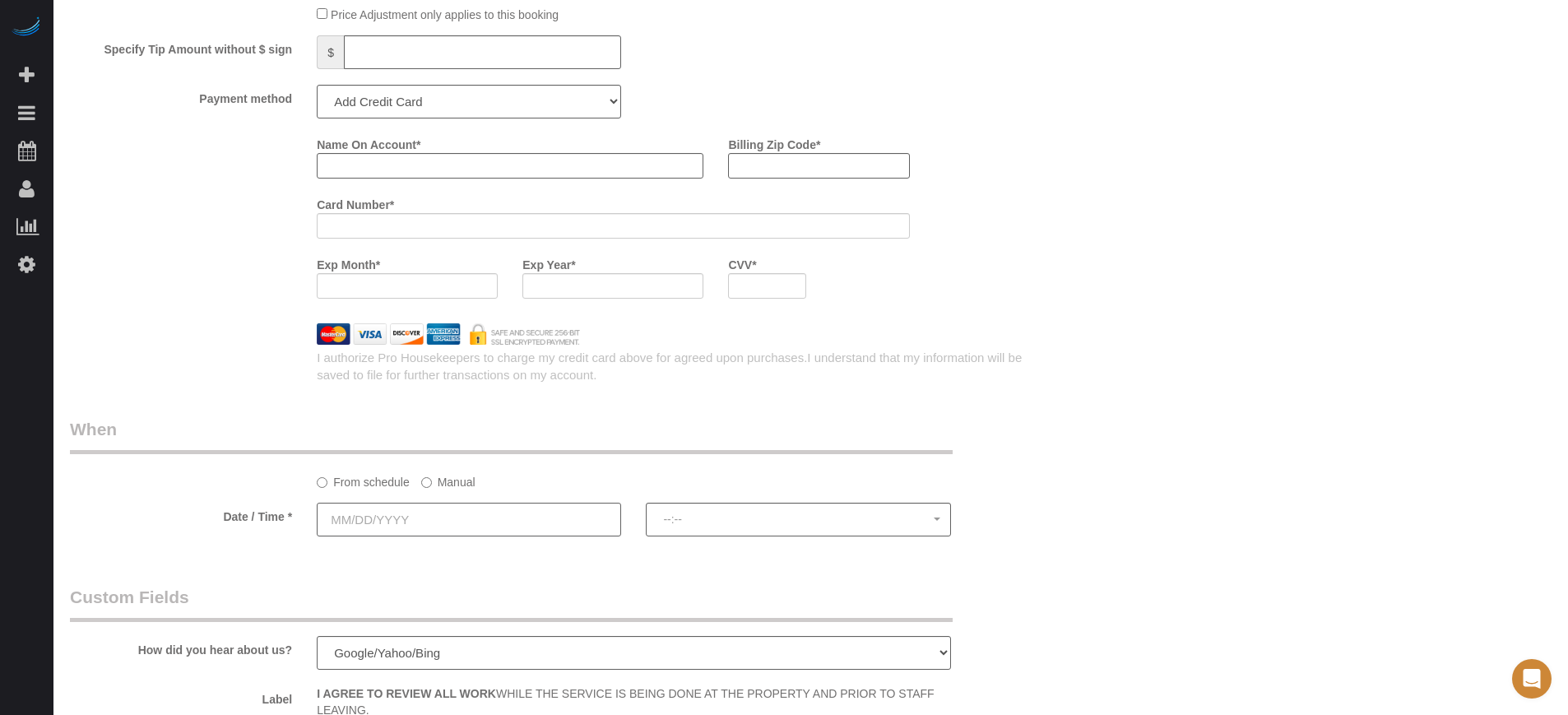
click at [453, 526] on input "text" at bounding box center [469, 520] width 304 height 34
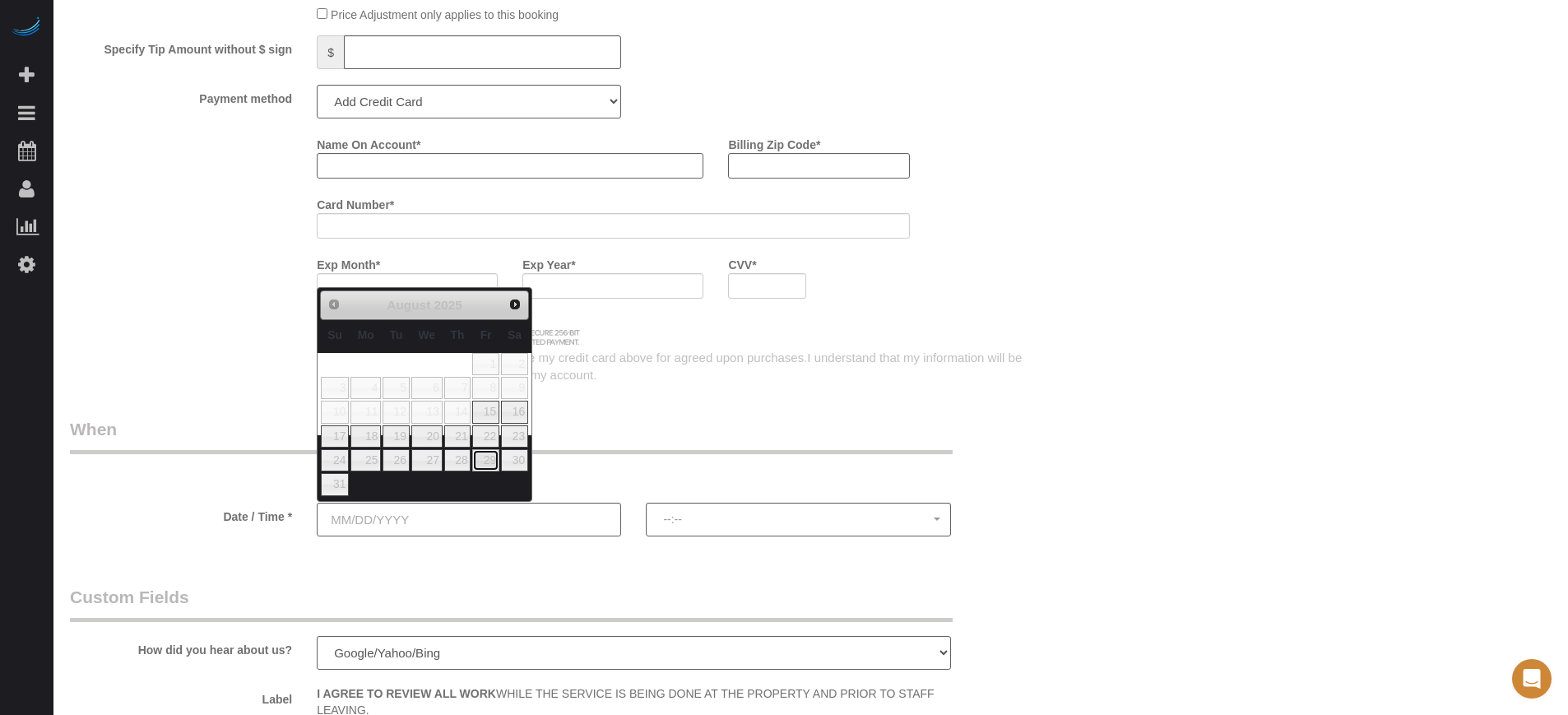
click at [490, 464] on link "29" at bounding box center [486, 460] width 27 height 22
type input "08/29/2025"
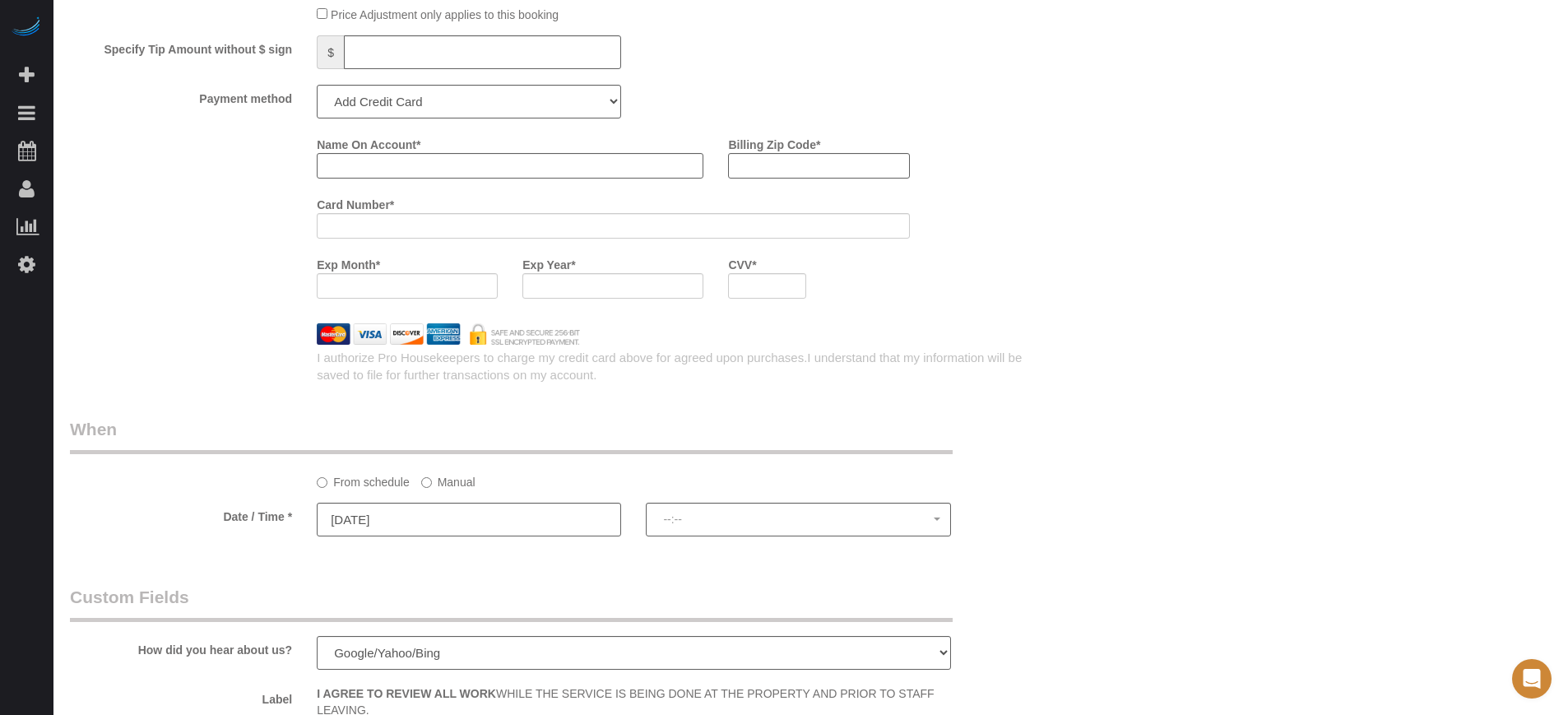
select select "spot1"
click at [691, 515] on span "8:00AM - 9:00AM" at bounding box center [798, 520] width 270 height 13
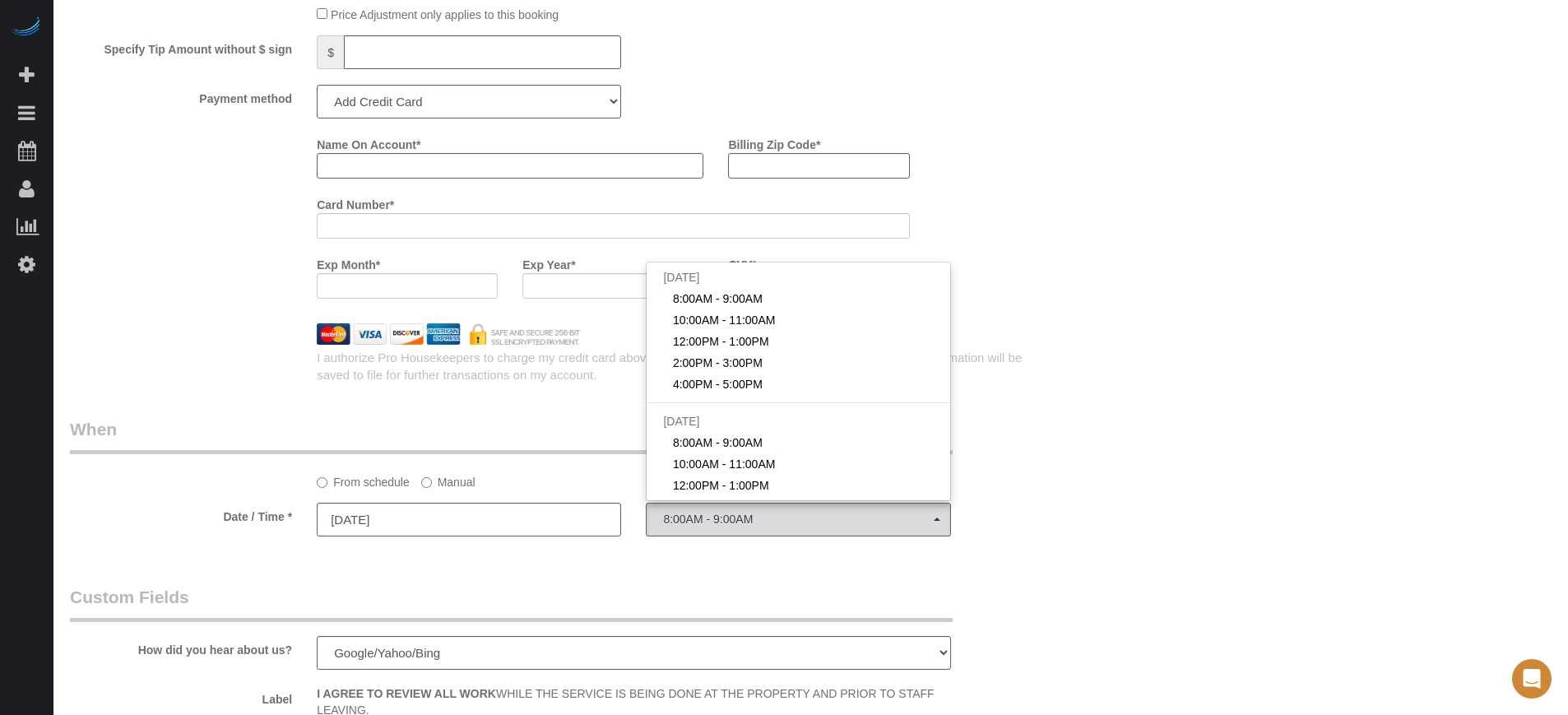
click at [471, 478] on label "Manual" at bounding box center [448, 479] width 55 height 22
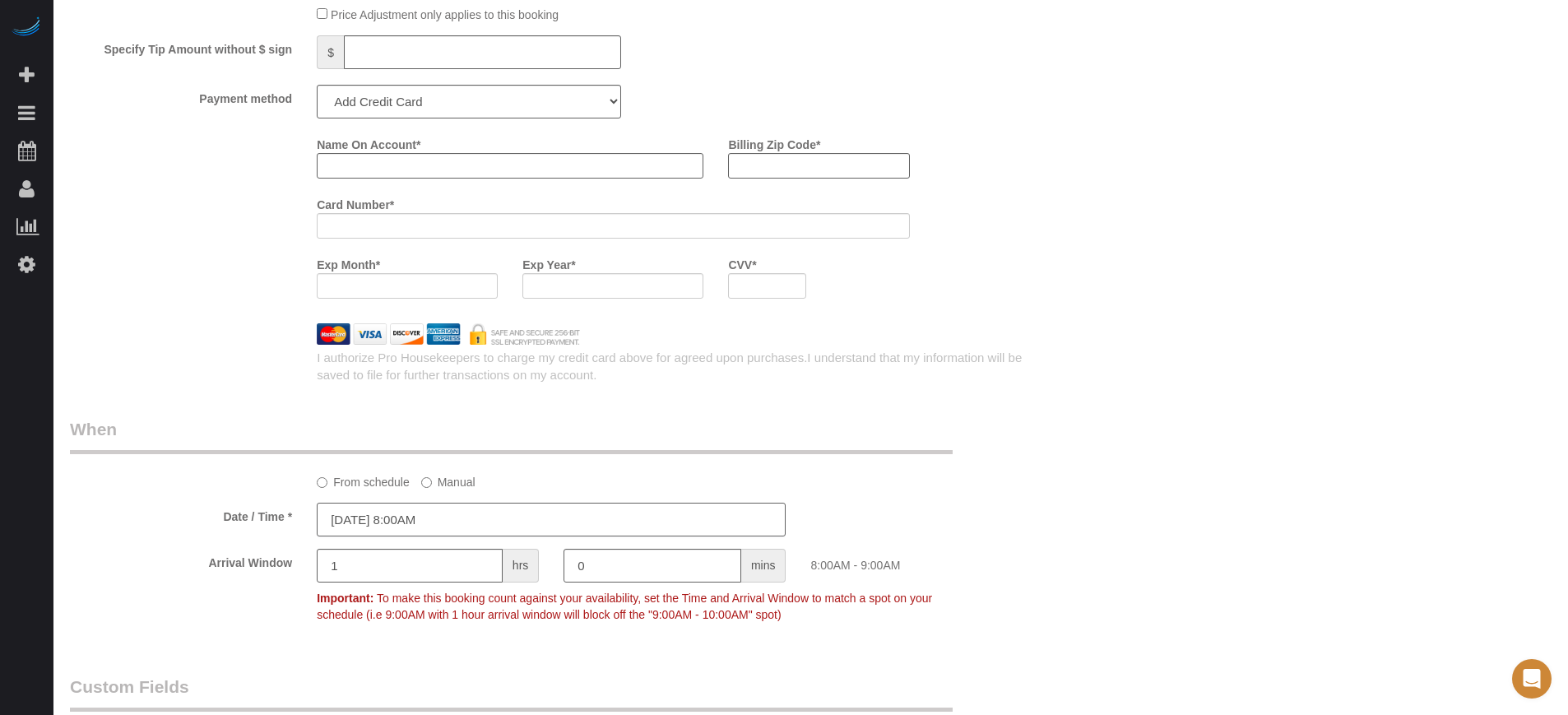
click at [462, 513] on input "08/29/2025 8:00AM" at bounding box center [551, 520] width 469 height 34
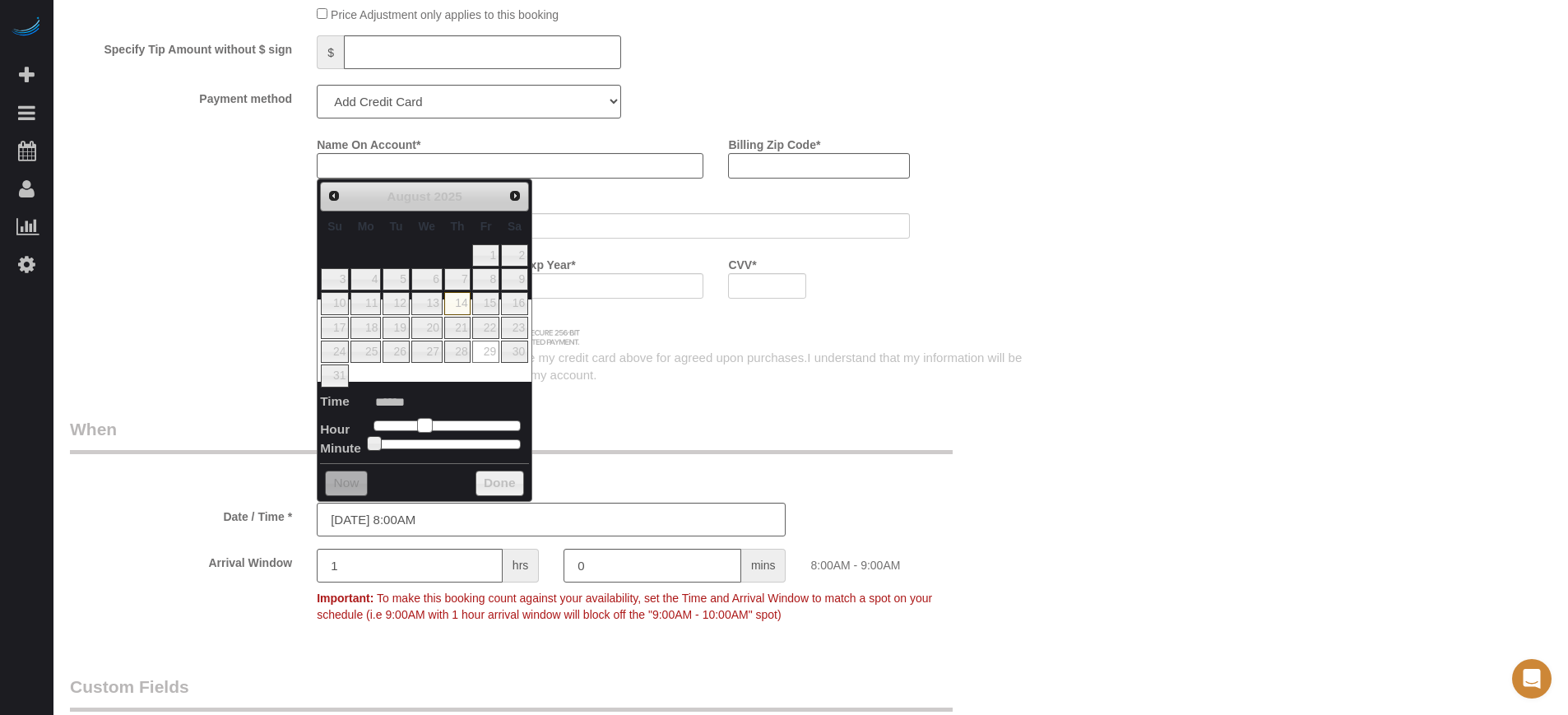
type input "[DATE] 9:00AM"
type input "******"
click at [424, 431] on span at bounding box center [431, 425] width 14 height 14
click at [944, 489] on div "From schedule Manual" at bounding box center [633, 479] width 658 height 22
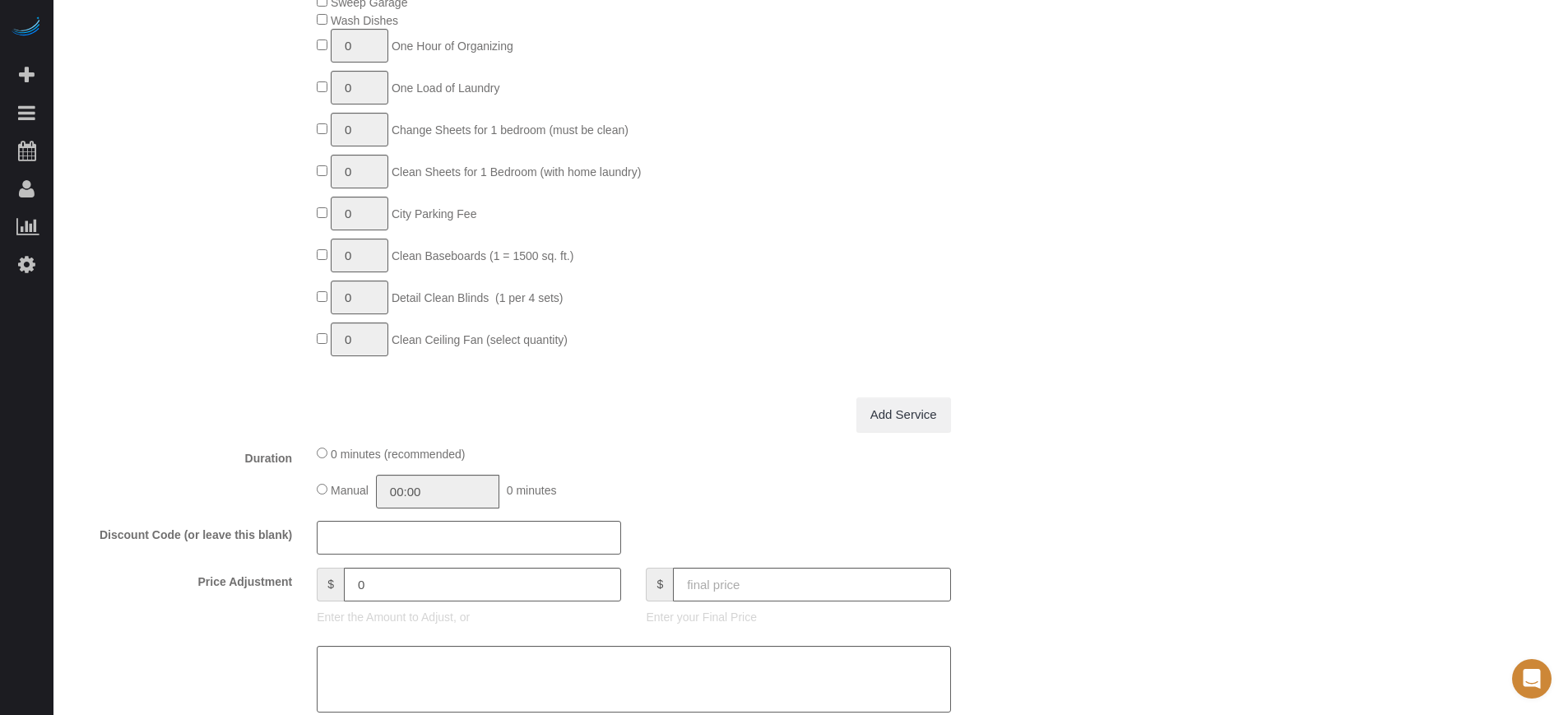
scroll to position [0, 0]
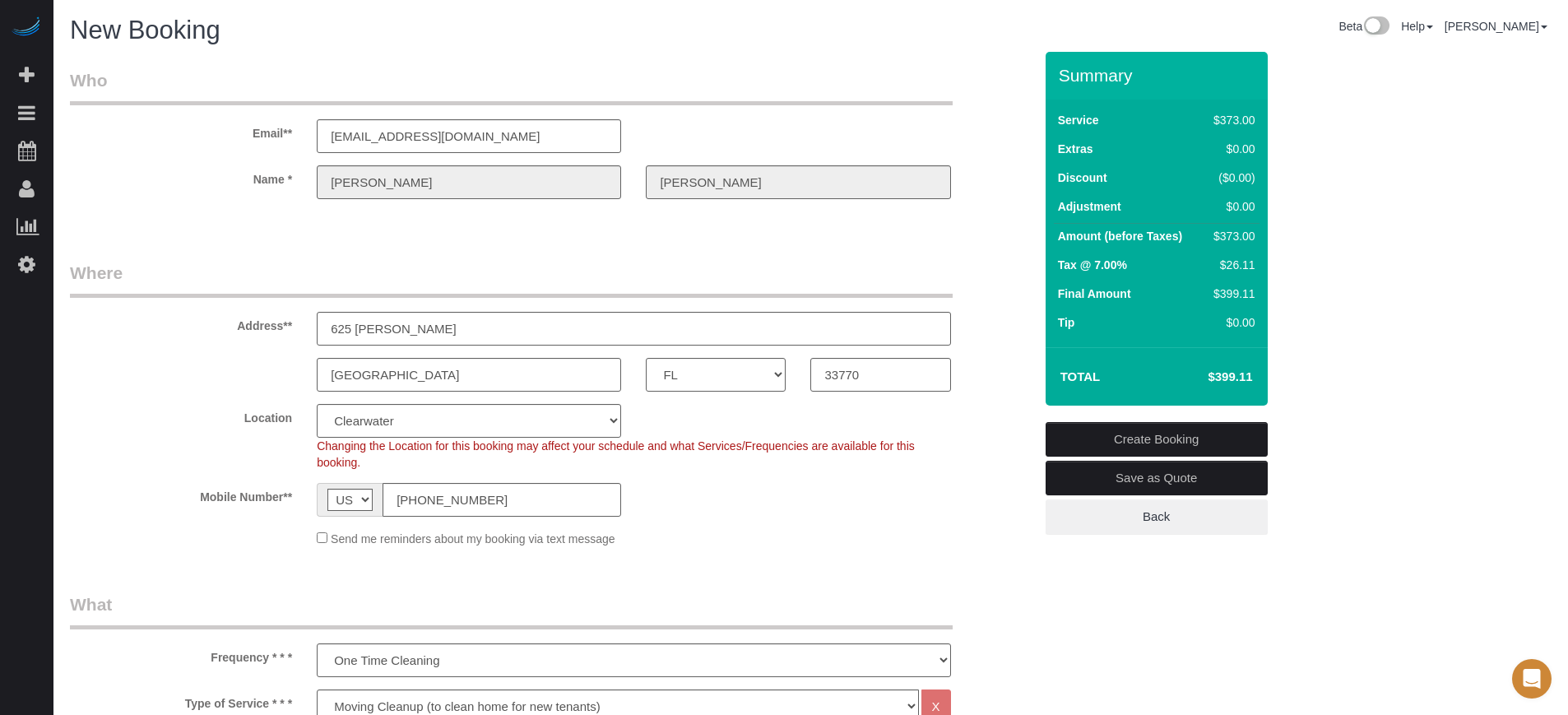
click at [263, 185] on div "Name * Heather Henderson" at bounding box center [551, 182] width 988 height 34
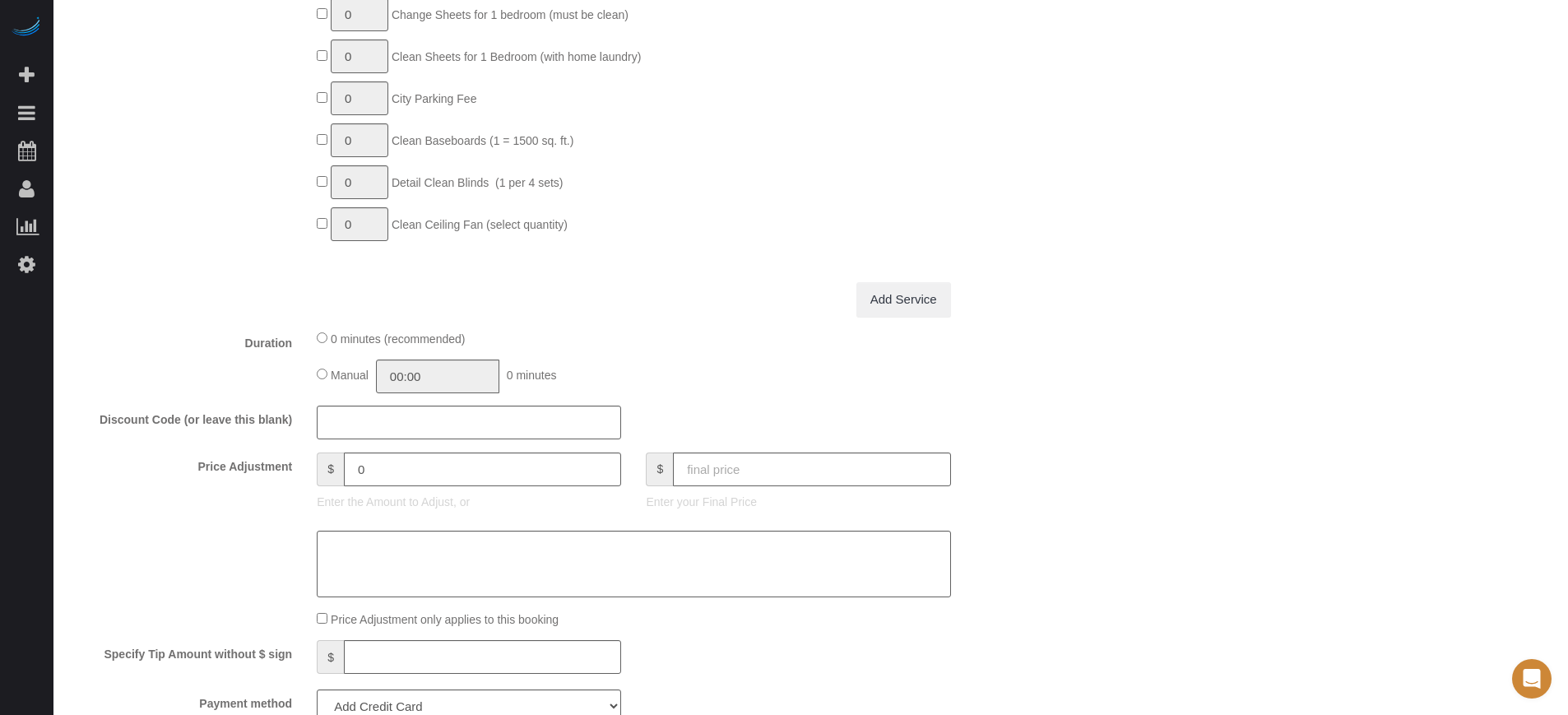
scroll to position [1458, 0]
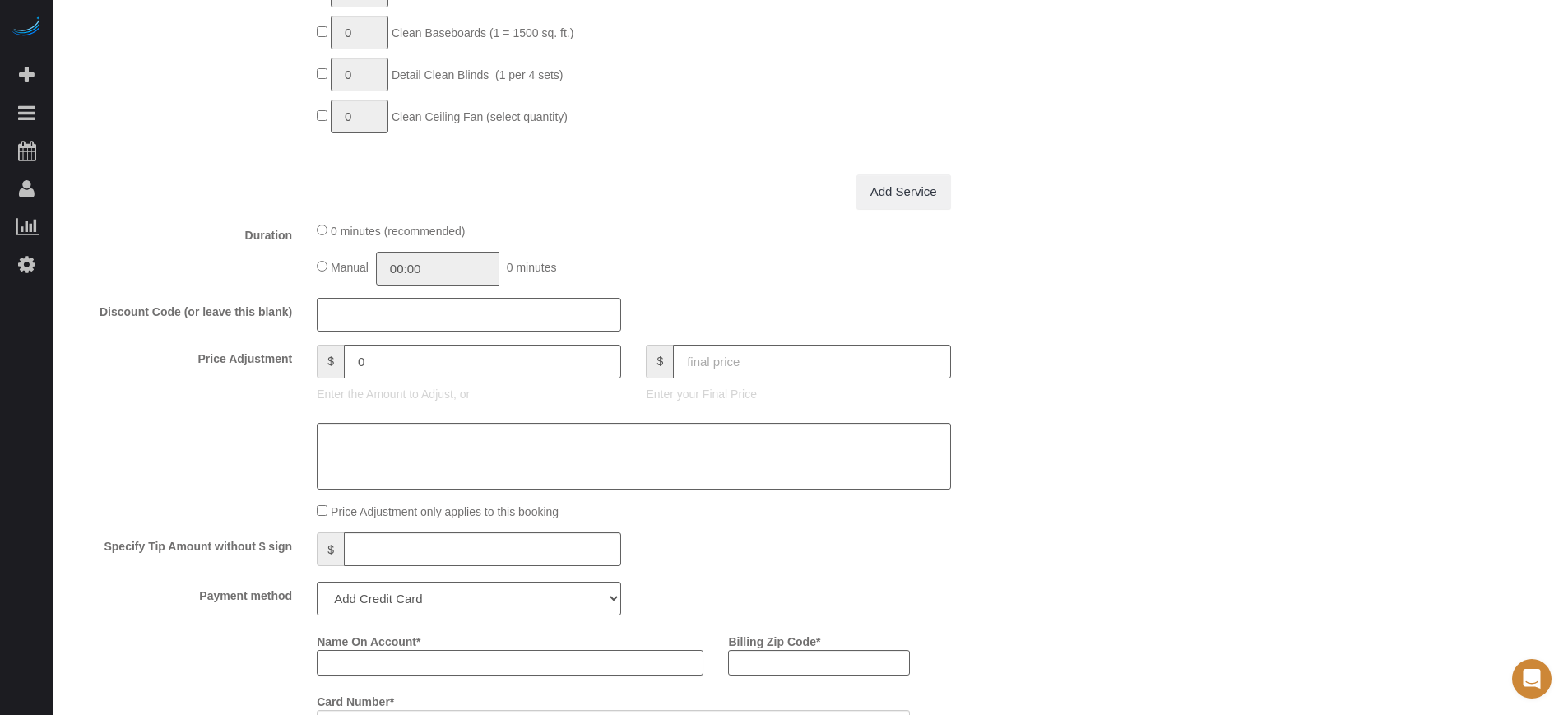
click at [402, 651] on input "Name On Account *" at bounding box center [510, 662] width 386 height 26
paste input "[PERSON_NAME]"
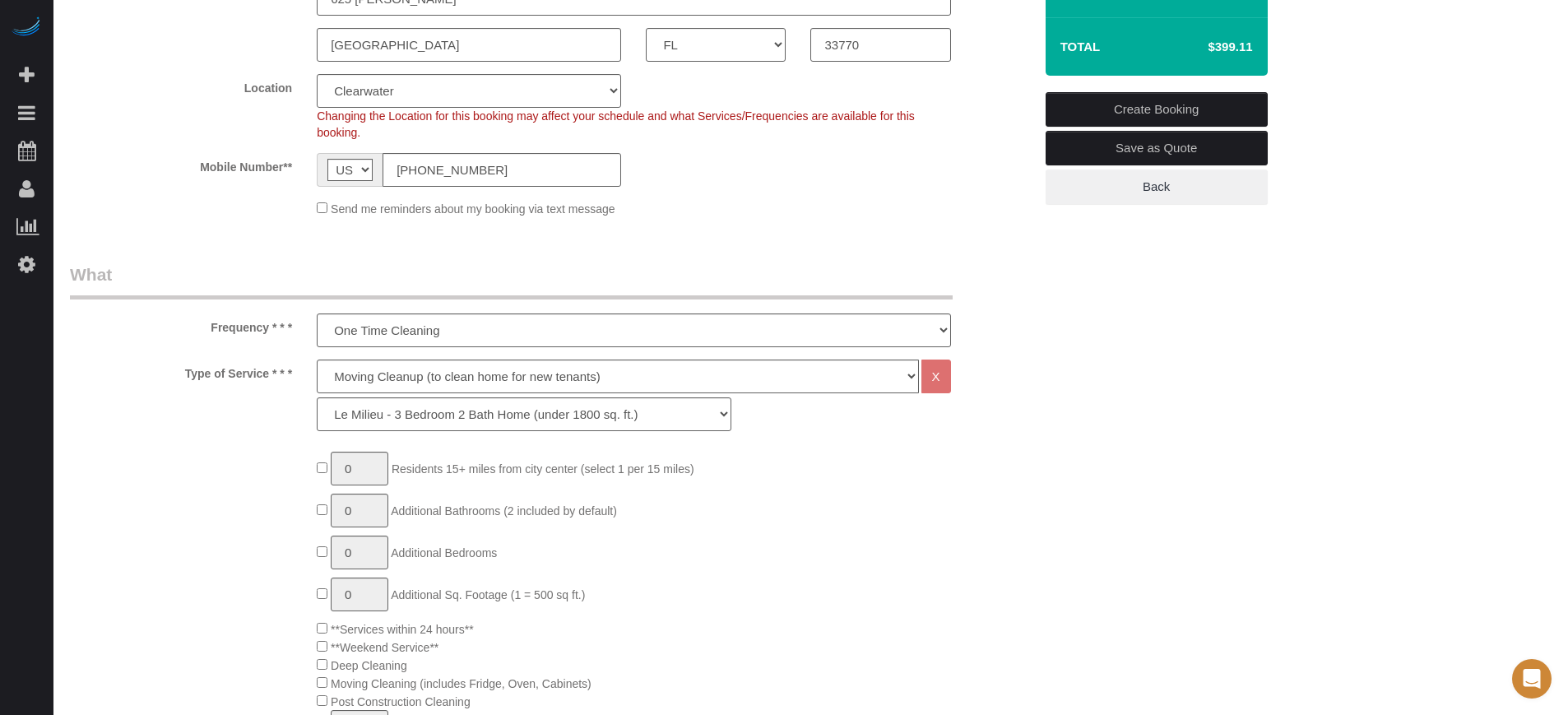
scroll to position [0, 0]
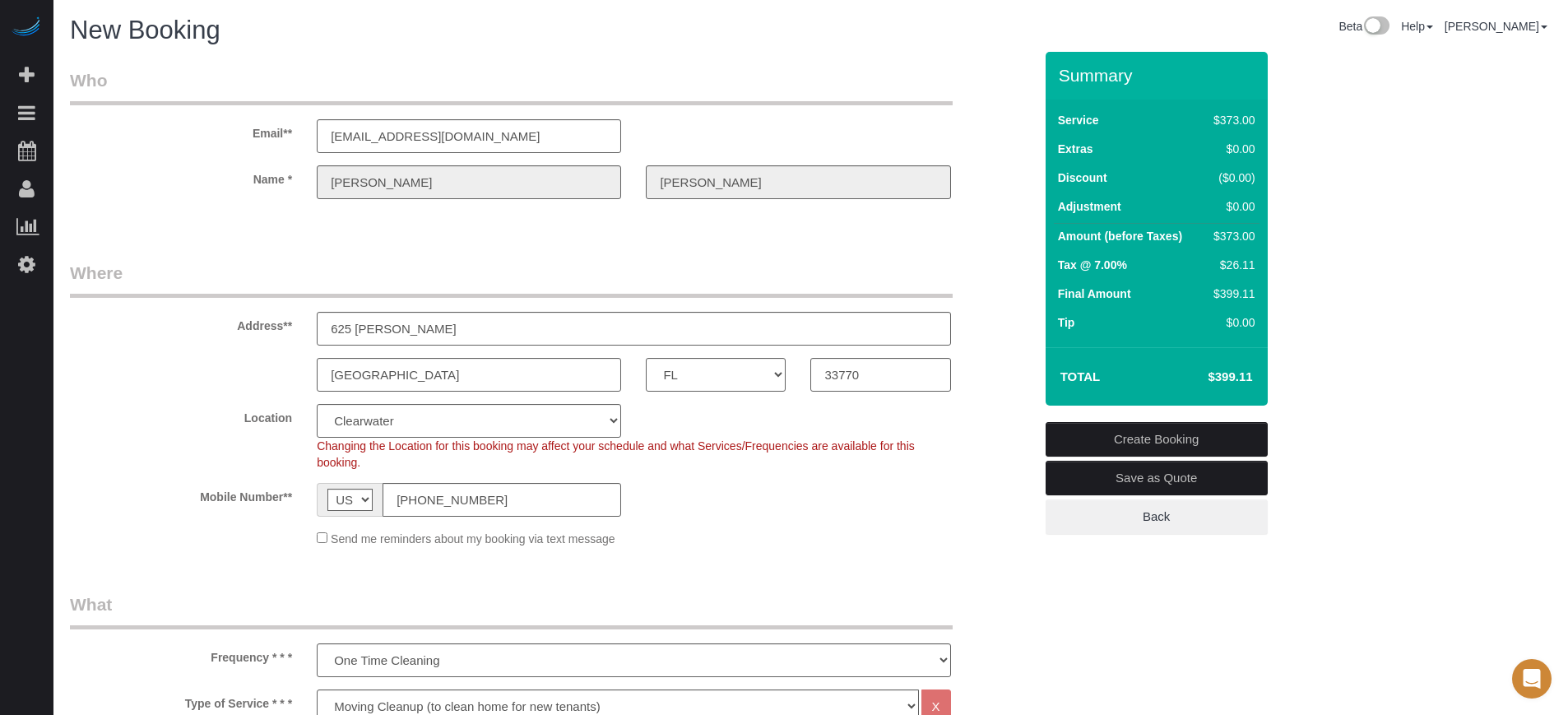
click at [615, 189] on div "Name * Heather Henderson" at bounding box center [551, 182] width 988 height 34
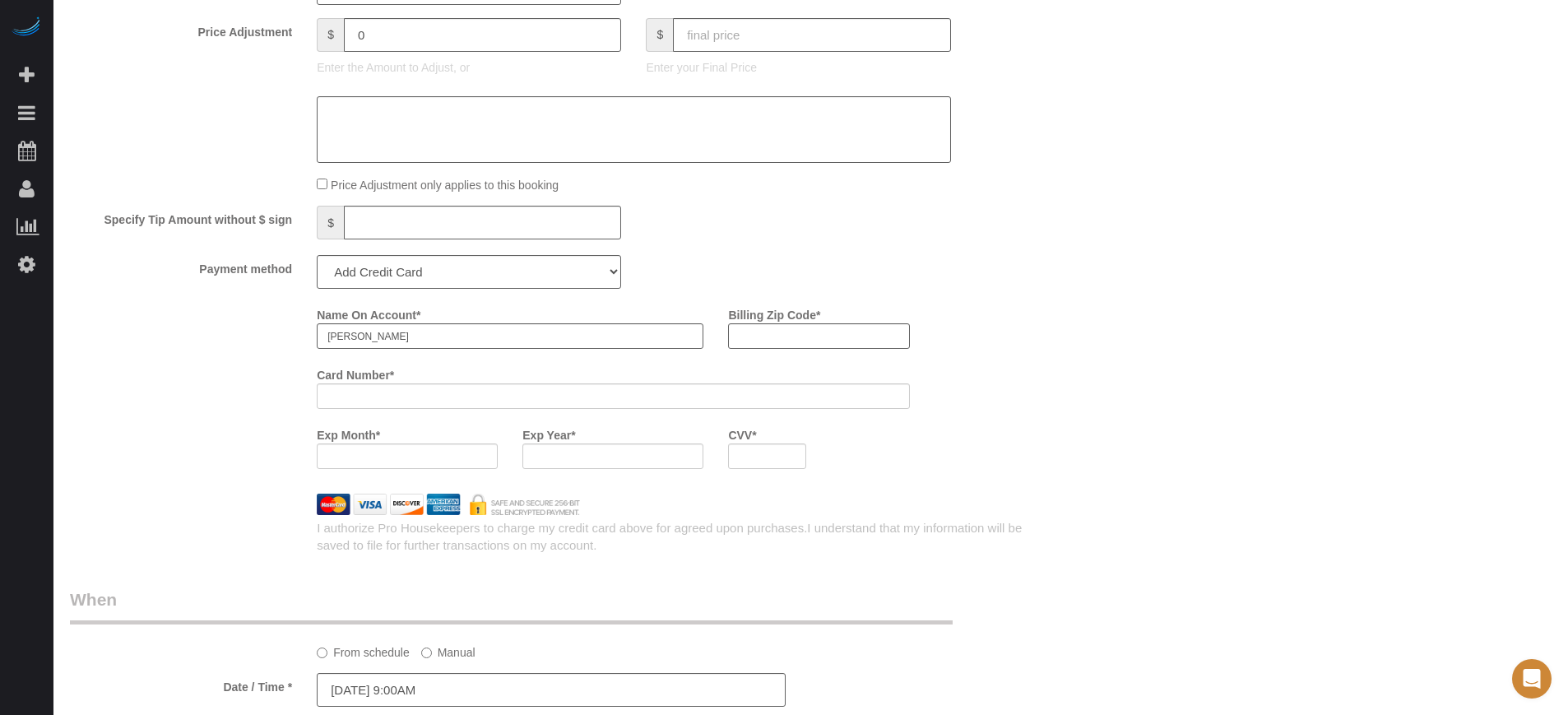
scroll to position [1762, 0]
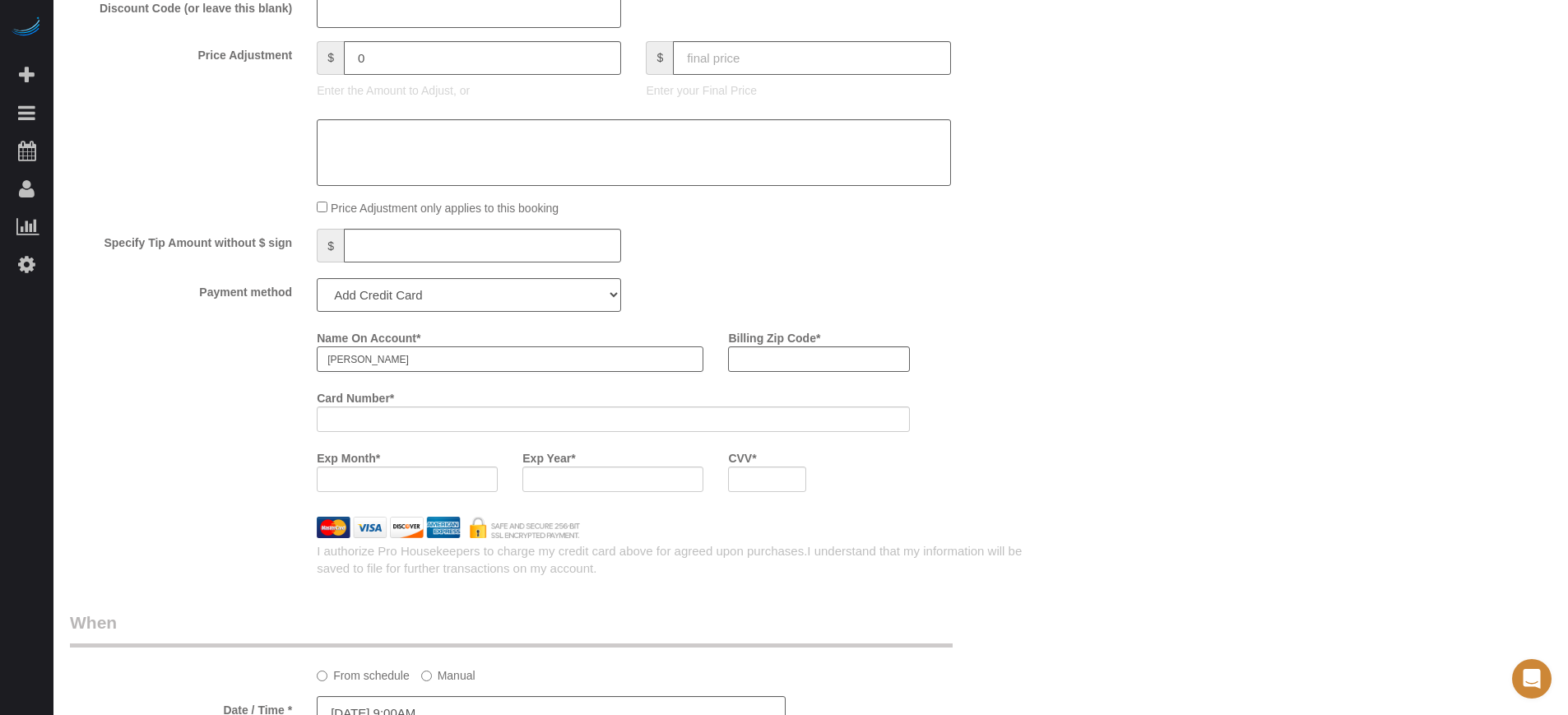
click at [425, 366] on input "[PERSON_NAME]" at bounding box center [510, 359] width 386 height 26
paste input "[PERSON_NAME]"
type input "Heather Henderson"
click at [766, 358] on input "Billing Zip Code *" at bounding box center [818, 359] width 181 height 26
paste input "33770"
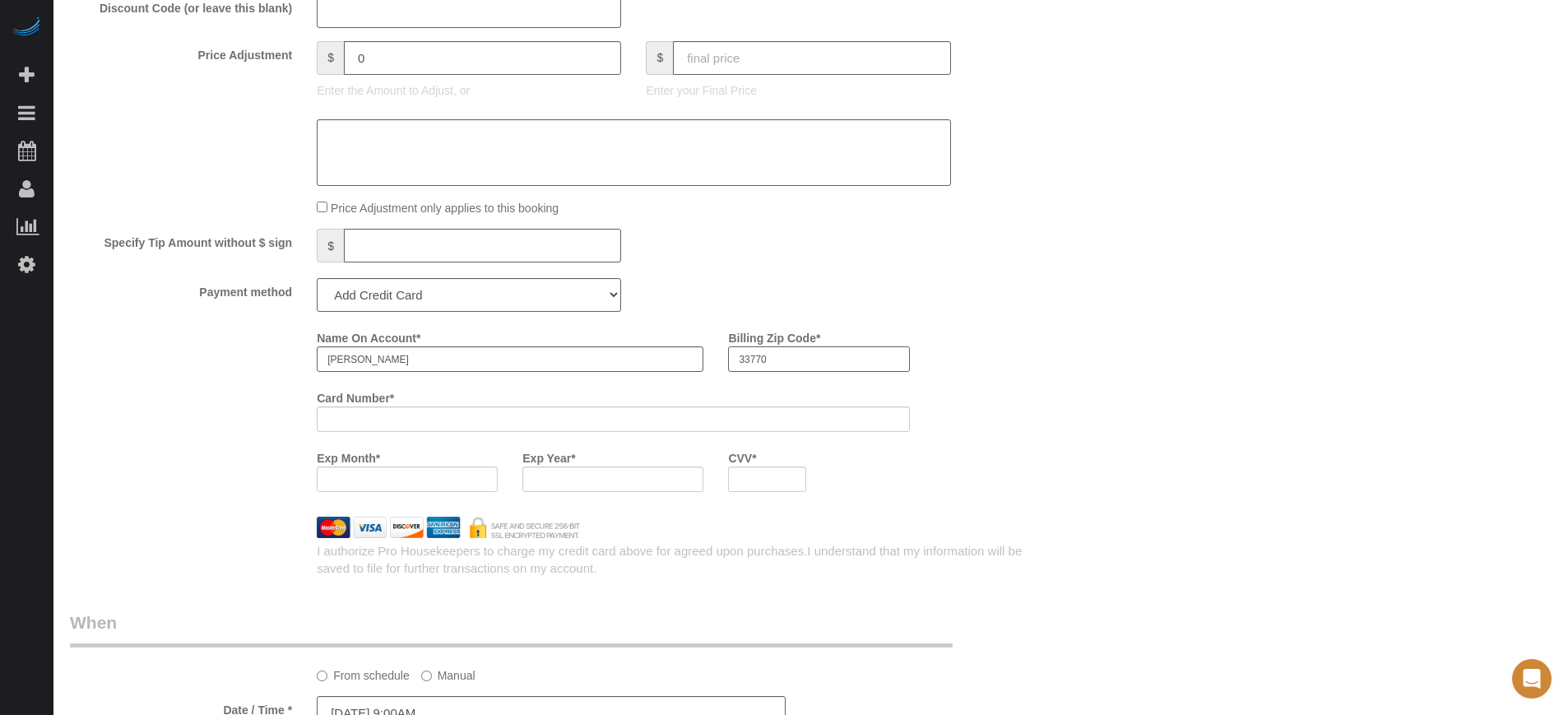
type input "33770"
click at [389, 489] on div at bounding box center [407, 480] width 181 height 26
click at [549, 492] on div "Exp Year *" at bounding box center [612, 474] width 206 height 60
click at [967, 501] on div "Name On Account * Heather Henderson Billing Zip Code * 33770 Card Number * Exp …" at bounding box center [674, 414] width 740 height 180
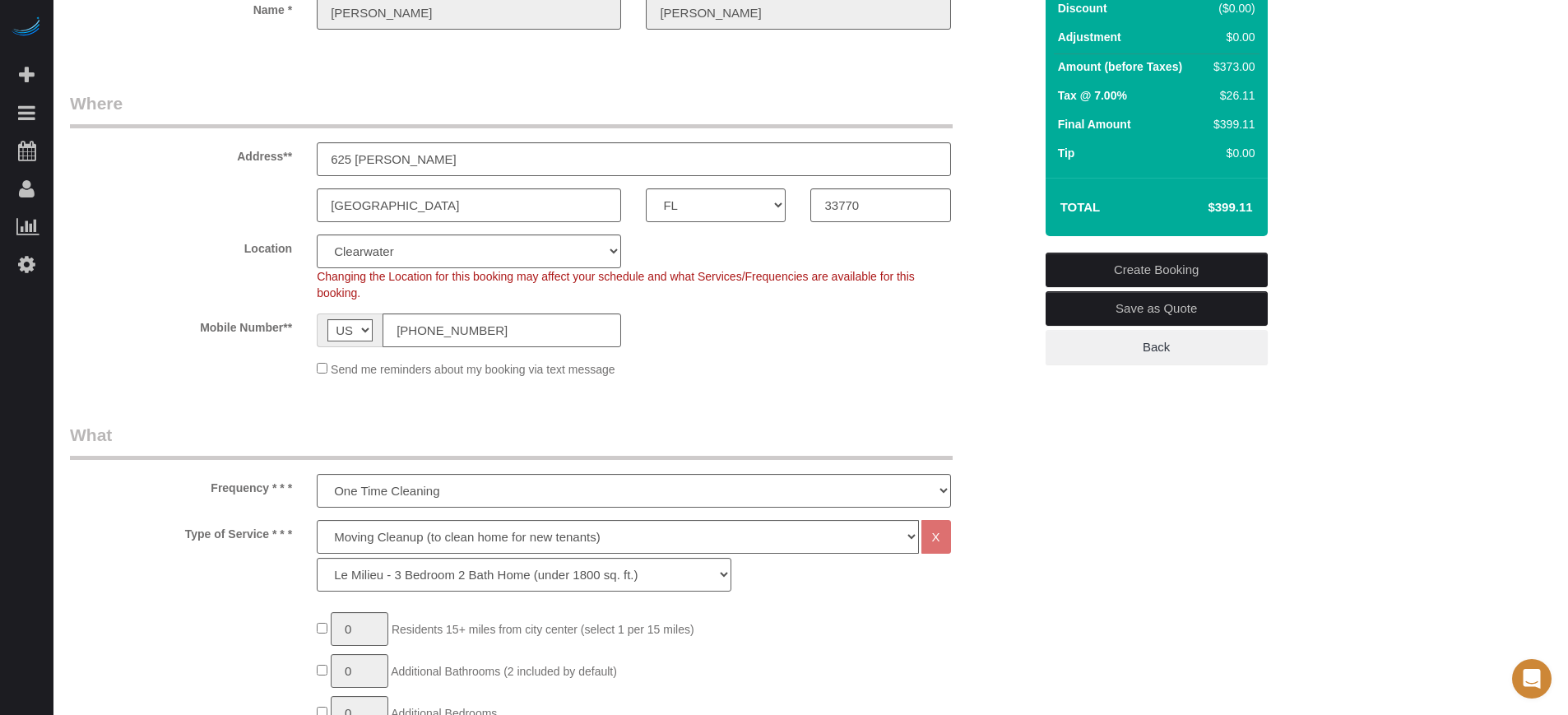
scroll to position [0, 0]
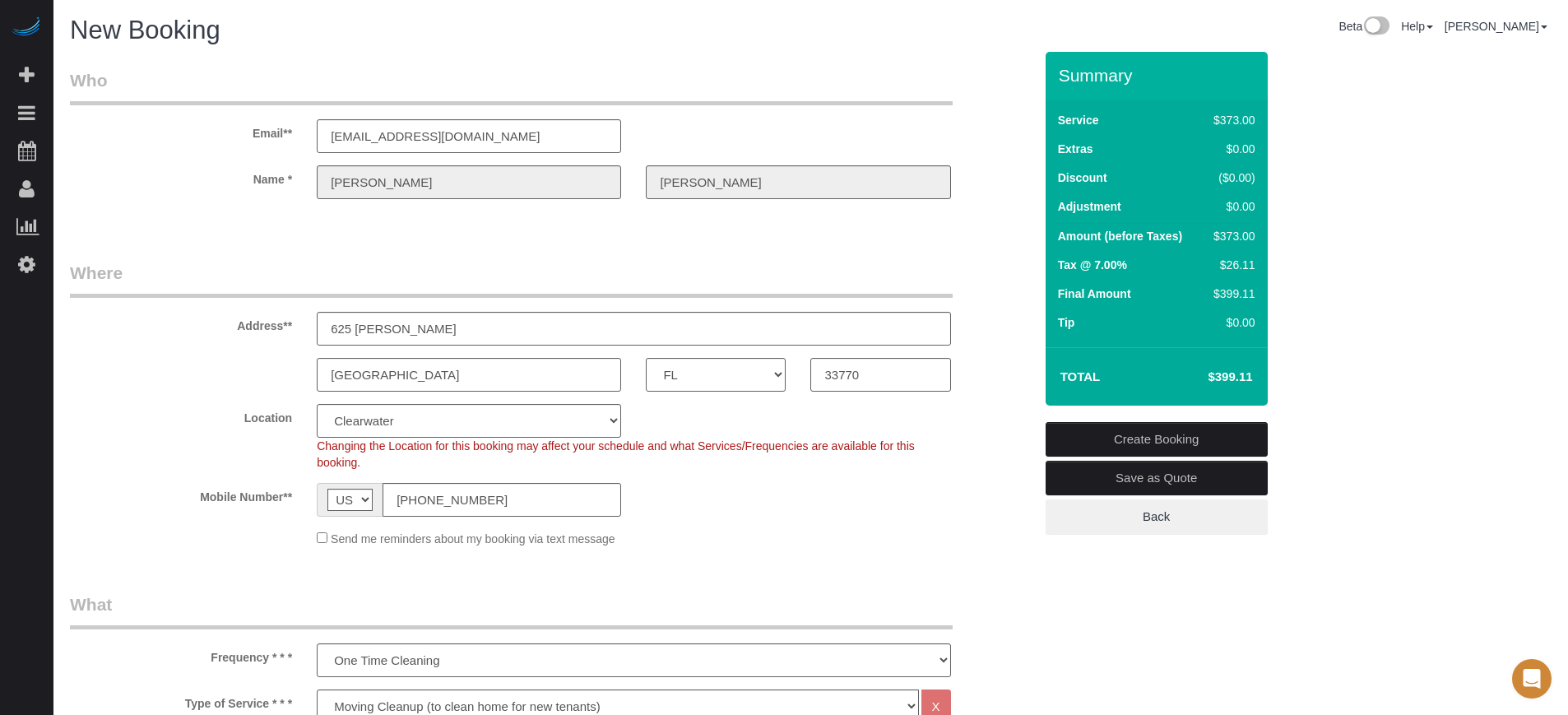
click at [1168, 438] on link "Create Booking" at bounding box center [1157, 439] width 222 height 34
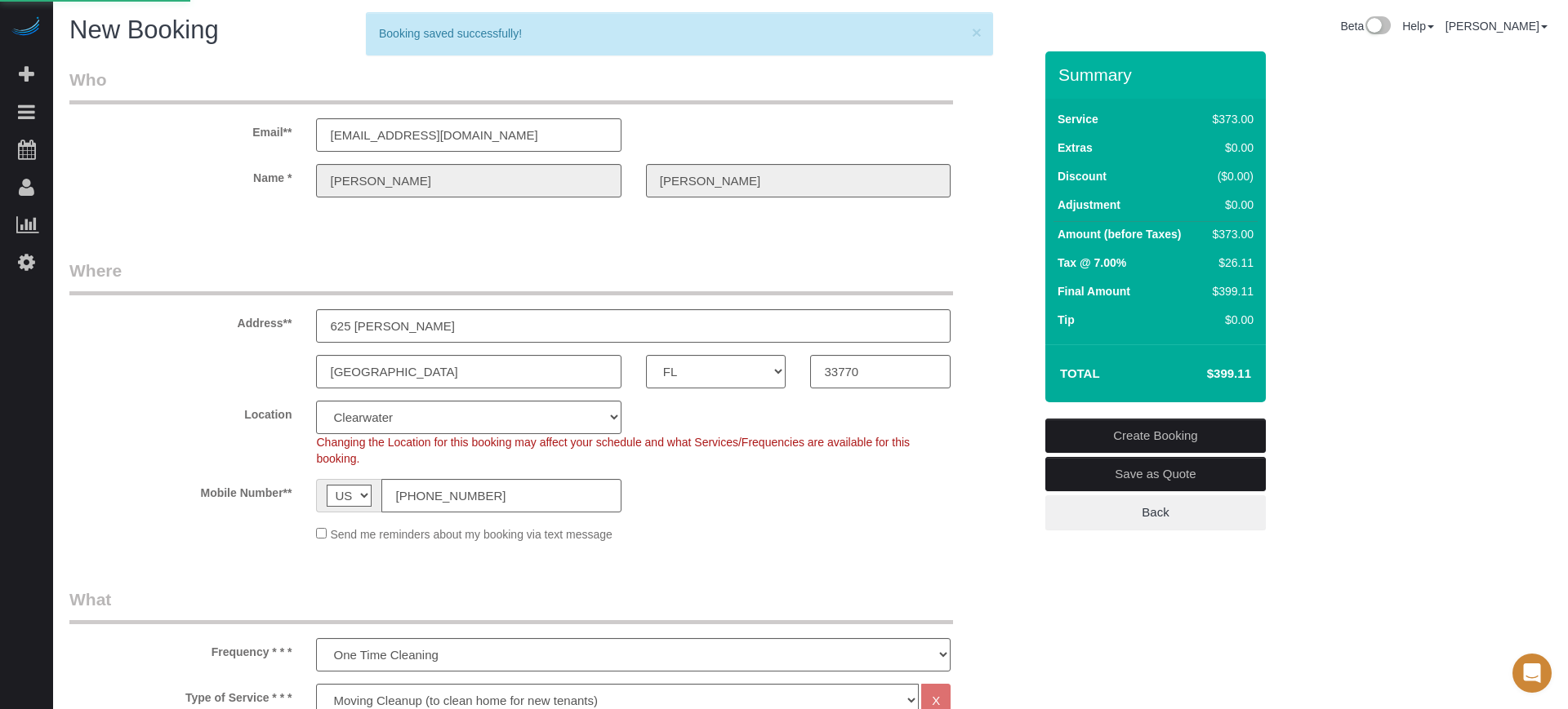
select select "*********"
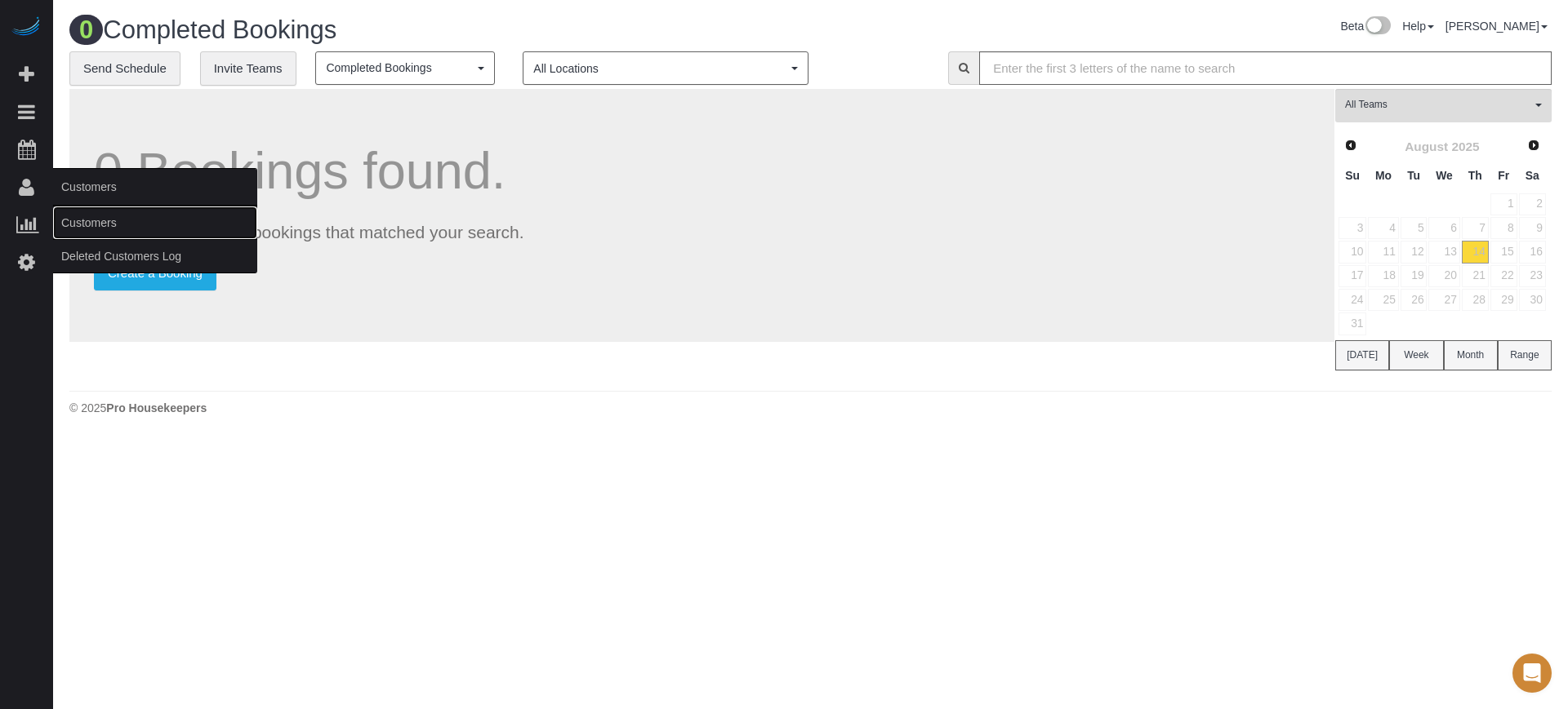
click at [135, 221] on link "Customers" at bounding box center [155, 223] width 204 height 32
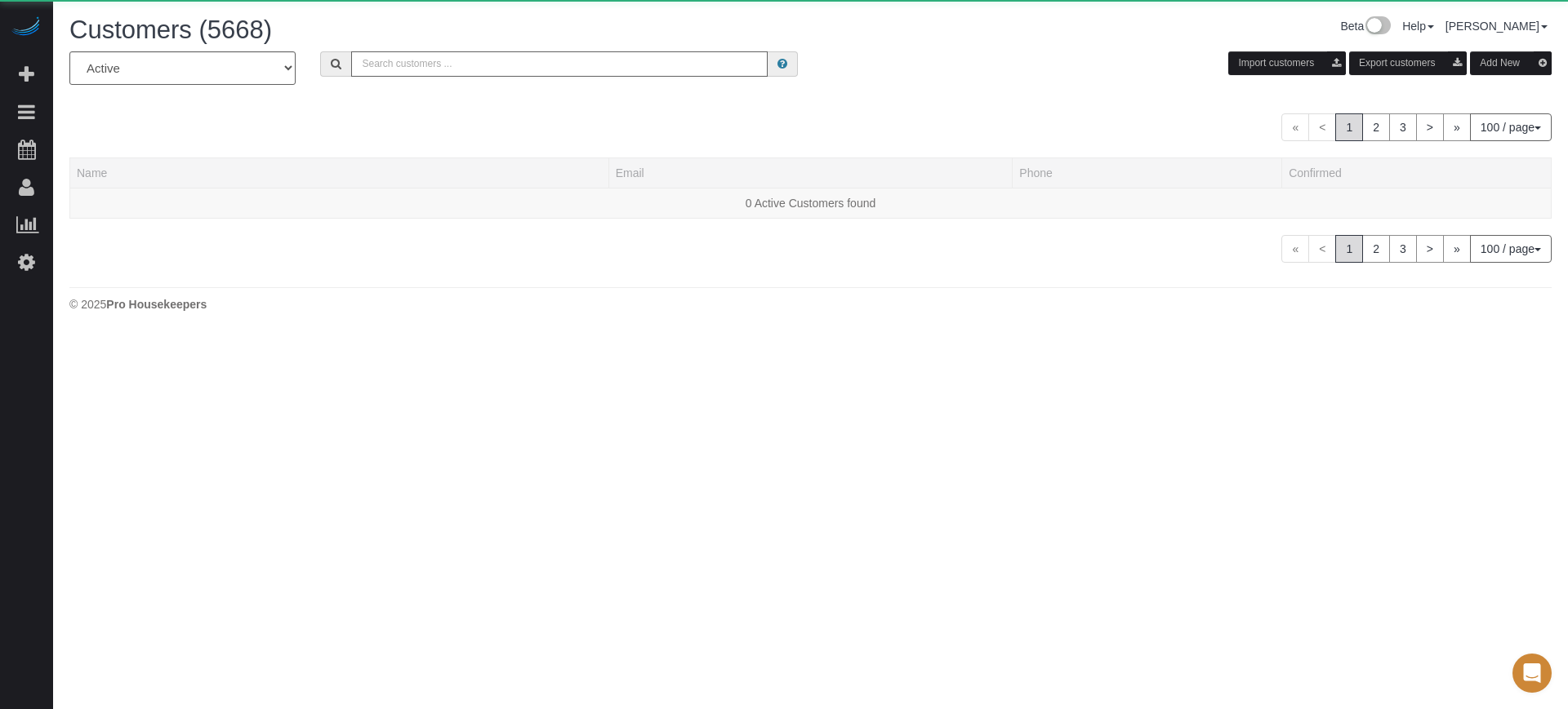
click at [645, 60] on input "text" at bounding box center [559, 64] width 417 height 26
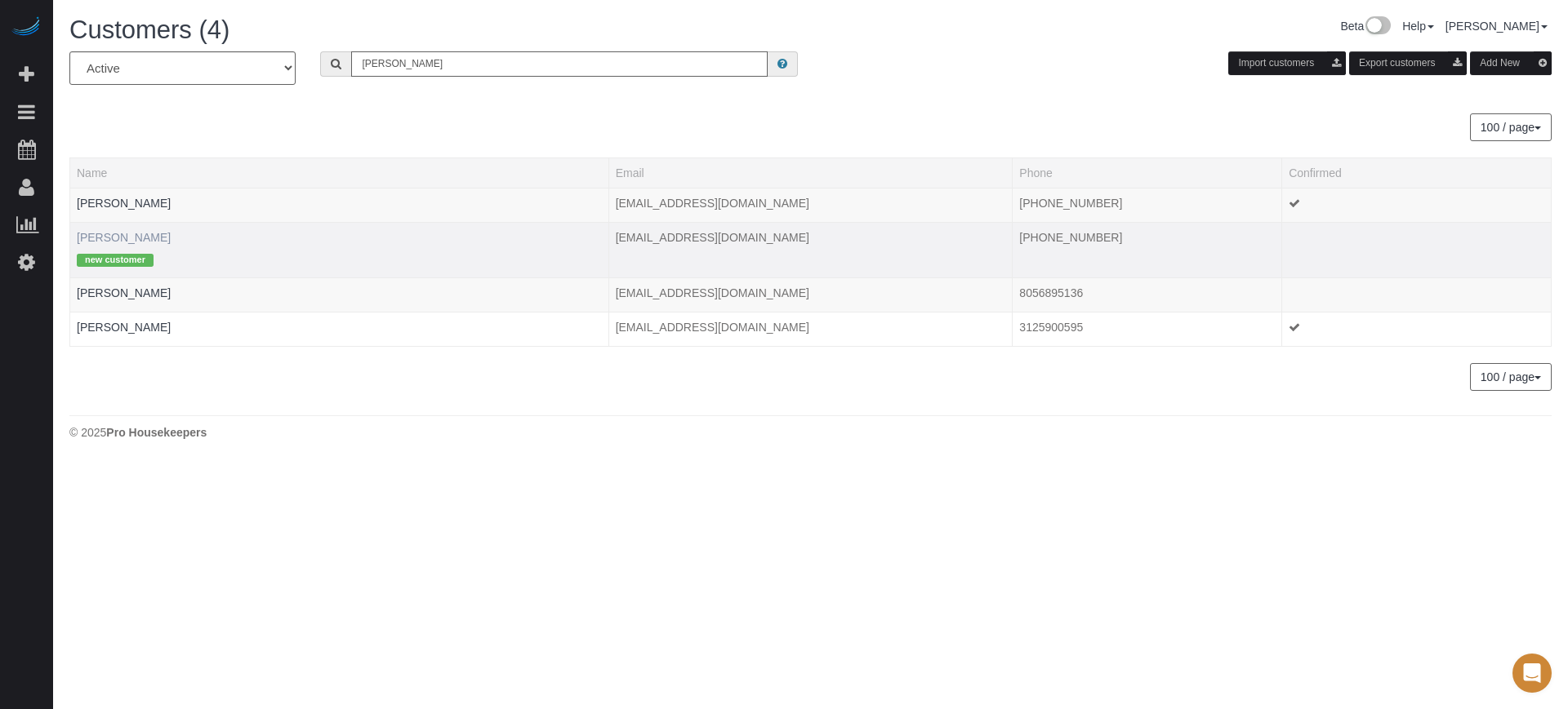
type input "heather h"
click at [149, 234] on link "Heather Henderson" at bounding box center [123, 237] width 94 height 13
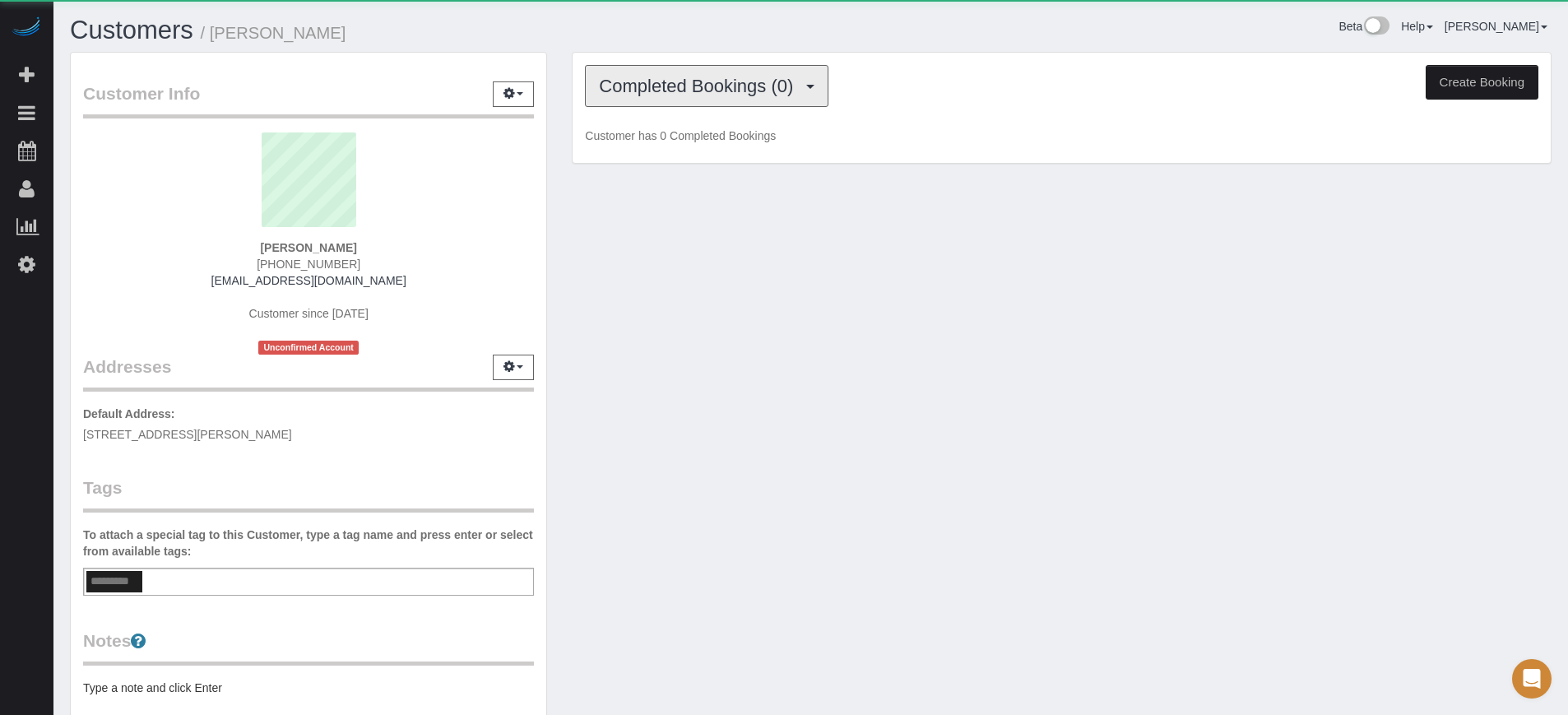
click at [696, 85] on span "Completed Bookings (0)" at bounding box center [700, 86] width 203 height 21
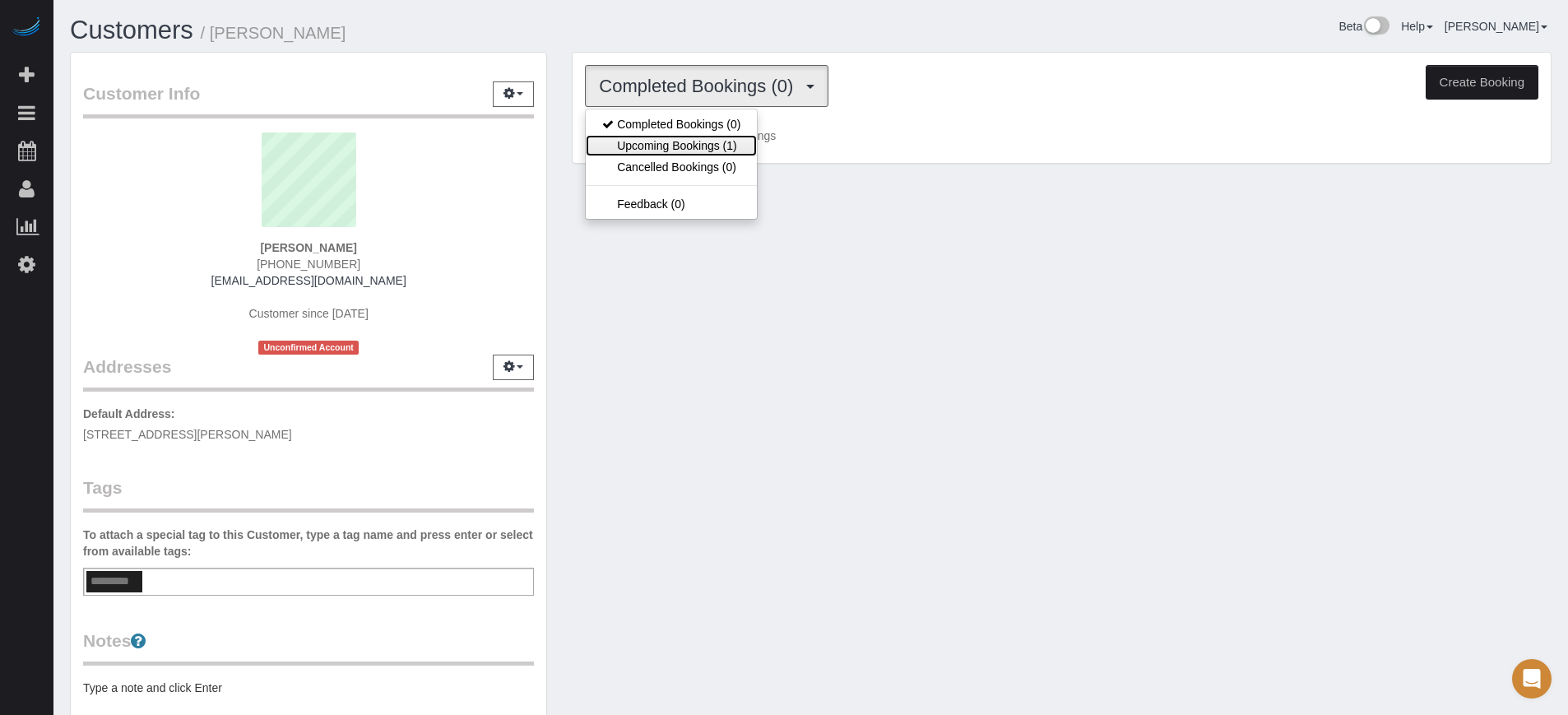
click at [695, 144] on link "Upcoming Bookings (1)" at bounding box center [671, 145] width 171 height 21
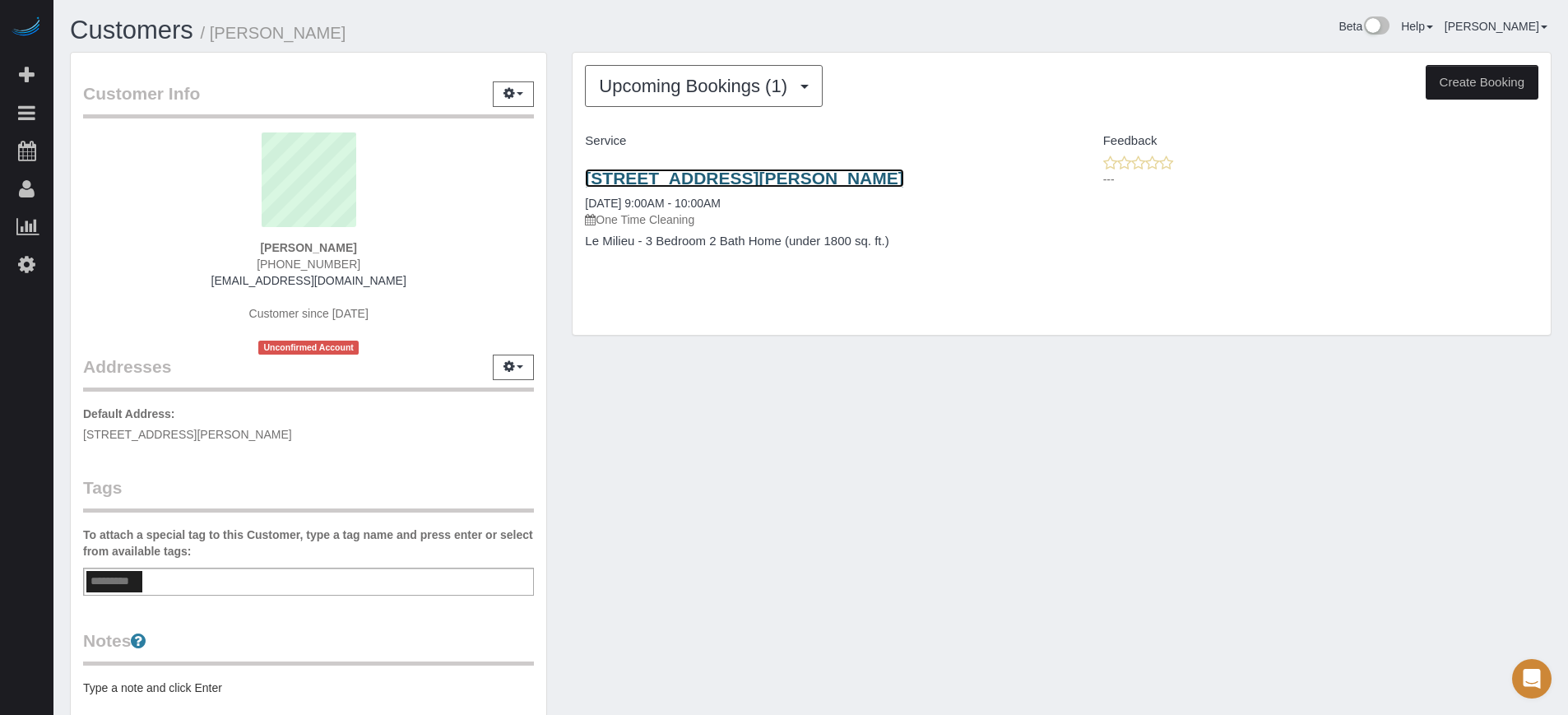
click at [673, 183] on link "625 Lois Ln, Belleair Bluffs, FL 33770" at bounding box center [744, 178] width 319 height 19
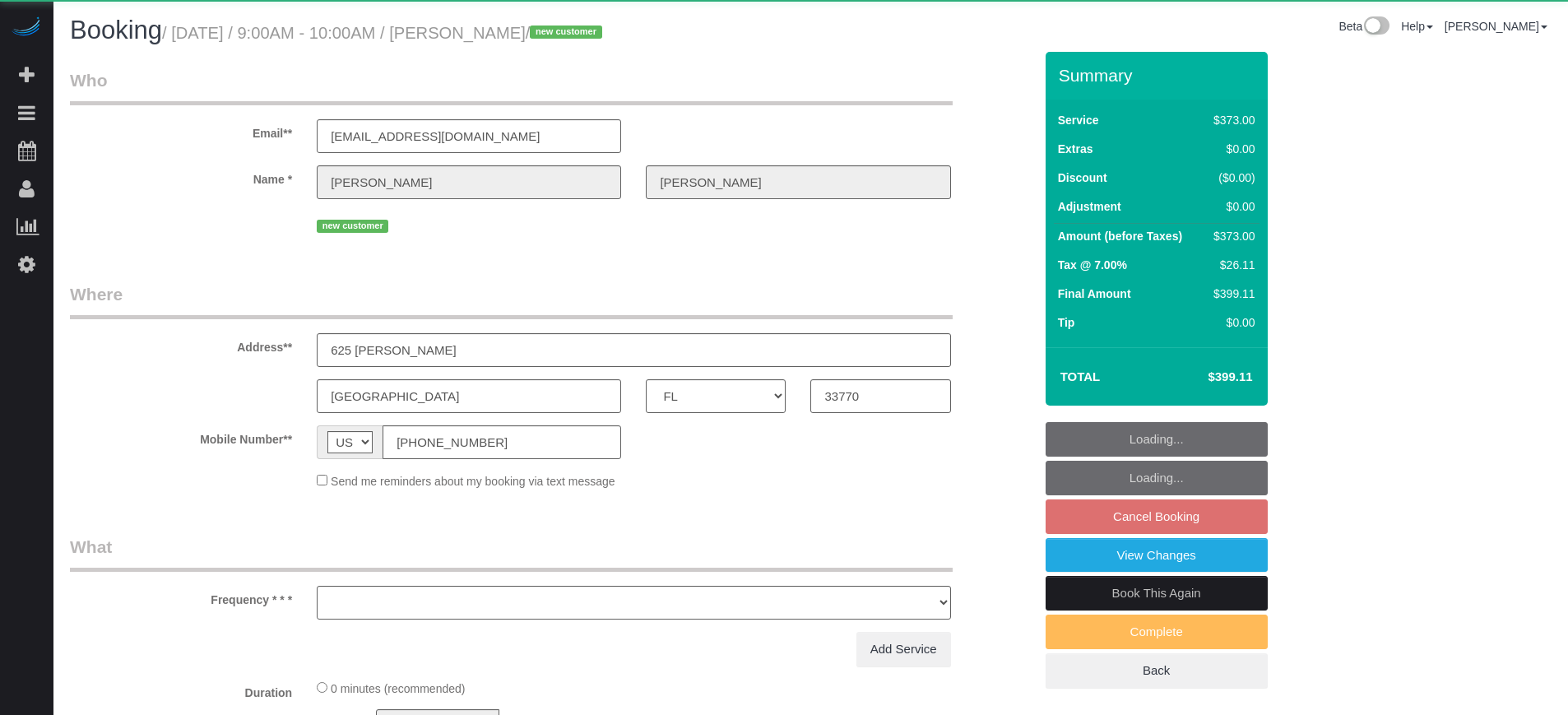
select select "FL"
select select "object:830"
select select "6"
select select "number:9"
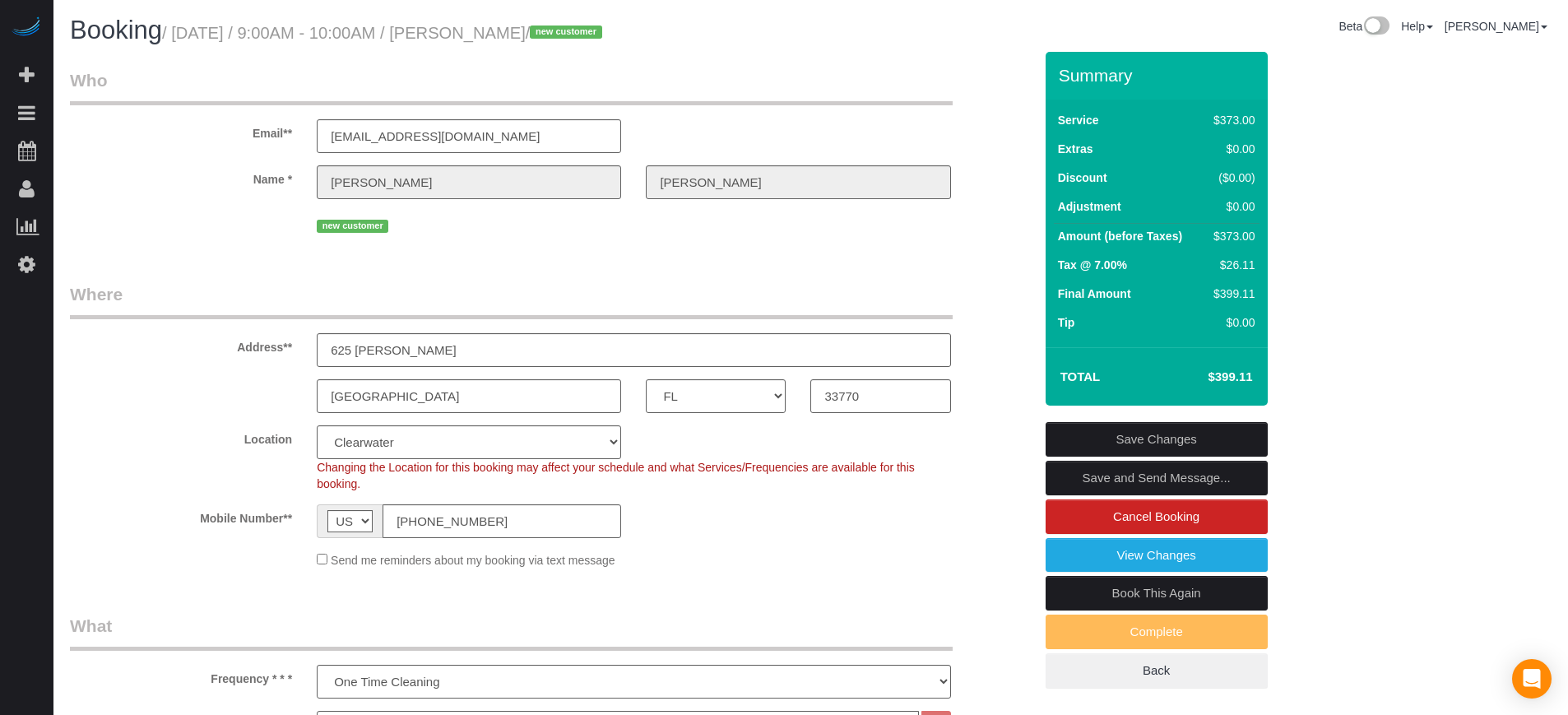
click at [1376, 389] on div "Summary Service $373.00 Extras $0.00 Discount ($0.00) Adjustment $0.00 Amount (…" at bounding box center [1218, 387] width 370 height 670
